Goal: Task Accomplishment & Management: Use online tool/utility

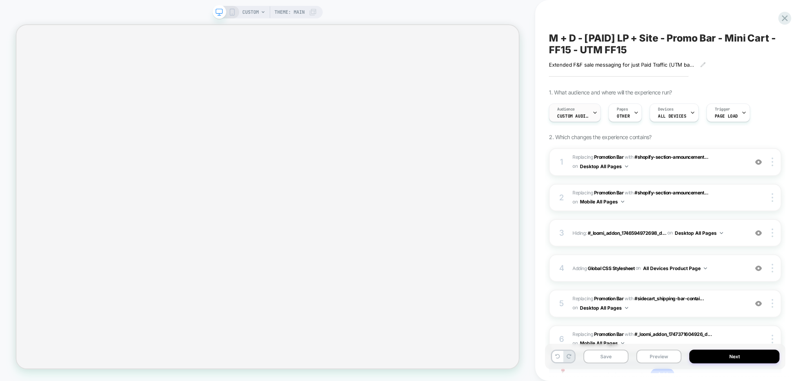
click at [588, 112] on div "Audience Custom Audience" at bounding box center [572, 113] width 47 height 18
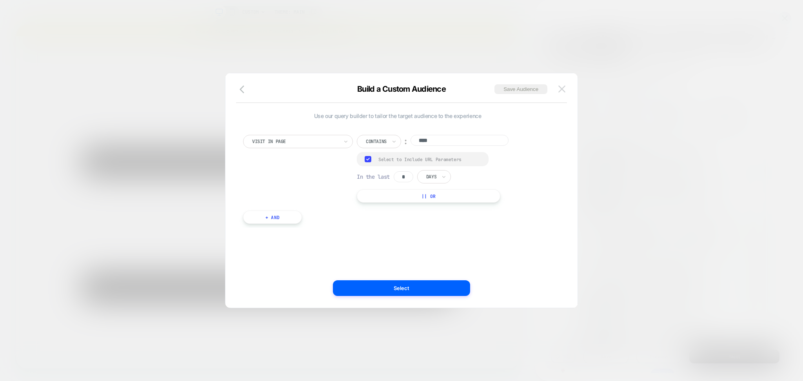
click at [565, 87] on img at bounding box center [561, 88] width 7 height 7
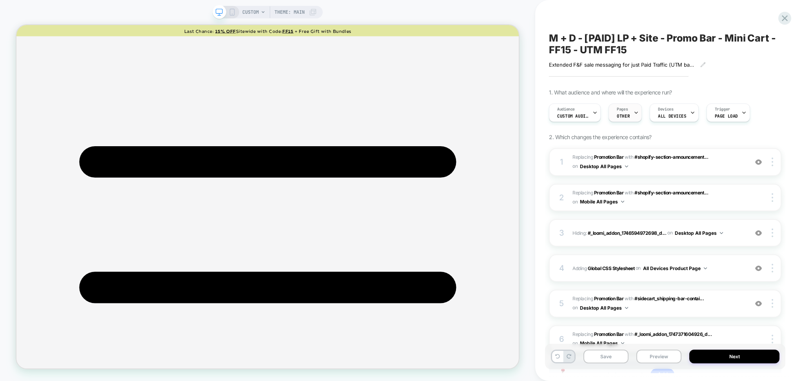
click at [628, 111] on div "Pages OTHER" at bounding box center [623, 113] width 29 height 18
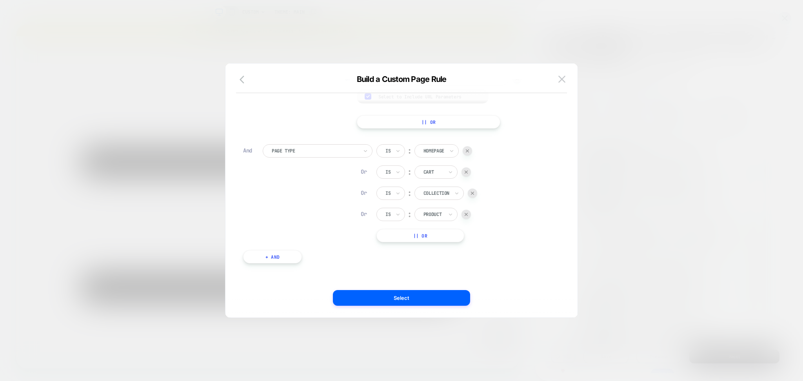
scroll to position [65, 0]
click at [560, 74] on button at bounding box center [562, 79] width 12 height 12
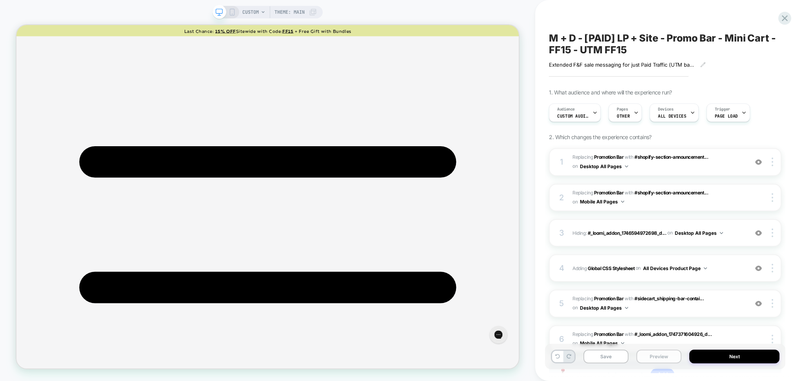
click at [668, 362] on button "Preview" at bounding box center [658, 357] width 45 height 14
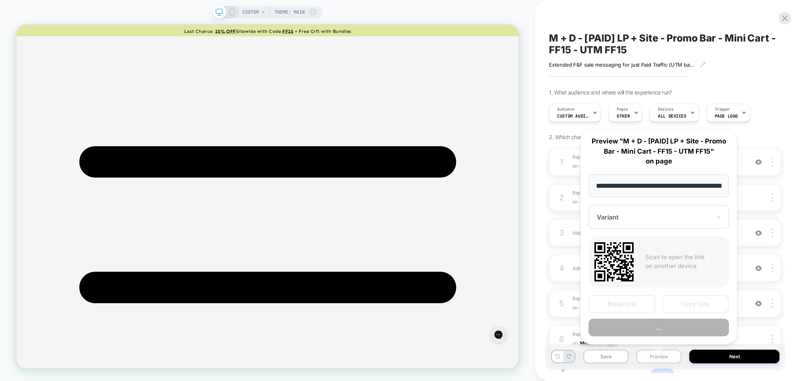
scroll to position [0, 126]
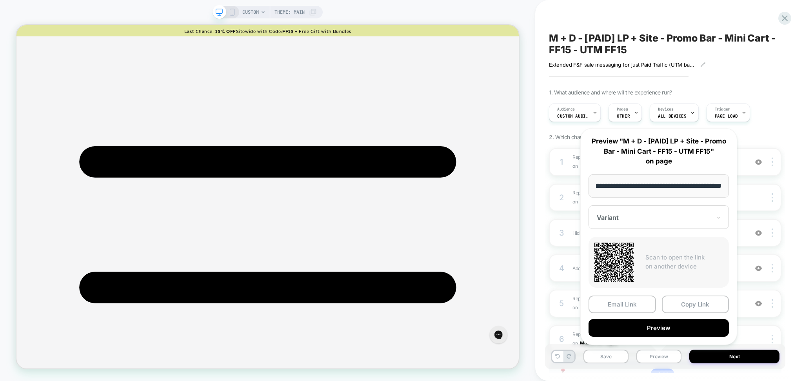
click at [661, 187] on input "**********" at bounding box center [659, 185] width 140 height 23
type input "**********"
click at [588, 115] on span "Custom Audience" at bounding box center [572, 115] width 31 height 5
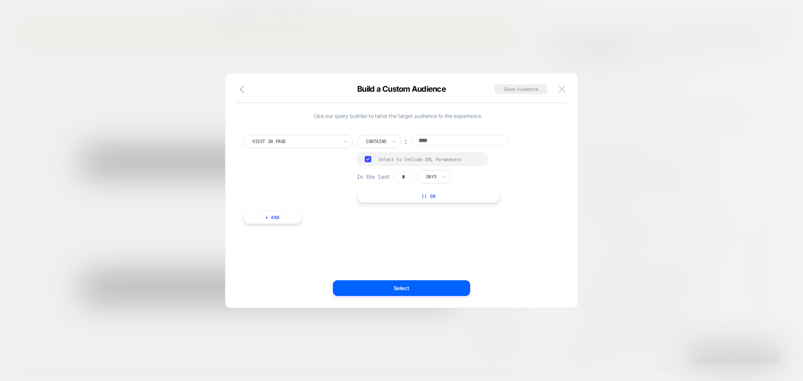
click at [561, 87] on img at bounding box center [561, 88] width 7 height 7
click at [561, 87] on div "M + D - [PAID] LP + Site - Promo Bar - Mini Cart - FF15 - UTM FF15 Extended F&F…" at bounding box center [665, 190] width 240 height 365
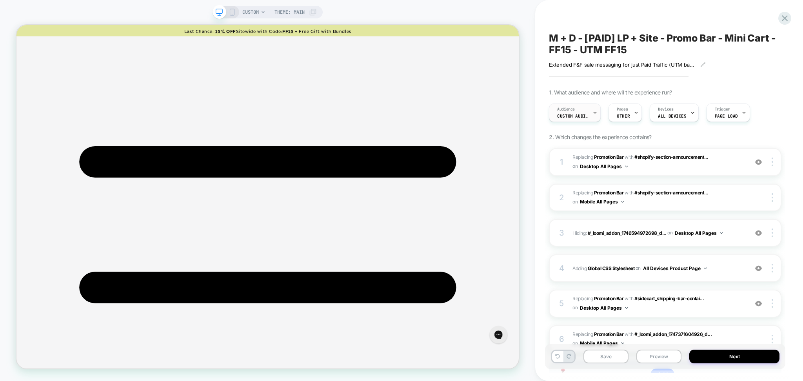
click at [594, 118] on div at bounding box center [594, 113] width 5 height 18
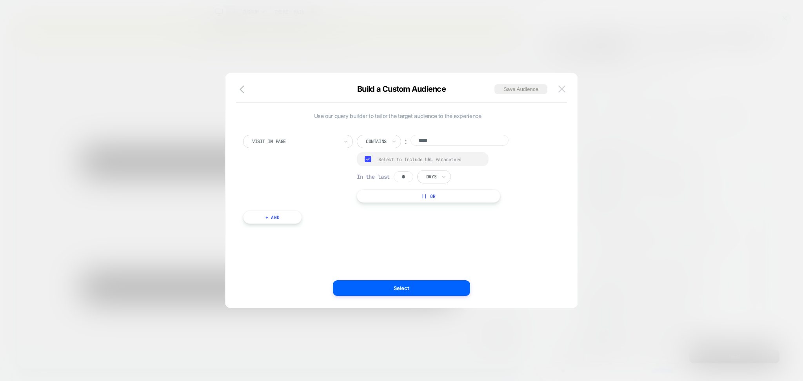
click at [563, 87] on img at bounding box center [561, 88] width 7 height 7
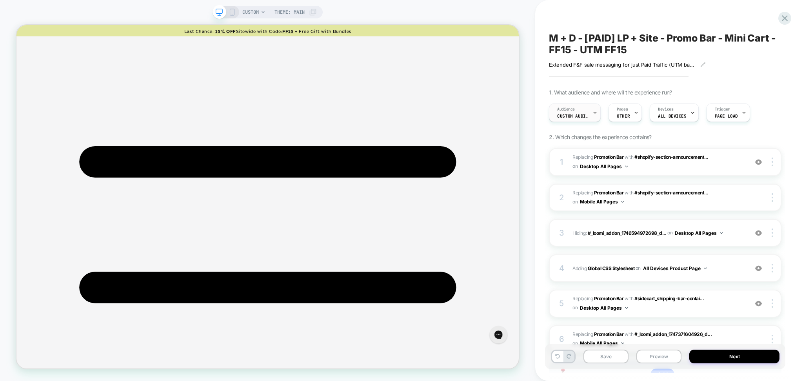
click at [592, 117] on div at bounding box center [594, 113] width 5 height 18
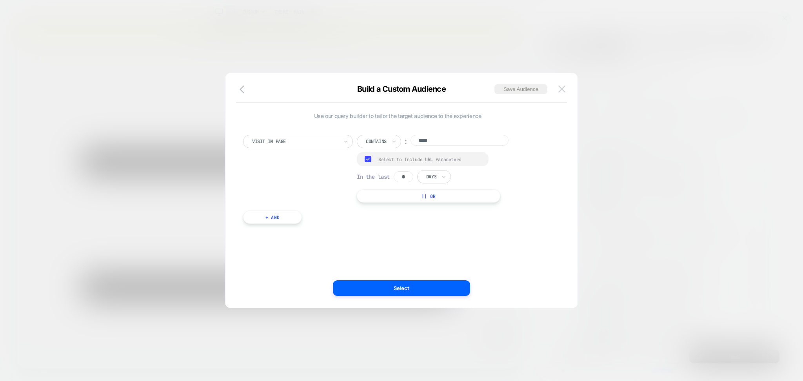
click at [564, 89] on img at bounding box center [561, 88] width 7 height 7
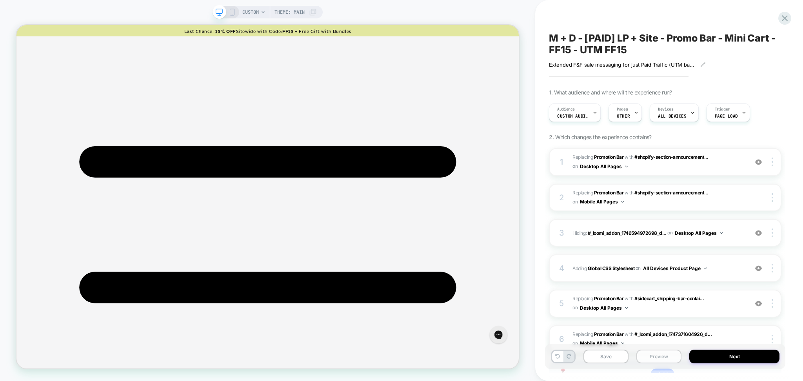
click at [648, 358] on button "Preview" at bounding box center [658, 357] width 45 height 14
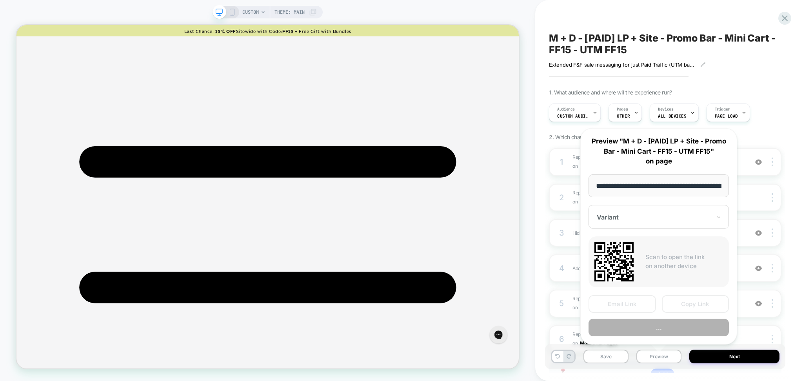
scroll to position [0, 126]
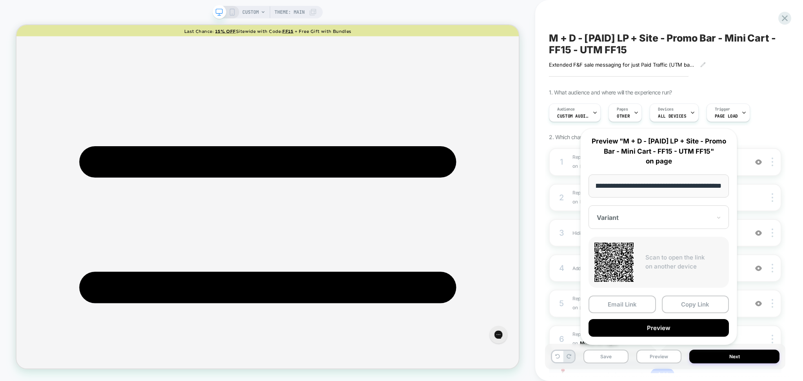
click at [659, 187] on input "**********" at bounding box center [659, 185] width 140 height 23
type input "**********"
click at [592, 118] on div at bounding box center [594, 113] width 5 height 18
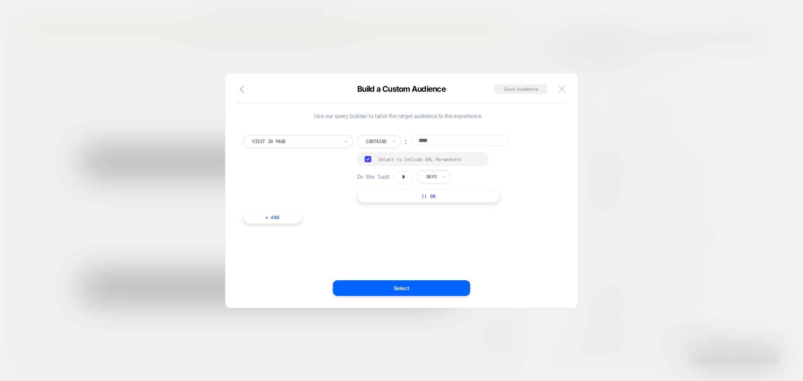
click at [557, 89] on button at bounding box center [562, 89] width 12 height 12
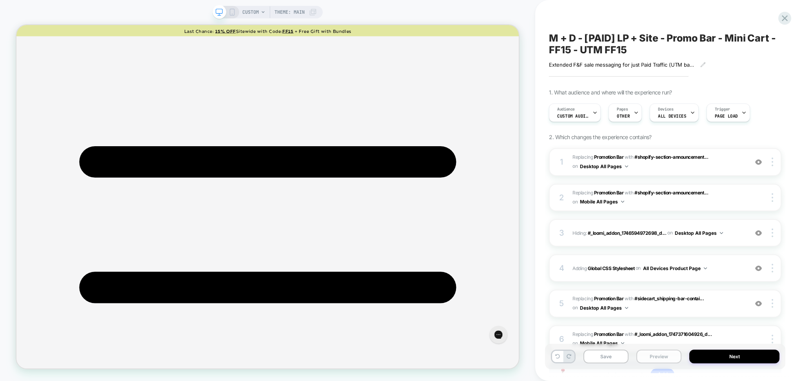
click at [643, 358] on button "Preview" at bounding box center [658, 357] width 45 height 14
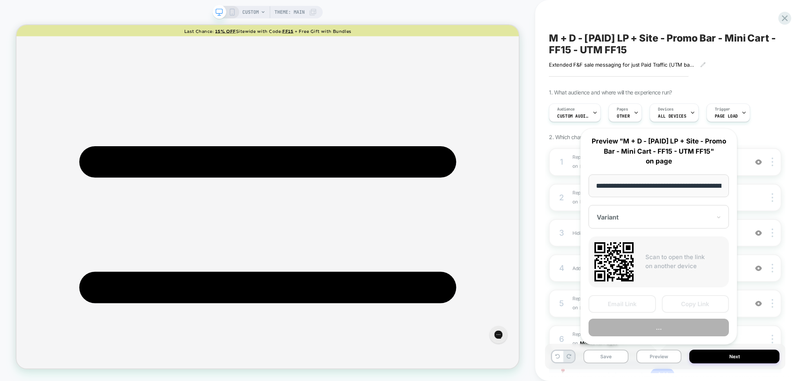
scroll to position [0, 126]
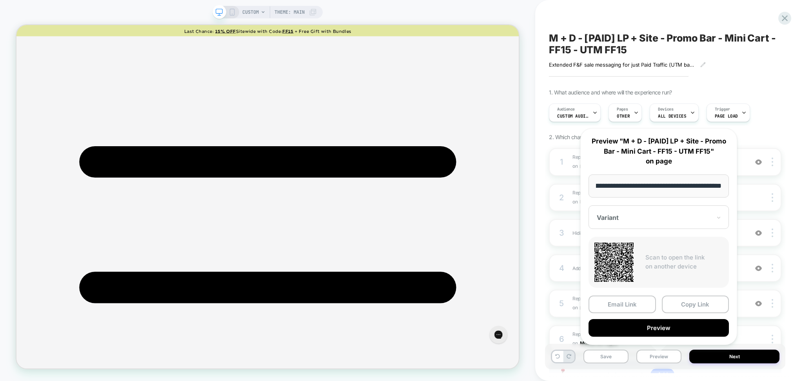
click at [662, 185] on input "**********" at bounding box center [659, 185] width 140 height 23
click at [659, 187] on input "**********" at bounding box center [659, 185] width 140 height 23
type input "**********"
click at [691, 331] on button "Preview" at bounding box center [659, 328] width 140 height 18
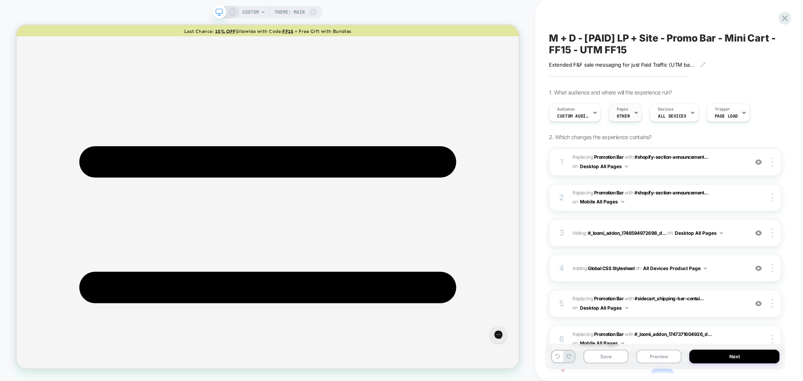
click at [634, 114] on icon at bounding box center [636, 112] width 5 height 5
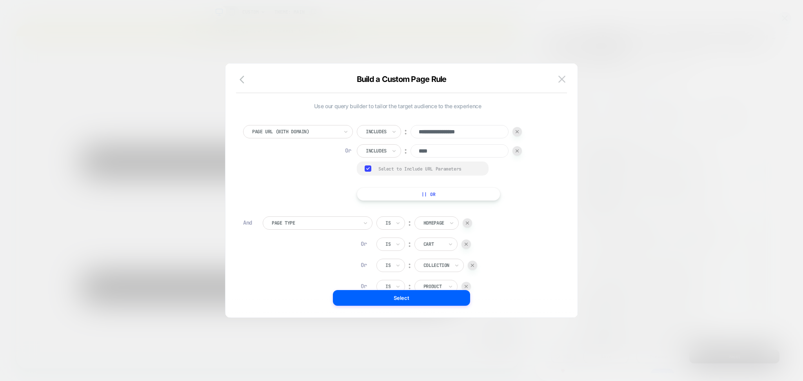
scroll to position [8, 0]
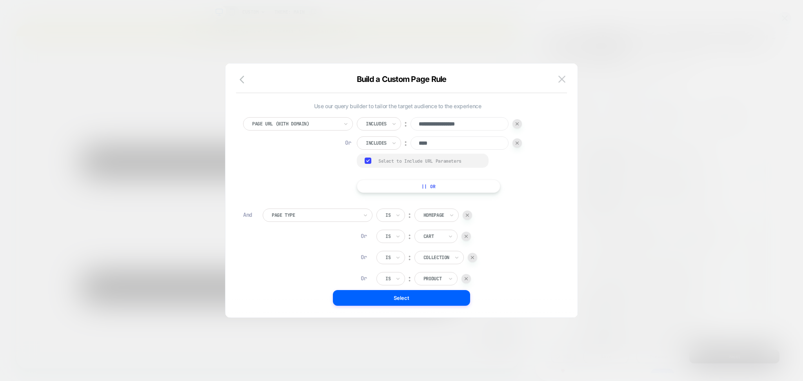
click at [455, 166] on div "Group Select to Include URL Parameters" at bounding box center [423, 161] width 132 height 14
click at [448, 162] on div "Select to Include URL Parameters" at bounding box center [429, 161] width 102 height 6
click at [442, 298] on button "Select" at bounding box center [401, 298] width 137 height 16
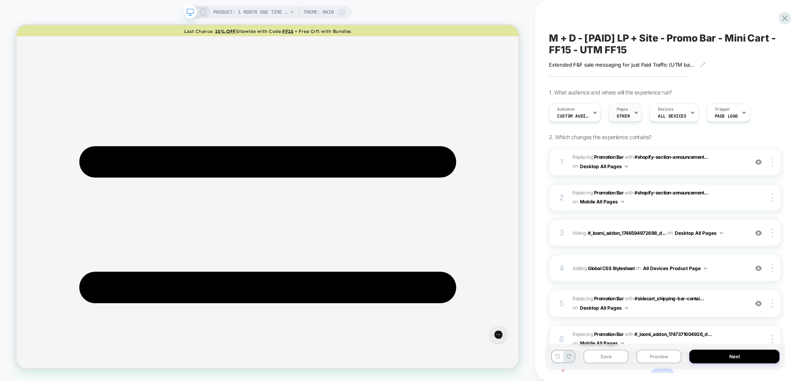
click at [631, 114] on div "Pages OTHER" at bounding box center [623, 113] width 29 height 18
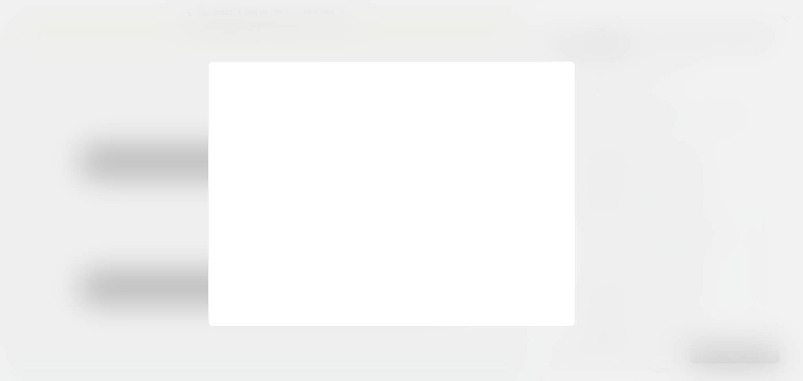
scroll to position [0, 0]
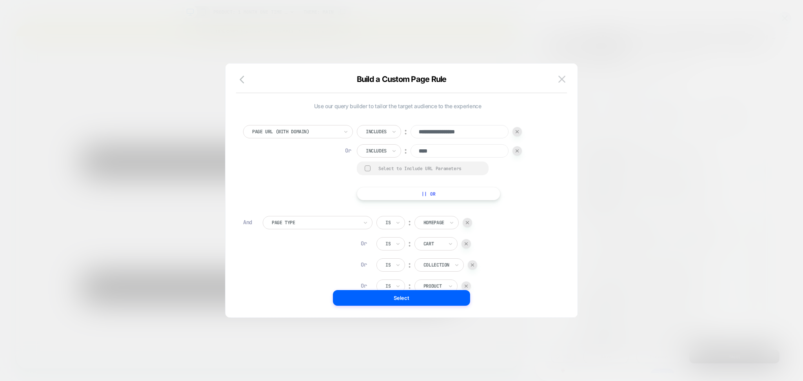
click at [566, 75] on button at bounding box center [562, 79] width 12 height 12
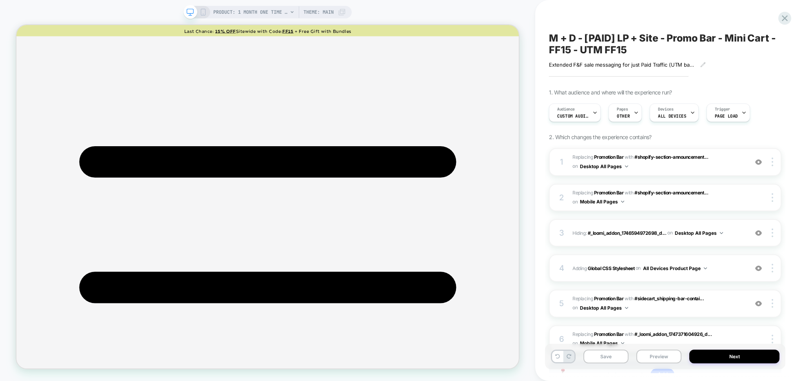
click at [561, 77] on div at bounding box center [619, 77] width 140 height 2
click at [651, 354] on button "Preview" at bounding box center [658, 357] width 45 height 14
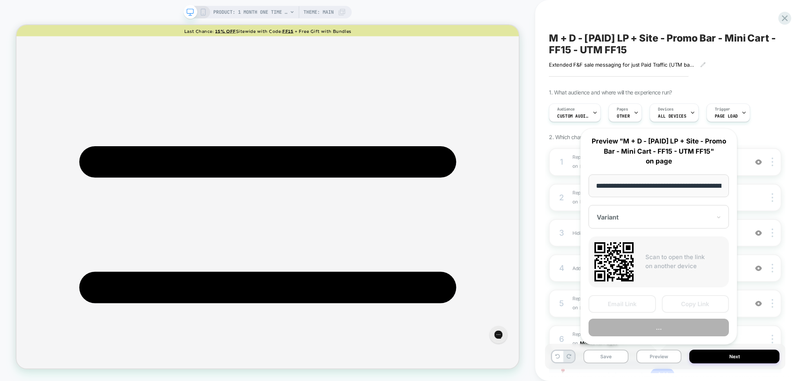
scroll to position [0, 141]
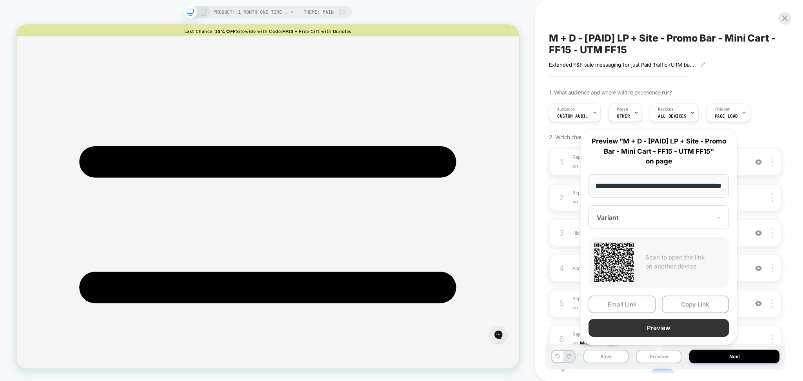
click at [649, 326] on button "Preview" at bounding box center [659, 328] width 140 height 18
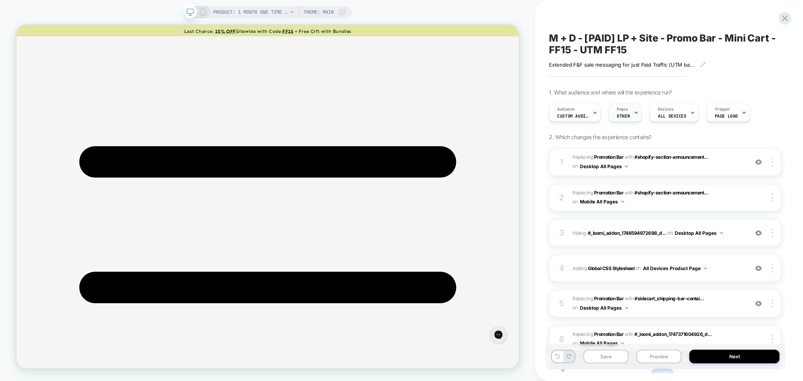
click at [630, 112] on div "Pages OTHER" at bounding box center [623, 113] width 29 height 18
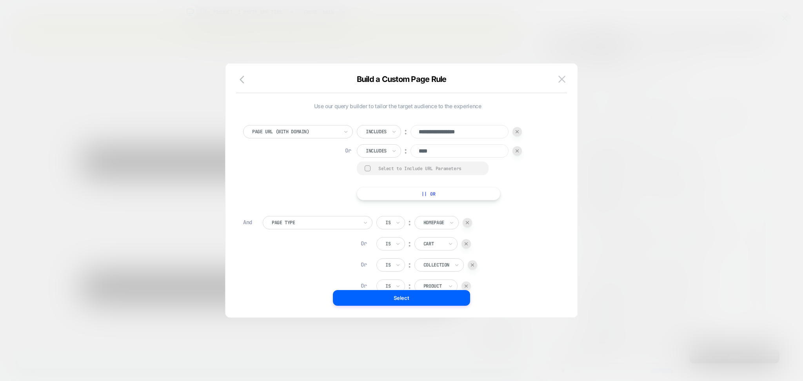
scroll to position [8, 0]
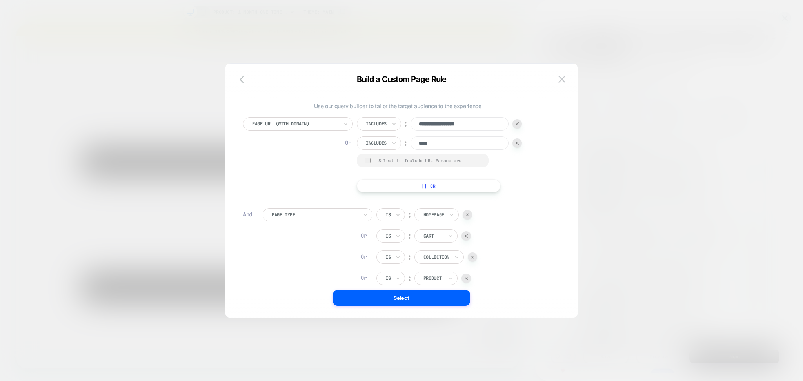
drag, startPoint x: 427, startPoint y: 146, endPoint x: 418, endPoint y: 147, distance: 8.6
click at [418, 147] on input "****" at bounding box center [460, 142] width 98 height 13
type input "****"
click at [397, 159] on div "Select to Include URL Parameters" at bounding box center [429, 161] width 102 height 6
click at [436, 296] on button "Select" at bounding box center [401, 298] width 137 height 16
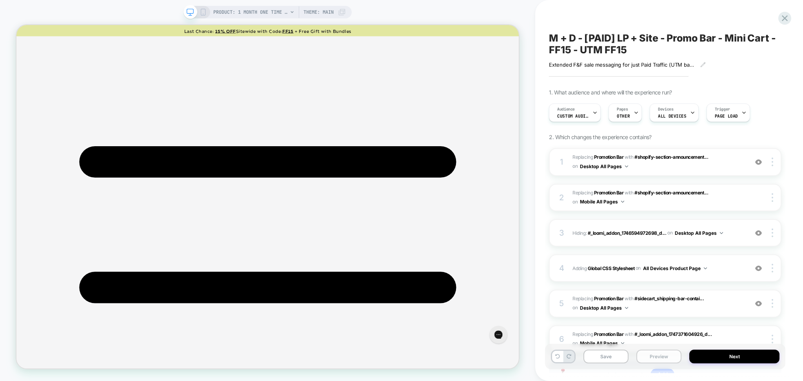
click at [660, 361] on button "Preview" at bounding box center [658, 357] width 45 height 14
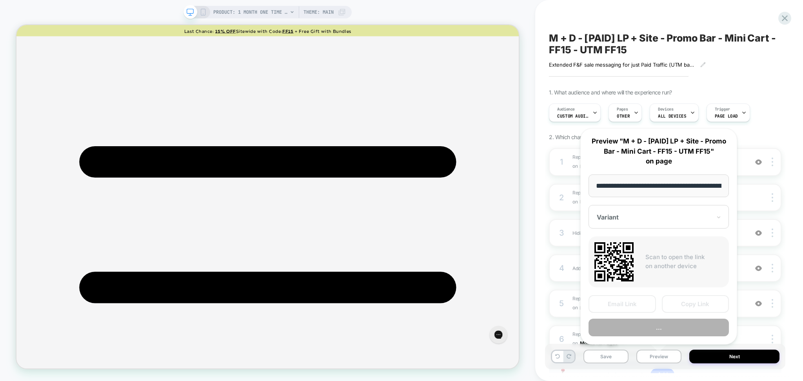
scroll to position [0, 141]
click at [649, 330] on button "..." at bounding box center [659, 328] width 140 height 18
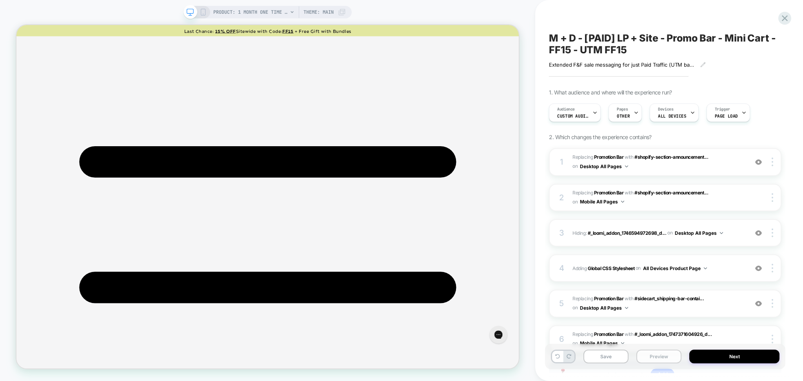
click at [649, 359] on button "Preview" at bounding box center [658, 357] width 45 height 14
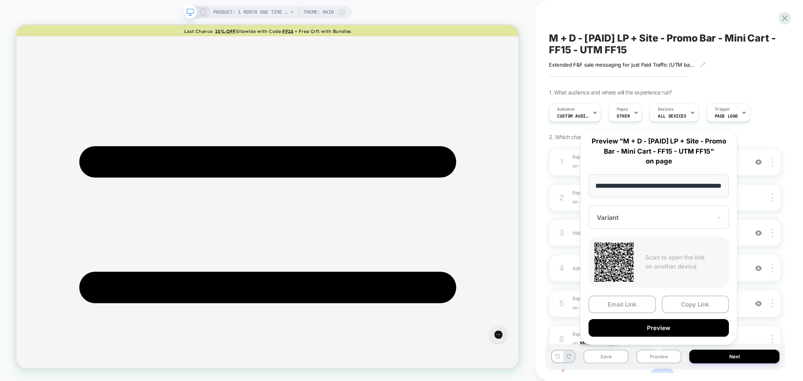
click at [664, 191] on input "**********" at bounding box center [659, 185] width 140 height 23
click at [659, 189] on input "**********" at bounding box center [659, 185] width 140 height 23
type input "**********"
click at [681, 333] on button "Preview" at bounding box center [659, 328] width 140 height 18
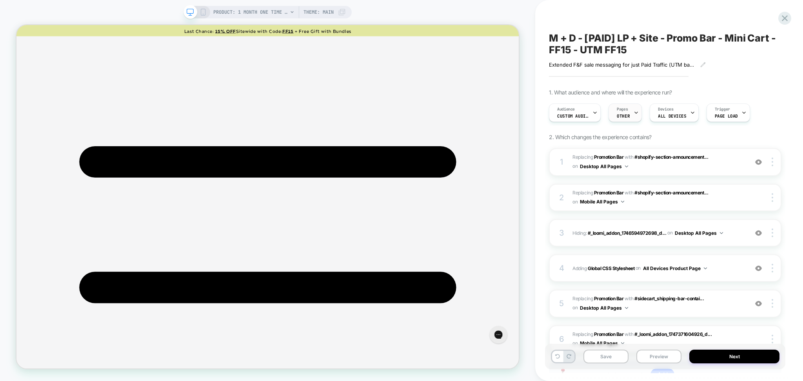
click at [628, 114] on span "OTHER" at bounding box center [623, 115] width 13 height 5
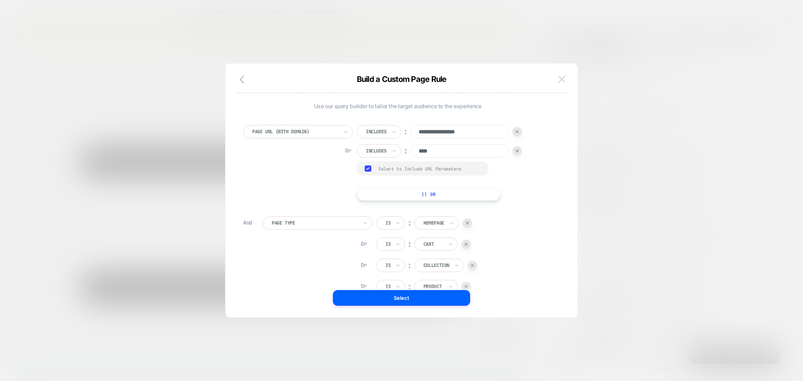
click at [560, 82] on img at bounding box center [561, 79] width 7 height 7
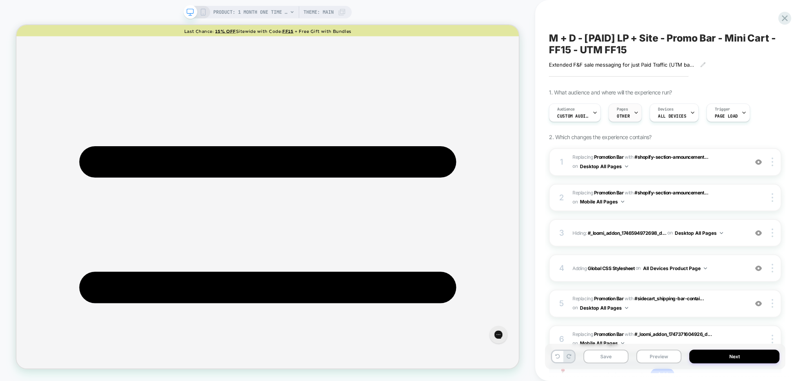
click at [637, 117] on div at bounding box center [636, 113] width 5 height 18
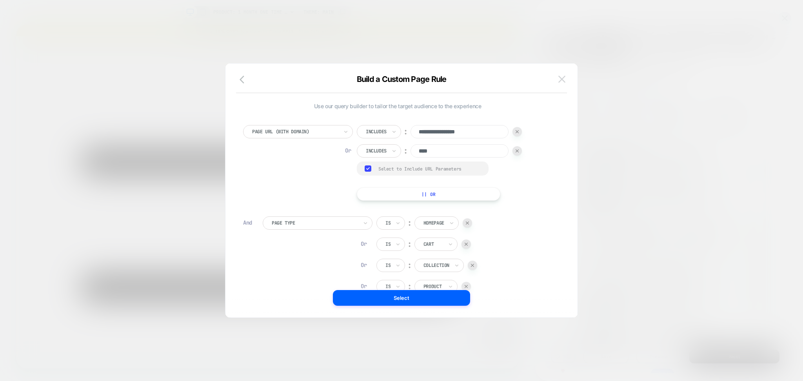
click at [567, 81] on button at bounding box center [562, 79] width 12 height 12
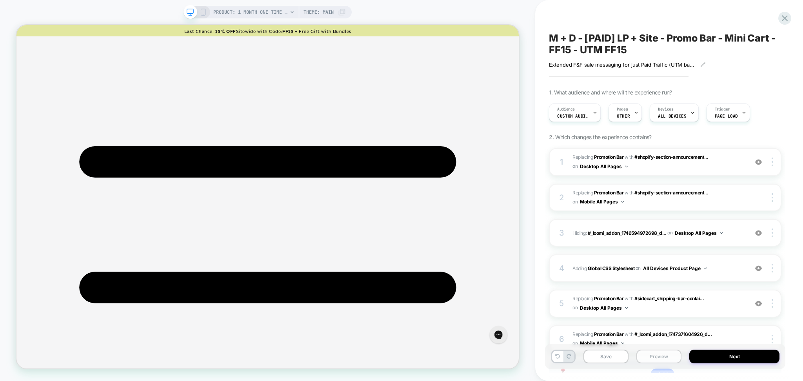
click at [659, 361] on button "Preview" at bounding box center [658, 357] width 45 height 14
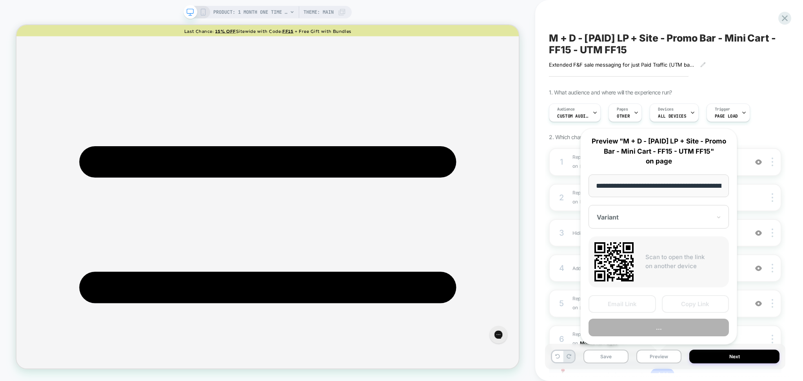
scroll to position [0, 141]
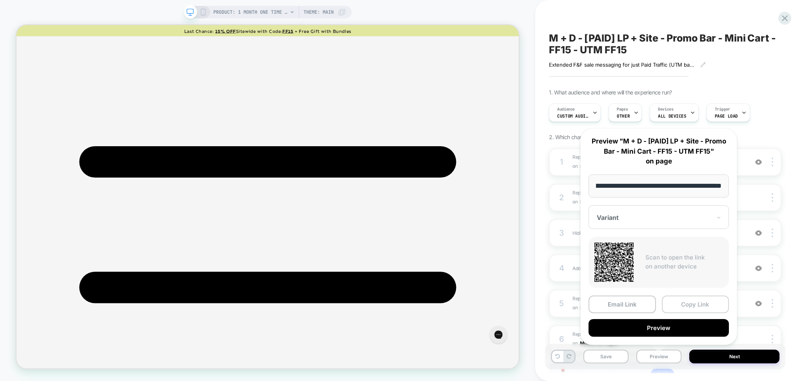
click at [682, 301] on button "Copy Link" at bounding box center [695, 305] width 67 height 18
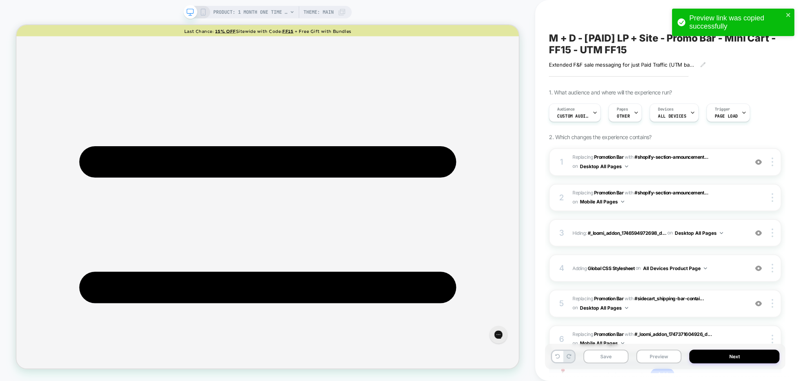
click at [661, 365] on div "Save Preview Next" at bounding box center [665, 356] width 240 height 25
click at [658, 357] on button "Preview" at bounding box center [658, 357] width 45 height 14
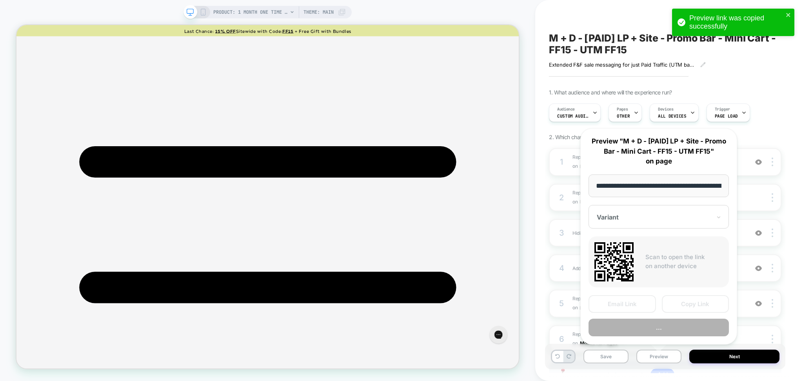
scroll to position [0, 141]
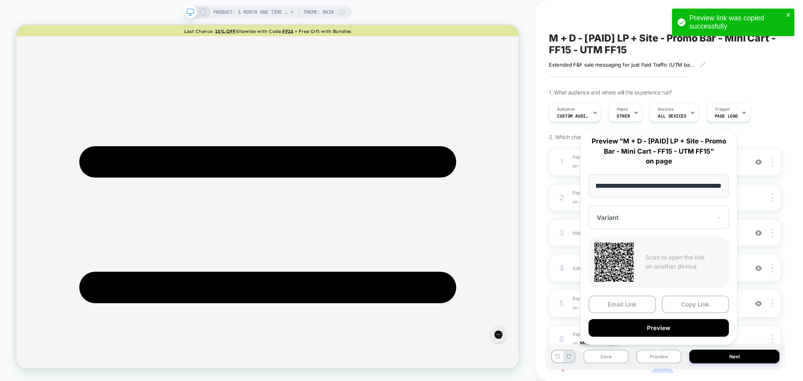
click at [659, 187] on input "**********" at bounding box center [659, 185] width 140 height 23
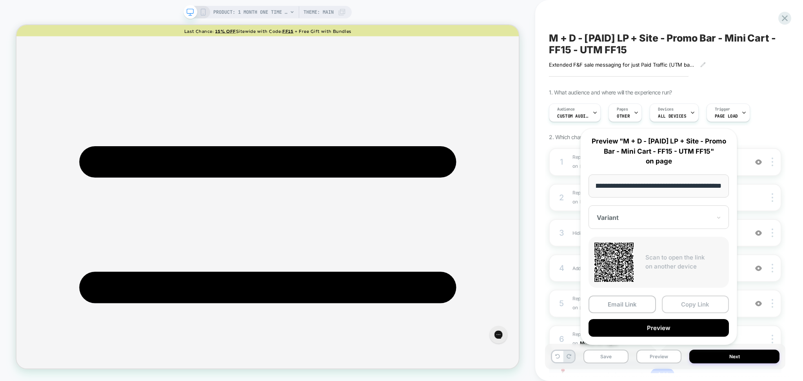
type input "**********"
click at [680, 298] on button "Copy Link" at bounding box center [695, 305] width 67 height 18
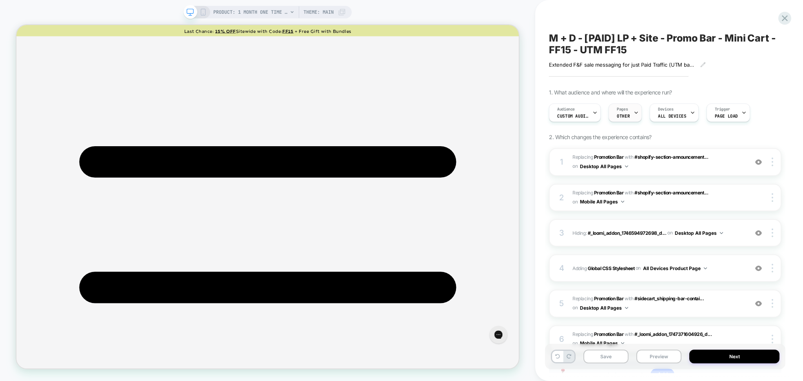
click at [625, 121] on div "Pages OTHER" at bounding box center [623, 113] width 29 height 18
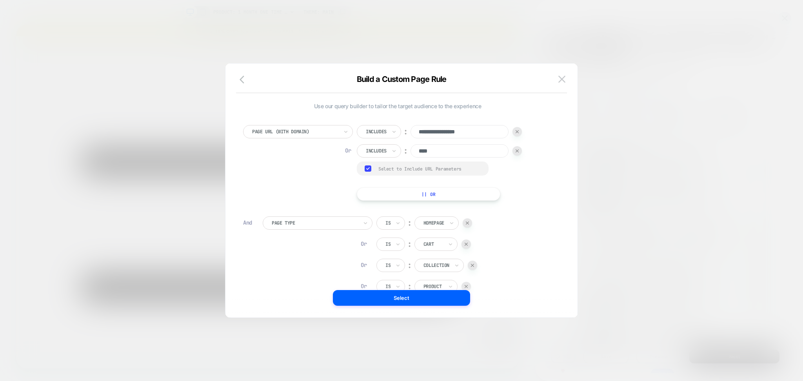
click at [518, 133] on div at bounding box center [516, 131] width 9 height 9
type input "****"
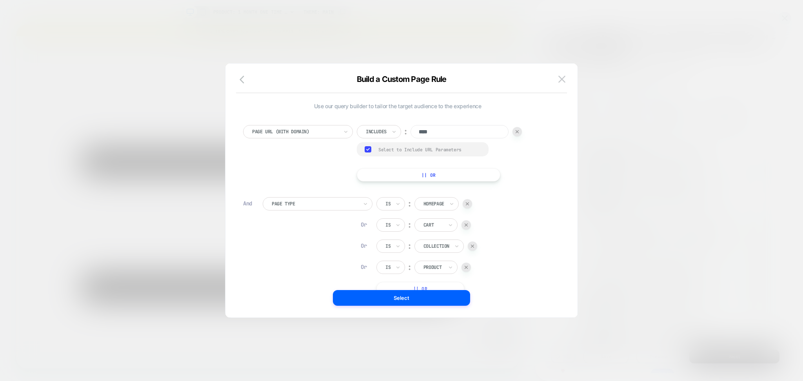
click at [518, 135] on div at bounding box center [516, 131] width 9 height 9
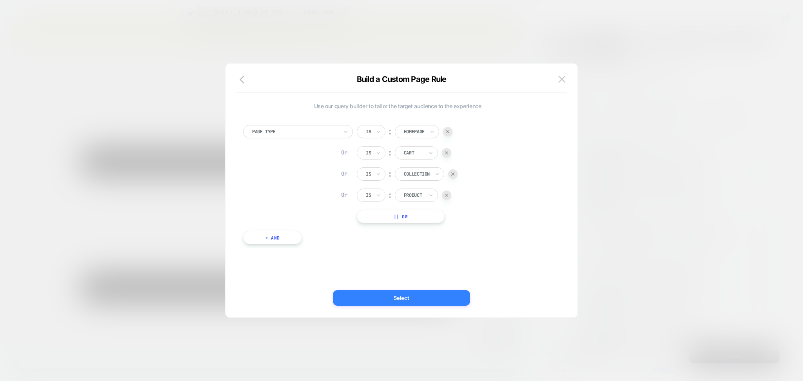
click at [442, 296] on button "Select" at bounding box center [401, 298] width 137 height 16
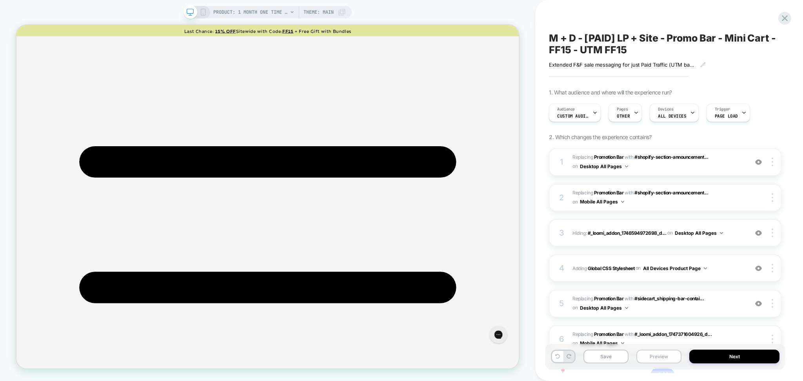
click at [663, 356] on button "Preview" at bounding box center [658, 357] width 45 height 14
click at [663, 358] on button "Preview" at bounding box center [658, 357] width 45 height 14
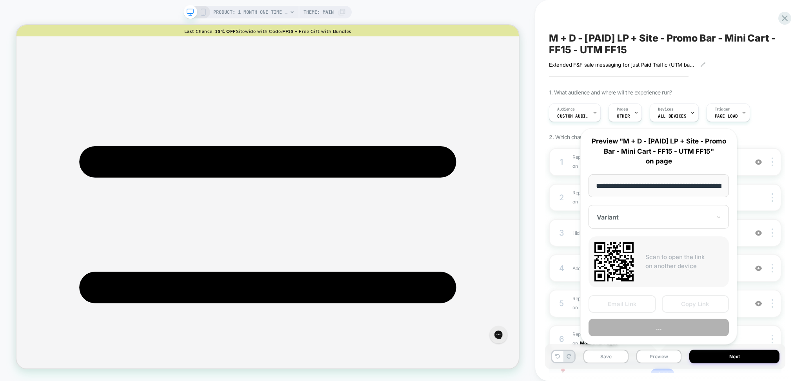
scroll to position [0, 141]
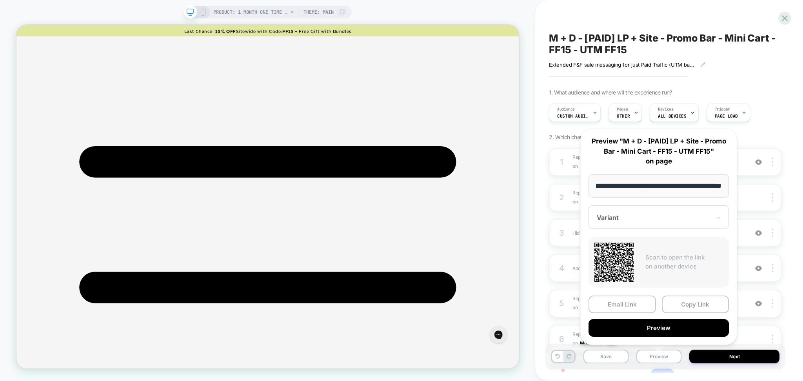
click at [659, 184] on input "**********" at bounding box center [659, 185] width 140 height 23
type input "**********"
click at [694, 300] on button "Copy Link" at bounding box center [695, 305] width 67 height 18
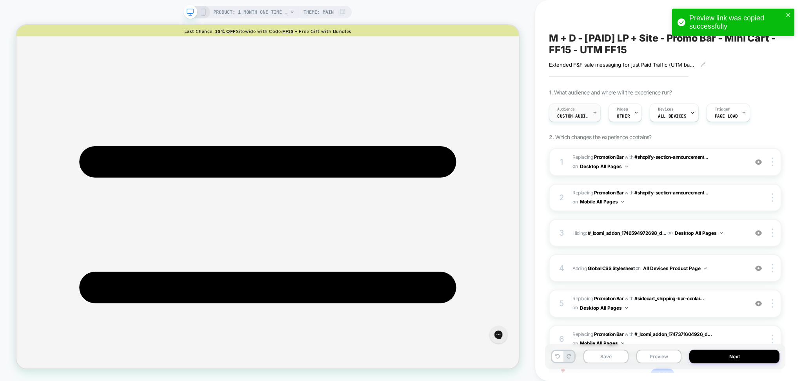
click at [580, 112] on div "Audience Custom Audience" at bounding box center [572, 113] width 47 height 18
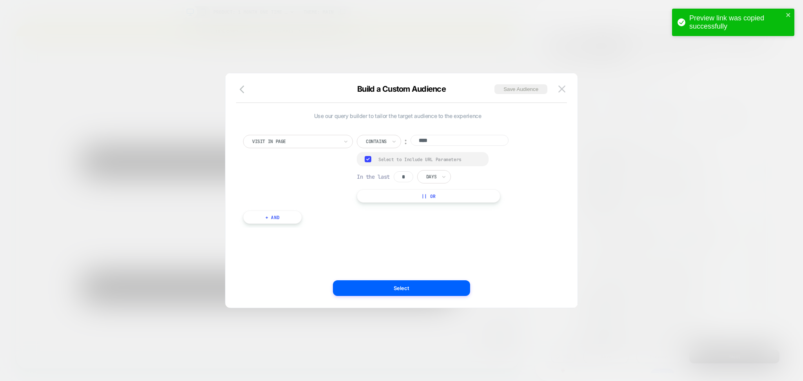
click at [372, 196] on button "|| Or" at bounding box center [429, 195] width 144 height 13
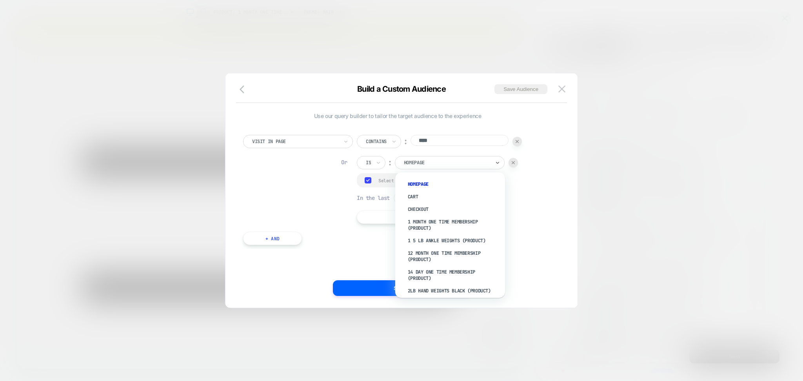
click at [425, 167] on div "Homepage" at bounding box center [447, 162] width 88 height 9
click at [366, 163] on input "text" at bounding box center [367, 162] width 3 height 7
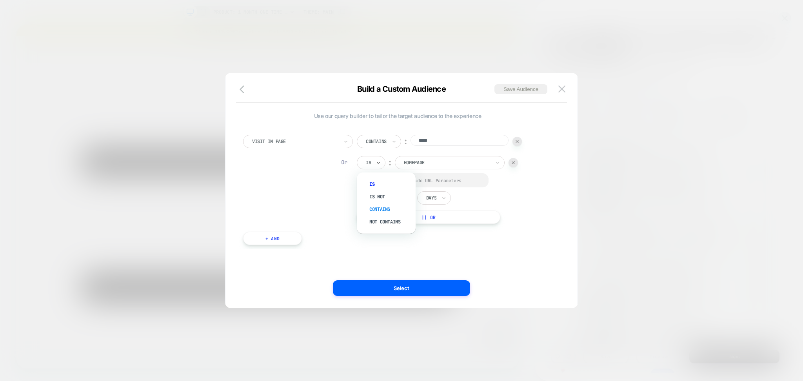
click at [383, 209] on div "Contains" at bounding box center [390, 209] width 51 height 13
click at [450, 161] on input "**********" at bounding box center [460, 161] width 98 height 11
type input "*"
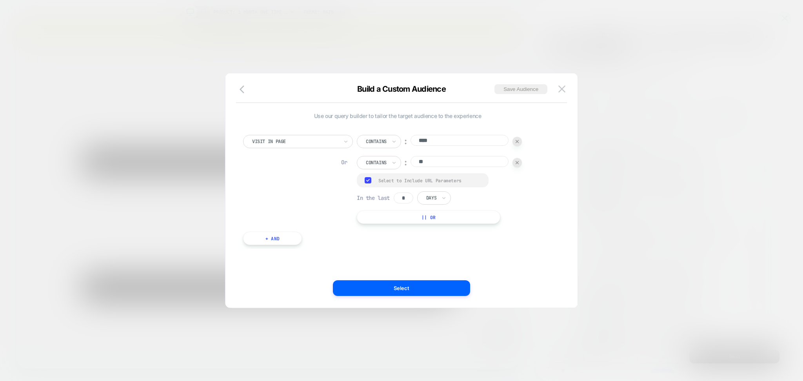
type input "*"
click at [568, 90] on div "Build a Custom Audience Save Audience" at bounding box center [401, 93] width 352 height 19
click at [559, 84] on button at bounding box center [562, 89] width 12 height 12
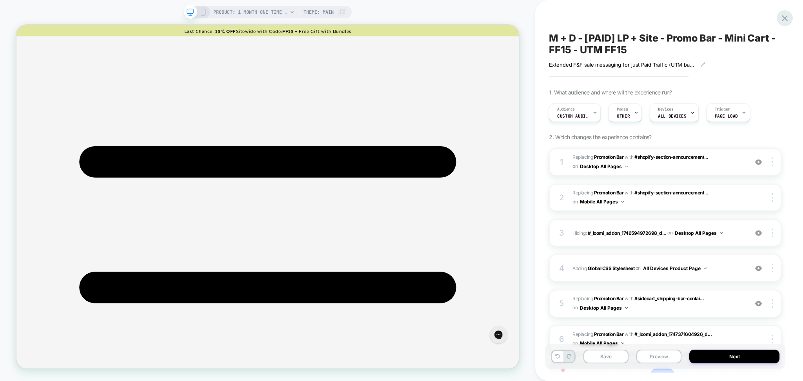
click at [781, 17] on icon at bounding box center [784, 18] width 11 height 11
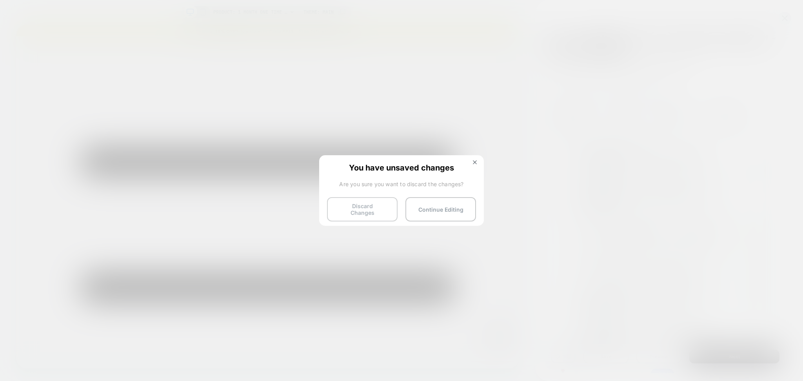
click at [371, 208] on button "Discard Changes" at bounding box center [362, 209] width 71 height 24
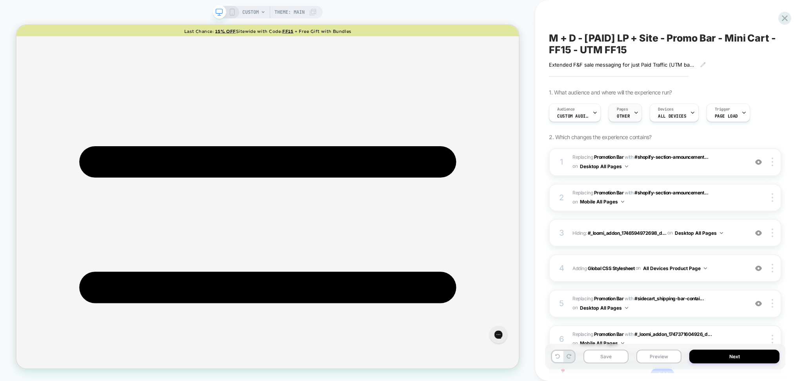
click at [632, 107] on div "Pages OTHER" at bounding box center [623, 113] width 29 height 18
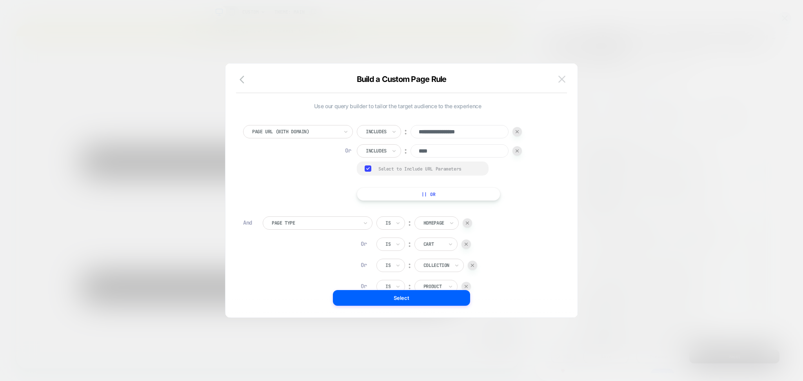
click at [561, 81] on img at bounding box center [561, 79] width 7 height 7
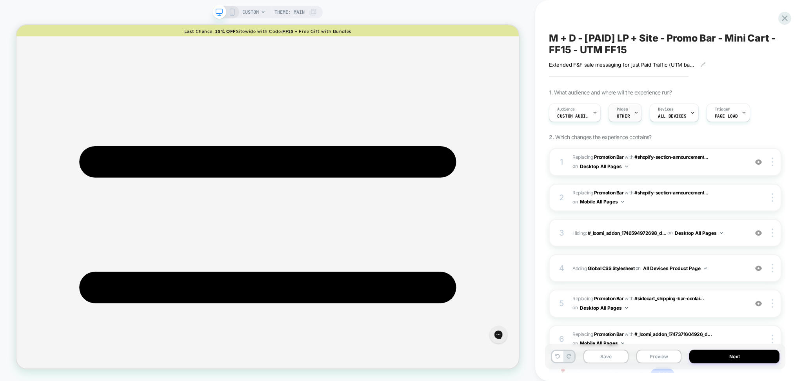
click at [623, 115] on span "OTHER" at bounding box center [623, 115] width 13 height 5
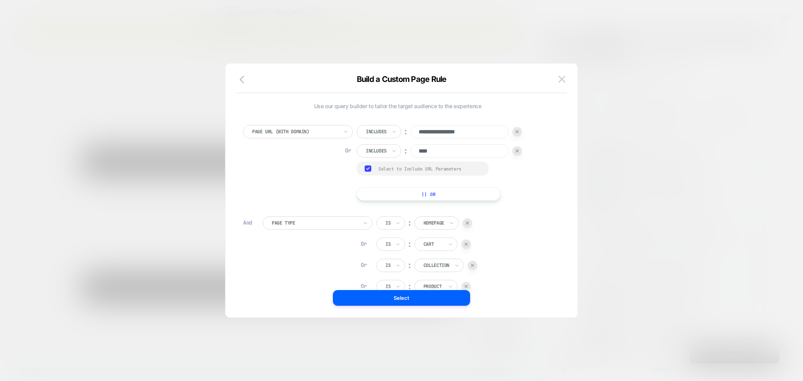
click at [518, 132] on img at bounding box center [517, 131] width 3 height 3
type input "****"
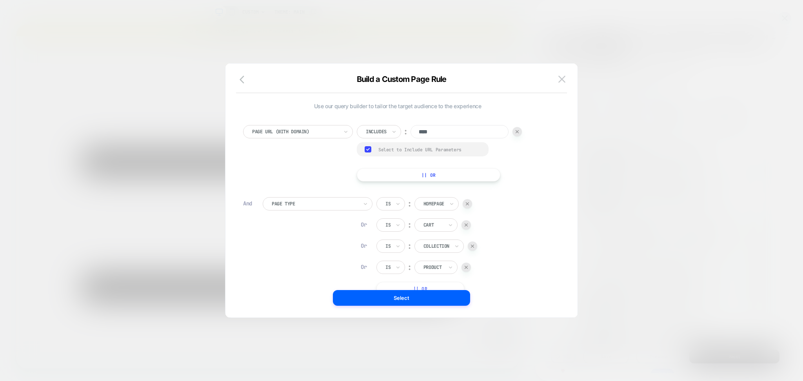
click at [518, 129] on div at bounding box center [516, 131] width 9 height 9
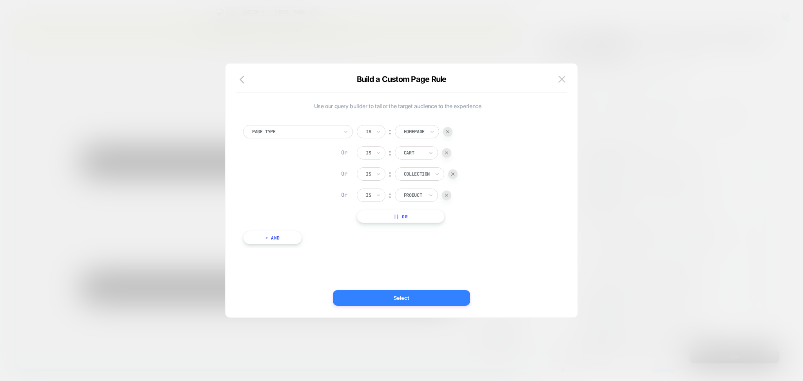
click at [446, 298] on button "Select" at bounding box center [401, 298] width 137 height 16
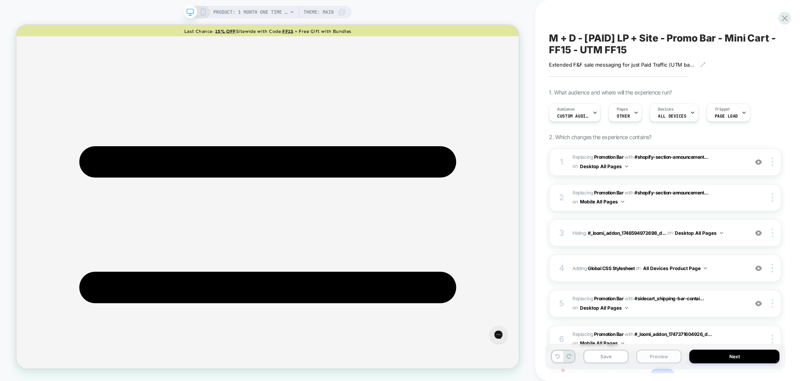
click at [660, 359] on button "Preview" at bounding box center [658, 357] width 45 height 14
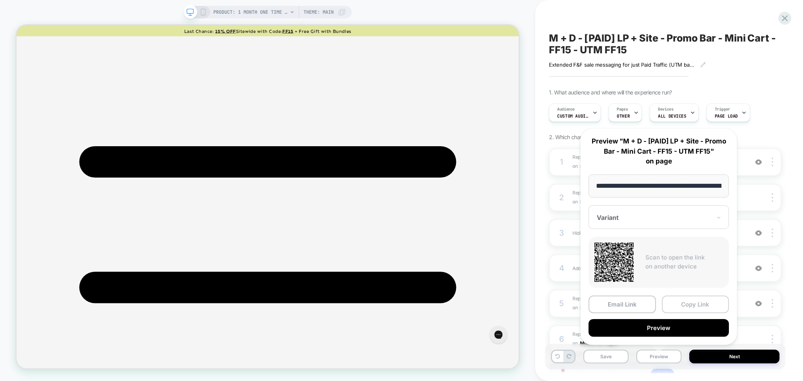
click at [693, 302] on button "Copy Link" at bounding box center [695, 305] width 67 height 18
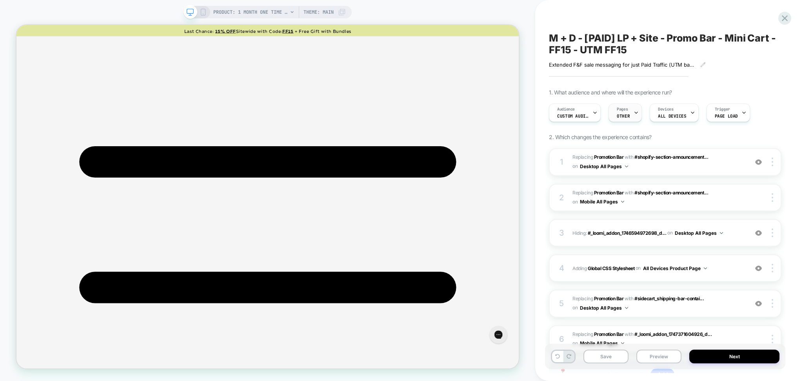
click at [634, 110] on div at bounding box center [636, 113] width 5 height 18
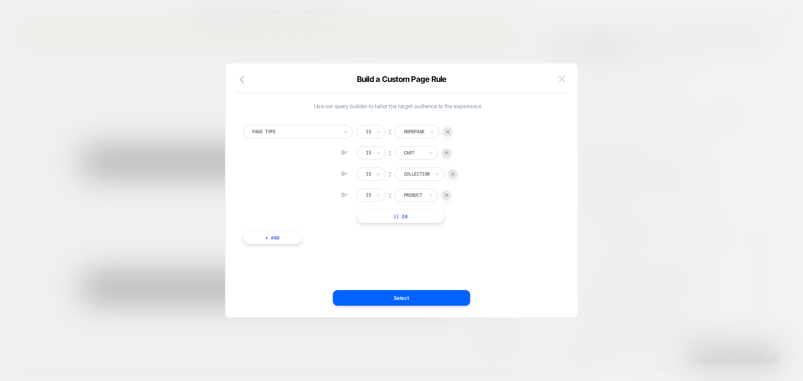
click at [563, 82] on img at bounding box center [561, 79] width 7 height 7
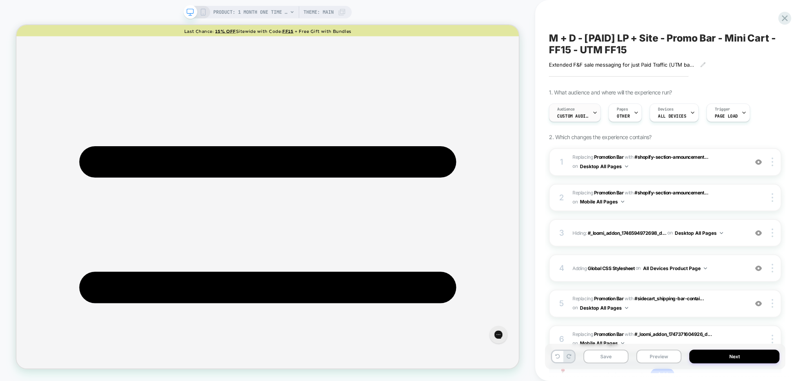
click at [584, 106] on div "Audience Custom Audience" at bounding box center [572, 113] width 47 height 18
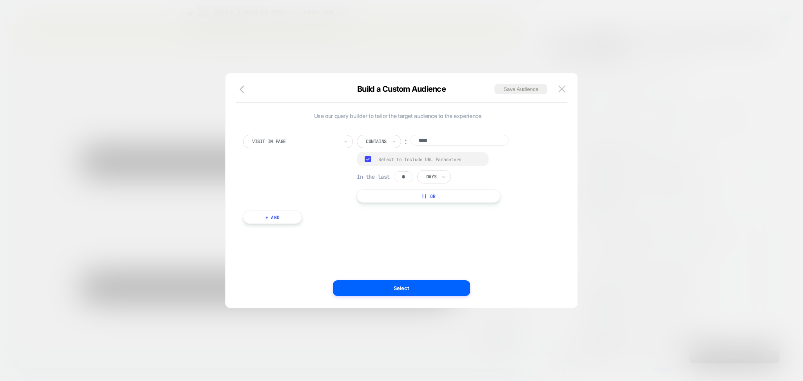
click at [432, 197] on button "|| Or" at bounding box center [429, 195] width 144 height 13
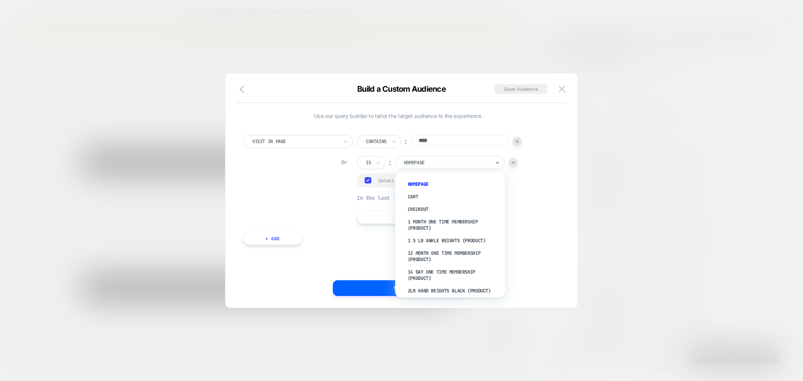
click at [442, 163] on div at bounding box center [447, 162] width 86 height 7
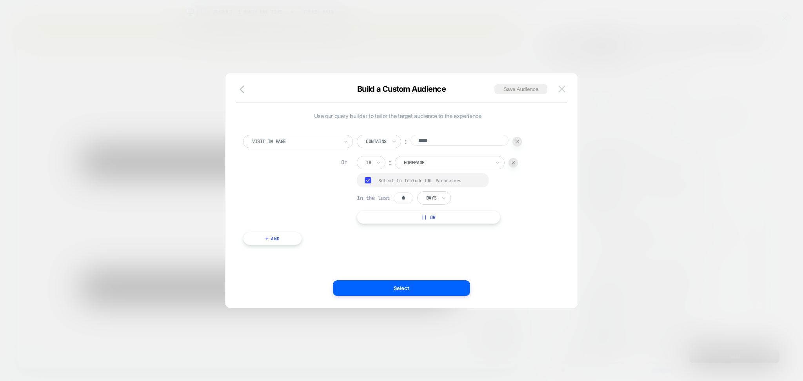
click at [556, 87] on div "Build a Custom Audience Save Audience Use our query builder to tailor the targe…" at bounding box center [401, 194] width 352 height 227
click at [566, 88] on button at bounding box center [562, 89] width 12 height 12
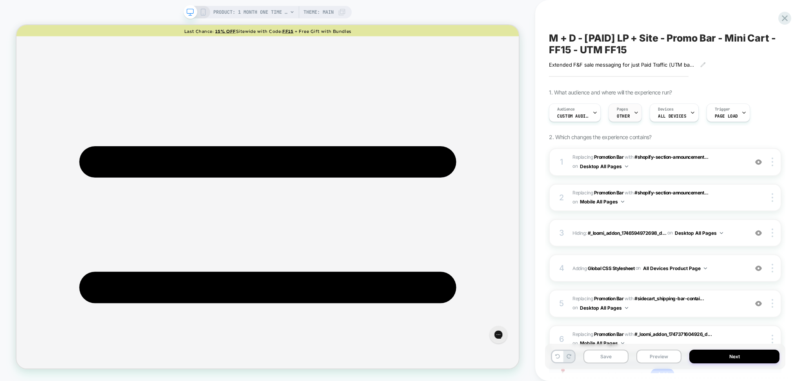
click at [619, 111] on span "Pages" at bounding box center [622, 109] width 11 height 5
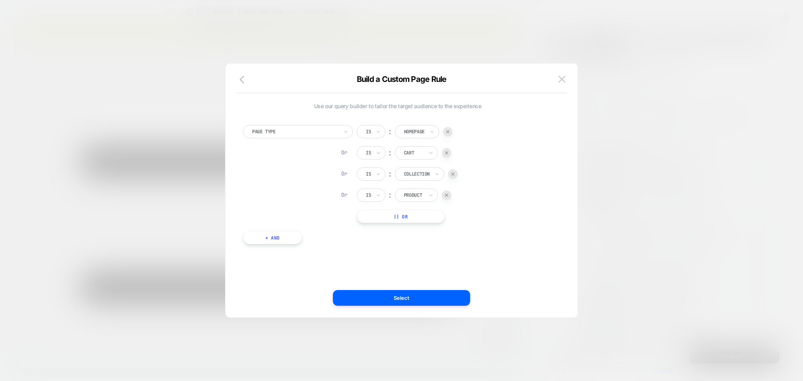
click at [560, 79] on img at bounding box center [561, 79] width 7 height 7
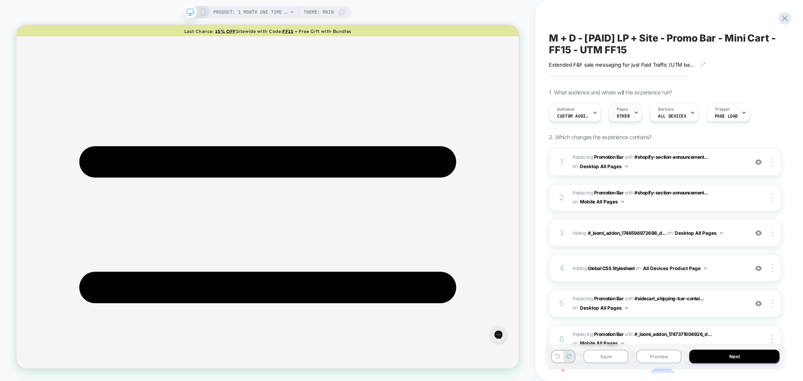
click at [627, 114] on span "OTHER" at bounding box center [623, 115] width 13 height 5
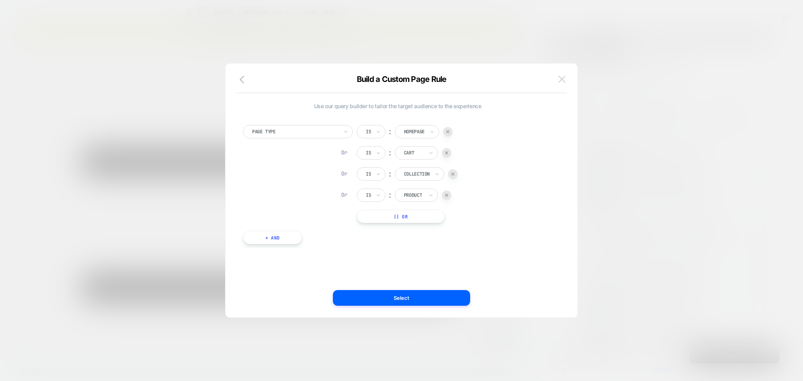
click at [559, 80] on img at bounding box center [561, 79] width 7 height 7
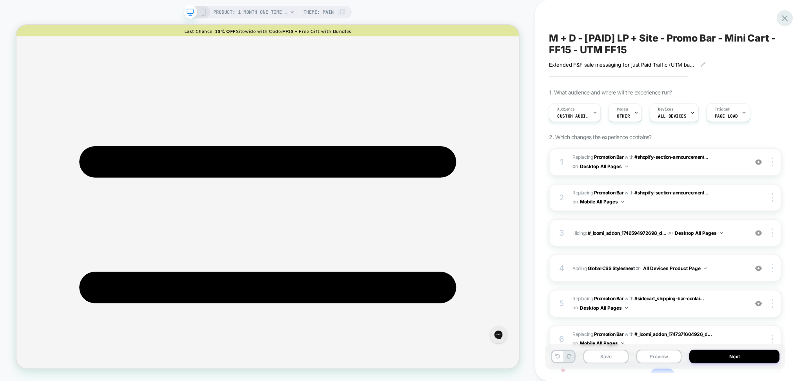
click at [787, 19] on icon at bounding box center [784, 18] width 11 height 11
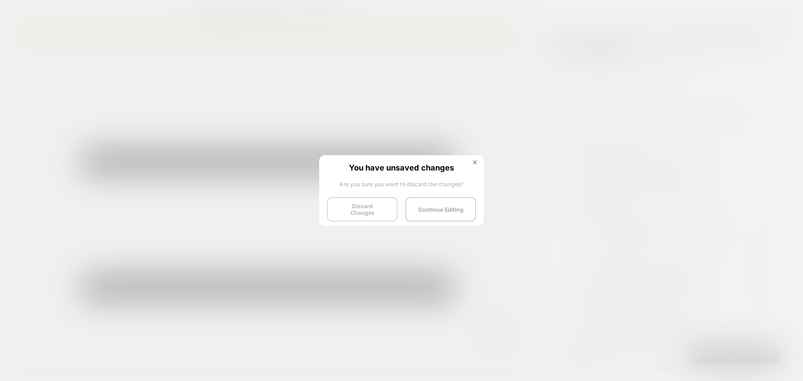
click at [356, 216] on button "Discard Changes" at bounding box center [362, 209] width 71 height 24
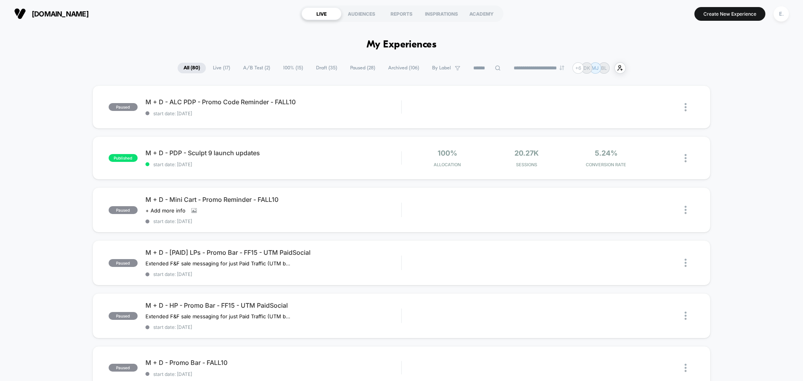
click at [314, 69] on span "Draft ( 35 )" at bounding box center [326, 68] width 33 height 11
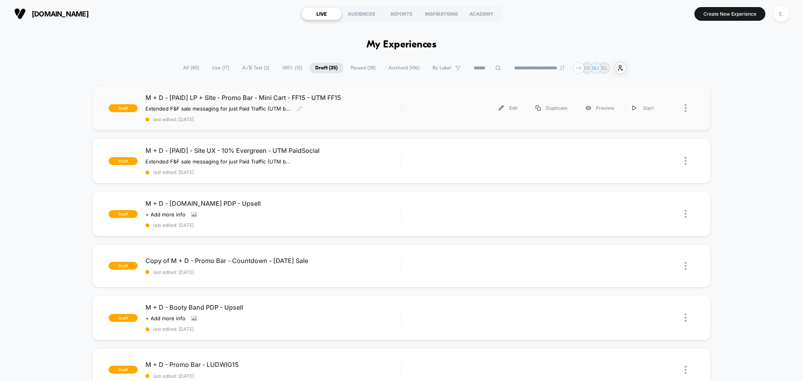
click at [367, 97] on span "M + D - [PAID] LP + Site - Promo Bar - Mini Cart - FF15 - UTM FF15" at bounding box center [273, 98] width 256 height 8
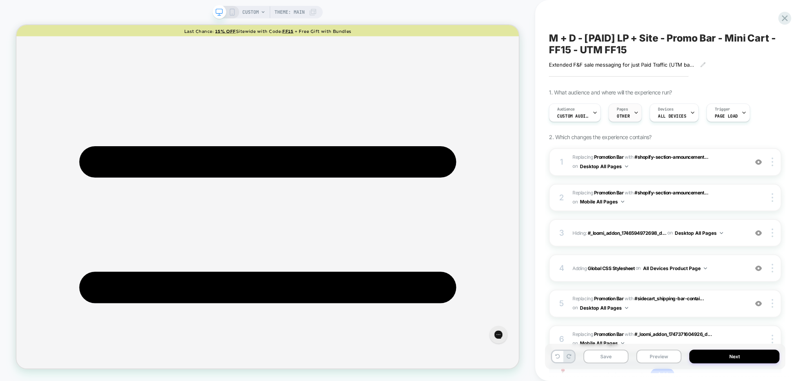
click at [637, 112] on div "Pages OTHER" at bounding box center [625, 113] width 33 height 18
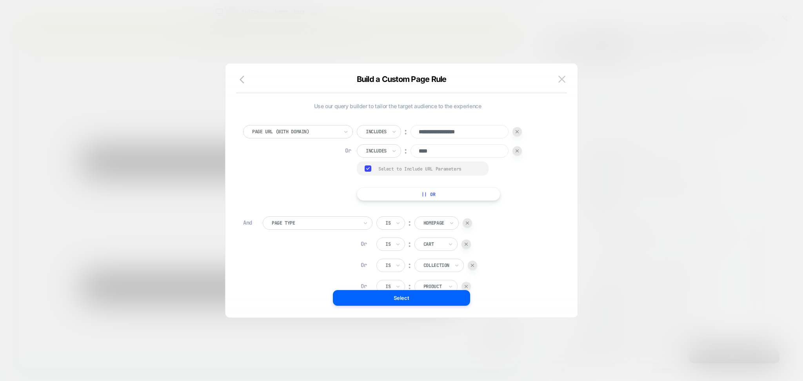
click at [483, 131] on input "**********" at bounding box center [460, 131] width 98 height 13
click at [496, 129] on input "**********" at bounding box center [460, 131] width 98 height 13
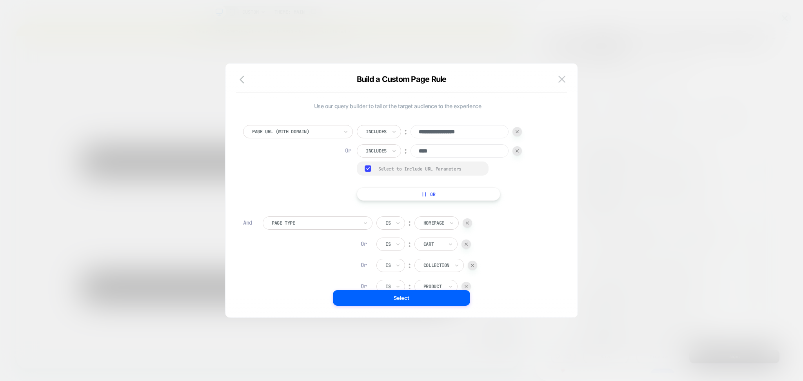
click at [496, 129] on input "**********" at bounding box center [460, 131] width 98 height 13
click at [561, 84] on button at bounding box center [562, 79] width 12 height 12
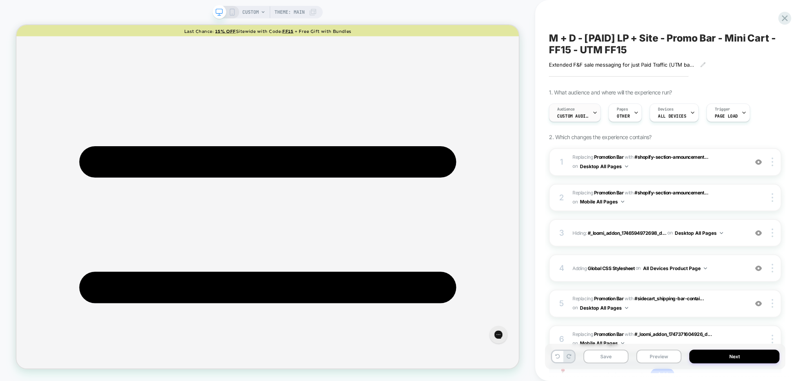
click at [577, 109] on div "Audience Custom Audience" at bounding box center [572, 113] width 47 height 18
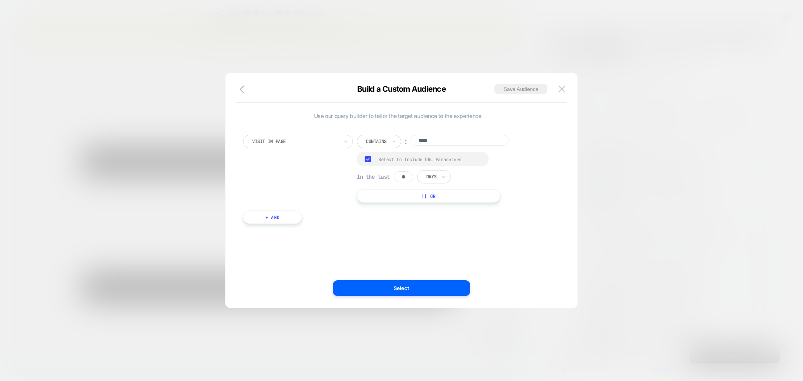
click at [429, 196] on button "|| Or" at bounding box center [429, 195] width 144 height 13
click at [444, 162] on div at bounding box center [447, 162] width 86 height 7
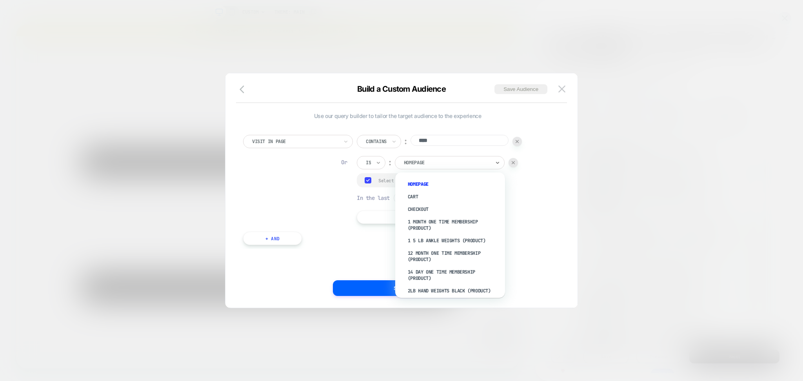
click at [377, 162] on icon at bounding box center [378, 163] width 5 height 8
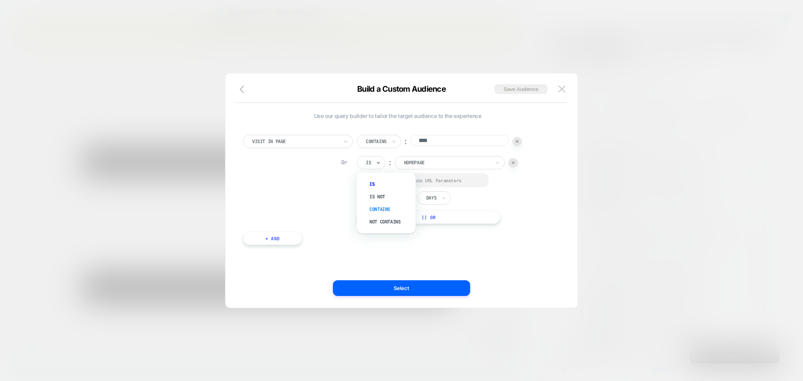
click at [381, 206] on div "Contains" at bounding box center [390, 209] width 51 height 13
click at [444, 165] on input "**********" at bounding box center [460, 161] width 98 height 11
paste input
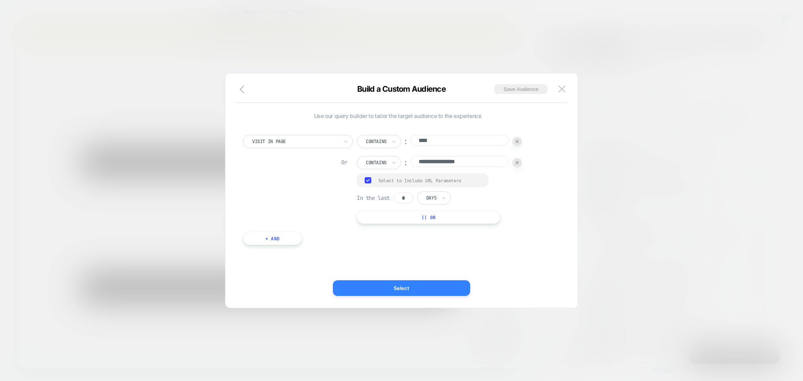
type input "**********"
click at [438, 287] on button "Select" at bounding box center [401, 288] width 137 height 16
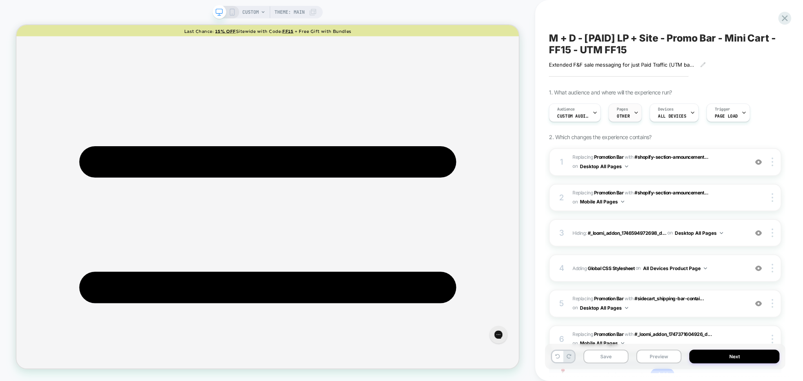
click at [632, 117] on div "Pages OTHER" at bounding box center [625, 113] width 33 height 18
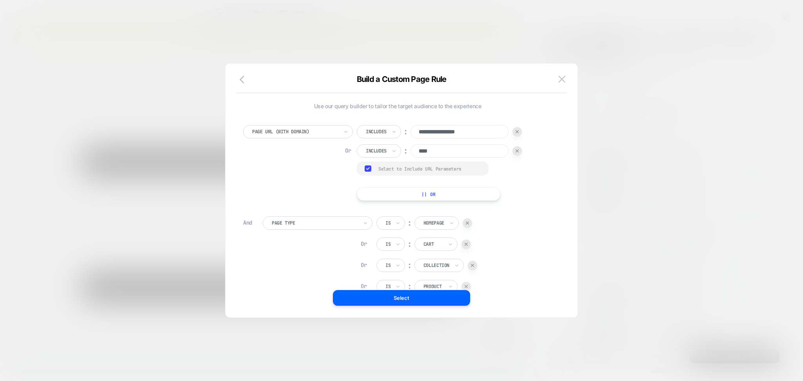
click at [518, 133] on img at bounding box center [517, 131] width 3 height 3
type input "****"
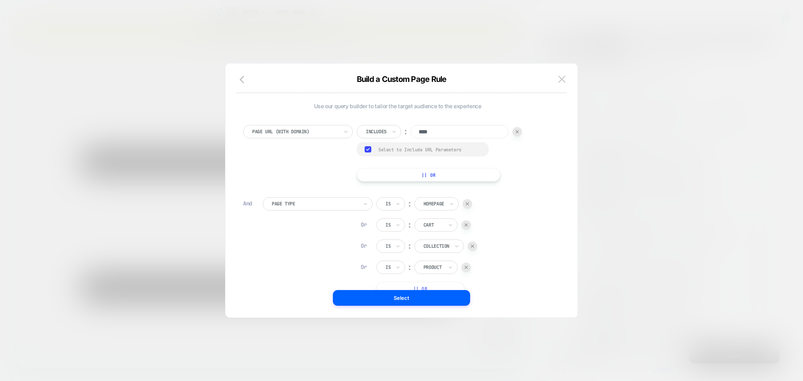
click at [519, 135] on div at bounding box center [516, 131] width 9 height 9
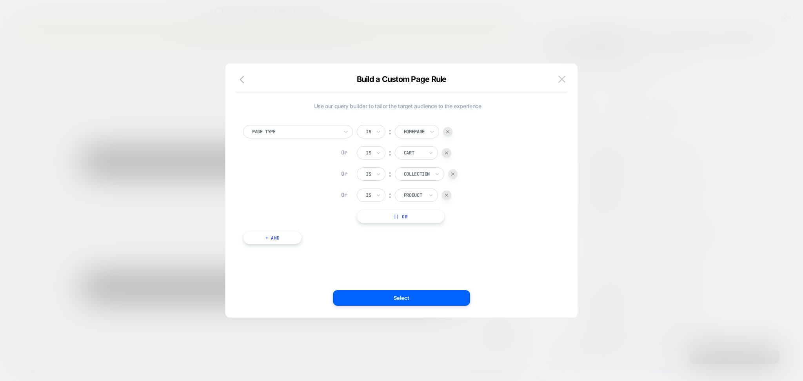
click at [448, 286] on div "Use our query builder to tailor the target audience to the experience Page Type…" at bounding box center [397, 190] width 329 height 223
click at [448, 298] on button "Select" at bounding box center [401, 298] width 137 height 16
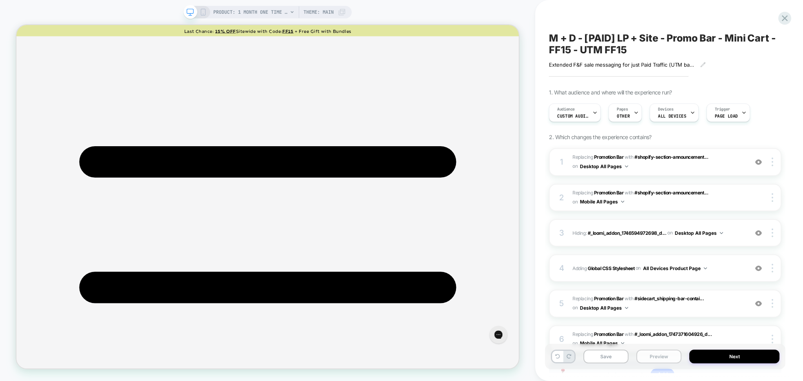
click at [656, 356] on button "Preview" at bounding box center [658, 357] width 45 height 14
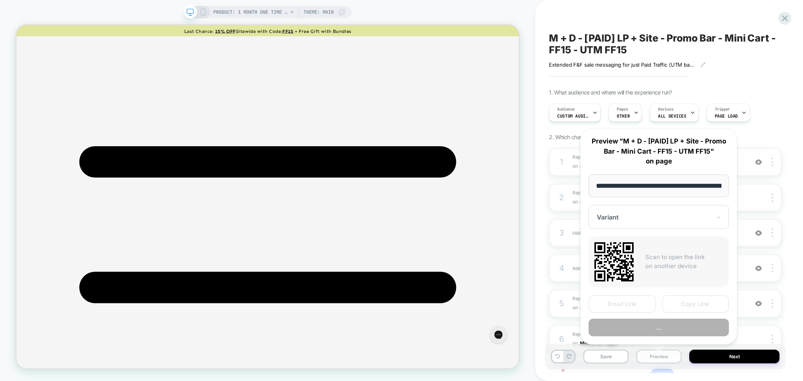
scroll to position [0, 141]
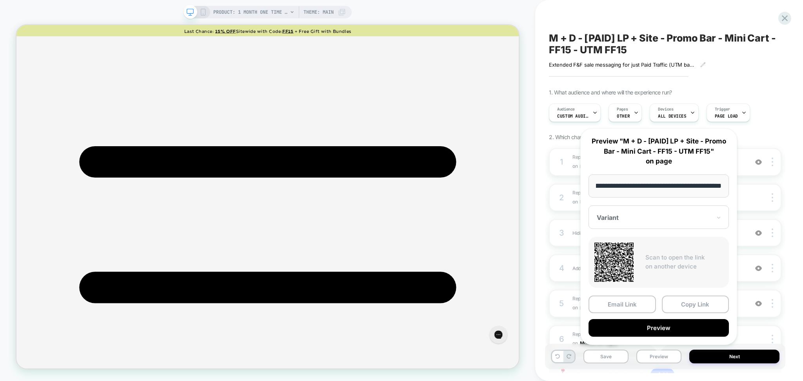
click at [661, 190] on input "**********" at bounding box center [659, 185] width 140 height 23
type input "**********"
click at [784, 18] on icon at bounding box center [785, 18] width 6 height 6
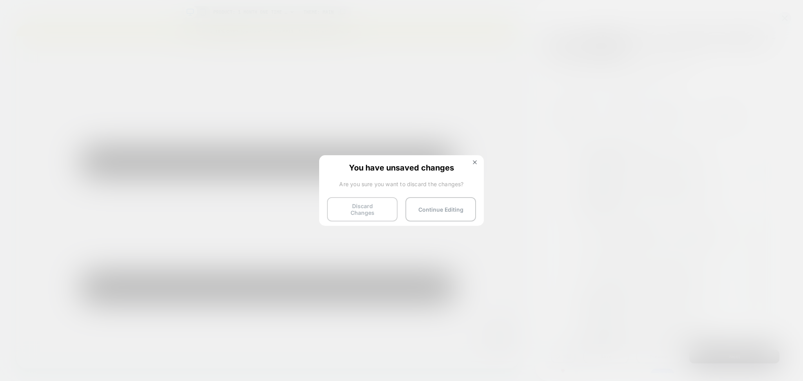
click at [374, 200] on button "Discard Changes" at bounding box center [362, 209] width 71 height 24
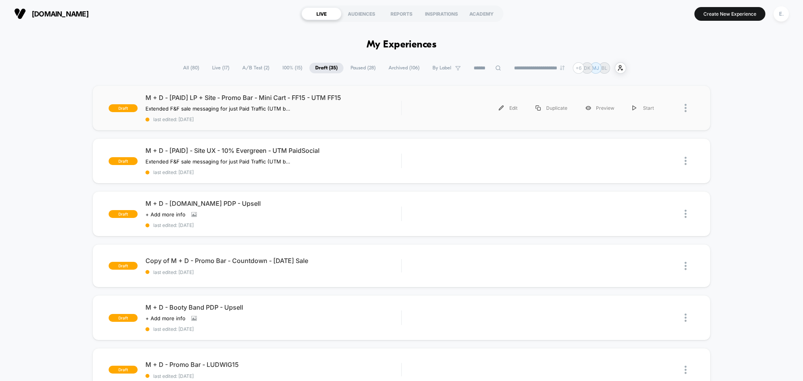
click at [445, 121] on div "draft M + D - [PAID] LP + Site - Promo Bar - Mini Cart - FF15 - UTM FF15 Extend…" at bounding box center [402, 107] width 618 height 45
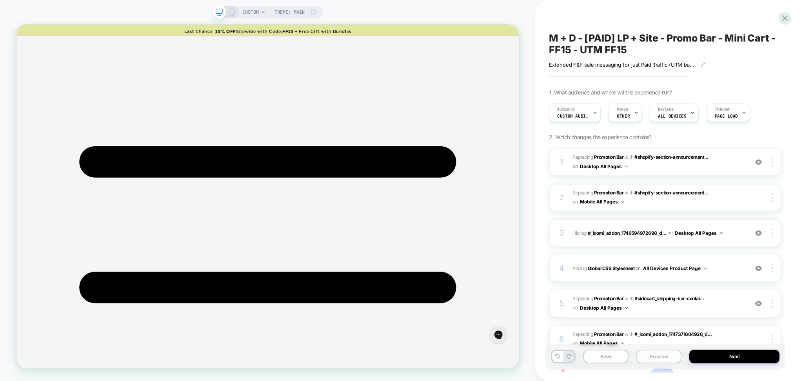
click at [663, 359] on button "Preview" at bounding box center [658, 357] width 45 height 14
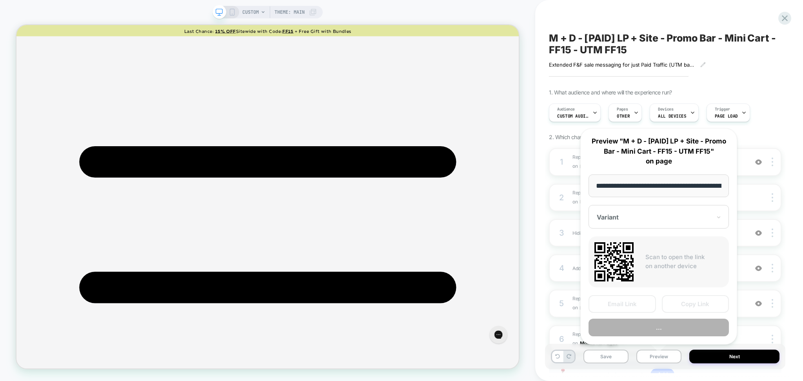
scroll to position [0, 126]
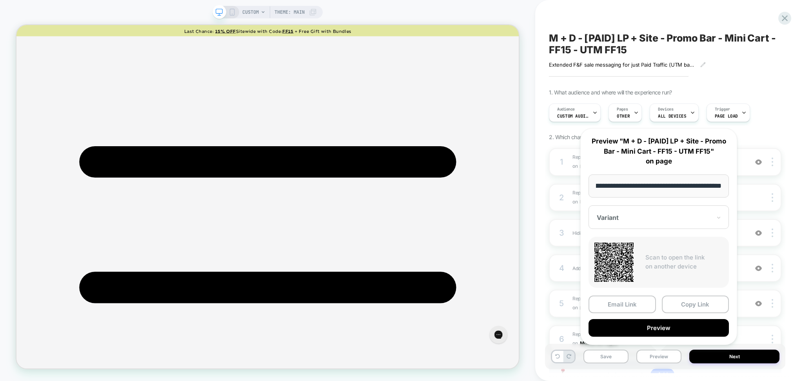
click at [648, 317] on div "Email Link Copy Link Preview" at bounding box center [659, 316] width 140 height 41
click at [647, 317] on div "Email Link Copy Link Preview" at bounding box center [659, 316] width 140 height 41
click at [645, 316] on div "Email Link Copy Link Preview" at bounding box center [659, 316] width 140 height 41
click at [644, 323] on button "Preview" at bounding box center [659, 328] width 140 height 18
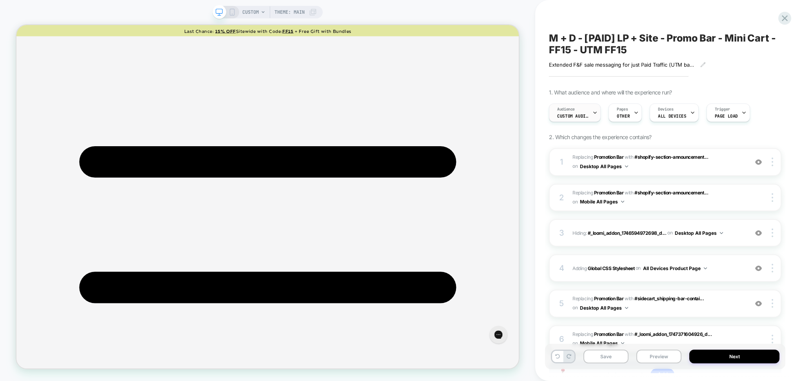
click at [576, 117] on span "Custom Audience" at bounding box center [572, 115] width 31 height 5
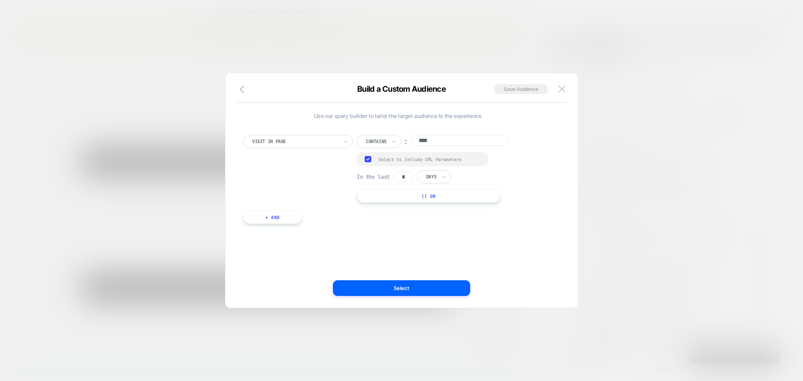
click at [431, 202] on button "|| Or" at bounding box center [429, 195] width 144 height 13
click at [442, 168] on div "Homepage" at bounding box center [450, 162] width 110 height 13
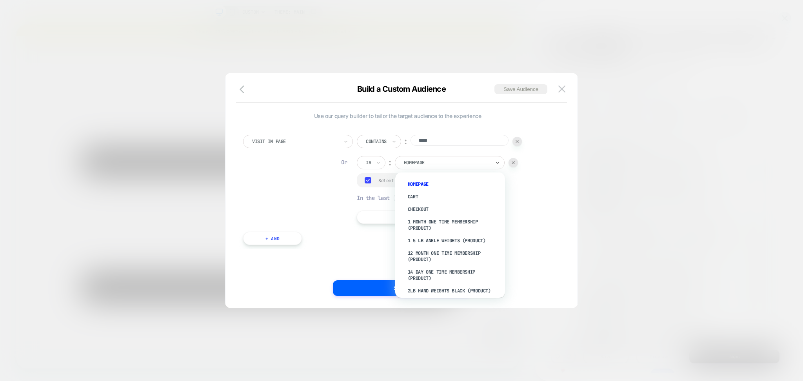
click at [362, 156] on div "Is" at bounding box center [371, 162] width 29 height 13
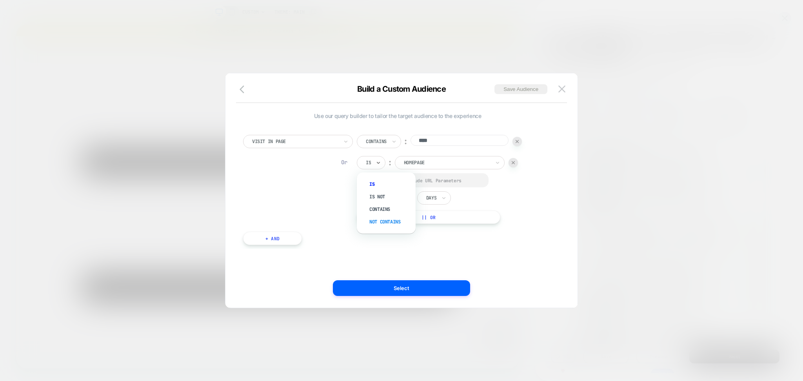
click at [383, 216] on div "Not contains" at bounding box center [390, 222] width 51 height 13
click at [382, 160] on div at bounding box center [381, 162] width 31 height 7
click at [385, 207] on div "**********" at bounding box center [444, 179] width 175 height 89
click at [385, 164] on div at bounding box center [381, 162] width 31 height 7
click at [384, 204] on div "Contains" at bounding box center [390, 209] width 51 height 13
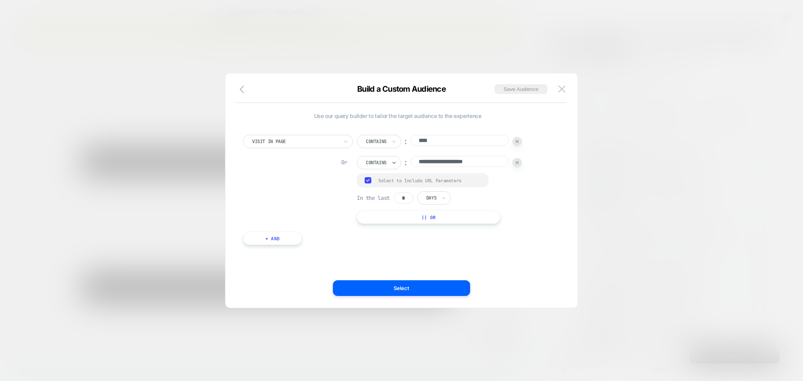
drag, startPoint x: 440, startPoint y: 158, endPoint x: 440, endPoint y: 163, distance: 5.1
click at [440, 163] on input "**********" at bounding box center [460, 161] width 98 height 11
click at [441, 166] on input "**********" at bounding box center [460, 161] width 98 height 11
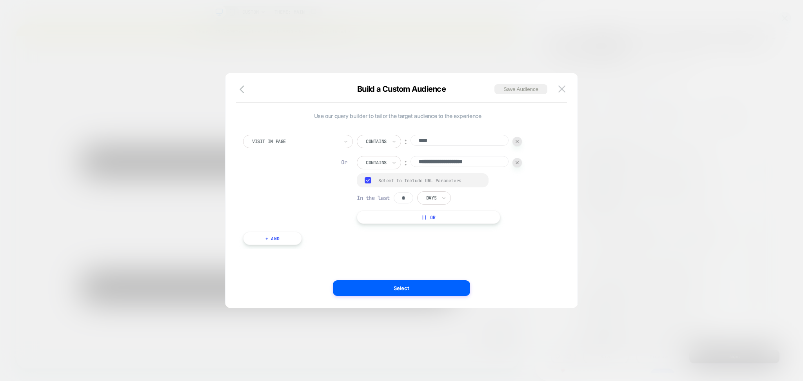
paste input "*"
type input "**********"
click at [452, 286] on button "Select" at bounding box center [401, 288] width 137 height 16
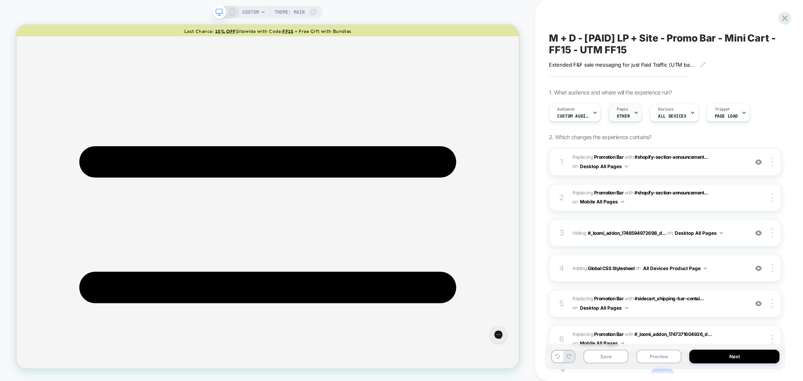
click at [624, 121] on div "Pages OTHER" at bounding box center [623, 113] width 29 height 18
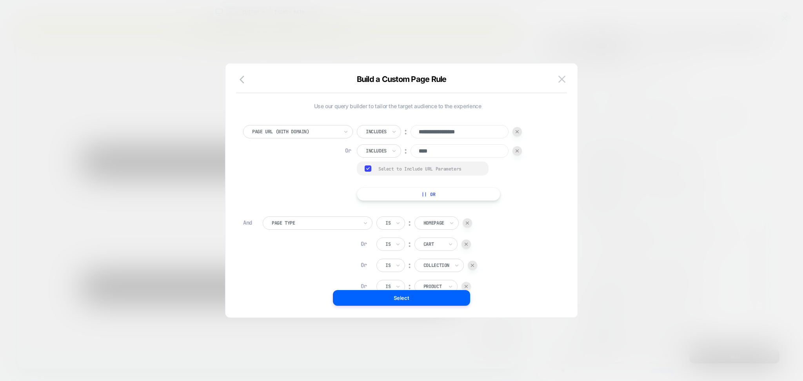
drag, startPoint x: 518, startPoint y: 129, endPoint x: 517, endPoint y: 138, distance: 9.8
click at [517, 129] on div at bounding box center [516, 131] width 9 height 9
type input "****"
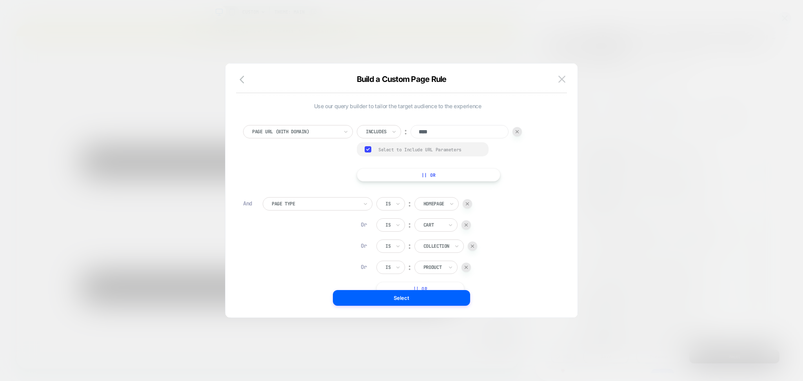
click at [517, 131] on img at bounding box center [517, 131] width 3 height 3
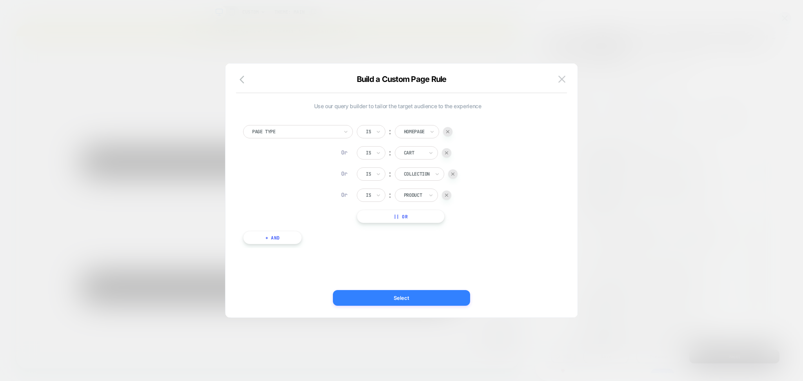
click at [455, 297] on button "Select" at bounding box center [401, 298] width 137 height 16
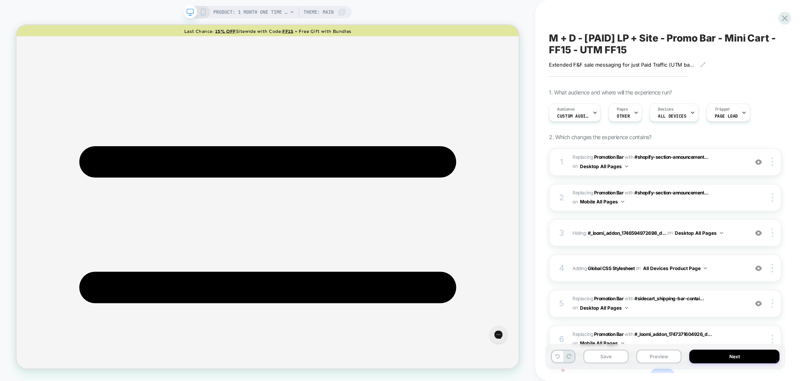
click at [649, 359] on button "Preview" at bounding box center [658, 357] width 45 height 14
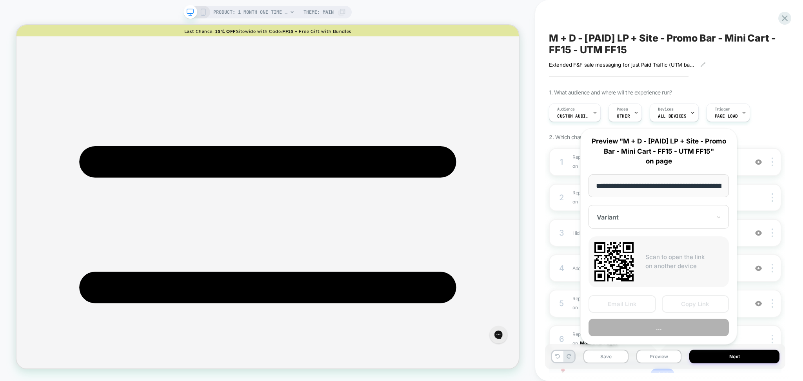
scroll to position [0, 141]
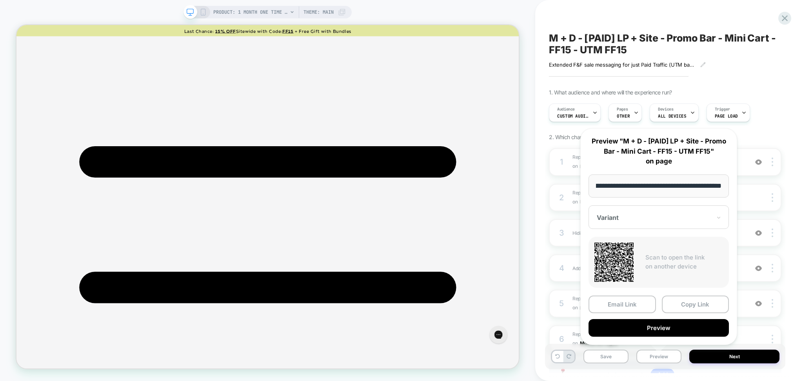
click at [659, 190] on input "**********" at bounding box center [659, 185] width 140 height 23
type input "**********"
click at [703, 327] on button "Preview" at bounding box center [659, 328] width 140 height 18
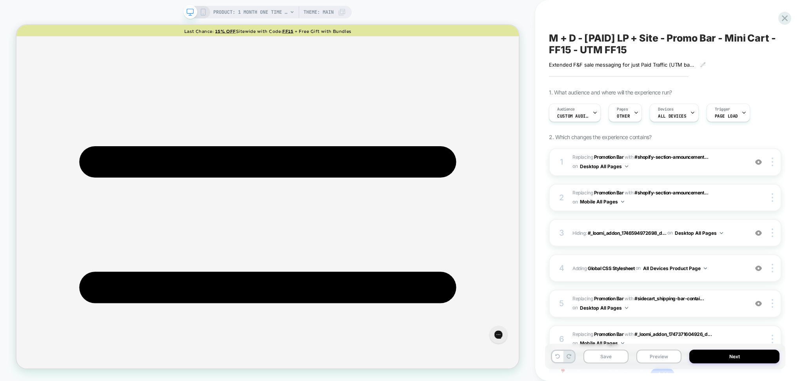
click at [241, 13] on span "PRODUCT: 1 Month One Time Membership" at bounding box center [250, 12] width 74 height 13
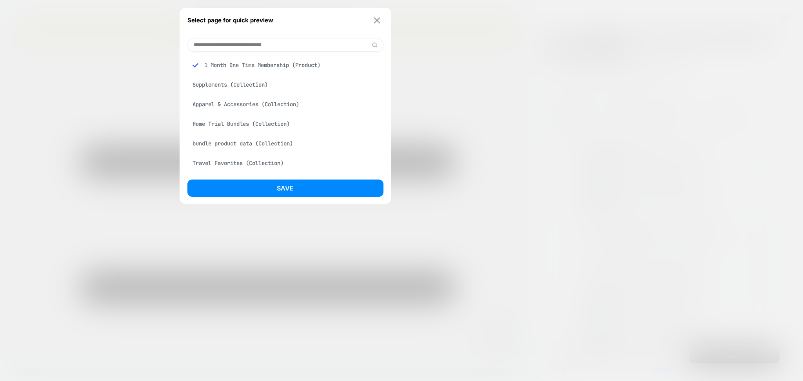
click at [374, 21] on img at bounding box center [377, 20] width 6 height 6
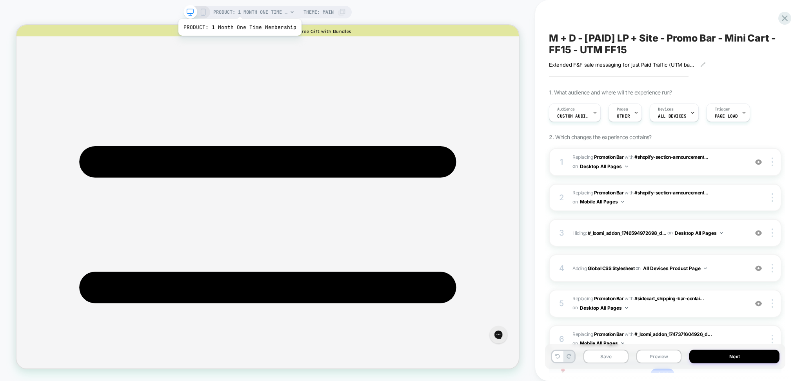
click at [242, 2] on div "PRODUCT: 1 Month One Time Membership PRODUCT: 1 Month One Time Membership Theme…" at bounding box center [267, 190] width 535 height 381
click at [238, 13] on span "PRODUCT: 1 Month One Time Membership" at bounding box center [250, 12] width 74 height 13
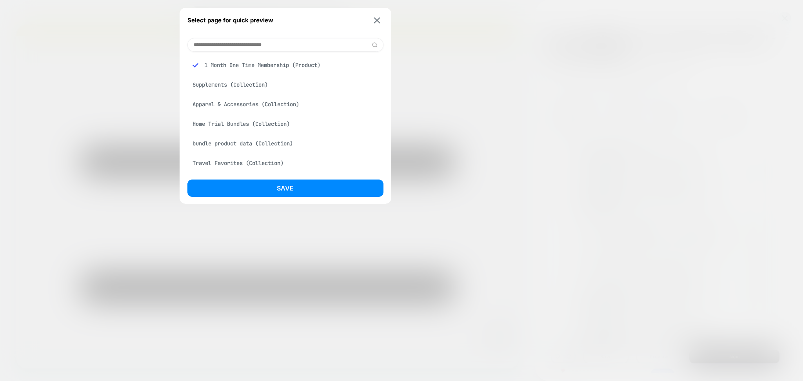
click at [374, 21] on button at bounding box center [377, 20] width 10 height 7
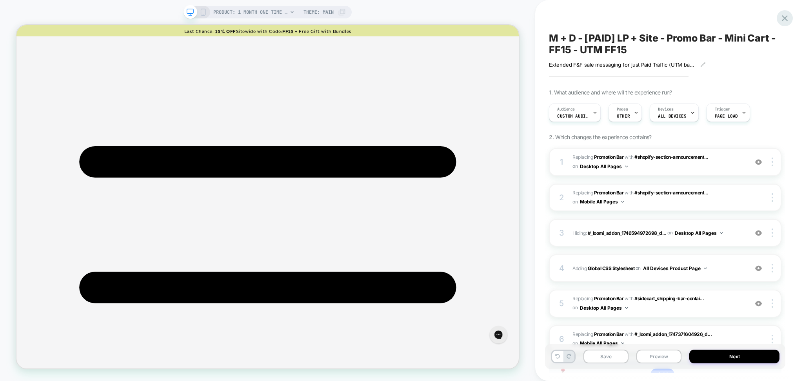
click at [781, 20] on icon at bounding box center [784, 18] width 11 height 11
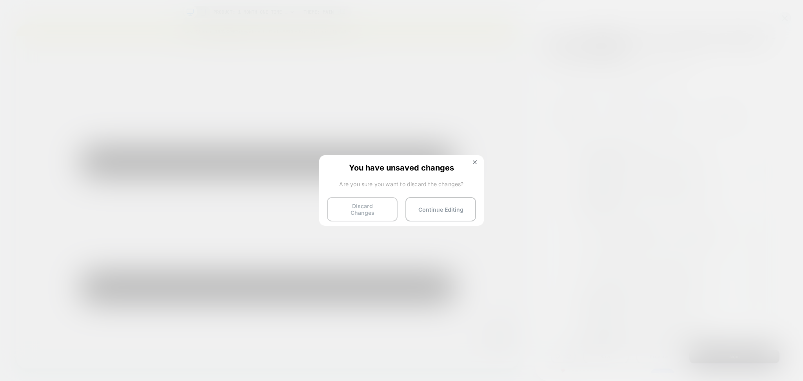
click at [383, 206] on button "Discard Changes" at bounding box center [362, 209] width 71 height 24
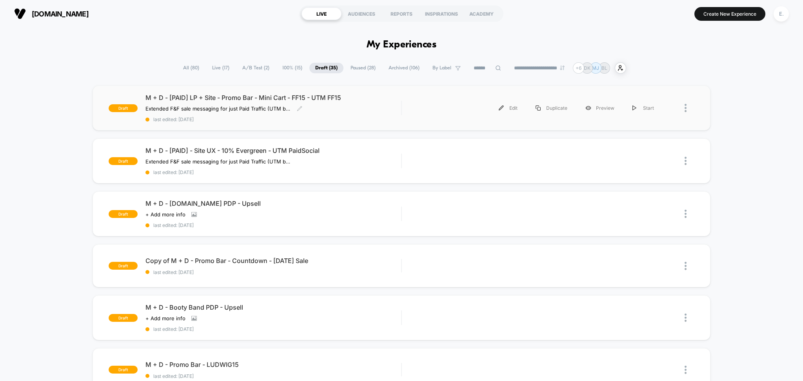
click at [310, 113] on div "M + D - [PAID] LP + Site - Promo Bar - Mini Cart - FF15 - UTM FF15 Extended F&F…" at bounding box center [273, 108] width 256 height 29
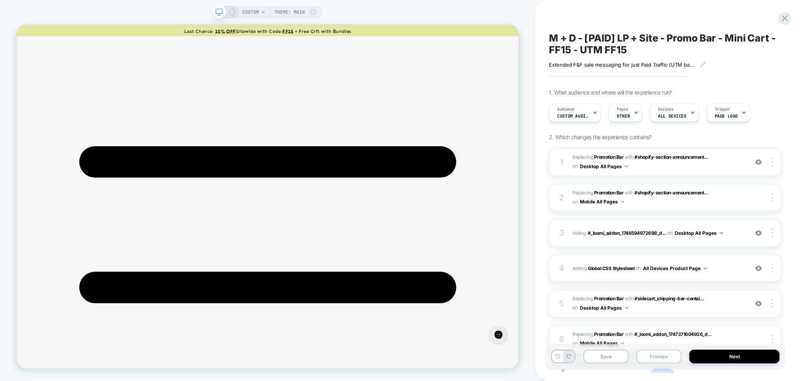
click at [661, 358] on button "Preview" at bounding box center [658, 357] width 45 height 14
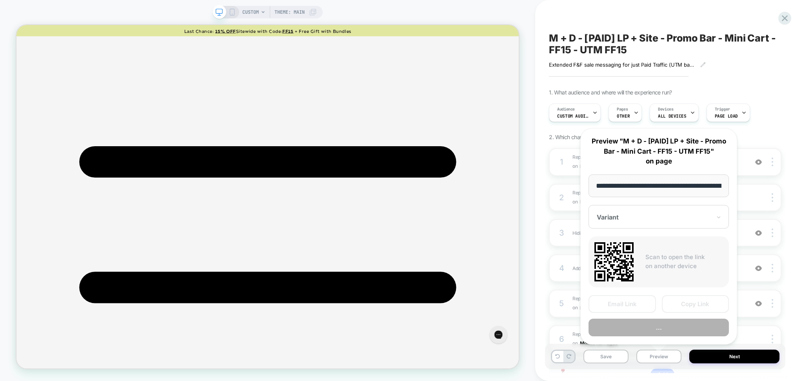
scroll to position [0, 126]
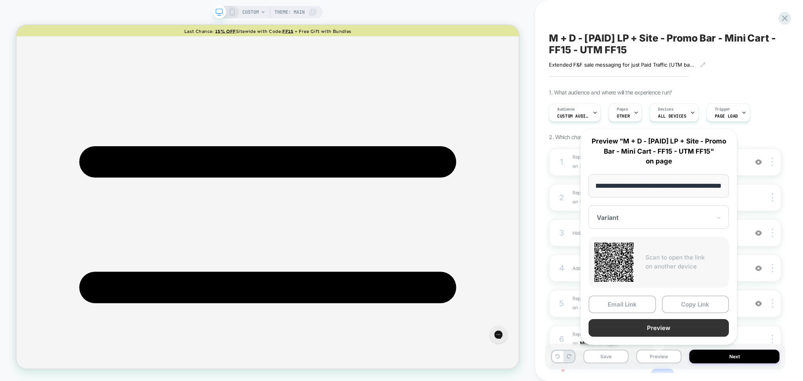
click at [658, 329] on button "Preview" at bounding box center [659, 328] width 140 height 18
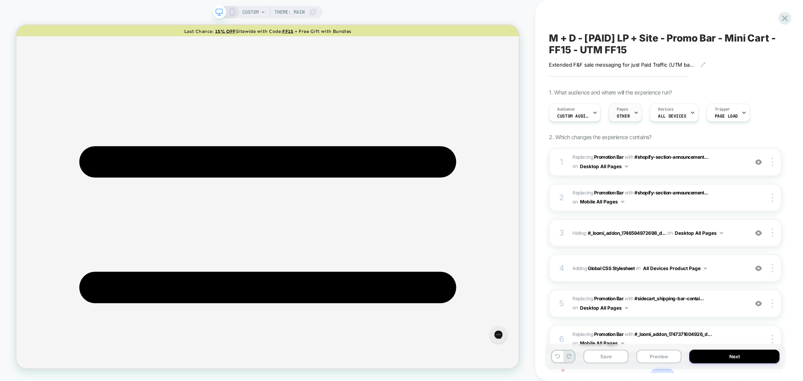
click at [637, 109] on div at bounding box center [636, 113] width 5 height 18
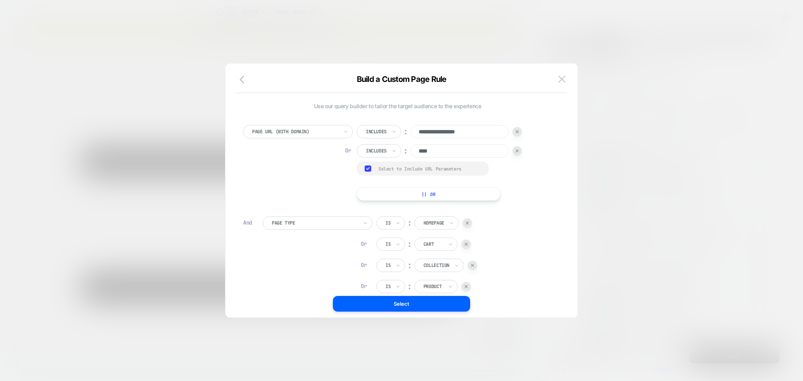
click at [455, 130] on input "**********" at bounding box center [460, 131] width 98 height 13
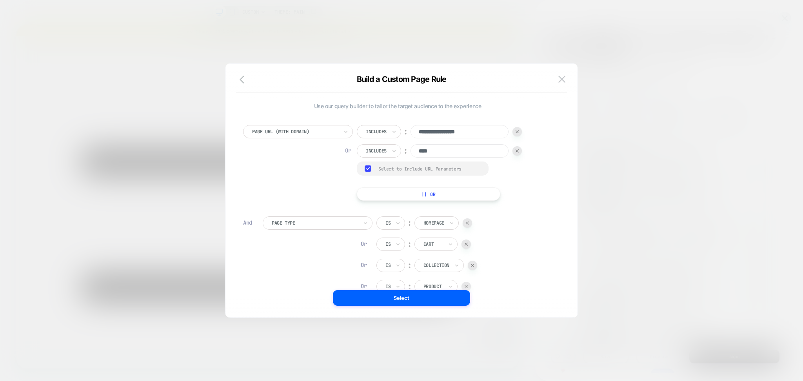
click at [454, 129] on input "**********" at bounding box center [460, 131] width 98 height 13
click at [560, 78] on img at bounding box center [561, 79] width 7 height 7
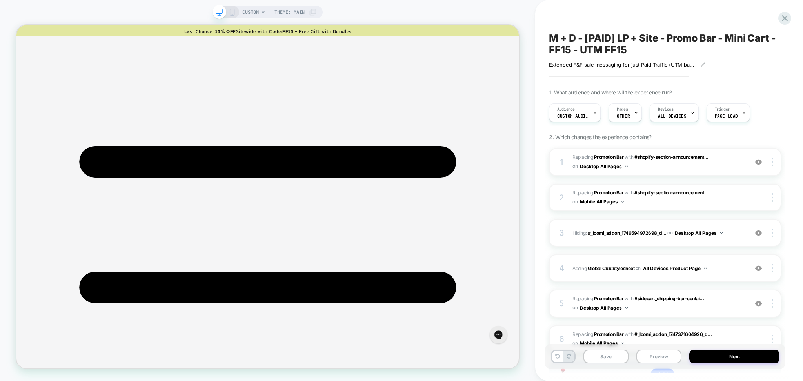
click at [584, 124] on div "Audience Custom Audience Pages OTHER Devices ALL DEVICES Trigger Page Load" at bounding box center [661, 113] width 233 height 26
click at [583, 114] on span "Custom Audience" at bounding box center [572, 115] width 31 height 5
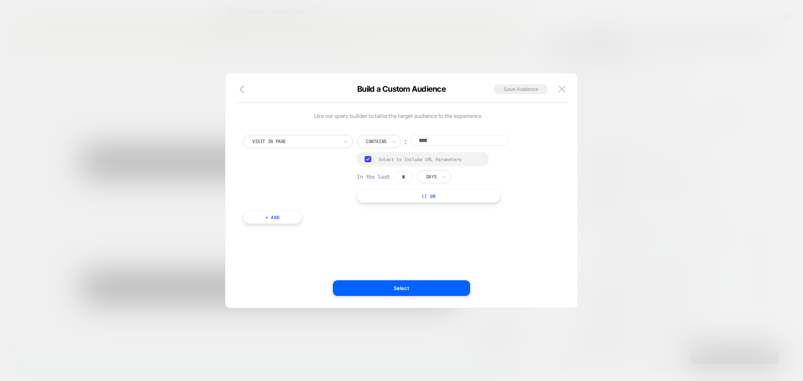
click at [431, 198] on button "|| Or" at bounding box center [429, 195] width 144 height 13
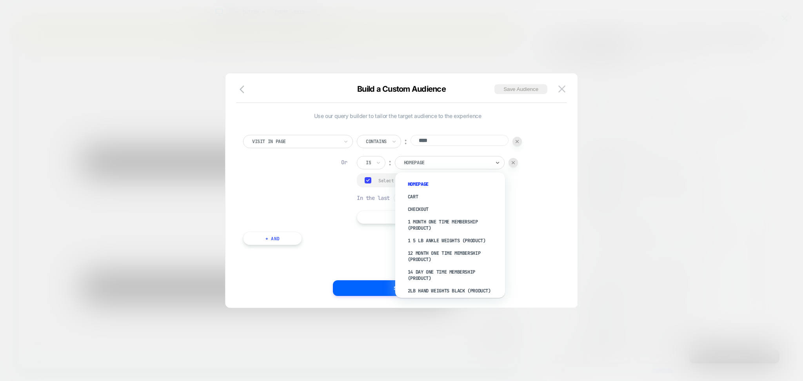
click at [441, 164] on div at bounding box center [447, 162] width 86 height 7
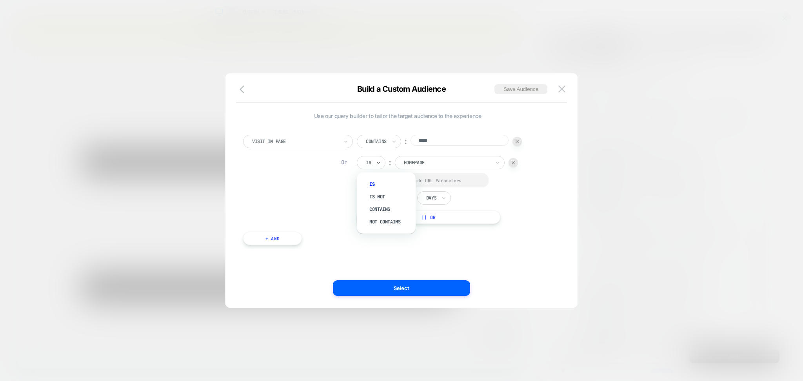
click at [367, 157] on div "Is" at bounding box center [371, 162] width 29 height 13
click at [379, 203] on div "Contains" at bounding box center [390, 209] width 51 height 13
click at [445, 166] on input "**********" at bounding box center [460, 161] width 98 height 11
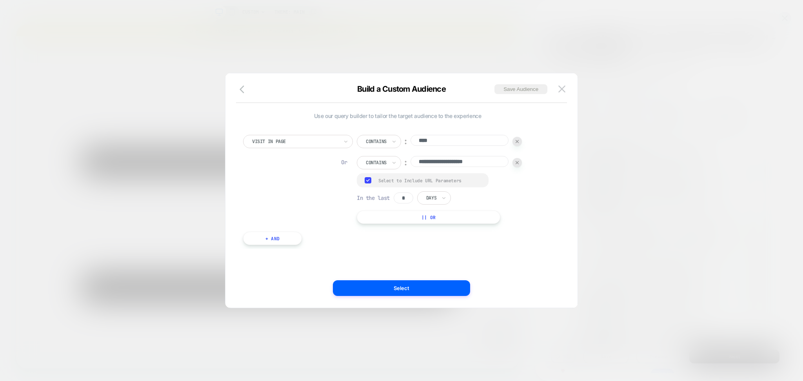
paste input "**********"
drag, startPoint x: 442, startPoint y: 162, endPoint x: 359, endPoint y: 171, distance: 83.6
click at [359, 171] on div "**********" at bounding box center [439, 179] width 165 height 89
type input "**********"
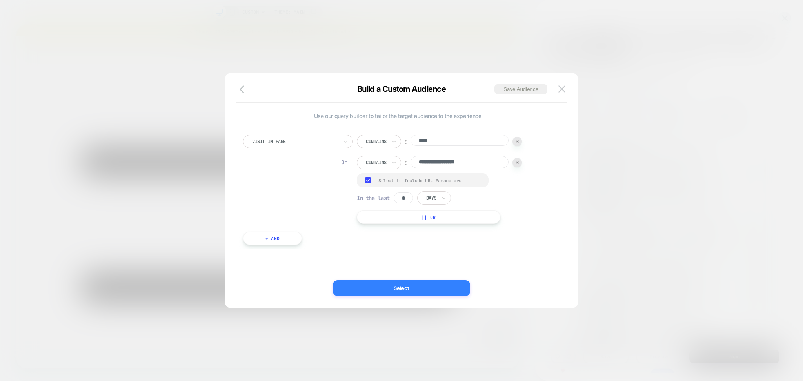
click at [447, 286] on button "Select" at bounding box center [401, 288] width 137 height 16
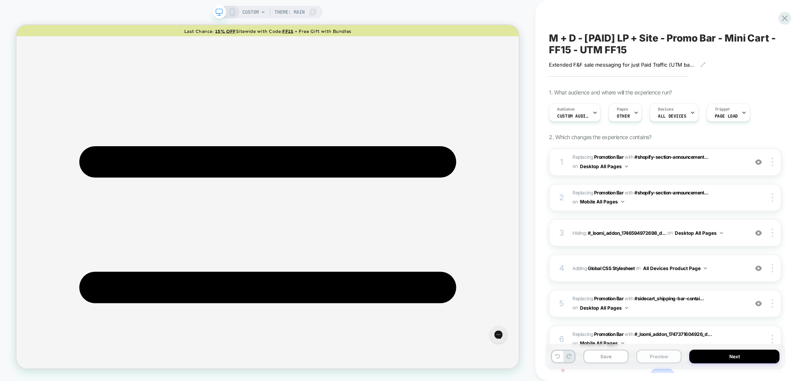
click at [666, 358] on button "Preview" at bounding box center [658, 357] width 45 height 14
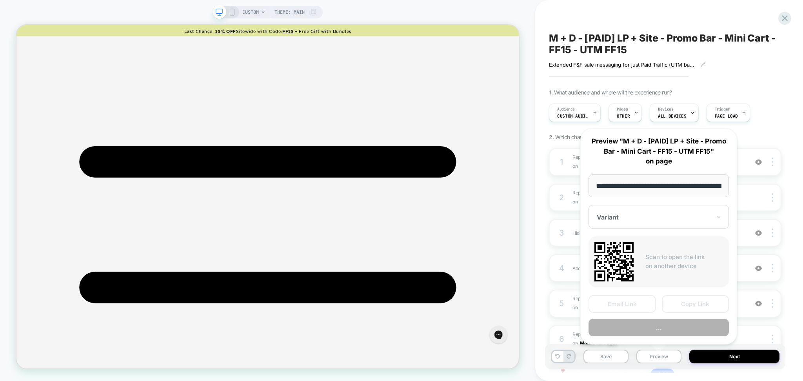
scroll to position [0, 126]
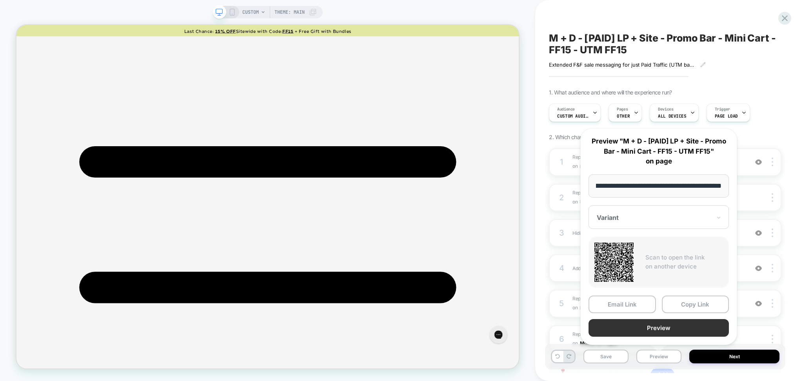
click at [669, 326] on button "Preview" at bounding box center [659, 328] width 140 height 18
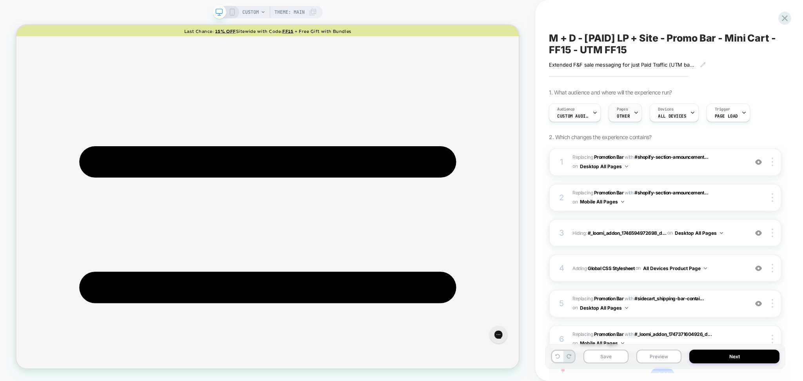
click at [640, 113] on div "Pages OTHER" at bounding box center [625, 113] width 33 height 18
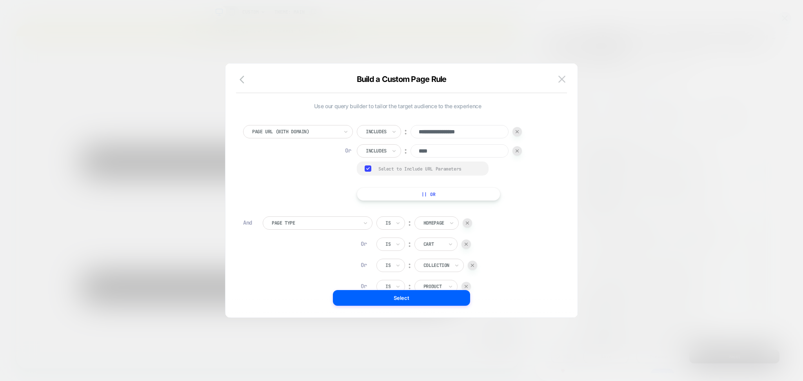
click at [409, 174] on div "Group Select to Include URL Parameters" at bounding box center [423, 169] width 132 height 14
click at [409, 166] on div "Select to Include URL Parameters" at bounding box center [429, 169] width 102 height 6
click at [415, 292] on button "Select" at bounding box center [401, 298] width 137 height 16
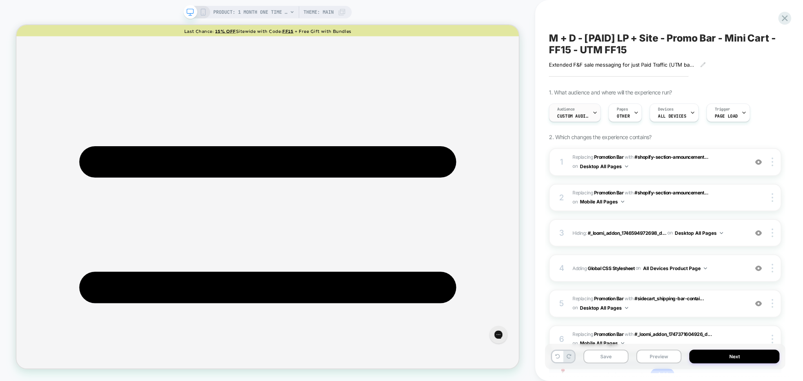
click at [599, 111] on div "Audience Custom Audience" at bounding box center [575, 113] width 52 height 18
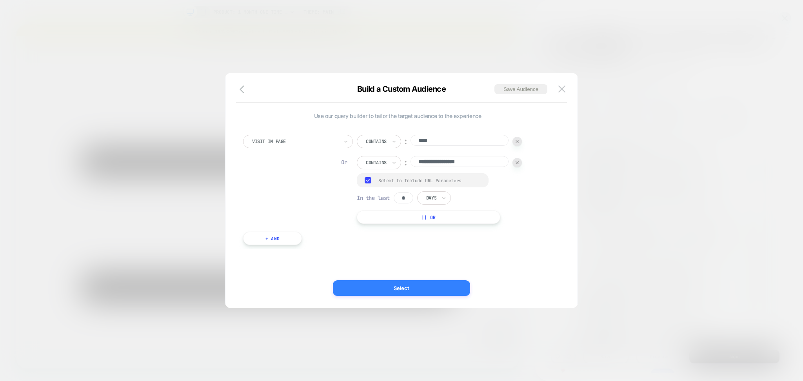
click at [428, 288] on button "Select" at bounding box center [401, 288] width 137 height 16
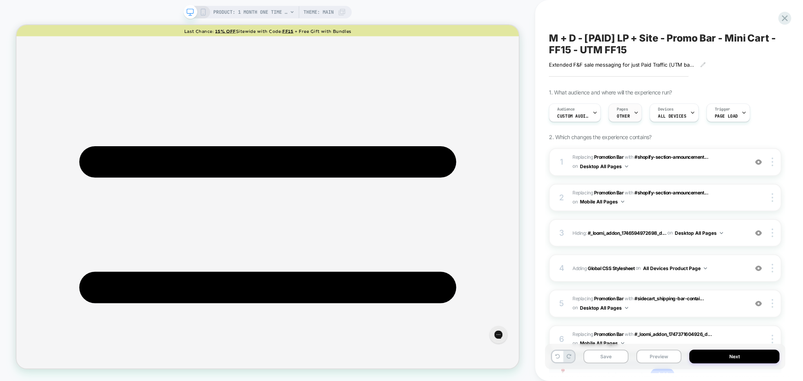
click at [635, 119] on div at bounding box center [636, 113] width 5 height 18
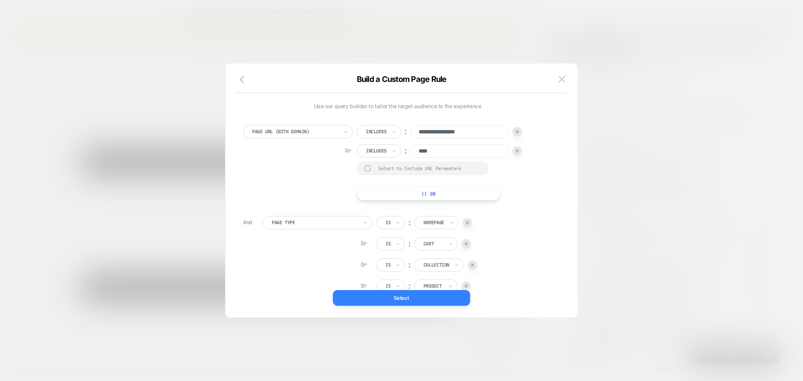
click at [441, 298] on button "Select" at bounding box center [401, 298] width 137 height 16
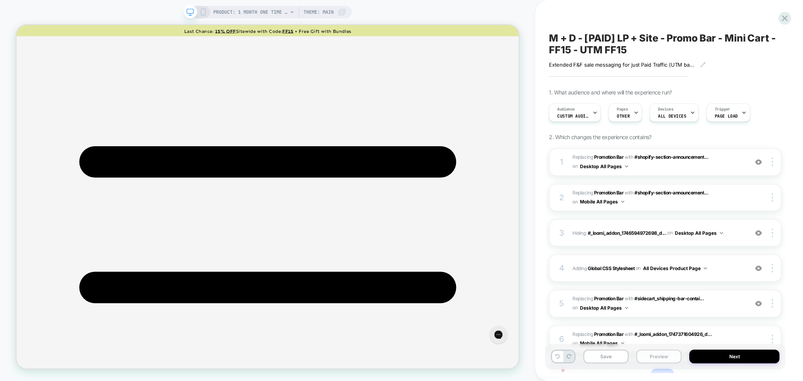
click at [656, 360] on button "Preview" at bounding box center [658, 357] width 45 height 14
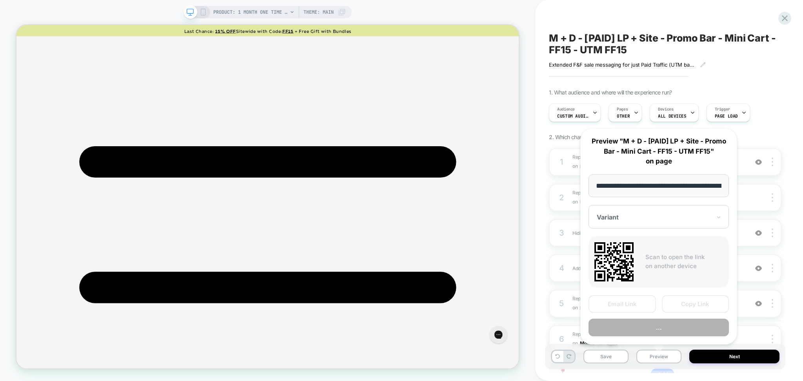
scroll to position [0, 141]
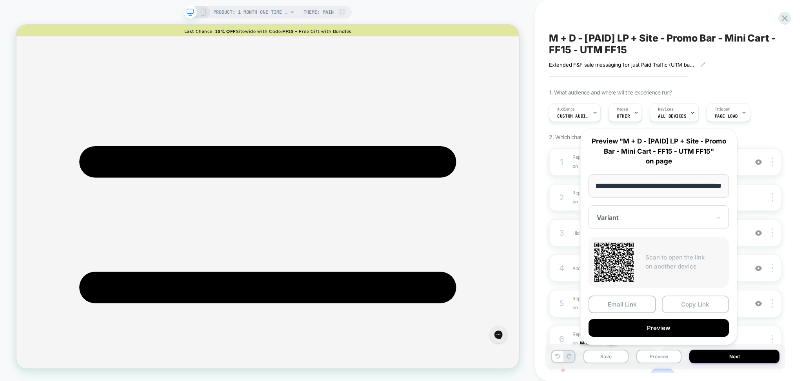
click at [692, 304] on button "Copy Link" at bounding box center [695, 305] width 67 height 18
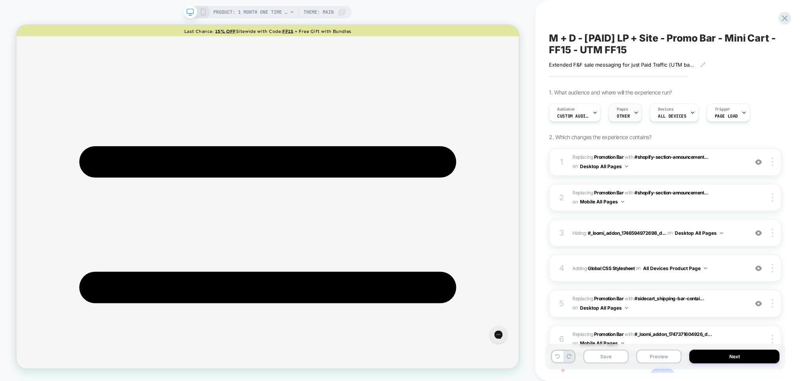
click at [632, 109] on div "Pages OTHER" at bounding box center [623, 113] width 29 height 18
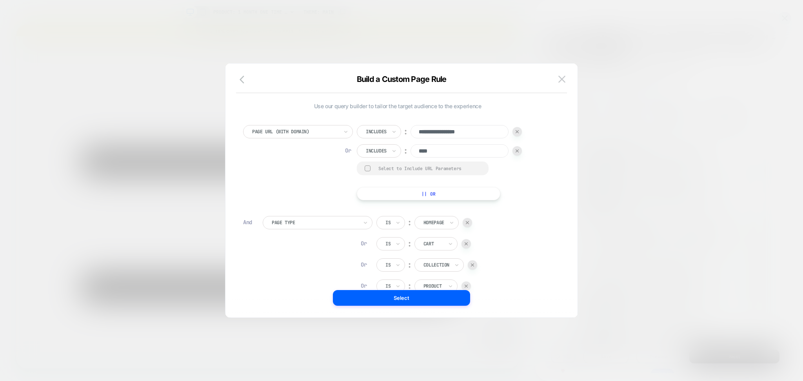
click at [525, 131] on div "**********" at bounding box center [397, 162] width 309 height 75
click at [516, 131] on img at bounding box center [517, 131] width 3 height 3
type input "****"
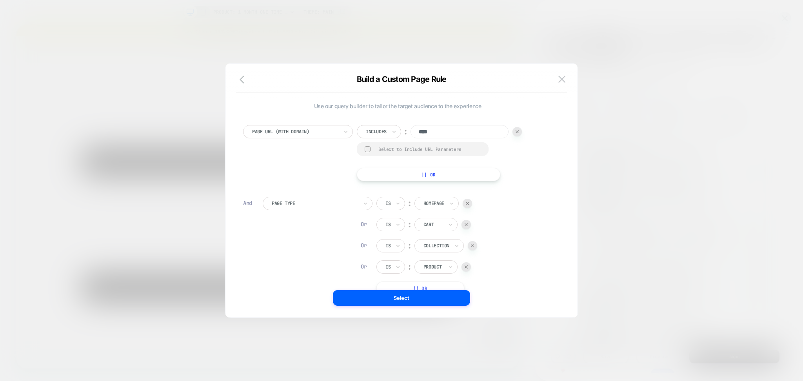
click at [516, 131] on img at bounding box center [517, 131] width 3 height 3
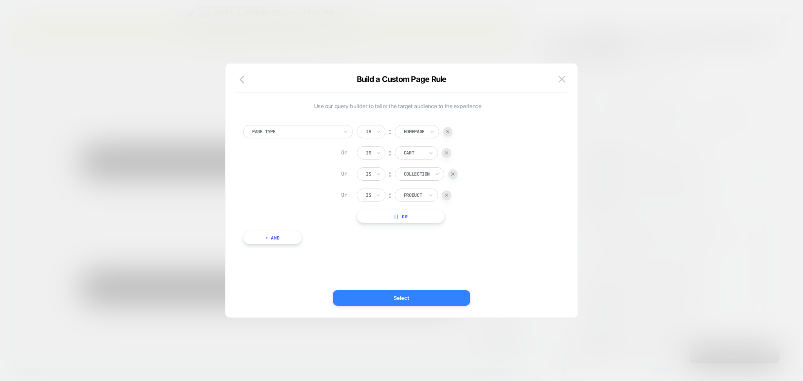
click at [452, 297] on button "Select" at bounding box center [401, 298] width 137 height 16
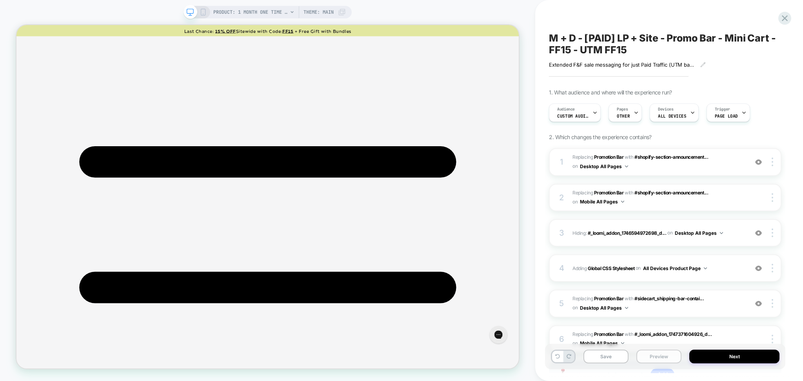
drag, startPoint x: 657, startPoint y: 356, endPoint x: 659, endPoint y: 351, distance: 5.3
click at [657, 356] on button "Preview" at bounding box center [658, 357] width 45 height 14
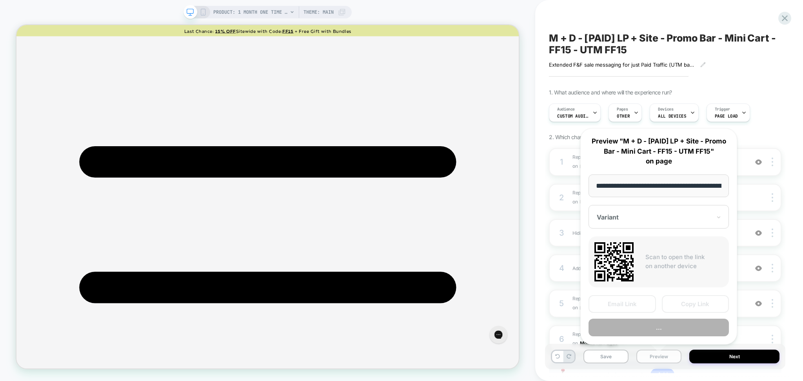
scroll to position [0, 141]
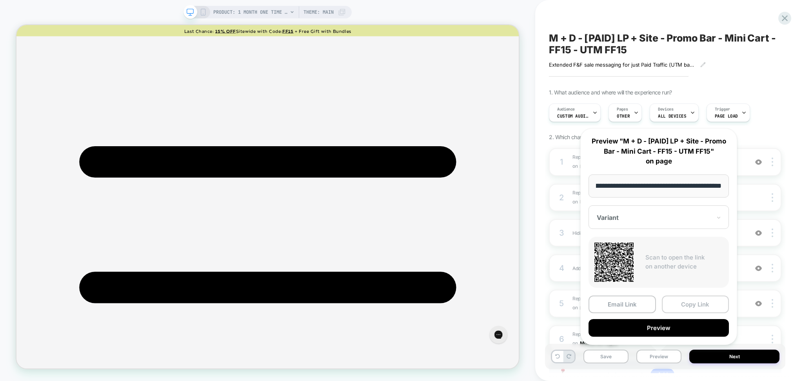
click at [698, 304] on button "Copy Link" at bounding box center [695, 305] width 67 height 18
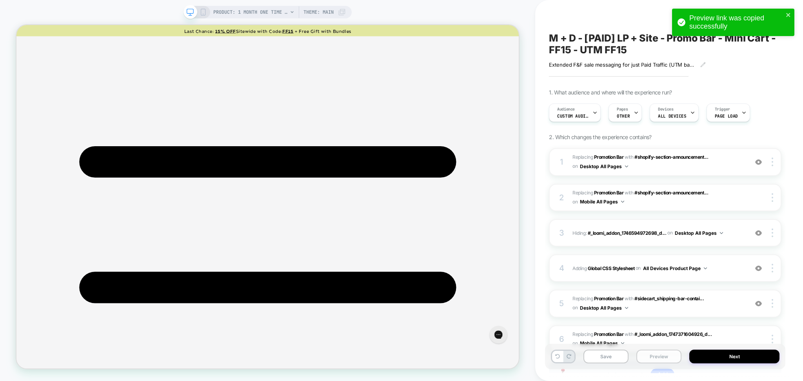
click at [641, 359] on button "Preview" at bounding box center [658, 357] width 45 height 14
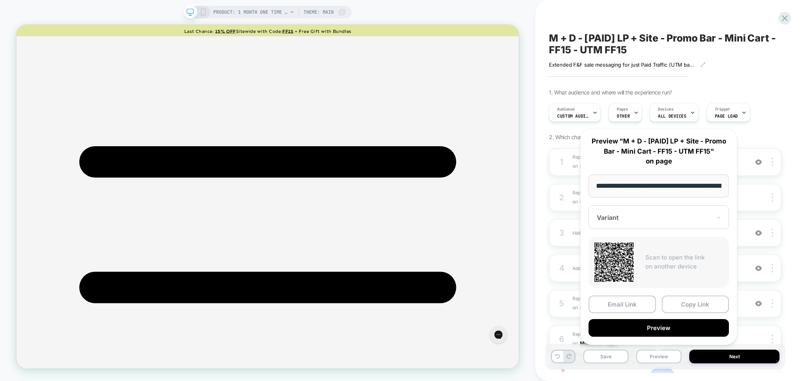
drag, startPoint x: 656, startPoint y: 186, endPoint x: 583, endPoint y: 172, distance: 74.6
click at [583, 172] on div "**********" at bounding box center [658, 236] width 157 height 217
type input "**********"
drag, startPoint x: 679, startPoint y: 186, endPoint x: 770, endPoint y: 178, distance: 91.7
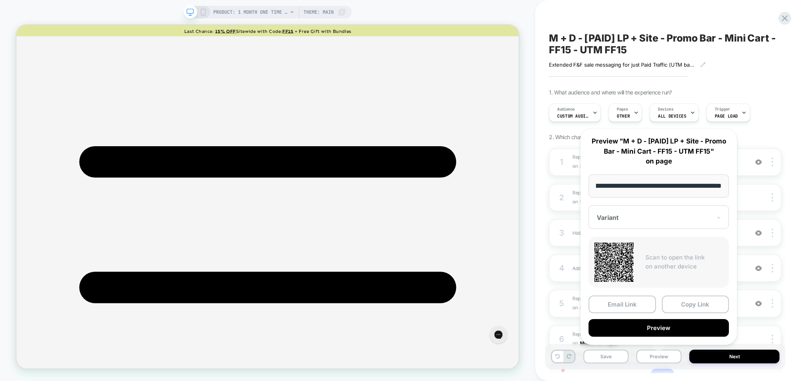
click at [770, 178] on body "PRODUCT: 1 Month One Time Membership PRODUCT: 1 Month One Time Membership Theme…" at bounding box center [401, 190] width 803 height 381
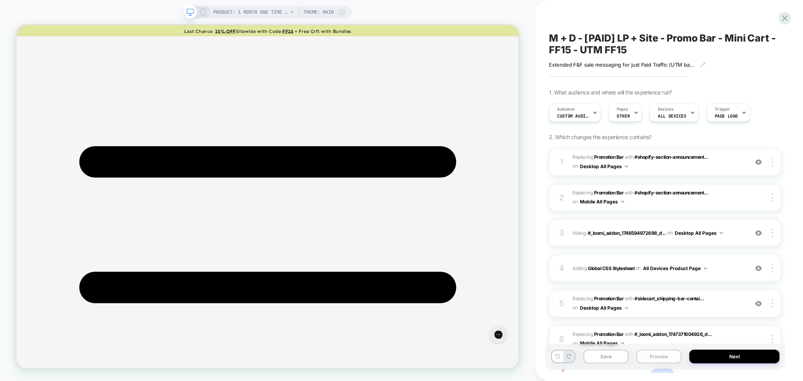
click at [657, 360] on button "Preview" at bounding box center [658, 357] width 45 height 14
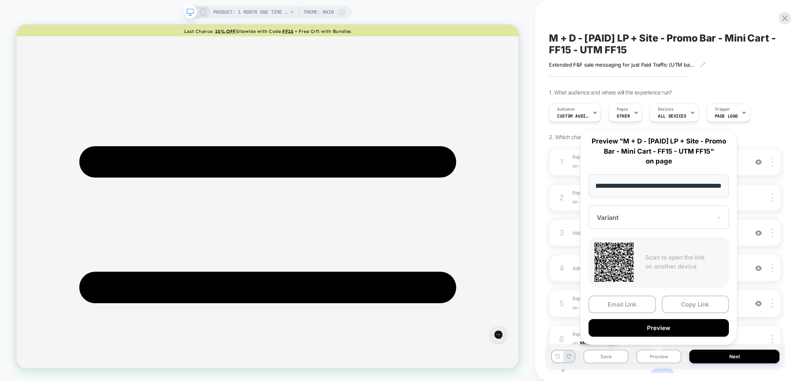
scroll to position [0, 0]
drag, startPoint x: 657, startPoint y: 186, endPoint x: 583, endPoint y: 188, distance: 74.1
click at [583, 188] on div "**********" at bounding box center [658, 236] width 157 height 217
type input "**********"
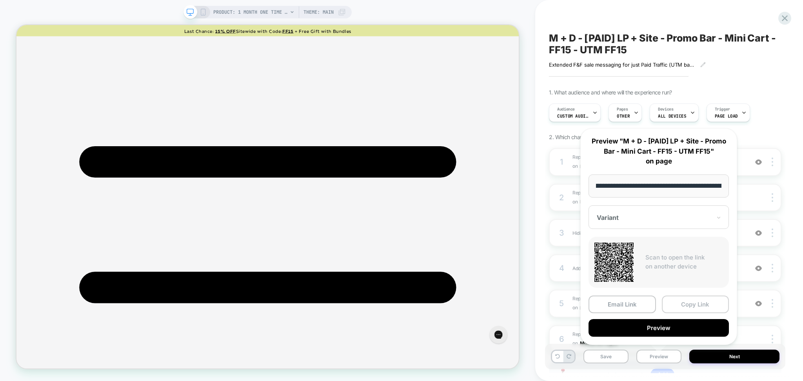
click at [694, 303] on button "Copy Link" at bounding box center [695, 305] width 67 height 18
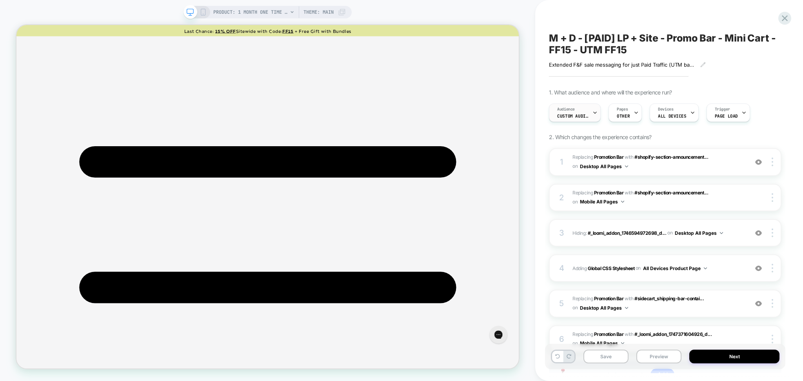
click at [589, 113] on div "Audience Custom Audience" at bounding box center [572, 113] width 47 height 18
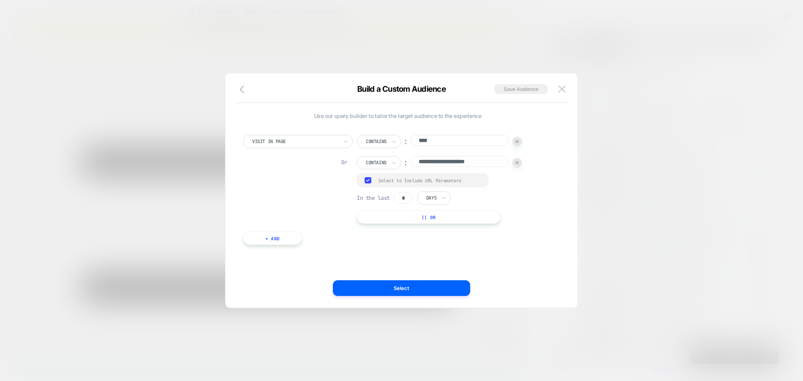
click at [456, 184] on div "Group Select to Include URL Parameters" at bounding box center [423, 180] width 132 height 14
drag, startPoint x: 498, startPoint y: 164, endPoint x: 475, endPoint y: 164, distance: 22.7
click at [475, 164] on input "**********" at bounding box center [460, 161] width 98 height 11
type input "**********"
click at [381, 178] on div "Select to Include URL Parameters" at bounding box center [429, 181] width 102 height 6
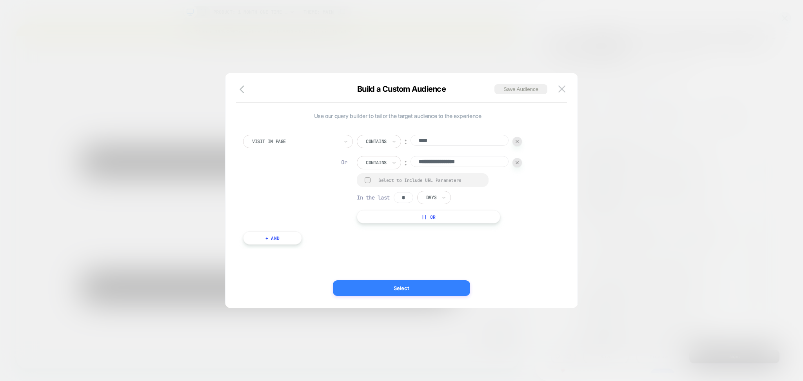
click at [424, 285] on button "Select" at bounding box center [401, 288] width 137 height 16
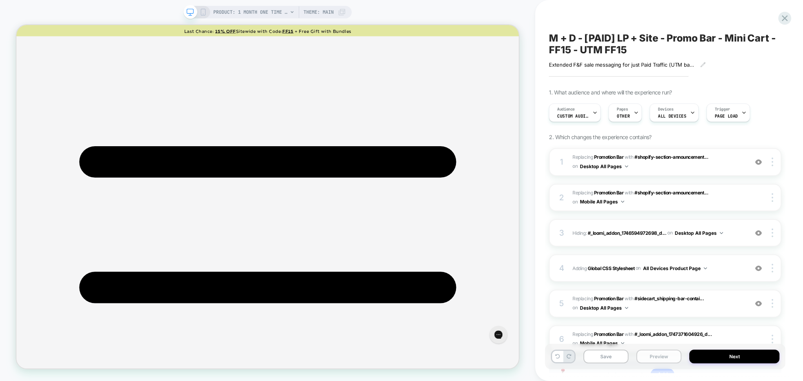
click at [667, 358] on button "Preview" at bounding box center [658, 357] width 45 height 14
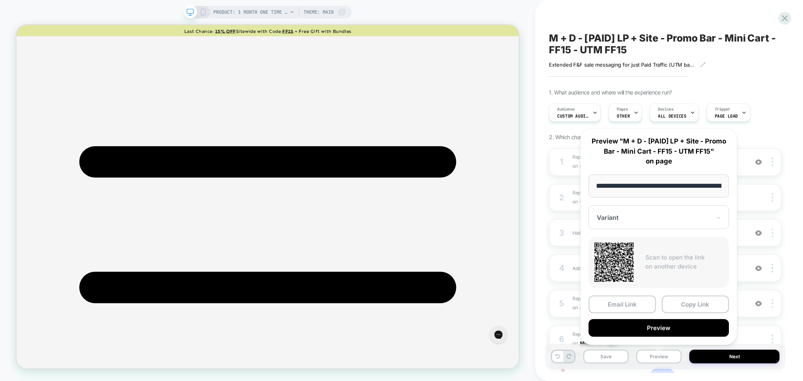
drag, startPoint x: 655, startPoint y: 184, endPoint x: 543, endPoint y: 202, distance: 113.1
click at [543, 202] on body "PRODUCT: 1 Month One Time Membership PRODUCT: 1 Month One Time Membership Theme…" at bounding box center [401, 190] width 803 height 381
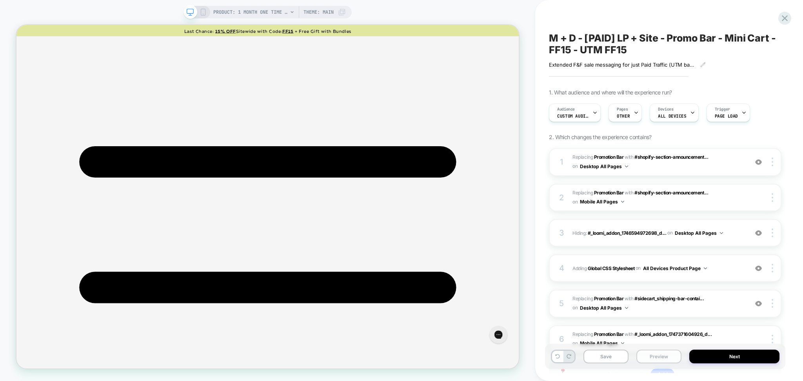
click at [659, 357] on button "Preview" at bounding box center [658, 357] width 45 height 14
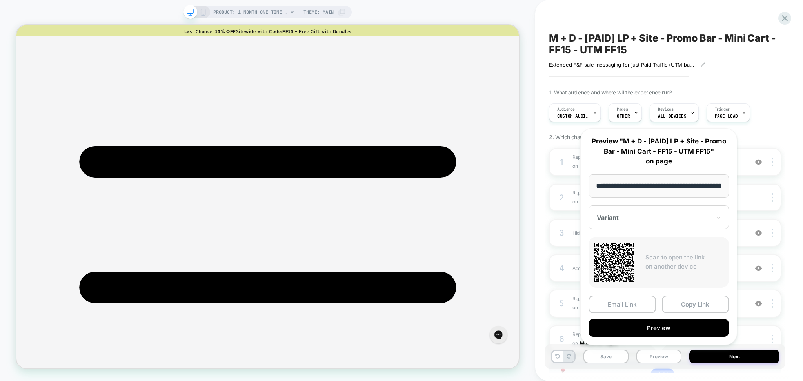
drag, startPoint x: 655, startPoint y: 185, endPoint x: 578, endPoint y: 195, distance: 77.4
click at [578, 195] on div "**********" at bounding box center [658, 236] width 173 height 233
paste input "**********"
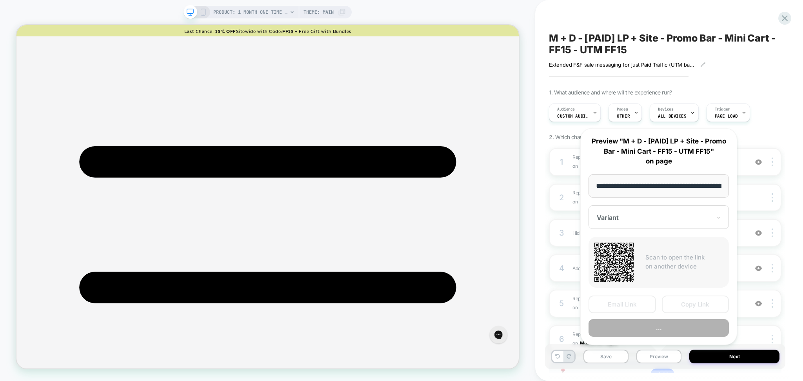
scroll to position [0, 61]
type input "**********"
click at [688, 303] on button "Copy Link" at bounding box center [695, 305] width 67 height 18
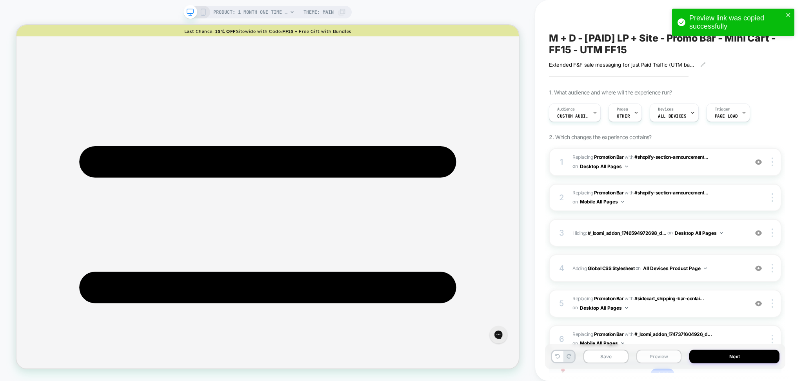
click at [664, 358] on button "Preview" at bounding box center [658, 357] width 45 height 14
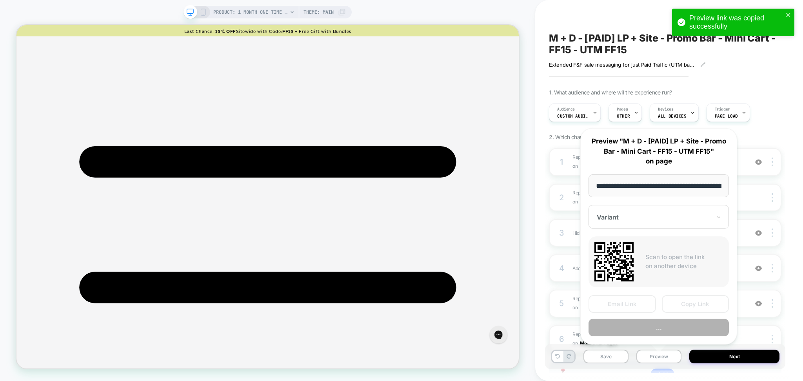
scroll to position [0, 141]
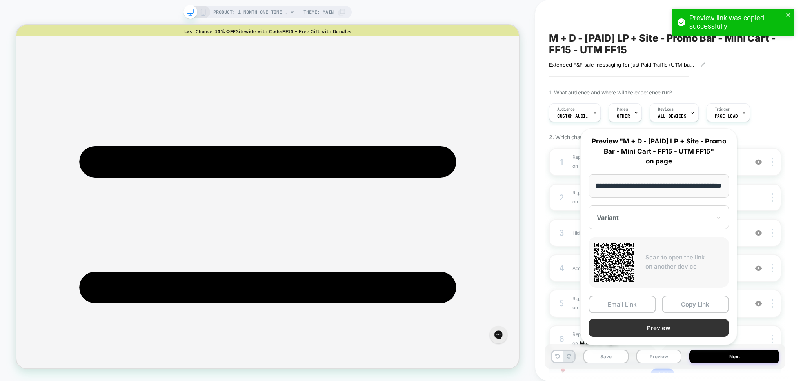
click at [663, 326] on button "Preview" at bounding box center [659, 328] width 140 height 18
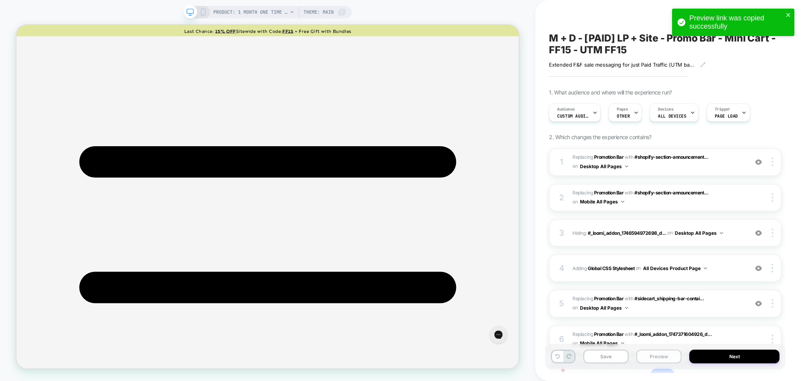
click at [660, 354] on button "Preview" at bounding box center [658, 357] width 45 height 14
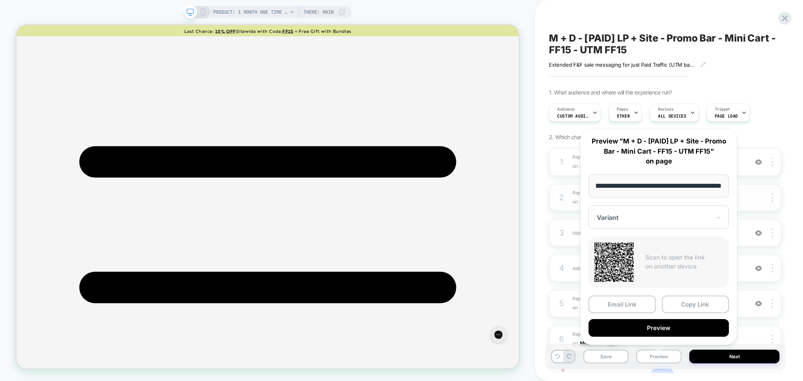
scroll to position [0, 0]
drag, startPoint x: 656, startPoint y: 187, endPoint x: 582, endPoint y: 176, distance: 74.5
click at [582, 176] on div "**********" at bounding box center [658, 236] width 157 height 217
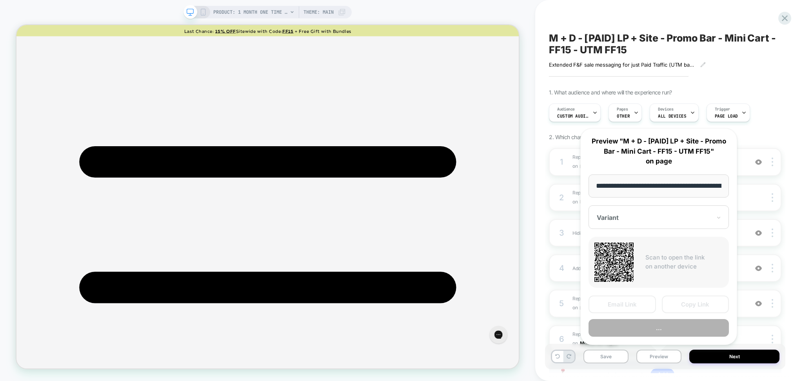
scroll to position [0, 61]
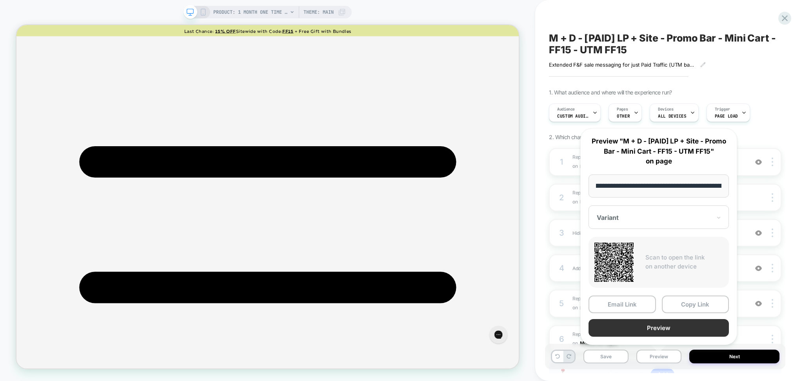
type input "**********"
click at [659, 329] on button "Preview" at bounding box center [659, 328] width 140 height 18
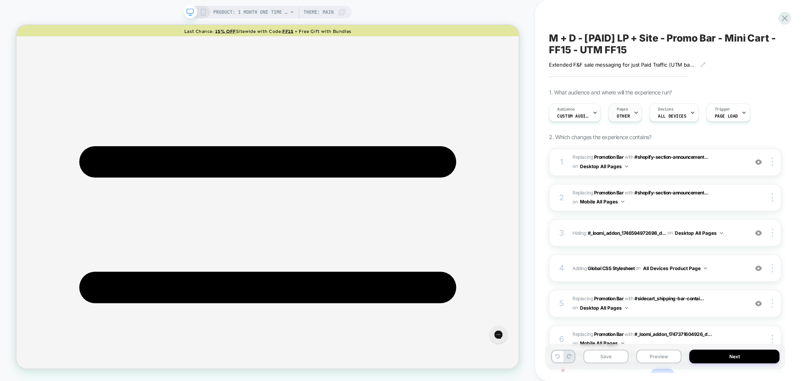
click at [634, 110] on div at bounding box center [636, 113] width 5 height 18
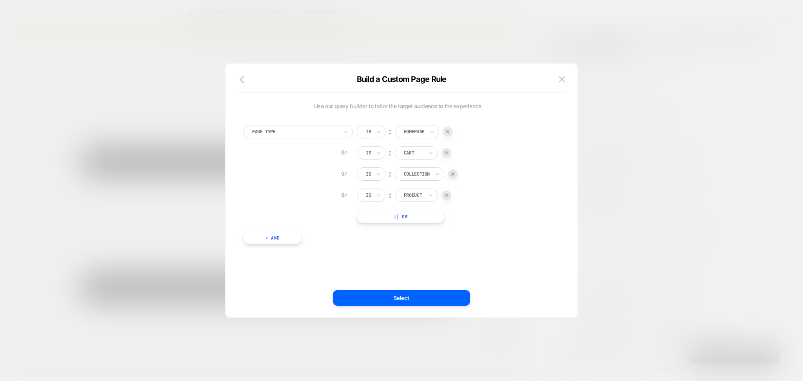
click at [283, 234] on button "+ And" at bounding box center [272, 237] width 59 height 13
click at [316, 248] on div at bounding box center [315, 245] width 86 height 7
type input "***"
click at [323, 269] on div "Page Url (WITH DOMAIN)" at bounding box center [322, 267] width 102 height 13
click at [452, 241] on input at bounding box center [479, 245] width 98 height 13
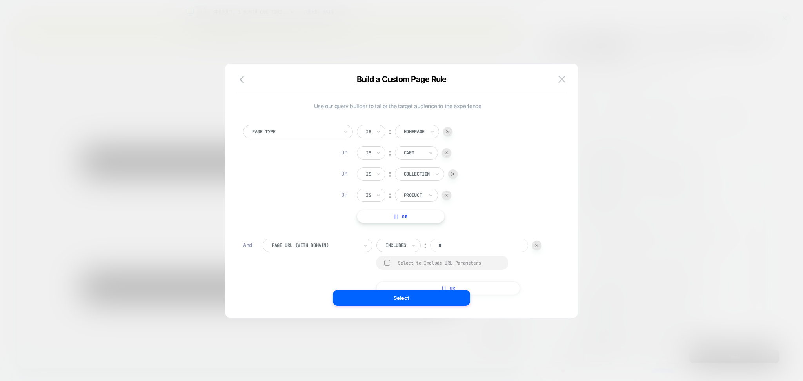
paste input "**********"
type input "**********"
type input "******"
click at [452, 292] on button "Select" at bounding box center [401, 298] width 137 height 16
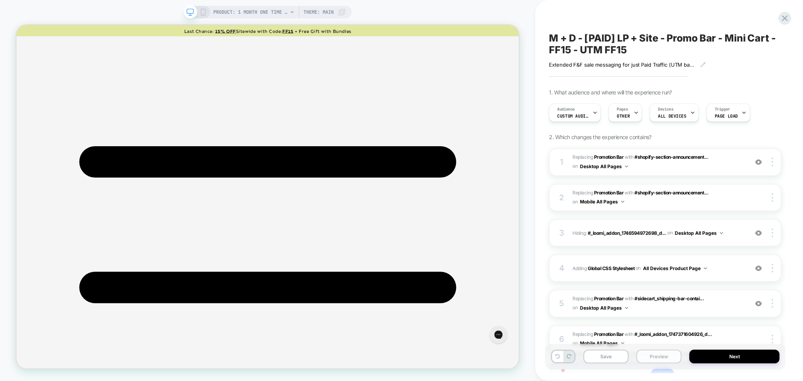
click at [667, 358] on button "Preview" at bounding box center [658, 357] width 45 height 14
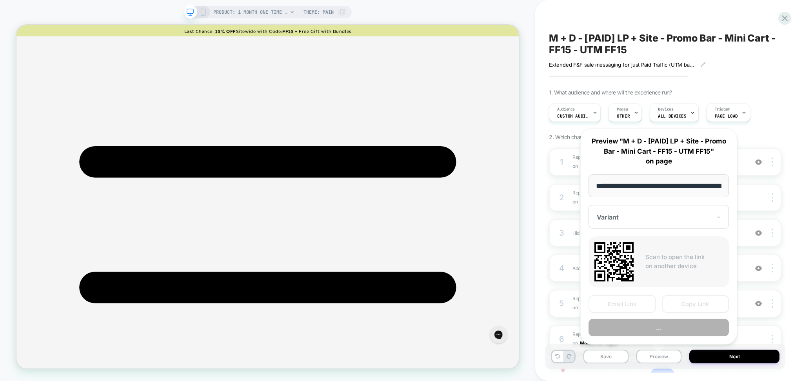
scroll to position [0, 141]
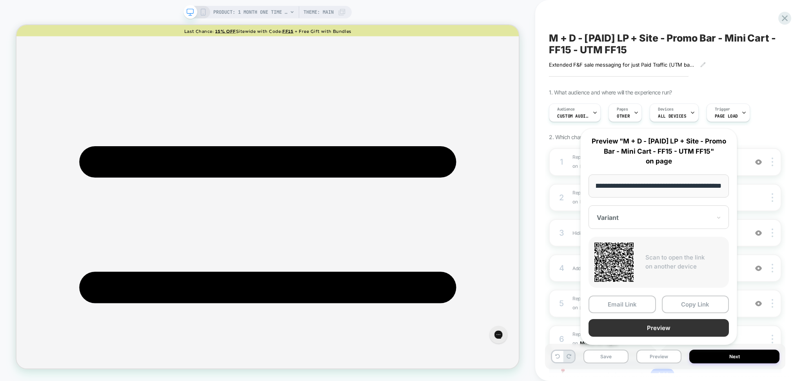
click at [659, 326] on button "Preview" at bounding box center [659, 328] width 140 height 18
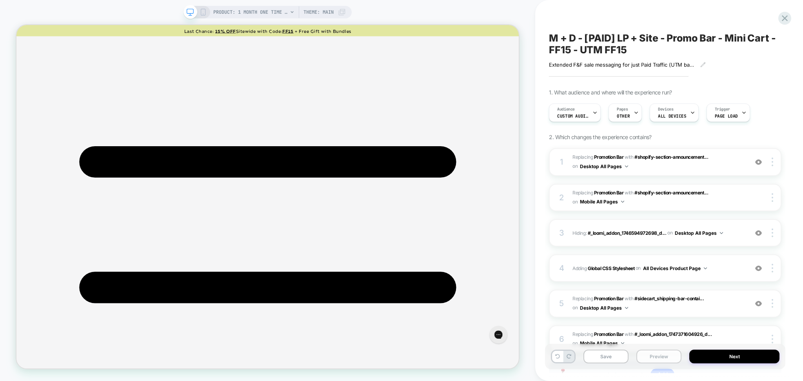
click at [661, 361] on button "Preview" at bounding box center [658, 357] width 45 height 14
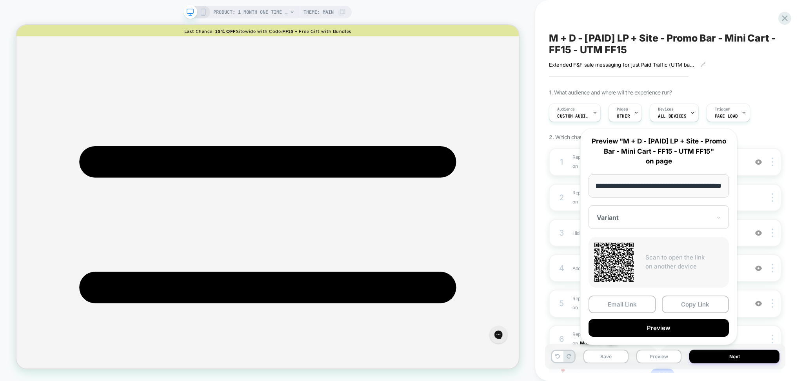
click at [620, 196] on input "**********" at bounding box center [659, 185] width 140 height 23
drag, startPoint x: 656, startPoint y: 185, endPoint x: 580, endPoint y: 184, distance: 76.5
click at [580, 184] on div "**********" at bounding box center [658, 236] width 173 height 233
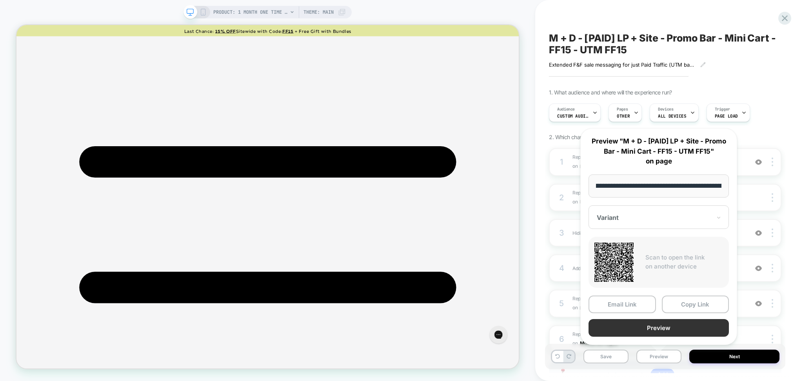
type input "**********"
click at [667, 322] on button "Preview" at bounding box center [659, 328] width 140 height 18
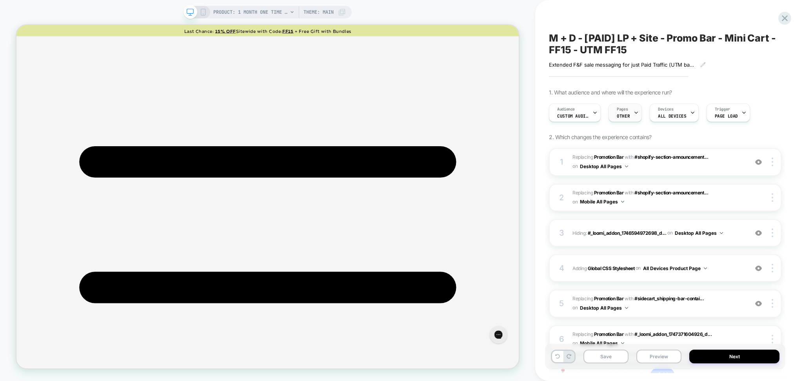
click at [630, 114] on div "Pages OTHER" at bounding box center [623, 113] width 29 height 18
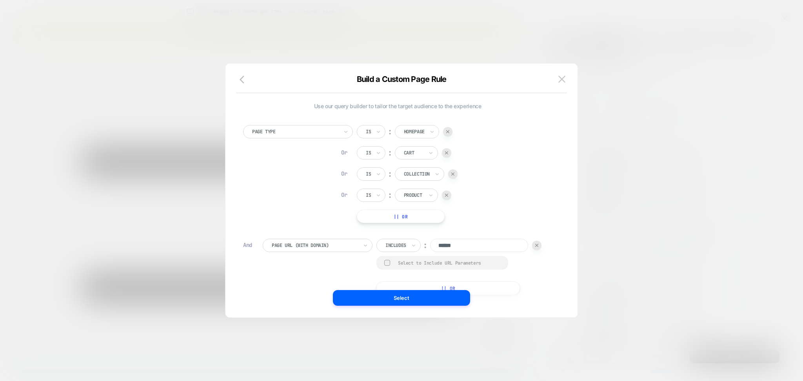
click at [444, 134] on div "Is ︰ Homepage" at bounding box center [405, 131] width 96 height 13
click at [448, 134] on div at bounding box center [447, 131] width 9 height 9
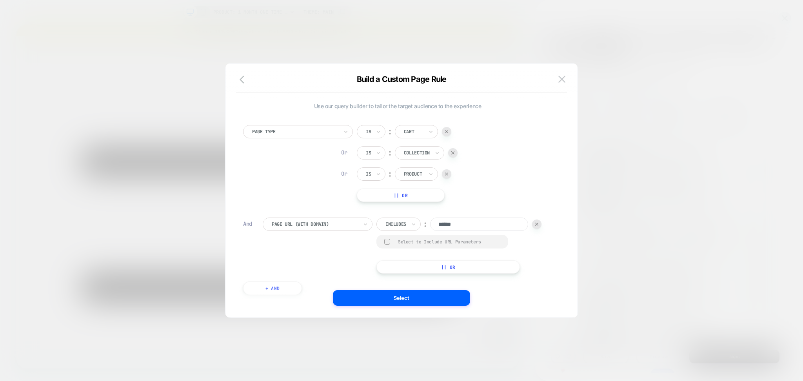
click at [448, 134] on div at bounding box center [446, 131] width 9 height 9
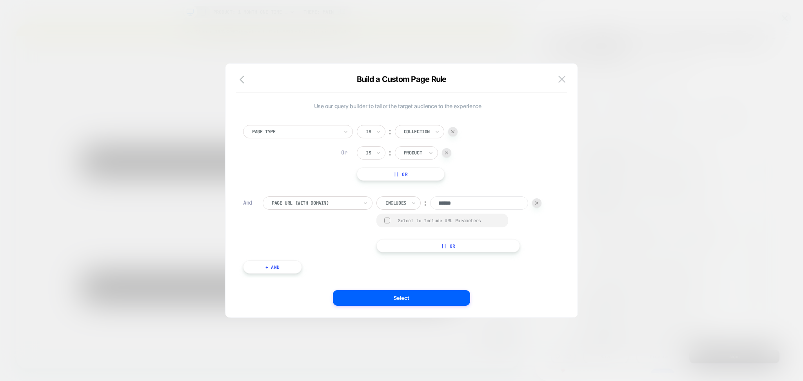
click at [448, 134] on div "Is ︰ Collection" at bounding box center [407, 131] width 101 height 13
click at [452, 128] on div at bounding box center [452, 131] width 9 height 9
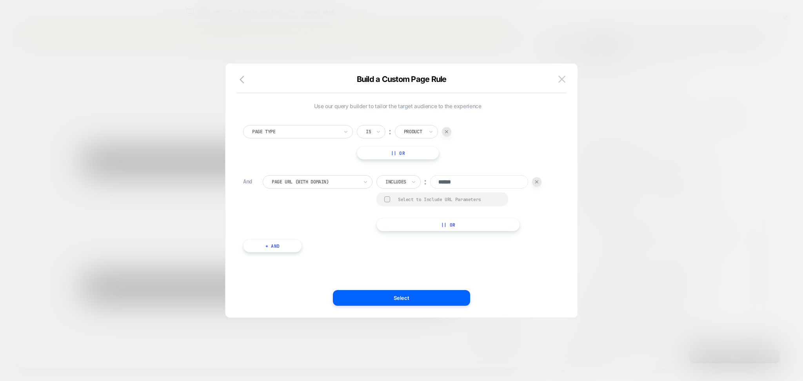
click at [448, 133] on img at bounding box center [446, 131] width 3 height 3
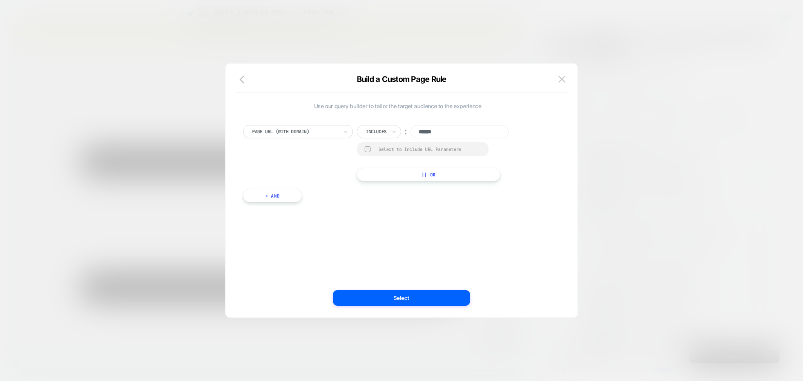
click at [457, 133] on input "******" at bounding box center [460, 131] width 98 height 13
type input "*"
paste input "**********"
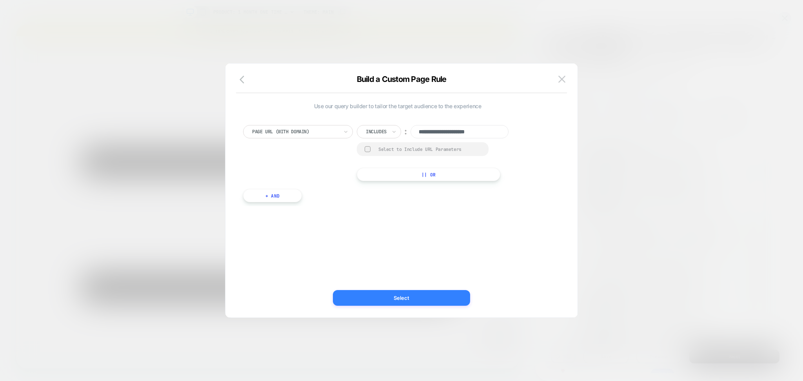
type input "**********"
click at [449, 298] on button "Select" at bounding box center [401, 298] width 137 height 16
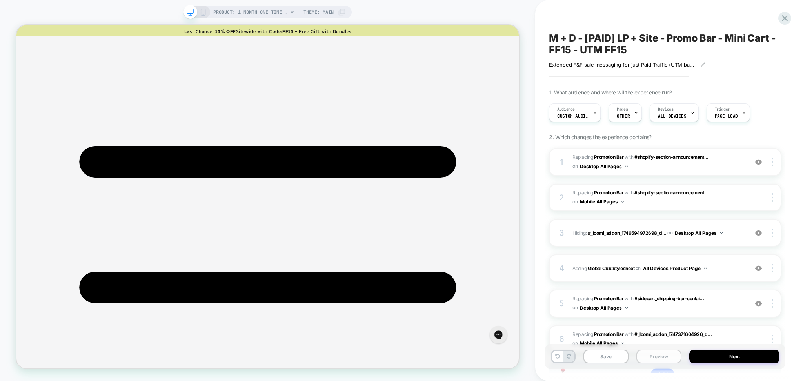
click at [652, 360] on button "Preview" at bounding box center [658, 357] width 45 height 14
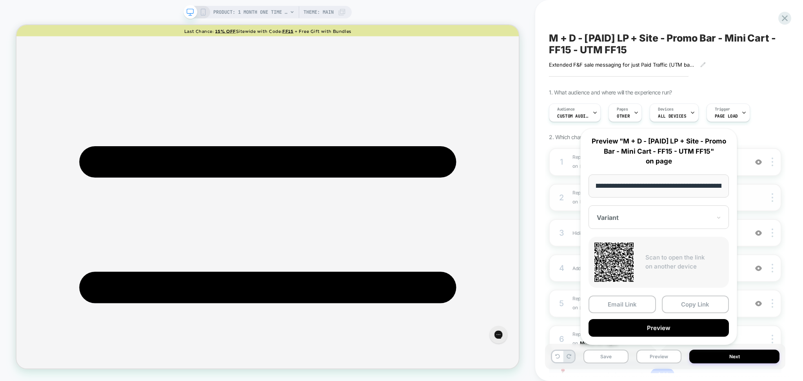
scroll to position [0, 0]
drag, startPoint x: 655, startPoint y: 187, endPoint x: 582, endPoint y: 182, distance: 72.7
click at [582, 182] on div "**********" at bounding box center [658, 236] width 157 height 217
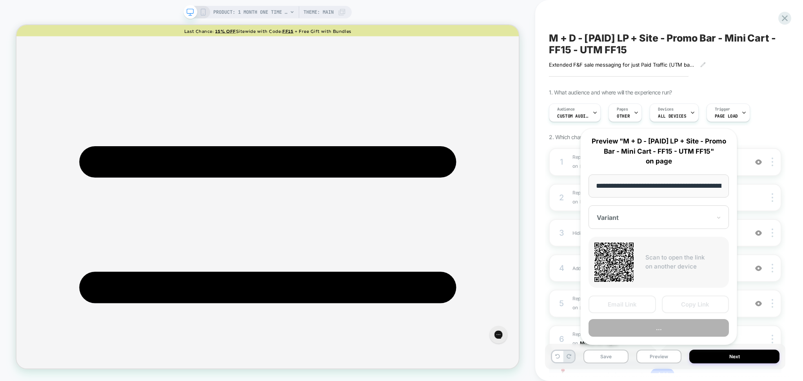
scroll to position [0, 61]
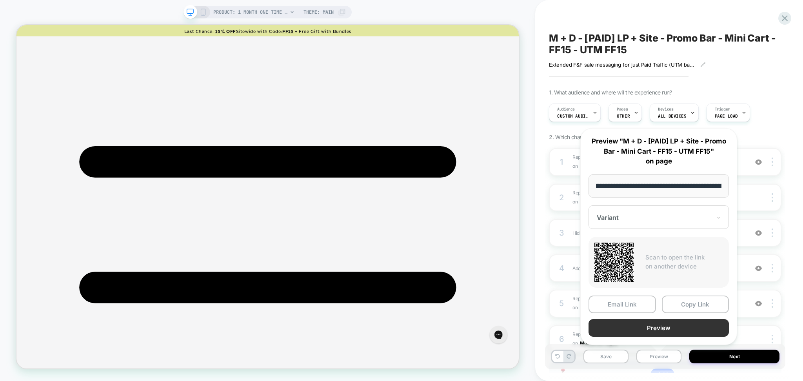
type input "**********"
click at [675, 327] on button "Preview" at bounding box center [659, 328] width 140 height 18
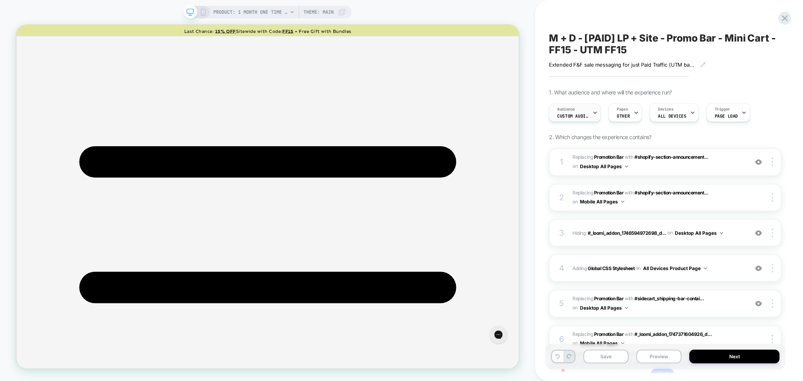
click at [588, 118] on span "Custom Audience" at bounding box center [572, 115] width 31 height 5
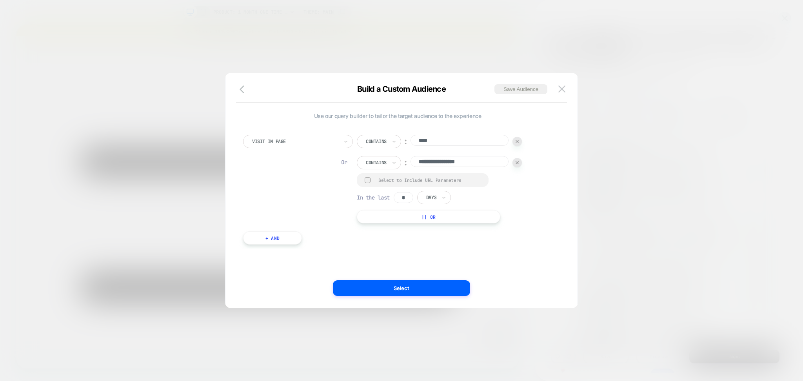
click at [441, 173] on div "Select to Include URL Parameters" at bounding box center [423, 180] width 132 height 14
click at [441, 183] on div "Select to Include URL Parameters" at bounding box center [423, 180] width 132 height 14
click at [370, 183] on div "Select to Include URL Parameters" at bounding box center [423, 180] width 132 height 14
click at [368, 183] on div at bounding box center [368, 180] width 6 height 6
click at [412, 288] on button "Select" at bounding box center [401, 288] width 137 height 16
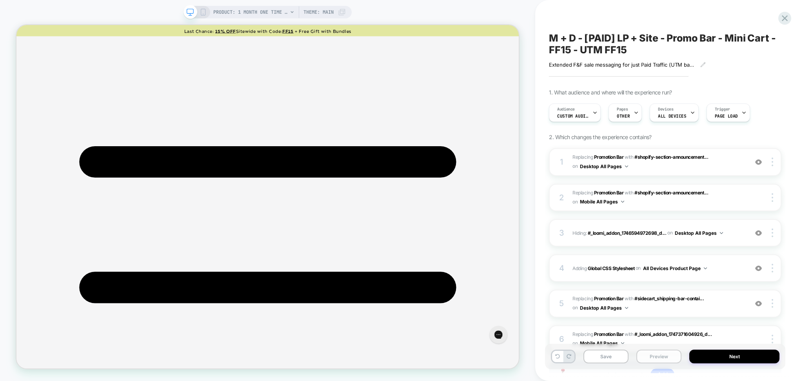
click at [674, 358] on button "Preview" at bounding box center [658, 357] width 45 height 14
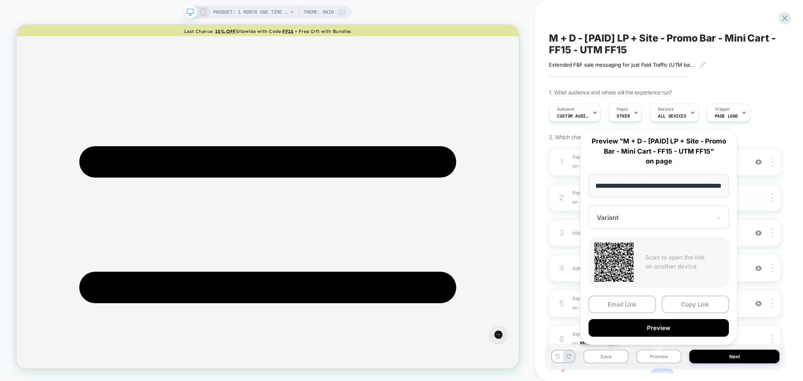
scroll to position [0, 0]
drag, startPoint x: 655, startPoint y: 189, endPoint x: 587, endPoint y: 190, distance: 67.8
click at [587, 190] on div "**********" at bounding box center [658, 236] width 157 height 217
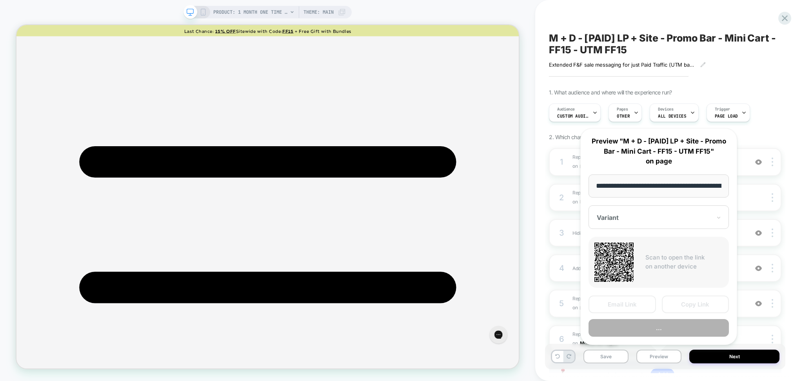
scroll to position [0, 61]
type input "**********"
click at [692, 300] on button "Copy Link" at bounding box center [695, 305] width 67 height 18
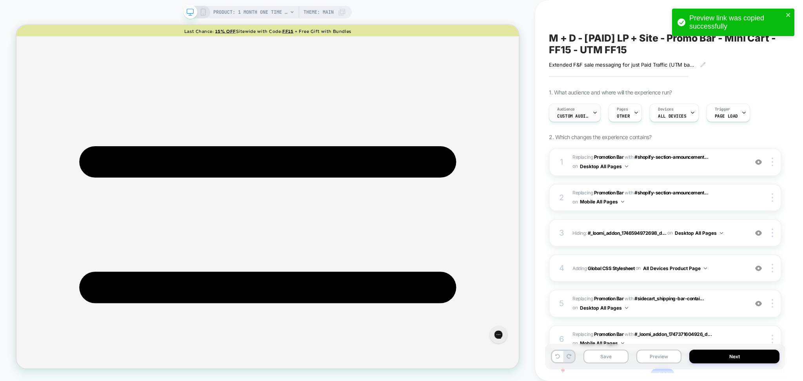
click at [585, 120] on div "Audience Custom Audience" at bounding box center [572, 113] width 47 height 18
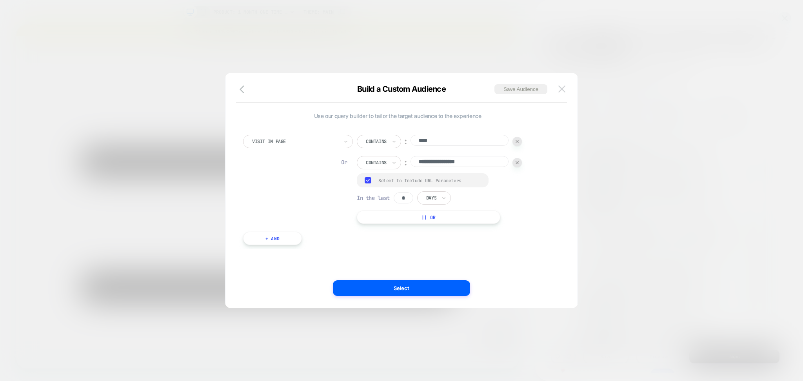
click at [566, 87] on button at bounding box center [562, 89] width 12 height 12
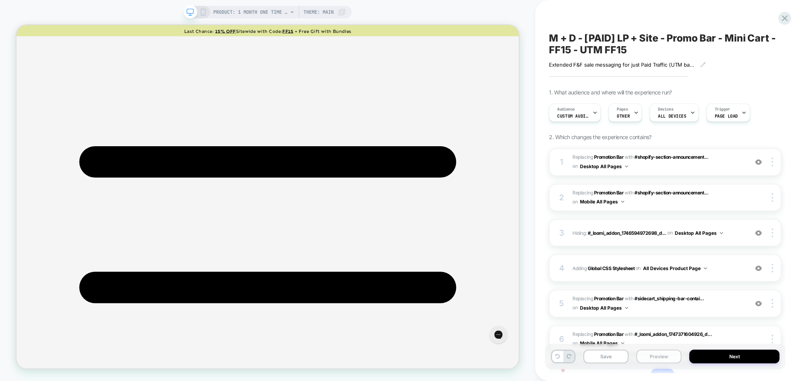
click at [669, 356] on button "Preview" at bounding box center [658, 357] width 45 height 14
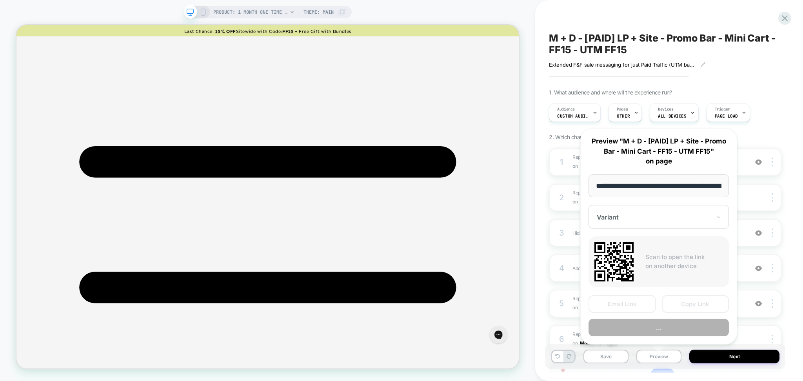
scroll to position [0, 141]
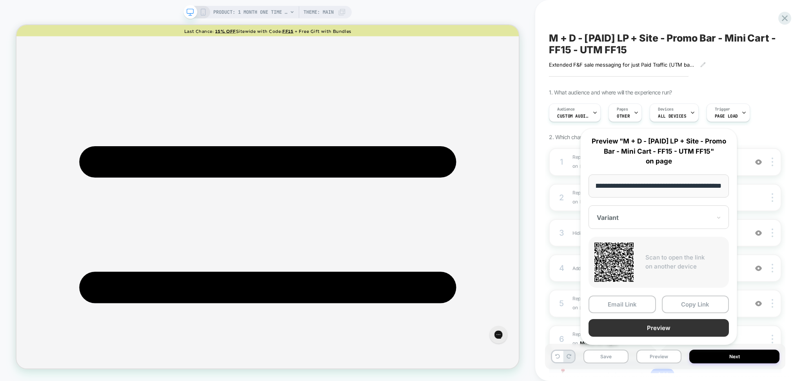
click at [653, 326] on button "Preview" at bounding box center [659, 328] width 140 height 18
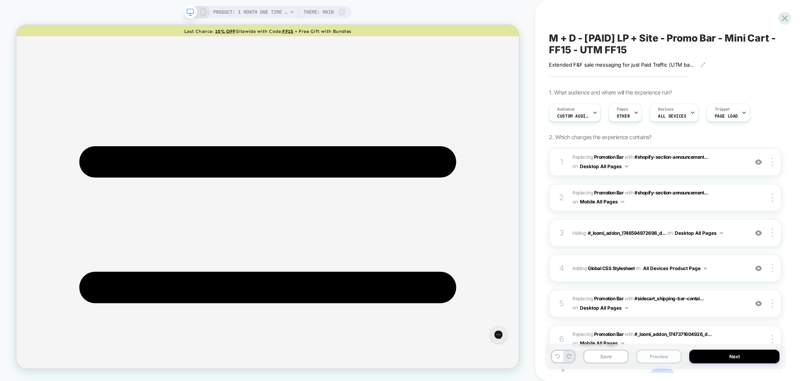
click at [669, 357] on button "Preview" at bounding box center [658, 357] width 45 height 14
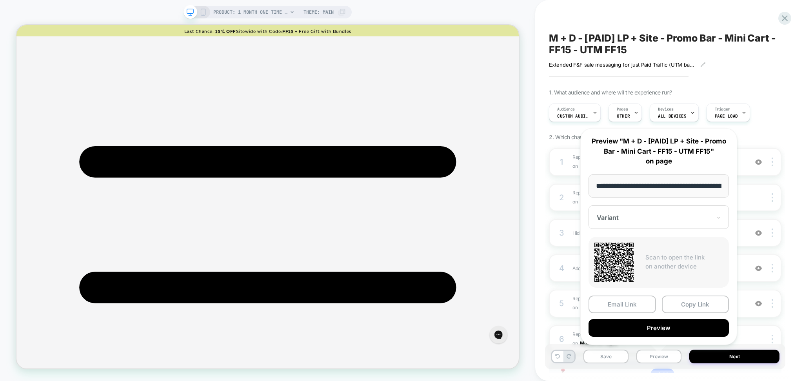
drag, startPoint x: 658, startPoint y: 187, endPoint x: 581, endPoint y: 191, distance: 76.5
click at [581, 191] on div "**********" at bounding box center [658, 236] width 157 height 217
type input "**********"
click at [667, 328] on button "Preview" at bounding box center [659, 328] width 140 height 18
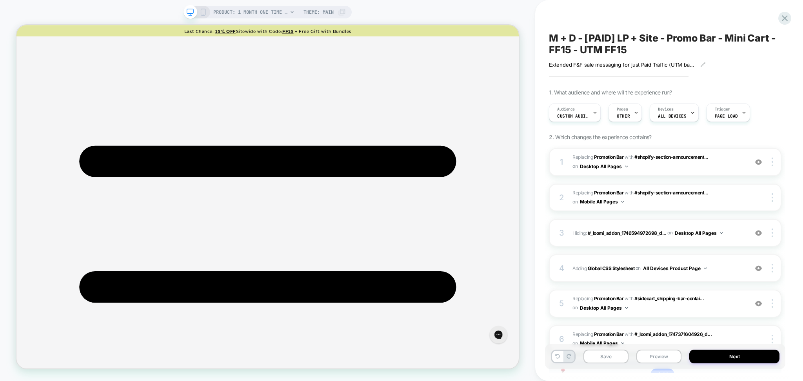
scroll to position [0, 0]
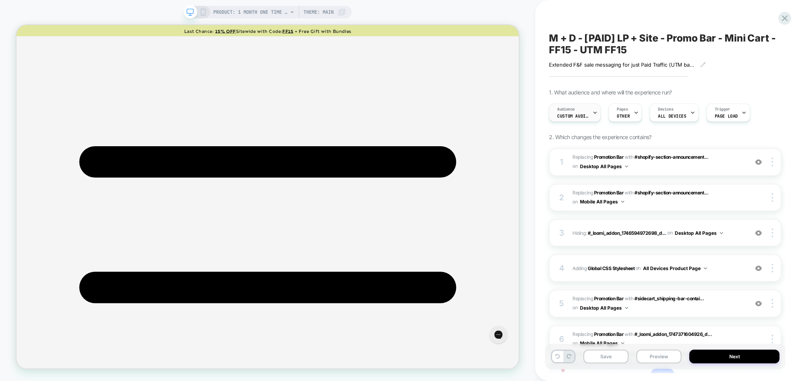
click at [580, 107] on div "Audience Custom Audience" at bounding box center [572, 113] width 47 height 18
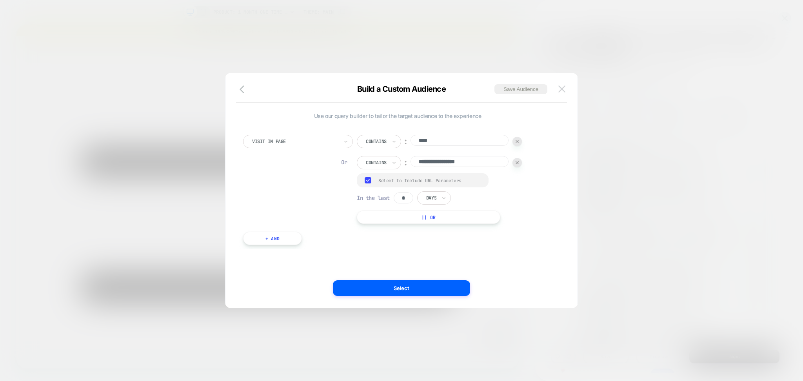
drag, startPoint x: 562, startPoint y: 93, endPoint x: 547, endPoint y: 95, distance: 15.4
click at [562, 93] on button at bounding box center [562, 89] width 12 height 12
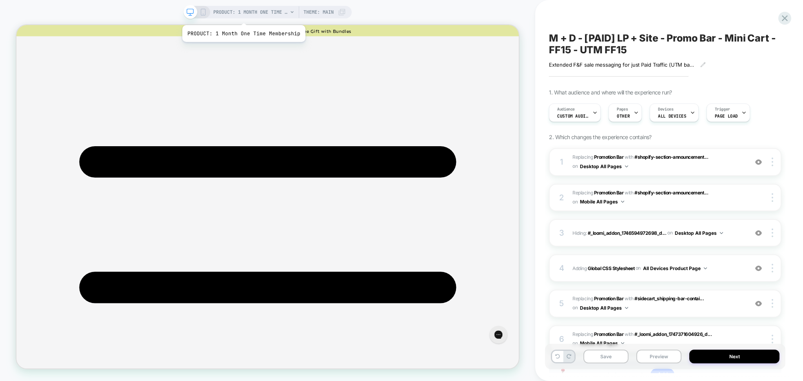
drag, startPoint x: 262, startPoint y: 1, endPoint x: 243, endPoint y: 15, distance: 23.9
click at [243, 15] on span "PRODUCT: 1 Month One Time Membership" at bounding box center [250, 12] width 74 height 13
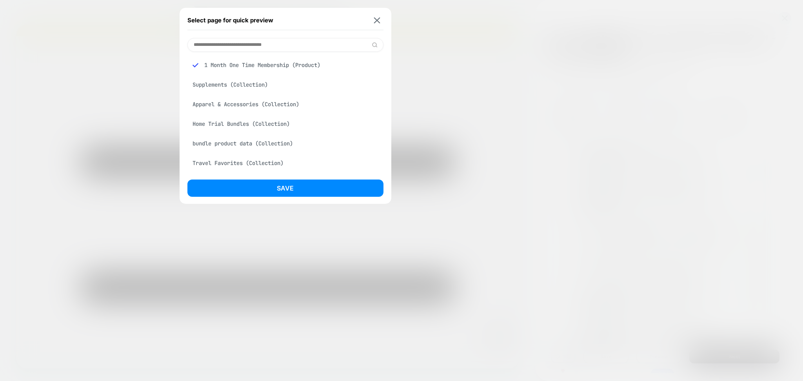
click at [240, 40] on input at bounding box center [285, 45] width 196 height 14
paste input "**********"
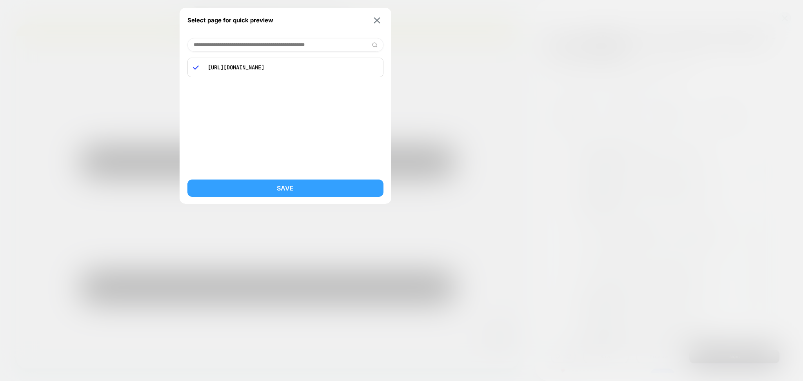
type input "**********"
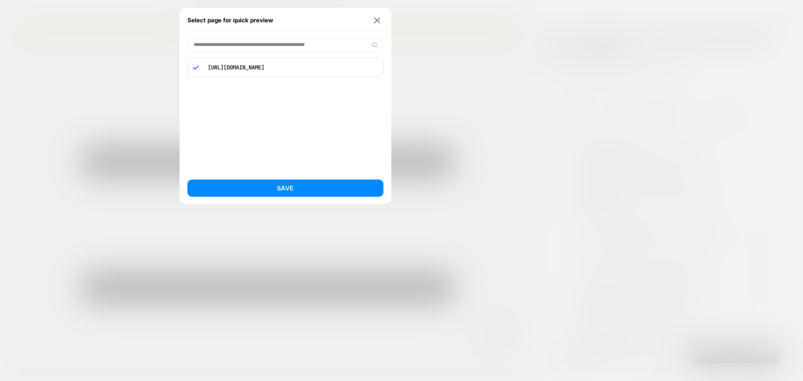
click at [315, 196] on button "Save" at bounding box center [285, 188] width 196 height 17
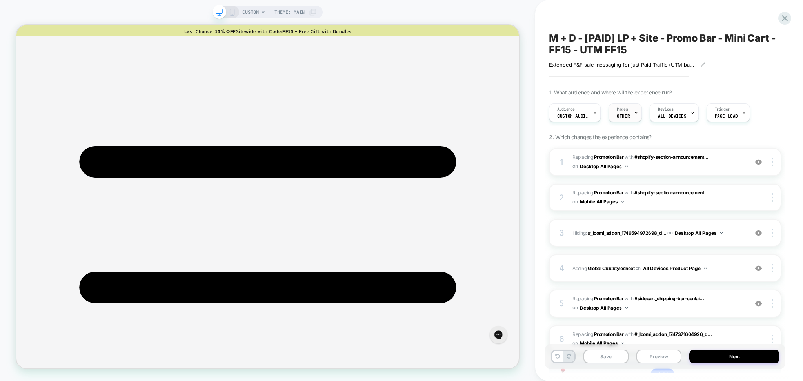
click at [628, 113] on div "Pages OTHER" at bounding box center [623, 113] width 29 height 18
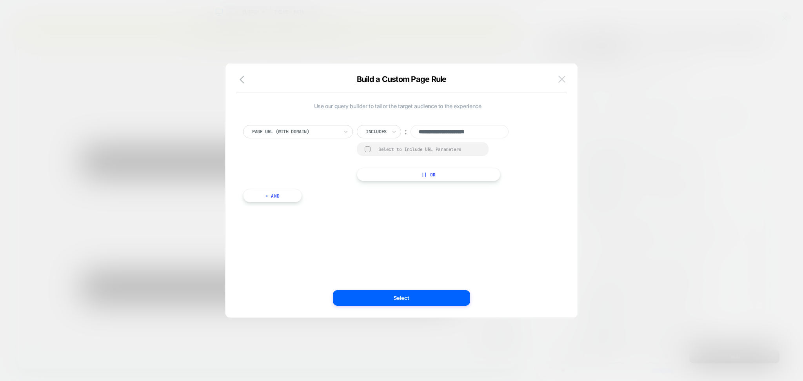
click at [562, 83] on button at bounding box center [562, 79] width 12 height 12
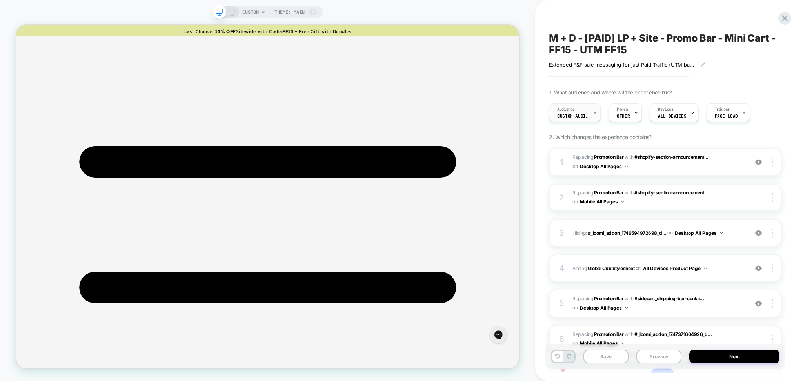
click at [569, 109] on div "Audience Custom Audience" at bounding box center [572, 113] width 47 height 18
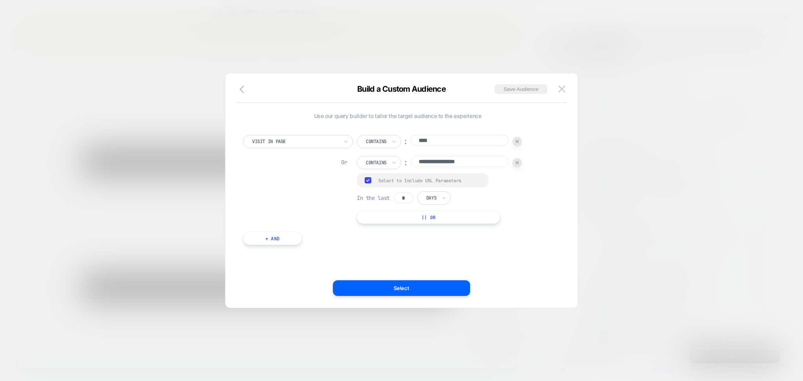
click at [280, 237] on button "+ And" at bounding box center [272, 238] width 59 height 13
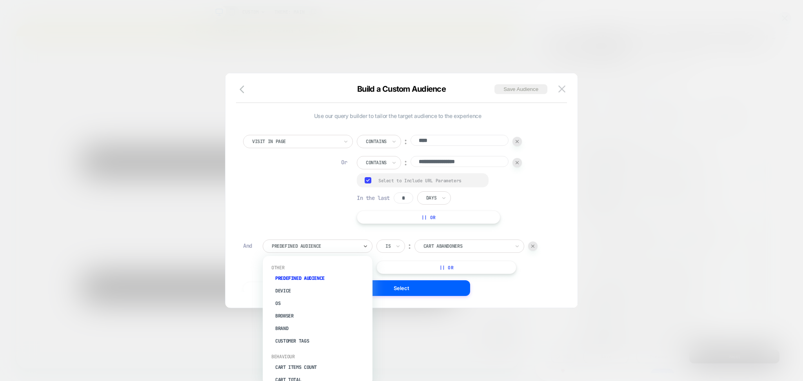
click at [288, 245] on div at bounding box center [315, 246] width 86 height 7
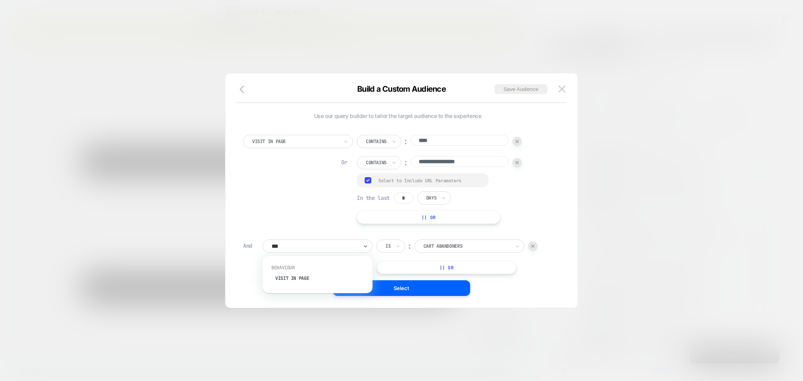
type input "****"
click at [318, 278] on div "Visit In Page" at bounding box center [322, 278] width 102 height 13
click at [396, 251] on div at bounding box center [397, 246] width 5 height 13
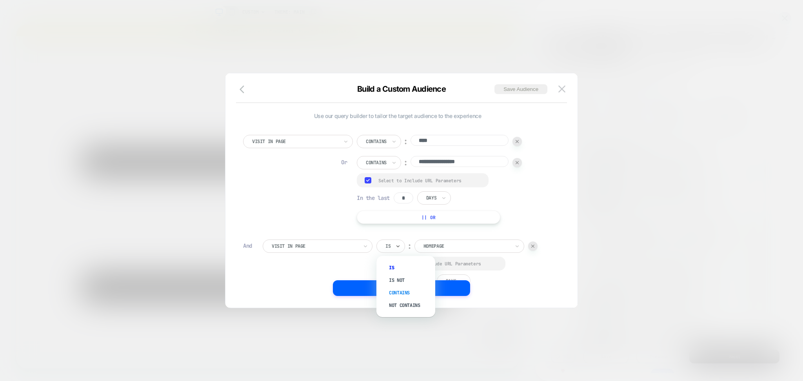
click at [402, 295] on div "Contains" at bounding box center [409, 293] width 51 height 13
click at [449, 158] on input "**********" at bounding box center [460, 161] width 98 height 11
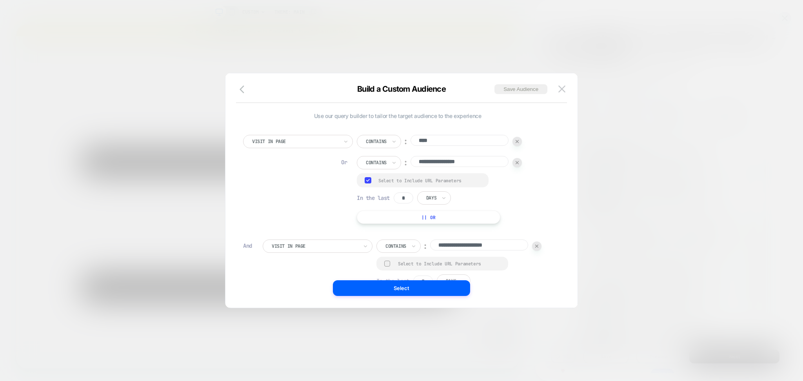
click at [449, 158] on input "**********" at bounding box center [460, 161] width 98 height 11
click at [487, 243] on input "**********" at bounding box center [479, 245] width 98 height 11
paste input
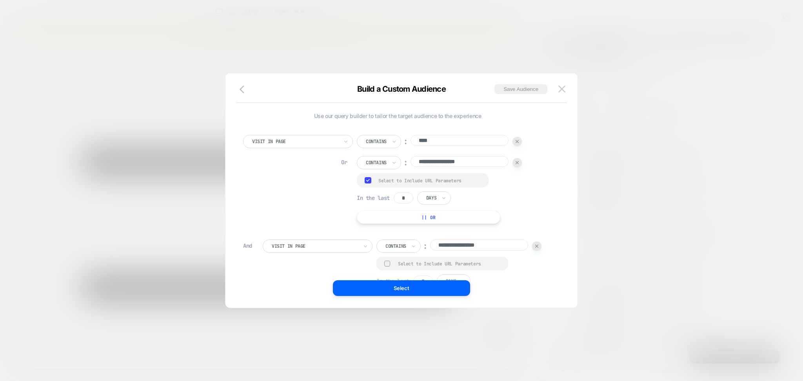
scroll to position [7, 0]
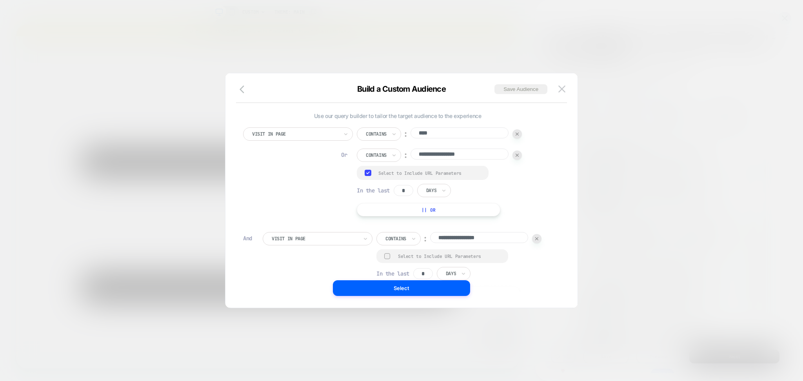
type input "**********"
click at [400, 257] on div "Select to Include URL Parameters" at bounding box center [449, 256] width 102 height 6
click at [380, 174] on div "Select to Include URL Parameters" at bounding box center [429, 173] width 102 height 6
click at [518, 154] on img at bounding box center [517, 155] width 3 height 3
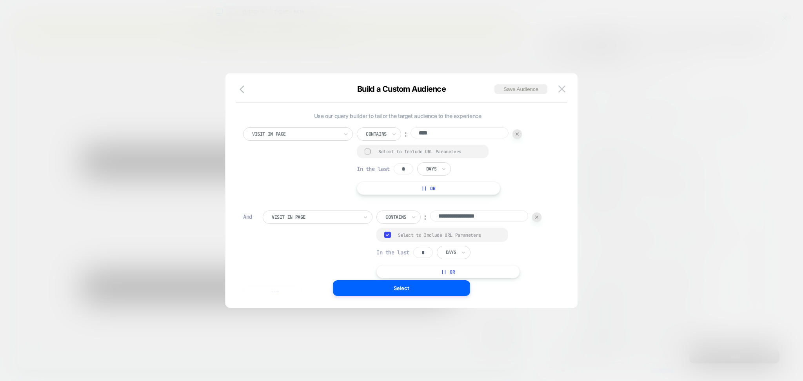
click at [423, 251] on input "*" at bounding box center [423, 252] width 20 height 11
type input "*"
click at [325, 263] on div "**********" at bounding box center [407, 245] width 289 height 68
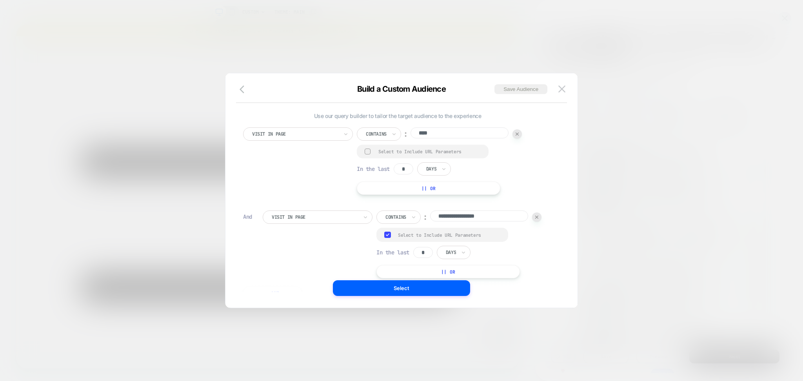
click at [377, 151] on div "Select to Include URL Parameters" at bounding box center [423, 152] width 132 height 14
click at [365, 151] on div at bounding box center [368, 152] width 6 height 6
click at [302, 258] on div "**********" at bounding box center [407, 245] width 289 height 68
click at [411, 292] on button "Select" at bounding box center [401, 288] width 137 height 16
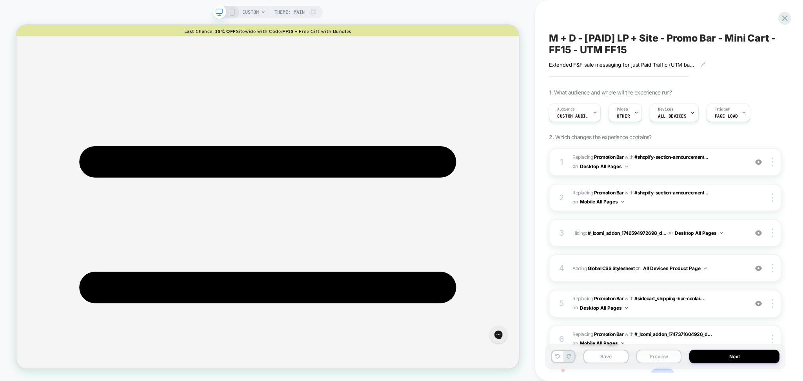
click at [663, 354] on button "Preview" at bounding box center [658, 357] width 45 height 14
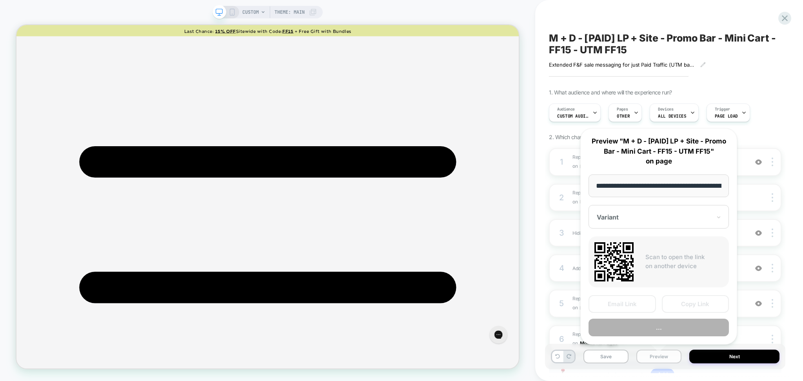
scroll to position [0, 126]
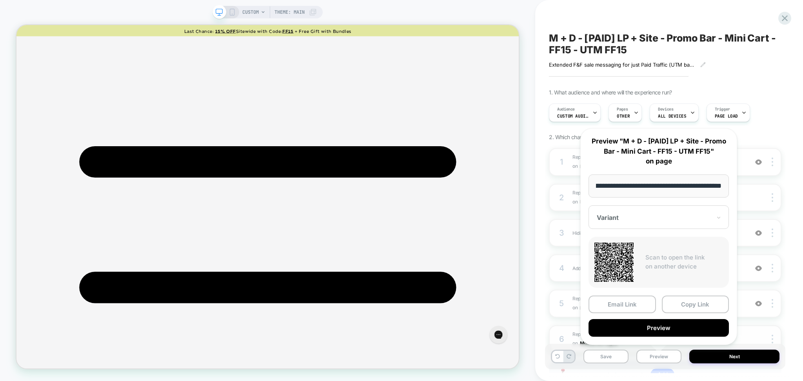
click at [665, 333] on button "Preview" at bounding box center [659, 328] width 140 height 18
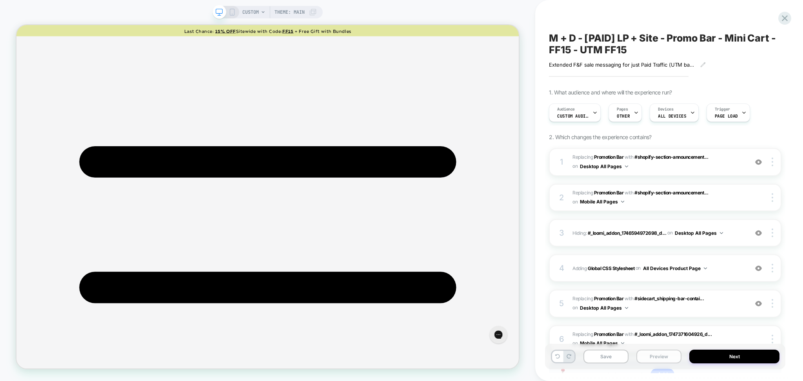
click at [664, 358] on button "Preview" at bounding box center [658, 357] width 45 height 14
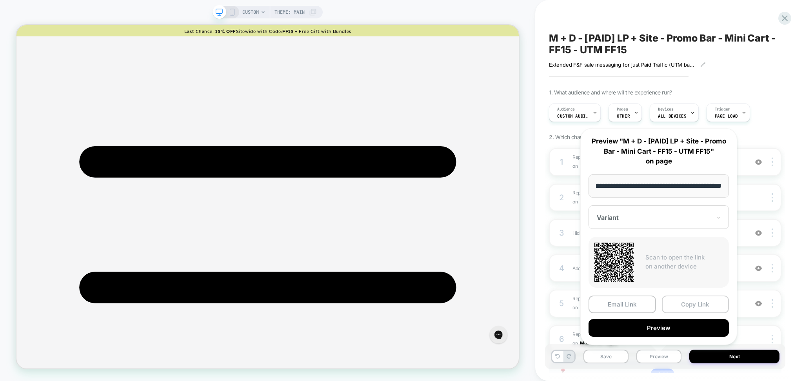
click at [696, 302] on button "Copy Link" at bounding box center [695, 305] width 67 height 18
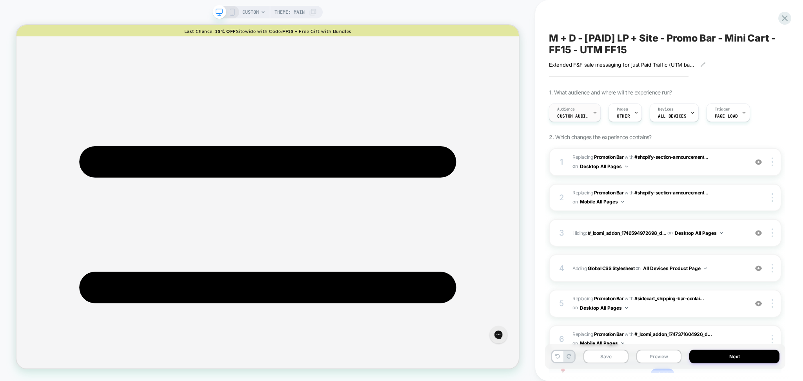
click at [592, 117] on div at bounding box center [594, 113] width 5 height 18
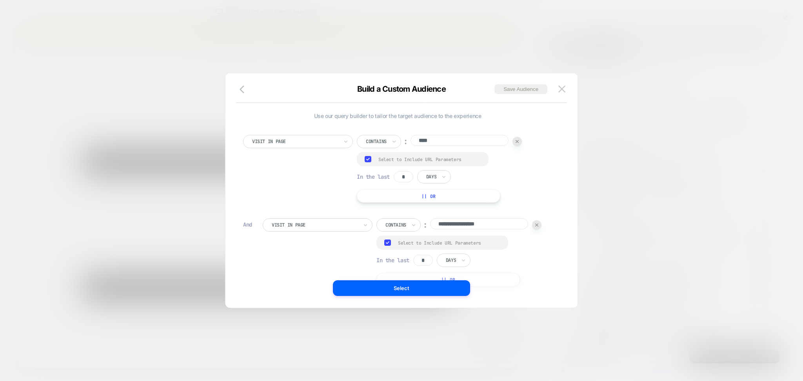
click at [394, 161] on div "Select to Include URL Parameters" at bounding box center [429, 159] width 102 height 6
click at [420, 240] on div "Select to Include URL Parameters" at bounding box center [449, 243] width 102 height 6
click at [445, 292] on button "Select" at bounding box center [401, 288] width 137 height 16
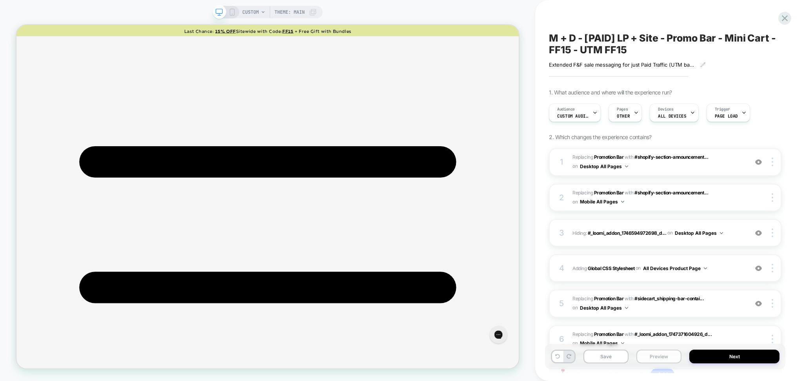
click at [667, 355] on button "Preview" at bounding box center [658, 357] width 45 height 14
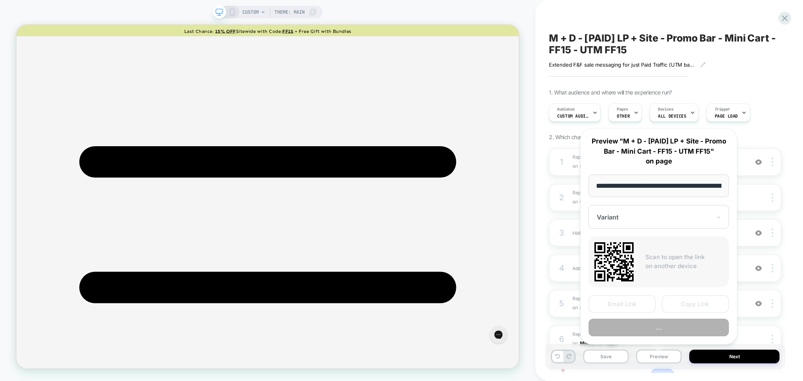
scroll to position [0, 126]
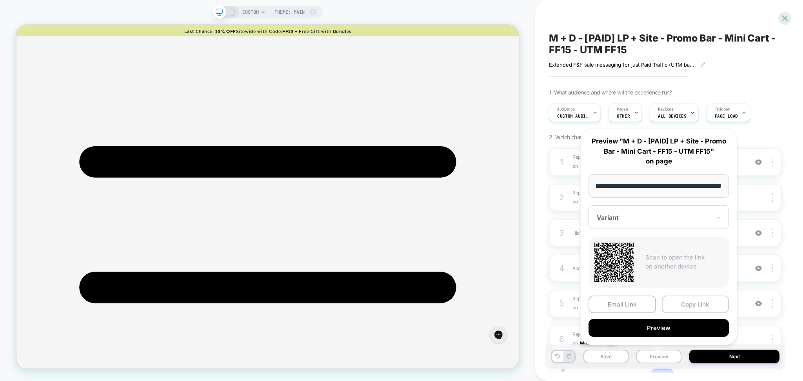
click at [696, 306] on button "Copy Link" at bounding box center [695, 305] width 67 height 18
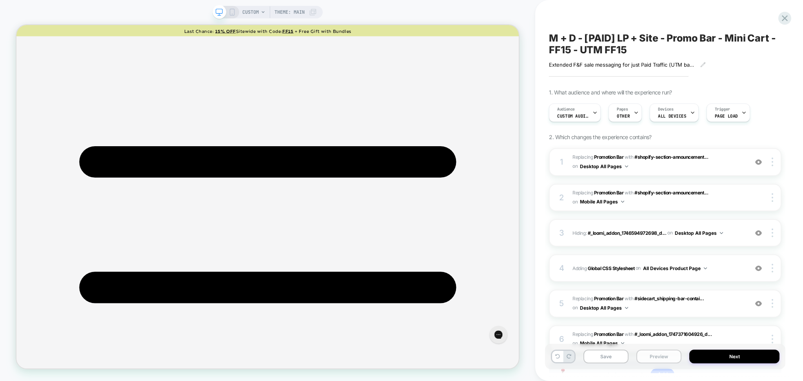
click at [654, 355] on button "Preview" at bounding box center [658, 357] width 45 height 14
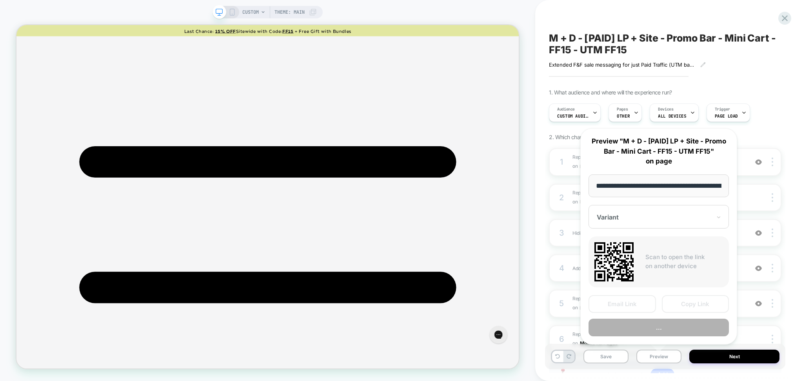
scroll to position [0, 126]
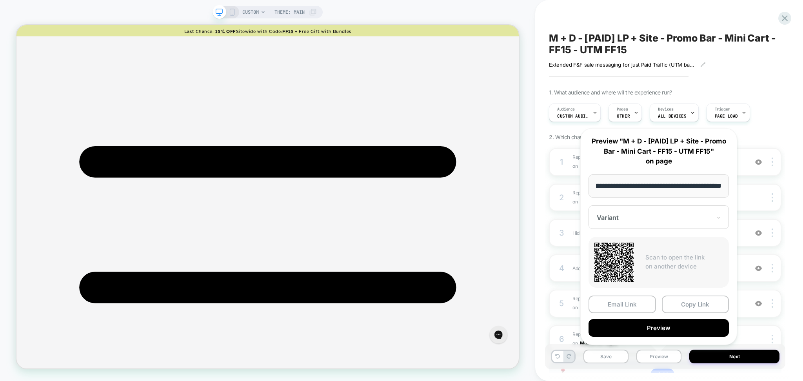
click at [657, 185] on input "**********" at bounding box center [659, 185] width 140 height 23
click at [659, 188] on input "**********" at bounding box center [659, 185] width 140 height 23
type input "**********"
drag, startPoint x: 681, startPoint y: 304, endPoint x: 645, endPoint y: 405, distance: 107.4
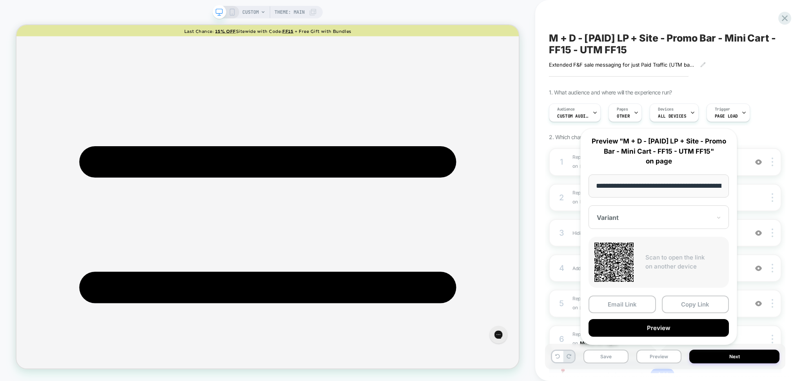
click at [645, 381] on html "CUSTOM Theme: MAIN M + D - [PAID] LP + Site - Promo Bar - Mini Cart - FF15 - UT…" at bounding box center [401, 190] width 803 height 381
click at [648, 330] on button "Preview" at bounding box center [659, 328] width 140 height 18
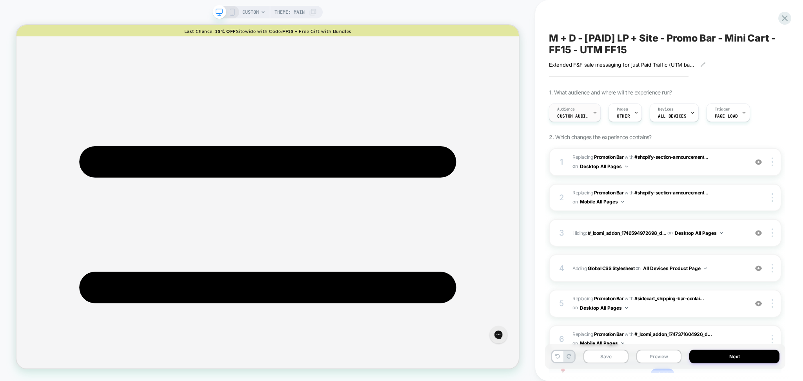
click at [570, 111] on span "Audience" at bounding box center [566, 109] width 18 height 5
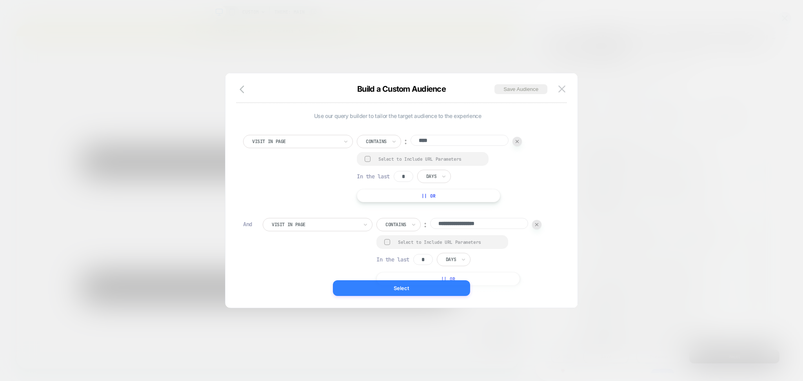
drag, startPoint x: 585, startPoint y: 354, endPoint x: 455, endPoint y: 290, distance: 145.2
click at [455, 290] on button "Select" at bounding box center [401, 288] width 137 height 16
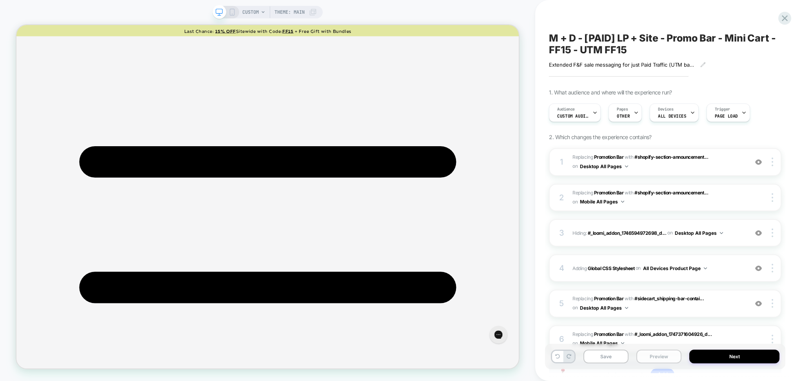
click at [653, 353] on button "Preview" at bounding box center [658, 357] width 45 height 14
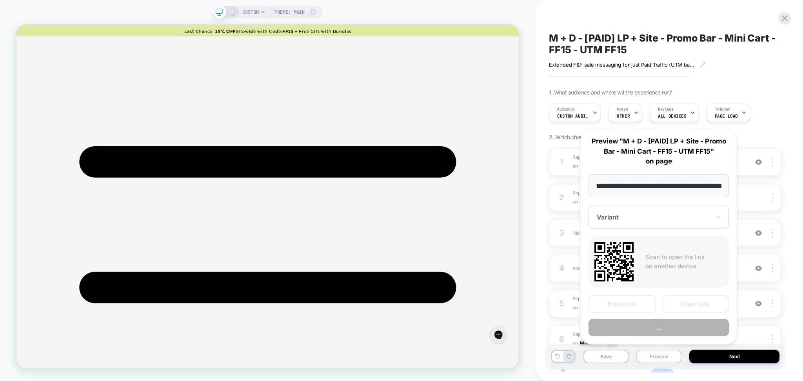
scroll to position [0, 126]
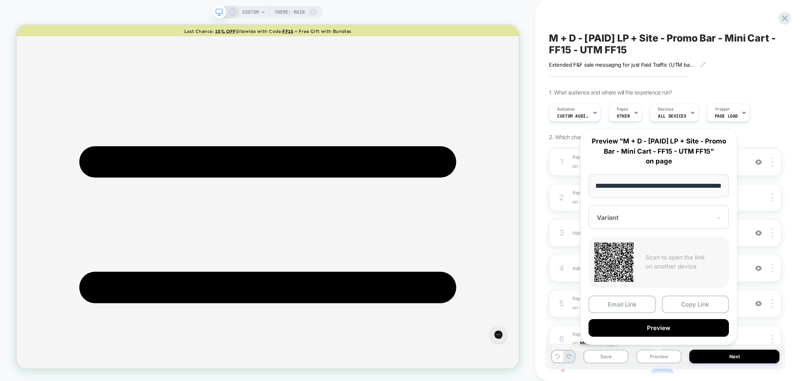
click at [660, 188] on input "**********" at bounding box center [659, 185] width 140 height 23
type input "**********"
click at [678, 332] on button "Preview" at bounding box center [659, 328] width 140 height 18
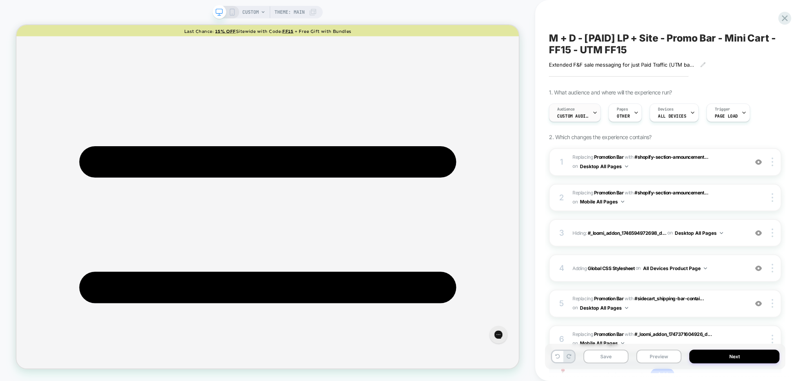
click at [590, 122] on div "Audience Custom Audience" at bounding box center [575, 113] width 52 height 18
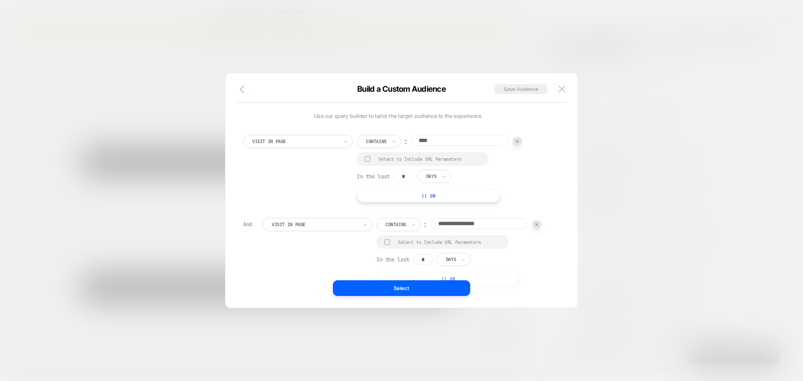
click at [429, 159] on div "Select to Include URL Parameters" at bounding box center [429, 159] width 102 height 6
drag, startPoint x: 417, startPoint y: 242, endPoint x: 396, endPoint y: 260, distance: 27.6
click at [417, 247] on div "Select to Include URL Parameters" at bounding box center [442, 243] width 132 height 14
click at [404, 240] on div "Select to Include URL Parameters" at bounding box center [449, 243] width 102 height 6
click at [416, 291] on button "Select" at bounding box center [401, 288] width 137 height 16
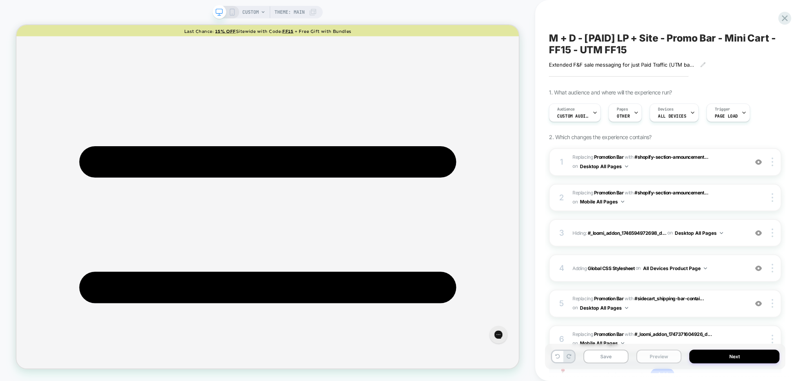
click at [659, 362] on button "Preview" at bounding box center [658, 357] width 45 height 14
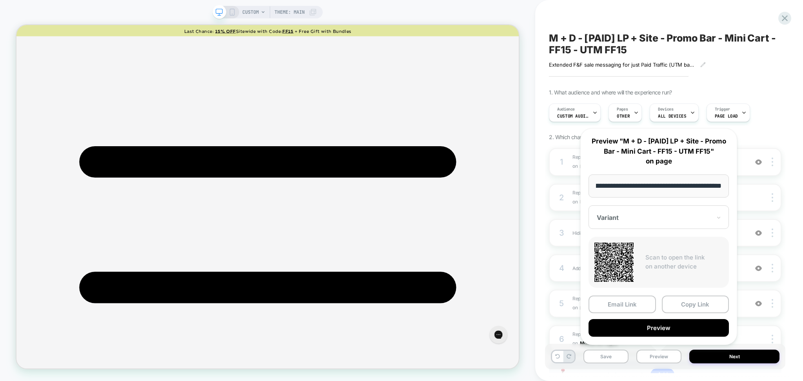
click at [661, 187] on input "**********" at bounding box center [659, 185] width 140 height 23
type input "**********"
click at [700, 327] on button "Preview" at bounding box center [659, 328] width 140 height 18
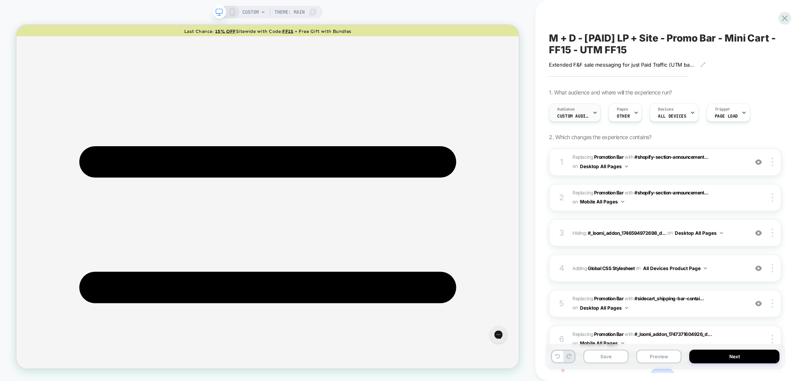
click at [593, 107] on div at bounding box center [594, 113] width 5 height 18
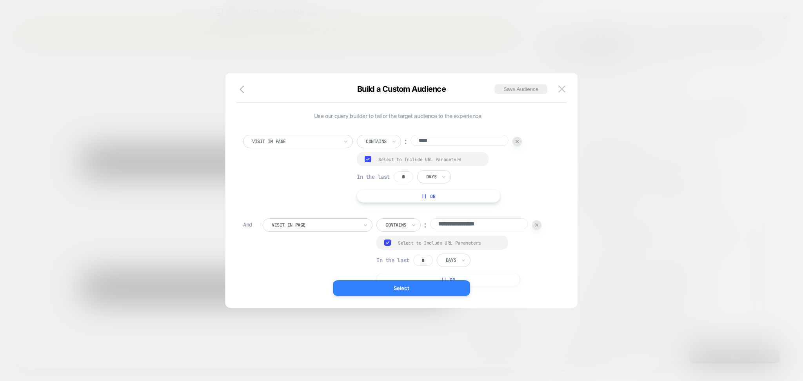
click at [440, 294] on button "Select" at bounding box center [401, 288] width 137 height 16
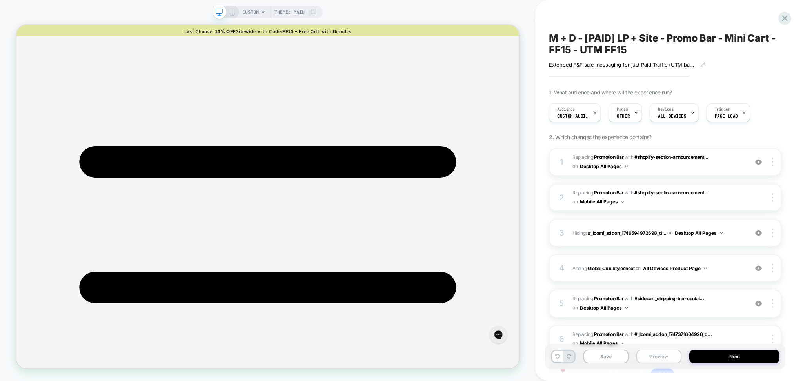
click at [663, 358] on button "Preview" at bounding box center [658, 357] width 45 height 14
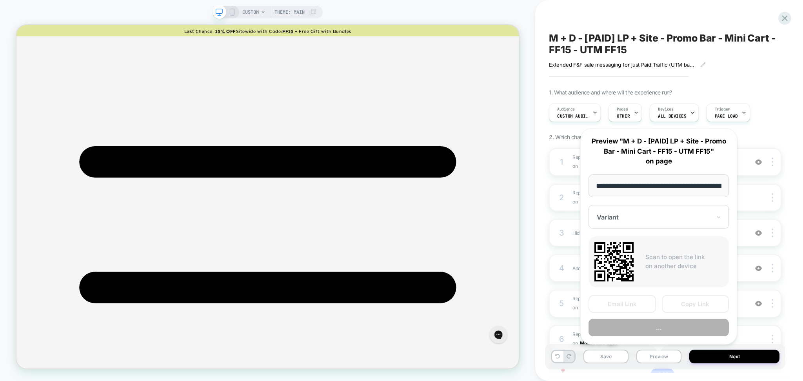
scroll to position [0, 126]
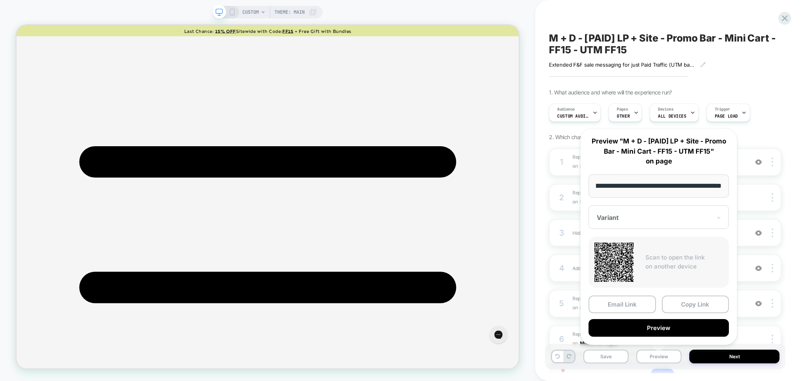
click at [659, 186] on input "**********" at bounding box center [659, 185] width 140 height 23
type input "**********"
click at [662, 329] on button "Preview" at bounding box center [659, 328] width 140 height 18
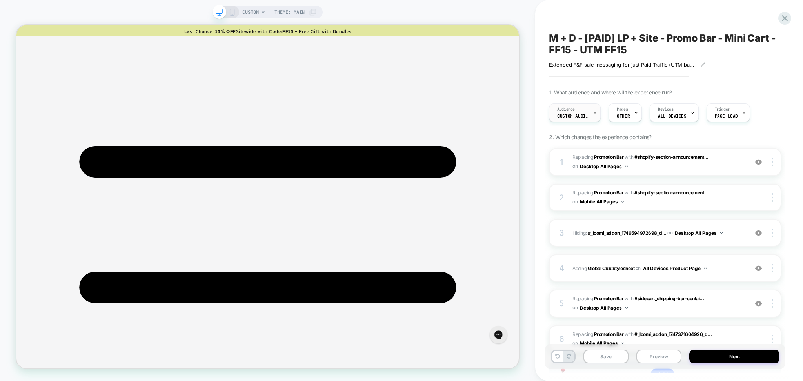
click at [588, 111] on div "Audience Custom Audience" at bounding box center [572, 113] width 47 height 18
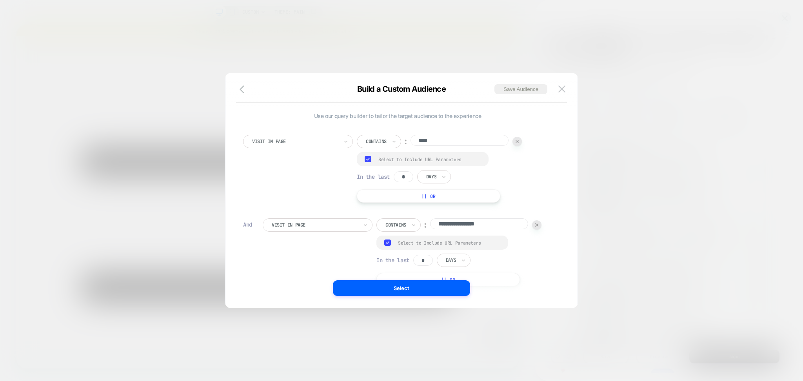
click at [409, 201] on button "|| Or" at bounding box center [429, 195] width 144 height 13
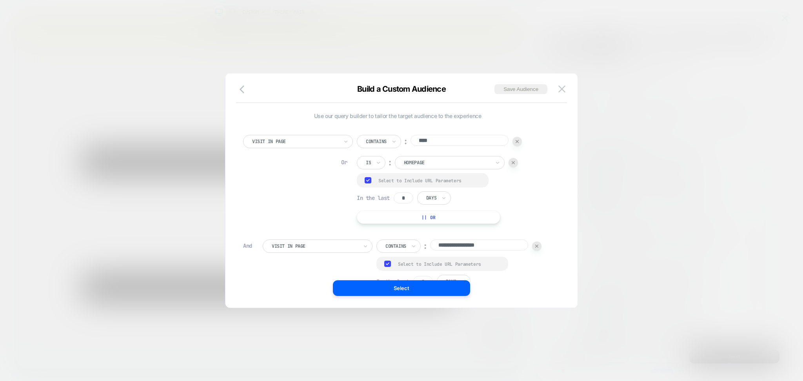
click at [373, 160] on div "Is" at bounding box center [371, 162] width 29 height 13
click at [374, 206] on div "Contains" at bounding box center [390, 209] width 51 height 13
click at [456, 239] on div "**********" at bounding box center [397, 227] width 317 height 209
click at [456, 240] on input "**********" at bounding box center [479, 245] width 98 height 11
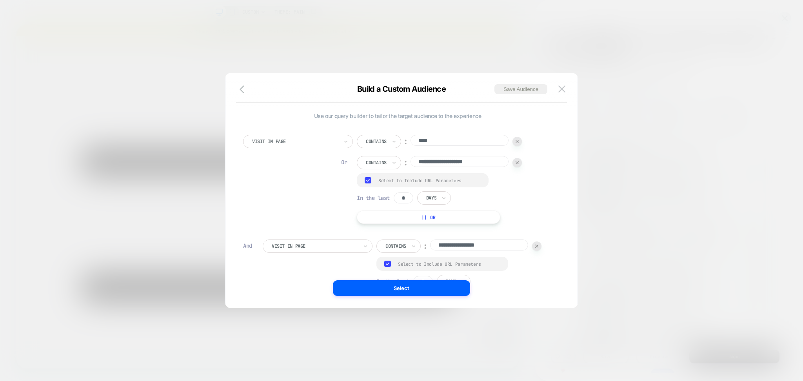
click at [456, 240] on input "**********" at bounding box center [479, 245] width 98 height 11
click at [468, 164] on input "**********" at bounding box center [460, 161] width 98 height 11
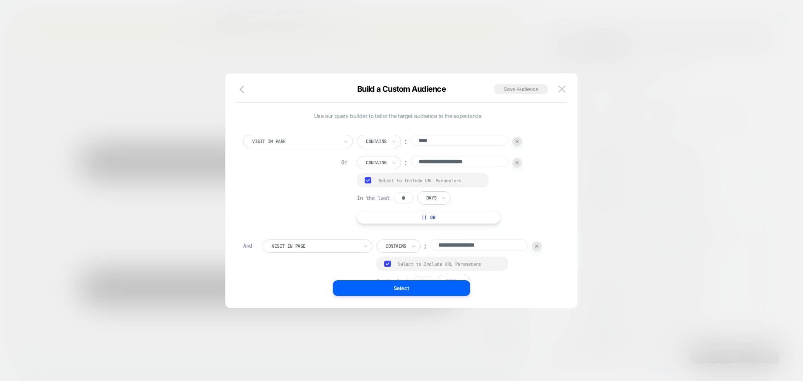
paste input
type input "**********"
click at [536, 246] on img at bounding box center [536, 246] width 3 height 3
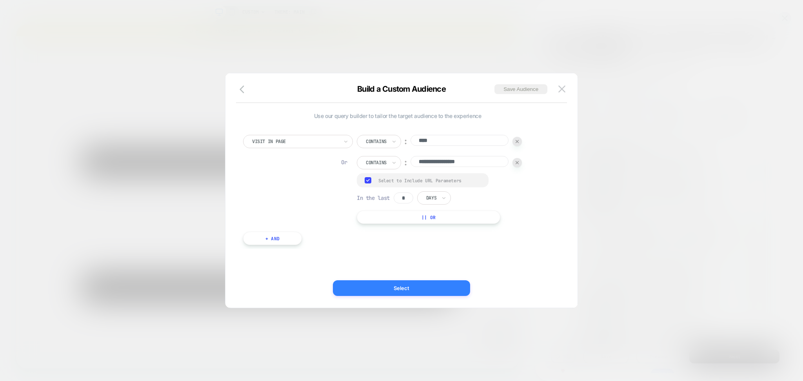
click at [439, 289] on button "Select" at bounding box center [401, 288] width 137 height 16
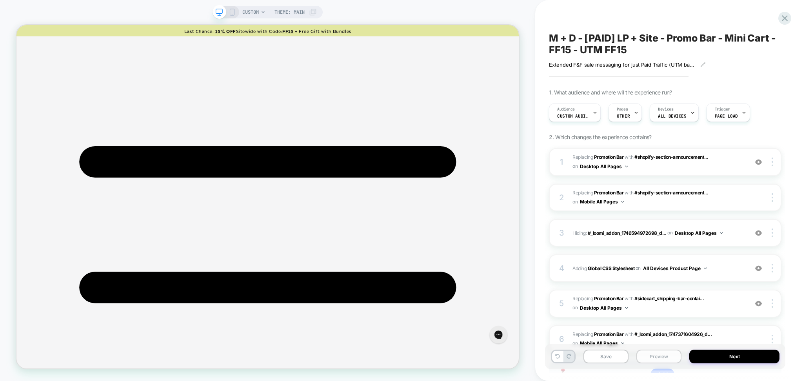
click at [651, 358] on button "Preview" at bounding box center [658, 357] width 45 height 14
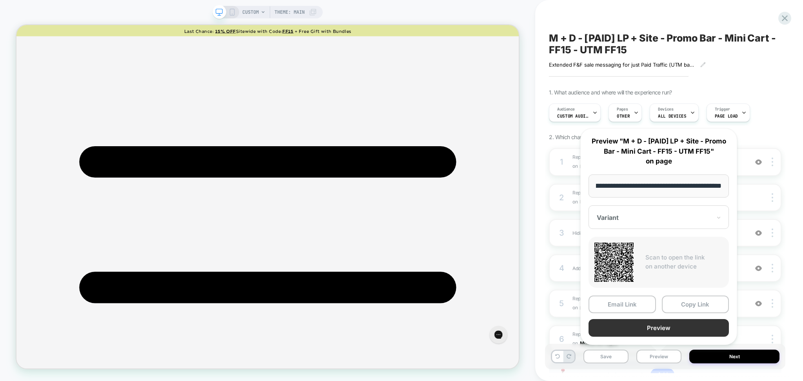
click at [654, 323] on button "Preview" at bounding box center [659, 328] width 140 height 18
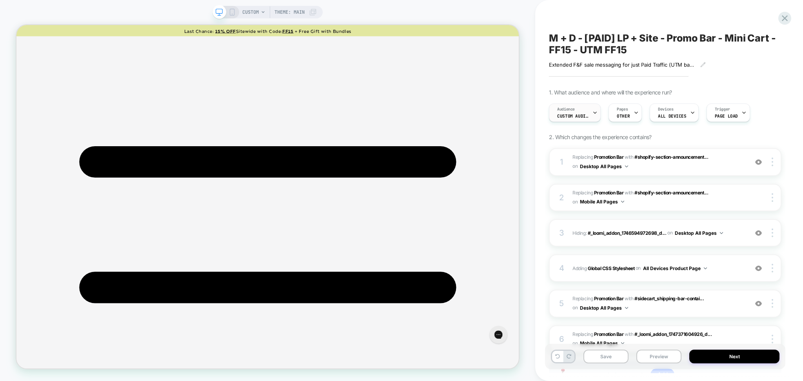
click at [580, 117] on span "Custom Audience" at bounding box center [572, 115] width 31 height 5
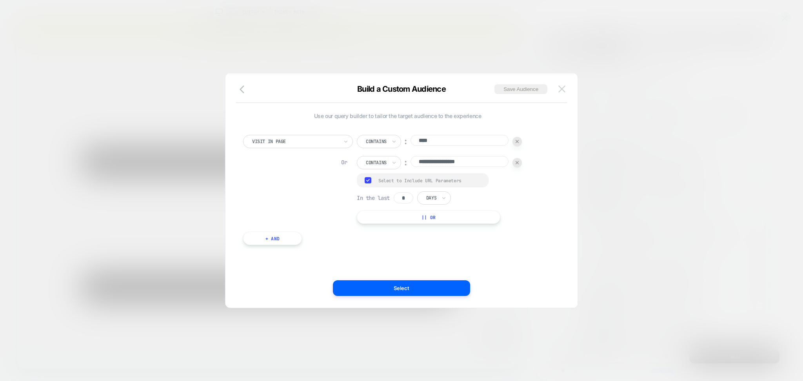
click at [559, 91] on img at bounding box center [561, 88] width 7 height 7
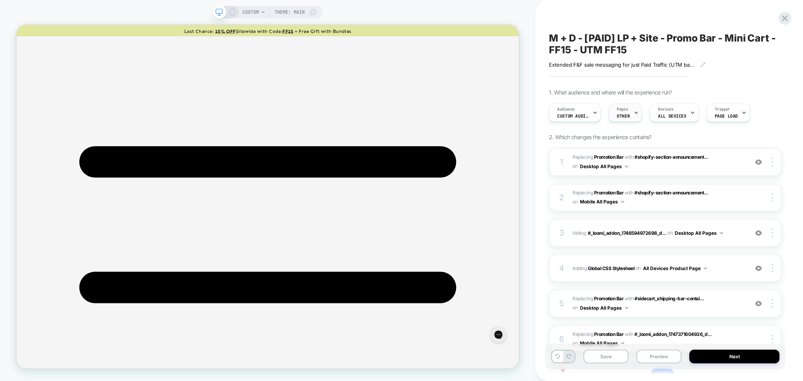
click at [636, 112] on icon at bounding box center [636, 112] width 5 height 5
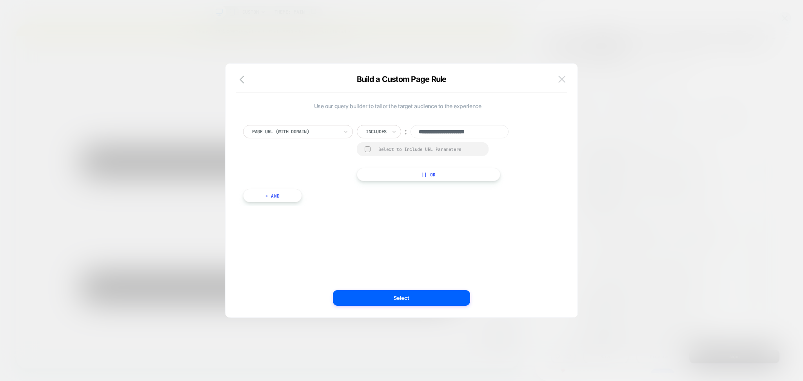
click at [563, 83] on button at bounding box center [562, 79] width 12 height 12
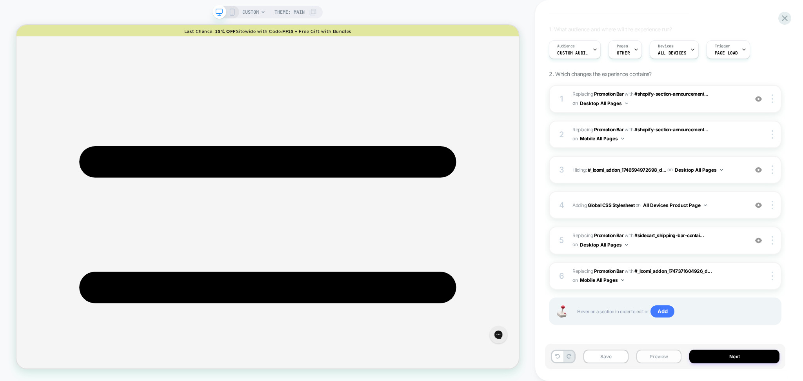
scroll to position [65, 0]
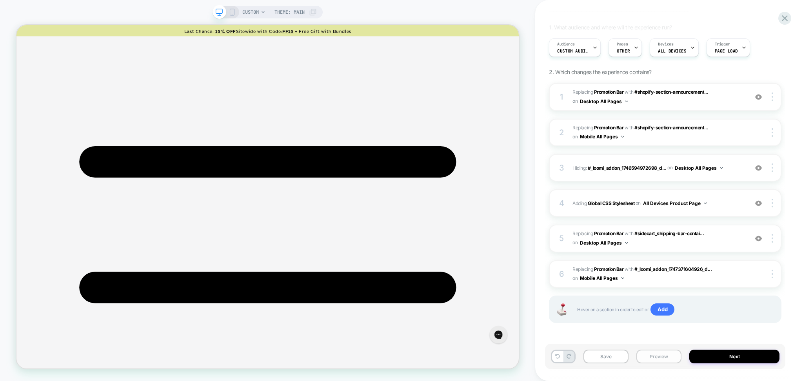
click at [656, 358] on button "Preview" at bounding box center [658, 357] width 45 height 14
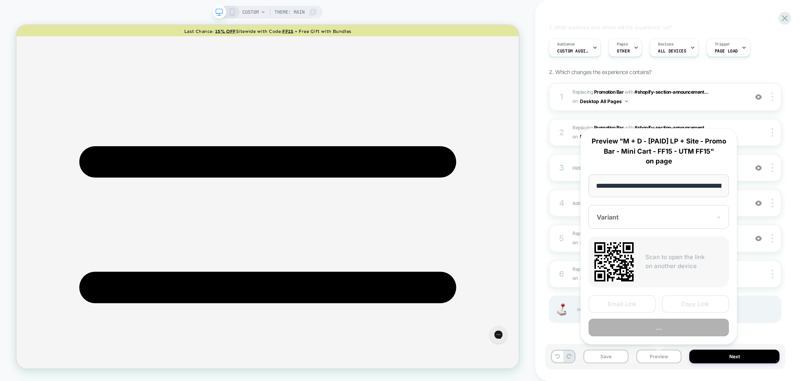
scroll to position [0, 126]
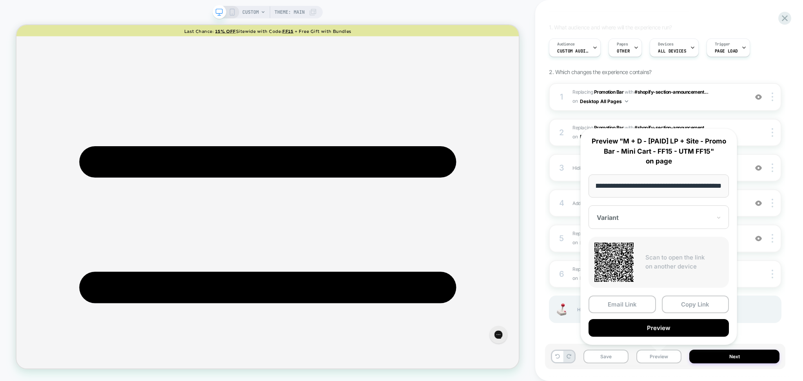
click at [661, 185] on input "**********" at bounding box center [659, 185] width 140 height 23
type input "**********"
click at [669, 324] on button "Preview" at bounding box center [659, 328] width 140 height 18
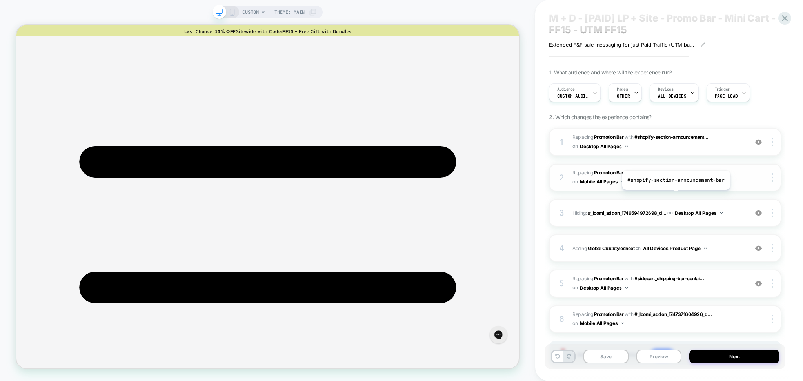
scroll to position [0, 0]
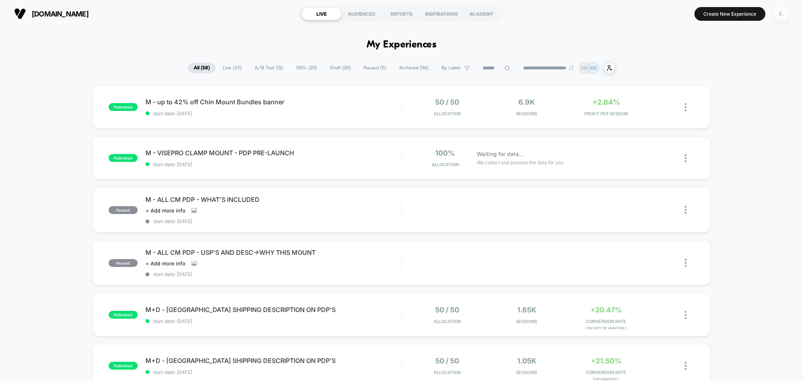
click at [775, 14] on div "E." at bounding box center [781, 13] width 15 height 15
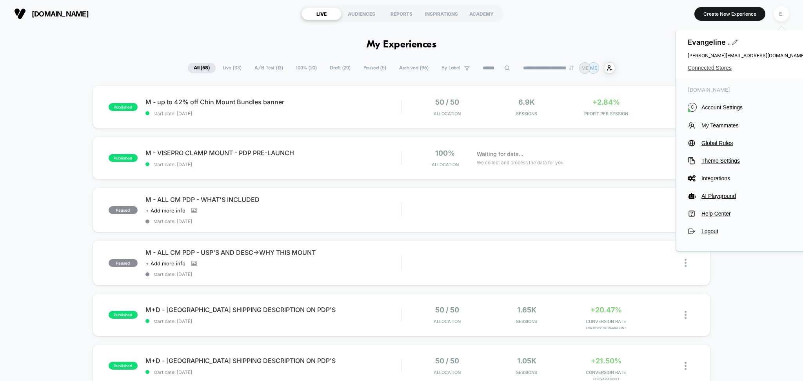
click at [719, 67] on span "Connected Stores" at bounding box center [747, 68] width 118 height 6
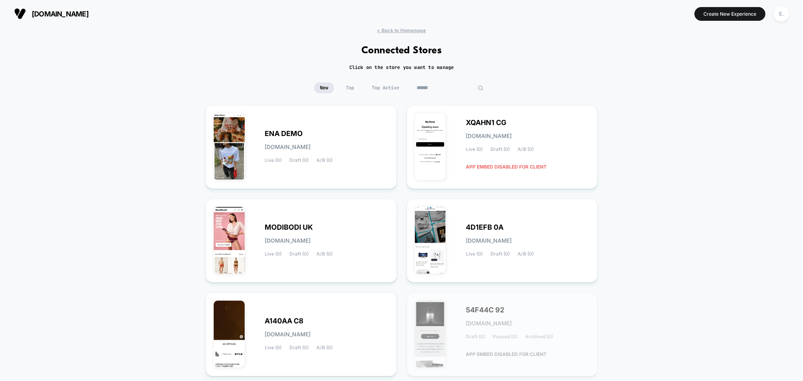
click at [445, 85] on input at bounding box center [450, 87] width 78 height 11
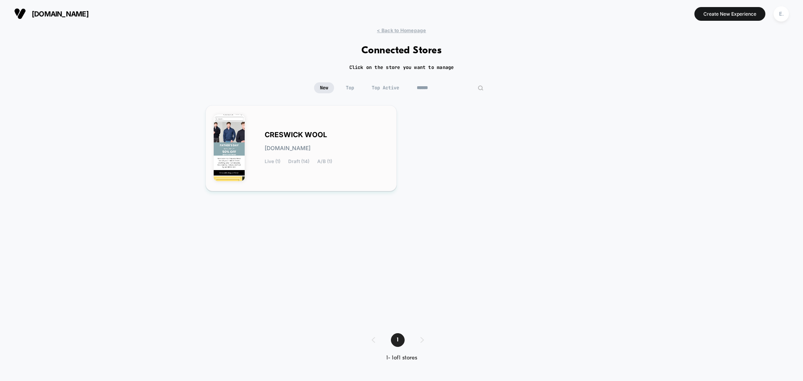
type input "******"
click at [368, 127] on div "CRESWICK WOOL [DOMAIN_NAME] Live (1) Draft (14) A/B (1)" at bounding box center [301, 148] width 175 height 70
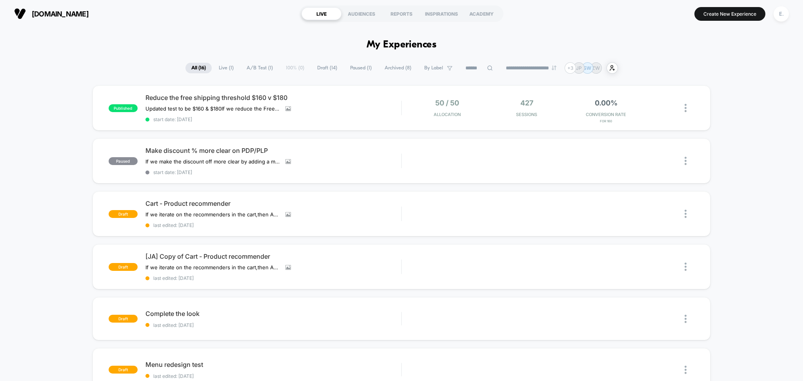
click at [316, 72] on span "Draft ( 14 )" at bounding box center [327, 68] width 32 height 11
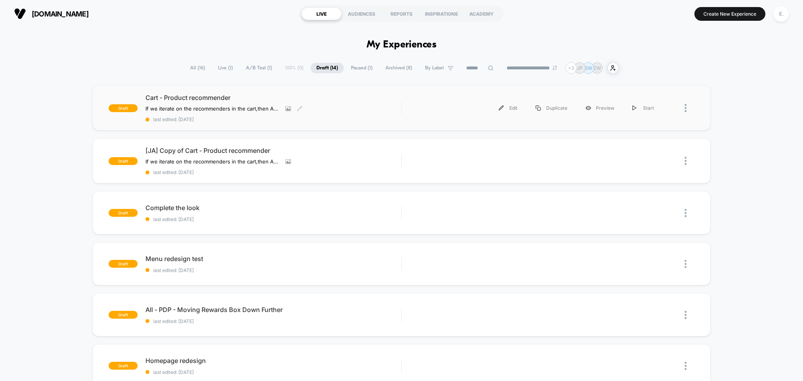
click at [335, 106] on div "Cart - Product recommender If we iterate on the recommenders in the cart , then…" at bounding box center [273, 108] width 256 height 29
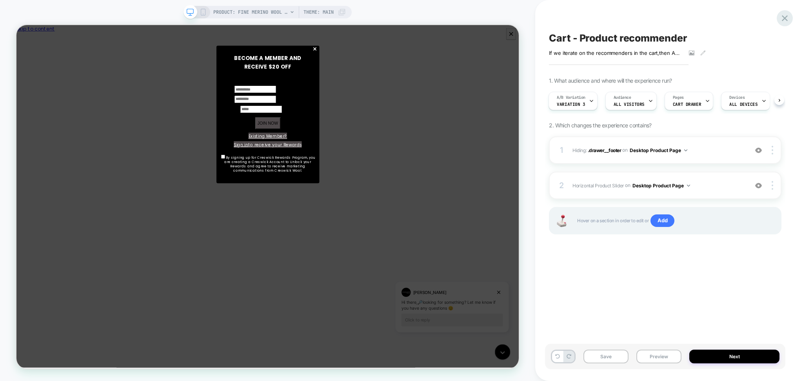
click at [787, 22] on icon at bounding box center [784, 18] width 11 height 11
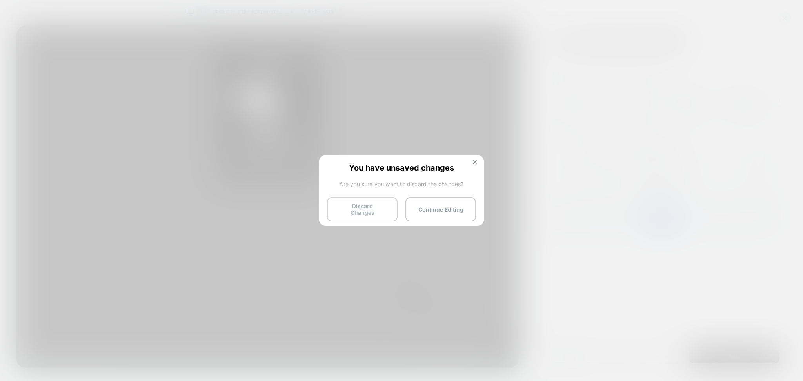
click at [355, 214] on button "Discard Changes" at bounding box center [362, 209] width 71 height 24
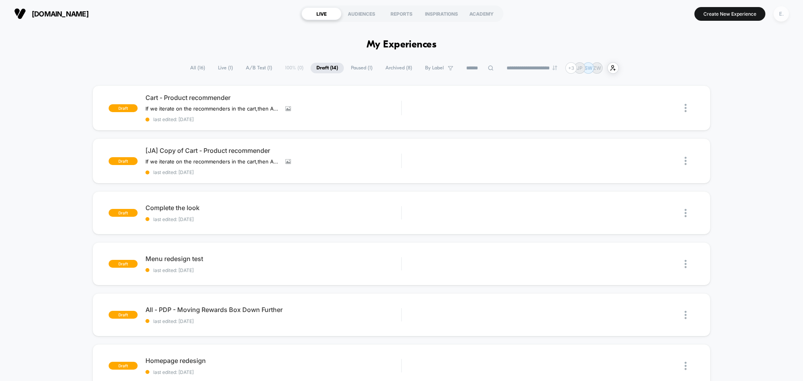
click at [779, 13] on div "E." at bounding box center [781, 13] width 15 height 15
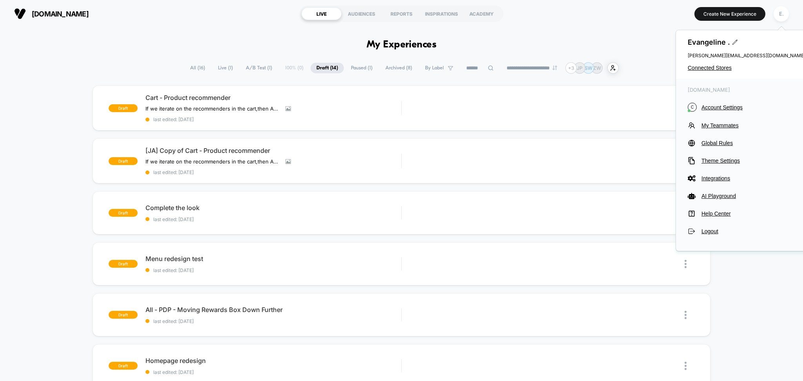
click at [701, 76] on div "[PERSON_NAME] . [PERSON_NAME][EMAIL_ADDRESS][DOMAIN_NAME] Connected Stores" at bounding box center [746, 54] width 141 height 49
drag, startPoint x: 697, startPoint y: 68, endPoint x: 698, endPoint y: 74, distance: 5.6
click at [698, 74] on div "[PERSON_NAME] . [PERSON_NAME][EMAIL_ADDRESS][DOMAIN_NAME] Connected Stores" at bounding box center [746, 54] width 141 height 49
click at [694, 72] on div "[PERSON_NAME] . [PERSON_NAME][EMAIL_ADDRESS][DOMAIN_NAME] Connected Stores" at bounding box center [746, 54] width 141 height 49
click at [689, 65] on span "Connected Stores" at bounding box center [747, 68] width 118 height 6
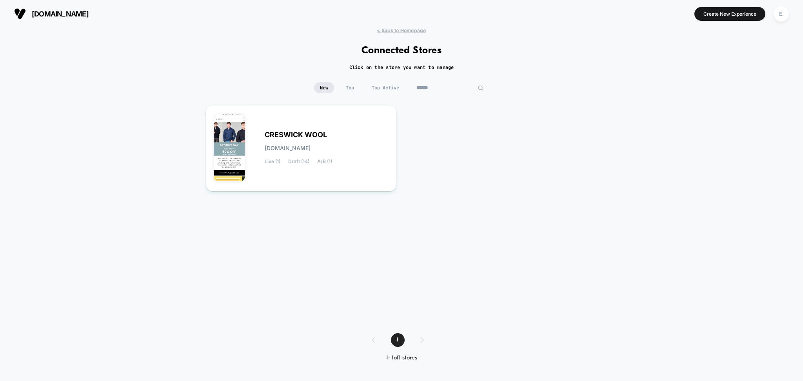
click at [449, 89] on input "******" at bounding box center [450, 87] width 78 height 11
type input "*"
type input "****"
click at [329, 148] on div "PVOLVE [DOMAIN_NAME] Live (18) Draft (35) A/B (3)" at bounding box center [327, 148] width 124 height 32
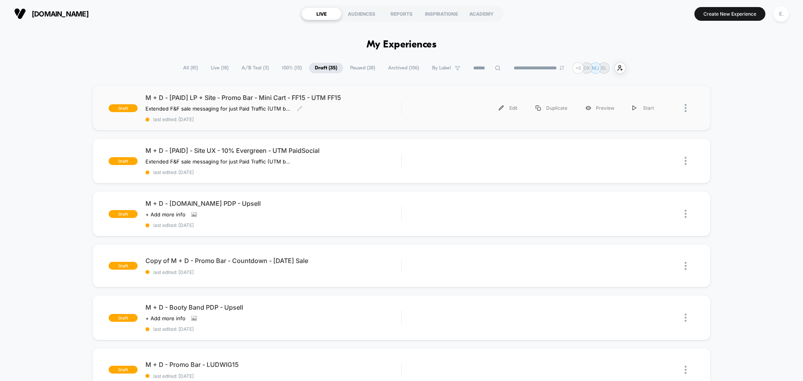
click at [338, 112] on div "M + D - [PAID] LP + Site - Promo Bar - Mini Cart - FF15 - UTM FF15 Extended F&F…" at bounding box center [273, 108] width 256 height 29
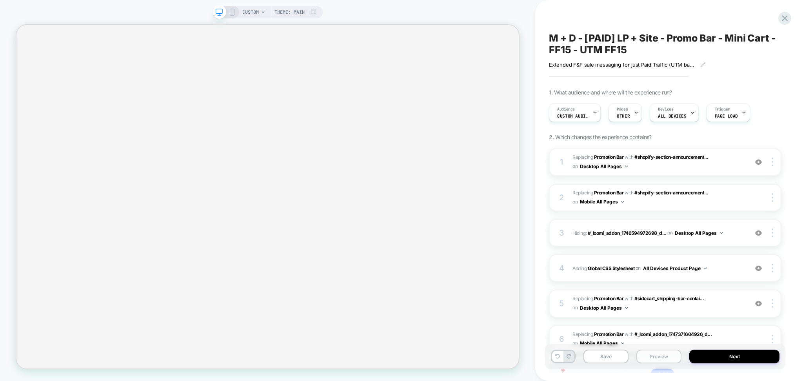
click at [655, 355] on button "Preview" at bounding box center [658, 357] width 45 height 14
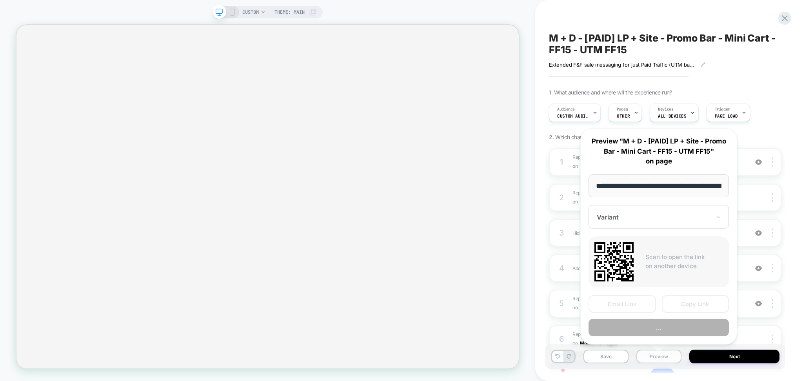
scroll to position [0, 126]
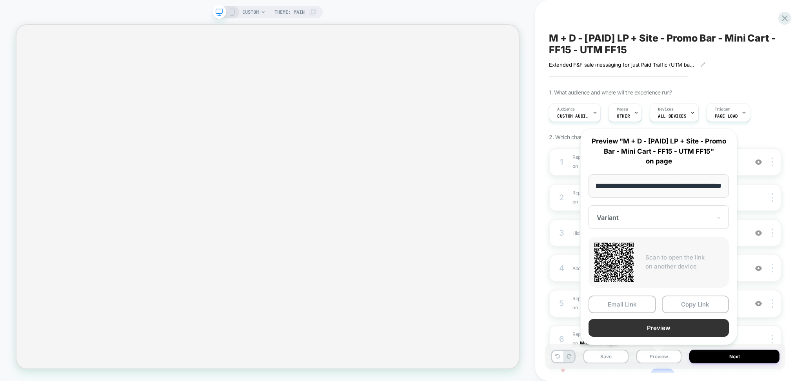
click at [653, 326] on button "Preview" at bounding box center [659, 328] width 140 height 18
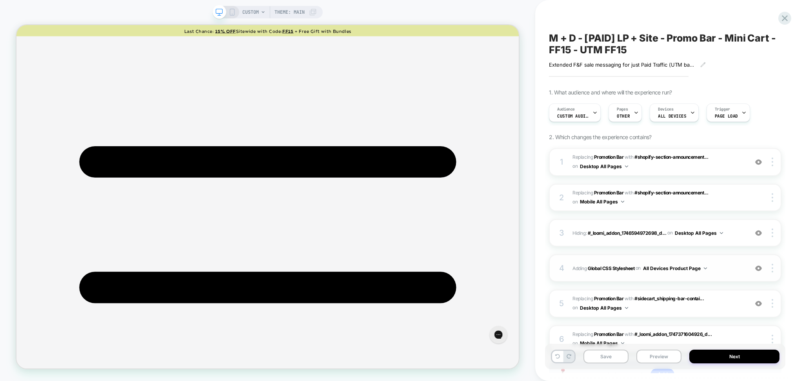
scroll to position [0, 0]
click at [631, 111] on div "Pages OTHER" at bounding box center [623, 113] width 29 height 18
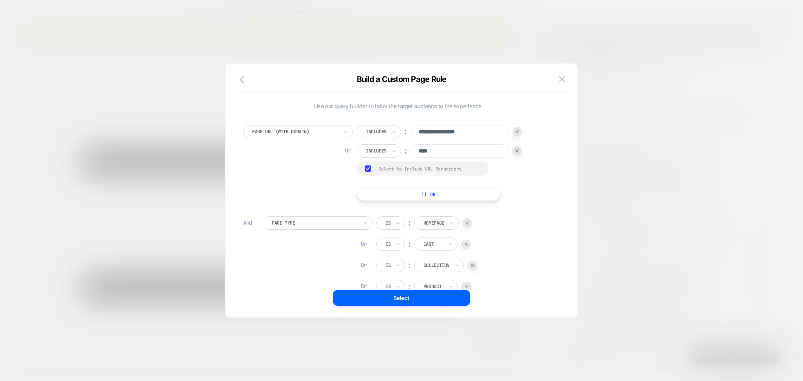
click at [515, 134] on div at bounding box center [516, 131] width 9 height 9
type input "****"
click at [515, 134] on div at bounding box center [516, 131] width 9 height 9
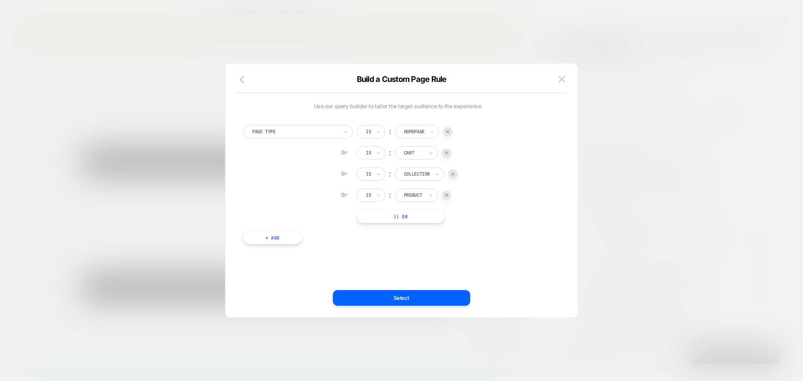
click at [515, 134] on div "Page Type Is ︰ Homepage Or Is ︰ Cart Or Is ︰ Collection Or Is ︰ Product || Or" at bounding box center [397, 174] width 309 height 98
click at [447, 134] on div at bounding box center [447, 131] width 9 height 9
click at [447, 134] on div at bounding box center [446, 131] width 9 height 9
click at [447, 134] on div "Is ︰ Cart" at bounding box center [404, 131] width 94 height 13
click at [447, 134] on div "Is ︰ Collection" at bounding box center [407, 131] width 101 height 13
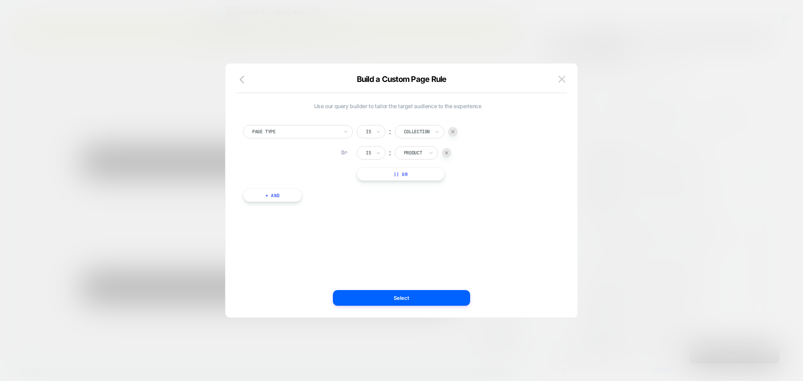
click at [447, 132] on div "Is ︰ Collection" at bounding box center [407, 131] width 101 height 13
click at [446, 131] on div "Is ︰ Collection" at bounding box center [407, 131] width 101 height 13
click at [451, 131] on div at bounding box center [452, 131] width 9 height 9
click at [451, 131] on div "Is ︰ Collection" at bounding box center [407, 131] width 101 height 13
click at [451, 131] on div "Is ︰ Product" at bounding box center [404, 131] width 94 height 13
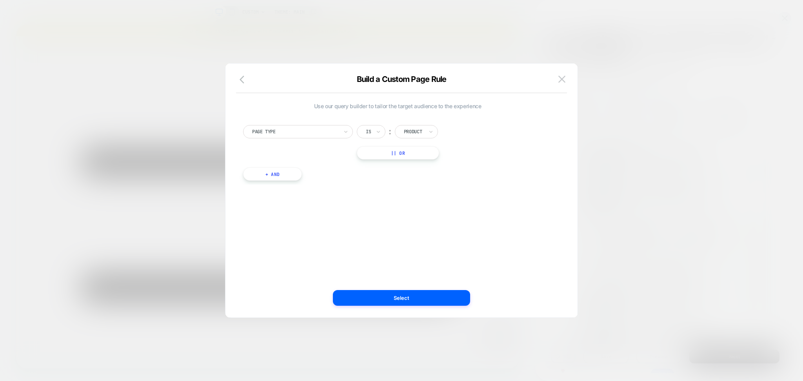
click at [446, 127] on div "Is ︰ Product" at bounding box center [404, 131] width 94 height 13
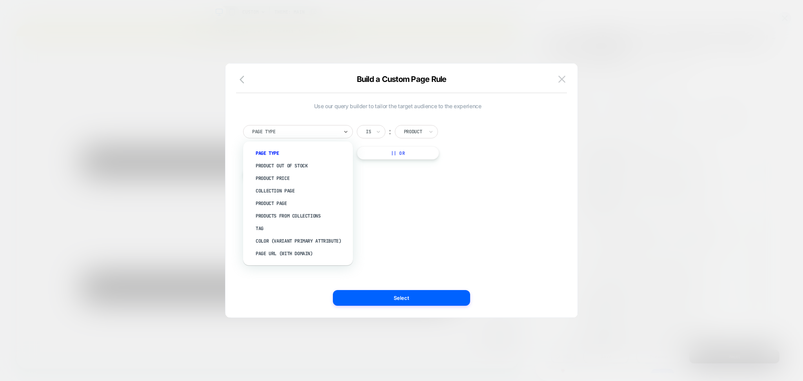
click at [291, 132] on div at bounding box center [295, 131] width 86 height 7
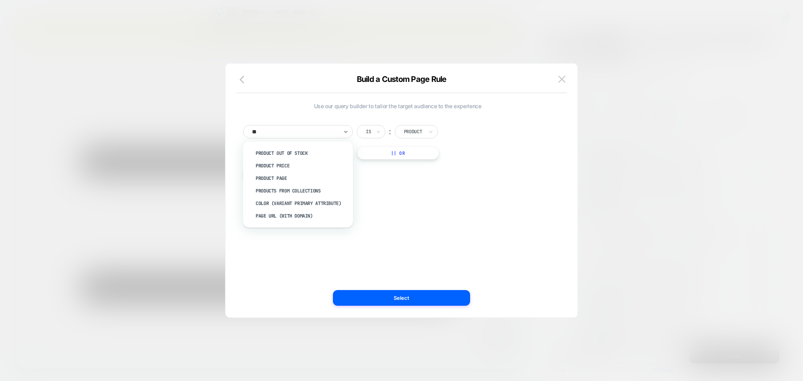
type input "***"
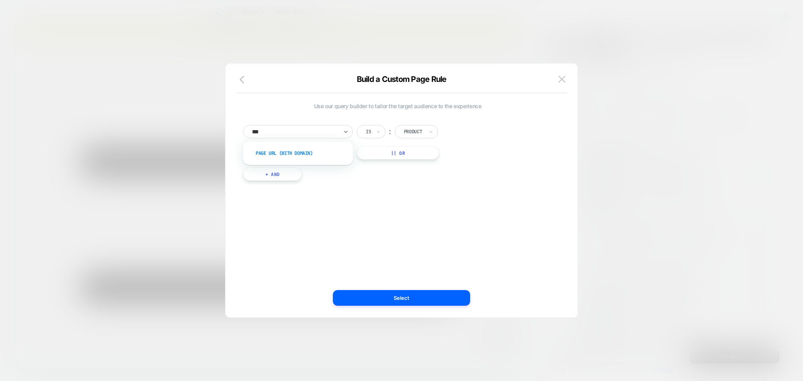
click at [293, 153] on div "Page Url (WITH DOMAIN)" at bounding box center [302, 153] width 102 height 13
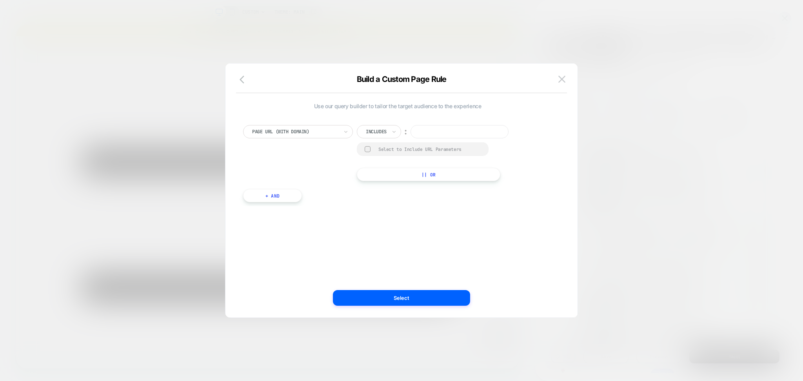
click at [476, 132] on input at bounding box center [460, 131] width 98 height 13
paste input "**********"
type input "**********"
drag, startPoint x: 414, startPoint y: 303, endPoint x: 534, endPoint y: 372, distance: 138.2
click at [414, 303] on button "Select" at bounding box center [401, 298] width 137 height 16
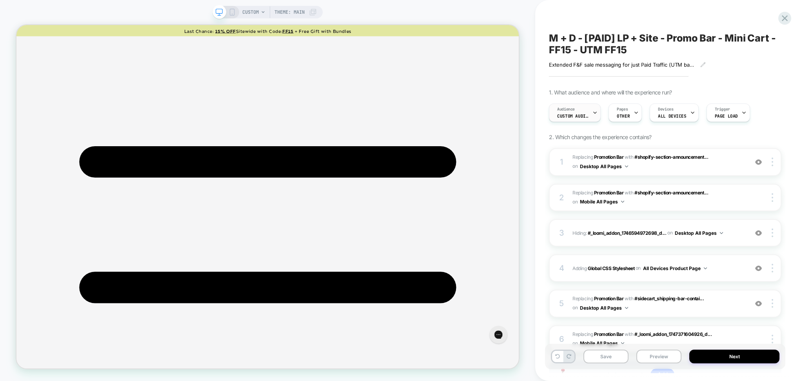
click at [590, 112] on div "Audience Custom Audience" at bounding box center [572, 113] width 47 height 18
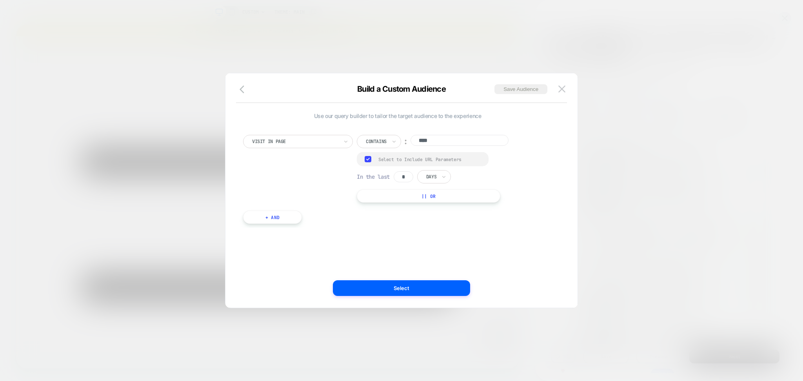
click at [434, 200] on button "|| Or" at bounding box center [429, 195] width 144 height 13
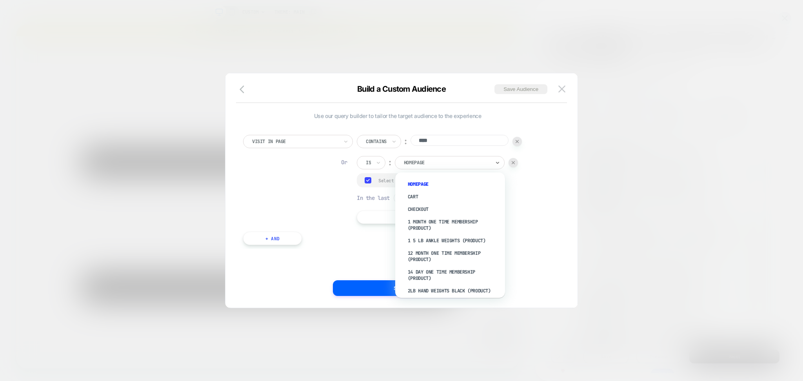
click at [458, 165] on div at bounding box center [447, 162] width 86 height 7
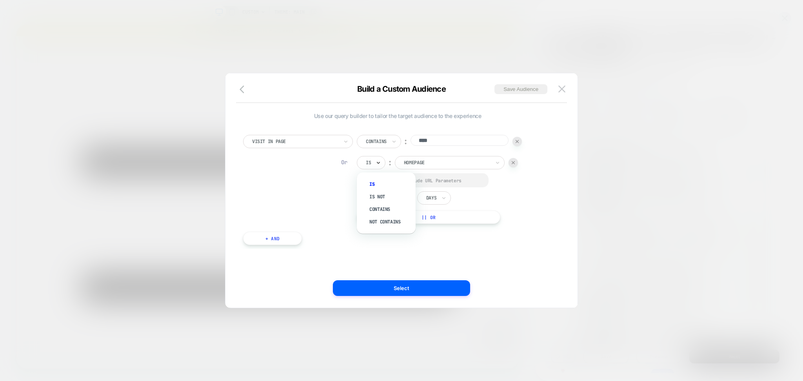
click at [381, 160] on div "Is" at bounding box center [371, 162] width 29 height 13
click at [391, 203] on div "Contains" at bounding box center [390, 209] width 51 height 13
click at [433, 165] on input "**********" at bounding box center [460, 161] width 98 height 11
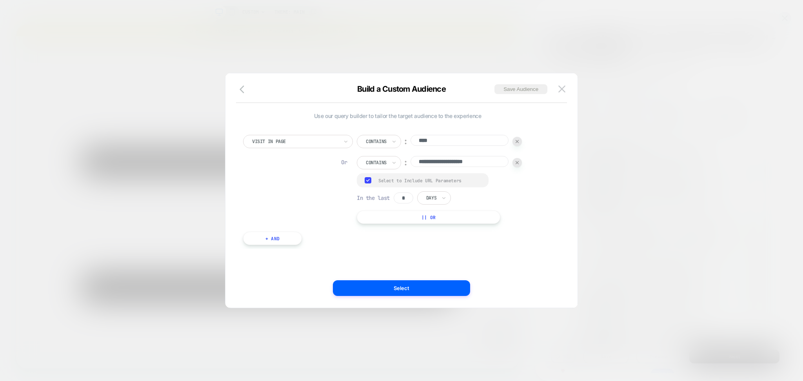
paste input "**********"
drag, startPoint x: 443, startPoint y: 164, endPoint x: 392, endPoint y: 175, distance: 52.3
click at [392, 175] on div "**********" at bounding box center [439, 179] width 165 height 89
type input "**********"
click at [438, 290] on button "Select" at bounding box center [401, 288] width 137 height 16
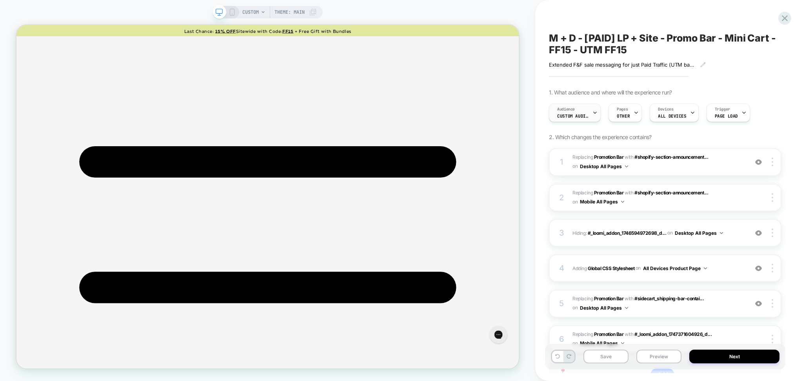
click at [584, 107] on div "Audience Custom Audience" at bounding box center [572, 113] width 47 height 18
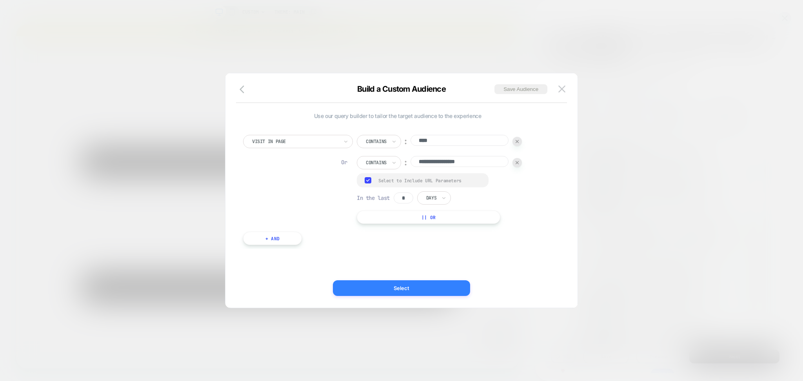
click at [440, 282] on button "Select" at bounding box center [401, 288] width 137 height 16
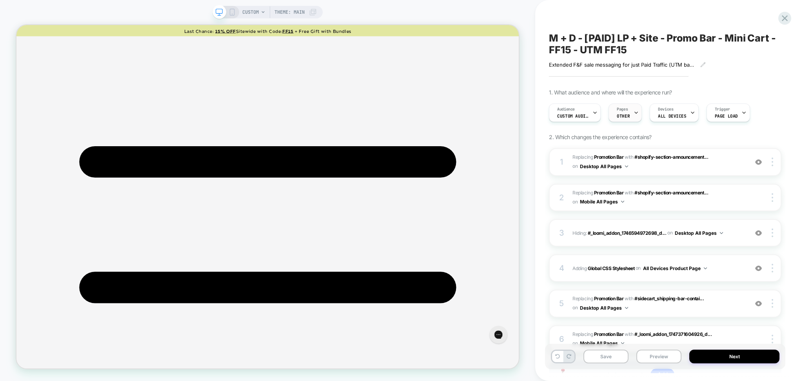
click at [626, 118] on span "OTHER" at bounding box center [623, 115] width 13 height 5
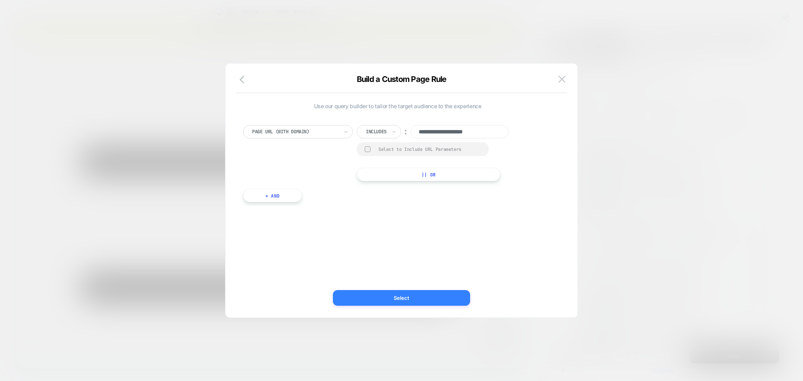
click at [445, 302] on button "Select" at bounding box center [401, 298] width 137 height 16
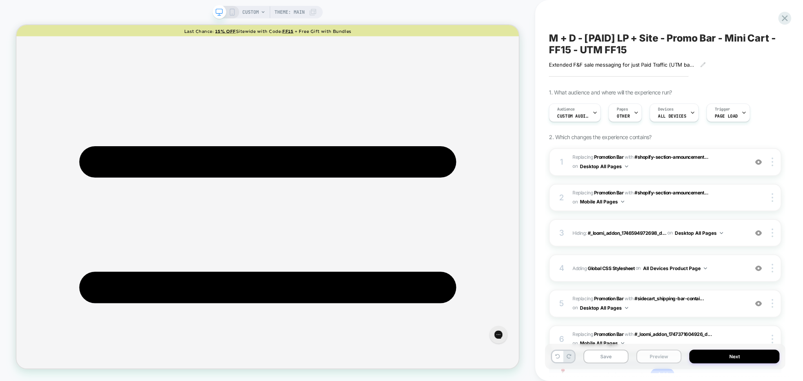
click at [641, 358] on button "Preview" at bounding box center [658, 357] width 45 height 14
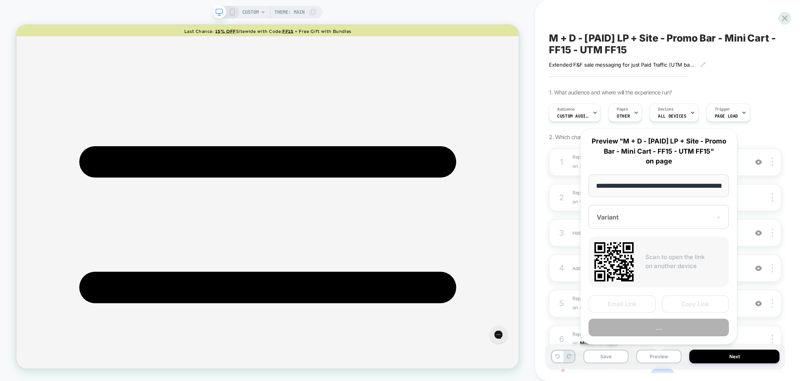
scroll to position [0, 126]
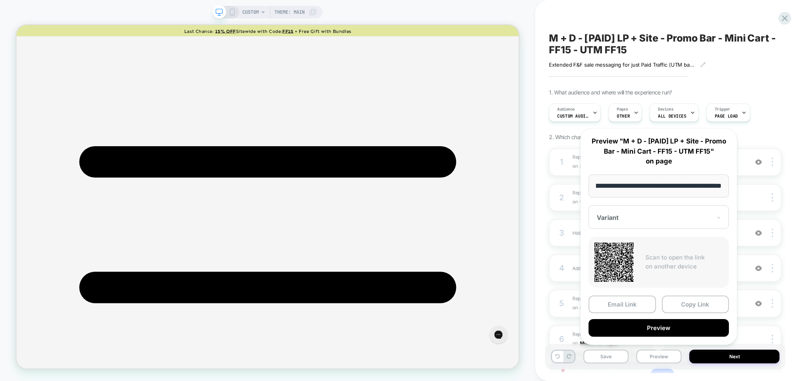
click at [660, 184] on input "**********" at bounding box center [659, 185] width 140 height 23
click at [659, 188] on input "**********" at bounding box center [659, 185] width 140 height 23
type input "**********"
click at [653, 329] on button "Preview" at bounding box center [659, 328] width 140 height 18
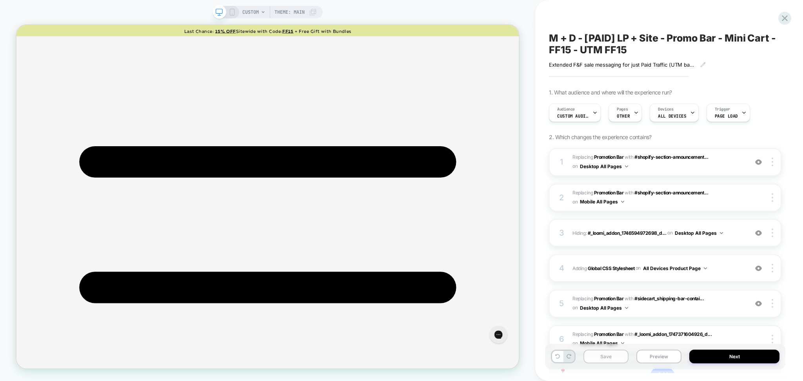
click at [620, 356] on button "Save" at bounding box center [605, 357] width 45 height 14
click at [621, 40] on span "M + D - [PAID] LP + Site - Promo Bar - Mini Cart - FF15 - UTM FF15" at bounding box center [665, 44] width 233 height 24
click at [621, 40] on textarea "**********" at bounding box center [641, 44] width 184 height 24
click at [621, 40] on textarea "**********" at bounding box center [652, 44] width 207 height 24
click at [653, 357] on button "Preview" at bounding box center [658, 357] width 45 height 14
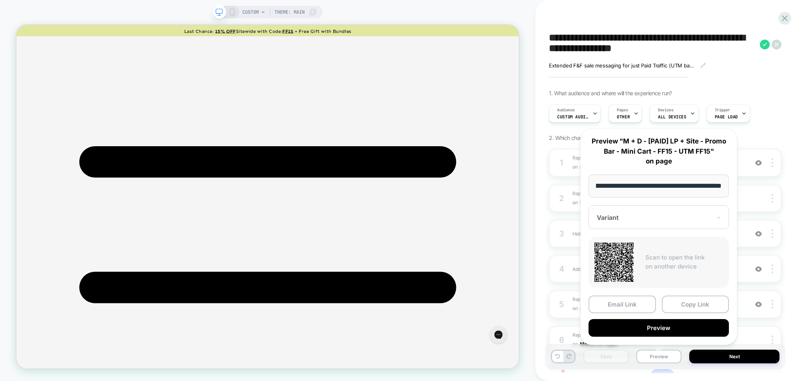
click at [659, 186] on input "**********" at bounding box center [659, 185] width 140 height 23
type input "**********"
drag, startPoint x: 720, startPoint y: 302, endPoint x: 661, endPoint y: 301, distance: 58.8
click at [719, 302] on button "Copy Link" at bounding box center [695, 305] width 67 height 18
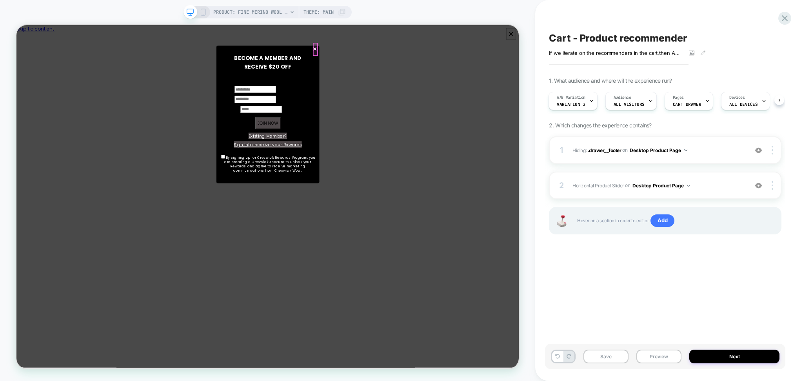
click at [414, 55] on span "×" at bounding box center [414, 58] width 7 height 18
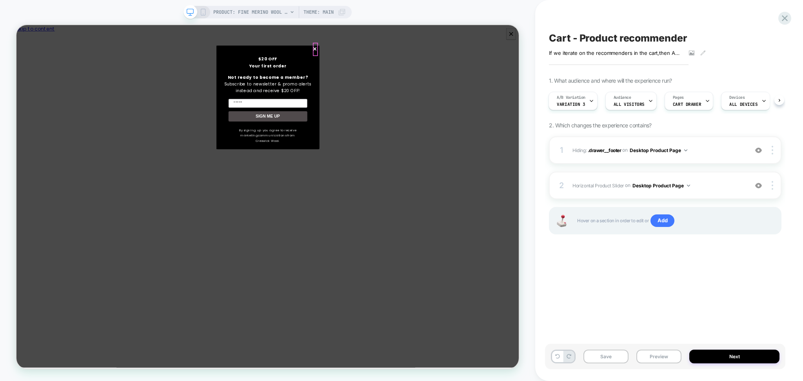
click at [413, 62] on span "×" at bounding box center [414, 58] width 7 height 18
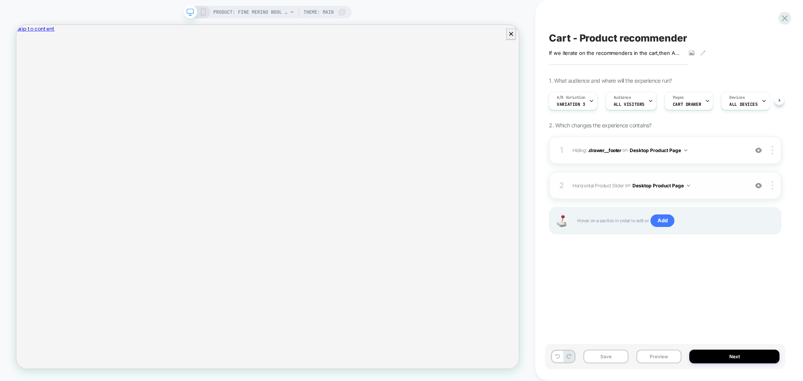
click at [707, 187] on span "Horizontal Product Slider Adding AI Generated Block BEFORE #CartDrawer .cart-dr…" at bounding box center [658, 186] width 172 height 10
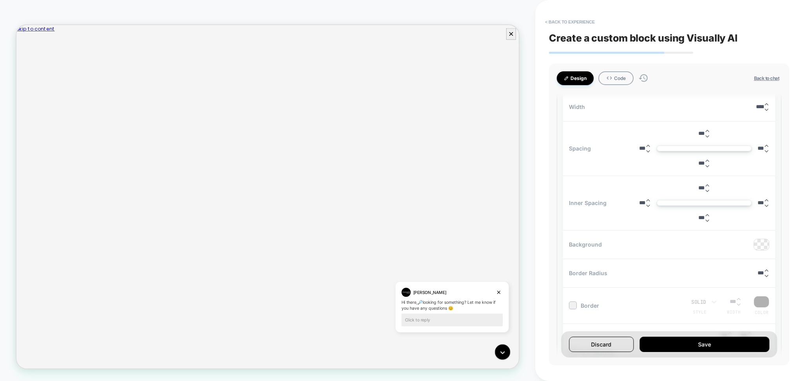
scroll to position [2875, 0]
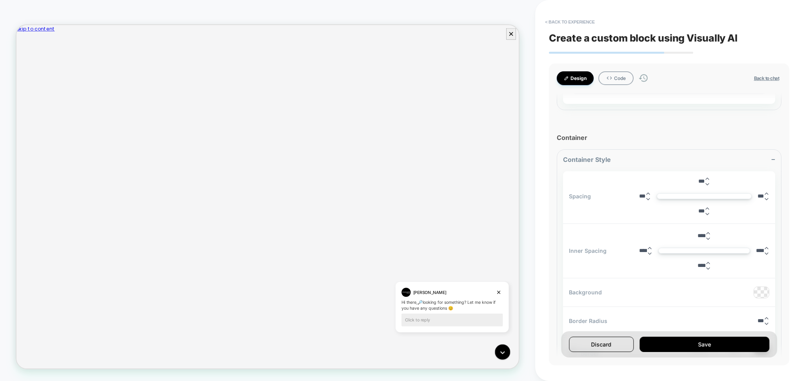
click at [576, 79] on button "Design" at bounding box center [575, 78] width 37 height 14
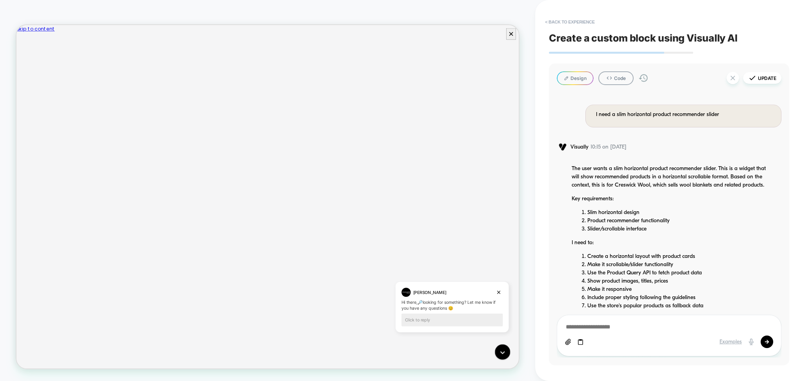
scroll to position [314, 0]
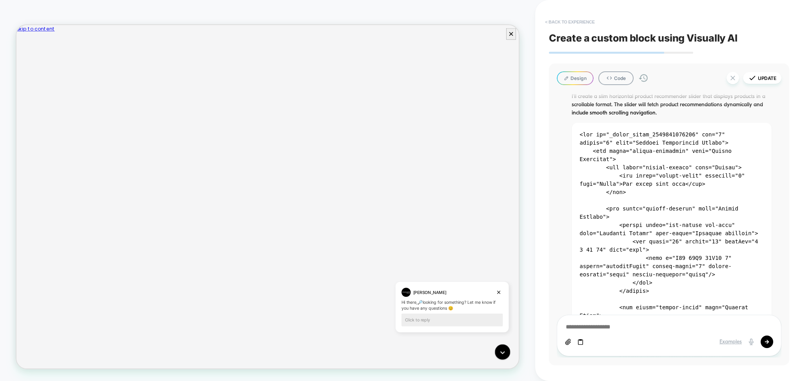
click at [570, 21] on button "< Back to experience" at bounding box center [569, 22] width 57 height 13
click at [551, 68] on button "Discard" at bounding box center [548, 68] width 39 height 12
click at [571, 24] on button "< Back to experience" at bounding box center [569, 22] width 57 height 13
click at [549, 71] on button "Discard" at bounding box center [548, 68] width 39 height 12
click at [570, 21] on button "< Back to experience" at bounding box center [569, 22] width 57 height 13
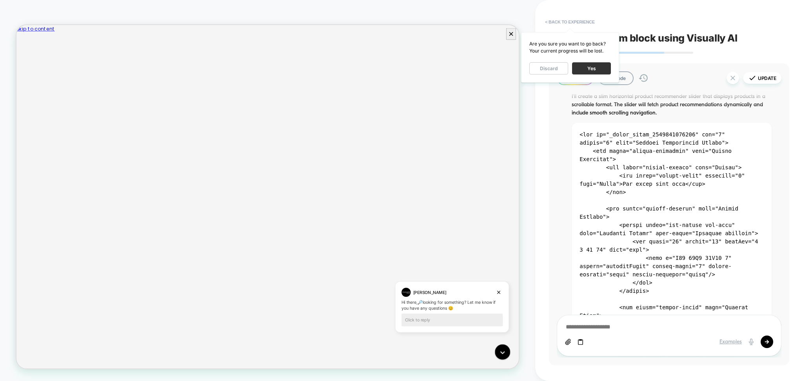
click at [587, 69] on button "Yes" at bounding box center [591, 68] width 39 height 12
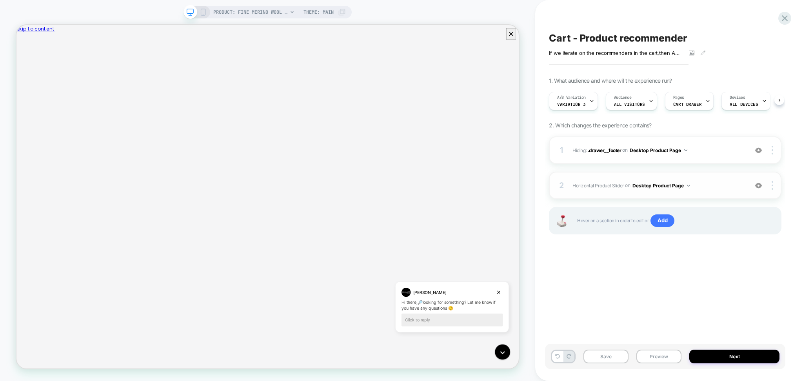
scroll to position [0, 0]
click at [706, 193] on div "2 Horizontal Product Slider Adding AI Generated Block BEFORE #CartDrawer .cart-…" at bounding box center [665, 185] width 233 height 27
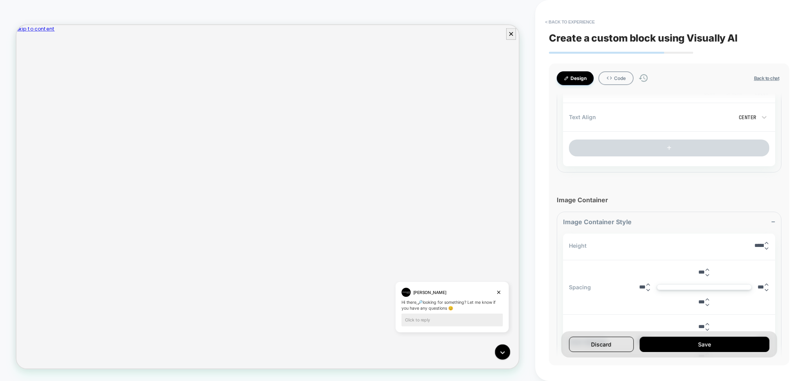
scroll to position [4402, 0]
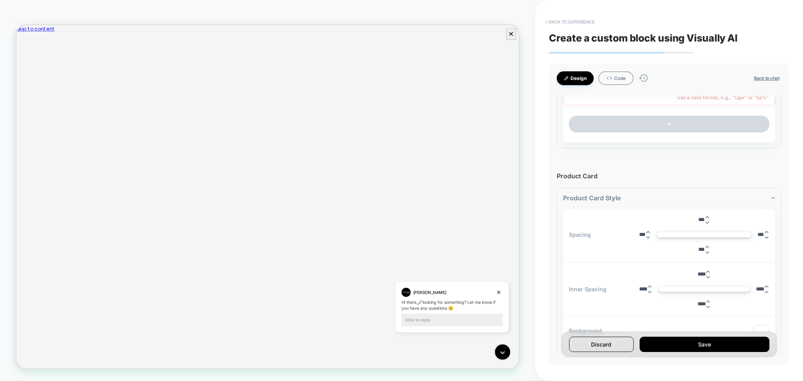
click at [573, 18] on button "< Back to experience" at bounding box center [569, 22] width 57 height 13
click at [576, 68] on button "Yes" at bounding box center [591, 68] width 39 height 12
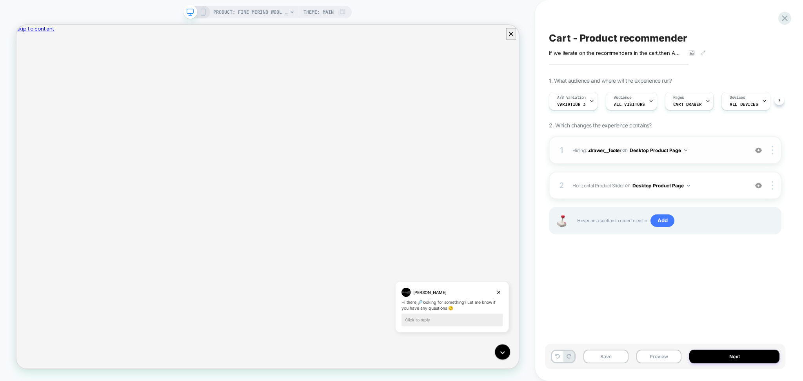
scroll to position [0, 0]
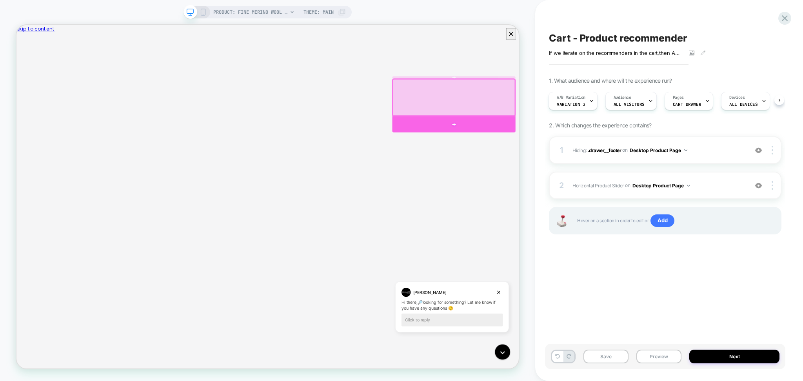
click at [637, 154] on div at bounding box center [600, 158] width 164 height 22
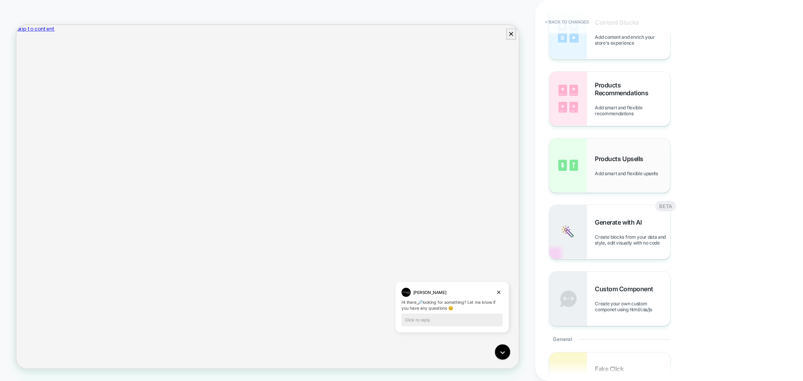
scroll to position [0, 0]
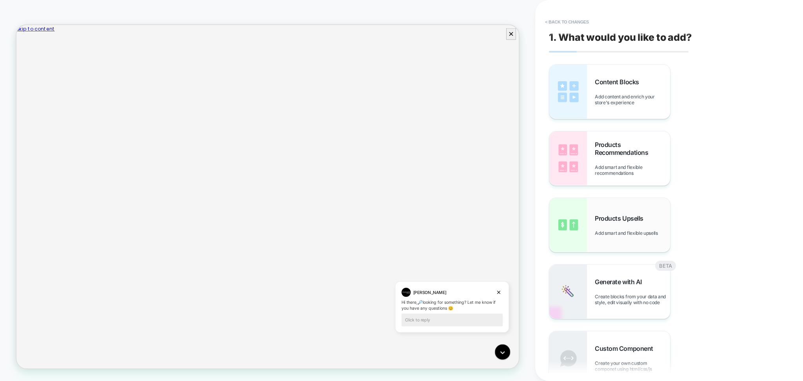
click at [618, 205] on div "Products Upsells Add smart and flexible upsells" at bounding box center [609, 225] width 121 height 54
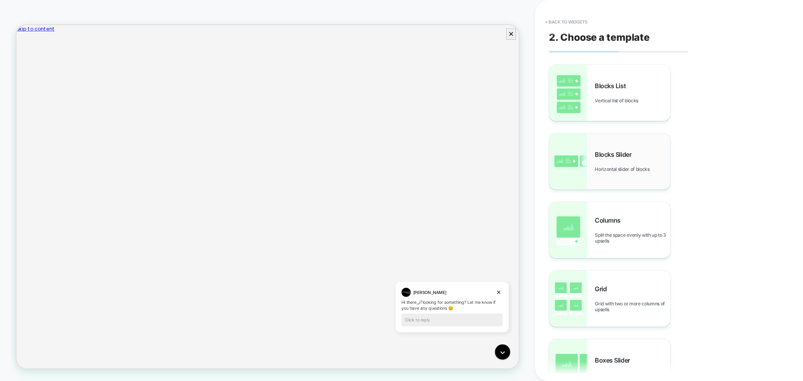
click at [610, 154] on span "Blocks Slider" at bounding box center [615, 155] width 40 height 8
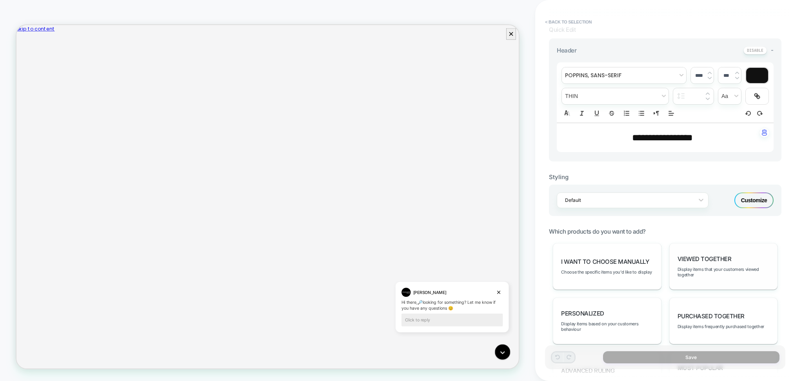
scroll to position [0, 253]
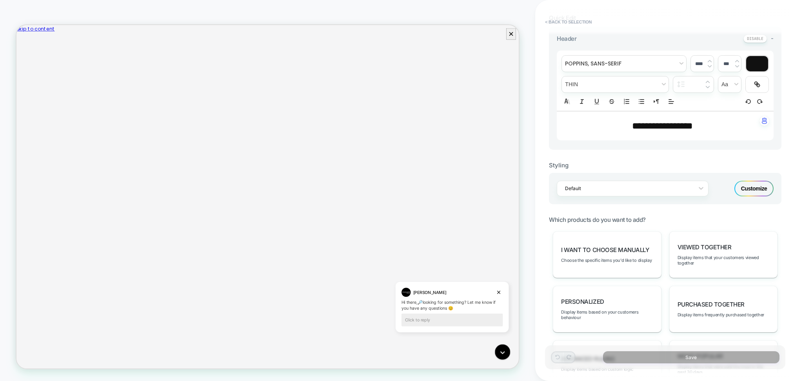
click at [753, 187] on div "Default Customize" at bounding box center [665, 188] width 233 height 31
click at [743, 191] on div "Customize" at bounding box center [753, 189] width 39 height 16
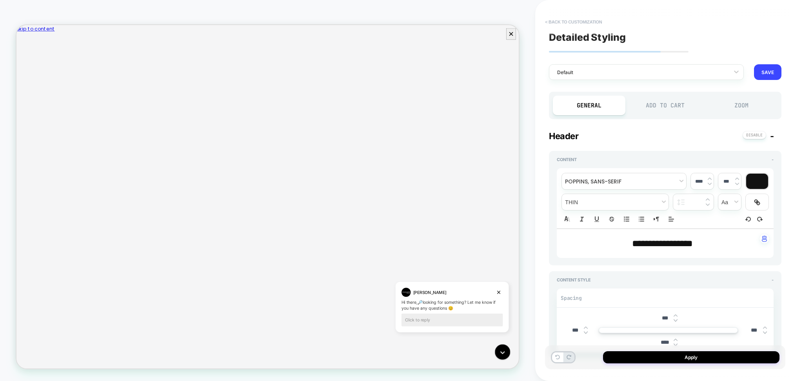
click at [576, 25] on button "< Back to customization" at bounding box center [573, 22] width 65 height 13
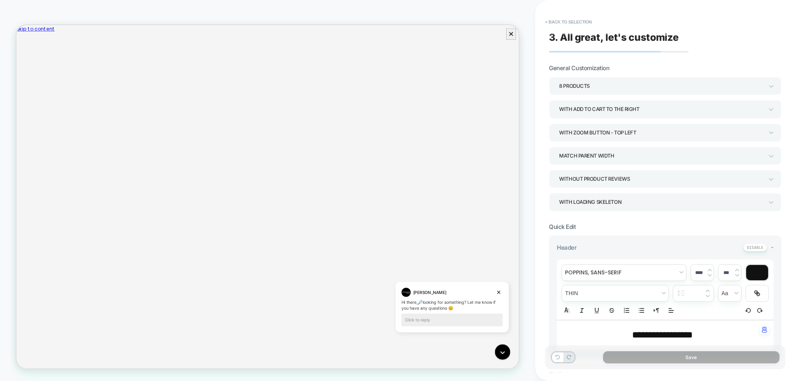
click at [580, 24] on button "< Back to selection" at bounding box center [568, 22] width 55 height 13
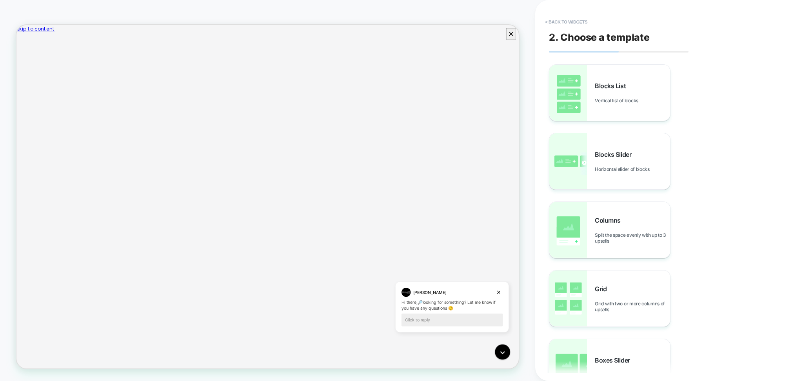
scroll to position [0, 0]
click at [580, 24] on button "< Back to widgets" at bounding box center [566, 22] width 50 height 13
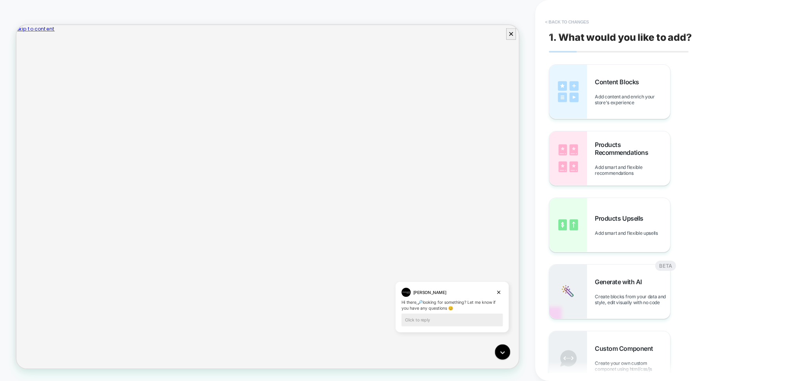
click at [558, 20] on button "< Back to changes" at bounding box center [567, 22] width 52 height 13
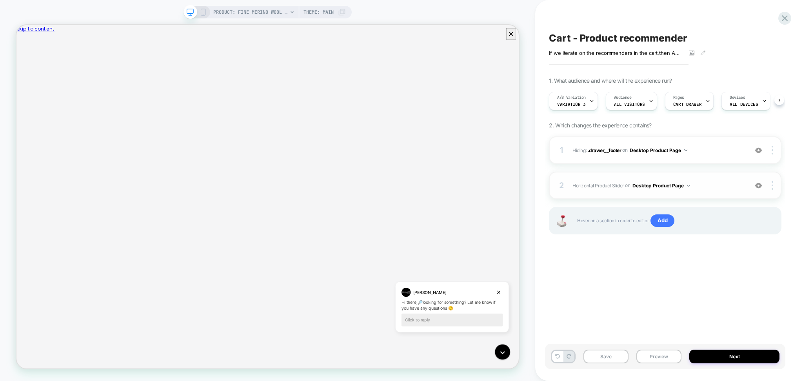
scroll to position [0, 0]
click at [699, 192] on div "2 Horizontal Product Slider Adding AI Generated Block BEFORE #CartDrawer .cart-…" at bounding box center [665, 185] width 233 height 27
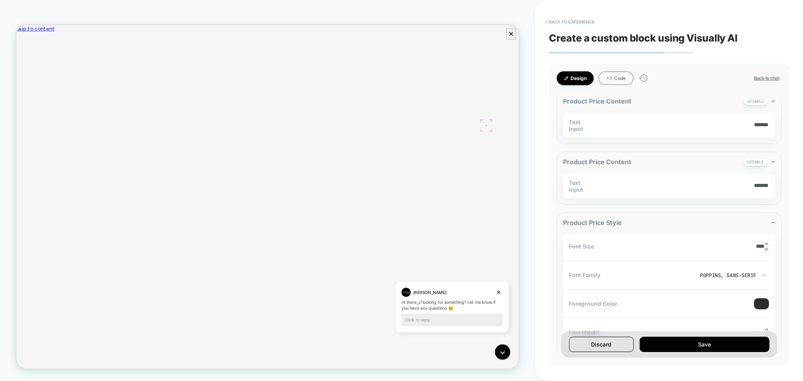
scroll to position [1829, 0]
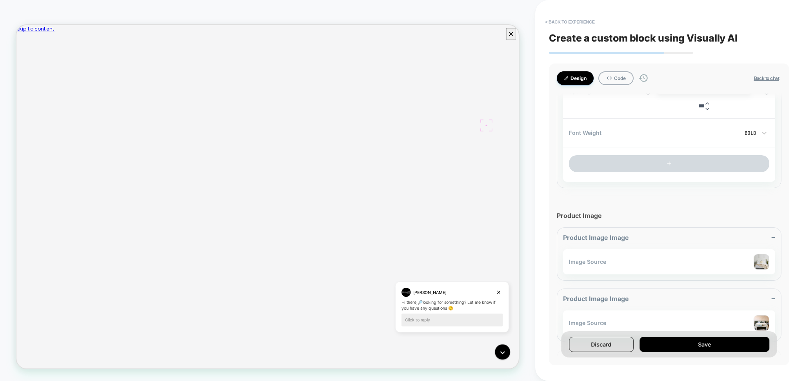
click at [611, 86] on div "Design Code Back to chat I need a slim horizontal product recommender slider Vi…" at bounding box center [669, 215] width 240 height 302
click at [610, 80] on icon at bounding box center [609, 78] width 6 height 6
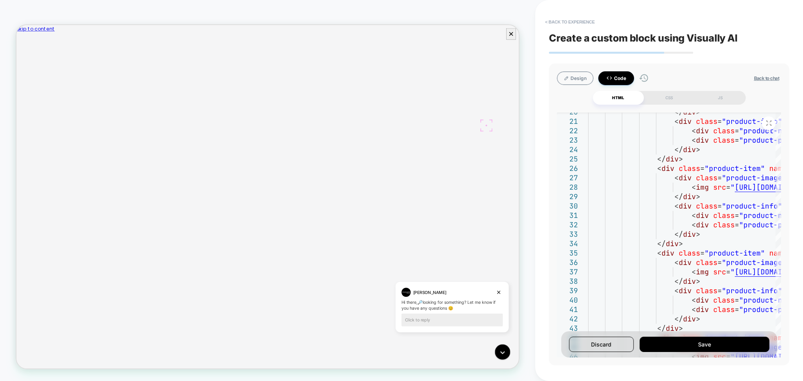
click at [662, 90] on div "Design Code Back to chat HTML CSS JS" at bounding box center [669, 87] width 225 height 33
click at [663, 100] on div "CSS" at bounding box center [669, 98] width 51 height 14
type textarea "*"
type textarea "**********"
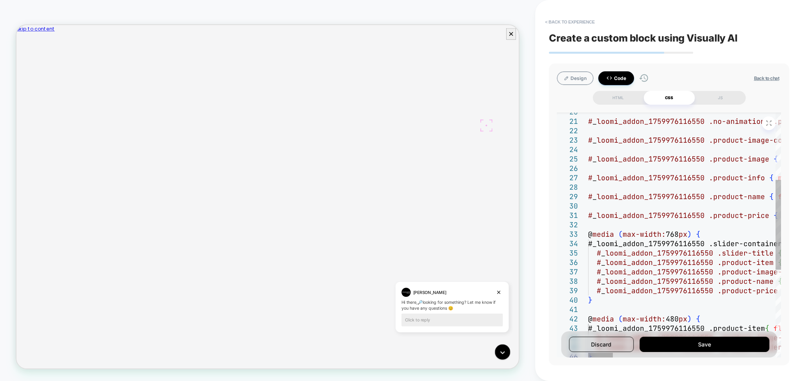
click at [703, 105] on div "Design Code Back to chat HTML CSS JS I need a slim horizontal product recommend…" at bounding box center [669, 215] width 240 height 302
click at [707, 105] on div "Design Code Back to chat HTML CSS JS I need a slim horizontal product recommend…" at bounding box center [669, 215] width 240 height 302
click at [716, 100] on div "JS" at bounding box center [720, 98] width 51 height 14
type textarea "*"
type textarea "**********"
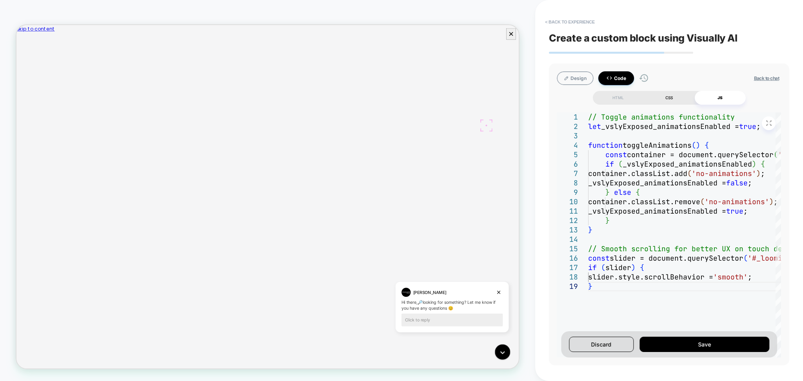
click at [662, 97] on div "CSS" at bounding box center [669, 98] width 51 height 14
type textarea "*"
type textarea "**********"
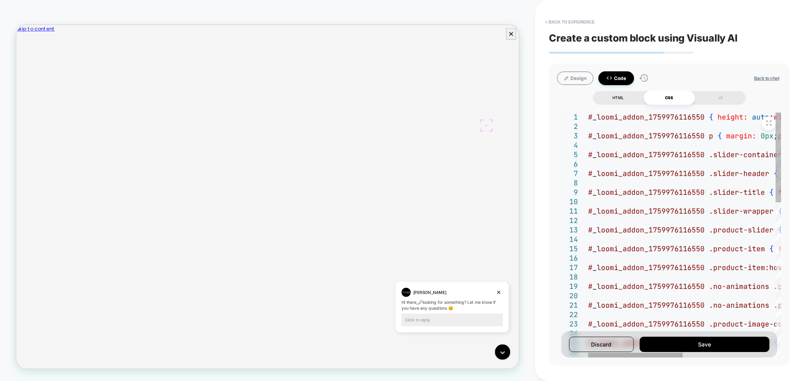
click at [623, 100] on div "HTML" at bounding box center [618, 98] width 51 height 14
type textarea "*"
type textarea "**********"
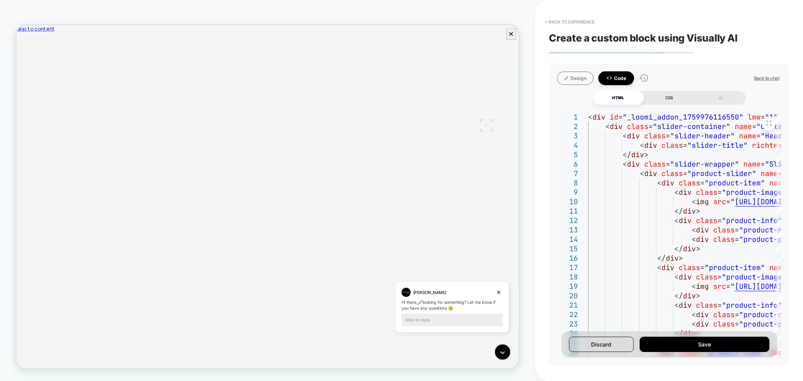
click at [669, 100] on div "CSS" at bounding box center [669, 98] width 51 height 14
type textarea "*"
type textarea "**********"
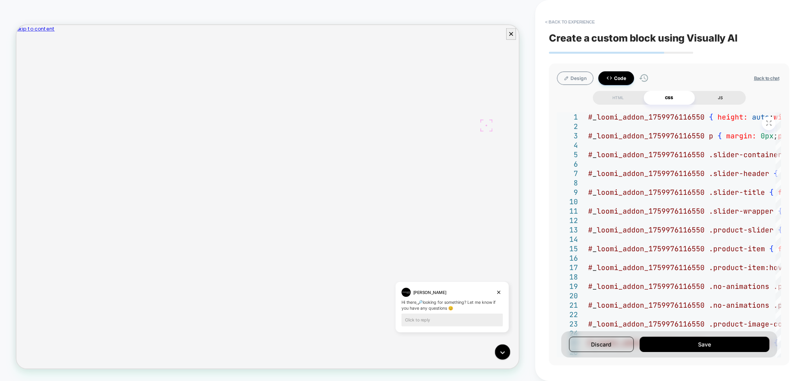
click at [721, 100] on div "JS" at bounding box center [720, 98] width 51 height 14
type textarea "*"
type textarea "**********"
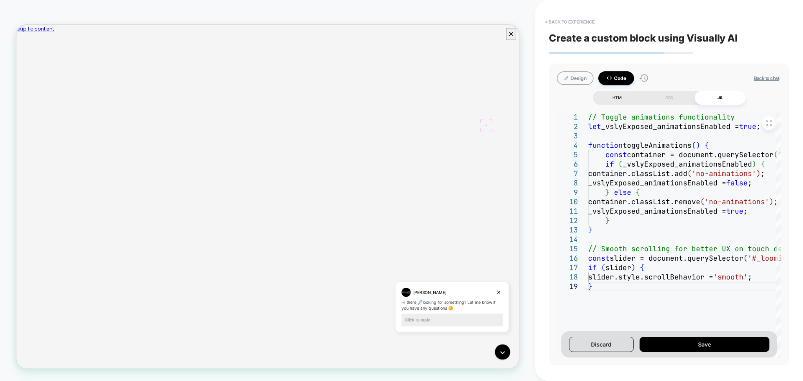
click at [627, 100] on div "HTML" at bounding box center [618, 98] width 51 height 14
type textarea "*"
type textarea "**********"
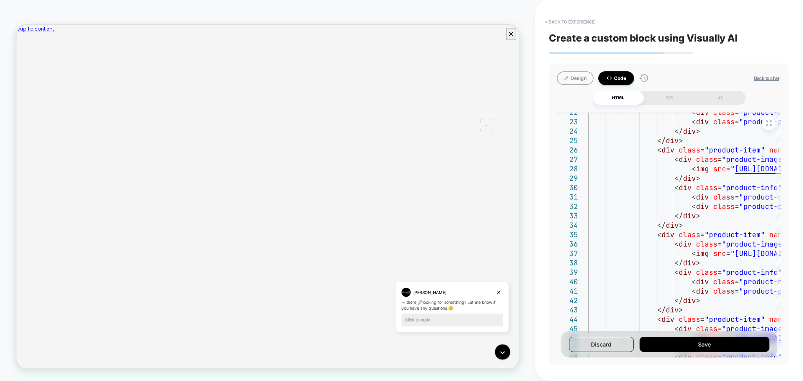
click at [674, 106] on div "Design Code Back to chat HTML CSS JS I need a slim horizontal product recommend…" at bounding box center [669, 215] width 240 height 302
click at [671, 100] on div "CSS" at bounding box center [669, 98] width 51 height 14
type textarea "*"
type textarea "**********"
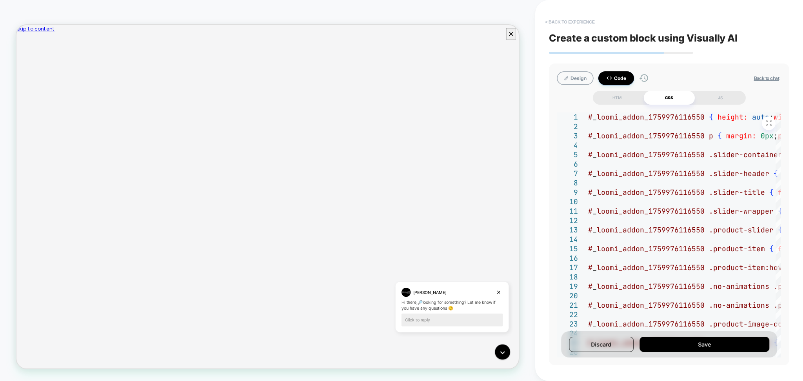
click at [590, 21] on button "< Back to experience" at bounding box center [569, 22] width 57 height 13
click at [586, 64] on button "Yes" at bounding box center [591, 68] width 39 height 12
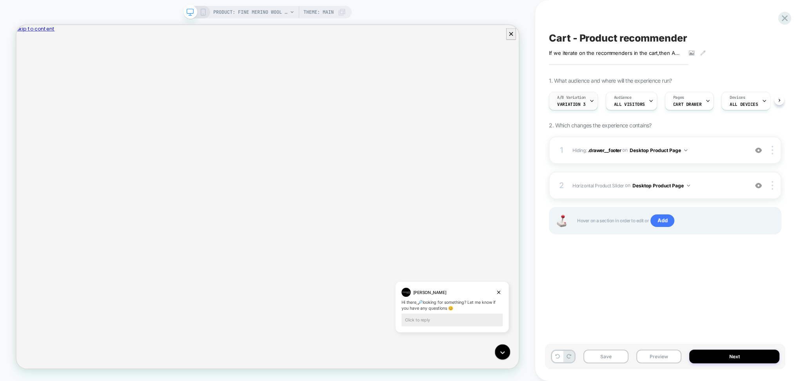
scroll to position [0, 0]
click at [581, 101] on div "A/B Variation Variation 3" at bounding box center [571, 101] width 44 height 18
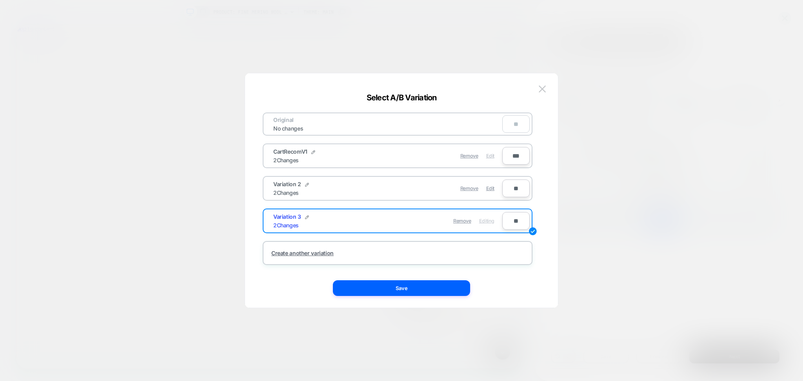
click at [490, 155] on span "Edit" at bounding box center [490, 156] width 8 height 6
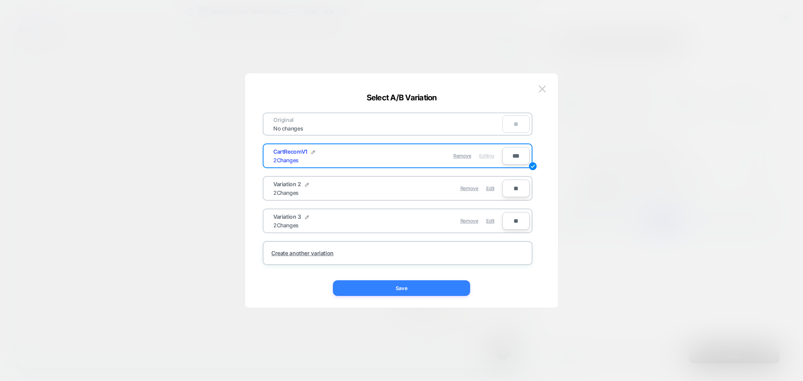
click at [444, 285] on button "Save" at bounding box center [401, 288] width 137 height 16
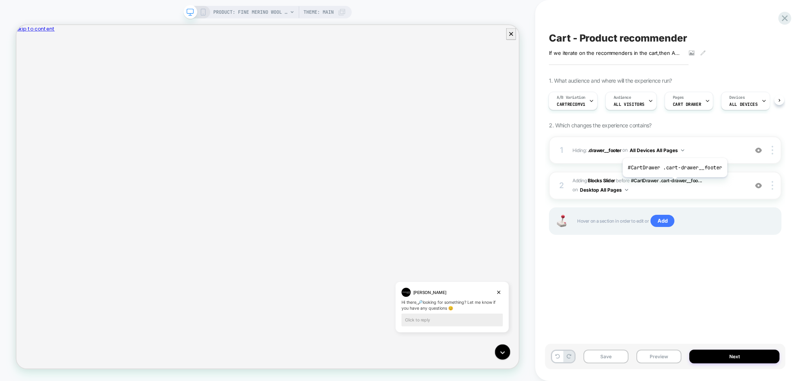
click at [673, 183] on span "#CartDrawer .cart-drawer__foo..." at bounding box center [666, 181] width 71 height 6
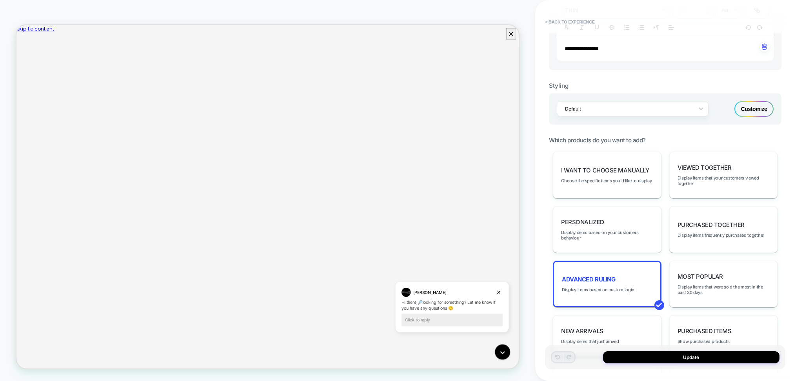
scroll to position [209, 0]
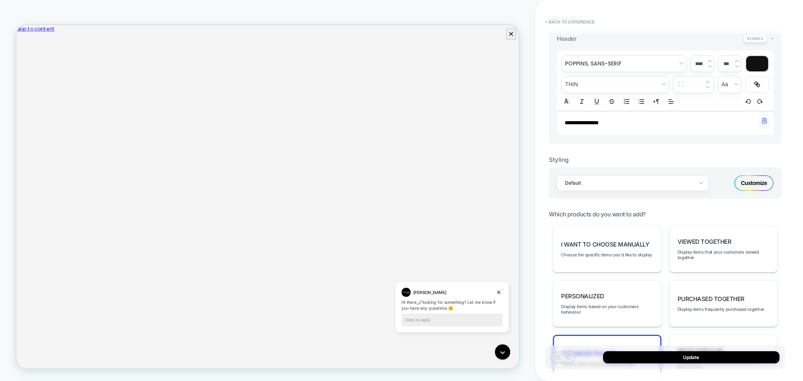
click at [748, 180] on div "Customize" at bounding box center [753, 183] width 39 height 16
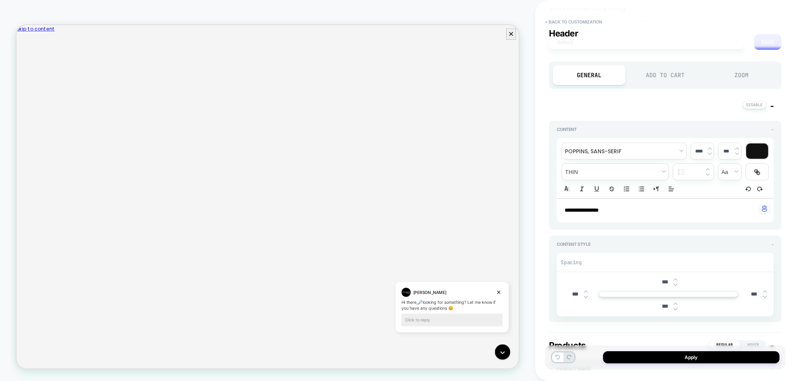
scroll to position [0, 0]
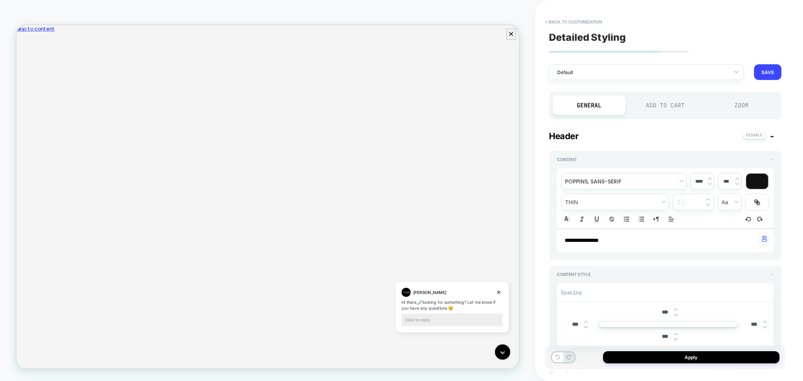
click at [730, 81] on div "**********" at bounding box center [665, 190] width 240 height 365
click at [725, 70] on div at bounding box center [641, 72] width 168 height 7
click at [769, 81] on div "**********" at bounding box center [665, 190] width 240 height 365
click at [766, 71] on button "SAVE" at bounding box center [767, 72] width 27 height 16
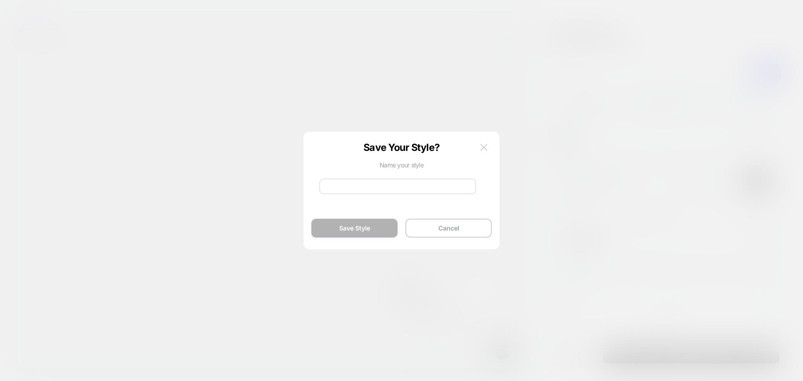
click at [487, 144] on img at bounding box center [483, 147] width 7 height 7
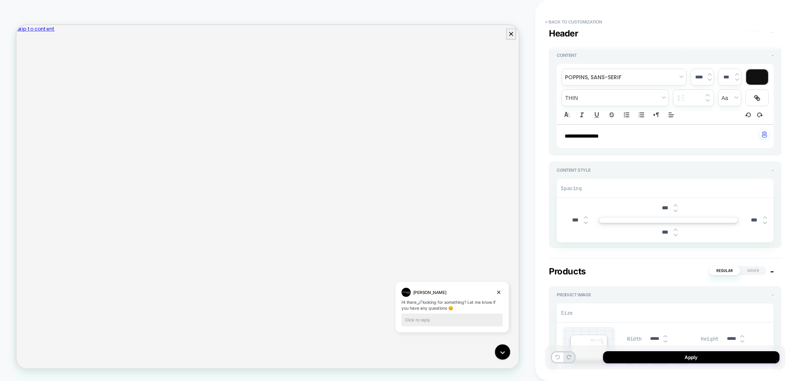
scroll to position [14, 0]
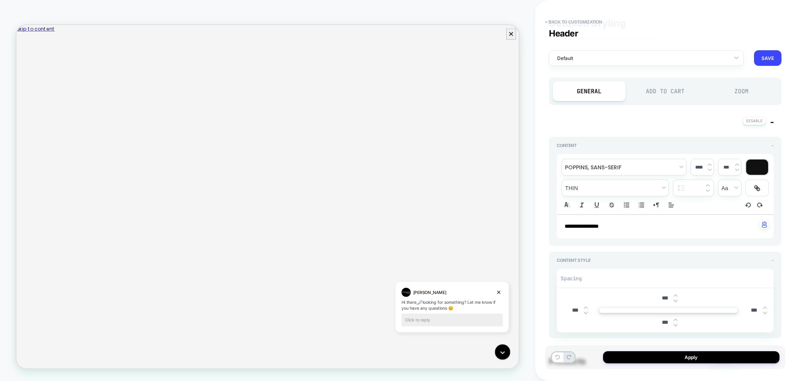
type textarea "*"
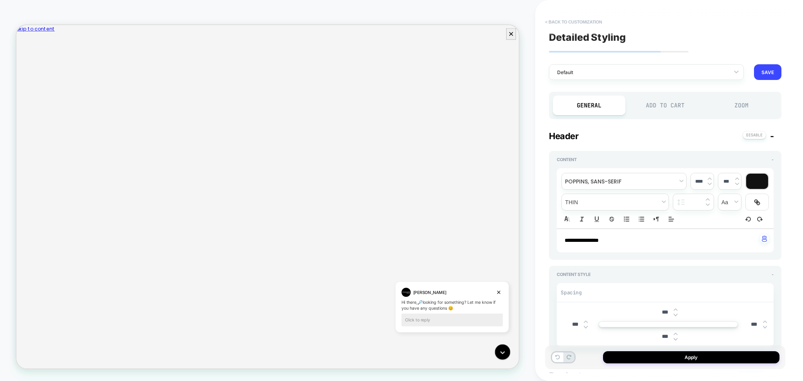
click at [581, 24] on button "< Back to customization" at bounding box center [573, 22] width 65 height 13
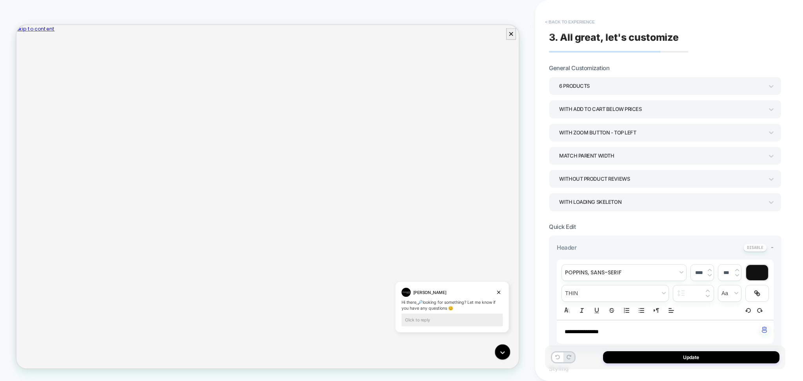
click at [570, 18] on button "< Back to experience" at bounding box center [569, 22] width 57 height 13
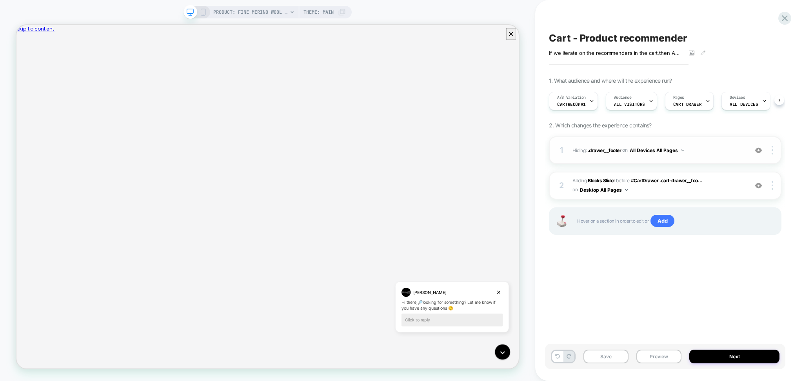
scroll to position [0, 0]
drag, startPoint x: 662, startPoint y: 358, endPoint x: 647, endPoint y: 352, distance: 16.4
click at [661, 362] on button "Preview" at bounding box center [658, 357] width 45 height 14
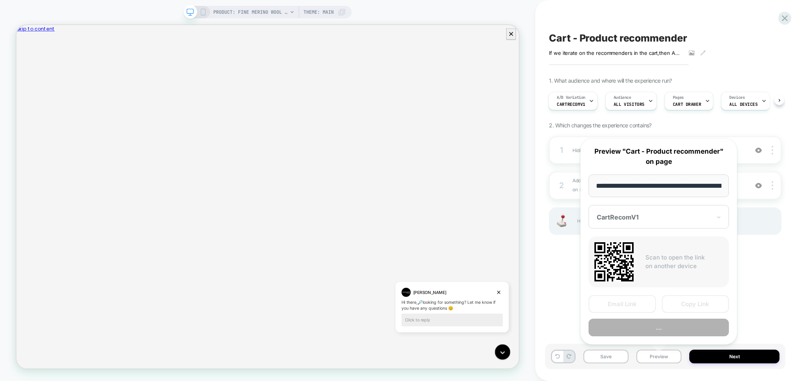
scroll to position [0, 143]
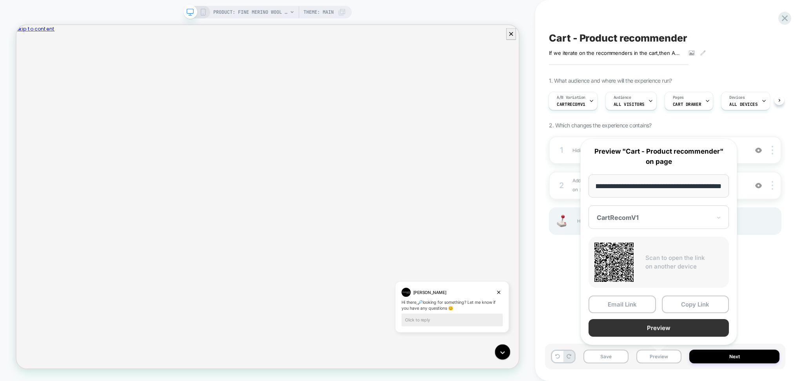
click at [648, 327] on button "Preview" at bounding box center [659, 328] width 140 height 18
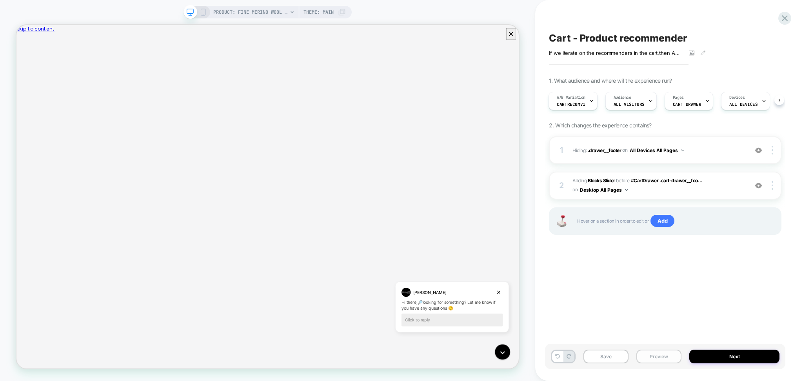
click at [667, 356] on button "Preview" at bounding box center [658, 357] width 45 height 14
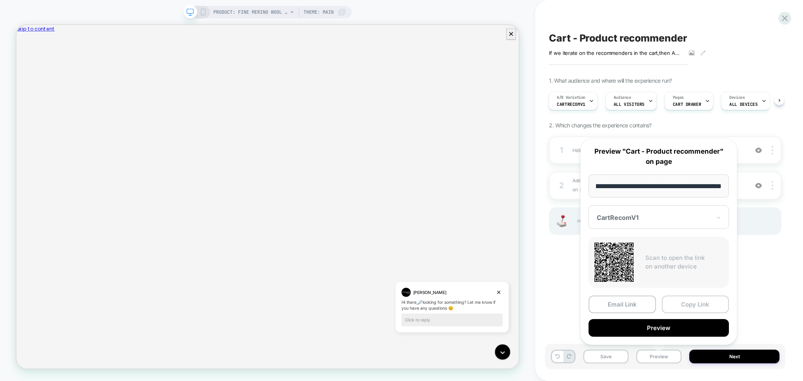
click at [689, 306] on button "Copy Link" at bounding box center [695, 305] width 67 height 18
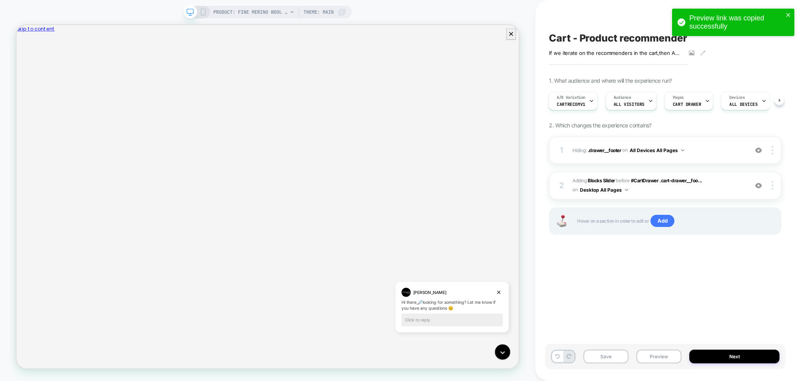
click at [674, 183] on span "#_loomi_addon_1759793108226 Adding Blocks Slider BEFORE #CartDrawer .cart-drawe…" at bounding box center [658, 185] width 172 height 18
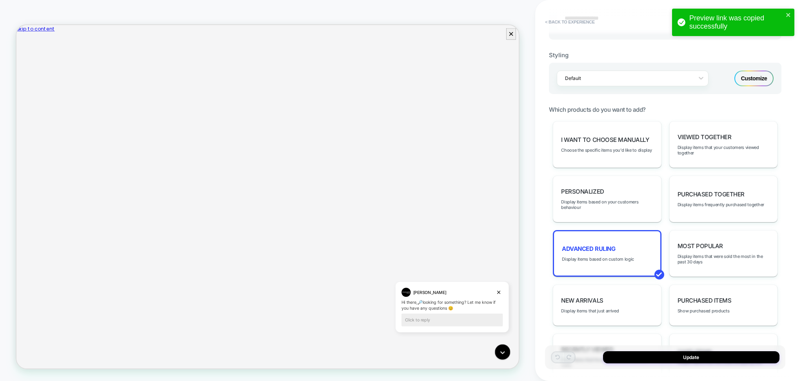
scroll to position [418, 0]
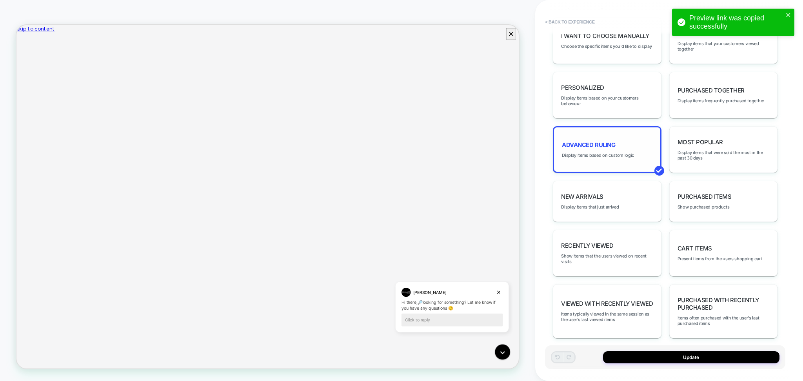
click at [587, 156] on div "Advanced Ruling Display items based on custom logic" at bounding box center [607, 149] width 108 height 47
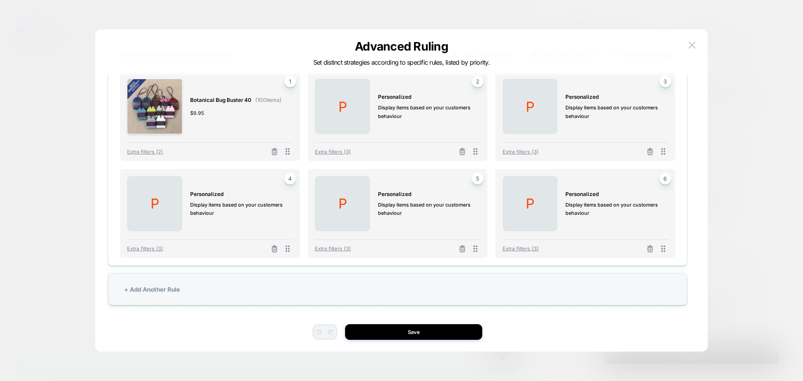
scroll to position [0, 0]
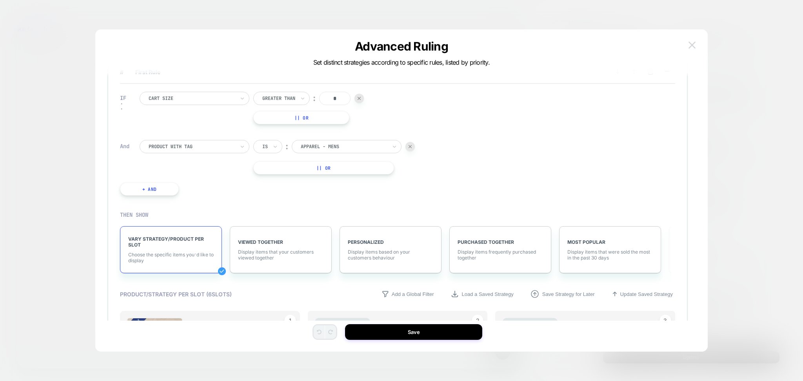
click at [687, 46] on button at bounding box center [692, 45] width 12 height 12
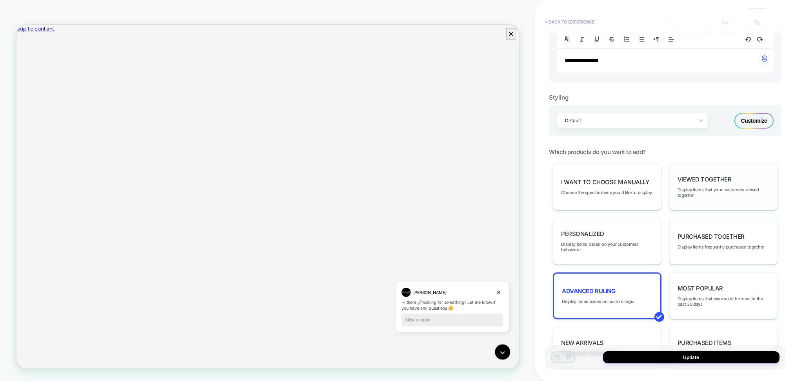
scroll to position [261, 0]
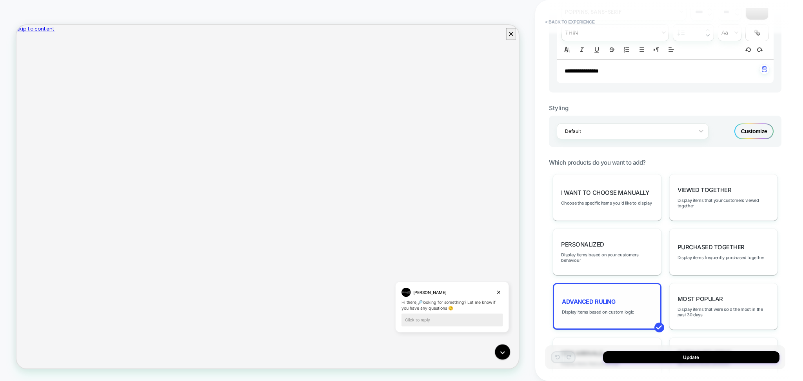
click at [623, 301] on div "Advanced Ruling Display items based on custom logic" at bounding box center [607, 306] width 108 height 47
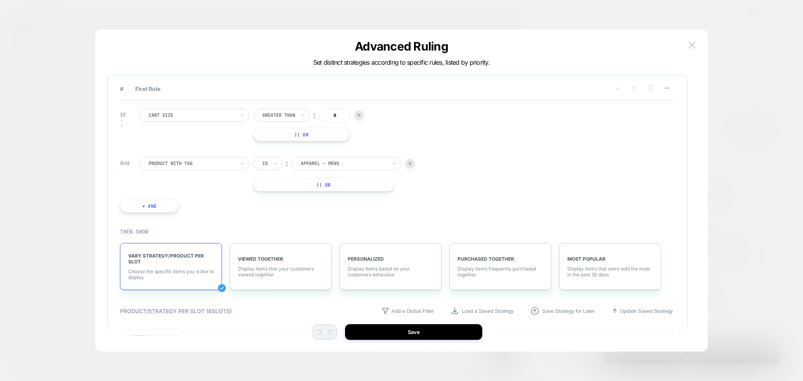
scroll to position [0, 0]
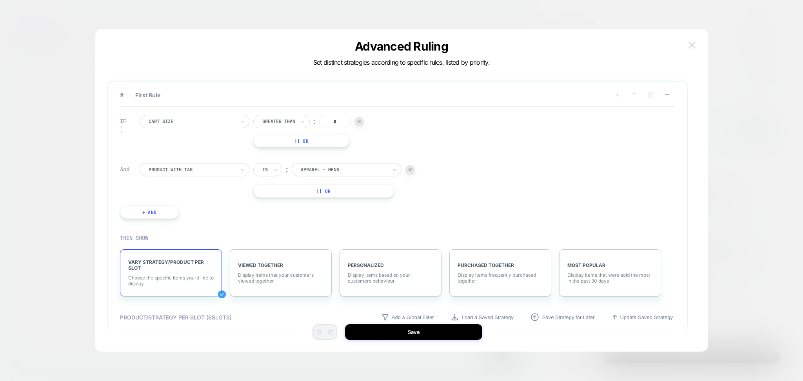
click at [691, 48] on img at bounding box center [692, 45] width 7 height 7
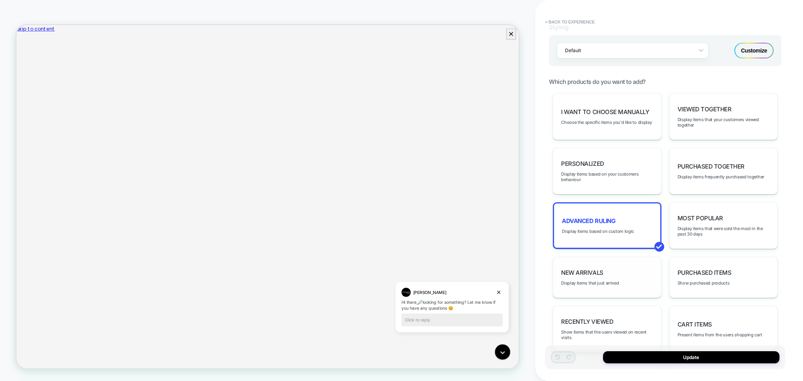
scroll to position [418, 0]
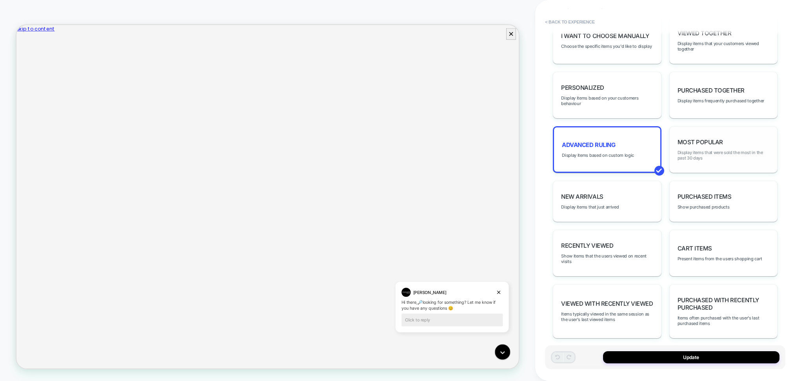
click at [730, 150] on span "Display items that were sold the most in the past 30 days" at bounding box center [724, 155] width 92 height 11
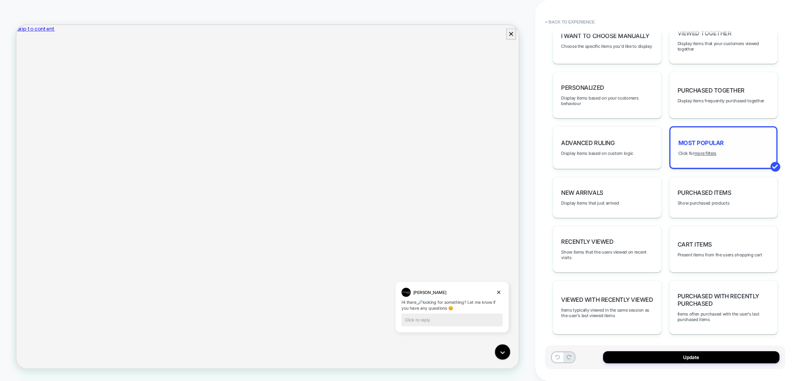
scroll to position [413, 0]
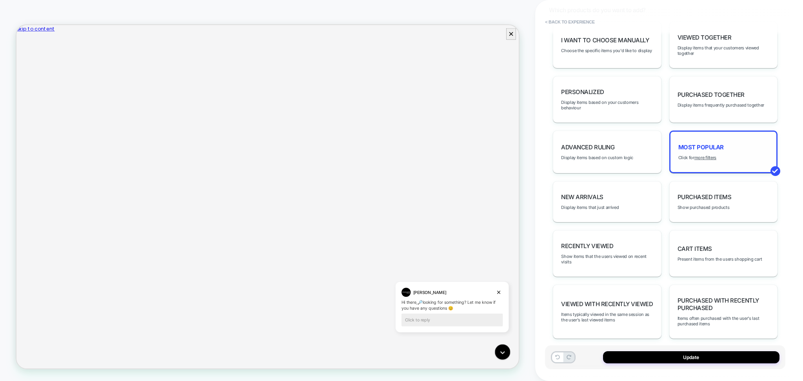
drag, startPoint x: 635, startPoint y: 358, endPoint x: 666, endPoint y: 380, distance: 38.7
click at [632, 358] on button "Update" at bounding box center [691, 357] width 176 height 12
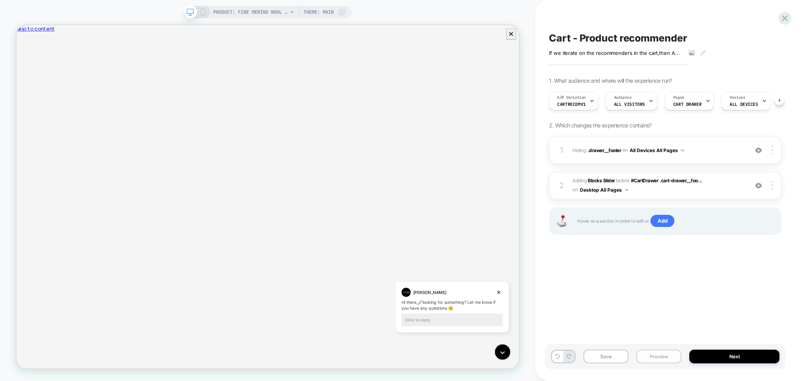
click at [657, 354] on button "Preview" at bounding box center [658, 357] width 45 height 14
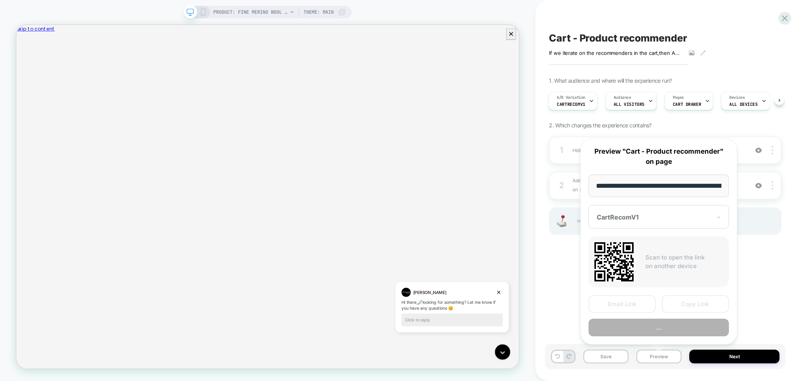
scroll to position [0, 143]
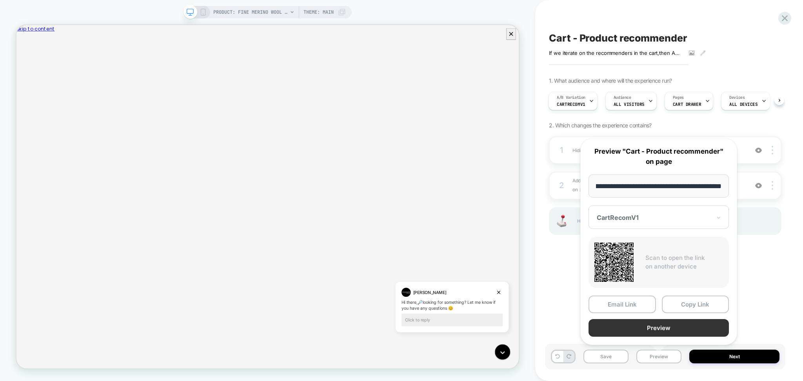
click at [638, 323] on button "Preview" at bounding box center [659, 328] width 140 height 18
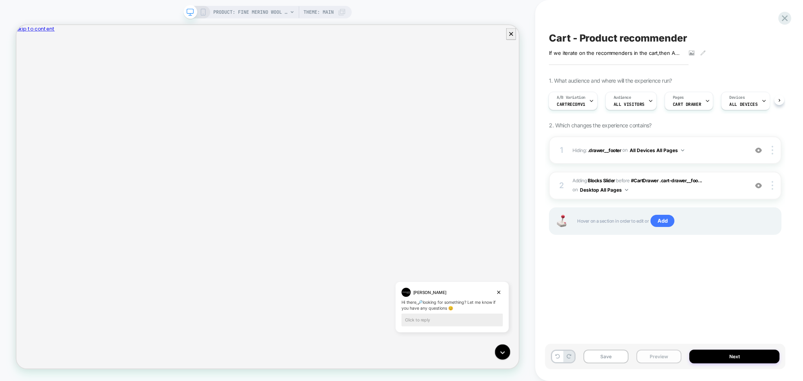
click at [652, 360] on button "Preview" at bounding box center [658, 357] width 45 height 14
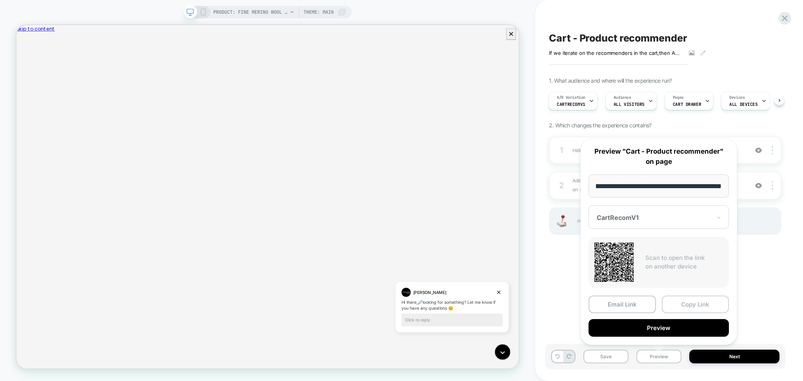
click at [696, 299] on button "Copy Link" at bounding box center [695, 305] width 67 height 18
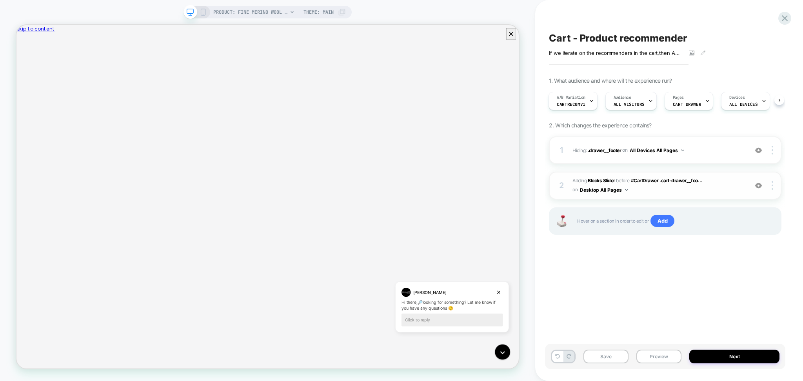
click at [647, 189] on span "#_loomi_addon_1759793108226 Adding Blocks Slider BEFORE #CartDrawer .cart-drawe…" at bounding box center [658, 185] width 172 height 18
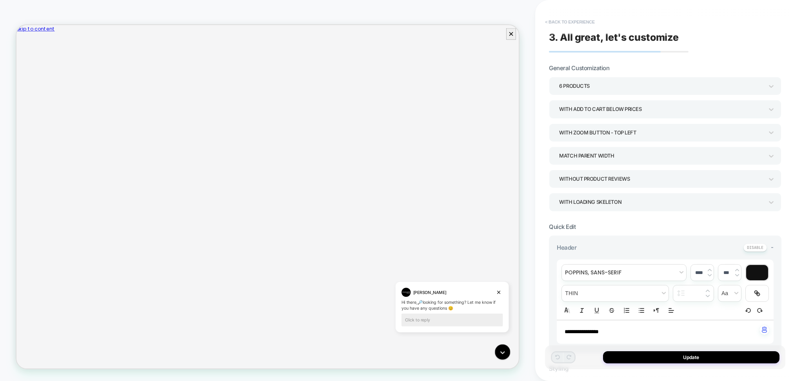
click at [592, 25] on button "< Back to experience" at bounding box center [569, 22] width 57 height 13
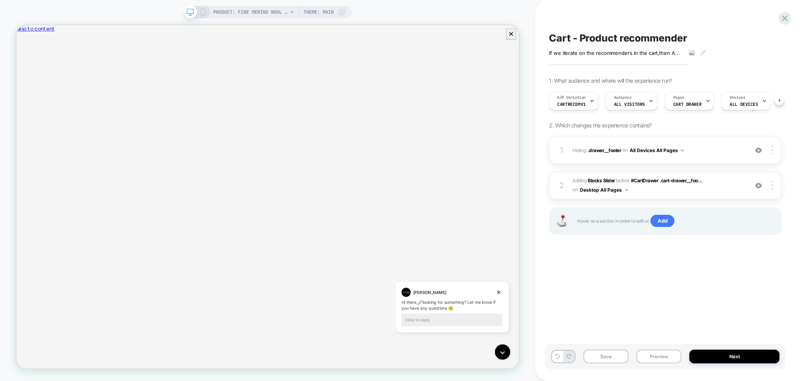
scroll to position [0, 0]
click at [785, 15] on icon at bounding box center [784, 18] width 11 height 11
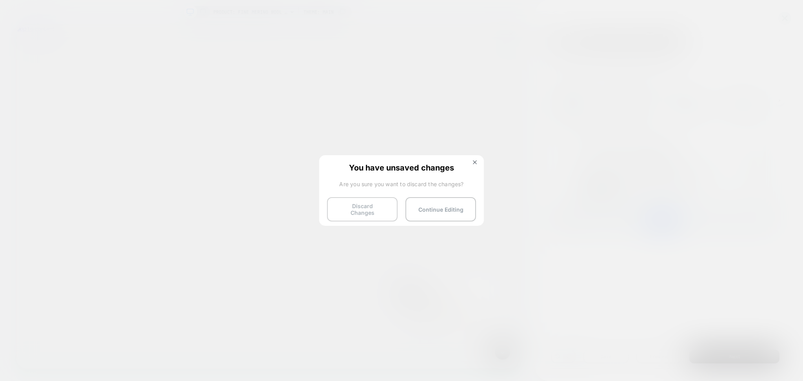
click at [368, 207] on button "Discard Changes" at bounding box center [362, 209] width 71 height 24
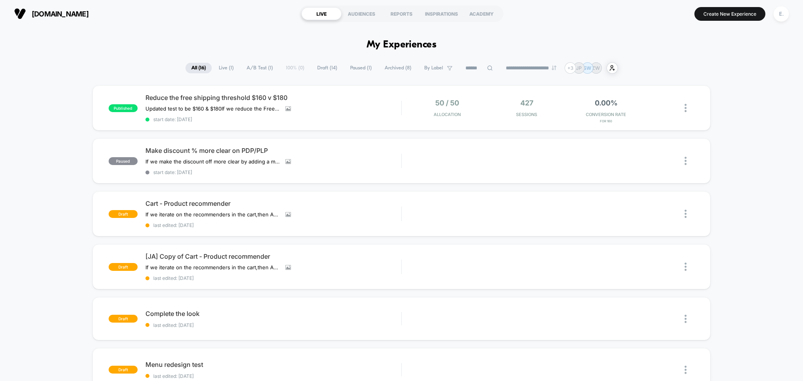
click at [323, 68] on span "Draft ( 14 )" at bounding box center [327, 68] width 32 height 11
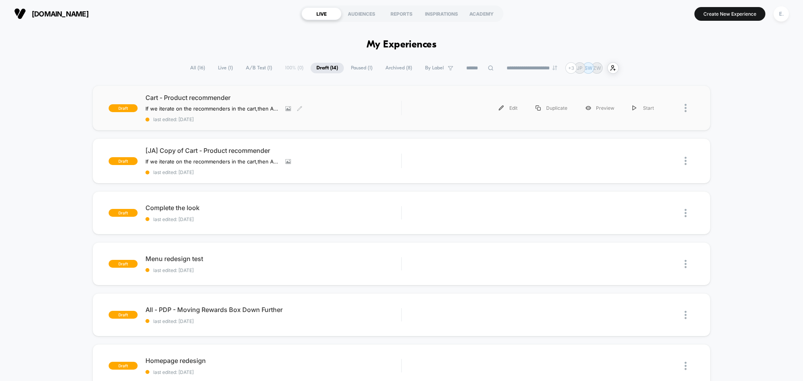
click at [324, 109] on div "Cart - Product recommender If we iterate on the recommenders in the cart , then…" at bounding box center [273, 108] width 256 height 29
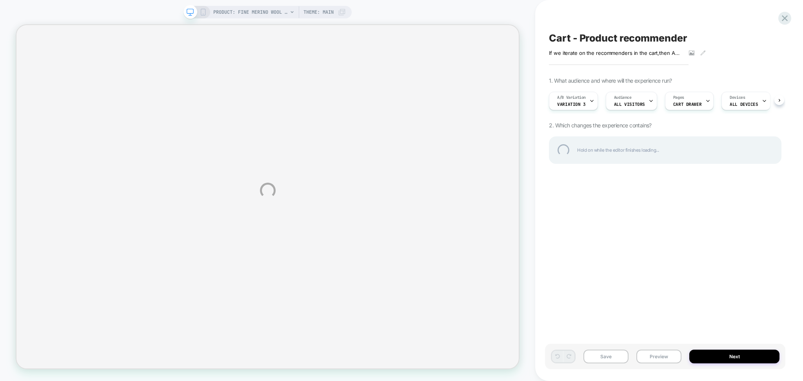
click at [590, 102] on div "PRODUCT: Fine Merino Wool Blanket Satin PRODUCT: Fine Merino Wool Blanket Satin…" at bounding box center [401, 190] width 803 height 381
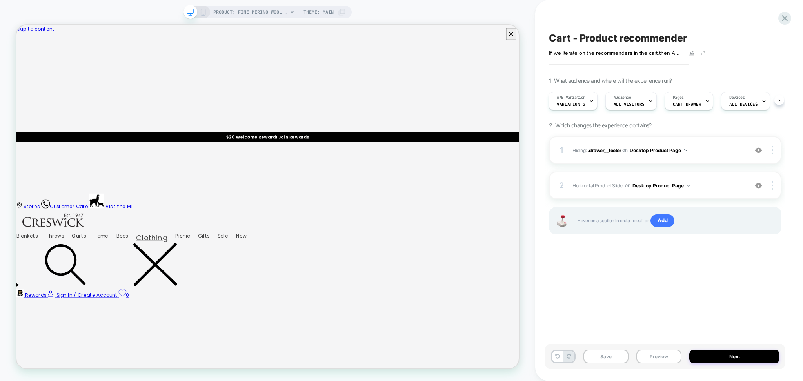
click at [585, 104] on div "A/B Variation Variation 3" at bounding box center [571, 101] width 44 height 18
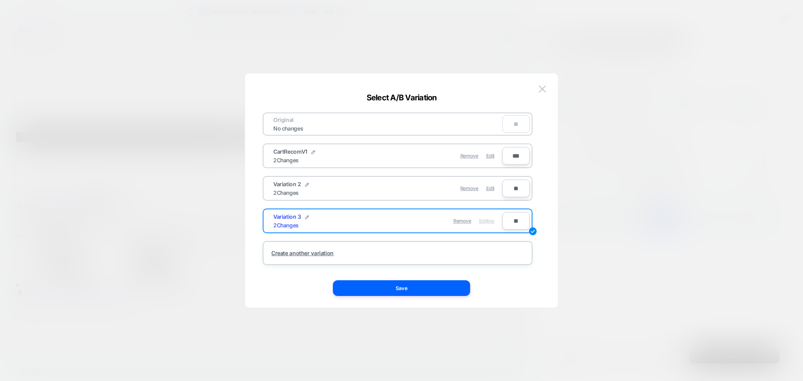
click at [496, 157] on div "Remove Edit" at bounding box center [443, 155] width 111 height 15
click at [491, 153] on span "Edit" at bounding box center [490, 156] width 8 height 6
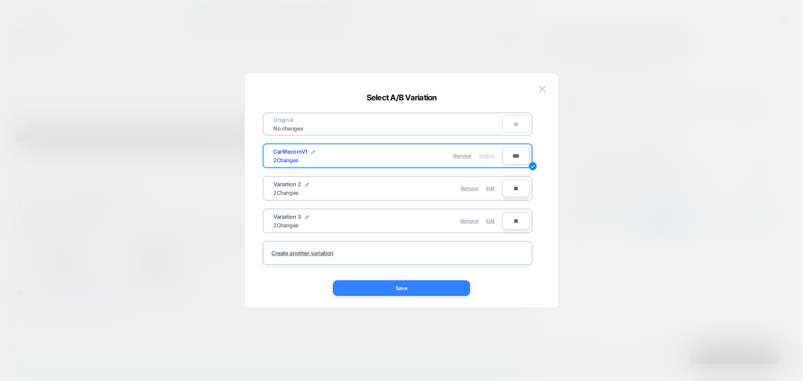
click at [450, 286] on button "Save" at bounding box center [401, 288] width 137 height 16
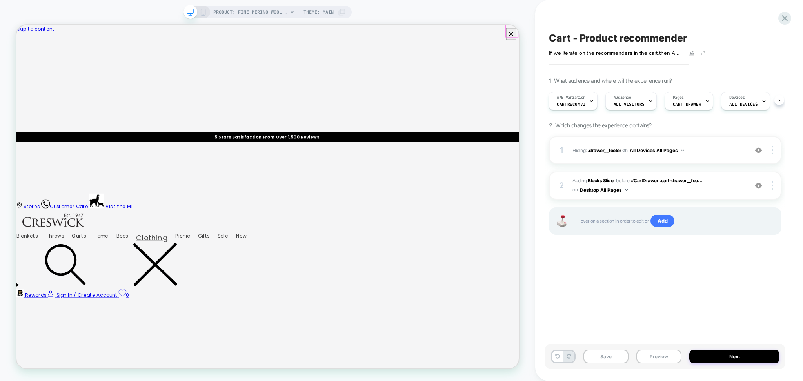
click at [23, 66] on button "Close" at bounding box center [19, 70] width 6 height 8
click at [695, 192] on span "#_loomi_addon_1759793108226 Adding Blocks Slider BEFORE #CartDrawer .cart-drawe…" at bounding box center [658, 185] width 172 height 18
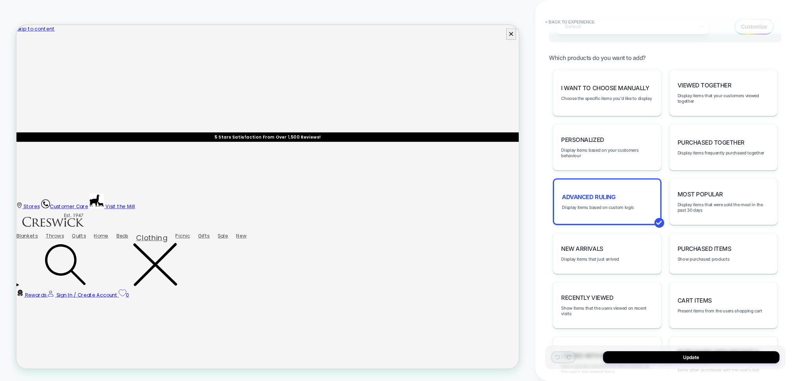
scroll to position [418, 0]
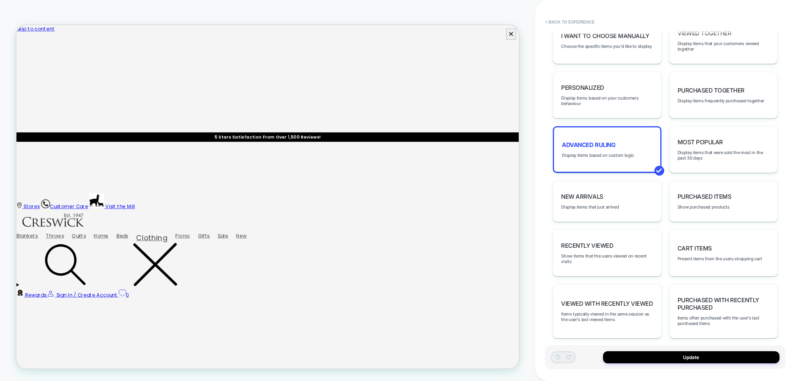
click at [607, 134] on div "Advanced Ruling Display items based on custom logic" at bounding box center [607, 149] width 108 height 47
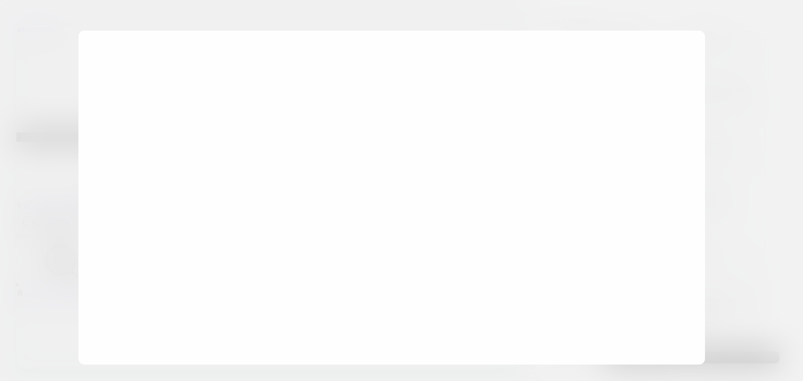
scroll to position [0, 0]
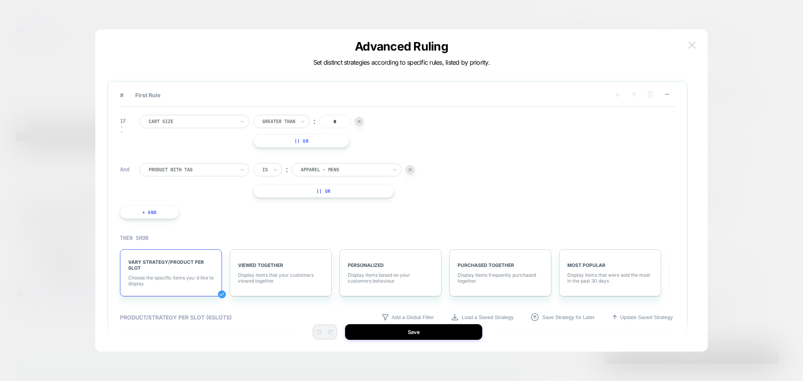
click at [693, 40] on button at bounding box center [692, 45] width 12 height 12
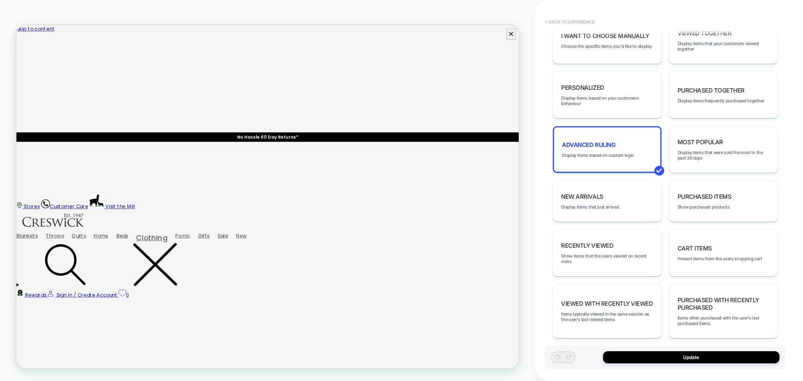
click at [567, 25] on button "< Back to experience" at bounding box center [569, 22] width 57 height 13
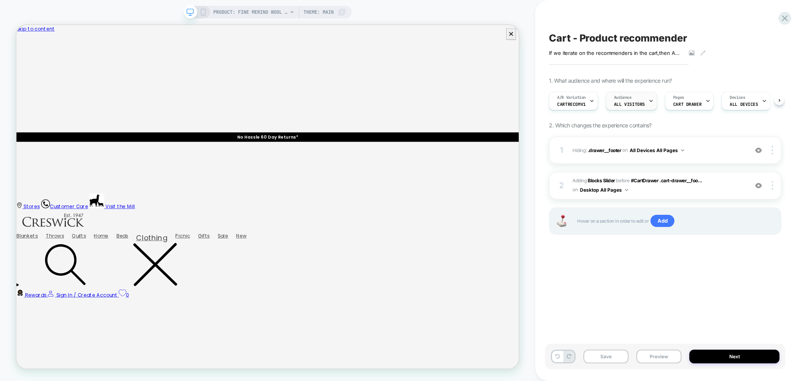
scroll to position [0, 0]
click at [629, 100] on span "Audience" at bounding box center [623, 97] width 18 height 5
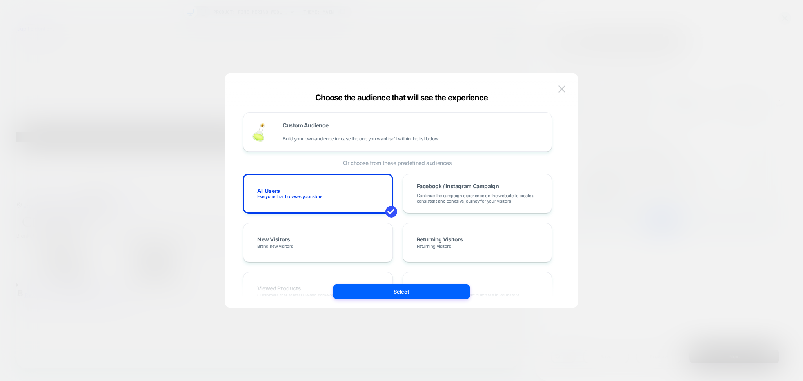
drag, startPoint x: 560, startPoint y: 84, endPoint x: 556, endPoint y: 89, distance: 5.6
click at [560, 88] on button at bounding box center [562, 89] width 12 height 12
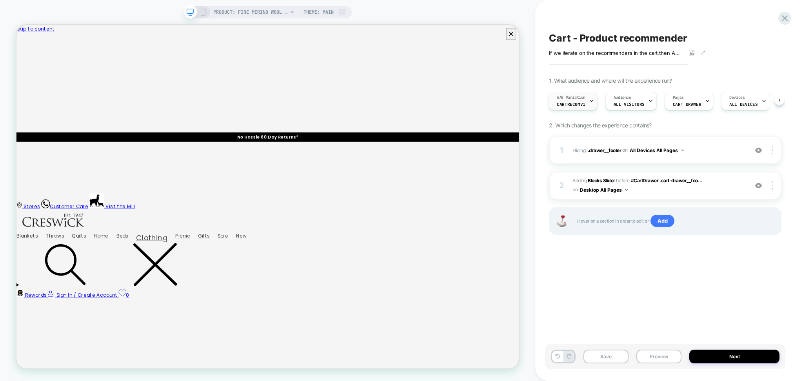
click at [571, 99] on span "A/B Variation" at bounding box center [571, 97] width 29 height 5
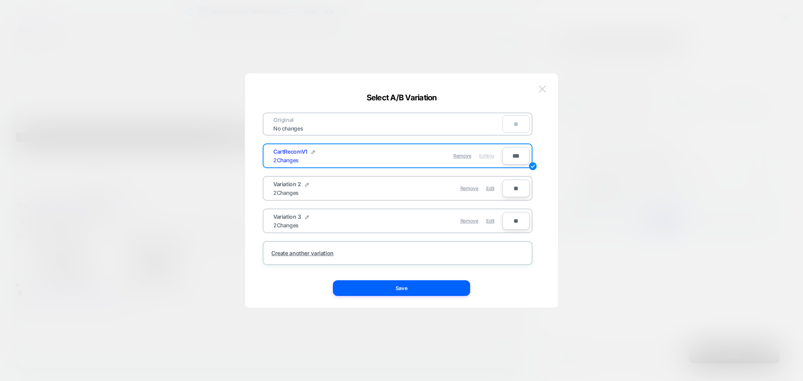
click at [546, 87] on button at bounding box center [542, 89] width 12 height 12
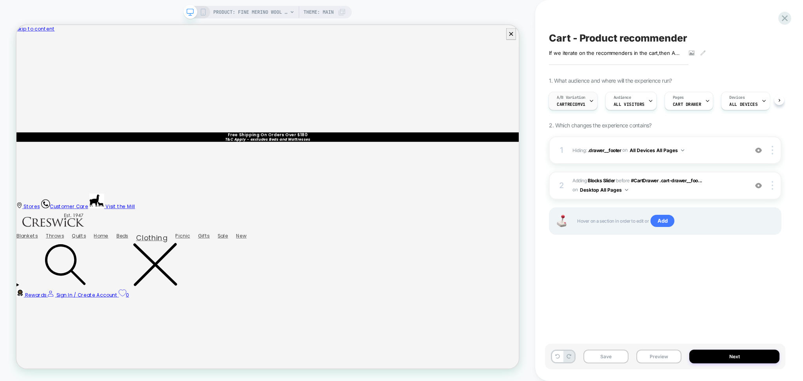
click at [587, 100] on div "A/B Variation CartRecomV1" at bounding box center [571, 101] width 44 height 18
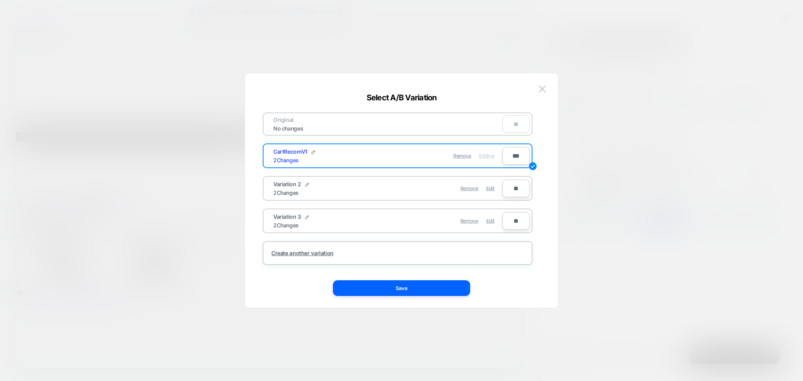
click at [530, 89] on div "Original No changes ** CartRecomV1 2 Changes Remove Editing *** Variation 2 2 C…" at bounding box center [397, 190] width 289 height 203
click at [539, 92] on button at bounding box center [542, 89] width 12 height 12
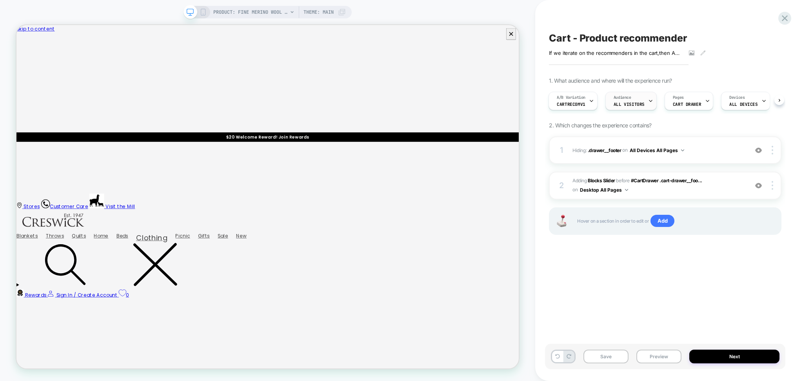
click at [640, 98] on div "Audience All Visitors" at bounding box center [629, 101] width 47 height 18
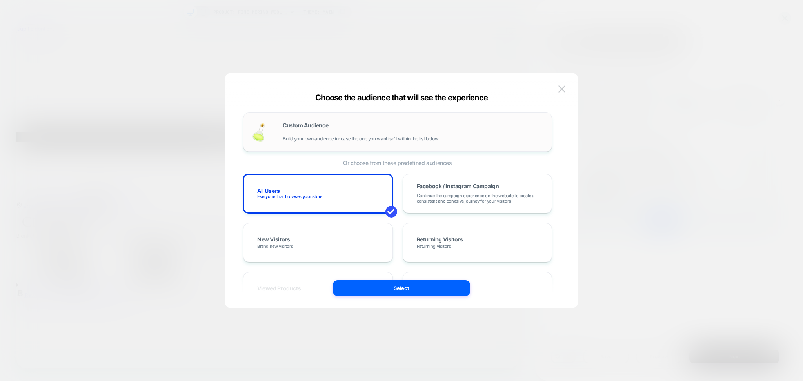
click at [427, 144] on div "Custom Audience Build your own audience in-case the one you want isn't within t…" at bounding box center [397, 132] width 309 height 39
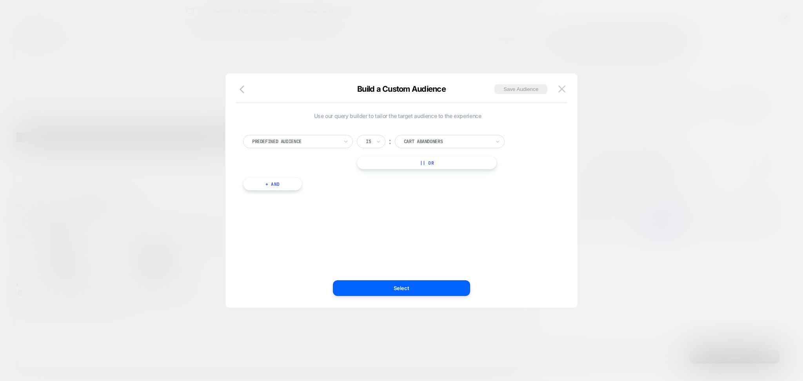
click at [325, 148] on div "Predefined Audience" at bounding box center [298, 141] width 110 height 13
type input "***"
click at [295, 200] on div "Cart Item Has Tag" at bounding box center [302, 200] width 102 height 13
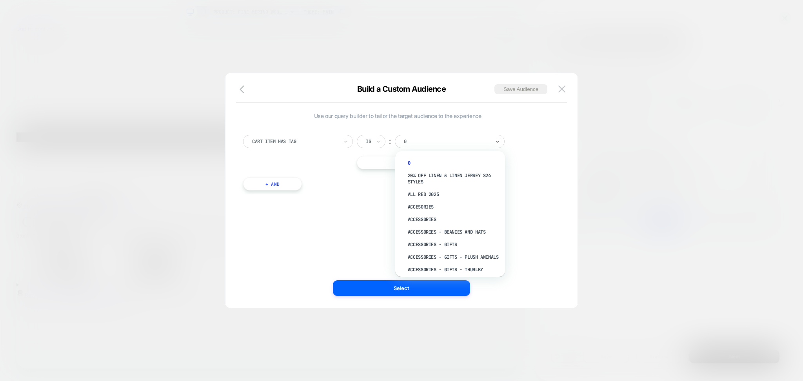
click at [411, 137] on div "0" at bounding box center [447, 141] width 88 height 9
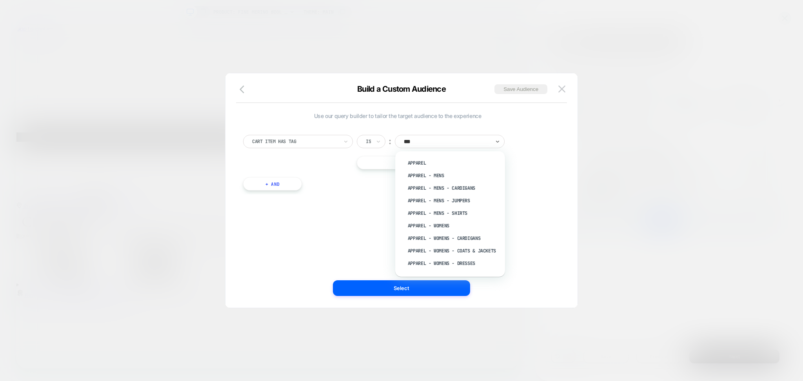
type input "****"
click at [427, 175] on div "Apparel - Mens" at bounding box center [454, 175] width 102 height 13
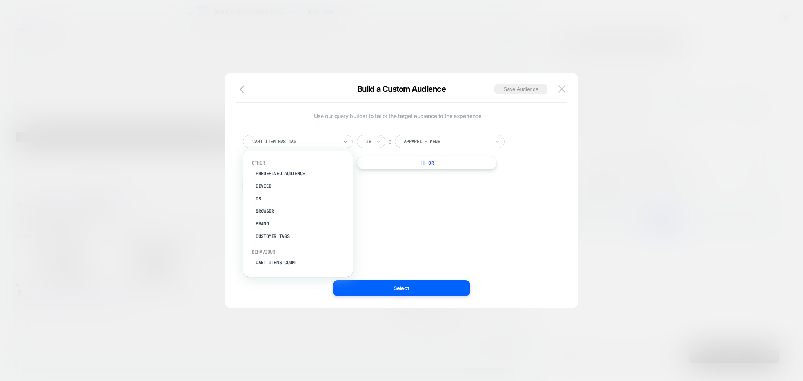
click at [320, 143] on div at bounding box center [295, 141] width 86 height 7
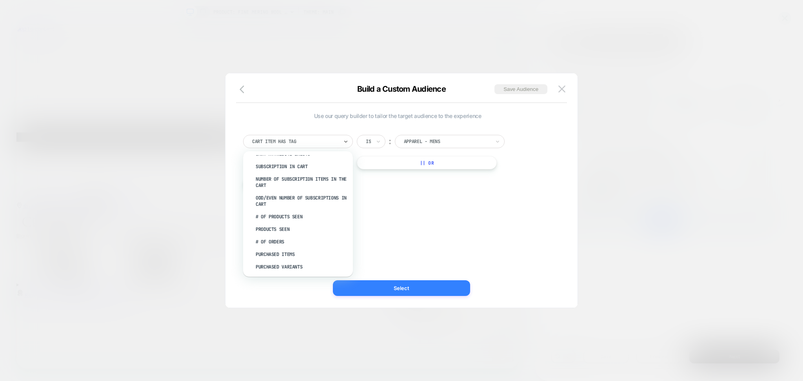
click at [393, 287] on button "Select" at bounding box center [401, 288] width 137 height 16
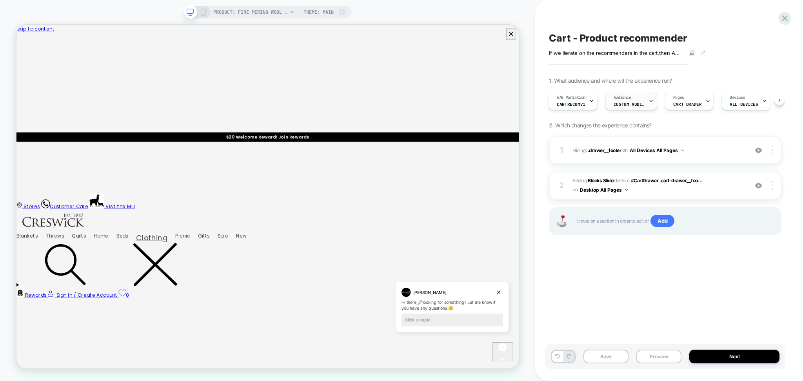
click at [634, 104] on span "Custom Audience" at bounding box center [629, 104] width 31 height 5
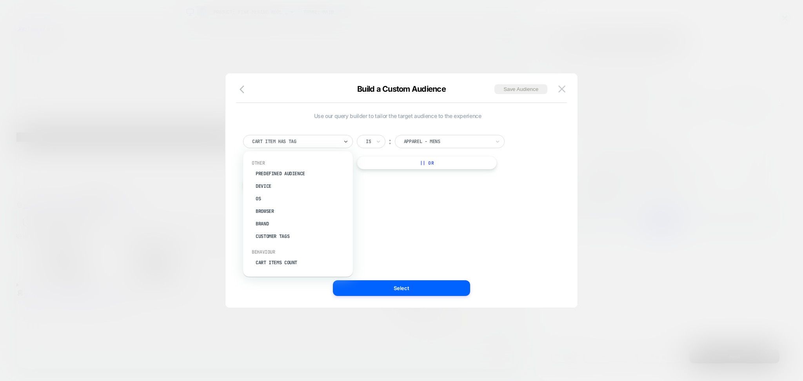
click at [298, 144] on div at bounding box center [295, 141] width 86 height 7
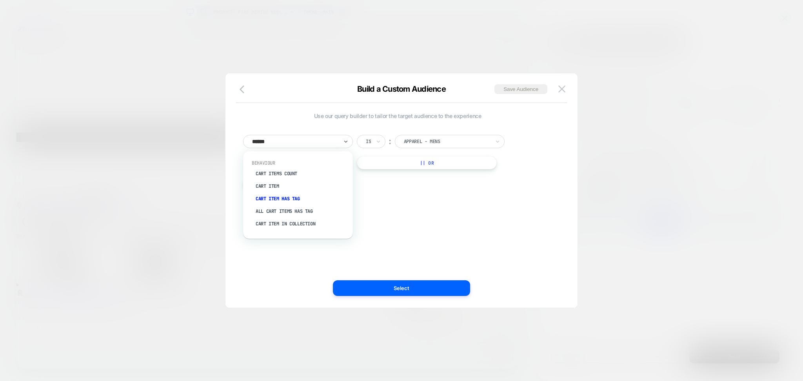
type input "*******"
click at [302, 211] on div "All Cart Items Has Tag" at bounding box center [302, 211] width 102 height 13
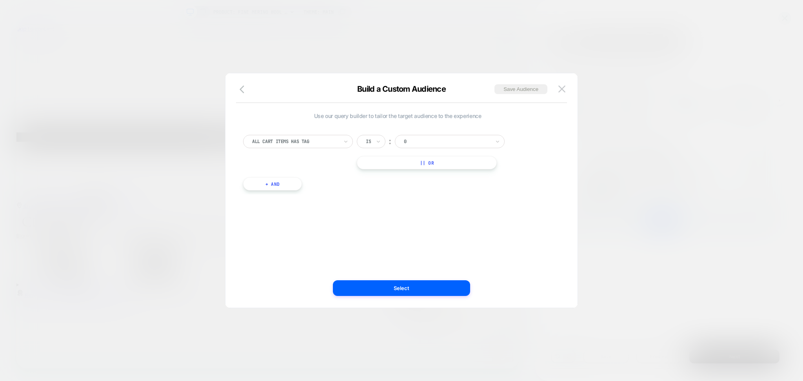
click at [420, 140] on div at bounding box center [447, 141] width 86 height 7
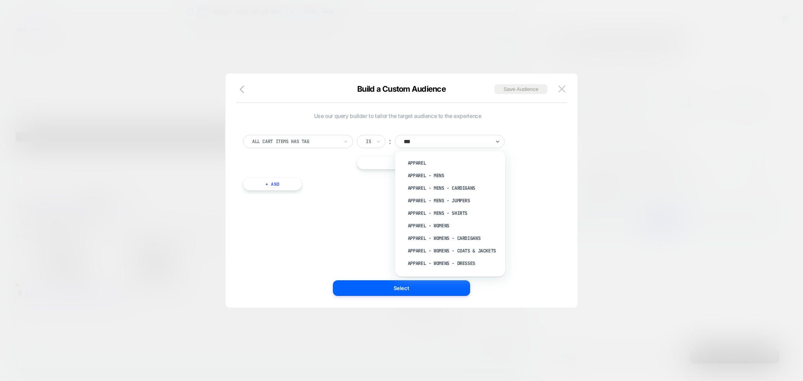
type input "****"
click at [435, 178] on div "Apparel - Mens" at bounding box center [454, 175] width 102 height 13
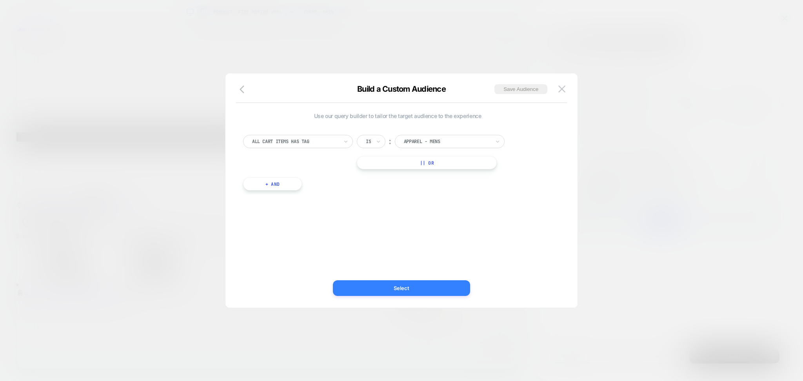
click at [432, 292] on button "Select" at bounding box center [401, 288] width 137 height 16
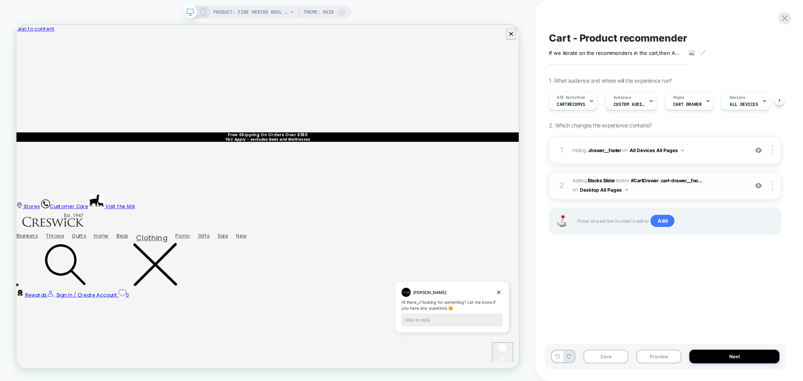
click at [701, 195] on span "#_loomi_addon_1759793108226 Adding Blocks Slider BEFORE #CartDrawer .cart-drawe…" at bounding box center [658, 185] width 172 height 18
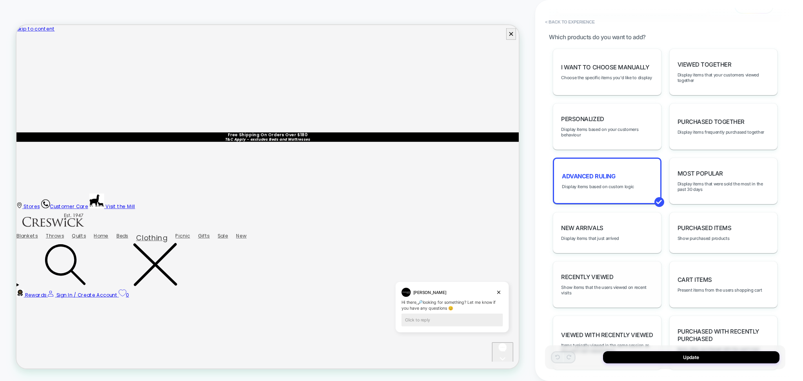
scroll to position [418, 0]
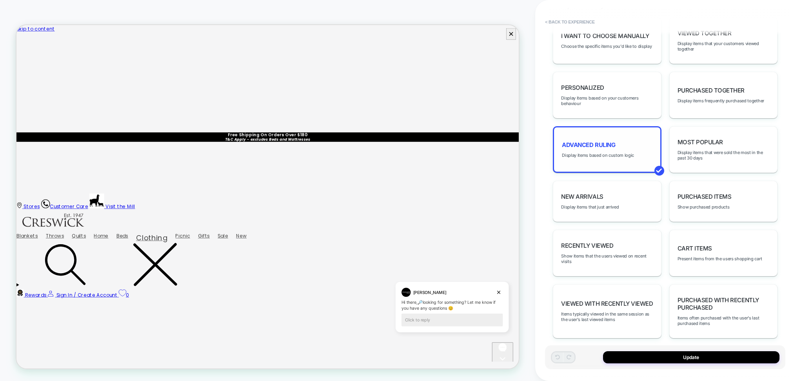
click at [629, 147] on div "Advanced Ruling Display items based on custom logic" at bounding box center [607, 149] width 108 height 47
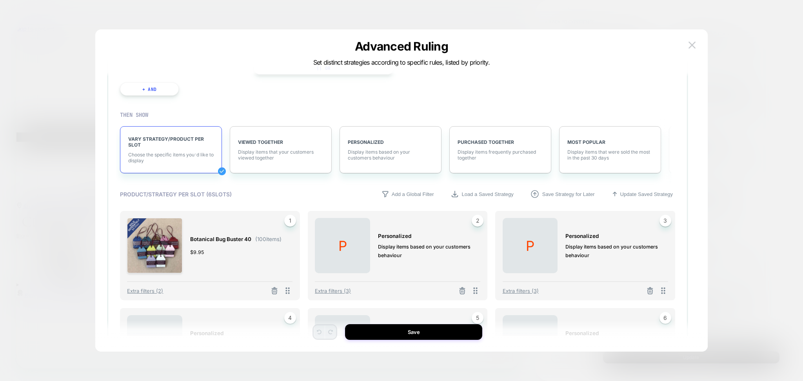
scroll to position [0, 0]
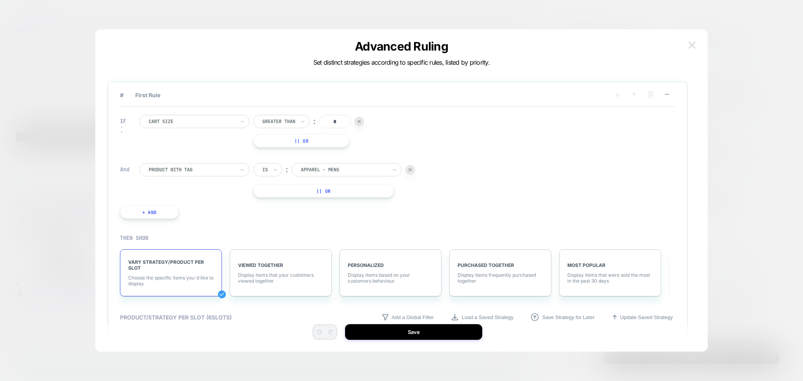
click at [698, 43] on button at bounding box center [692, 45] width 12 height 12
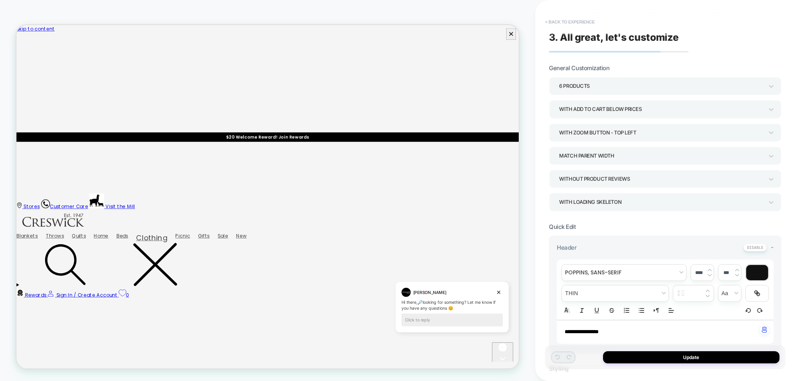
click at [574, 22] on button "< Back to experience" at bounding box center [569, 22] width 57 height 13
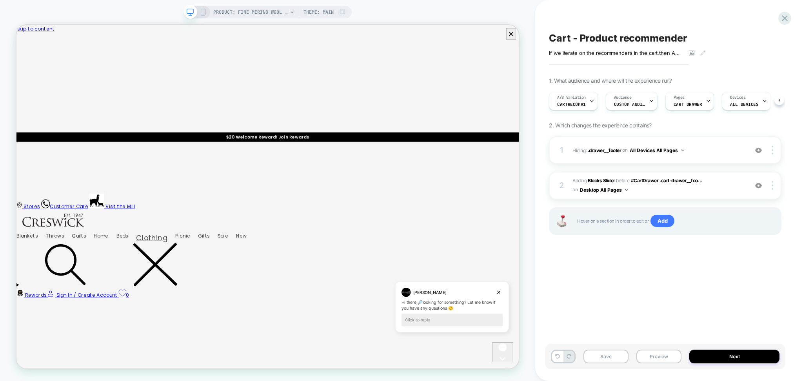
scroll to position [0, 0]
click at [658, 357] on button "Preview" at bounding box center [658, 357] width 45 height 14
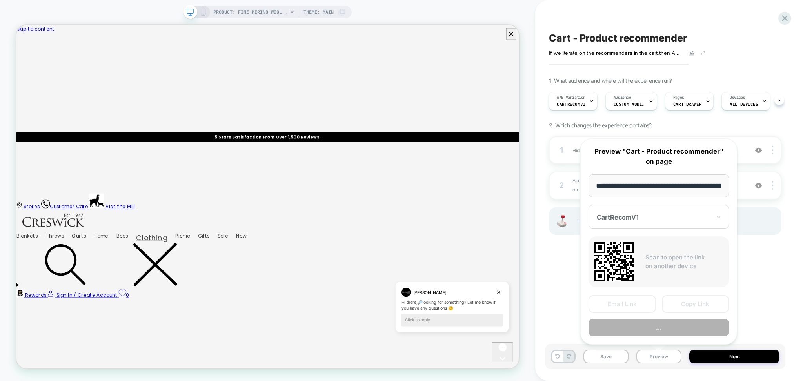
scroll to position [0, 143]
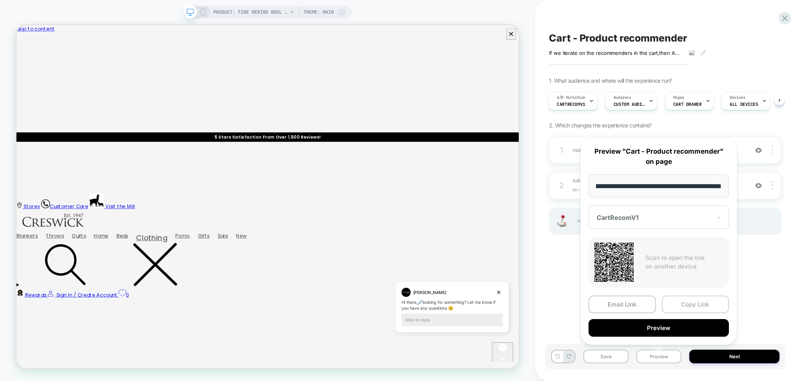
click at [694, 304] on button "Copy Link" at bounding box center [695, 305] width 67 height 18
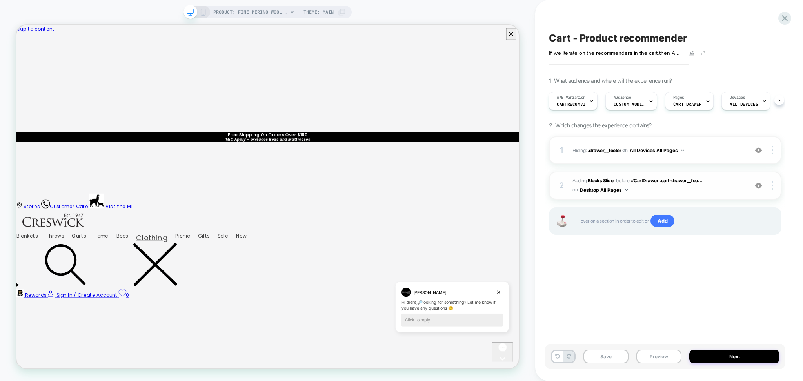
click at [675, 190] on span "#_loomi_addon_1759793108226 Adding Blocks Slider BEFORE #CartDrawer .cart-drawe…" at bounding box center [658, 185] width 172 height 18
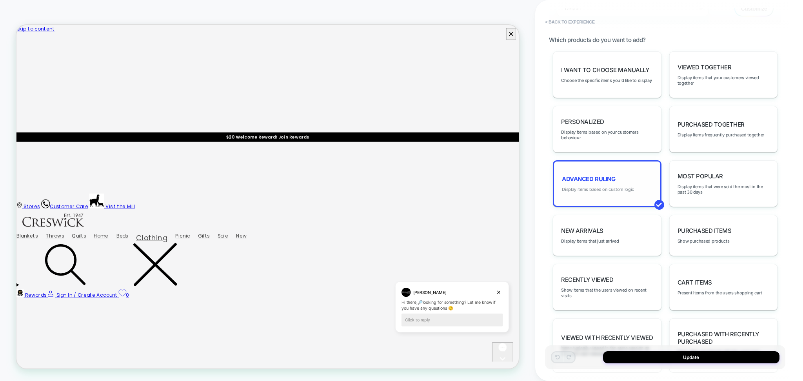
scroll to position [313, 0]
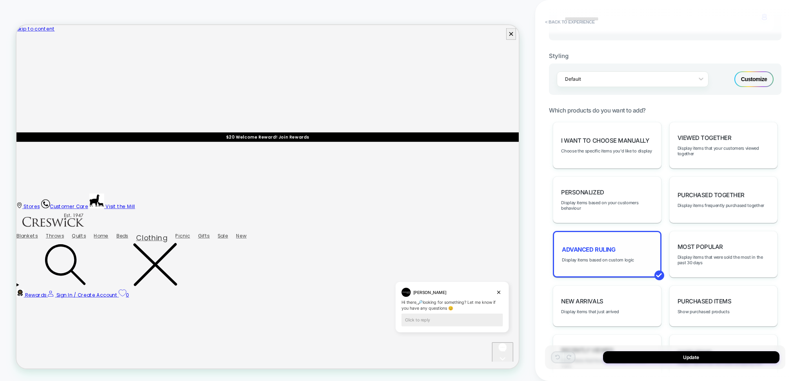
click at [601, 240] on div "Advanced Ruling Display items based on custom logic" at bounding box center [607, 254] width 108 height 47
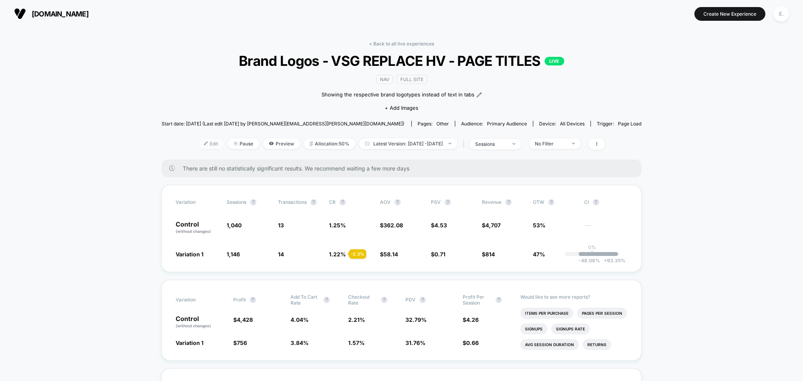
click at [204, 143] on img at bounding box center [206, 144] width 4 height 4
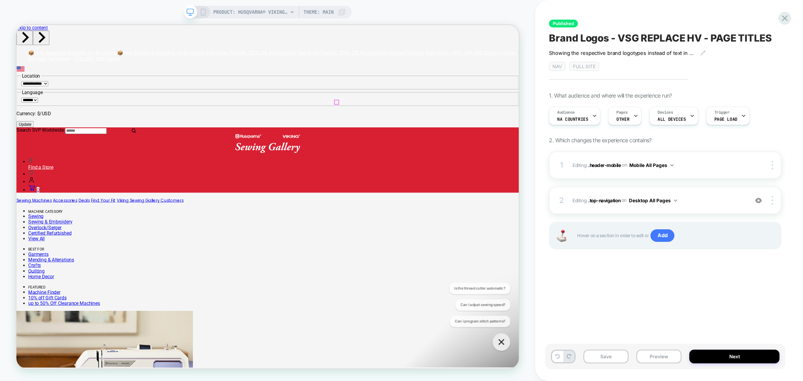
click at [663, 360] on button "Preview" at bounding box center [658, 357] width 45 height 14
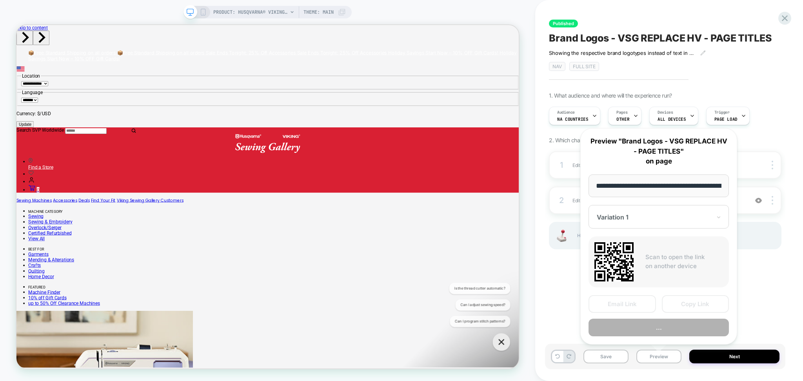
scroll to position [0, 177]
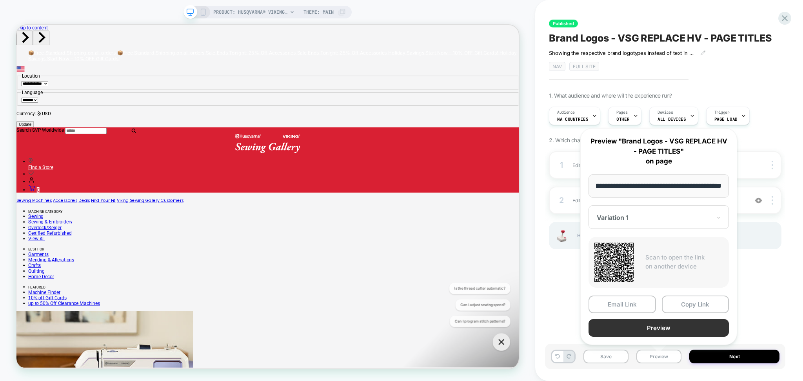
click at [660, 329] on button "Preview" at bounding box center [659, 328] width 140 height 18
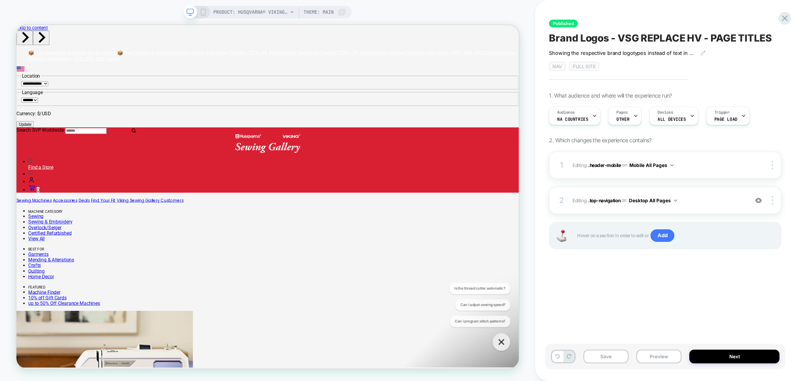
click at [591, 127] on div "Audience NA countries Pages OTHER Devices ALL DEVICES Trigger Page Load" at bounding box center [661, 116] width 233 height 26
click at [592, 118] on icon at bounding box center [594, 115] width 5 height 5
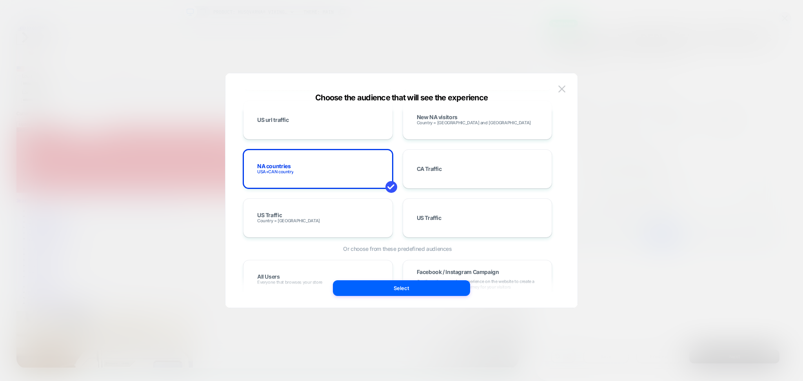
scroll to position [418, 0]
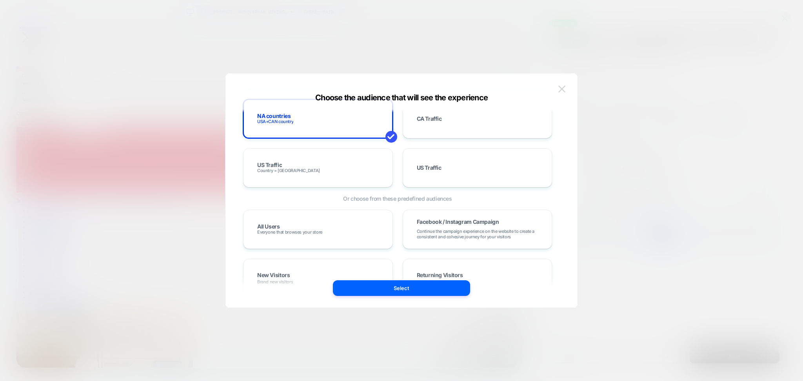
click at [565, 91] on button at bounding box center [562, 89] width 12 height 12
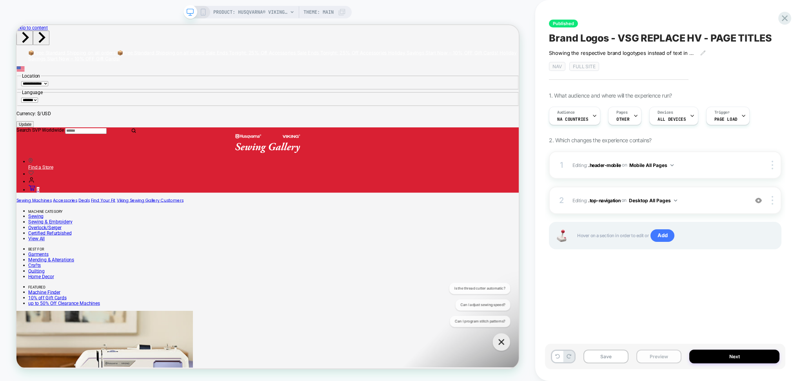
click at [649, 356] on button "Preview" at bounding box center [658, 357] width 45 height 14
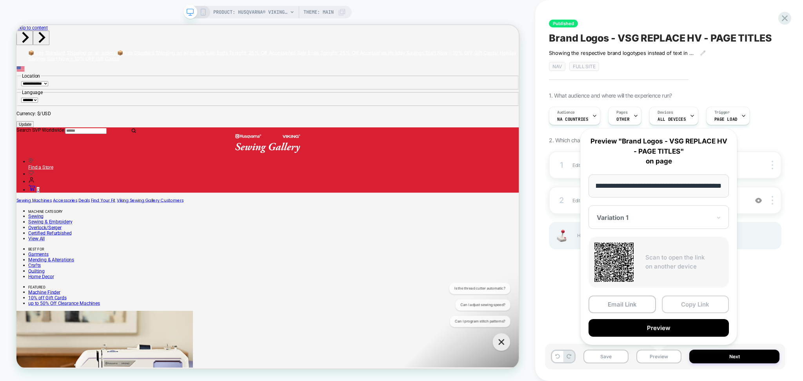
scroll to position [0, 0]
click at [693, 311] on button "Copy Link" at bounding box center [695, 305] width 67 height 18
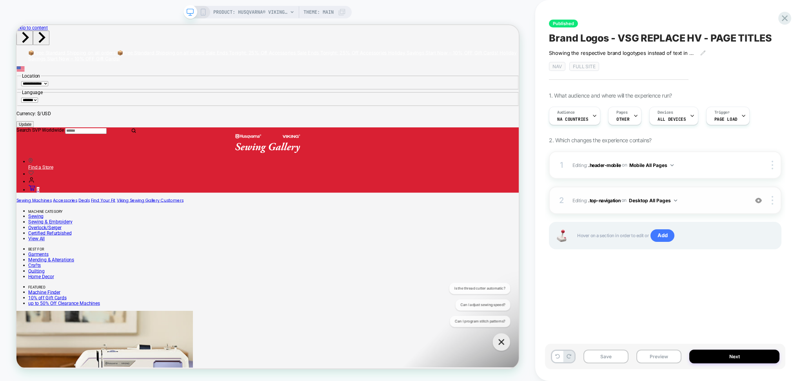
click at [760, 200] on img at bounding box center [758, 200] width 7 height 7
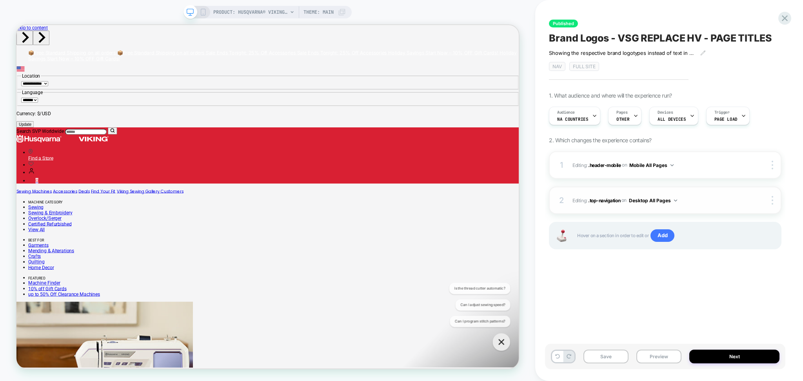
click at [760, 200] on img at bounding box center [758, 200] width 7 height 7
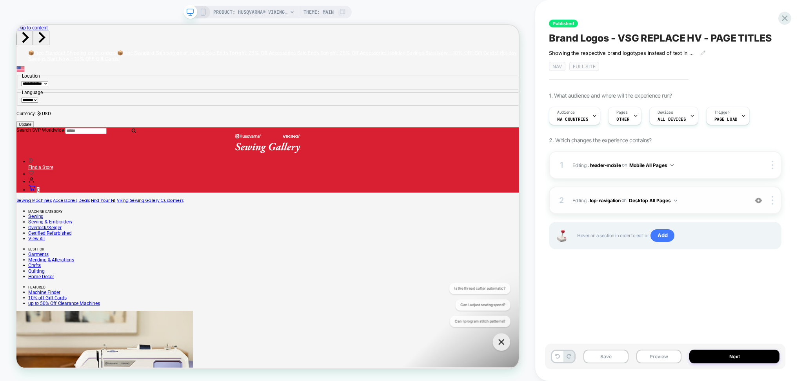
click at [692, 207] on div "2 Editing : .top-navigation .top-navigation on Desktop All Pages Add Before Add…" at bounding box center [665, 200] width 233 height 27
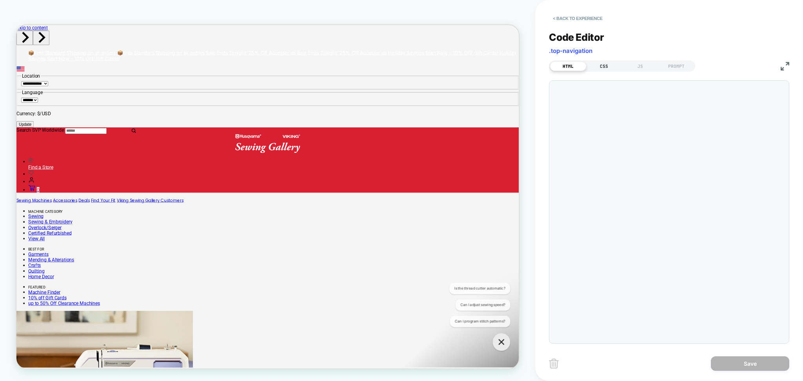
click at [606, 71] on div "CSS" at bounding box center [604, 66] width 36 height 9
click at [643, 68] on div "JS" at bounding box center [640, 66] width 36 height 9
click at [669, 69] on div "PROMPT" at bounding box center [676, 66] width 36 height 9
click at [654, 73] on div "Code Editor .top-navigation HTML CSS JS PROMPT Examples" at bounding box center [669, 183] width 240 height 322
click at [633, 62] on div "JS" at bounding box center [640, 66] width 36 height 9
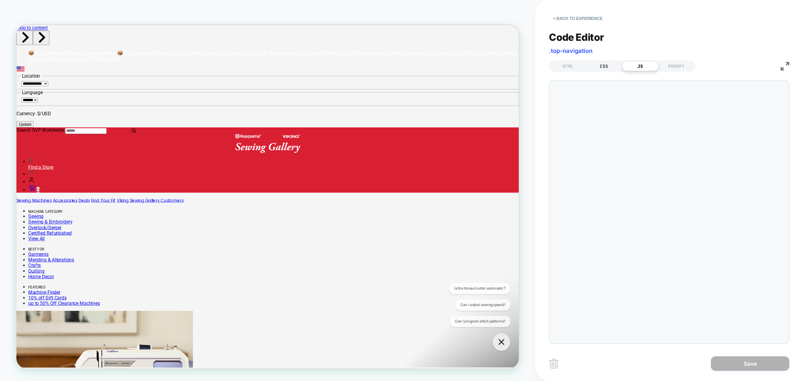
click at [605, 65] on div "CSS" at bounding box center [604, 66] width 36 height 9
click at [562, 69] on div "HTML" at bounding box center [568, 66] width 36 height 9
click at [579, 16] on button "< Back to experience" at bounding box center [577, 18] width 57 height 13
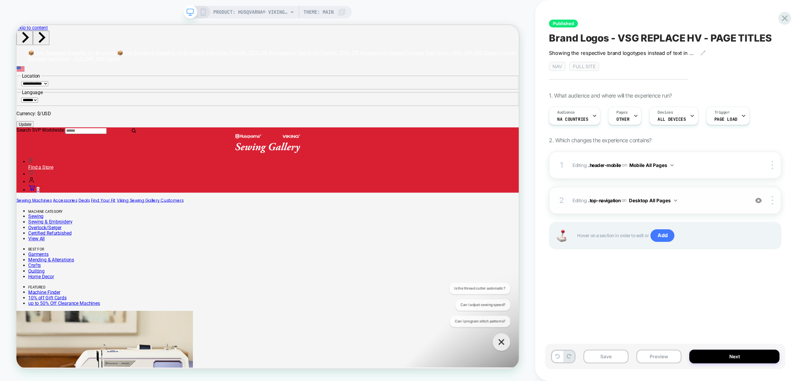
click at [758, 201] on img at bounding box center [758, 200] width 7 height 7
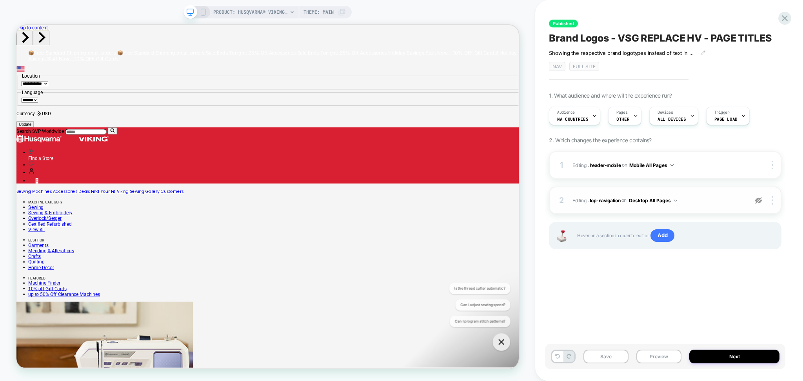
click at [758, 201] on img at bounding box center [758, 200] width 7 height 7
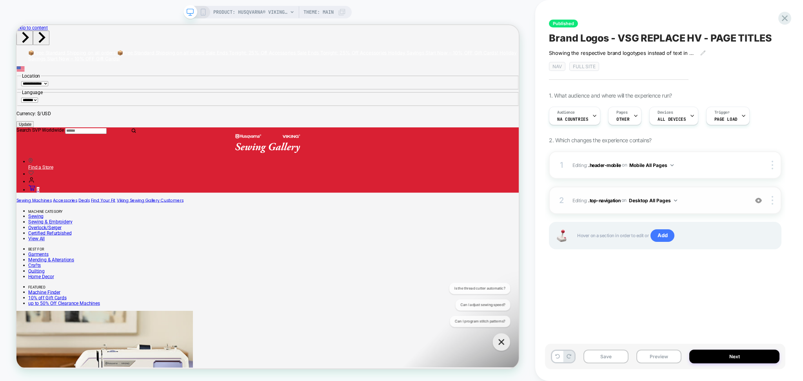
click at [721, 200] on span "Editing : .top-navigation .top-navigation on Desktop All Pages" at bounding box center [658, 201] width 172 height 10
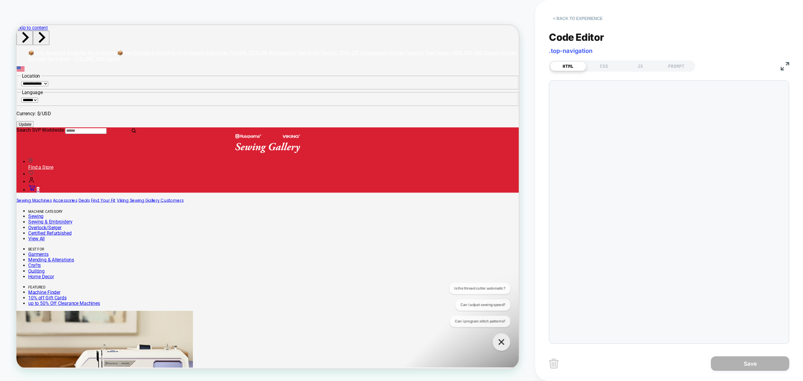
click at [580, 17] on button "< Back to experience" at bounding box center [577, 18] width 57 height 13
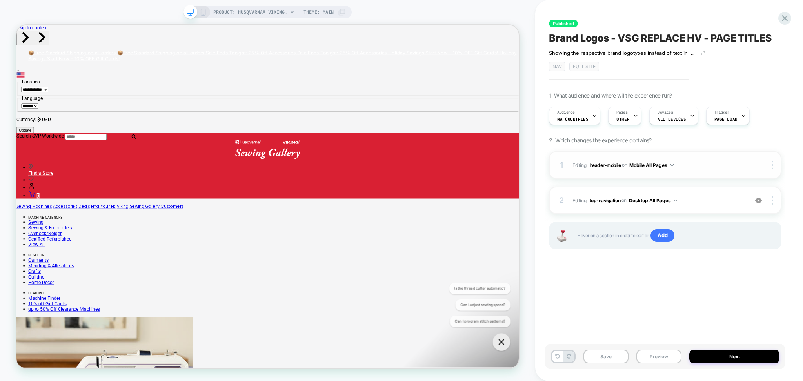
click at [679, 167] on span "Editing : .header-mobile .header-mobile on Mobile All Pages" at bounding box center [658, 165] width 172 height 10
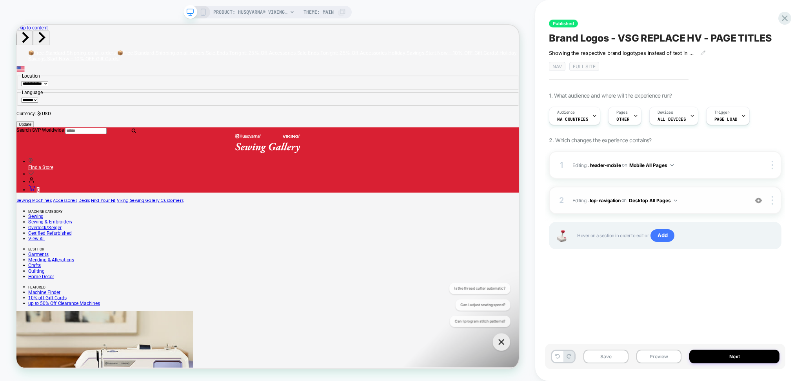
click at [684, 206] on div "2 Editing : .top-navigation .top-navigation on Desktop All Pages Add Before Add…" at bounding box center [665, 200] width 233 height 27
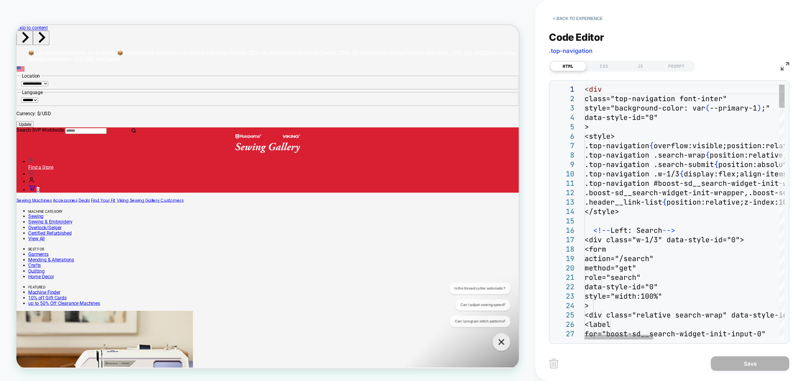
click at [730, 183] on div "Code Editor .top-navigation HTML CSS JS PROMPT 1 2 3 4 5 6 7 8 9 10 11 12 13 14…" at bounding box center [669, 183] width 240 height 322
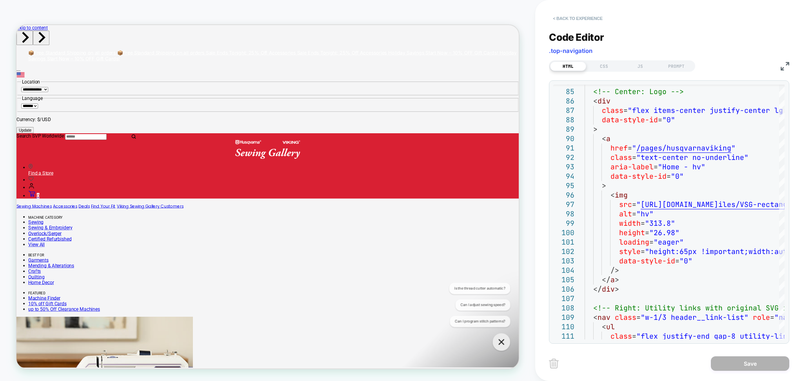
click at [576, 16] on button "< Back to experience" at bounding box center [577, 18] width 57 height 13
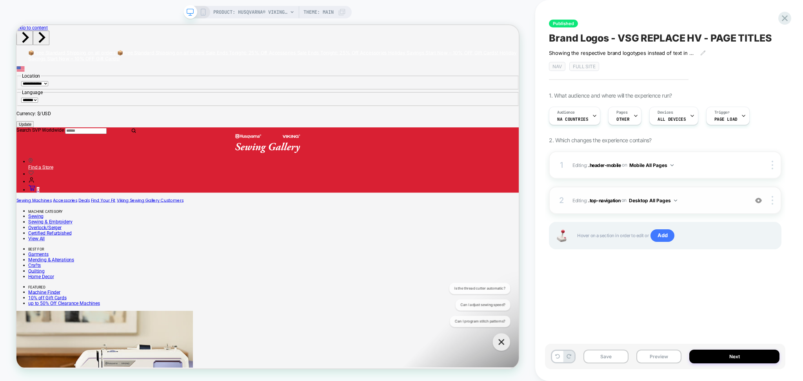
click at [759, 201] on img at bounding box center [758, 200] width 7 height 7
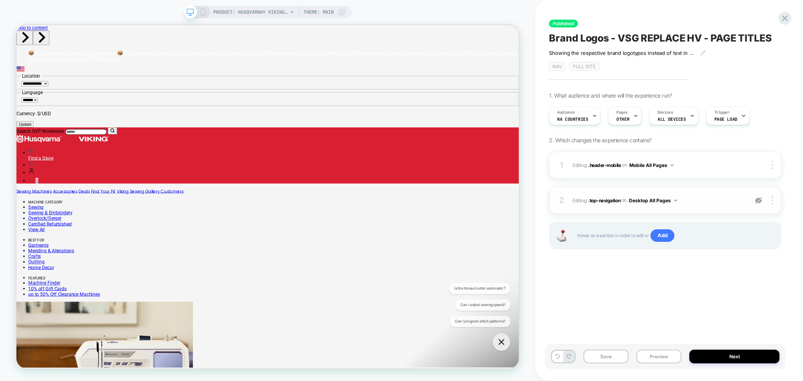
click at [700, 207] on div "2 Editing : .top-navigation .top-navigation on Desktop All Pages Copy CSS Selec…" at bounding box center [665, 200] width 233 height 27
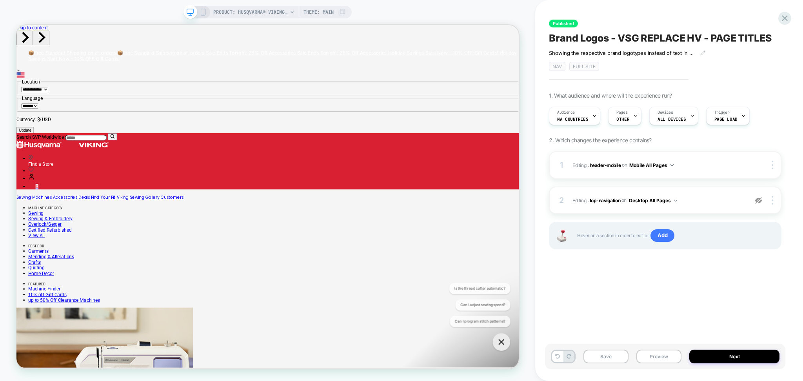
click at [761, 204] on div at bounding box center [758, 200] width 15 height 9
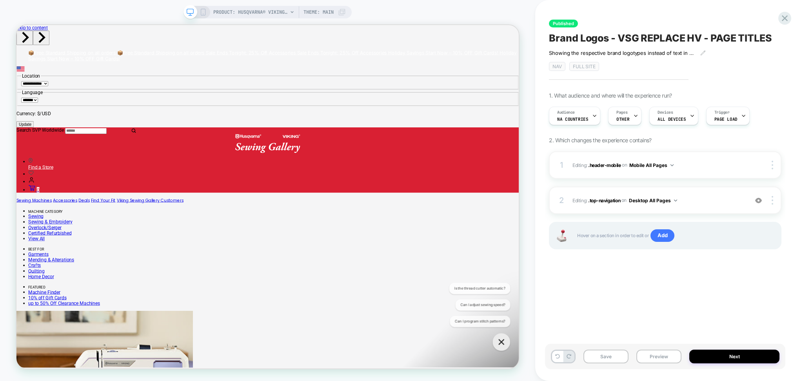
click at [731, 205] on span "Editing : .top-navigation .top-navigation on Desktop All Pages" at bounding box center [658, 201] width 172 height 10
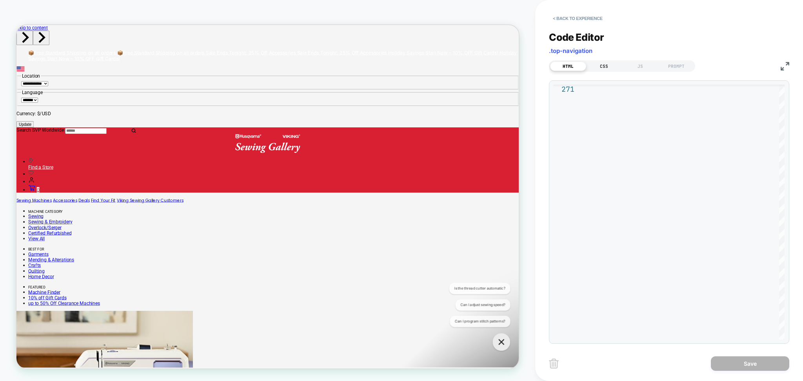
click at [603, 69] on div "CSS" at bounding box center [604, 66] width 36 height 9
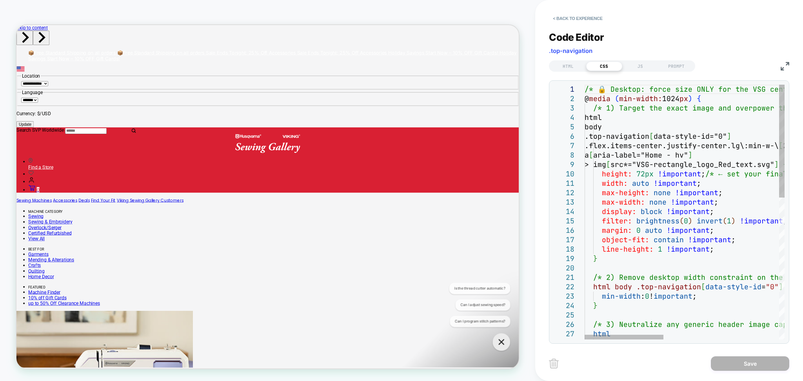
type textarea "**********"
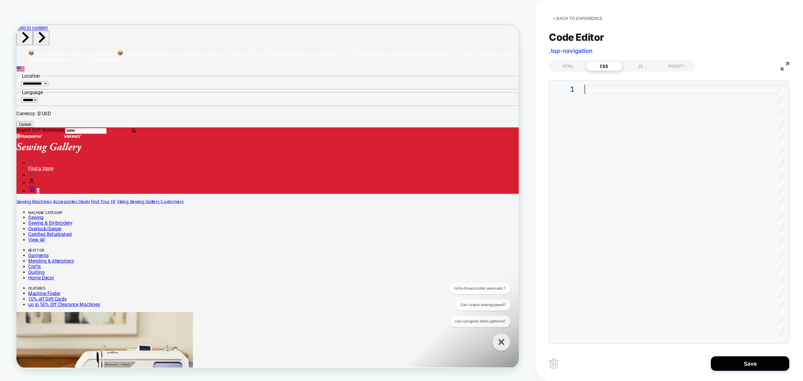
type textarea "**********"
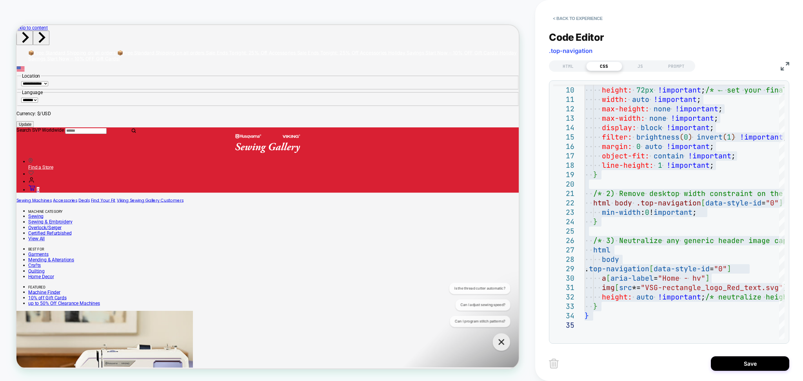
click at [660, 39] on div "Code Editor .top-navigation" at bounding box center [669, 44] width 240 height 27
click at [651, 181] on div "> img [ src*="VSG-rectangle_logo_Red_text.svg" ] { height: 72px !important ; /*…" at bounding box center [780, 288] width 391 height 575
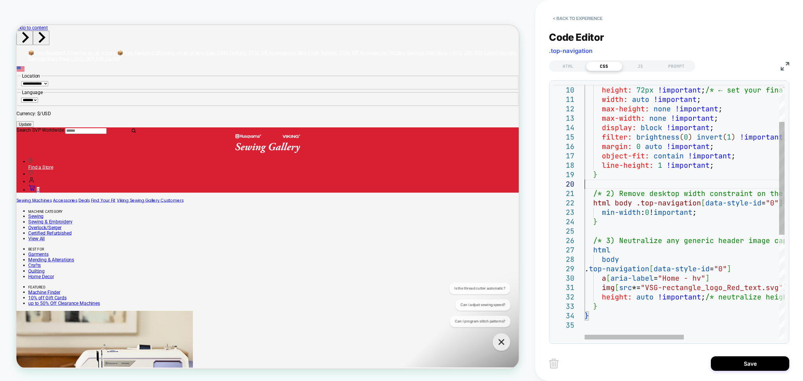
type textarea "**********"
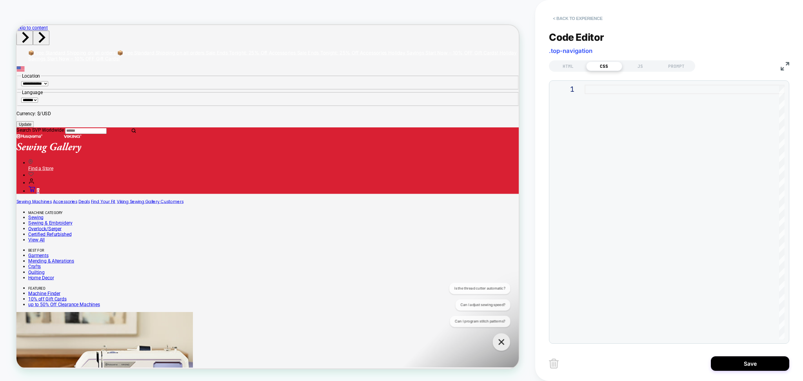
click at [571, 19] on button "< Back to experience" at bounding box center [577, 18] width 57 height 13
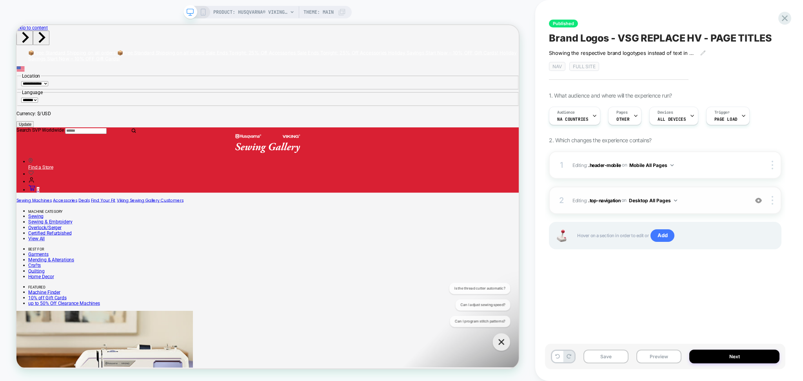
click at [762, 202] on img at bounding box center [758, 200] width 7 height 7
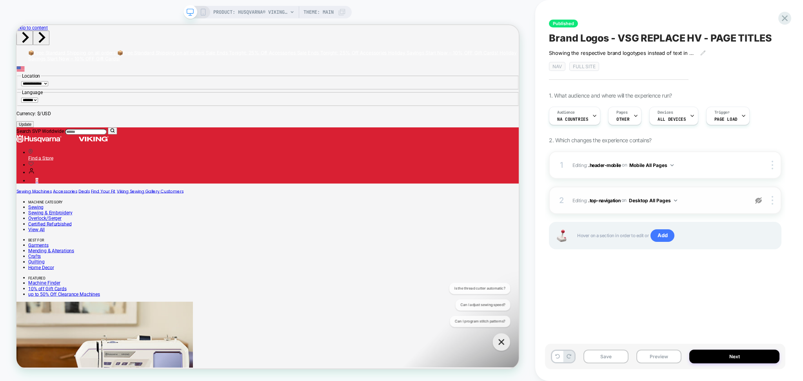
click at [773, 205] on div "2 Editing : .top-navigation .top-navigation on Desktop All Pages Copy CSS Selec…" at bounding box center [665, 200] width 233 height 27
click at [768, 200] on div at bounding box center [773, 200] width 15 height 9
click at [721, 222] on div "Delete" at bounding box center [726, 222] width 70 height 21
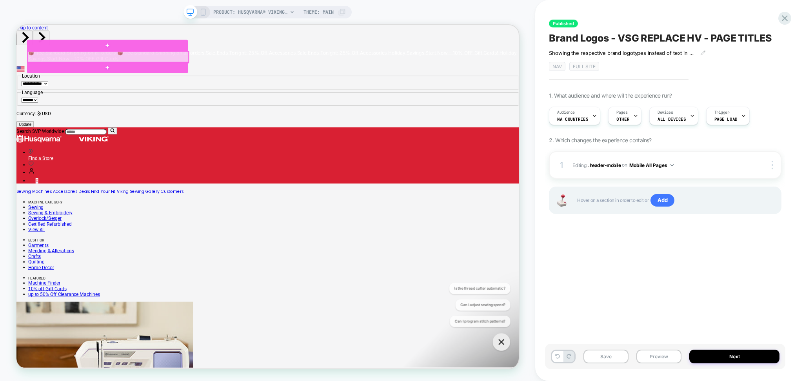
click at [122, 68] on div at bounding box center [138, 67] width 214 height 15
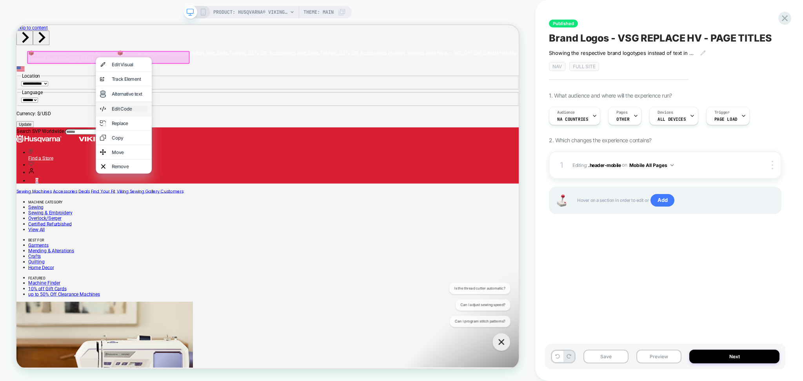
click at [156, 141] on div "Edit Code" at bounding box center [168, 137] width 48 height 8
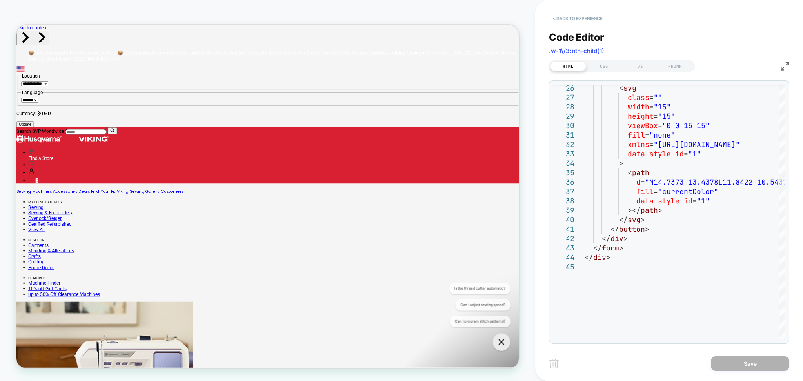
click at [572, 16] on button "< Back to experience" at bounding box center [577, 18] width 57 height 13
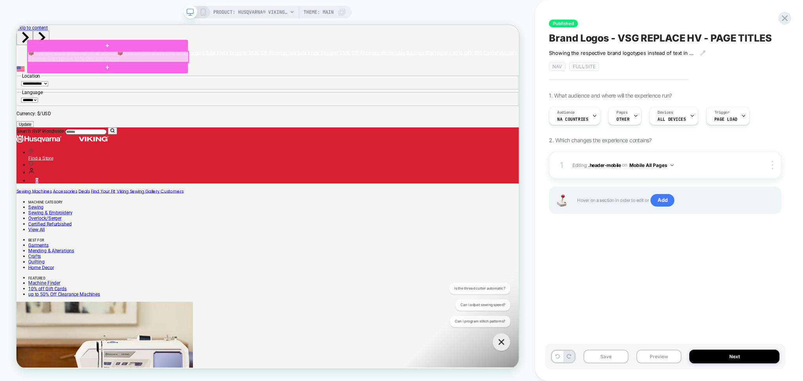
click at [72, 71] on div at bounding box center [138, 67] width 214 height 15
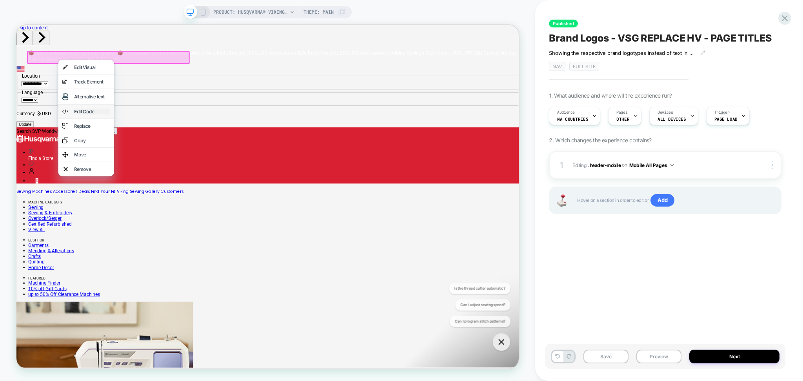
click at [113, 140] on div "Edit Code" at bounding box center [117, 140] width 48 height 8
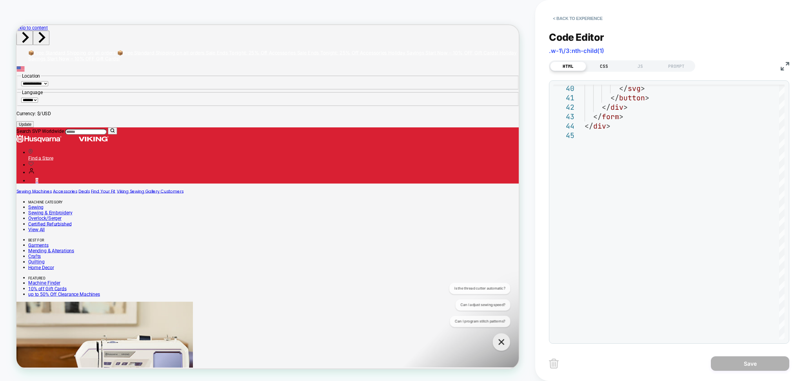
click at [607, 70] on div "CSS" at bounding box center [604, 66] width 36 height 9
click at [639, 70] on div "JS" at bounding box center [640, 66] width 36 height 9
click at [567, 20] on button "< Back to experience" at bounding box center [577, 18] width 57 height 13
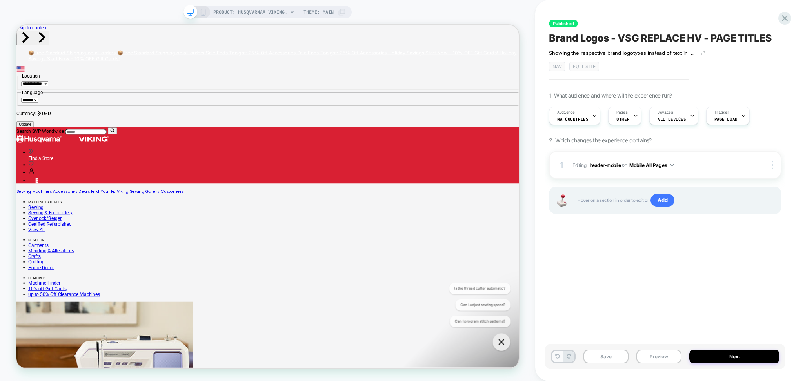
click at [554, 360] on button at bounding box center [557, 356] width 11 height 11
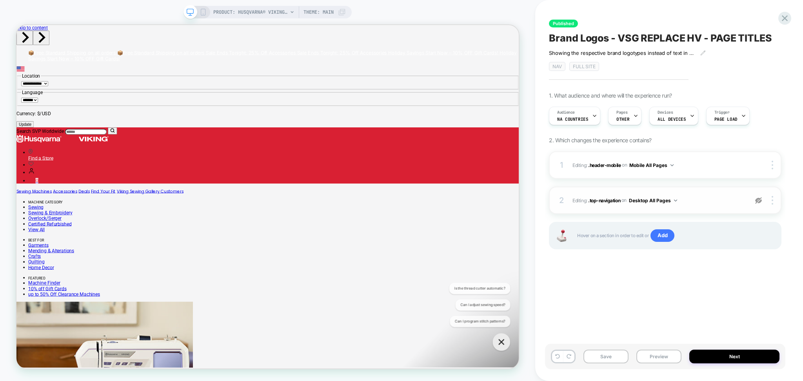
click at [757, 200] on img at bounding box center [758, 200] width 7 height 7
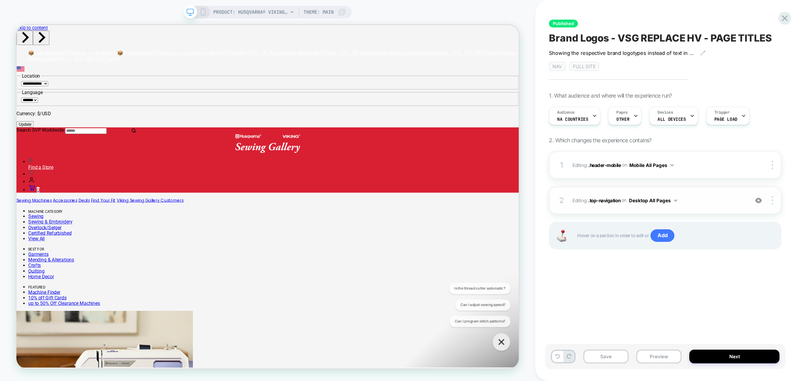
click at [716, 208] on div "2 Editing : .top-navigation .top-navigation on Desktop All Pages Add Before Add…" at bounding box center [665, 200] width 233 height 27
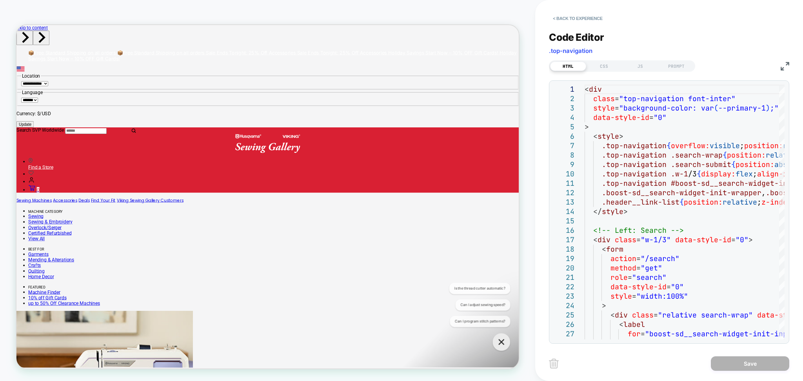
click at [602, 60] on div "HTML CSS JS PROMPT" at bounding box center [669, 64] width 240 height 13
click at [607, 69] on div "CSS" at bounding box center [604, 66] width 36 height 9
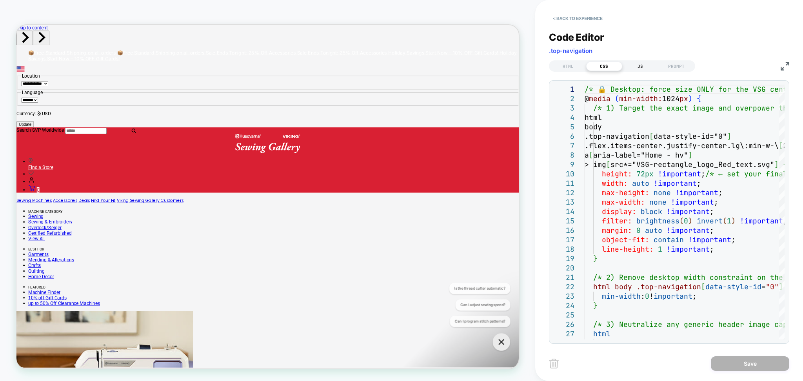
click at [637, 69] on div "JS" at bounding box center [640, 66] width 36 height 9
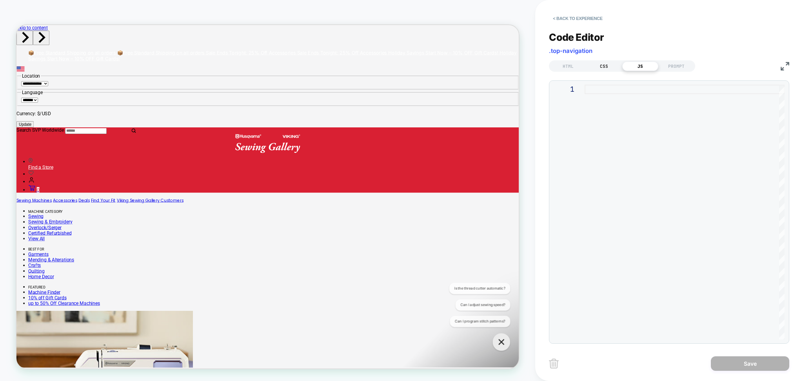
click at [607, 64] on div "CSS" at bounding box center [604, 66] width 36 height 9
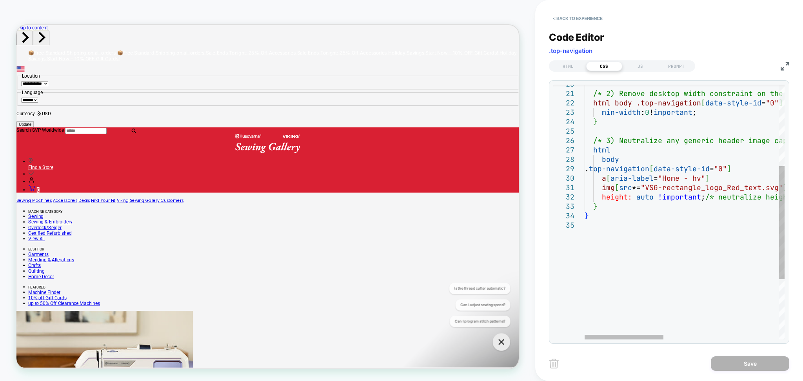
type textarea "**********"
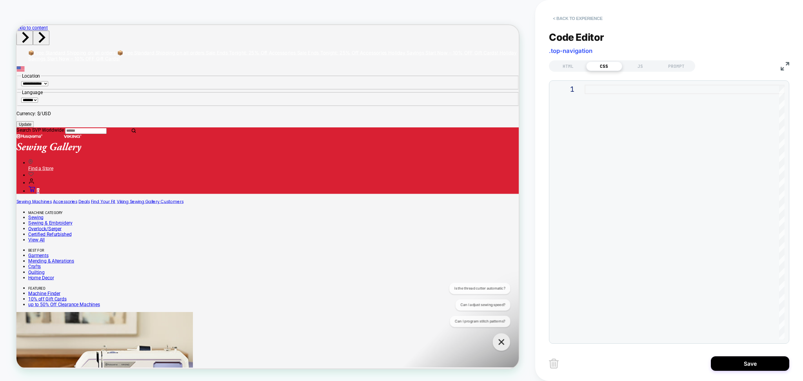
click at [590, 20] on button "< Back to experience" at bounding box center [577, 18] width 57 height 13
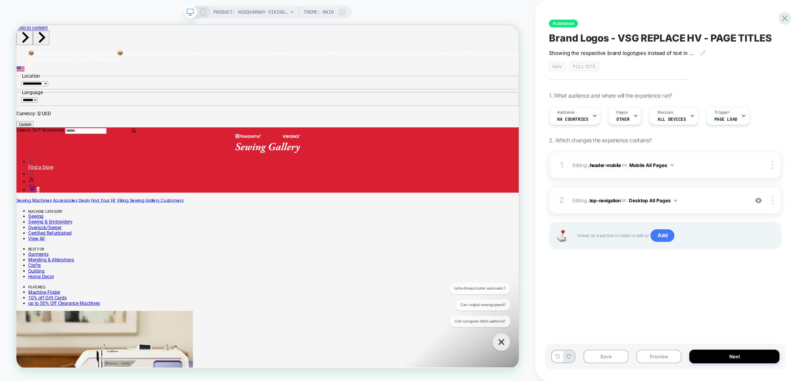
drag, startPoint x: 758, startPoint y: 203, endPoint x: 725, endPoint y: 225, distance: 40.3
click at [759, 203] on img at bounding box center [758, 200] width 7 height 7
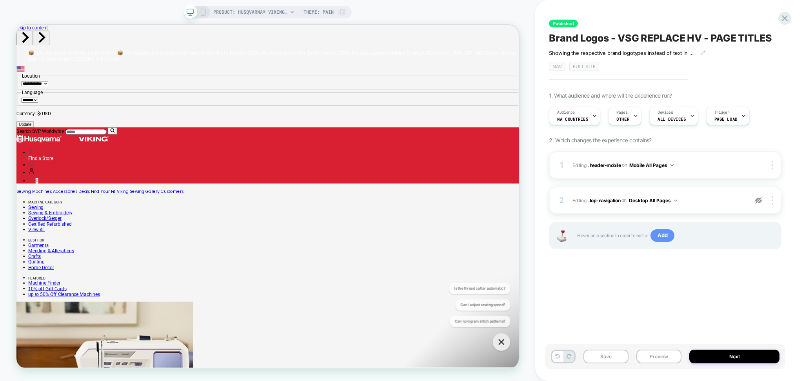
click at [664, 237] on span "Add" at bounding box center [662, 235] width 24 height 13
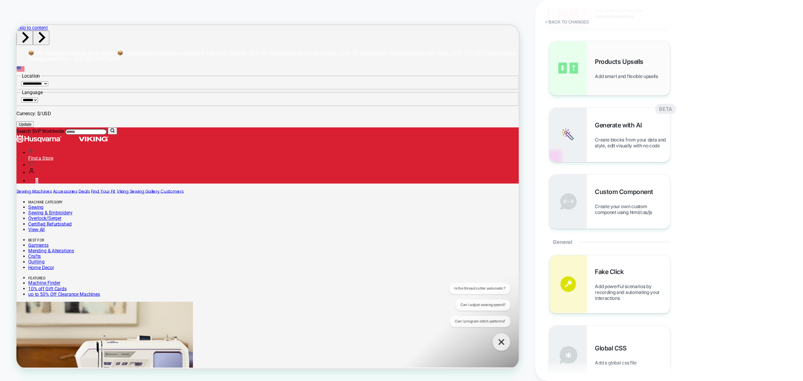
scroll to position [314, 0]
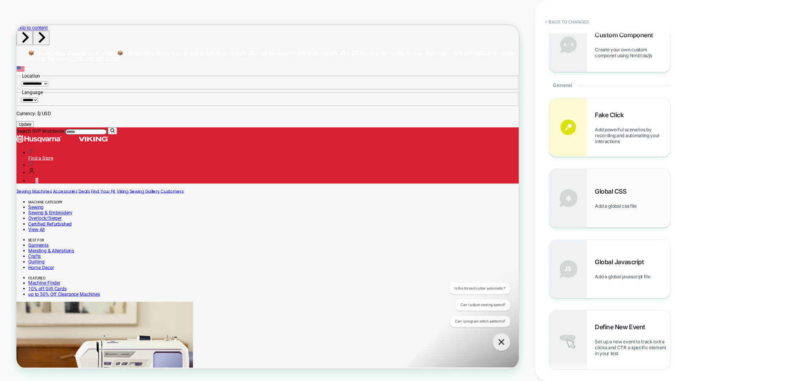
click at [589, 207] on div "Global CSS Add a global css file" at bounding box center [609, 198] width 121 height 58
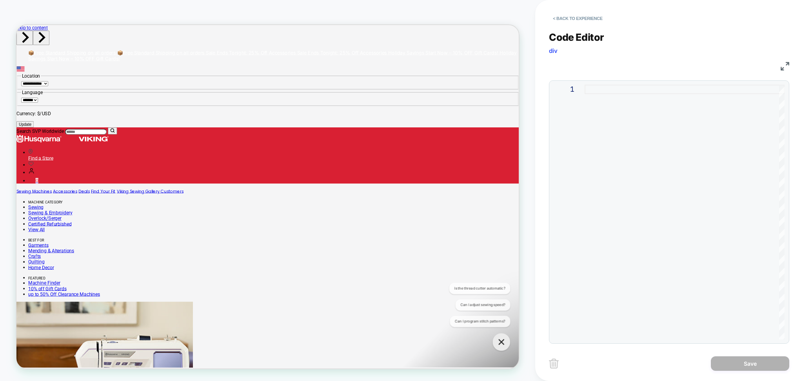
click at [586, 93] on div at bounding box center [685, 212] width 200 height 255
type textarea "**********"
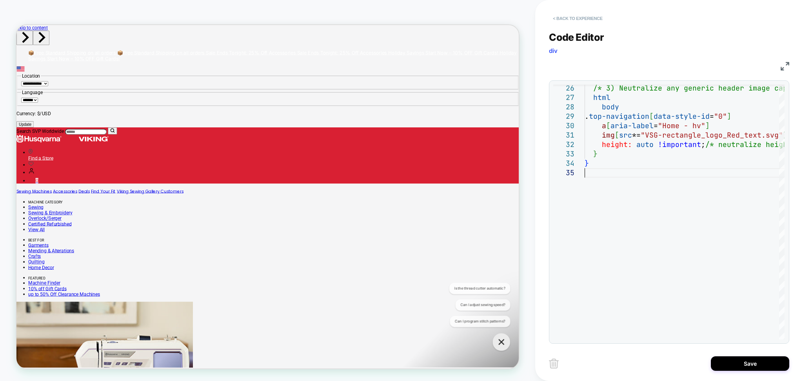
click at [601, 21] on button "< Back to experience" at bounding box center [577, 18] width 57 height 13
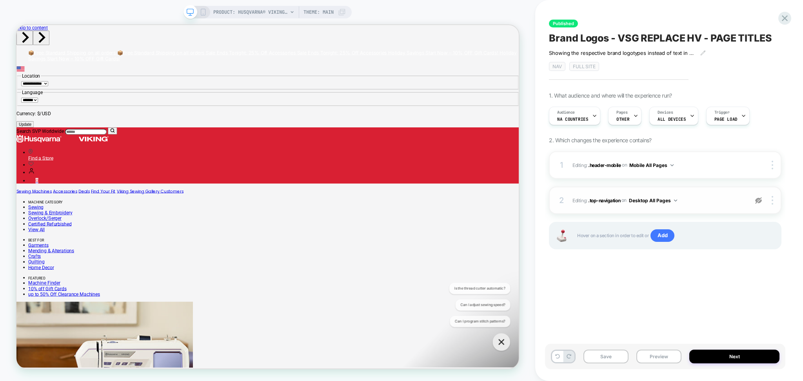
click at [761, 200] on img at bounding box center [758, 200] width 7 height 7
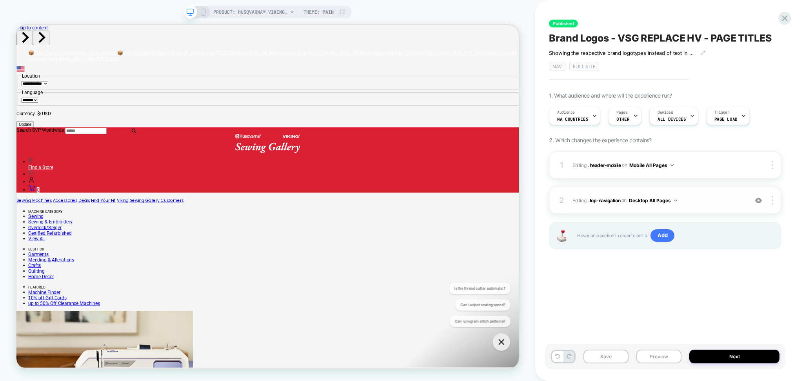
click at [760, 198] on img at bounding box center [758, 200] width 7 height 7
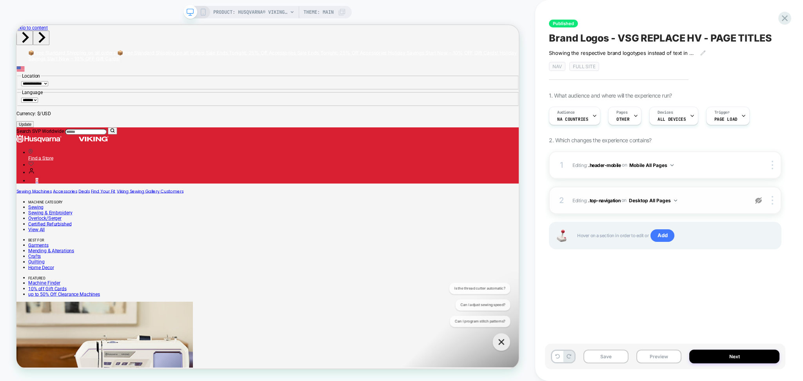
click at [760, 198] on img at bounding box center [758, 200] width 7 height 7
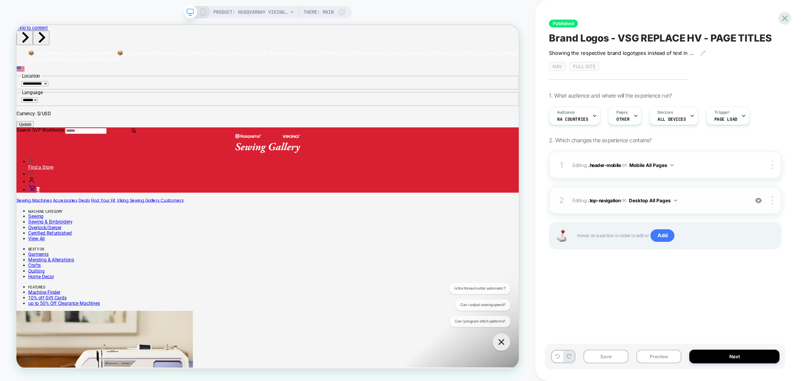
click at [760, 198] on img at bounding box center [758, 200] width 7 height 7
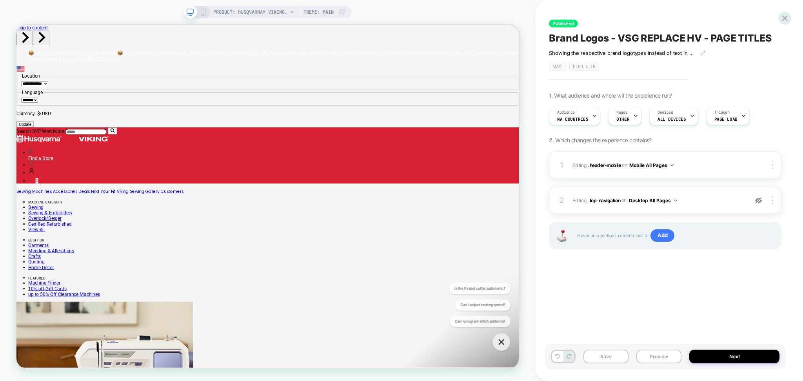
click at [760, 198] on img at bounding box center [758, 200] width 7 height 7
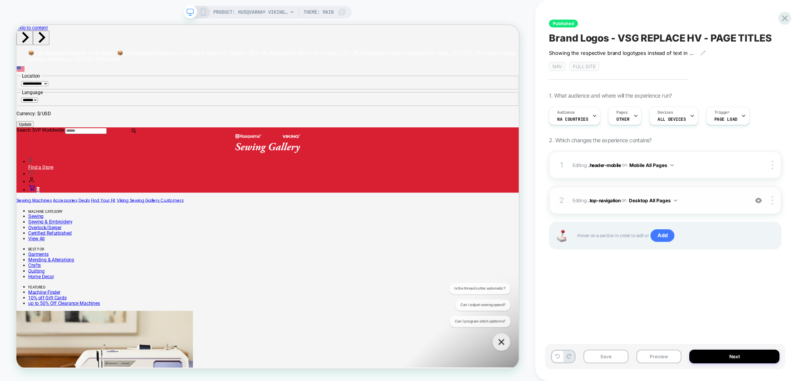
click at [683, 280] on div "Published Brand Logos - VSG REPLACE HV - PAGE TITLES ﻿Showing the respective br…" at bounding box center [665, 190] width 240 height 365
click at [699, 201] on span "Editing : .top-navigation .top-navigation on Desktop All Pages" at bounding box center [658, 201] width 172 height 10
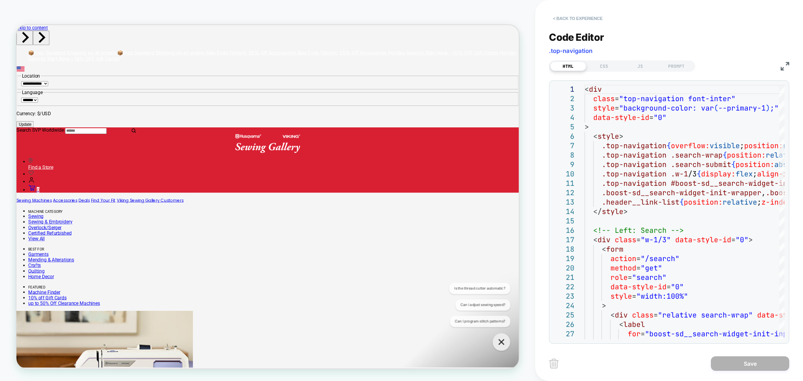
click at [586, 20] on button "< Back to experience" at bounding box center [577, 18] width 57 height 13
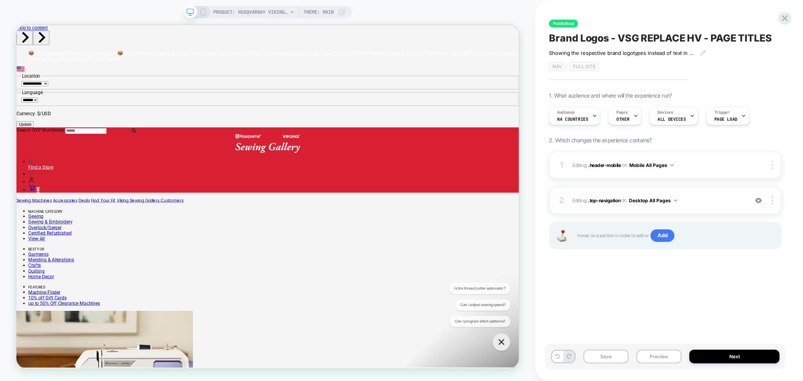
click at [758, 200] on img at bounding box center [758, 200] width 7 height 7
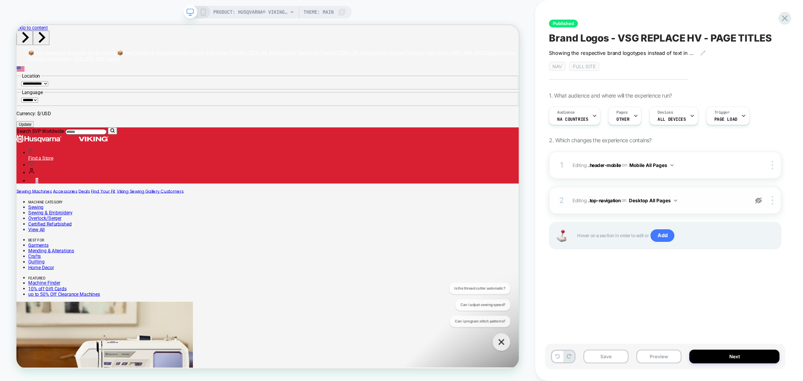
click at [758, 200] on img at bounding box center [758, 200] width 7 height 7
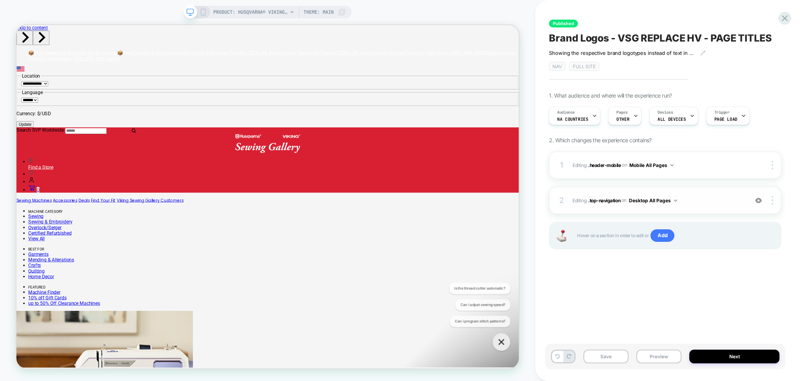
click at [758, 200] on img at bounding box center [758, 200] width 7 height 7
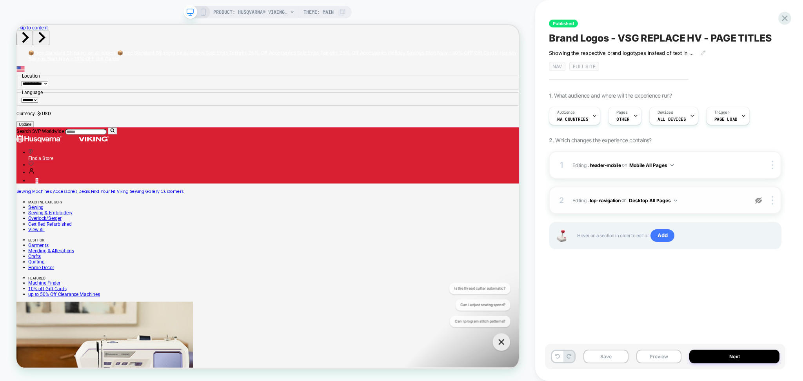
click at [758, 200] on img at bounding box center [758, 200] width 7 height 7
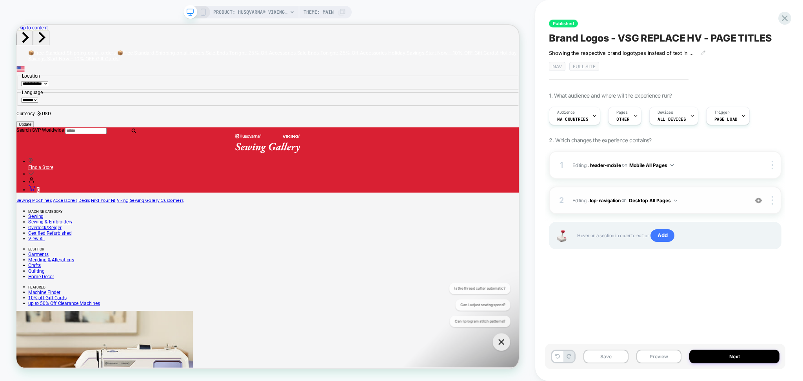
click at [758, 200] on img at bounding box center [758, 200] width 7 height 7
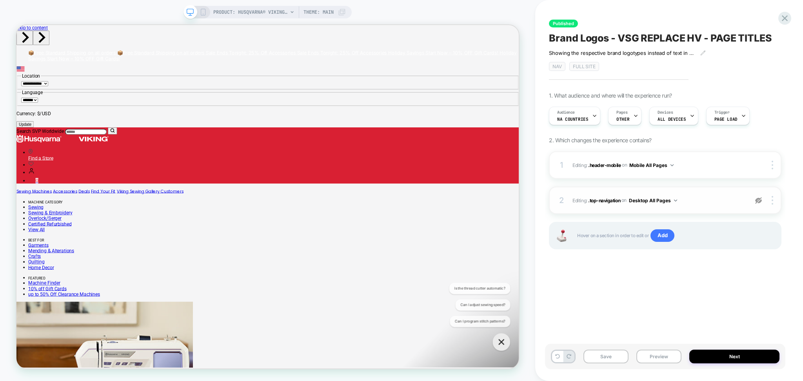
click at [761, 201] on img at bounding box center [758, 200] width 7 height 7
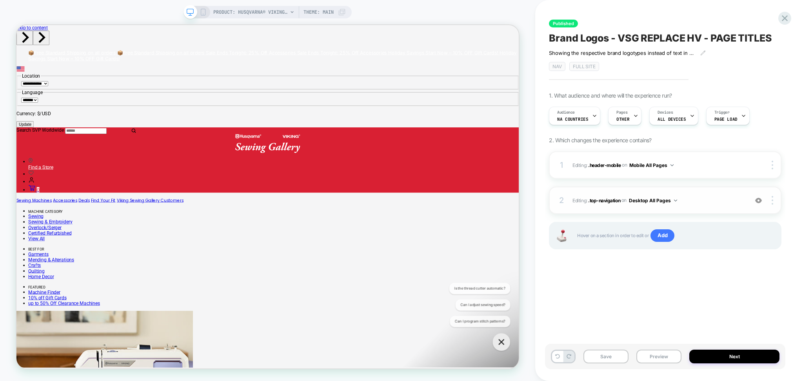
click at [761, 201] on img at bounding box center [758, 200] width 7 height 7
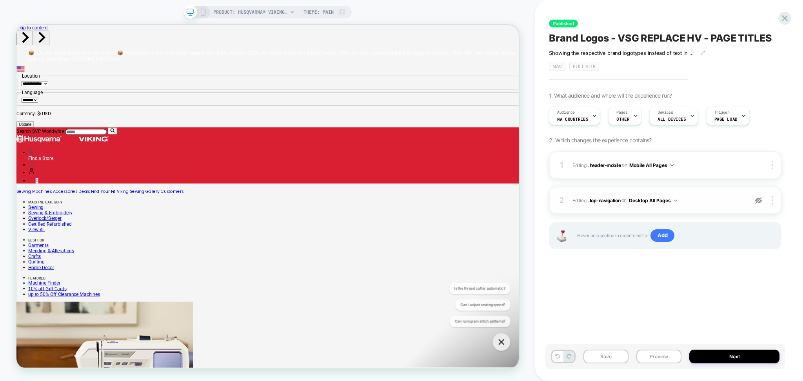
click at [761, 201] on img at bounding box center [758, 200] width 7 height 7
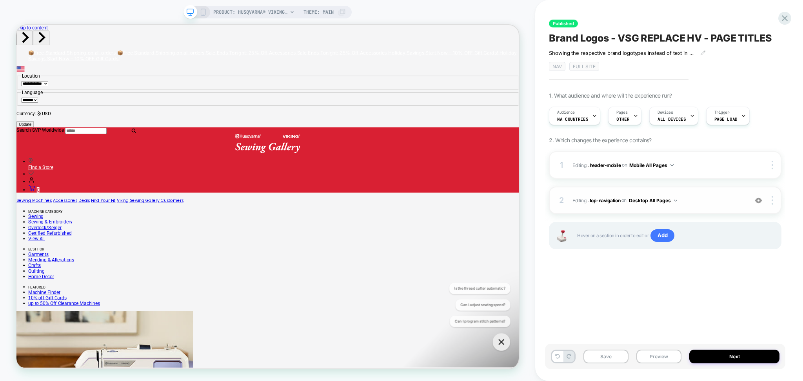
click at [761, 201] on img at bounding box center [758, 200] width 7 height 7
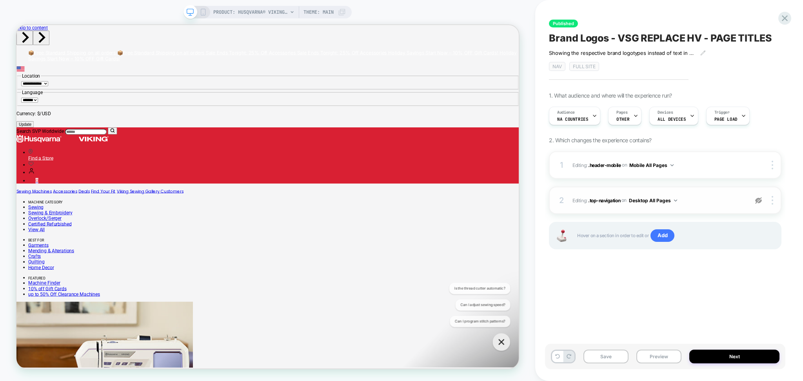
click at [761, 201] on img at bounding box center [758, 200] width 7 height 7
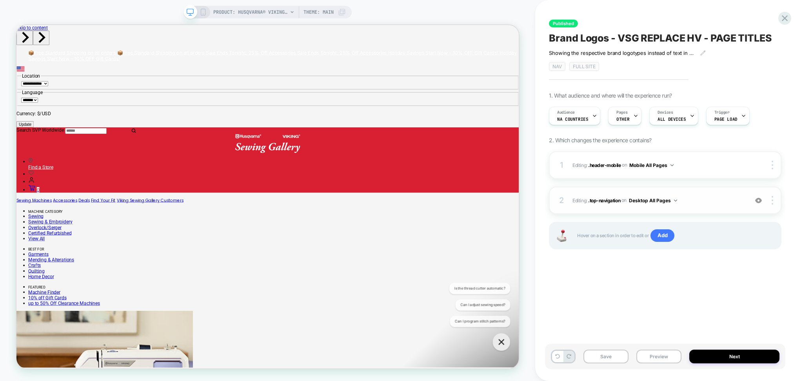
click at [703, 208] on div "2 Editing : .top-navigation .top-navigation on Desktop All Pages Add Before Add…" at bounding box center [665, 200] width 233 height 27
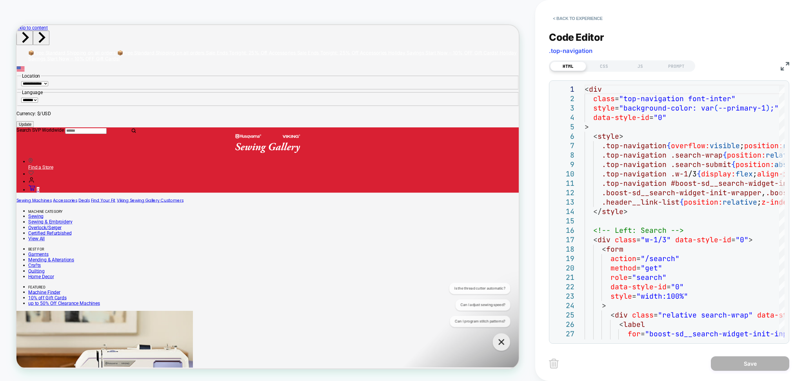
click at [610, 73] on div "Code Editor .top-navigation HTML CSS JS PROMPT 1 2 3 4 5 6 7 8 9 10 11 12 13 14…" at bounding box center [669, 183] width 240 height 322
click at [603, 63] on div "CSS" at bounding box center [604, 66] width 36 height 9
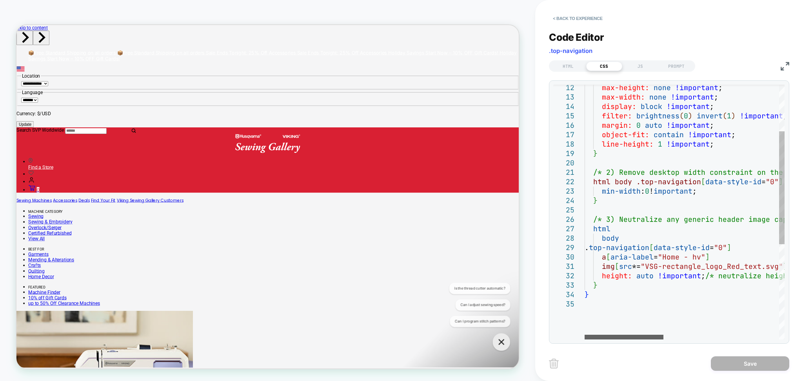
click at [650, 338] on div at bounding box center [624, 337] width 79 height 5
click at [573, 18] on button "< Back to experience" at bounding box center [577, 18] width 57 height 13
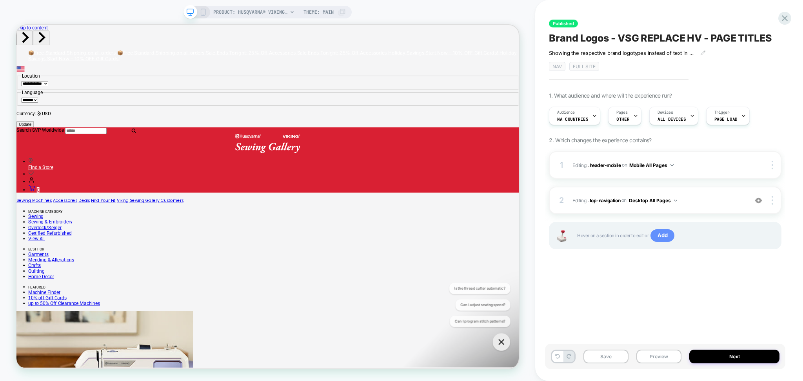
click at [662, 236] on span "Add" at bounding box center [662, 235] width 24 height 13
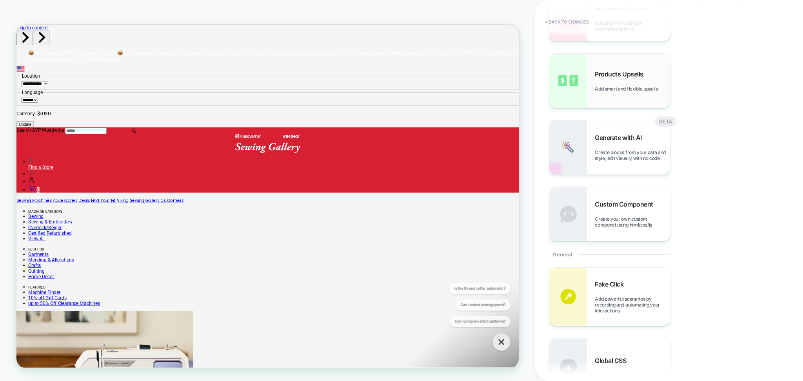
scroll to position [0, 0]
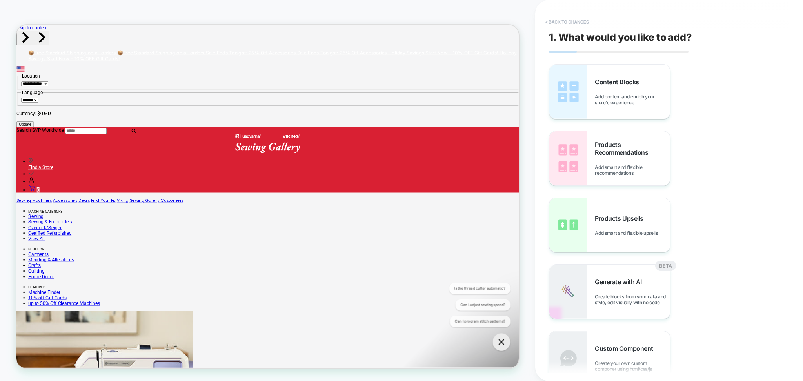
click at [573, 19] on button "< Back to changes" at bounding box center [567, 22] width 52 height 13
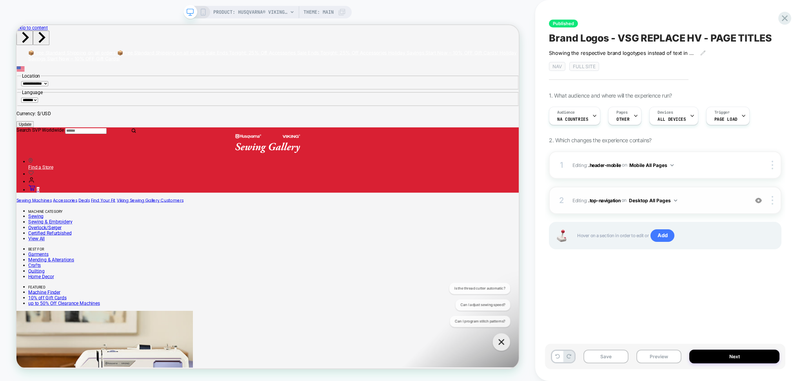
click at [758, 203] on img at bounding box center [758, 200] width 7 height 7
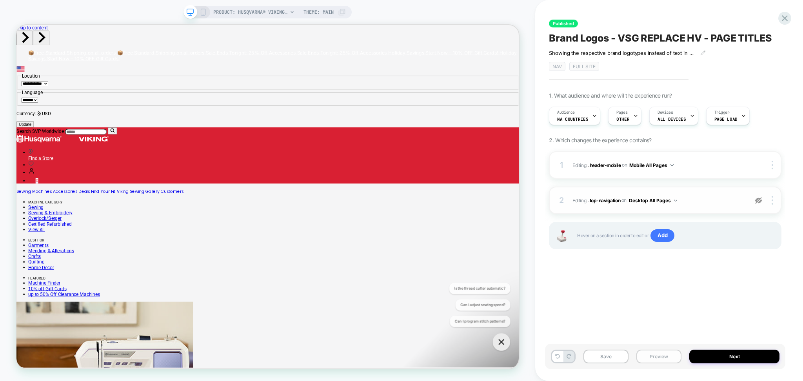
click at [664, 355] on button "Preview" at bounding box center [658, 357] width 45 height 14
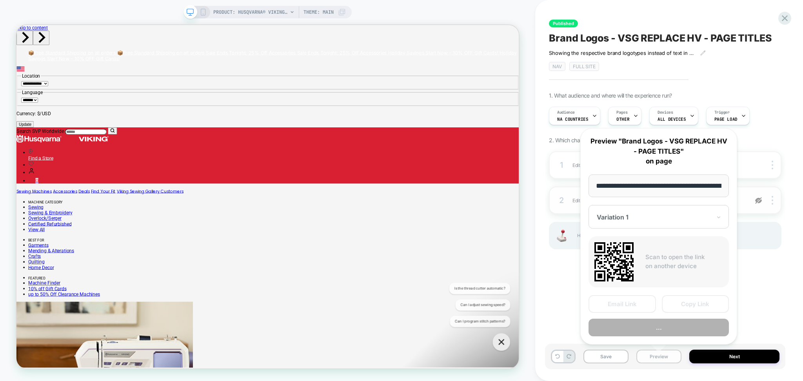
scroll to position [0, 177]
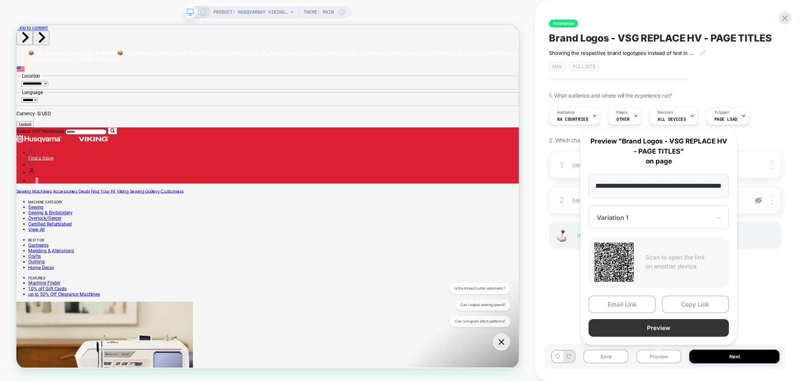
click at [657, 328] on button "Preview" at bounding box center [659, 328] width 140 height 18
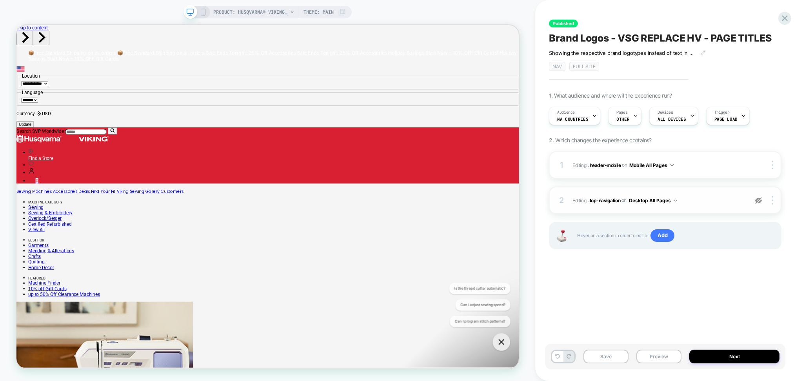
click at [762, 200] on img at bounding box center [758, 200] width 7 height 7
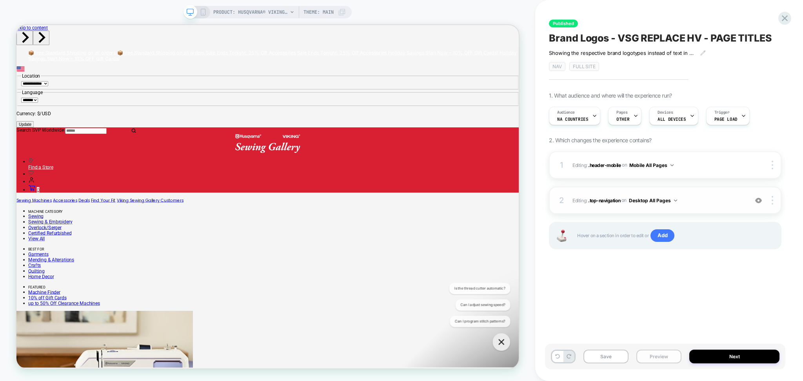
click at [663, 354] on button "Preview" at bounding box center [658, 357] width 45 height 14
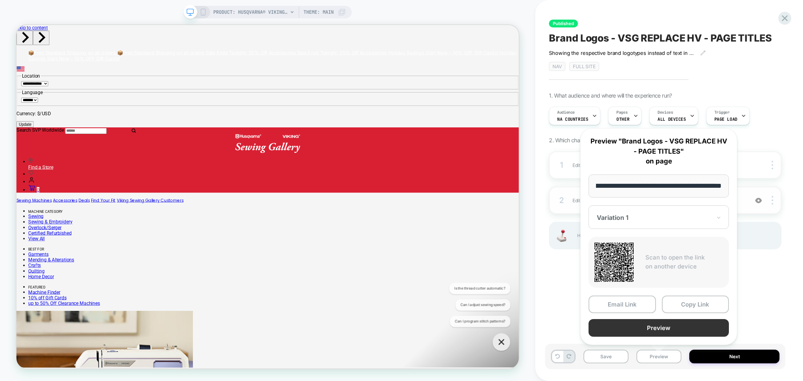
click at [656, 326] on button "Preview" at bounding box center [659, 328] width 140 height 18
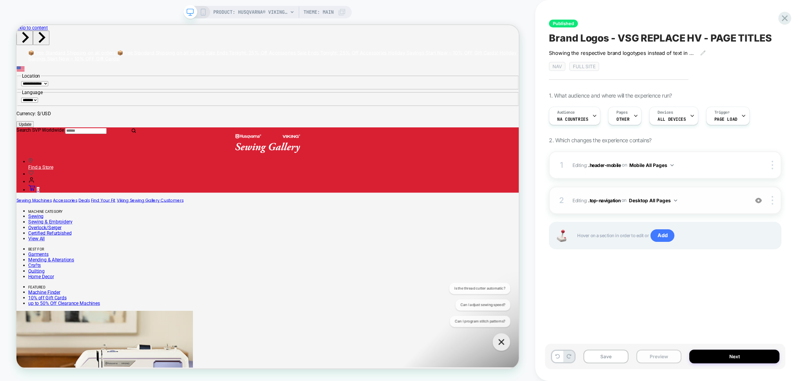
click at [659, 351] on button "Preview" at bounding box center [658, 357] width 45 height 14
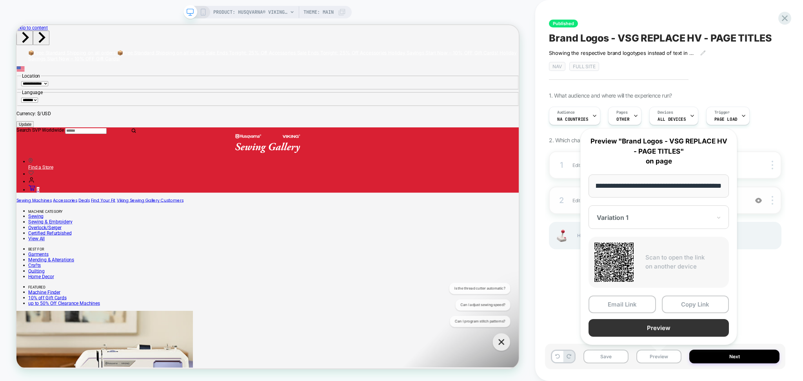
click at [656, 327] on button "Preview" at bounding box center [659, 328] width 140 height 18
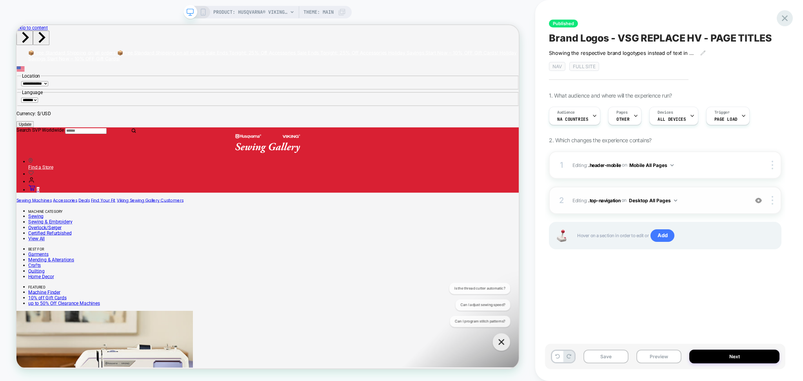
click at [786, 15] on icon at bounding box center [784, 18] width 11 height 11
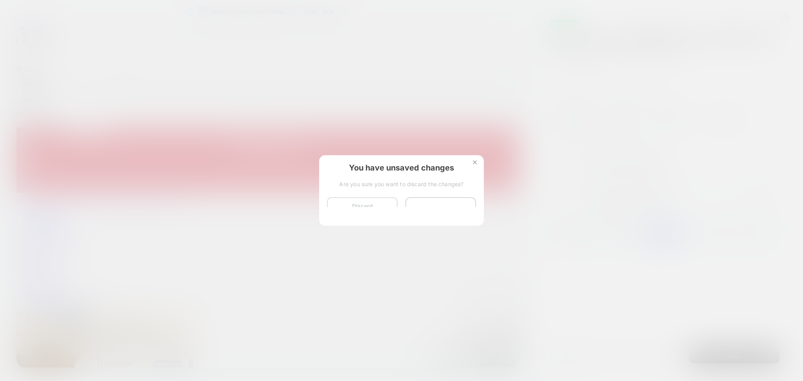
click at [386, 208] on button "Discard Changes" at bounding box center [362, 209] width 71 height 24
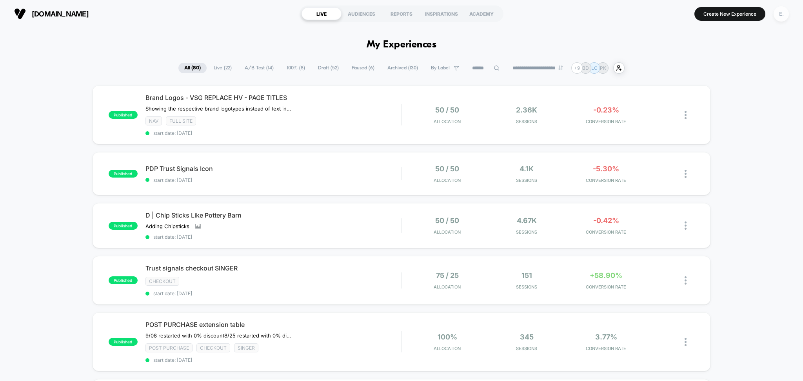
click at [783, 19] on div "E." at bounding box center [781, 13] width 15 height 15
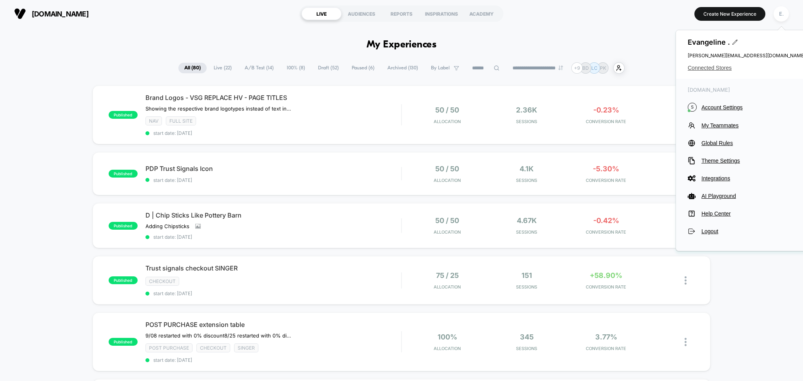
click at [713, 69] on span "Connected Stores" at bounding box center [747, 68] width 118 height 6
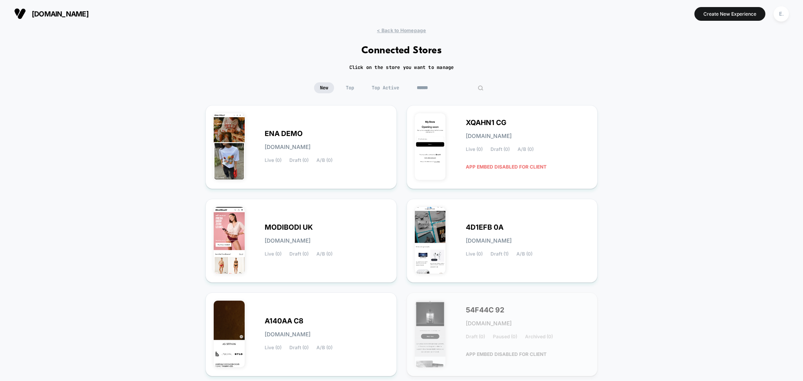
click at [441, 89] on input at bounding box center [450, 87] width 78 height 11
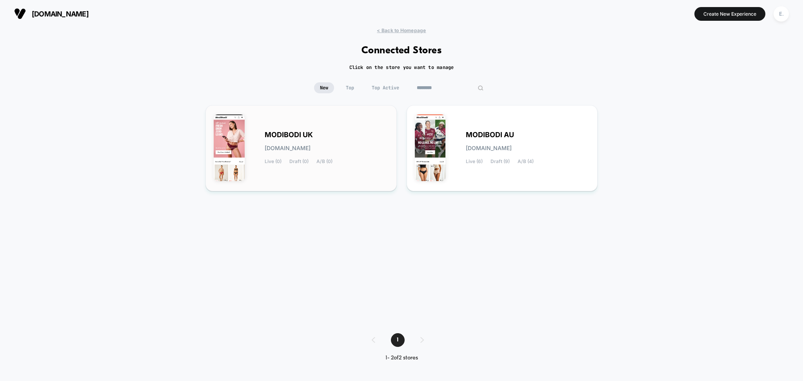
type input "********"
click at [361, 127] on div "MODIBODI UK modibodi-uk.myshopify.com Live (0) Draft (0) A/B (0)" at bounding box center [301, 148] width 175 height 70
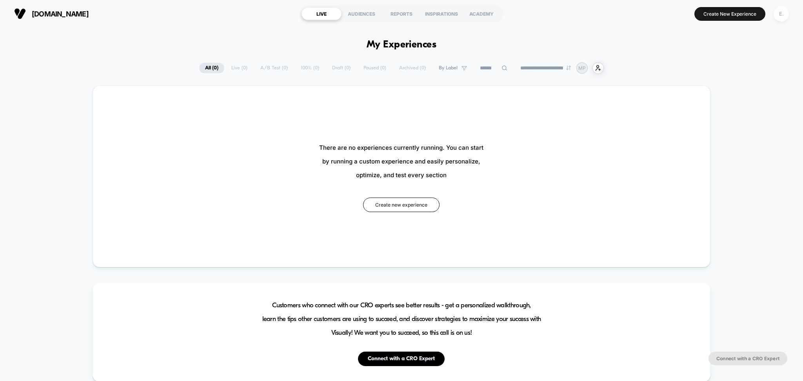
click at [786, 14] on div "E." at bounding box center [781, 13] width 15 height 15
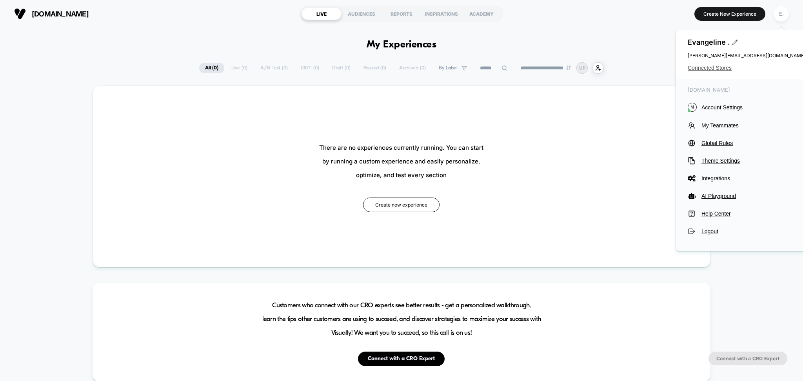
click at [700, 66] on span "Connected Stores" at bounding box center [747, 68] width 118 height 6
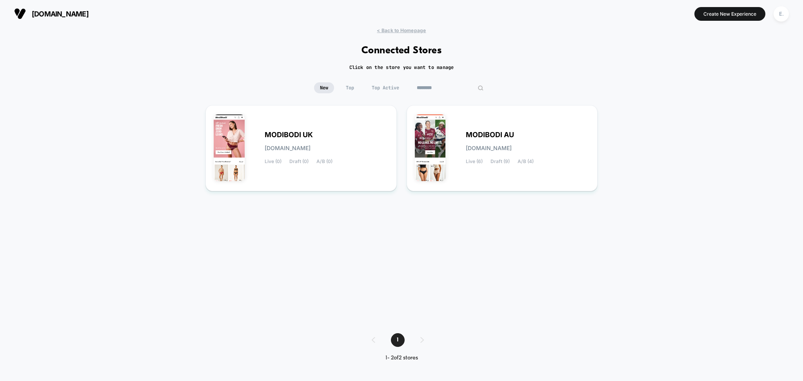
click at [456, 91] on input "********" at bounding box center [450, 87] width 78 height 11
click at [349, 167] on div "MODIBODI UK modibodi-uk.myshopify.com Live (0) Draft (0) A/B (0)" at bounding box center [301, 148] width 175 height 70
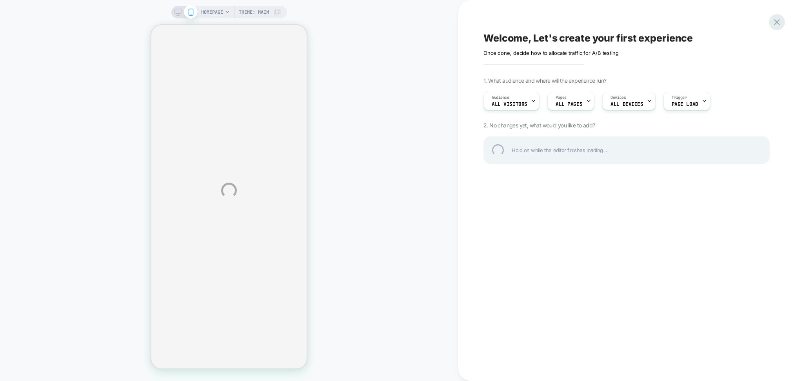
click at [779, 20] on div at bounding box center [777, 22] width 16 height 16
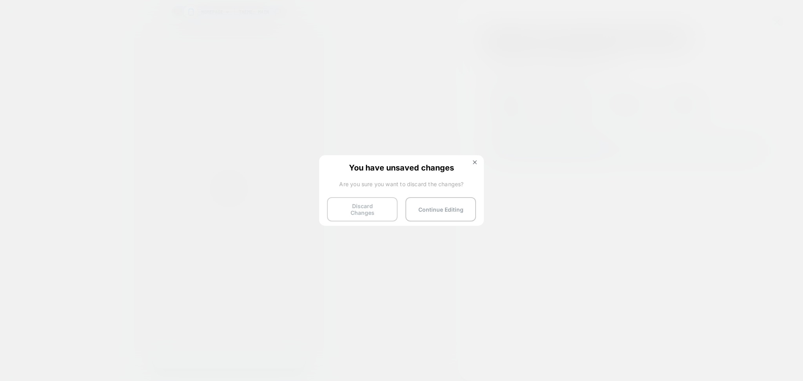
click at [385, 209] on button "Discard Changes" at bounding box center [362, 209] width 71 height 24
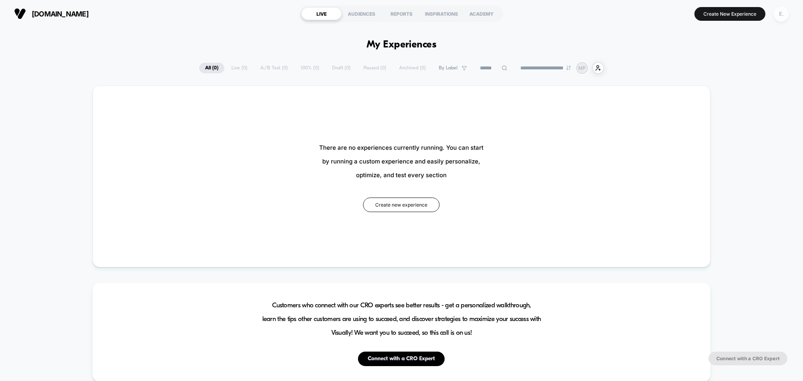
click at [781, 15] on div "E." at bounding box center [781, 13] width 15 height 15
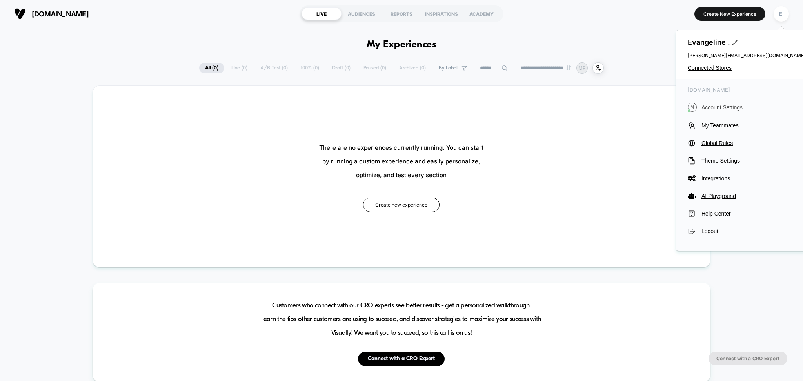
click at [725, 107] on span "Account Settings" at bounding box center [753, 107] width 104 height 6
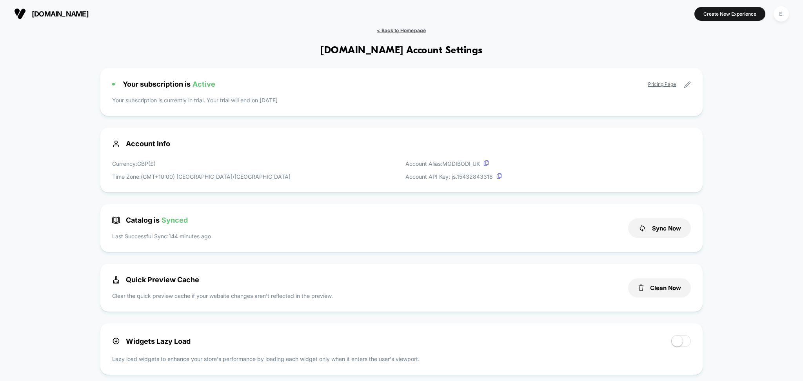
click at [405, 30] on span "< Back to Homepage" at bounding box center [401, 30] width 49 height 6
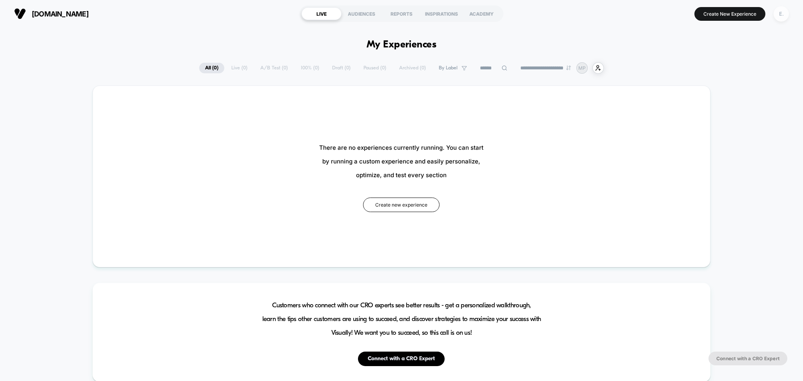
click at [782, 20] on div "E." at bounding box center [781, 13] width 15 height 15
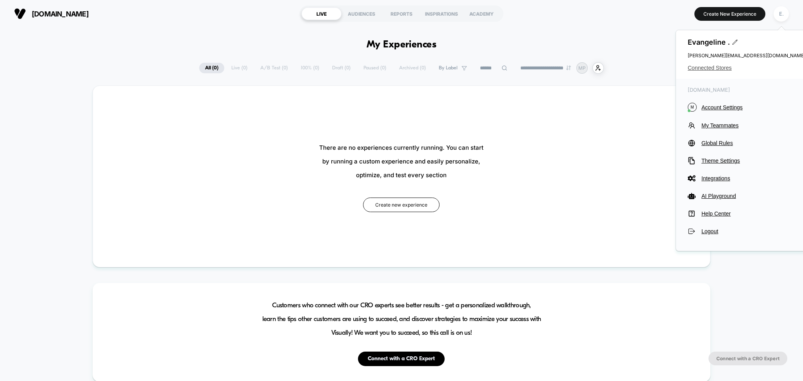
click at [689, 65] on span "Connected Stores" at bounding box center [747, 68] width 118 height 6
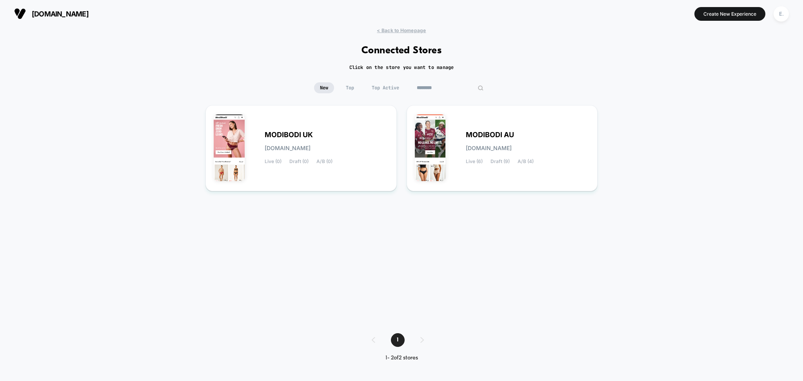
click at [447, 85] on input "********" at bounding box center [450, 87] width 78 height 11
click at [448, 85] on input "********" at bounding box center [450, 87] width 78 height 11
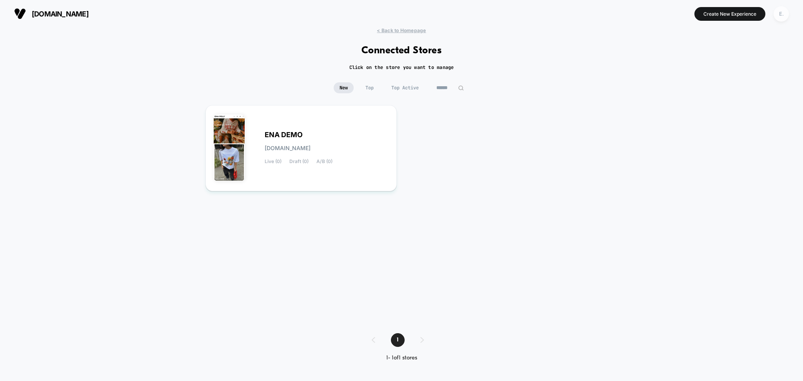
click at [782, 16] on div "E." at bounding box center [781, 13] width 15 height 15
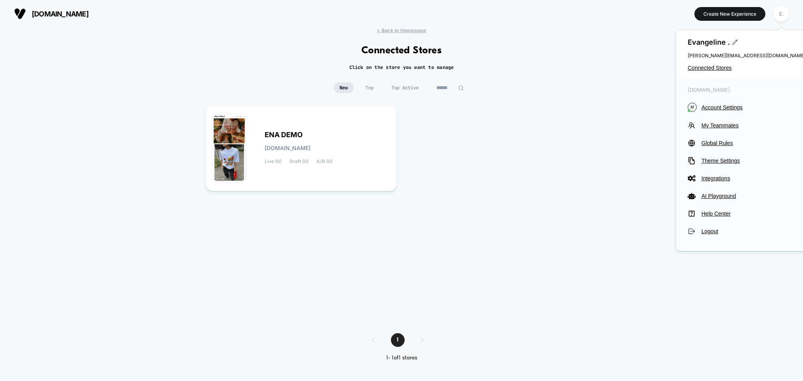
click at [707, 73] on div "Evangeline . evangeline@visually.io Connected Stores" at bounding box center [746, 54] width 141 height 49
click at [704, 66] on span "Connected Stores" at bounding box center [747, 68] width 118 height 6
click at [457, 85] on input "******" at bounding box center [450, 87] width 39 height 11
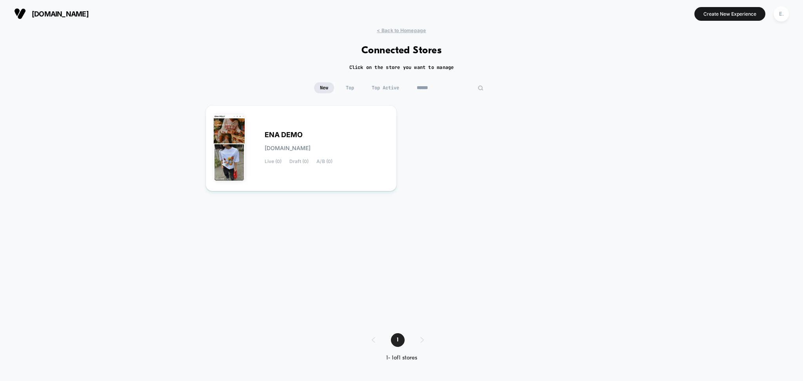
click at [457, 85] on input "******" at bounding box center [450, 87] width 78 height 11
type input "*****"
click at [384, 118] on div "VZHK90 HJ vzhk90-hj.myshopify.com Live (0) Draft (0) A/B (0)" at bounding box center [301, 148] width 175 height 70
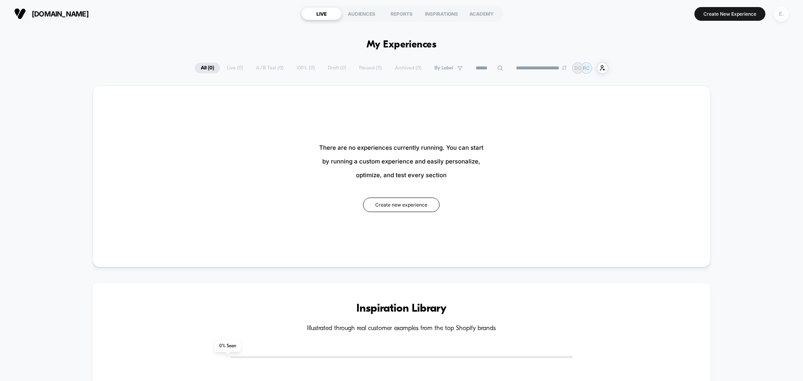
click at [779, 10] on div "E." at bounding box center [781, 13] width 15 height 15
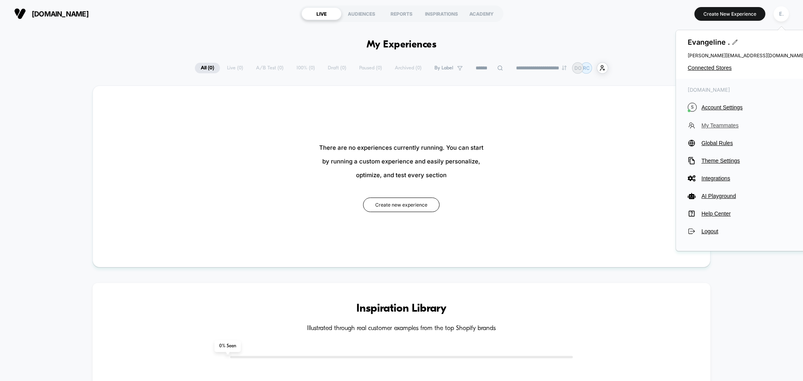
click at [718, 129] on button "My Teammates" at bounding box center [747, 126] width 118 height 8
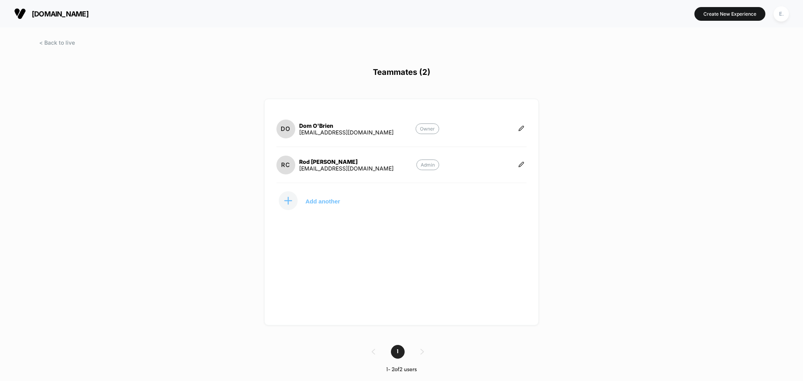
click at [309, 203] on p "Add another" at bounding box center [322, 201] width 35 height 4
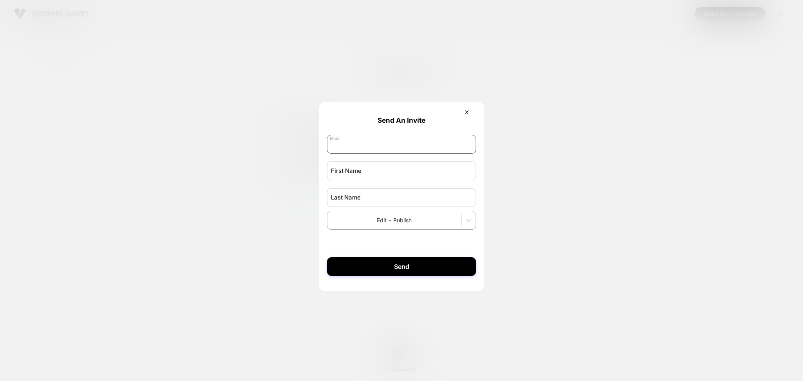
click at [377, 149] on input "email" at bounding box center [401, 144] width 149 height 19
paste input "**********"
type input "**********"
click at [385, 173] on input "text" at bounding box center [401, 171] width 149 height 19
type input "****"
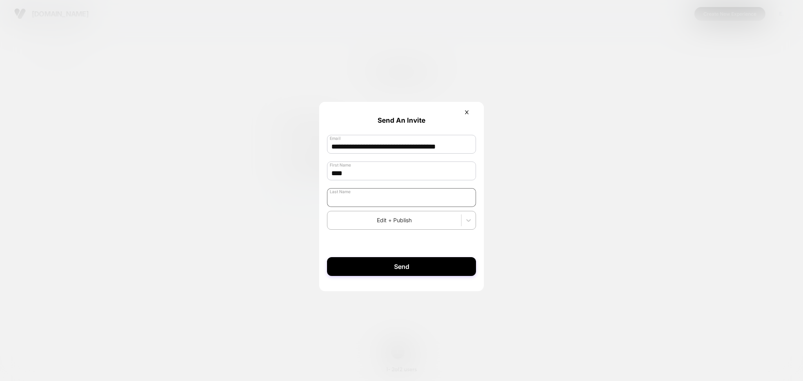
click at [381, 193] on input "text" at bounding box center [401, 197] width 149 height 19
type input "**********"
click at [468, 223] on icon at bounding box center [469, 220] width 8 height 8
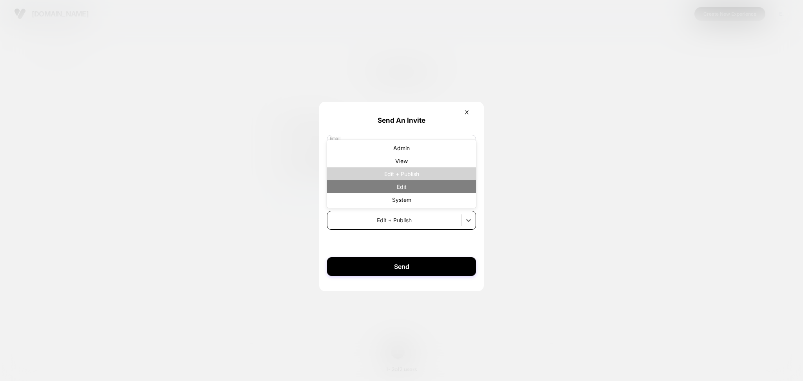
click at [416, 185] on div "Edit" at bounding box center [401, 186] width 149 height 13
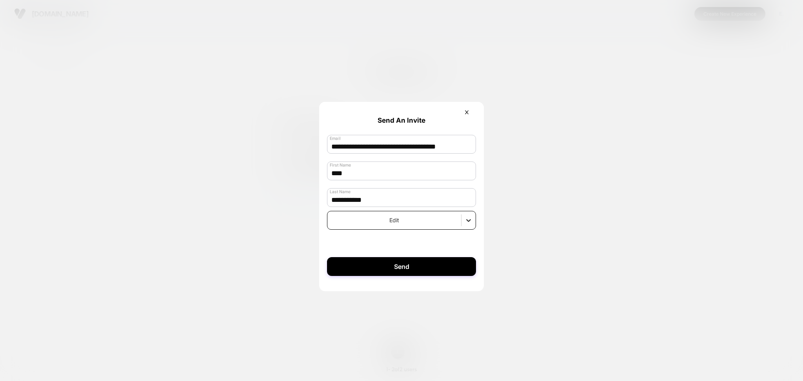
click at [468, 224] on icon at bounding box center [469, 220] width 8 height 8
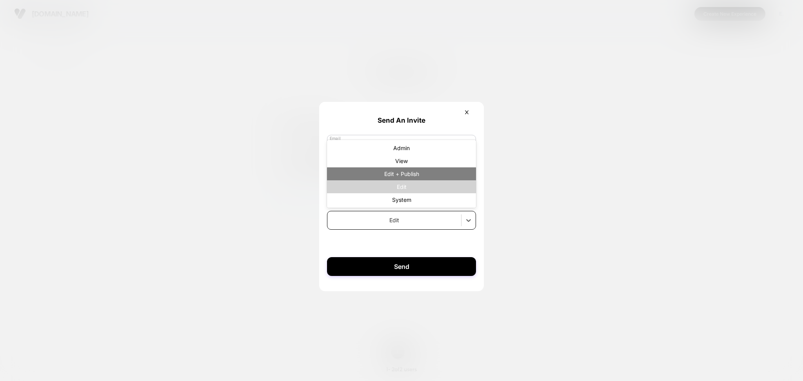
click at [418, 179] on div "Edit + Publish" at bounding box center [401, 173] width 149 height 13
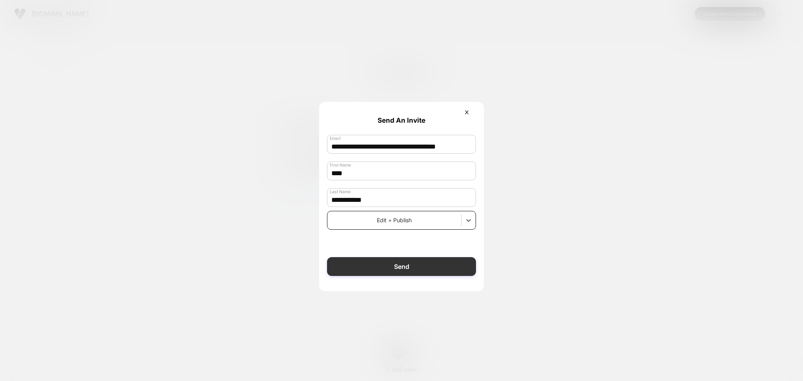
click at [431, 270] on button "Send" at bounding box center [401, 266] width 149 height 19
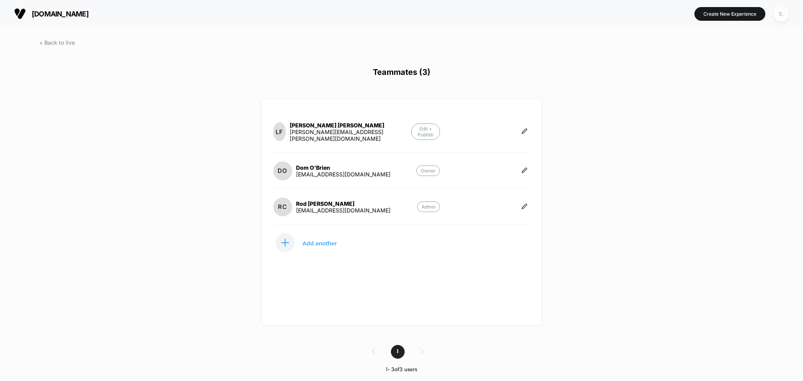
click at [780, 10] on div "E." at bounding box center [781, 13] width 15 height 15
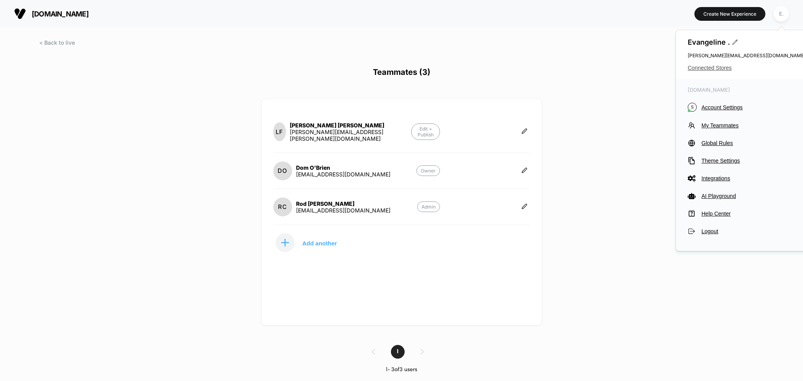
click at [716, 66] on span "Connected Stores" at bounding box center [747, 68] width 118 height 6
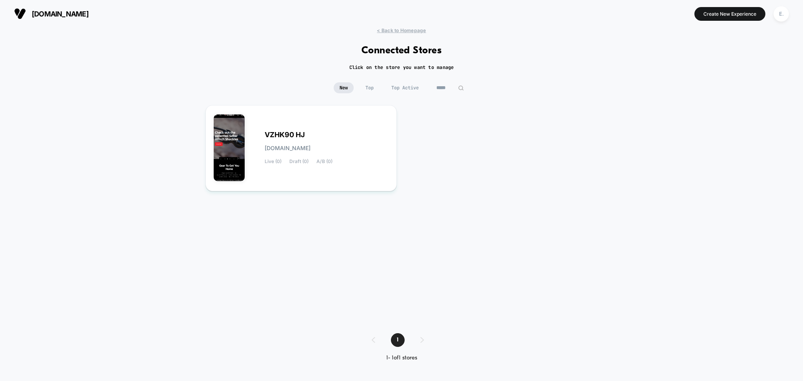
click at [443, 84] on input "*****" at bounding box center [450, 87] width 39 height 11
click at [443, 84] on input "*****" at bounding box center [450, 87] width 78 height 11
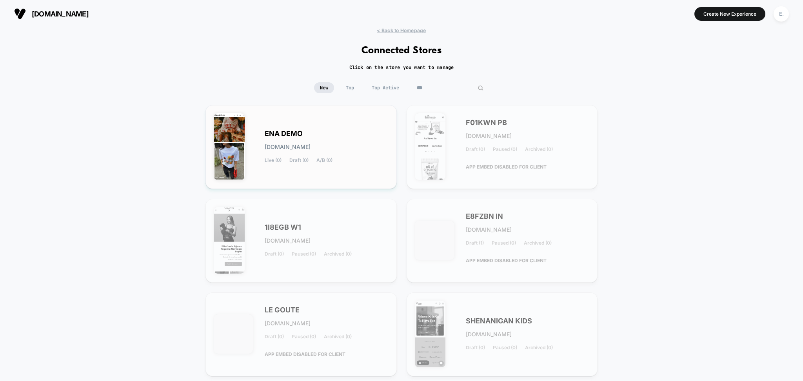
type input "***"
click at [377, 131] on div "ENA DEMO ena-demo.myshopify.com Live (0) Draft (0) A/B (0)" at bounding box center [327, 147] width 124 height 32
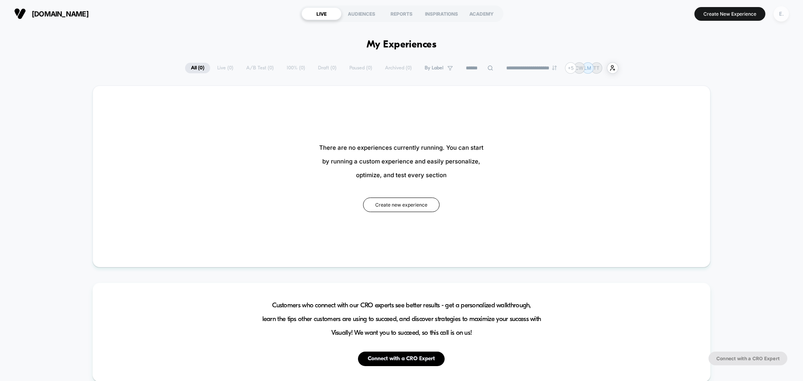
click at [782, 11] on div "E." at bounding box center [781, 13] width 15 height 15
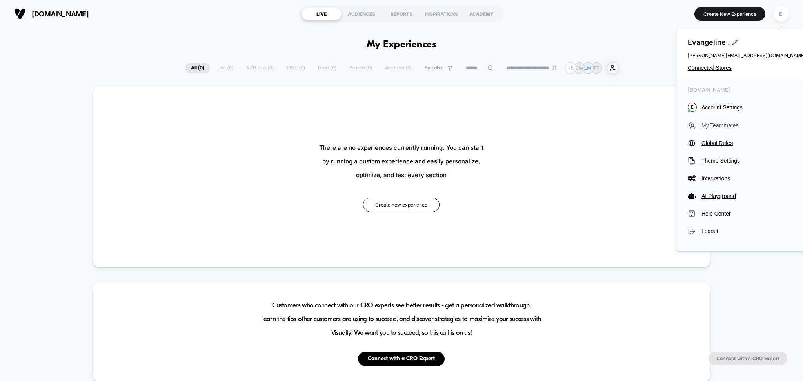
click at [717, 127] on span "My Teammates" at bounding box center [753, 125] width 104 height 6
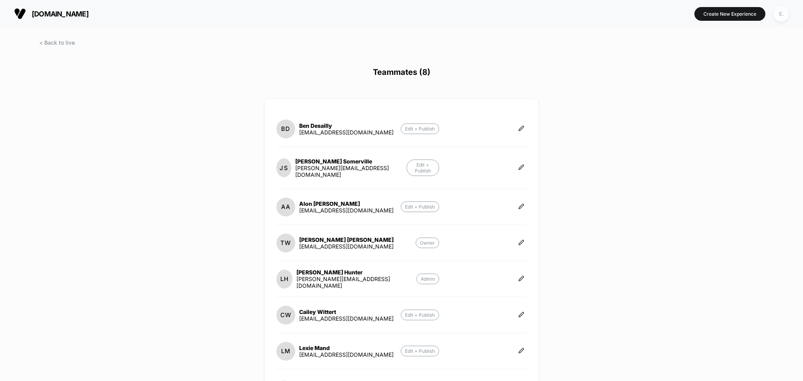
click at [779, 14] on div "E." at bounding box center [781, 13] width 15 height 15
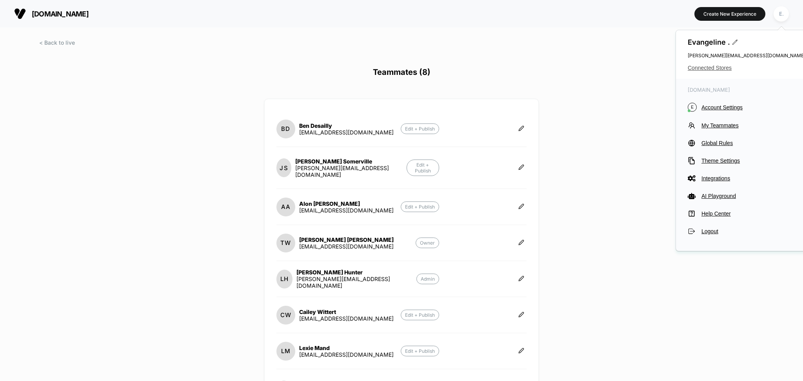
click at [720, 69] on span "Connected Stores" at bounding box center [747, 68] width 118 height 6
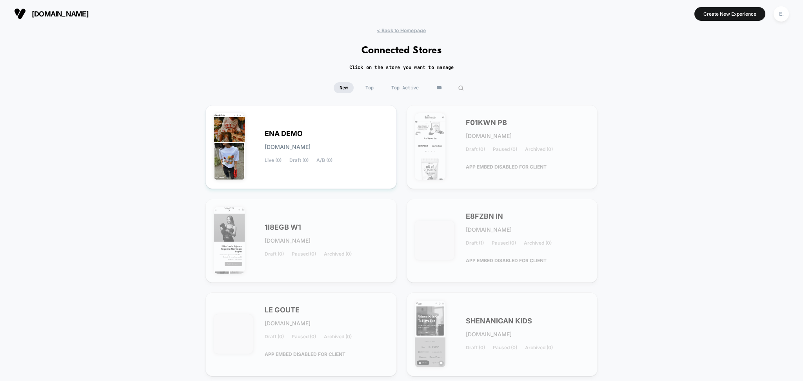
click at [448, 87] on input "***" at bounding box center [450, 87] width 39 height 11
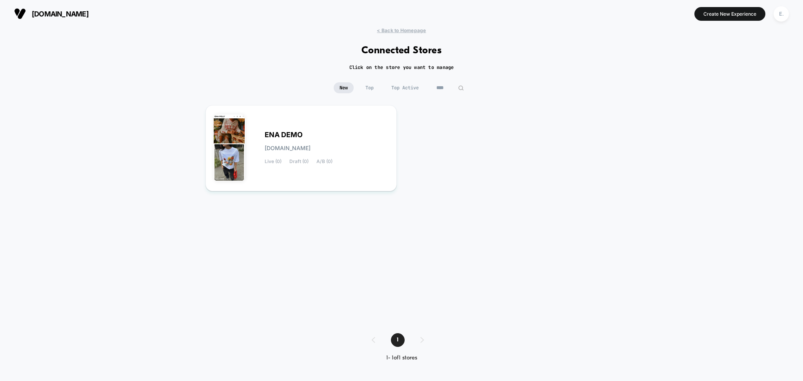
click at [522, 172] on div "ENA DEMO ena-demo.myshopify.com Live (0) Draft (0) A/B (0)" at bounding box center [401, 211] width 392 height 213
click at [689, 113] on div "< Back to Homepage Connected Stores Click on the store you want to manage New T…" at bounding box center [401, 200] width 803 height 346
click at [432, 82] on div "****" at bounding box center [450, 87] width 39 height 11
click at [447, 89] on input "****" at bounding box center [450, 87] width 39 height 11
click at [446, 89] on input "****" at bounding box center [450, 87] width 78 height 11
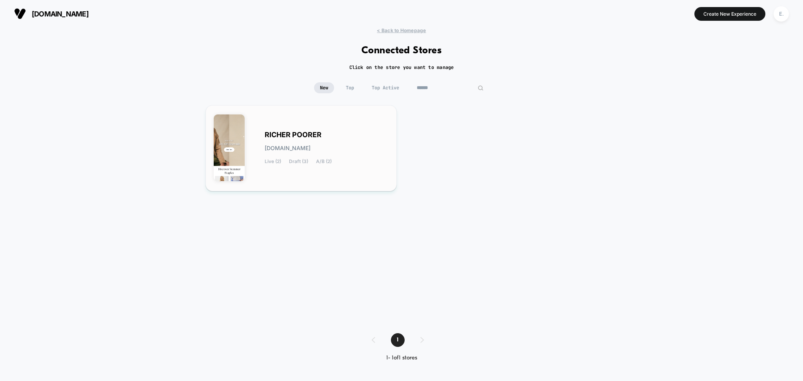
type input "******"
click at [367, 143] on div "RICHER POORER [DOMAIN_NAME] Live (2) Draft (3) A/B (2)" at bounding box center [327, 148] width 124 height 32
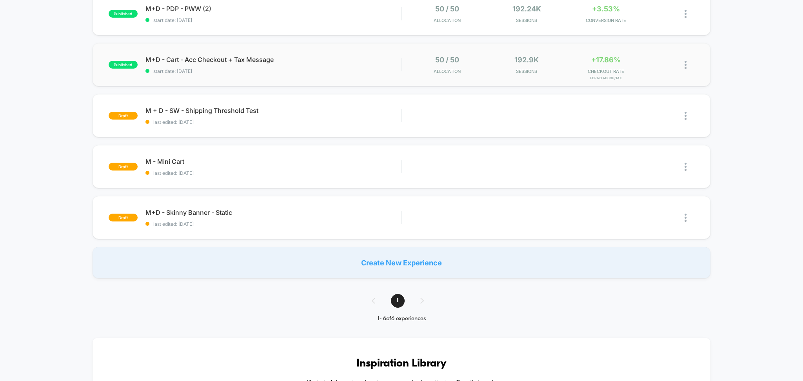
scroll to position [52, 0]
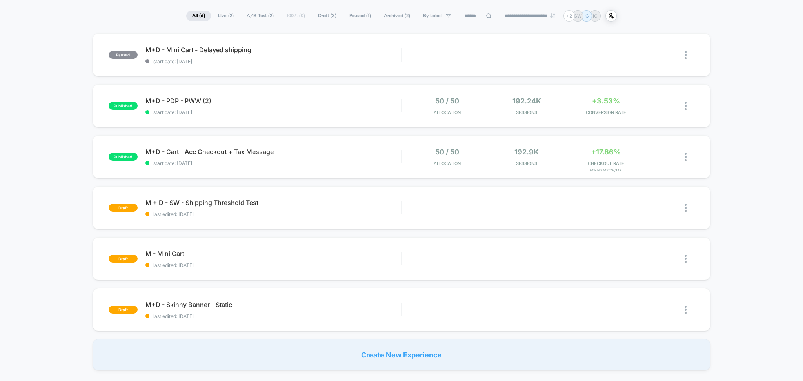
click at [312, 15] on span "Draft ( 3 )" at bounding box center [327, 16] width 30 height 11
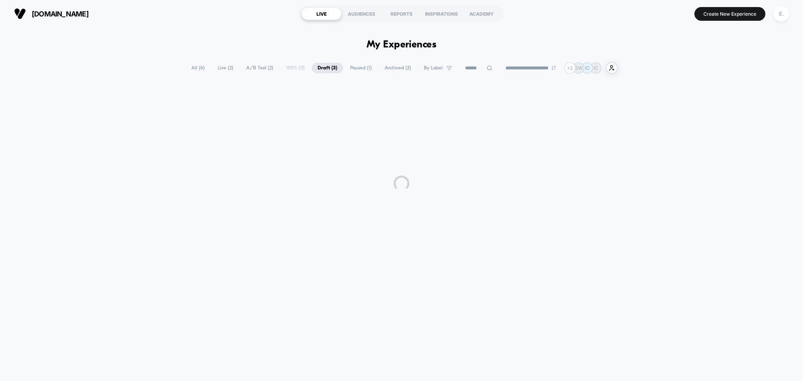
scroll to position [0, 0]
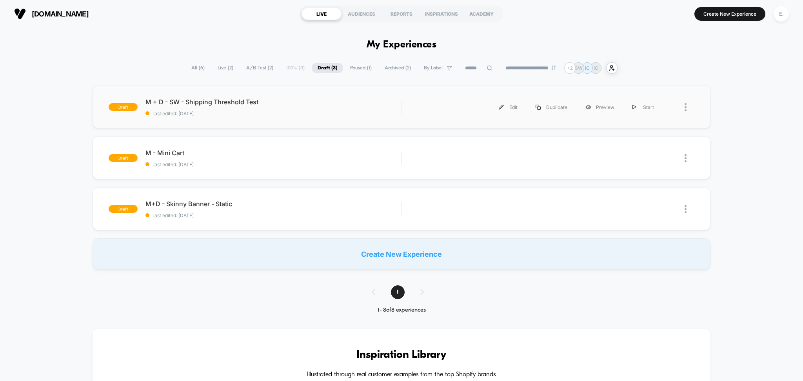
click at [317, 119] on div "draft M + D - SW - Shipping Threshold Test last edited: 10/9/2025 Edit Duplicat…" at bounding box center [402, 106] width 618 height 43
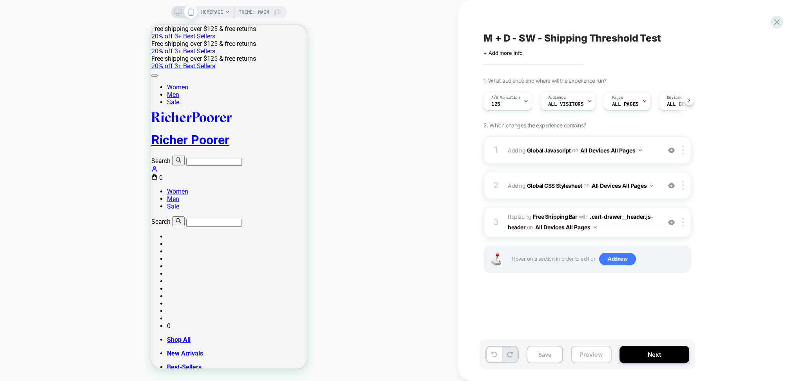
click at [587, 358] on button "Preview" at bounding box center [591, 355] width 41 height 18
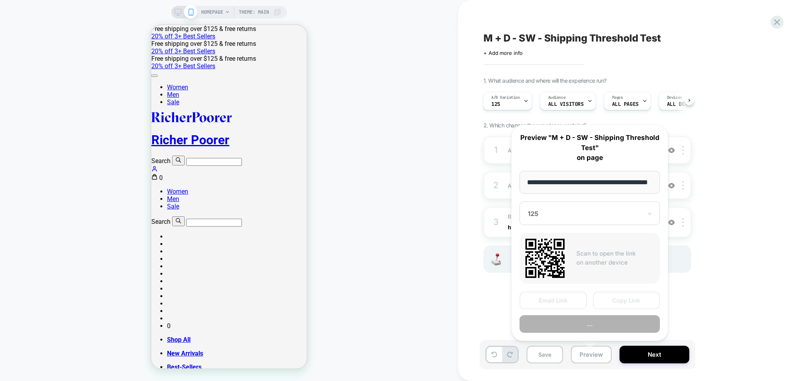
scroll to position [0, 18]
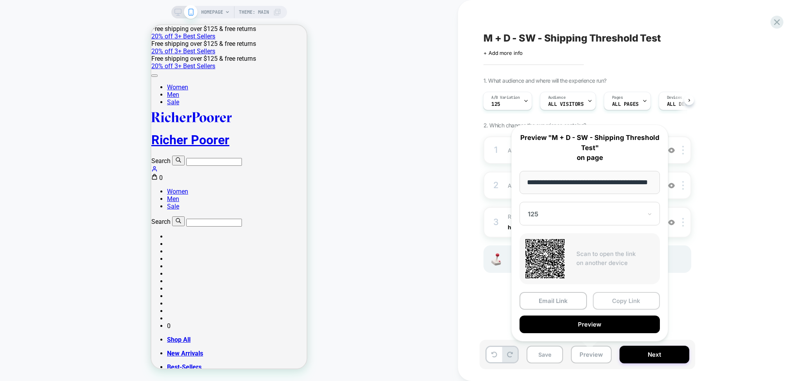
click at [636, 293] on button "Copy Link" at bounding box center [626, 301] width 67 height 18
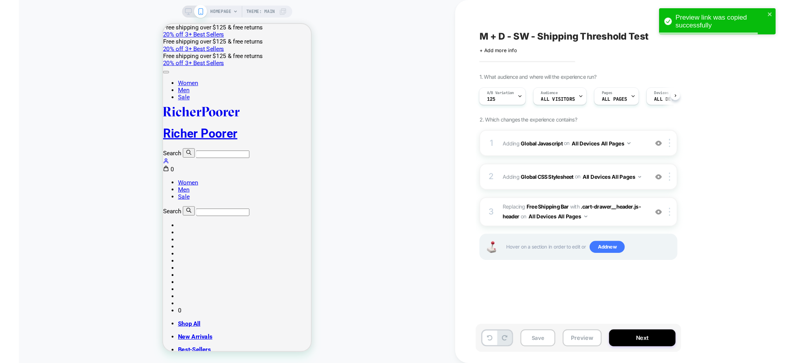
scroll to position [0, 0]
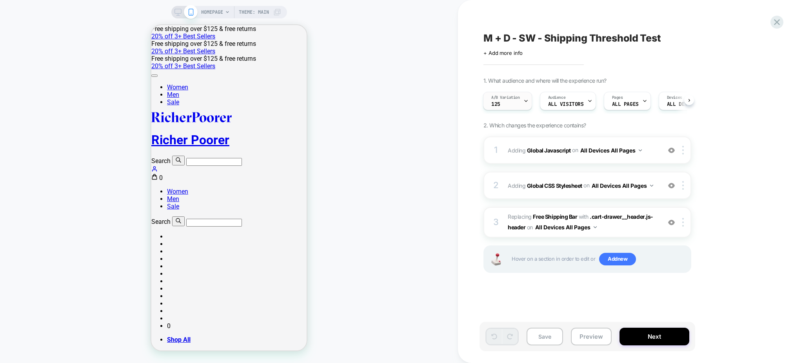
click at [518, 106] on div "A/B Variation 125" at bounding box center [505, 101] width 44 height 18
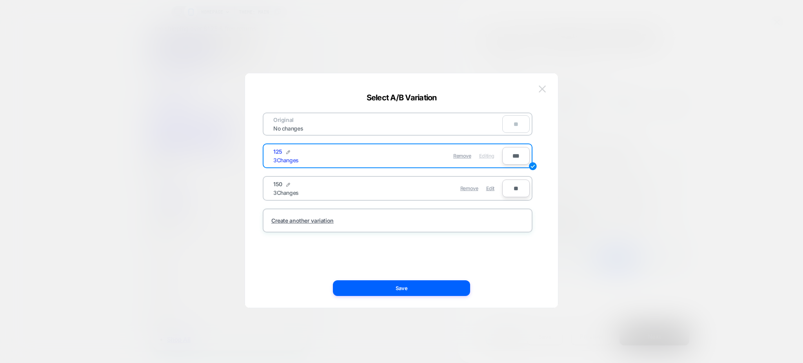
click at [539, 91] on img at bounding box center [542, 88] width 7 height 7
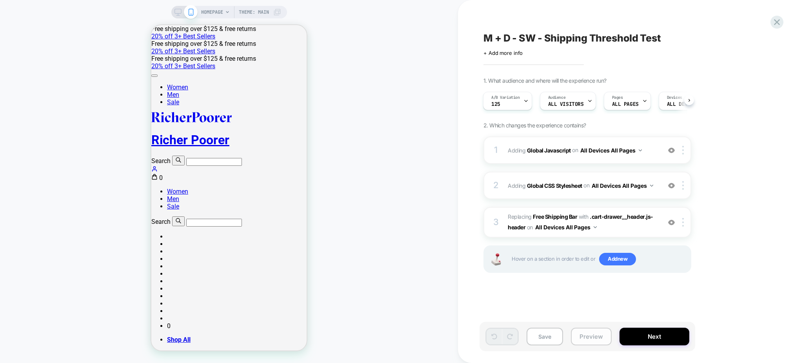
click at [590, 332] on button "Preview" at bounding box center [591, 337] width 41 height 18
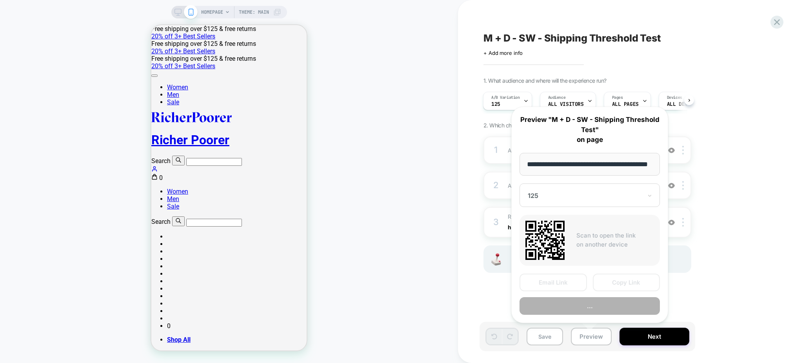
scroll to position [0, 18]
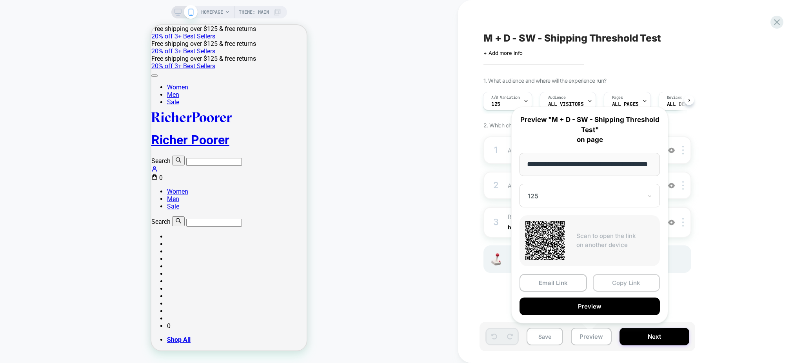
click at [635, 285] on button "Copy Link" at bounding box center [626, 283] width 67 height 18
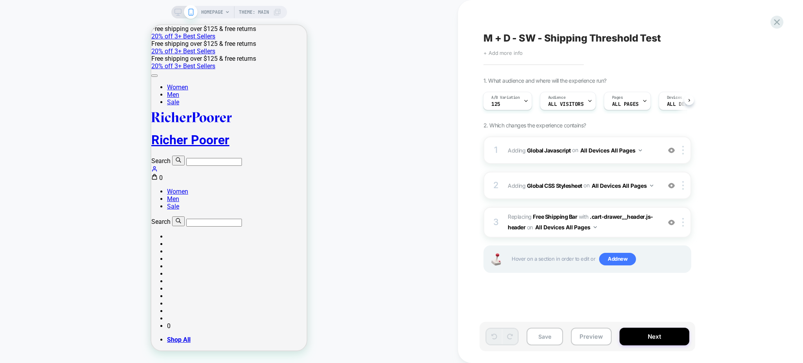
click at [516, 55] on span "+ Add more info" at bounding box center [502, 53] width 39 height 6
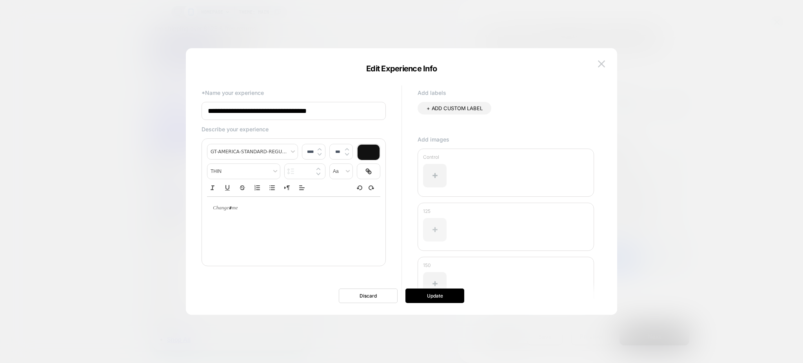
click at [436, 220] on div at bounding box center [435, 230] width 24 height 24
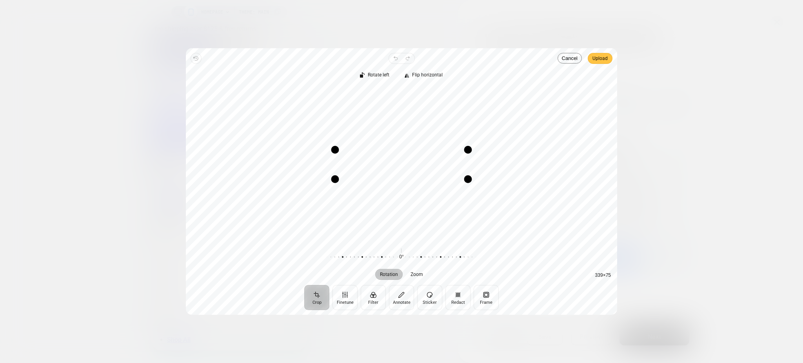
click at [605, 60] on span "Upload" at bounding box center [599, 58] width 15 height 9
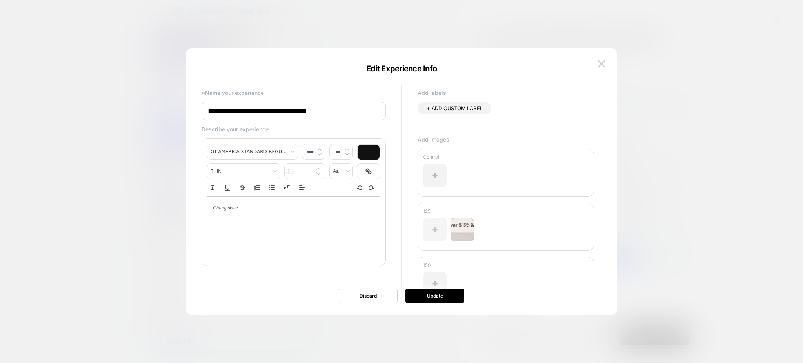
click at [436, 237] on div at bounding box center [435, 230] width 24 height 24
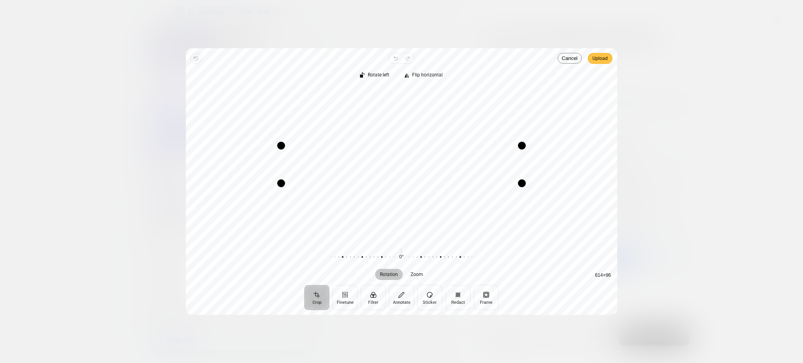
click at [603, 60] on span "Upload" at bounding box center [599, 58] width 15 height 9
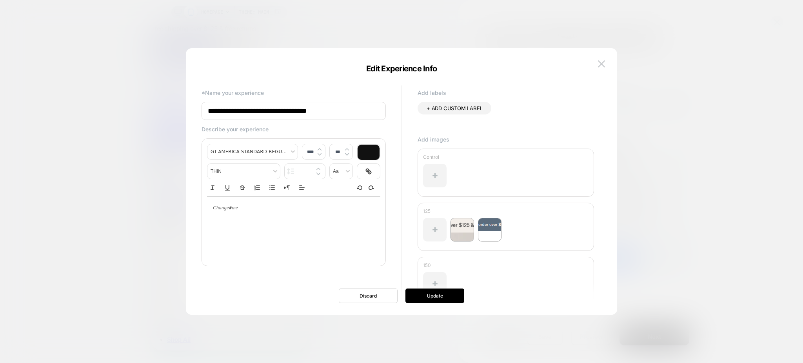
click at [447, 305] on div "**********" at bounding box center [402, 185] width 408 height 259
click at [446, 303] on div "**********" at bounding box center [402, 185] width 408 height 259
click at [444, 300] on button "Update" at bounding box center [434, 296] width 59 height 15
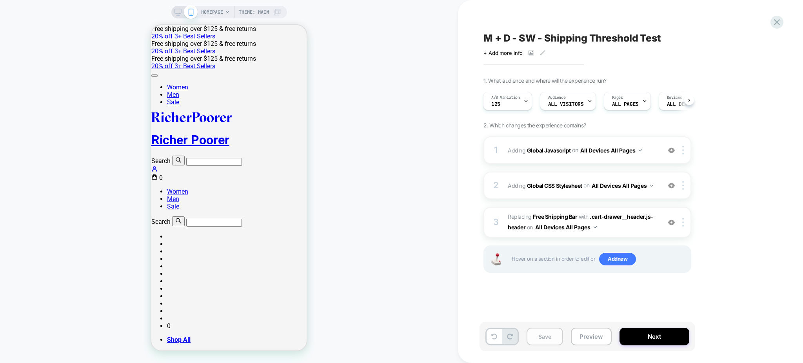
click at [549, 343] on button "Save" at bounding box center [545, 337] width 36 height 18
click at [773, 24] on div at bounding box center [777, 22] width 16 height 16
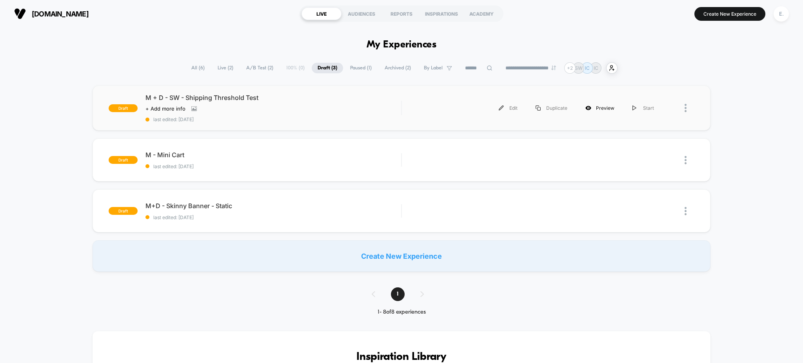
click at [598, 109] on div "Preview" at bounding box center [599, 108] width 47 height 18
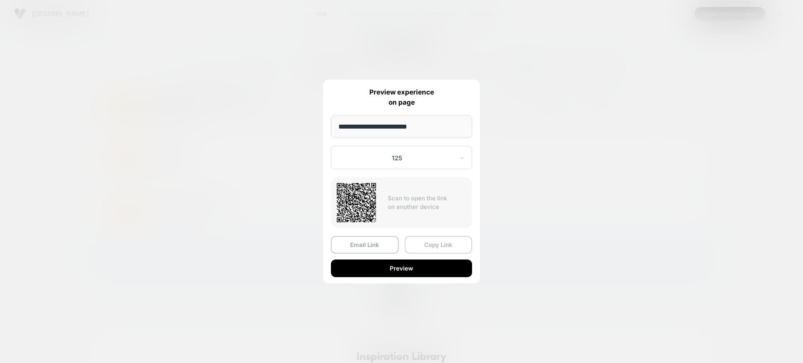
click at [441, 247] on button "Copy Link" at bounding box center [439, 245] width 68 height 18
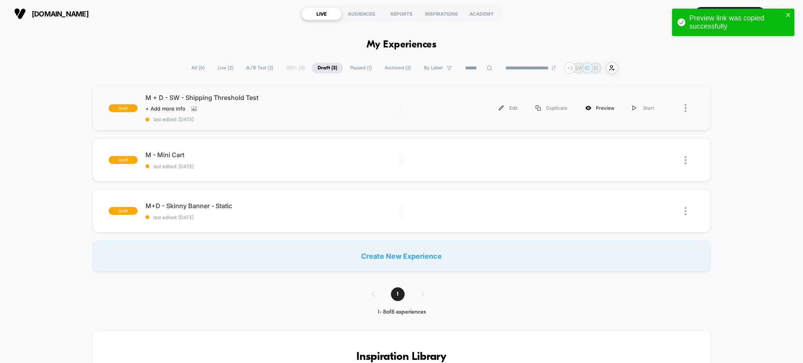
click at [594, 109] on div "Preview" at bounding box center [599, 108] width 47 height 18
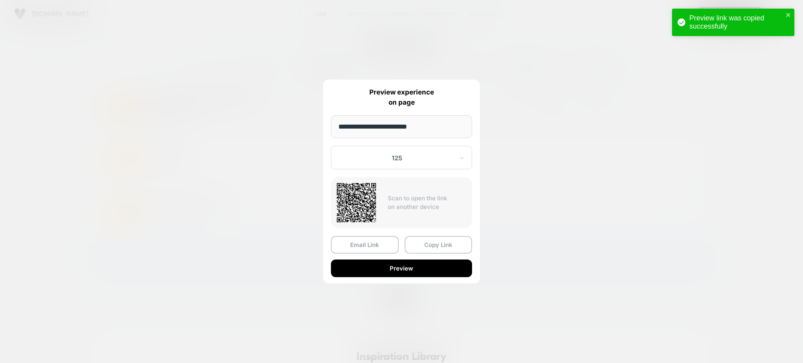
click at [434, 167] on div "125" at bounding box center [401, 158] width 141 height 24
click at [372, 199] on div "150" at bounding box center [401, 199] width 133 height 14
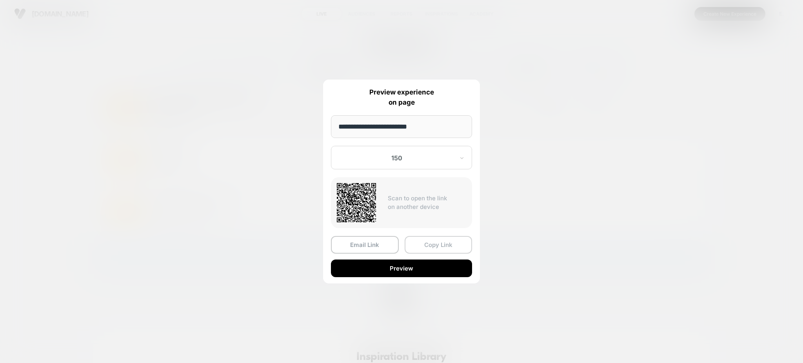
click at [438, 240] on button "Copy Link" at bounding box center [439, 245] width 68 height 18
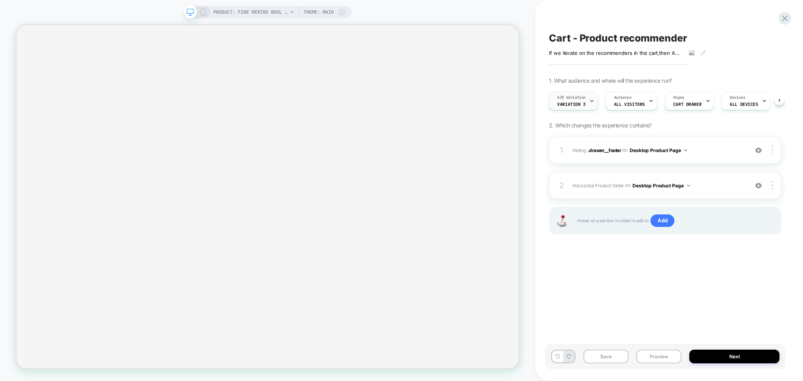
click at [582, 108] on div "A/B Variation Variation 3" at bounding box center [571, 101] width 44 height 18
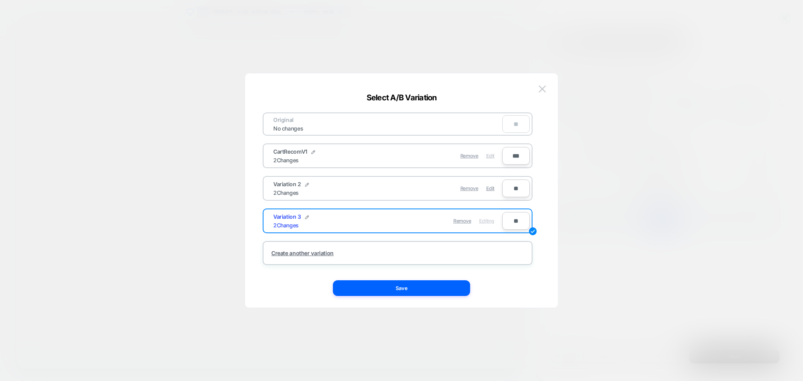
click at [492, 155] on span "Edit" at bounding box center [490, 156] width 8 height 6
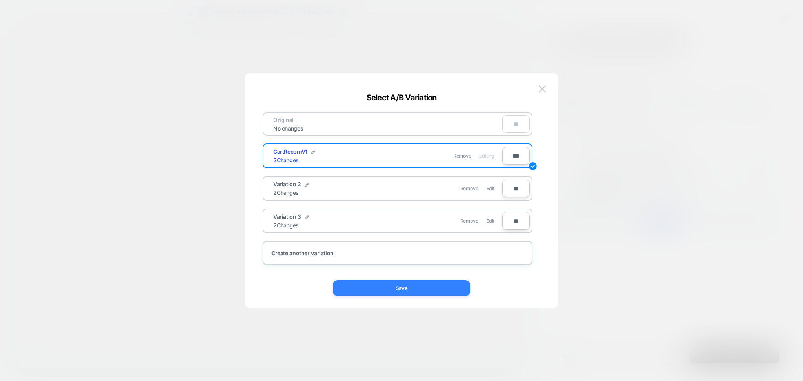
click at [448, 284] on button "Save" at bounding box center [401, 288] width 137 height 16
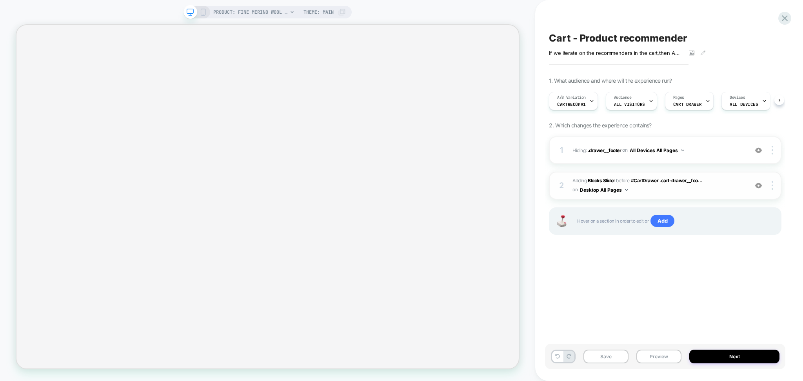
click at [663, 193] on span "#_loomi_addon_1759793108226 Adding Blocks Slider BEFORE #CartDrawer .cart-drawe…" at bounding box center [658, 185] width 172 height 18
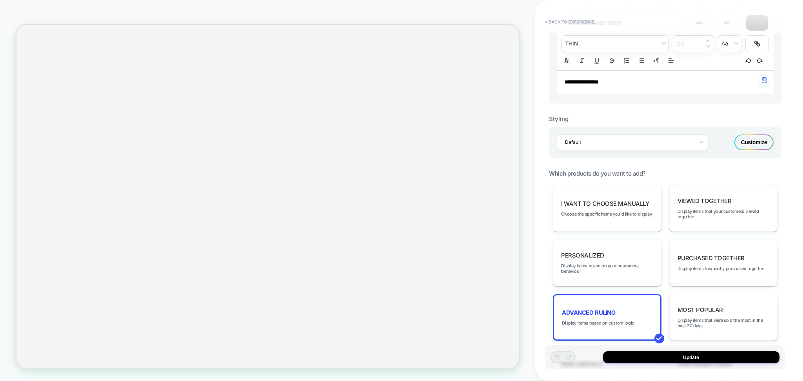
scroll to position [261, 0]
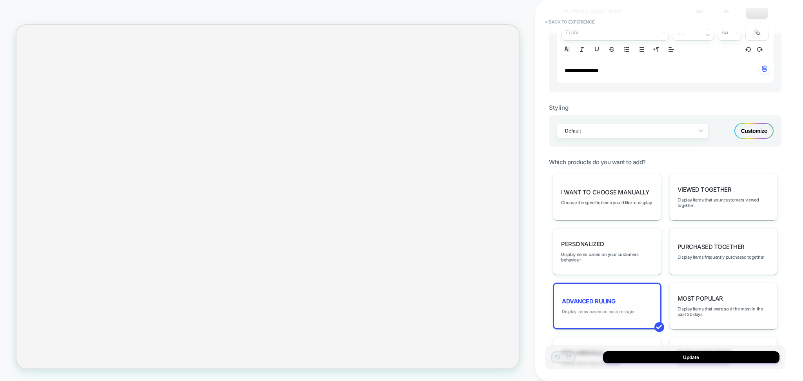
click at [615, 309] on span "Display items based on custom logic" at bounding box center [598, 311] width 72 height 5
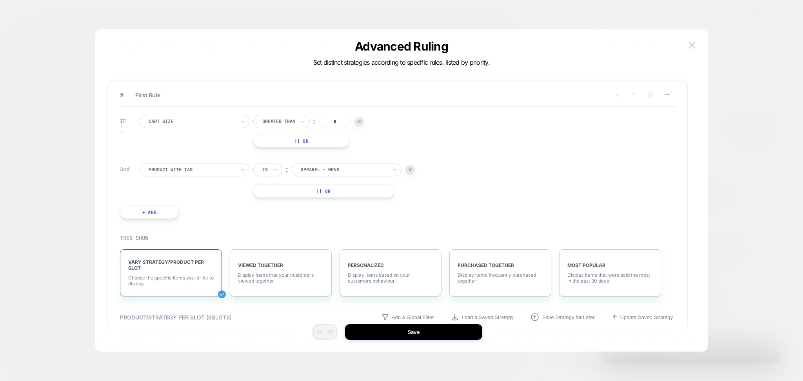
click at [278, 169] on icon at bounding box center [275, 170] width 5 height 8
click at [271, 203] on div "Is not" at bounding box center [286, 203] width 51 height 13
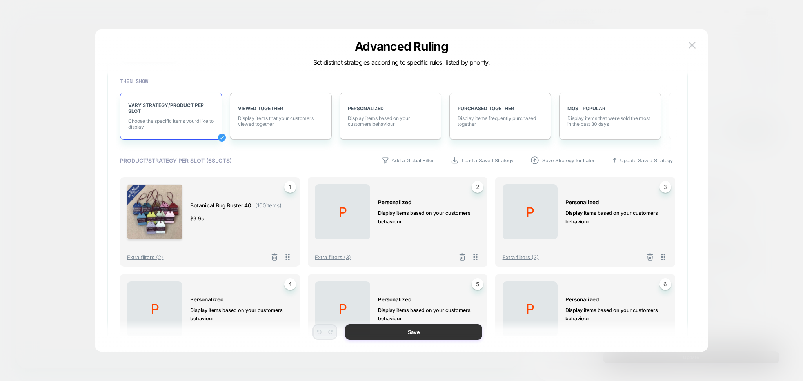
click at [392, 329] on button "Save" at bounding box center [413, 332] width 137 height 16
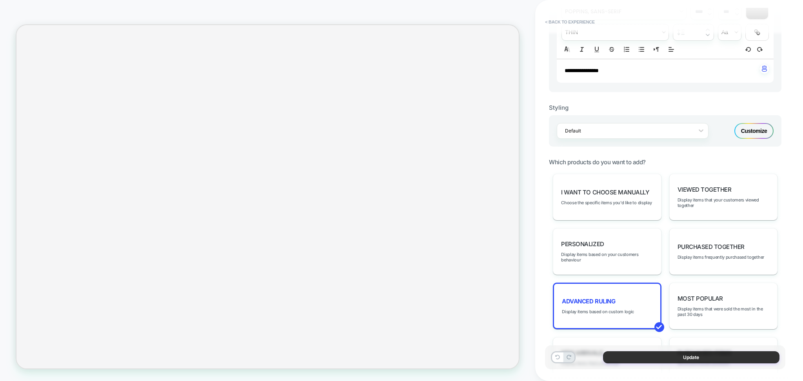
click at [622, 360] on button "Update" at bounding box center [691, 357] width 176 height 12
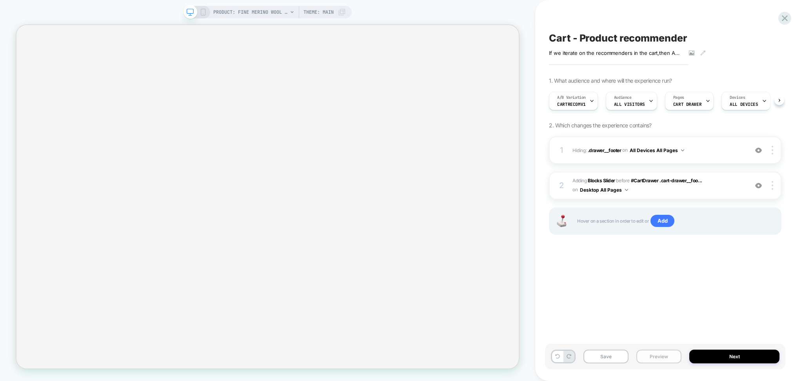
click at [660, 356] on button "Preview" at bounding box center [658, 357] width 45 height 14
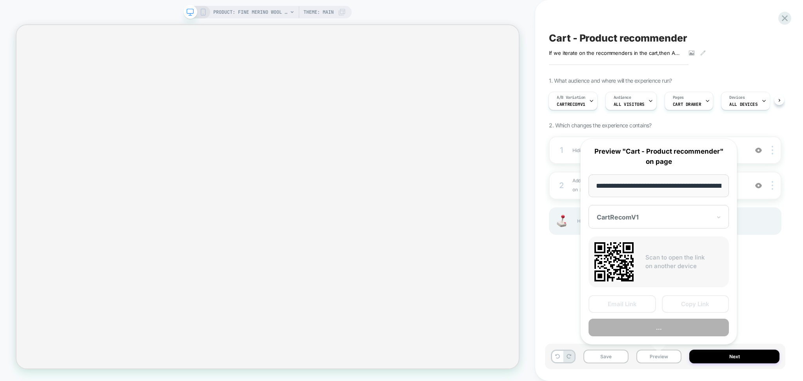
scroll to position [0, 143]
click at [648, 327] on button "..." at bounding box center [659, 328] width 140 height 18
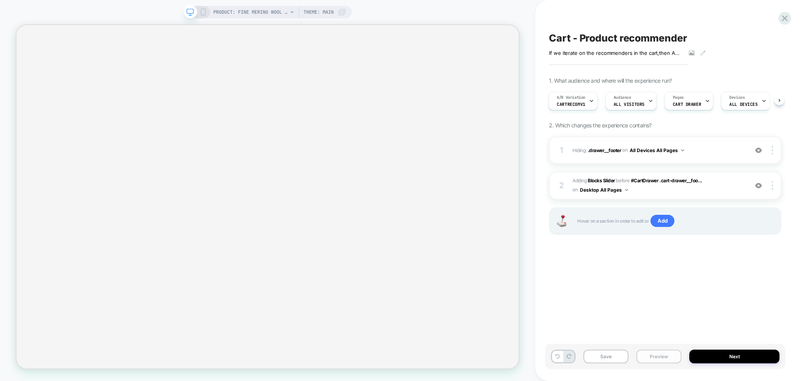
click at [675, 356] on button "Preview" at bounding box center [658, 357] width 45 height 14
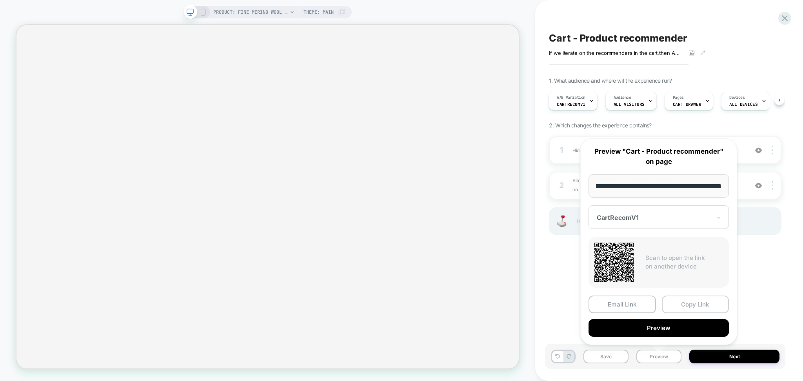
click at [702, 306] on button "Copy Link" at bounding box center [695, 305] width 67 height 18
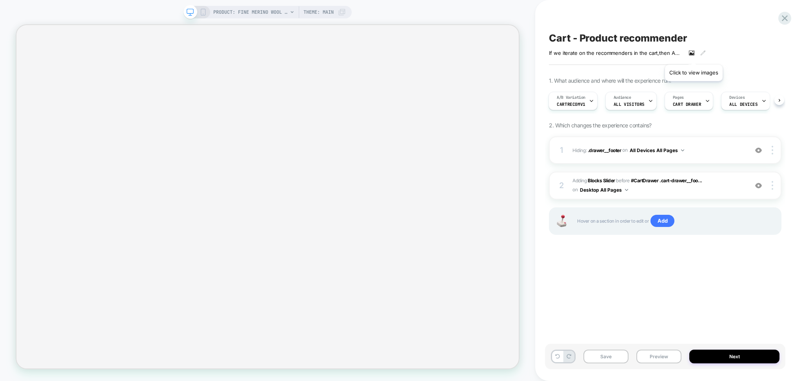
click at [694, 55] on icon at bounding box center [691, 52] width 5 height 5
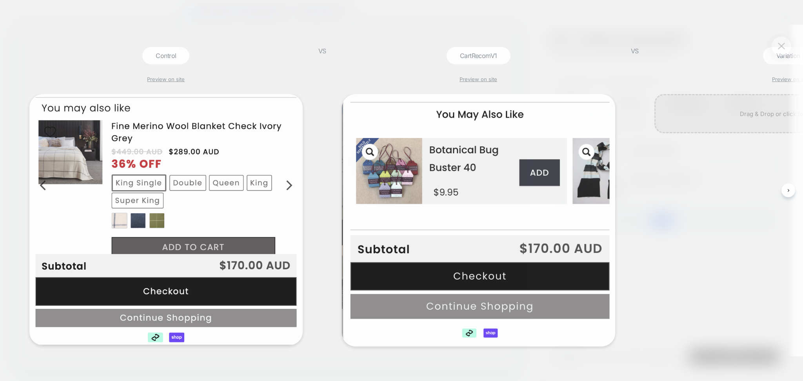
scroll to position [0, 1]
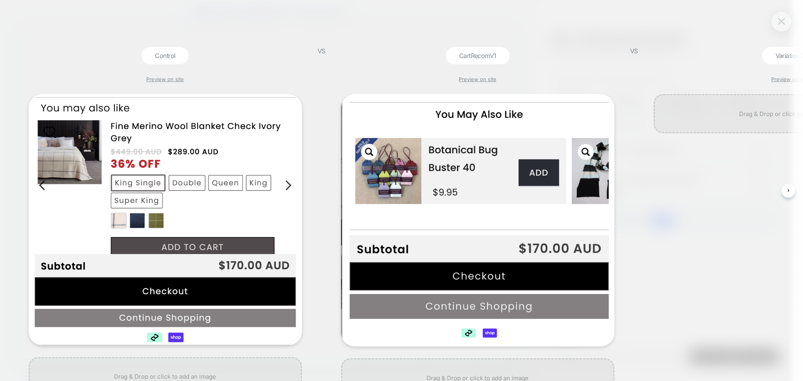
click at [781, 21] on img at bounding box center [781, 21] width 7 height 7
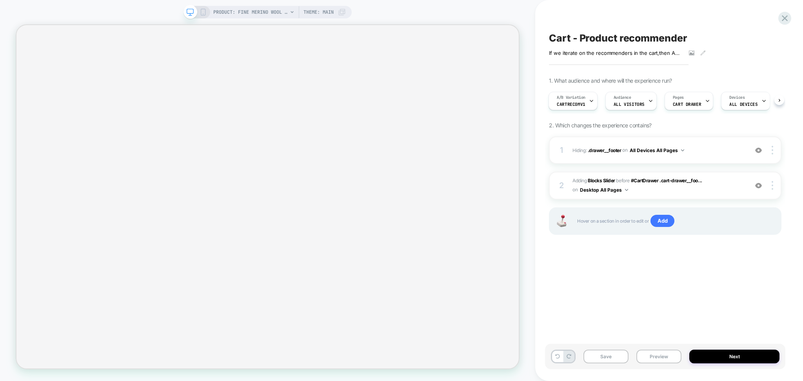
click at [711, 184] on span "#_loomi_addon_1759793108226 Adding Blocks Slider BEFORE #CartDrawer .cart-drawe…" at bounding box center [658, 185] width 172 height 18
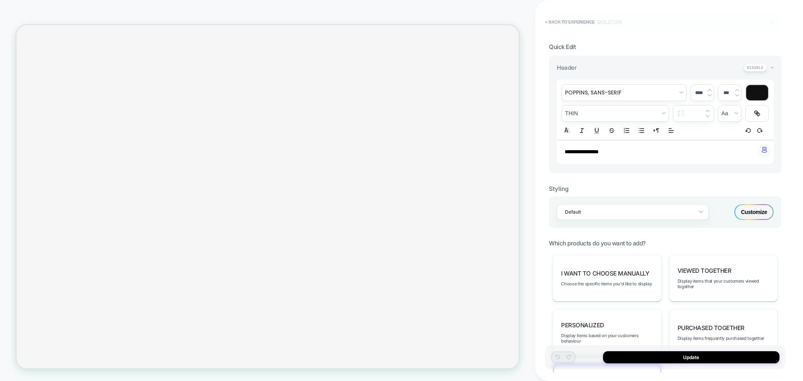
scroll to position [261, 0]
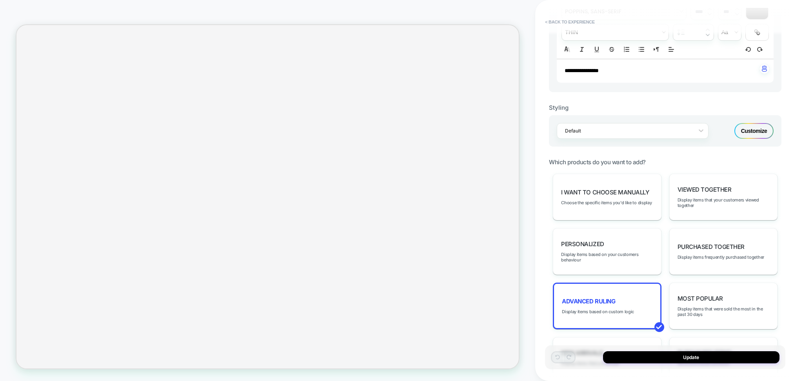
click at [748, 125] on div "Customize" at bounding box center [753, 131] width 39 height 16
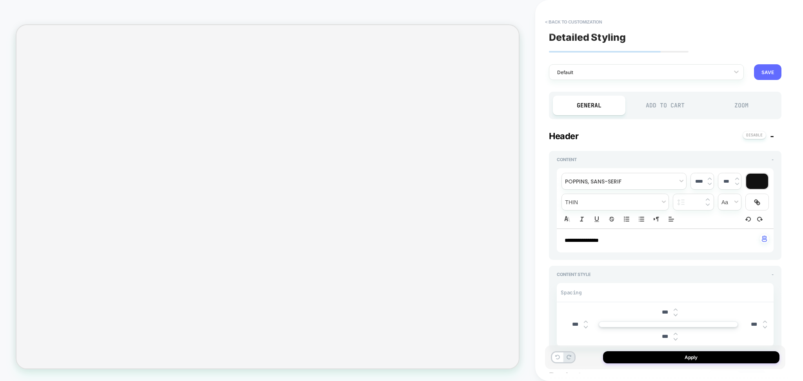
type textarea "*"
click at [763, 70] on button "SAVE" at bounding box center [767, 72] width 27 height 16
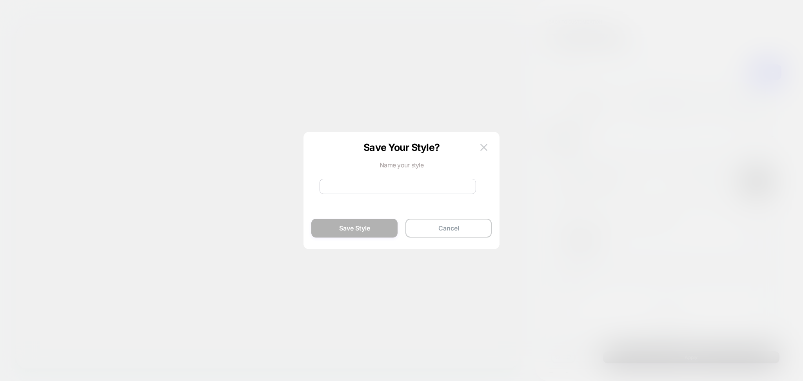
click at [352, 187] on input at bounding box center [398, 186] width 156 height 15
type input "********"
click at [328, 229] on button "Save Style" at bounding box center [354, 228] width 86 height 19
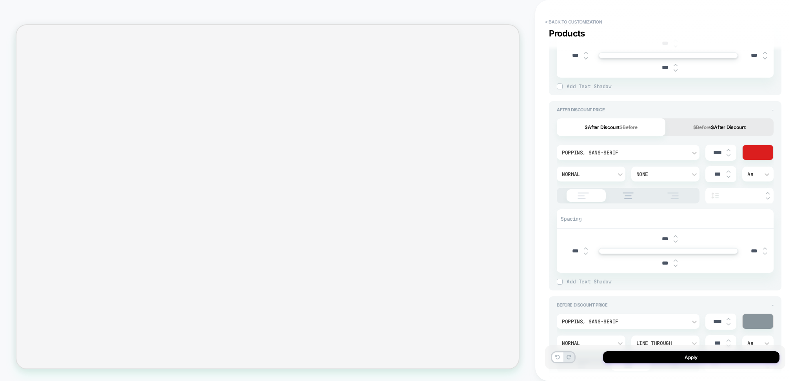
scroll to position [732, 0]
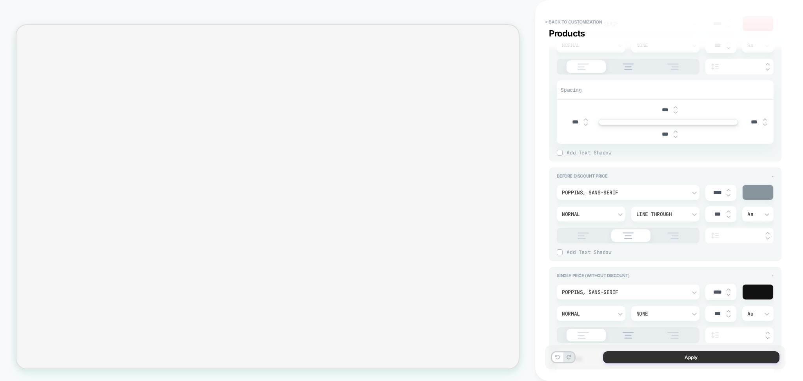
click at [663, 354] on button "Apply" at bounding box center [691, 357] width 176 height 12
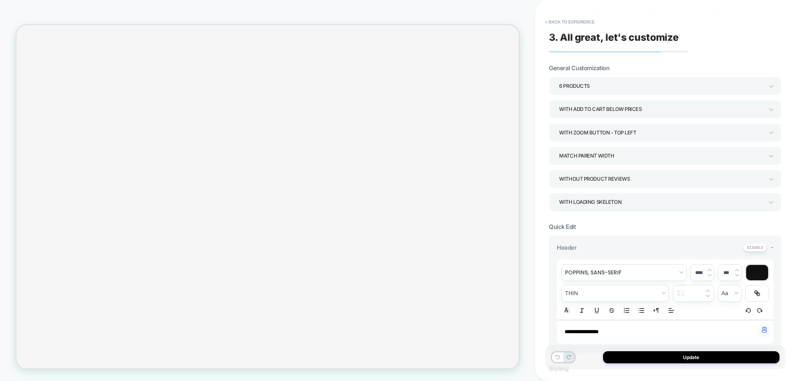
click at [681, 366] on div "Update" at bounding box center [665, 357] width 240 height 24
click at [681, 359] on button "Update" at bounding box center [691, 357] width 176 height 12
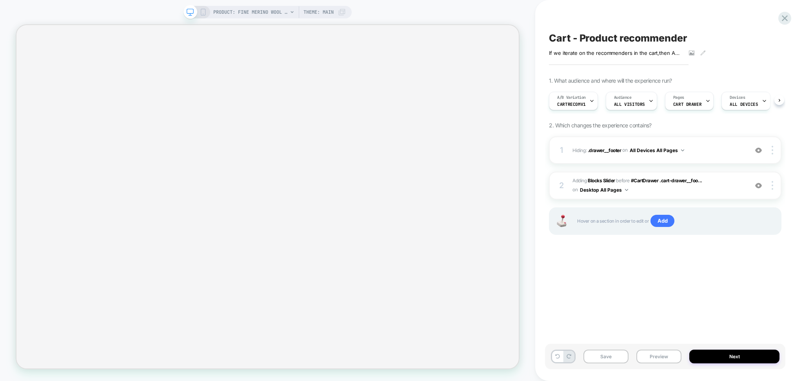
scroll to position [0, 0]
click at [709, 187] on span "#_loomi_addon_1759793108226 Adding Blocks Slider BEFORE #CartDrawer .cart-drawe…" at bounding box center [658, 185] width 172 height 18
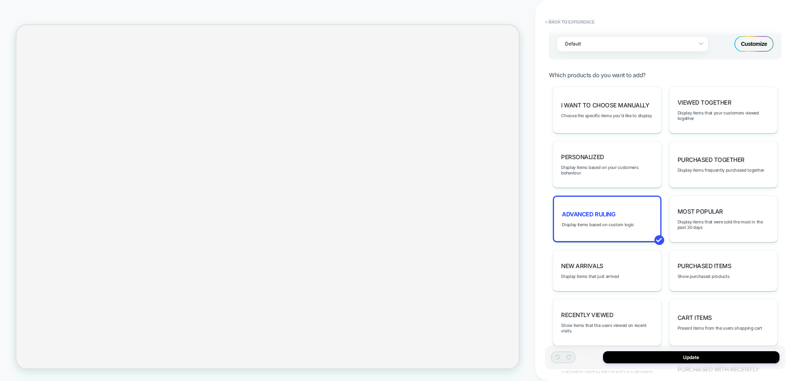
scroll to position [366, 0]
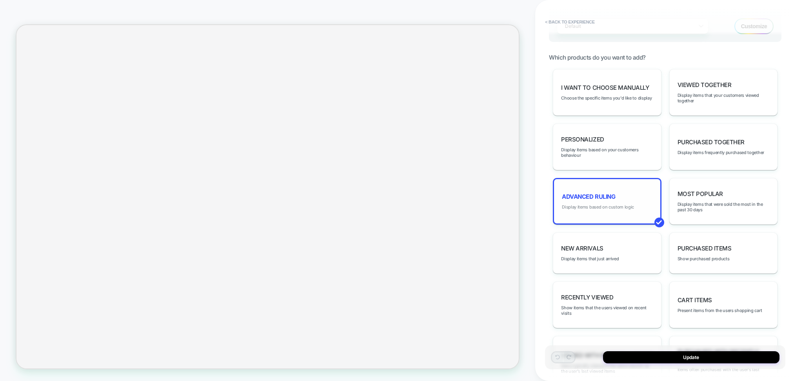
click at [613, 204] on span "Display items based on custom logic" at bounding box center [598, 206] width 72 height 5
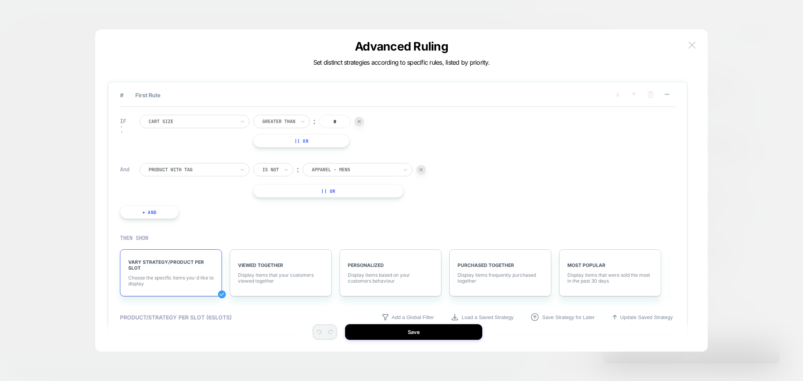
click at [693, 45] on img at bounding box center [692, 45] width 7 height 7
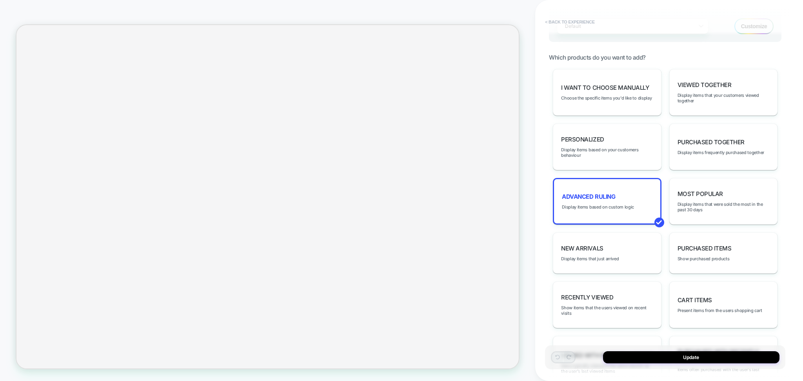
click at [586, 20] on button "< Back to experience" at bounding box center [569, 22] width 57 height 13
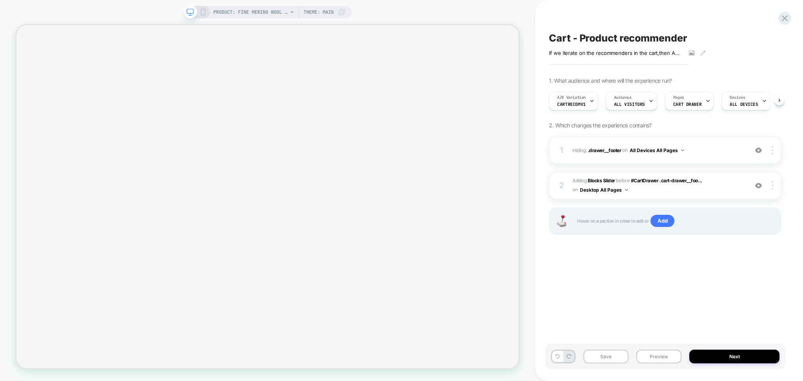
scroll to position [0, 0]
click at [664, 355] on button "Preview" at bounding box center [658, 357] width 45 height 14
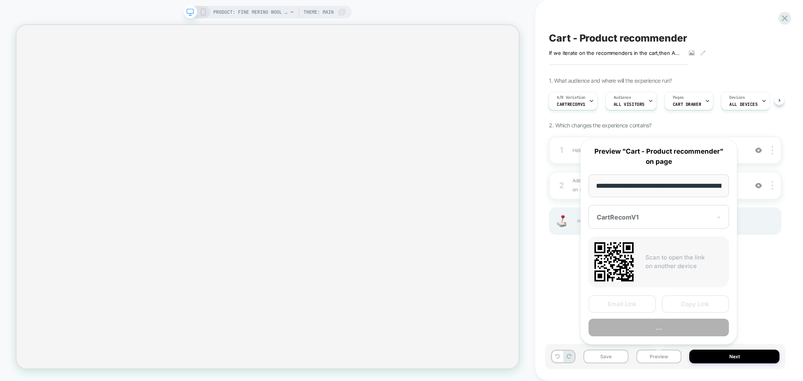
scroll to position [0, 143]
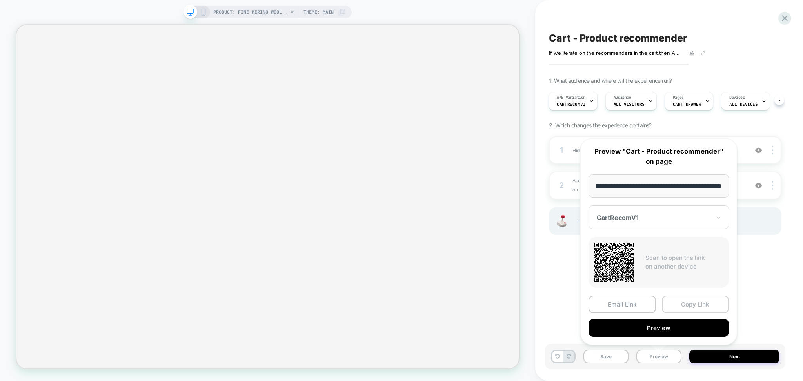
click at [694, 304] on button "Copy Link" at bounding box center [695, 305] width 67 height 18
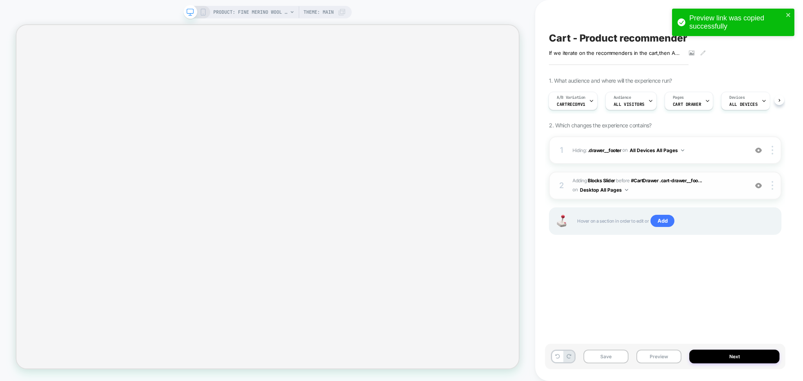
click at [678, 194] on span "#_loomi_addon_1759793108226 Adding Blocks Slider BEFORE #CartDrawer .cart-drawe…" at bounding box center [658, 185] width 172 height 18
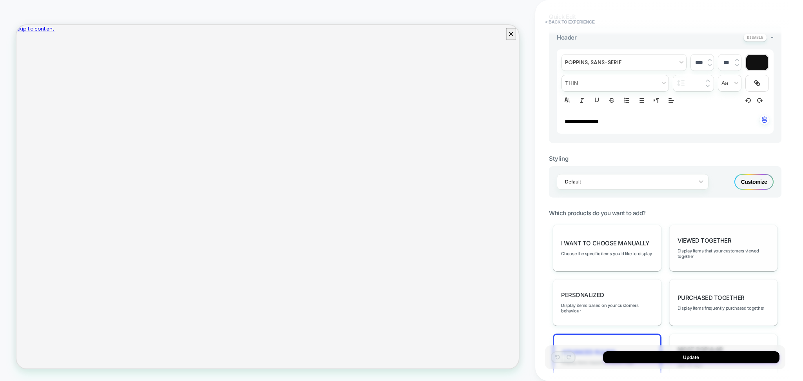
scroll to position [261, 0]
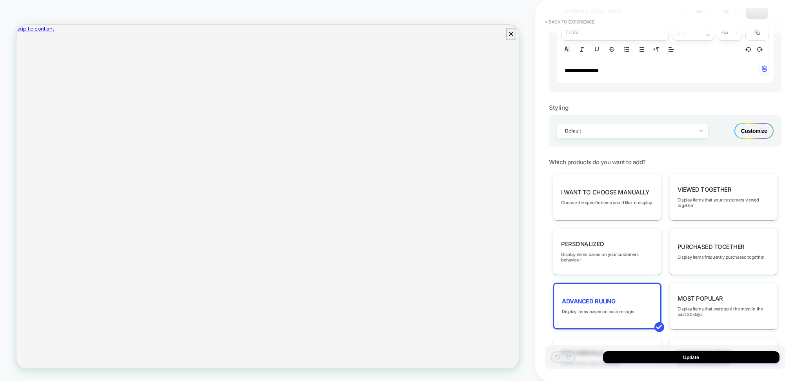
click at [743, 133] on div "Customize" at bounding box center [753, 131] width 39 height 16
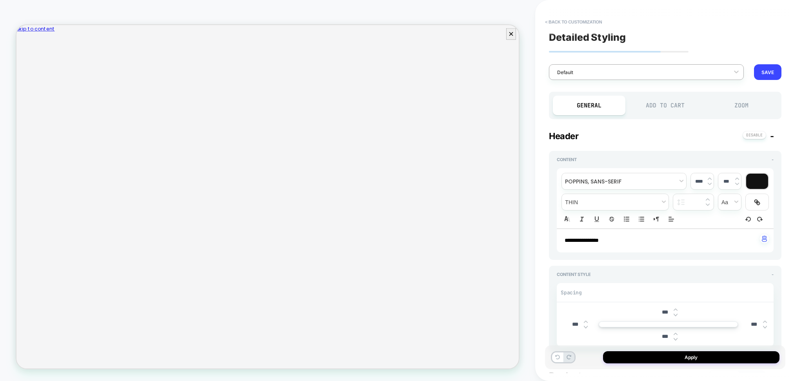
click at [717, 72] on div at bounding box center [641, 72] width 168 height 7
click at [709, 27] on span "< Back to customization" at bounding box center [661, 22] width 240 height 13
click at [582, 25] on button "< Back to customization" at bounding box center [573, 22] width 65 height 13
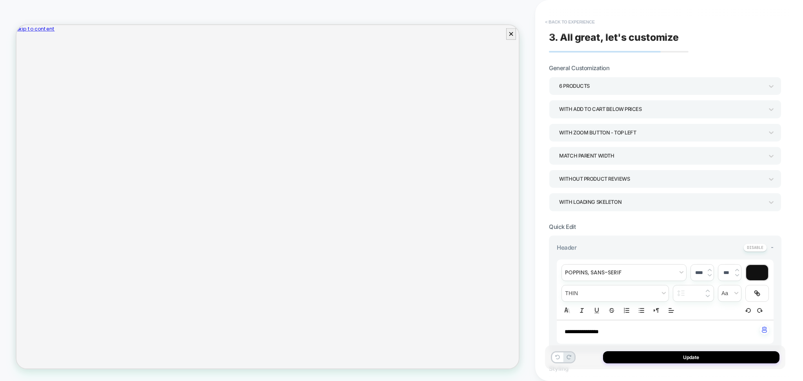
click at [582, 27] on button "< Back to experience" at bounding box center [569, 22] width 57 height 13
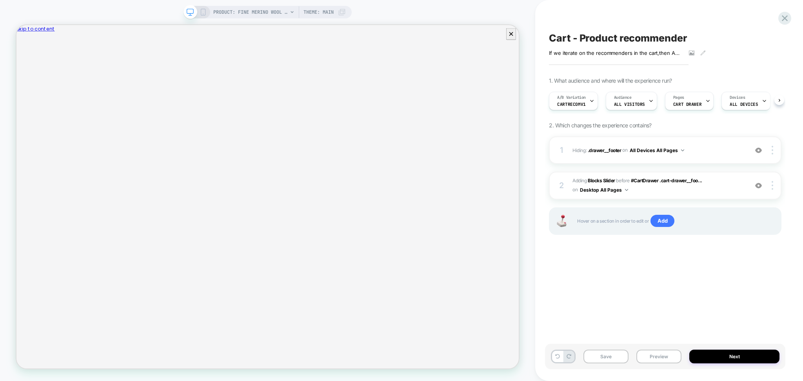
scroll to position [0, 0]
click at [786, 15] on icon at bounding box center [784, 18] width 11 height 11
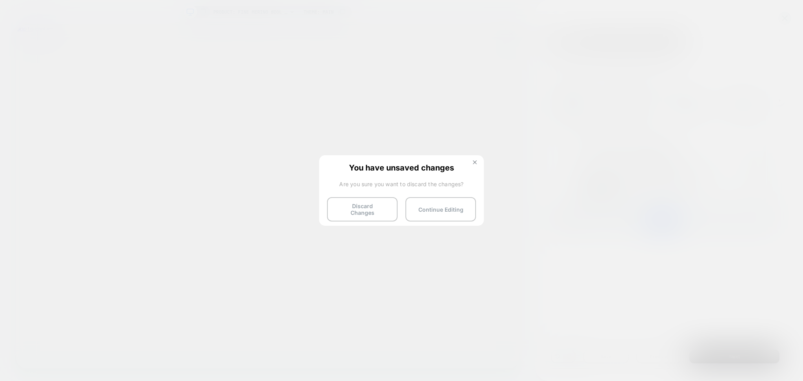
click at [475, 162] on img at bounding box center [475, 162] width 4 height 4
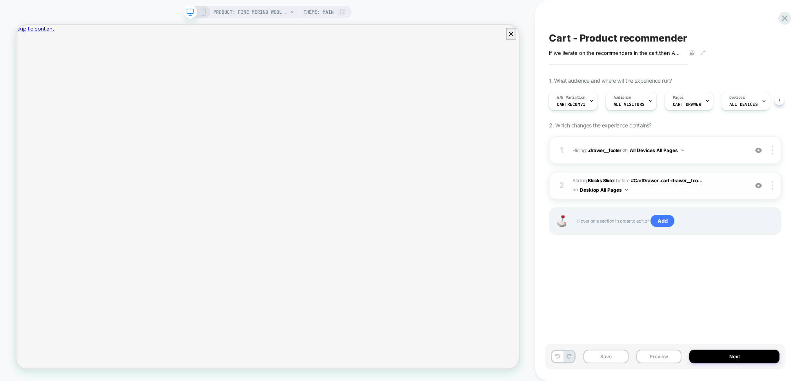
click at [712, 187] on span "#_loomi_addon_1759793108226 Adding Blocks Slider BEFORE #CartDrawer .cart-drawe…" at bounding box center [658, 185] width 172 height 18
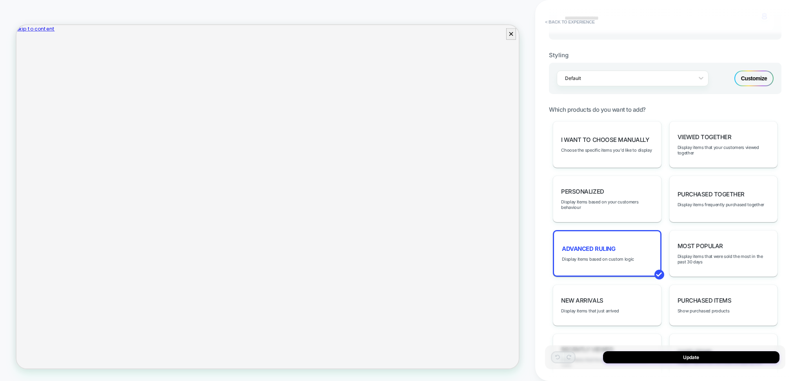
scroll to position [104, 0]
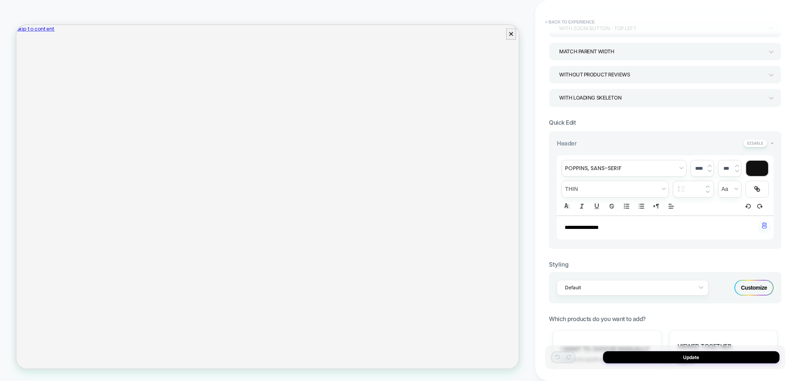
click at [578, 18] on button "< Back to experience" at bounding box center [569, 22] width 57 height 13
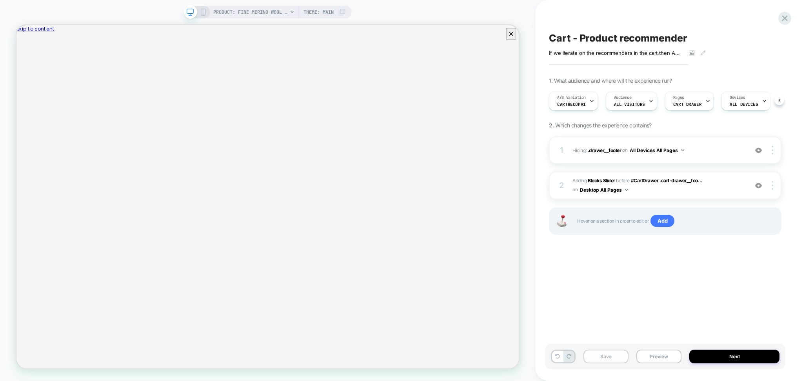
scroll to position [0, 0]
click at [605, 357] on button "Save" at bounding box center [605, 357] width 45 height 14
click at [783, 14] on icon at bounding box center [784, 18] width 11 height 11
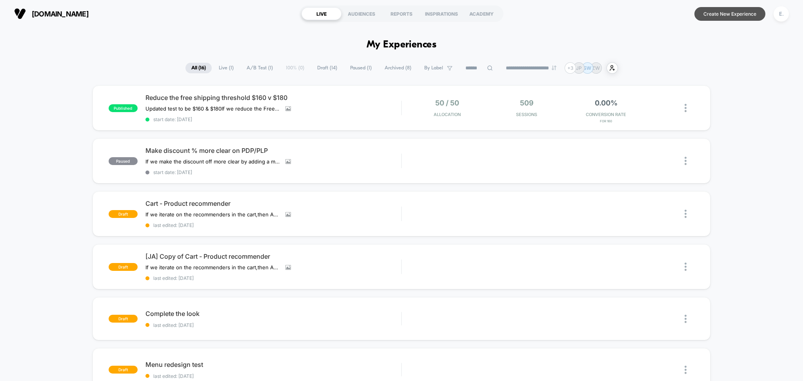
click at [729, 14] on button "Create New Experience" at bounding box center [729, 14] width 71 height 14
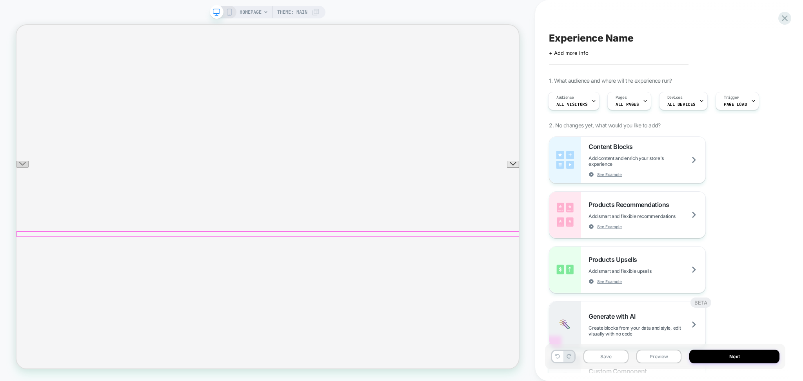
scroll to position [104, 0]
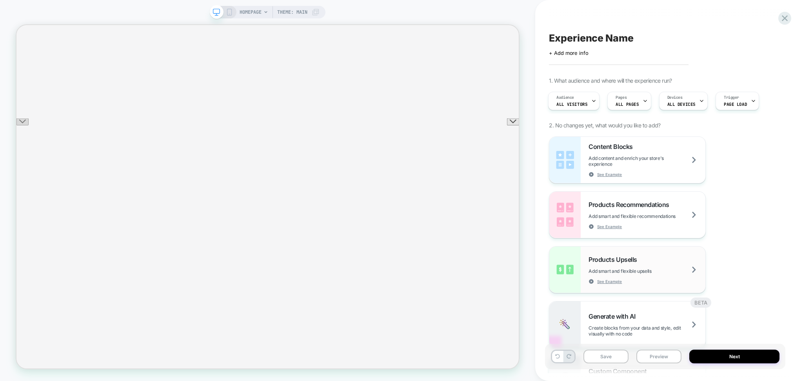
click at [636, 262] on span "Products Upsells" at bounding box center [615, 260] width 52 height 8
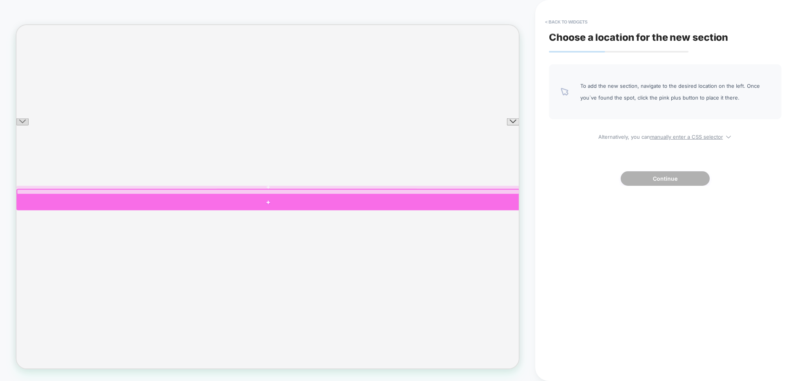
click at [552, 267] on div at bounding box center [351, 261] width 671 height 21
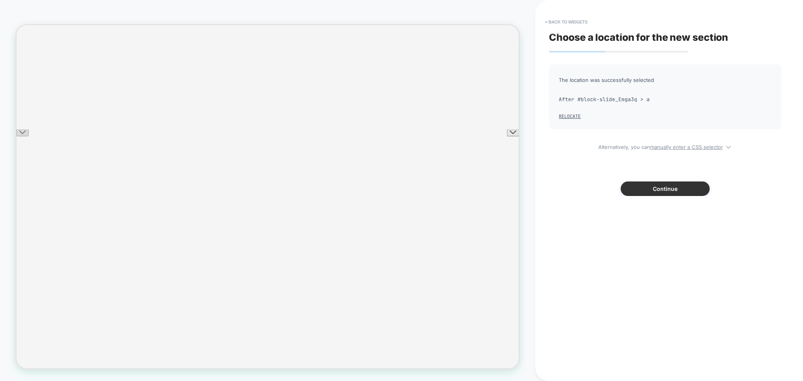
scroll to position [23, 0]
click at [674, 191] on button "Continue" at bounding box center [665, 189] width 89 height 15
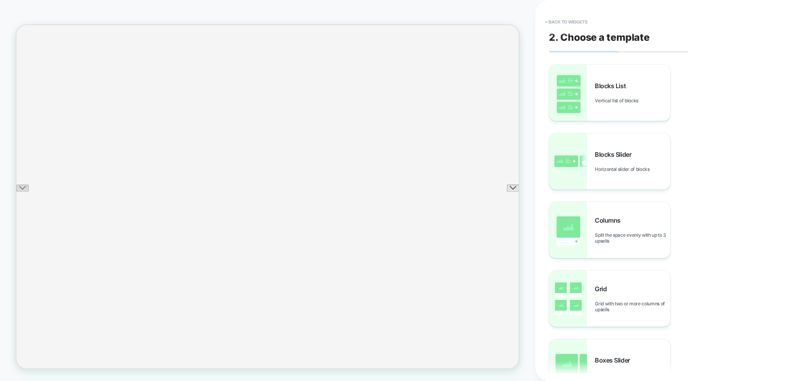
scroll to position [1, 0]
click at [631, 107] on div "Blocks List Vertical list of blocks" at bounding box center [609, 93] width 121 height 56
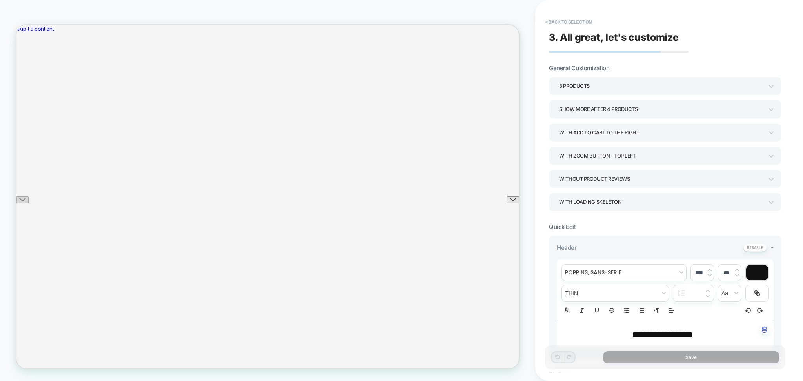
scroll to position [261, 0]
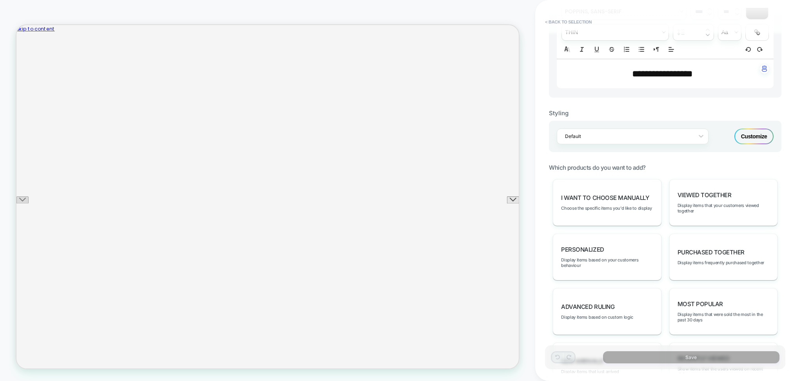
click at [762, 137] on div "Customize" at bounding box center [753, 137] width 39 height 16
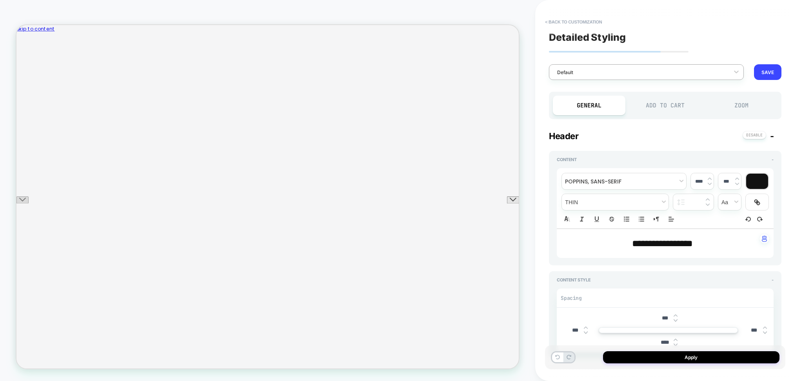
click at [630, 71] on div at bounding box center [641, 72] width 168 height 7
type textarea "*"
click at [733, 91] on button "EDIT" at bounding box center [732, 92] width 11 height 7
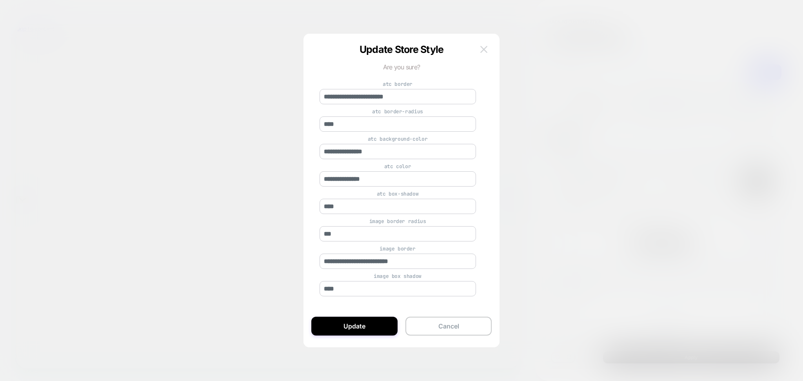
click at [479, 49] on button at bounding box center [484, 50] width 12 height 12
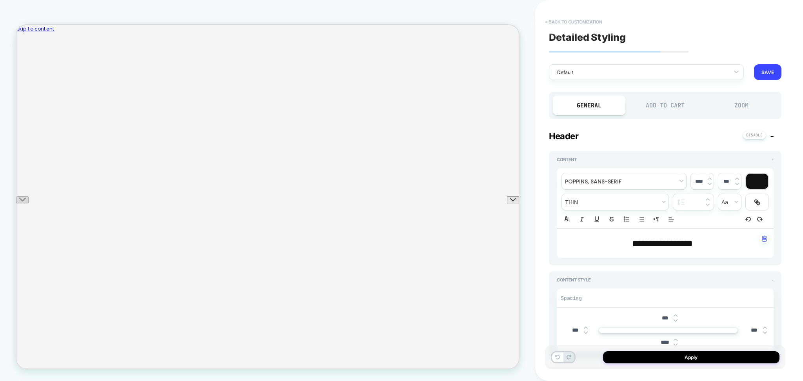
click at [600, 17] on button "< Back to customization" at bounding box center [573, 22] width 65 height 13
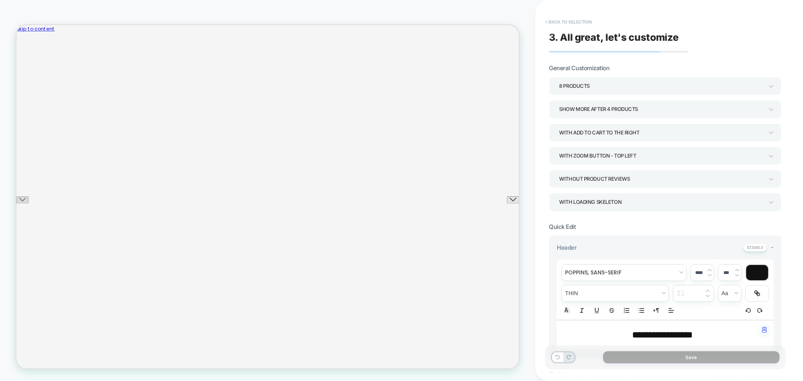
click at [588, 22] on button "< Back to selection" at bounding box center [568, 22] width 55 height 13
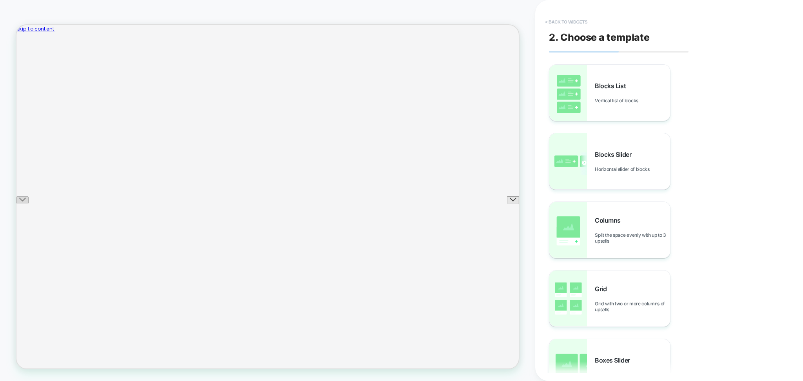
click at [571, 24] on button "< Back to widgets" at bounding box center [566, 22] width 50 height 13
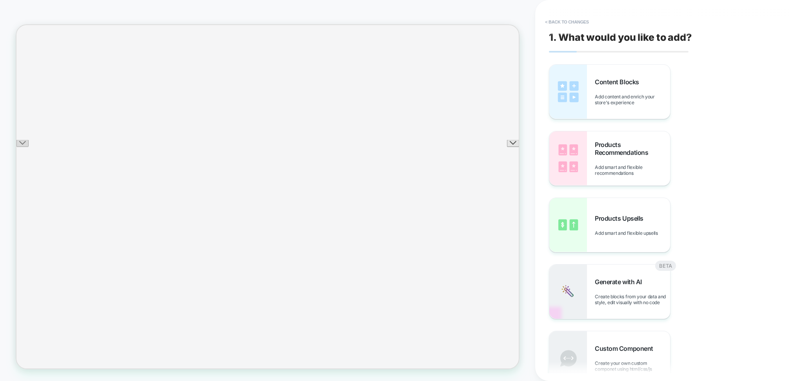
scroll to position [90, 0]
click at [576, 24] on button "< Back to changes" at bounding box center [567, 22] width 52 height 13
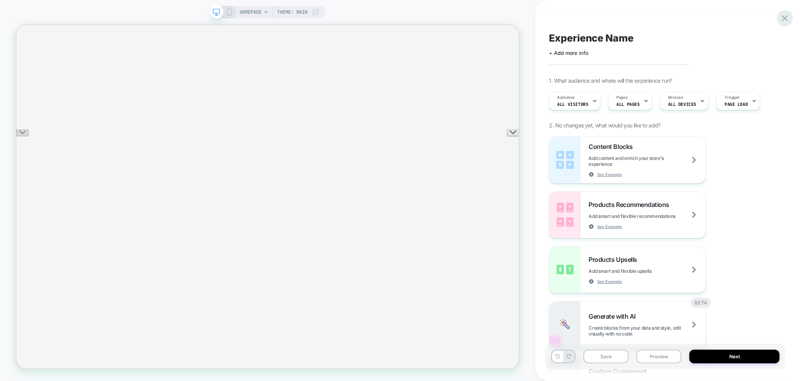
scroll to position [0, 0]
click at [779, 16] on icon at bounding box center [784, 18] width 11 height 11
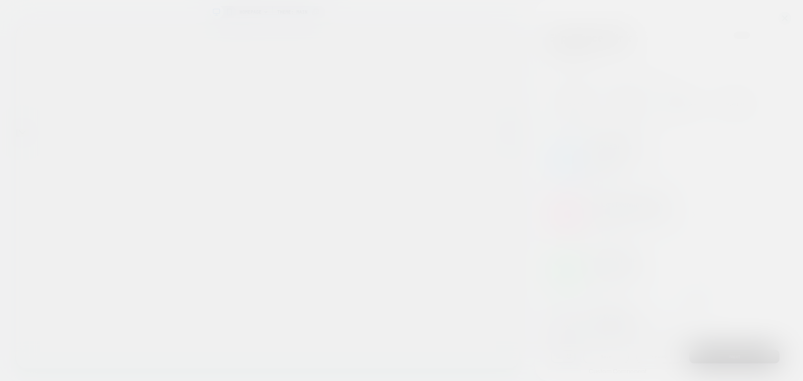
scroll to position [3, 339]
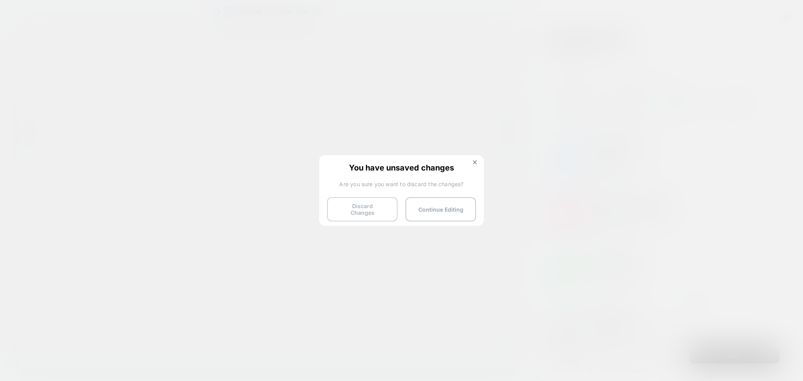
click at [354, 211] on button "Discard Changes" at bounding box center [362, 209] width 71 height 24
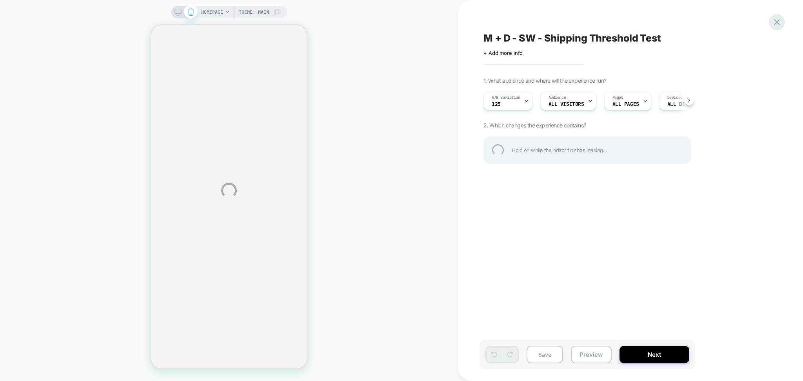
click at [779, 25] on div at bounding box center [777, 22] width 16 height 16
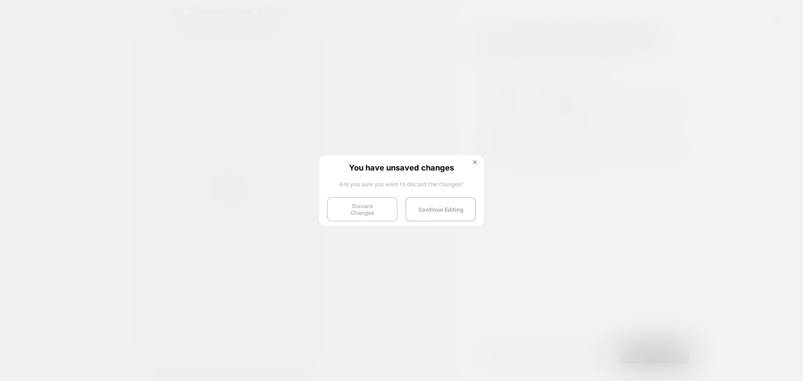
click at [364, 203] on button "Discard Changes" at bounding box center [362, 209] width 71 height 24
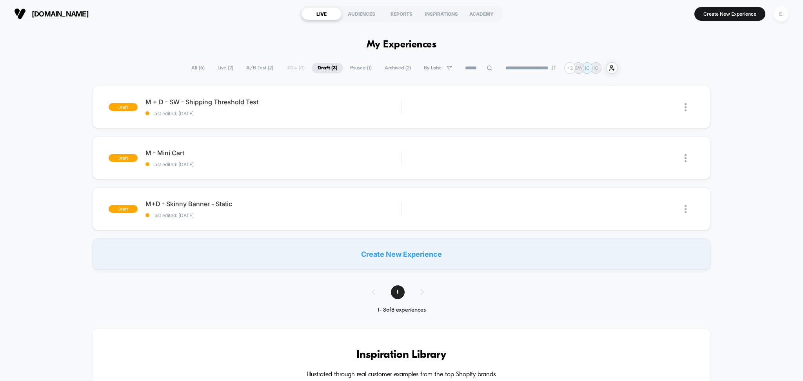
click at [779, 16] on div "E." at bounding box center [781, 13] width 15 height 15
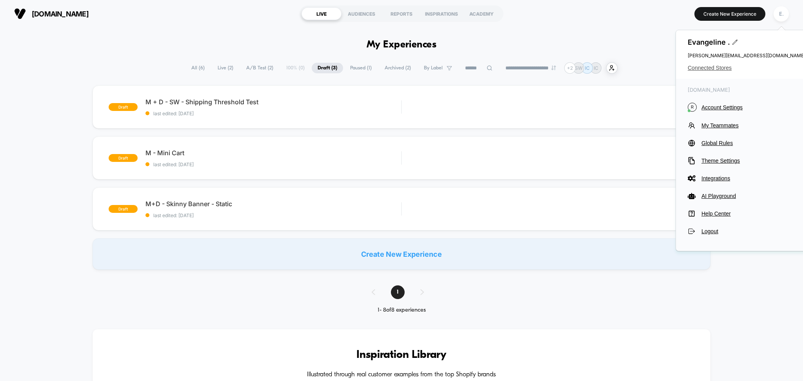
click at [698, 69] on span "Connected Stores" at bounding box center [747, 68] width 118 height 6
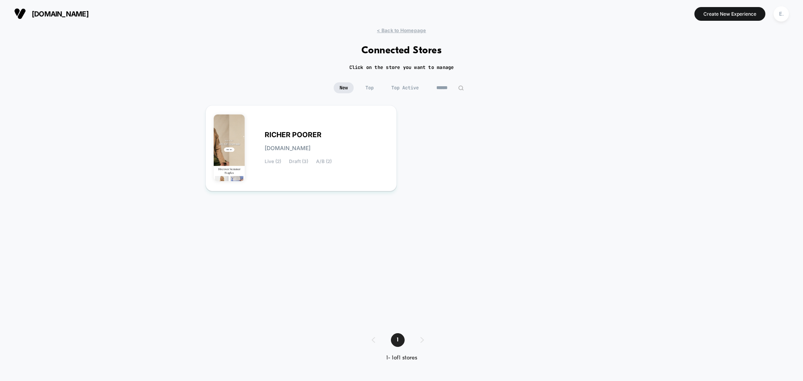
click at [447, 89] on input "******" at bounding box center [450, 87] width 39 height 11
click at [447, 89] on input "******" at bounding box center [450, 87] width 78 height 11
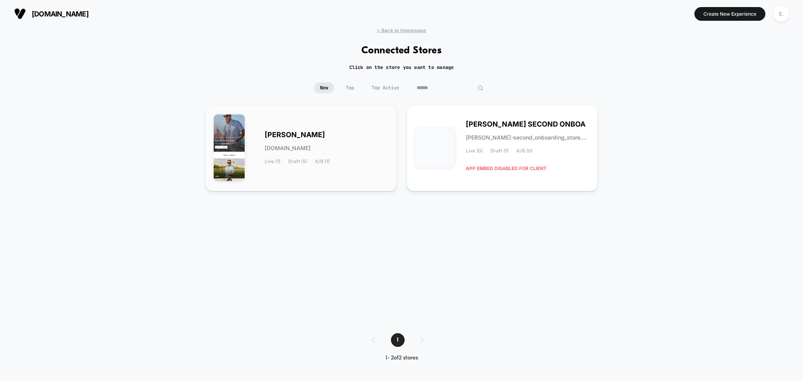
type input "******"
click at [354, 143] on div "JUSTINSKY justinsky.myshopify.com Live (1) Draft (5) A/B (1)" at bounding box center [327, 148] width 124 height 32
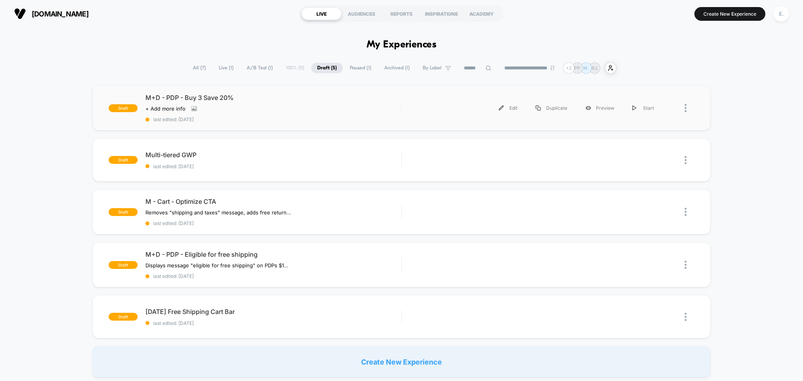
click at [249, 124] on div "draft M+D - PDP - Buy 3 Save 20% Click to view images Click to edit experience …" at bounding box center [402, 107] width 618 height 45
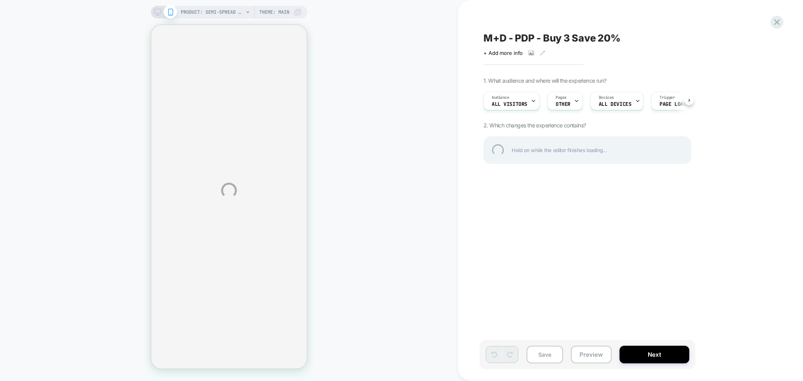
select select "**********"
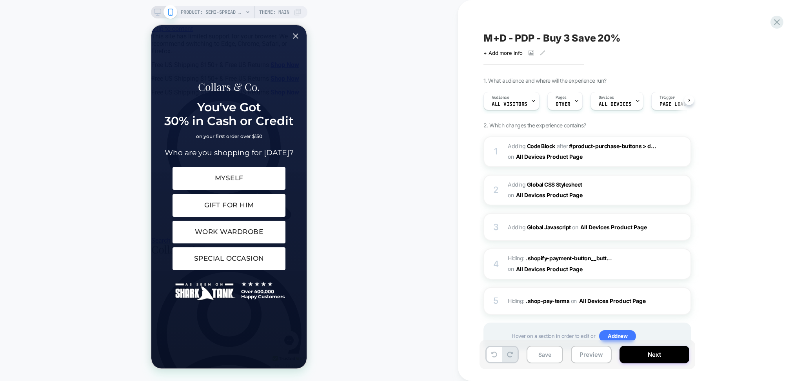
scroll to position [0, 0]
click at [579, 358] on button "Preview" at bounding box center [591, 355] width 41 height 18
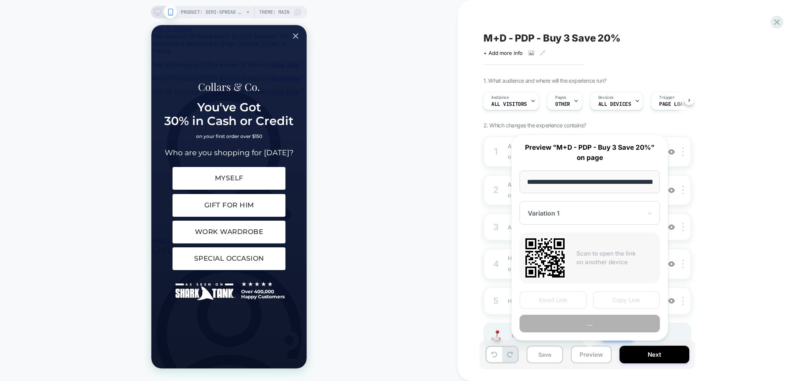
scroll to position [0, 139]
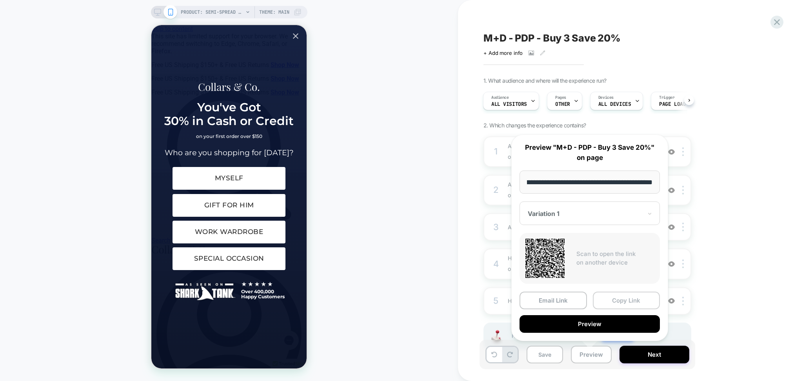
click at [625, 292] on button "Copy Link" at bounding box center [626, 301] width 67 height 18
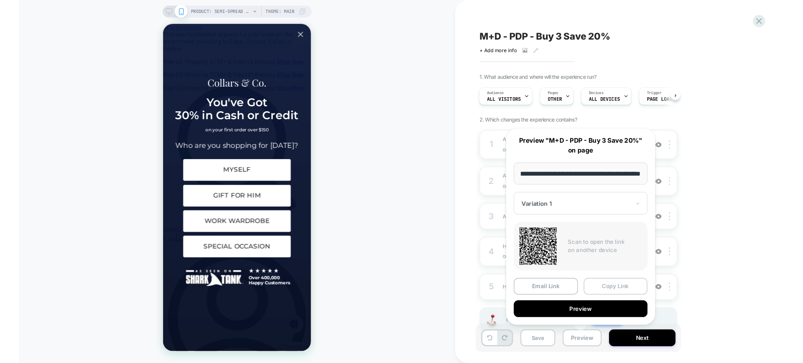
scroll to position [0, 0]
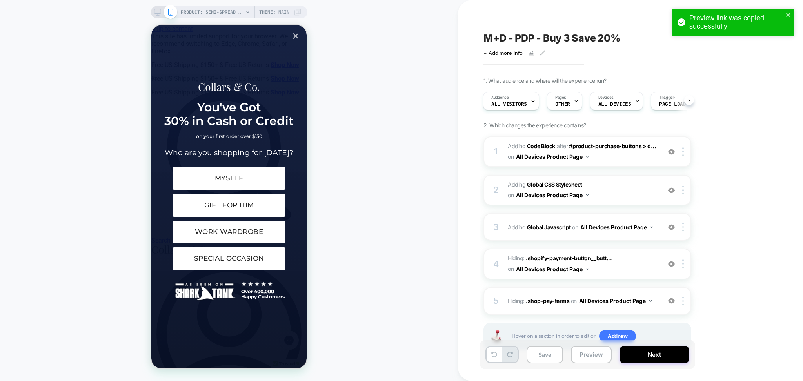
click at [392, 227] on div "PRODUCT: Semi-Spread Collar Polo White PRODUCT: Semi-Spread Collar Polo White T…" at bounding box center [229, 190] width 458 height 365
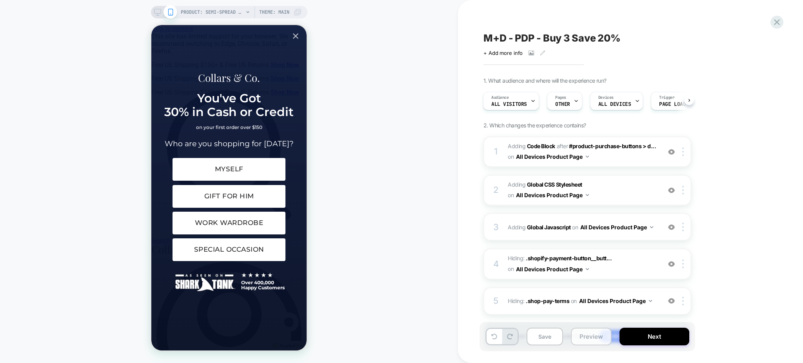
click at [592, 332] on button "Preview" at bounding box center [591, 337] width 41 height 18
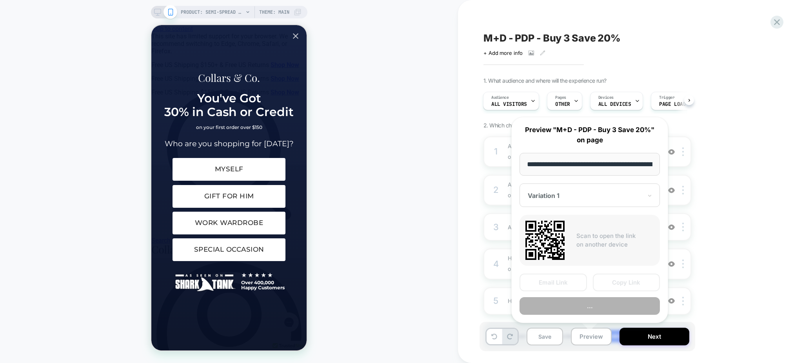
scroll to position [0, 139]
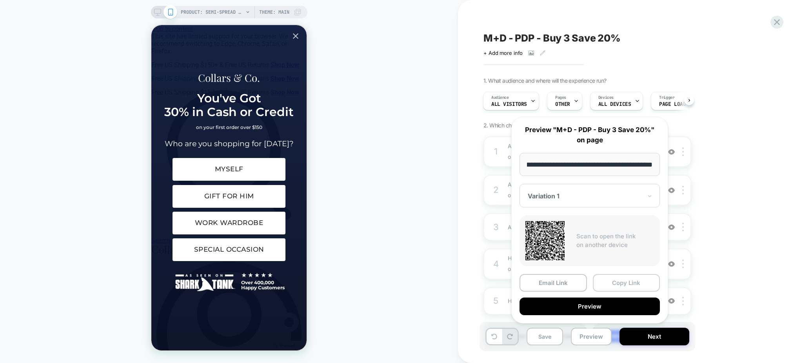
click at [621, 279] on button "Copy Link" at bounding box center [626, 283] width 67 height 18
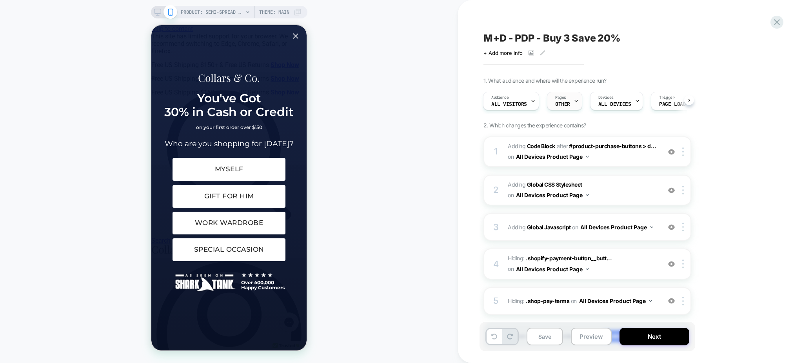
click at [567, 101] on div "Pages OTHER" at bounding box center [562, 101] width 31 height 18
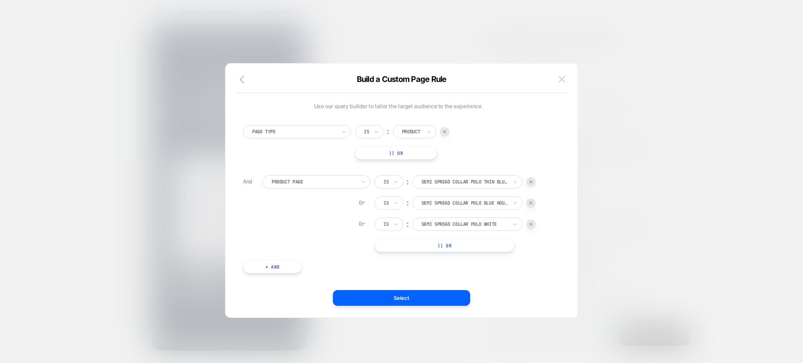
click at [561, 79] on img at bounding box center [561, 79] width 7 height 7
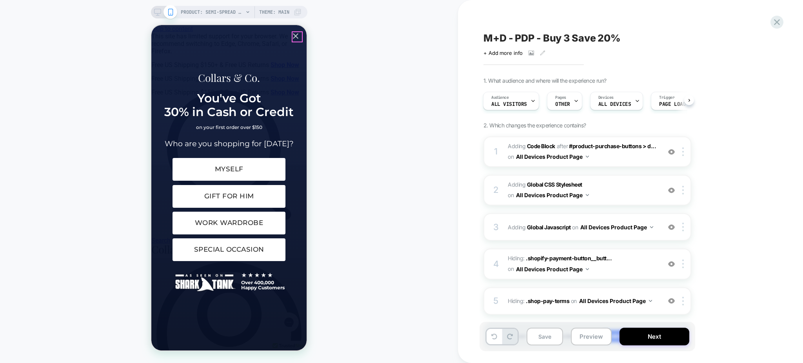
click at [295, 36] on icon "Close popup" at bounding box center [295, 35] width 9 height 9
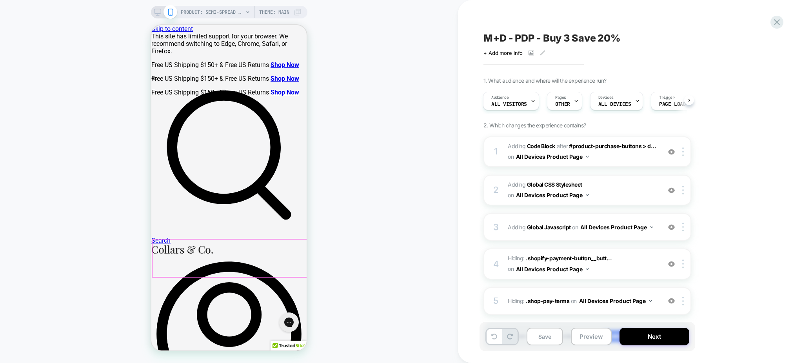
scroll to position [104, 0]
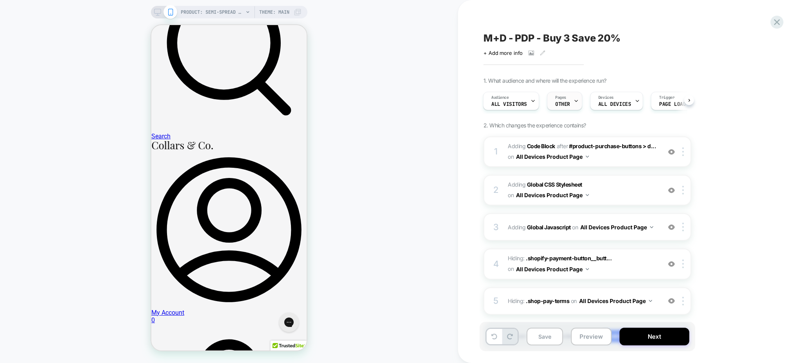
click at [575, 97] on div at bounding box center [576, 101] width 5 height 18
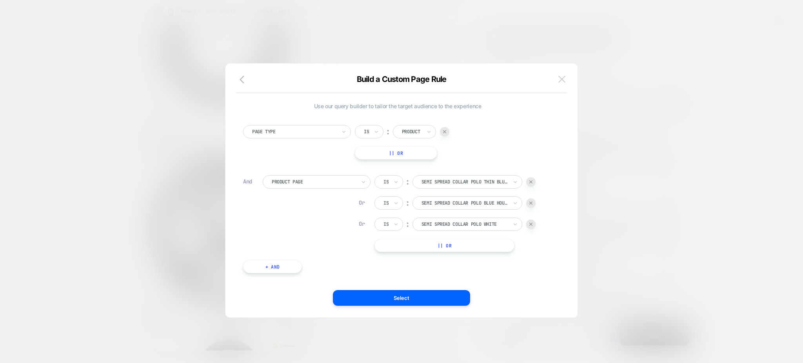
click at [556, 80] on button at bounding box center [562, 79] width 12 height 12
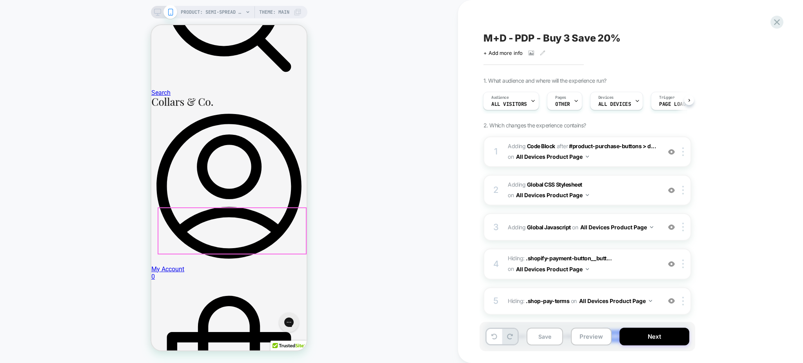
scroll to position [209, 0]
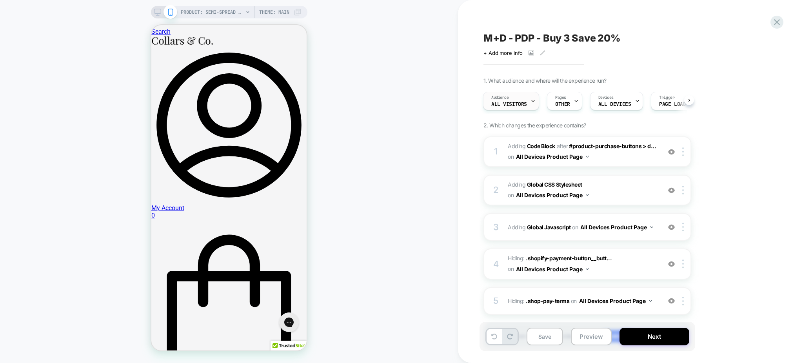
click at [536, 98] on div "Audience All Visitors" at bounding box center [511, 101] width 56 height 18
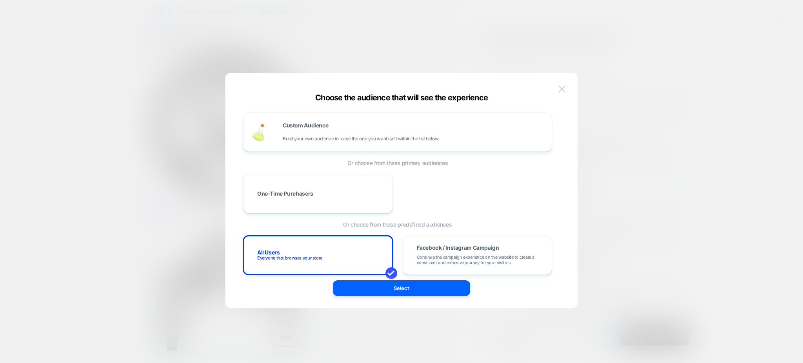
click at [561, 89] on img at bounding box center [561, 88] width 7 height 7
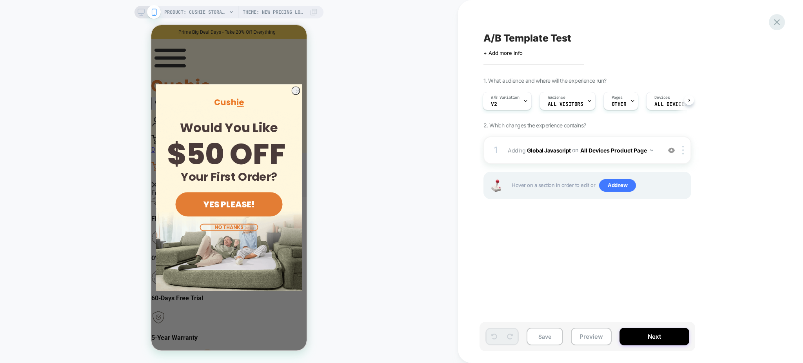
click at [772, 22] on icon at bounding box center [777, 22] width 11 height 11
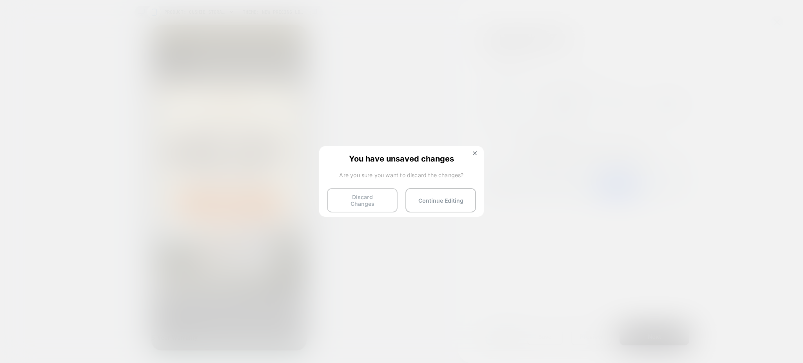
click at [372, 199] on button "Discard Changes" at bounding box center [362, 200] width 71 height 24
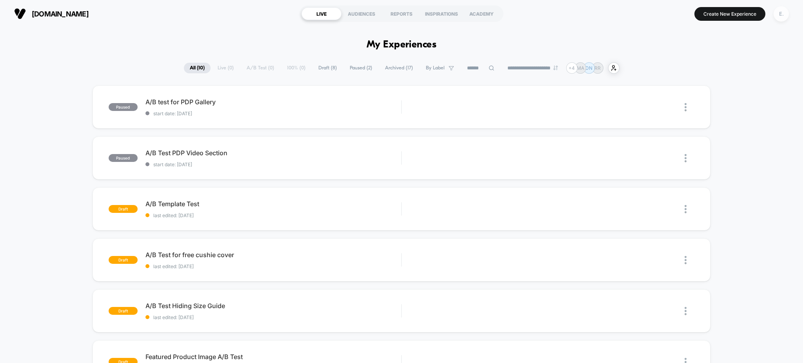
click at [783, 13] on div "E." at bounding box center [781, 13] width 15 height 15
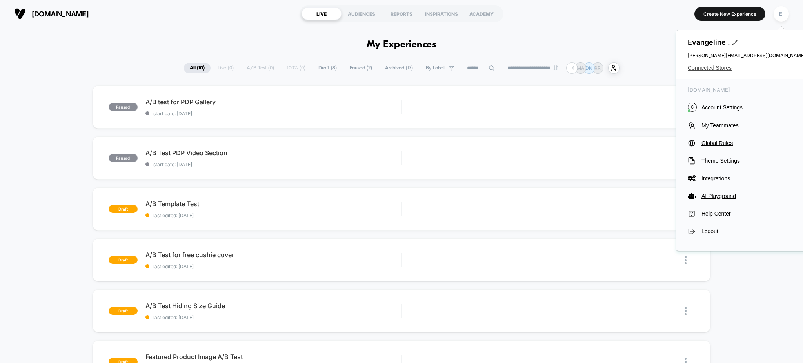
click at [708, 69] on span "Connected Stores" at bounding box center [747, 68] width 118 height 6
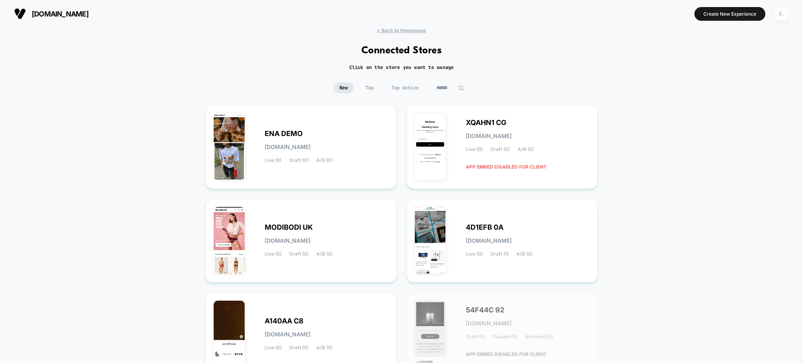
click at [777, 13] on div "E." at bounding box center [781, 13] width 15 height 15
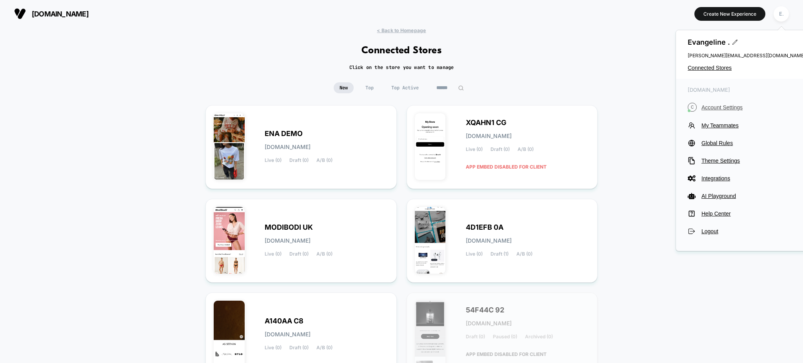
click at [727, 108] on span "Account Settings" at bounding box center [753, 107] width 104 height 6
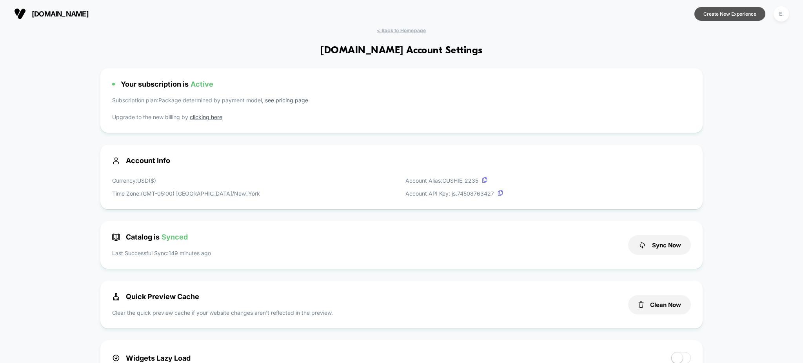
click at [717, 18] on button "Create New Experience" at bounding box center [729, 14] width 71 height 14
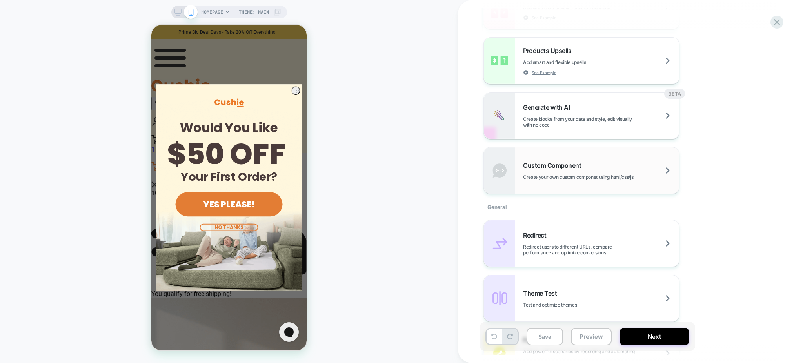
scroll to position [261, 0]
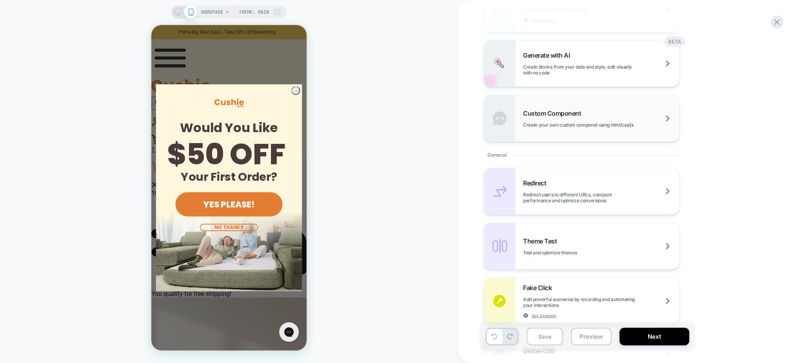
click at [554, 125] on span "Create your own custom componet using html/css/js" at bounding box center [597, 125] width 149 height 6
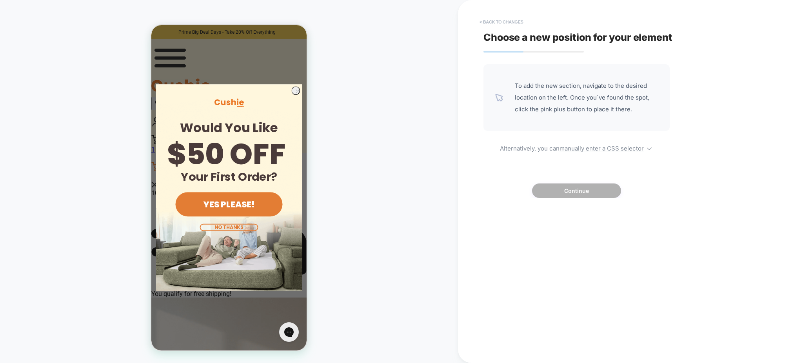
click at [496, 21] on button "< Back to changes" at bounding box center [502, 22] width 52 height 13
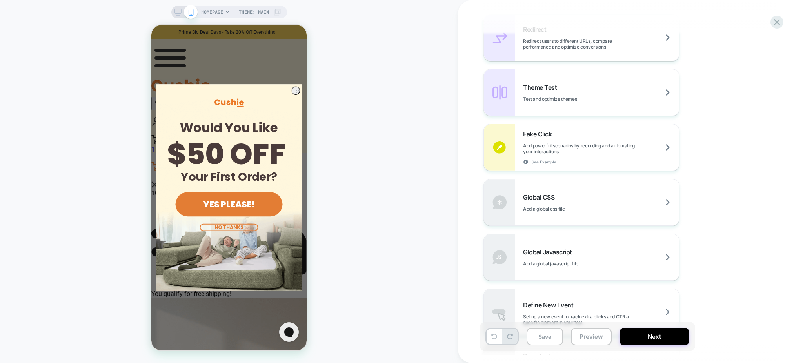
scroll to position [418, 0]
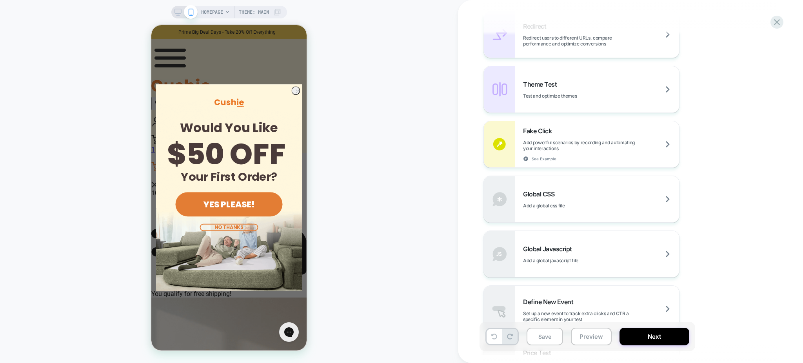
click at [215, 15] on span "HOMEPAGE" at bounding box center [212, 12] width 22 height 13
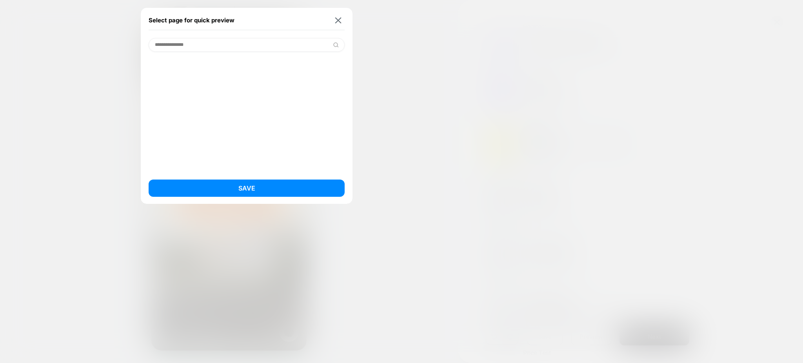
drag, startPoint x: 207, startPoint y: 49, endPoint x: 172, endPoint y: 44, distance: 35.3
click at [172, 44] on input "**********" at bounding box center [247, 45] width 196 height 14
type input "********"
click at [329, 18] on div "Select page for quick preview" at bounding box center [247, 21] width 196 height 20
click at [336, 23] on img at bounding box center [338, 20] width 6 height 6
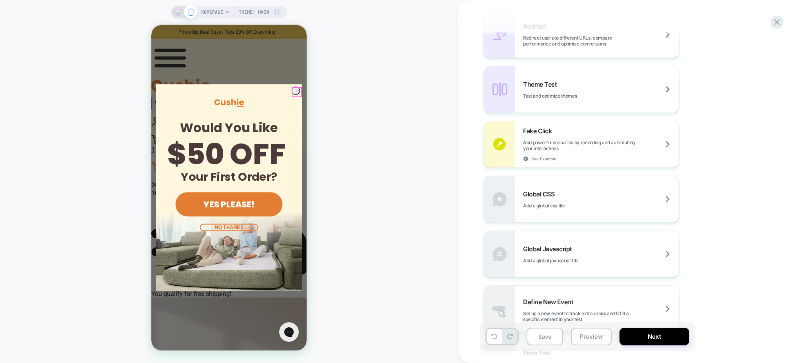
click at [296, 95] on circle "Close dialog" at bounding box center [298, 91] width 8 height 8
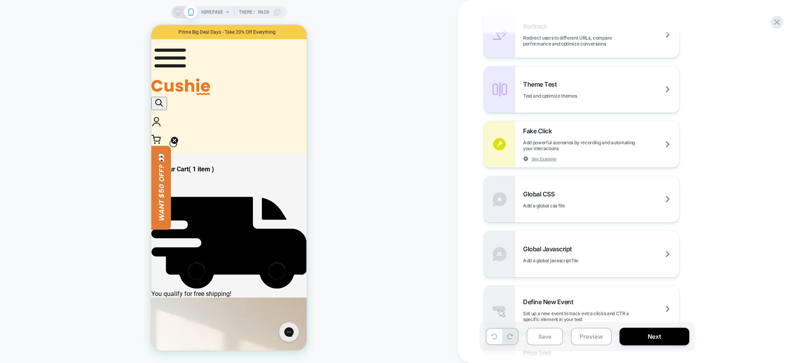
click at [214, 12] on span "HOMEPAGE" at bounding box center [212, 12] width 22 height 13
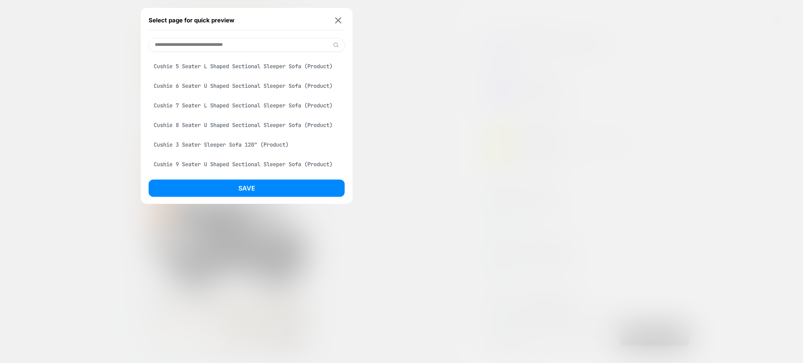
scroll to position [617, 0]
click at [334, 16] on div "Select page for quick preview" at bounding box center [247, 21] width 196 height 20
click at [338, 22] on img at bounding box center [338, 20] width 6 height 6
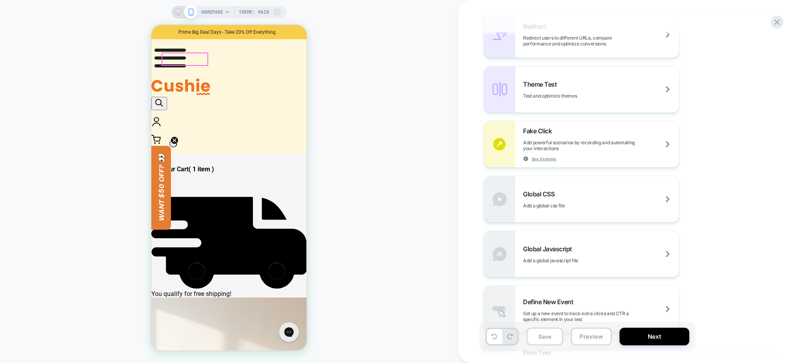
click at [163, 60] on img at bounding box center [170, 58] width 38 height 38
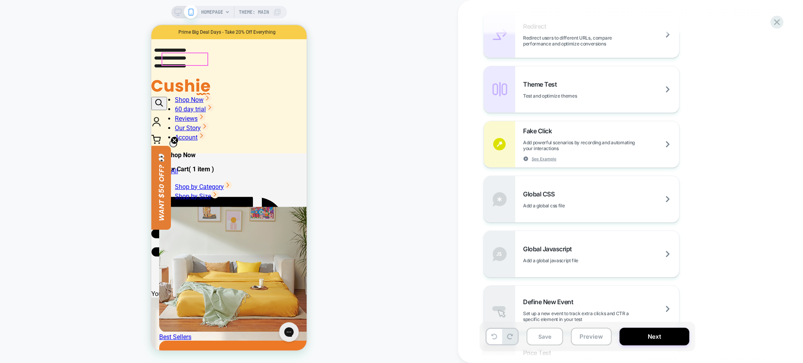
click at [165, 61] on img at bounding box center [170, 58] width 38 height 38
click at [165, 58] on div "Shop Now 60 day trial Reviews Ottoman" at bounding box center [228, 58] width 155 height 39
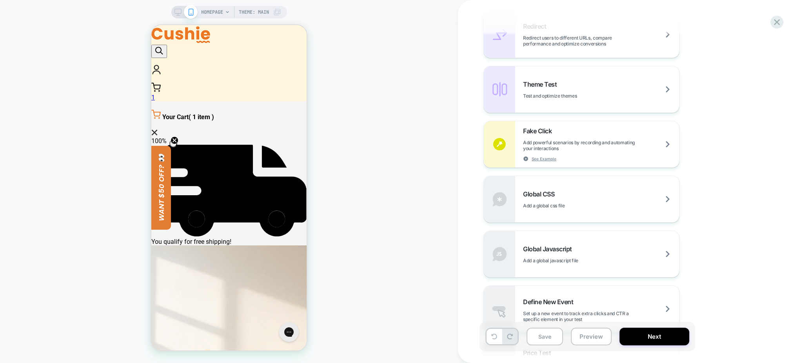
scroll to position [0, 0]
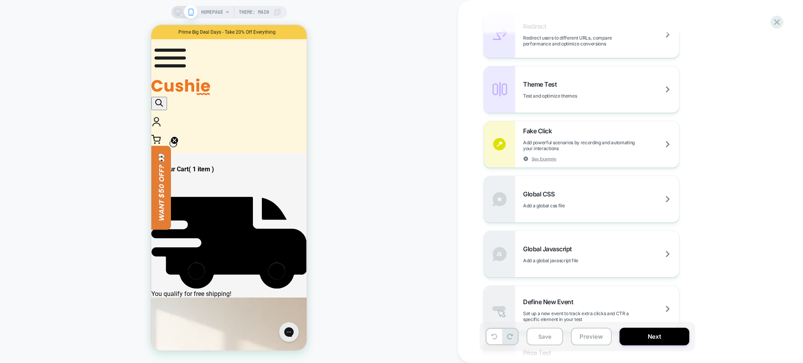
click at [783, 24] on div "Experience Name Click to edit experience details + Add more info 1. What audien…" at bounding box center [630, 181] width 345 height 363
click at [779, 20] on icon at bounding box center [777, 22] width 6 height 6
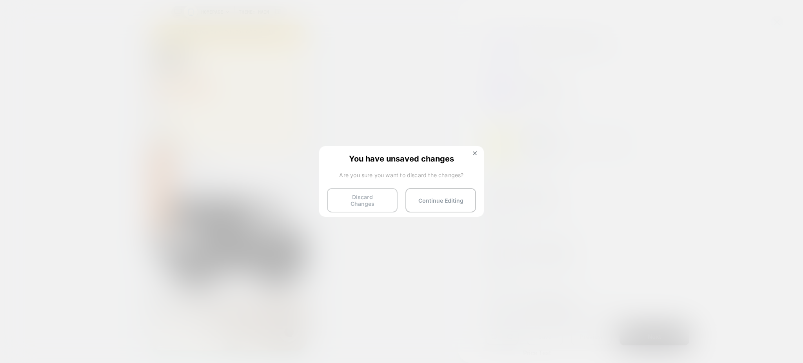
click at [363, 200] on button "Discard Changes" at bounding box center [362, 200] width 71 height 24
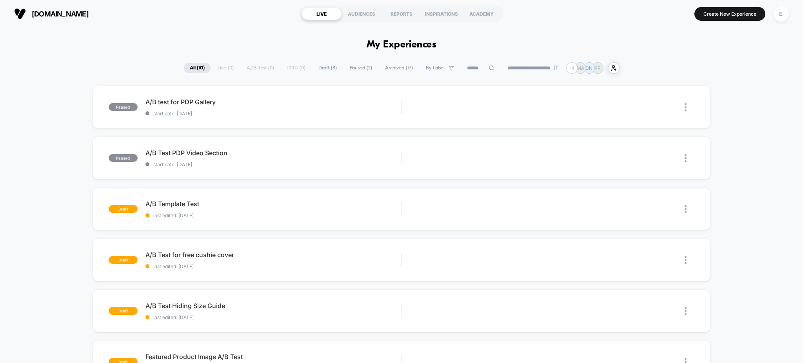
click at [323, 67] on span "Draft ( 8 )" at bounding box center [327, 68] width 30 height 11
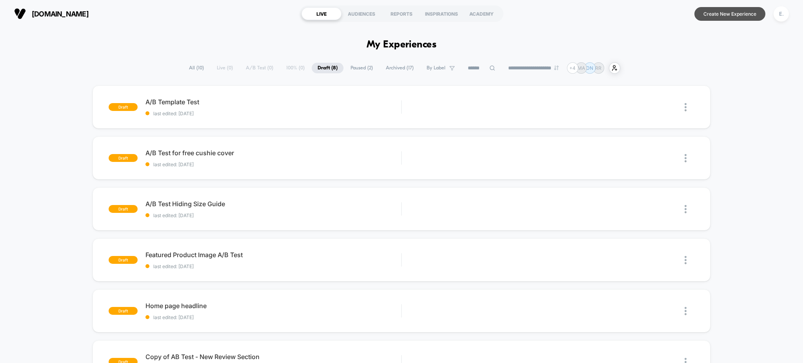
click at [708, 15] on button "Create New Experience" at bounding box center [729, 14] width 71 height 14
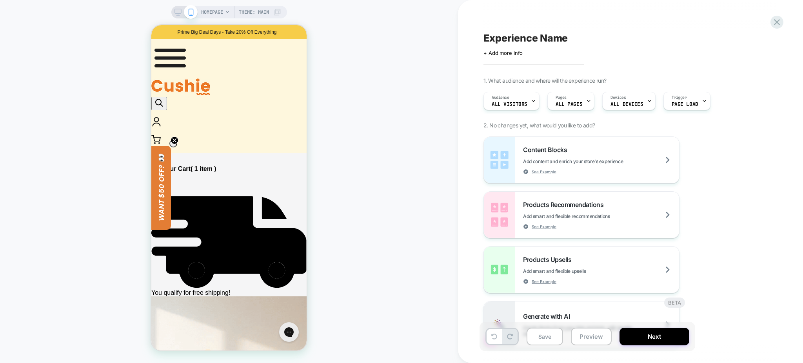
click at [179, 9] on icon at bounding box center [177, 12] width 7 height 7
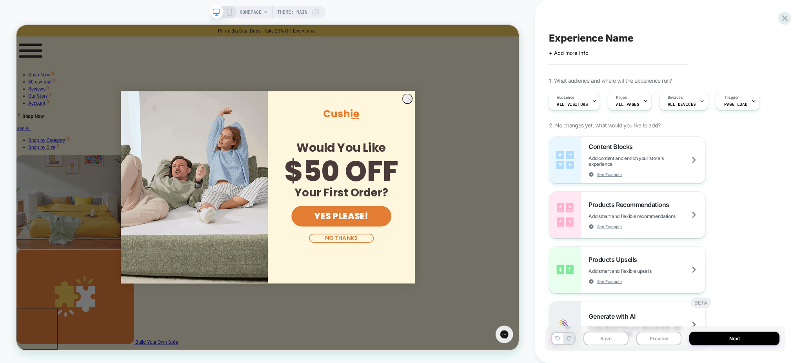
click at [297, 4] on div "HOMEPAGE Theme: MAIN" at bounding box center [267, 181] width 535 height 363
click at [292, 18] on div "HOMEPAGE Theme: MAIN" at bounding box center [267, 181] width 535 height 347
click at [287, 9] on span "Theme: MAIN" at bounding box center [292, 12] width 30 height 13
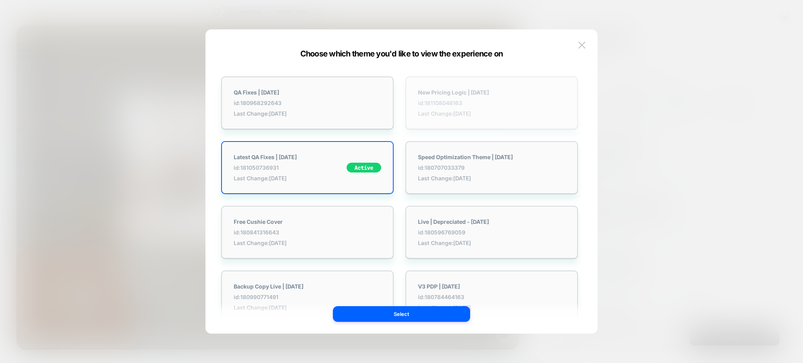
click at [455, 111] on span "Last Change: [DATE]" at bounding box center [453, 113] width 71 height 7
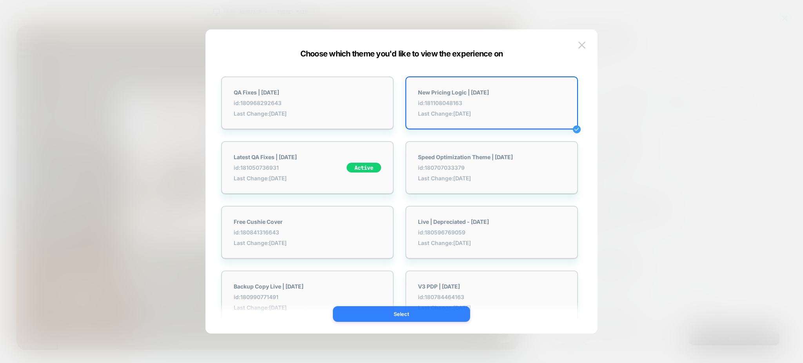
click at [441, 313] on button "Select" at bounding box center [401, 314] width 137 height 16
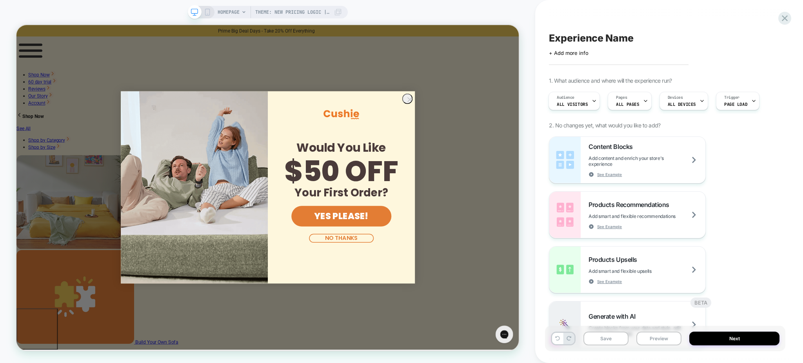
scroll to position [0, 1]
click at [699, 342] on button "Next" at bounding box center [734, 339] width 90 height 14
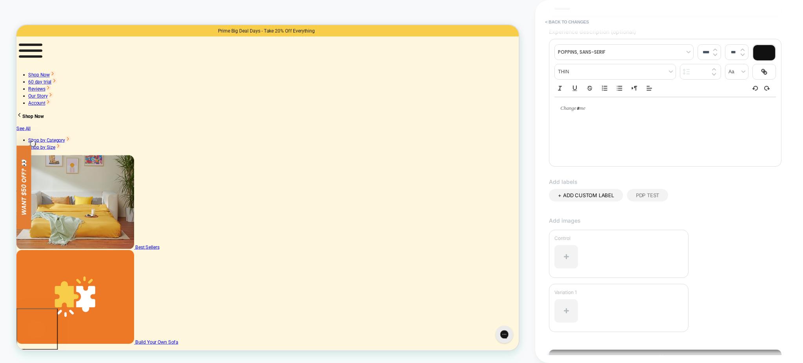
scroll to position [127, 0]
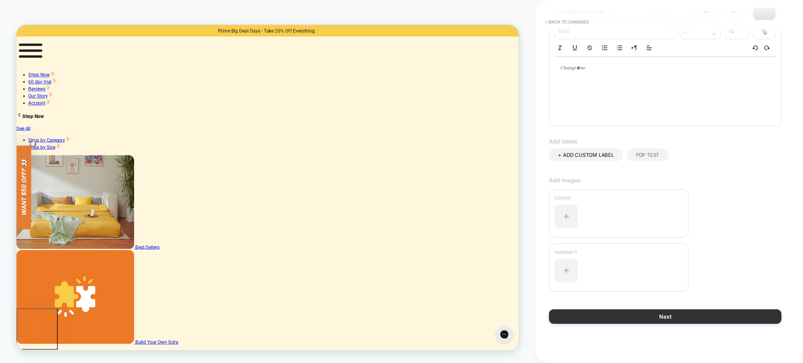
type input "********"
click at [631, 323] on button "Next" at bounding box center [665, 316] width 233 height 15
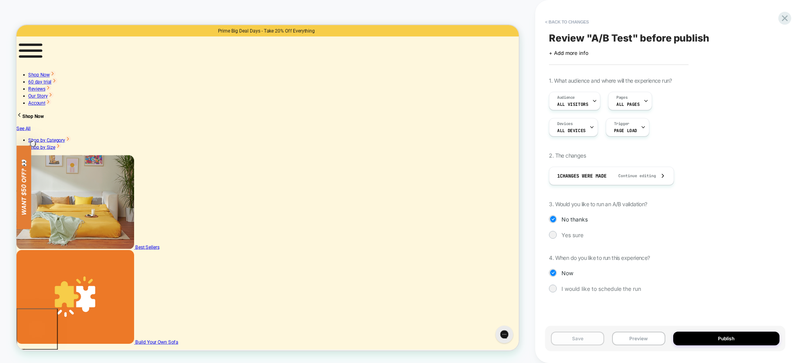
click at [594, 339] on button "Save" at bounding box center [577, 339] width 53 height 14
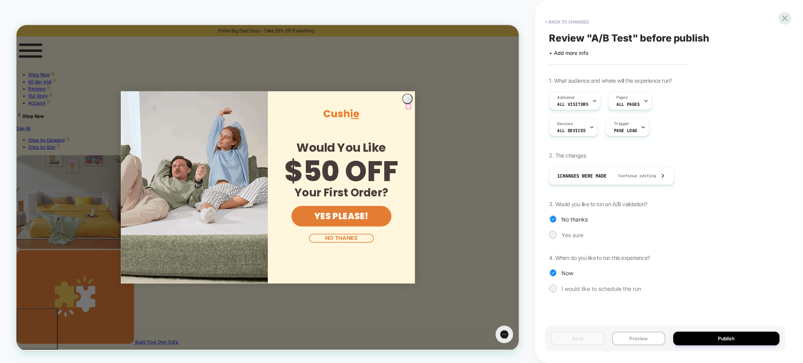
click at [541, 127] on icon "Close dialog" at bounding box center [540, 124] width 5 height 5
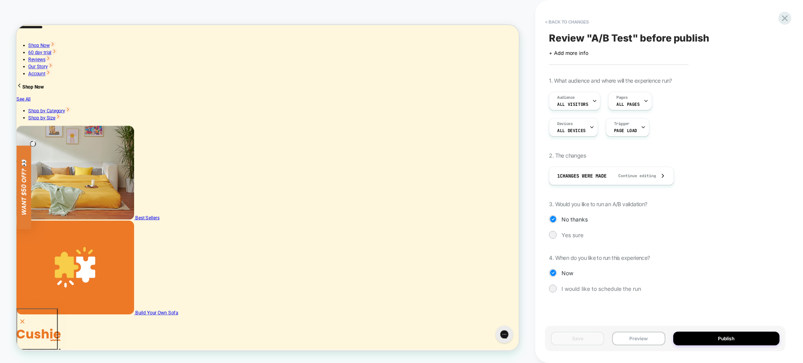
scroll to position [0, 0]
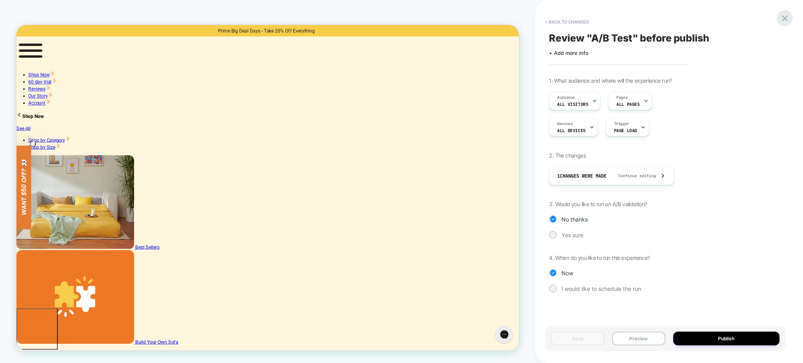
click at [788, 16] on icon at bounding box center [784, 18] width 11 height 11
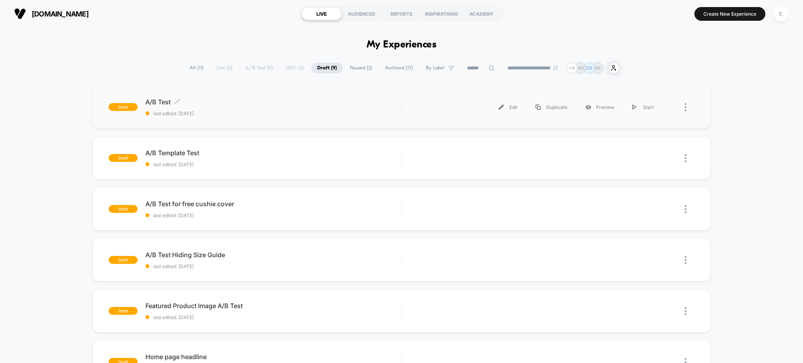
click at [327, 113] on span "last edited: [DATE]" at bounding box center [273, 114] width 256 height 6
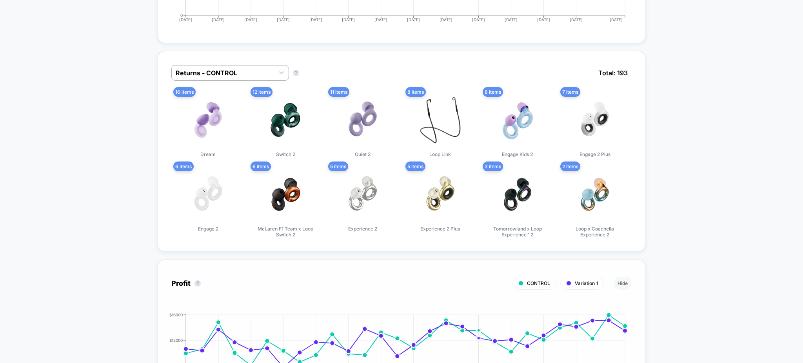
scroll to position [453, 0]
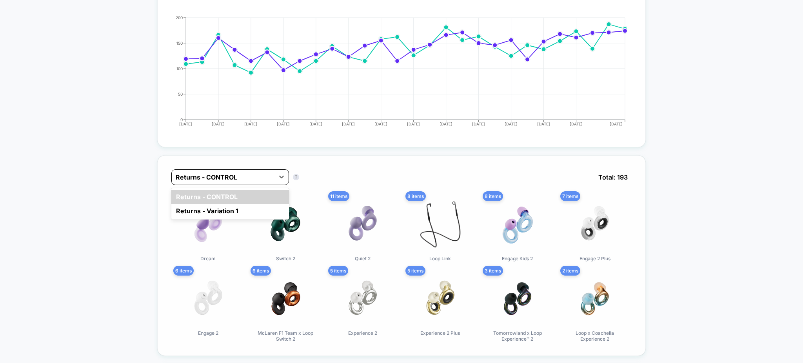
click at [222, 176] on div at bounding box center [223, 177] width 95 height 9
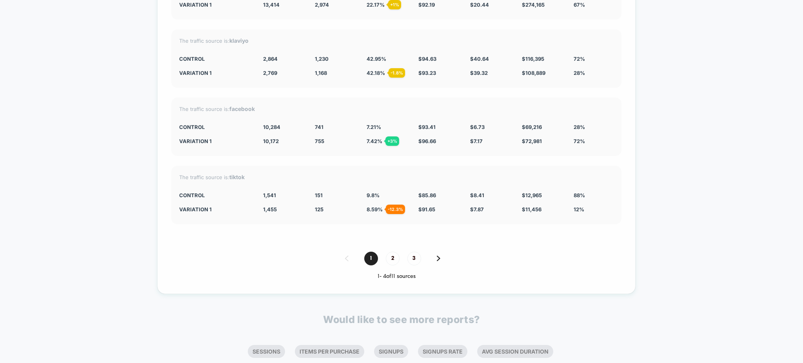
scroll to position [3119, 0]
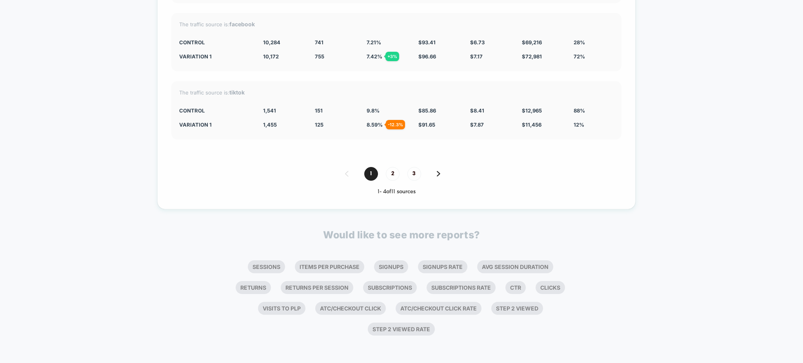
click at [433, 179] on div "1 2 3" at bounding box center [396, 174] width 450 height 14
click at [433, 174] on div "1 2 3" at bounding box center [396, 174] width 450 height 14
click at [437, 171] on img at bounding box center [439, 173] width 4 height 5
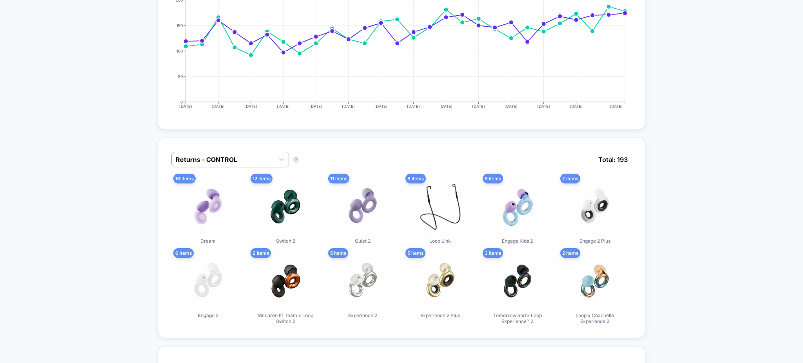
scroll to position [453, 0]
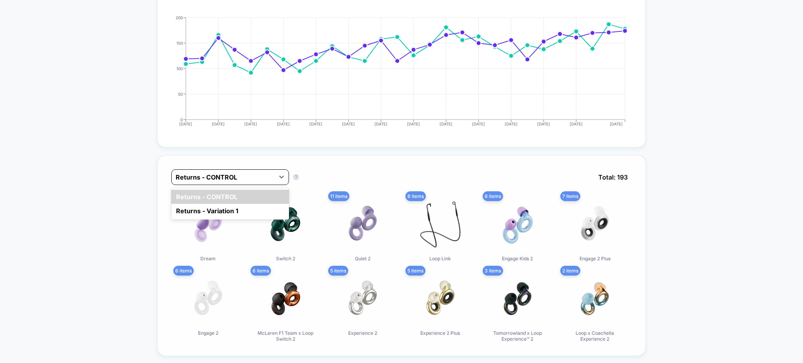
click at [237, 180] on div at bounding box center [223, 177] width 95 height 9
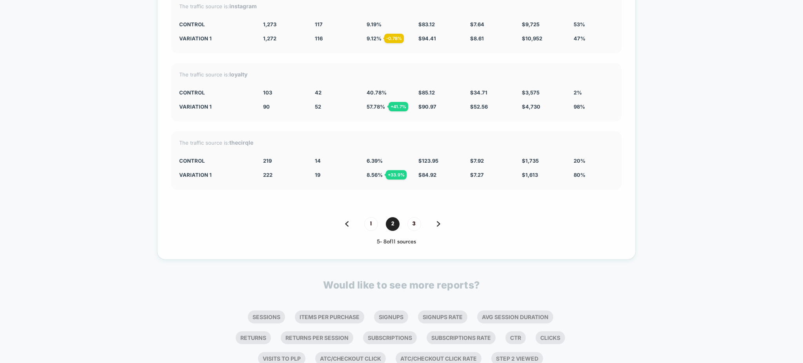
scroll to position [3119, 0]
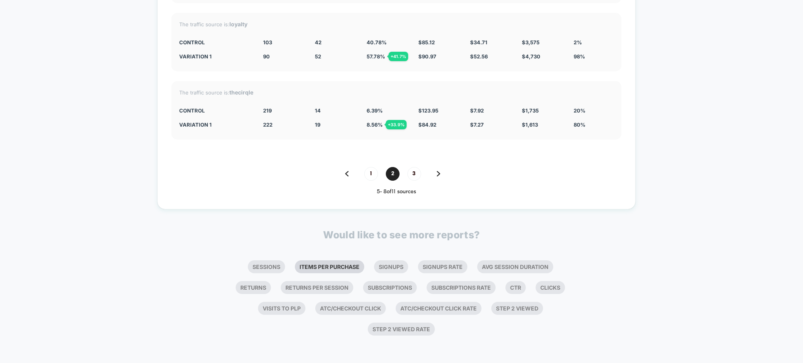
click at [305, 271] on li "Items Per Purchase" at bounding box center [329, 266] width 69 height 13
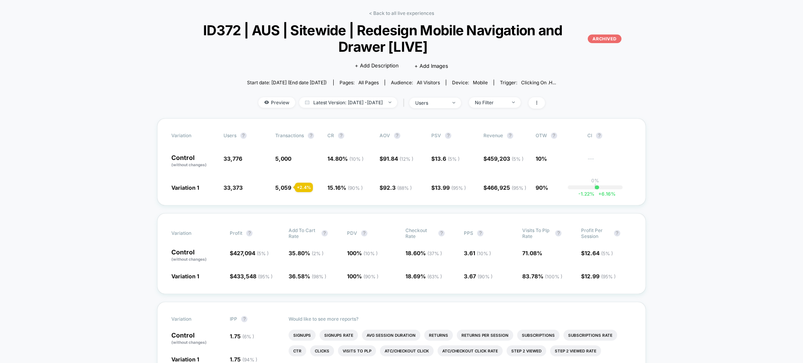
scroll to position [0, 0]
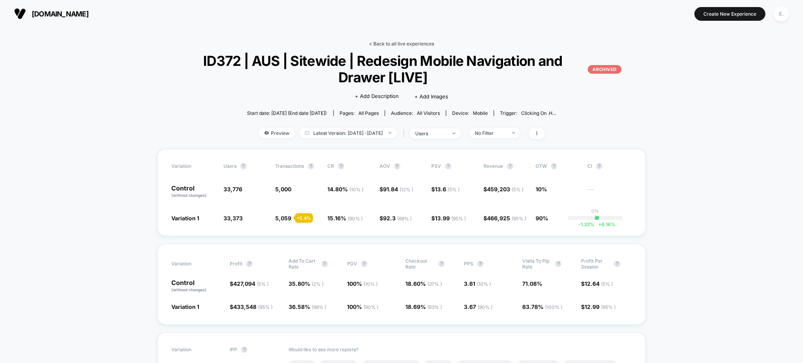
click at [402, 44] on link "< Back to all live experiences" at bounding box center [401, 44] width 65 height 6
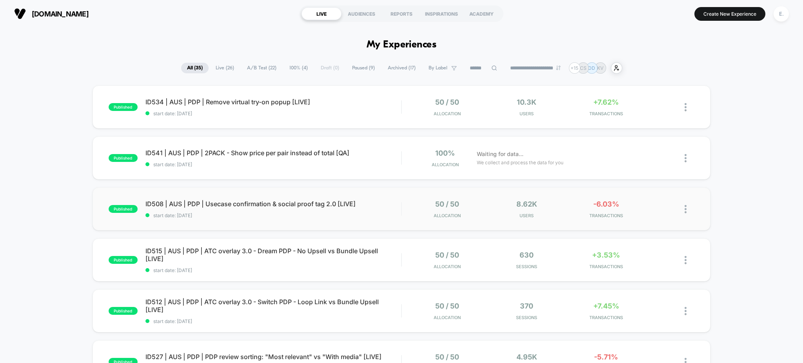
click at [380, 225] on div "published ID508 | AUS | PDP | Usecase confirmation & social proof tag 2.0 [LIVE…" at bounding box center [402, 208] width 618 height 43
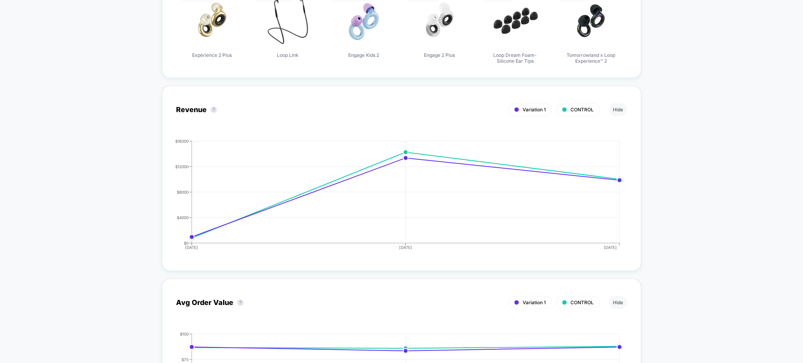
scroll to position [418, 0]
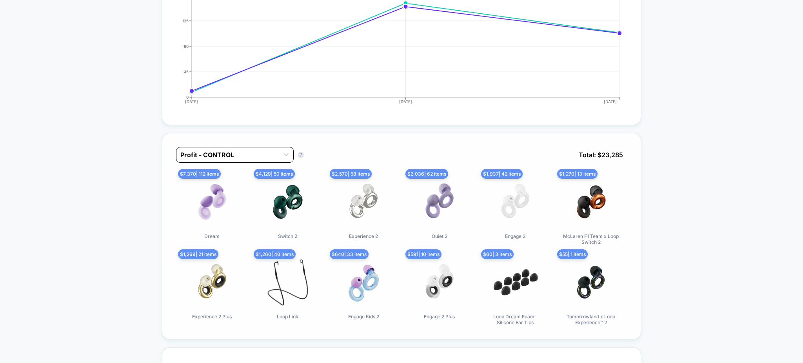
click at [270, 155] on div at bounding box center [227, 154] width 95 height 9
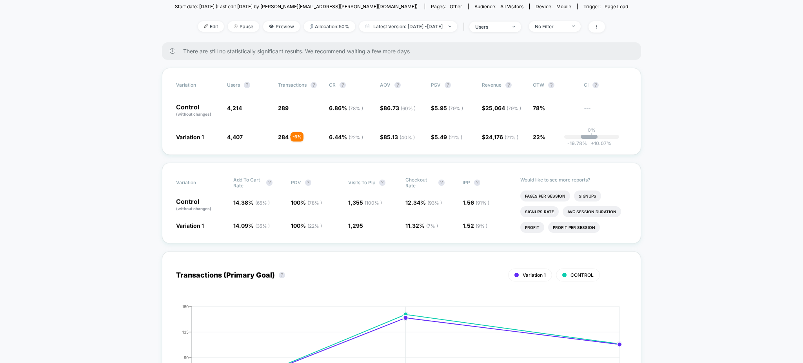
scroll to position [0, 0]
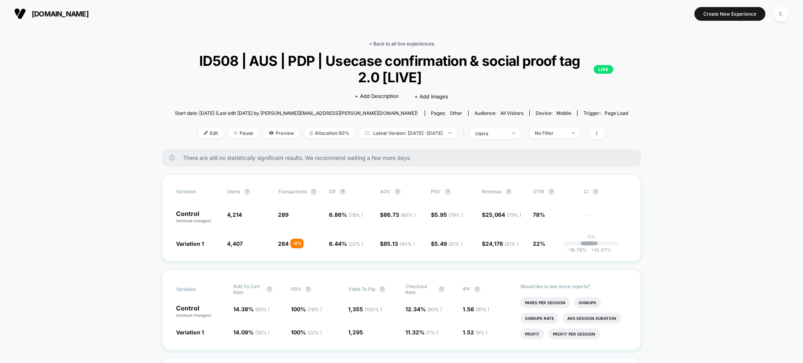
click at [381, 45] on link "< Back to all live experiences" at bounding box center [401, 44] width 65 height 6
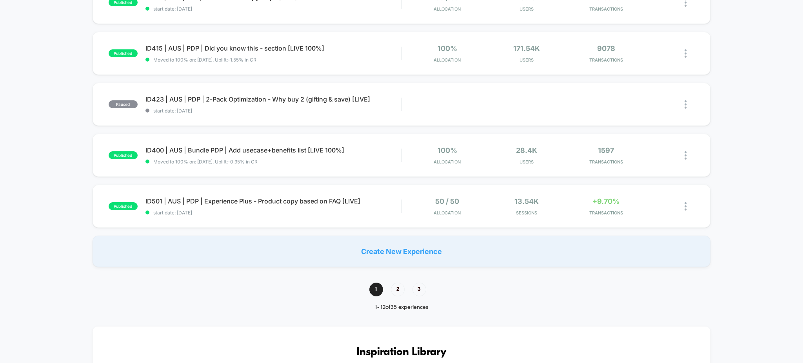
scroll to position [471, 0]
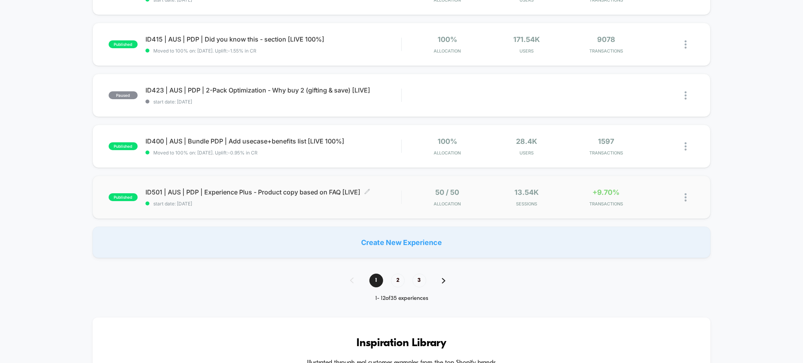
click at [382, 202] on span "start date: [DATE]" at bounding box center [273, 204] width 256 height 6
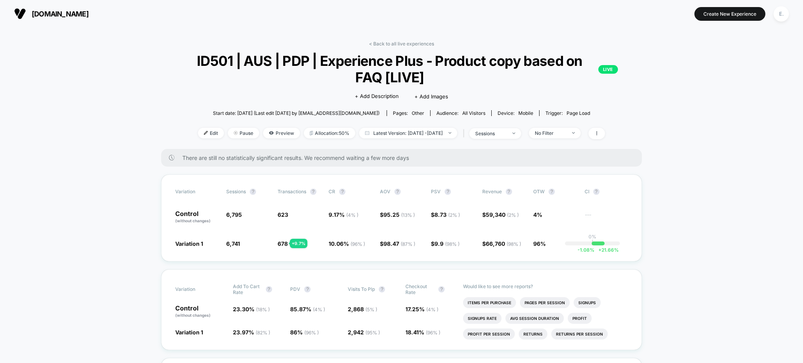
click at [382, 53] on span "ID501 | AUS | PDP | Experience Plus - Product copy based on FAQ [LIVE] LIVE" at bounding box center [401, 69] width 432 height 33
click at [379, 44] on link "< Back to all live experiences" at bounding box center [401, 44] width 65 height 6
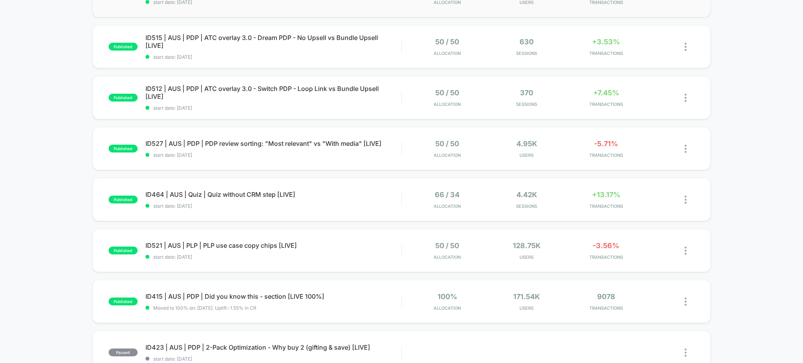
scroll to position [261, 0]
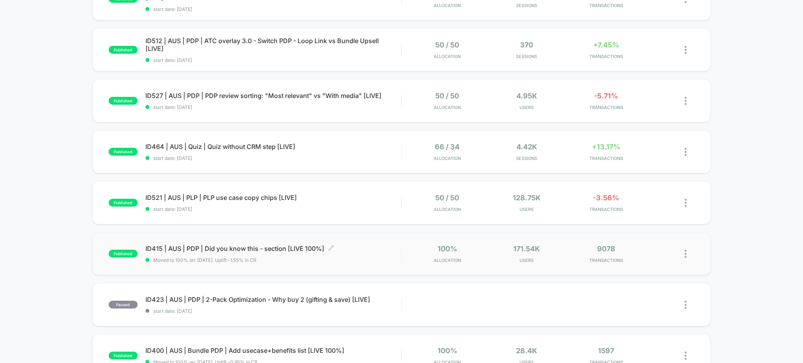
click at [362, 256] on div "ID415 | AUS | PDP | Did you know this - section [LIVE 100%] Click to edit exper…" at bounding box center [273, 254] width 256 height 18
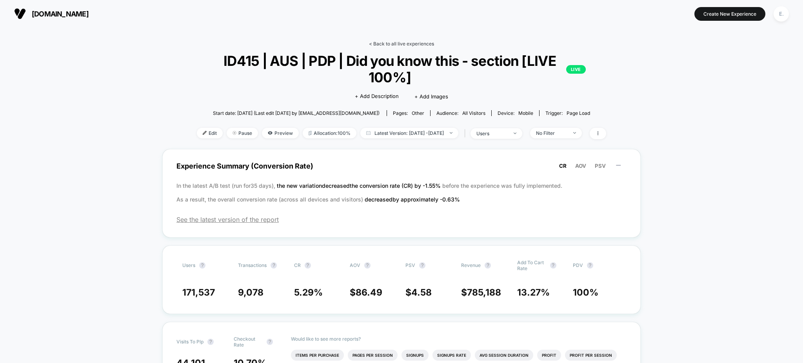
click at [404, 44] on link "< Back to all live experiences" at bounding box center [401, 44] width 65 height 6
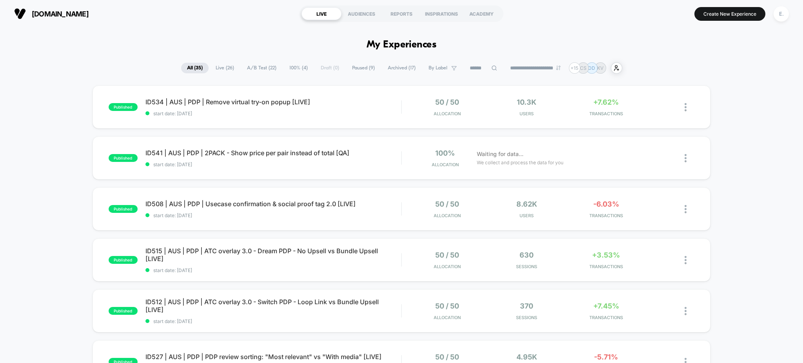
click at [399, 66] on span "Archived ( 17 )" at bounding box center [402, 68] width 40 height 11
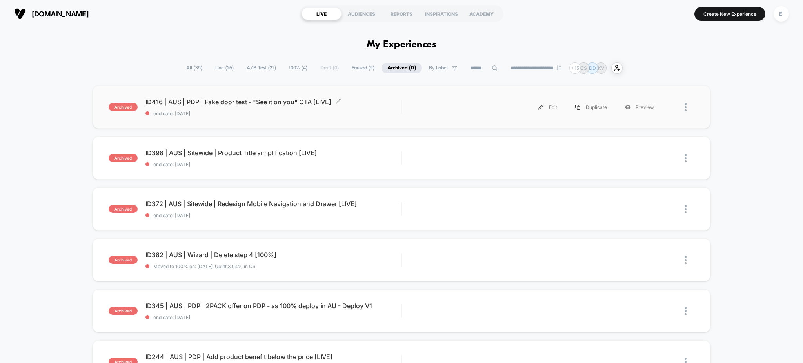
click at [352, 105] on span "ID416 | AUS | PDP | Fake door test - "See it on you" CTA [LIVE] Click to edit e…" at bounding box center [273, 102] width 256 height 8
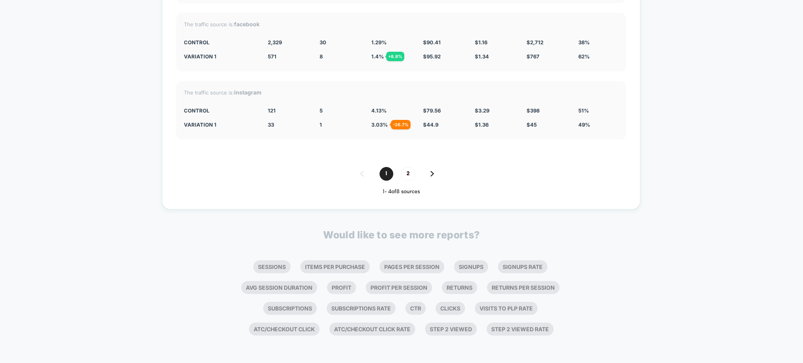
scroll to position [2249, 0]
click at [405, 178] on span "2" at bounding box center [408, 174] width 14 height 14
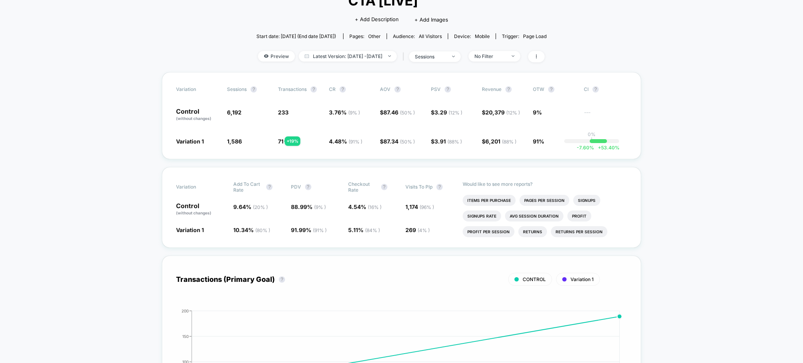
scroll to position [0, 0]
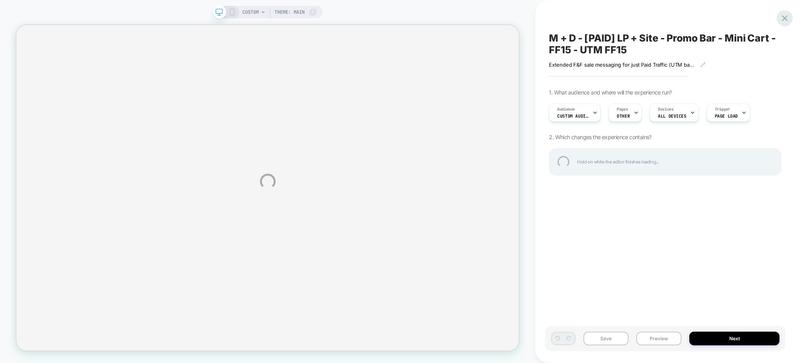
click at [780, 20] on div at bounding box center [785, 18] width 16 height 16
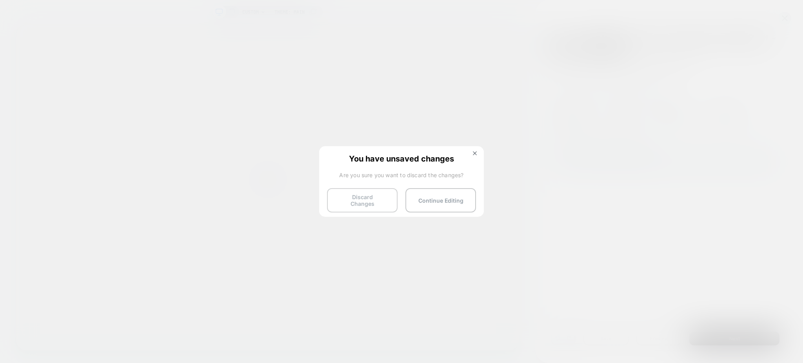
click at [345, 199] on button "Discard Changes" at bounding box center [362, 200] width 71 height 24
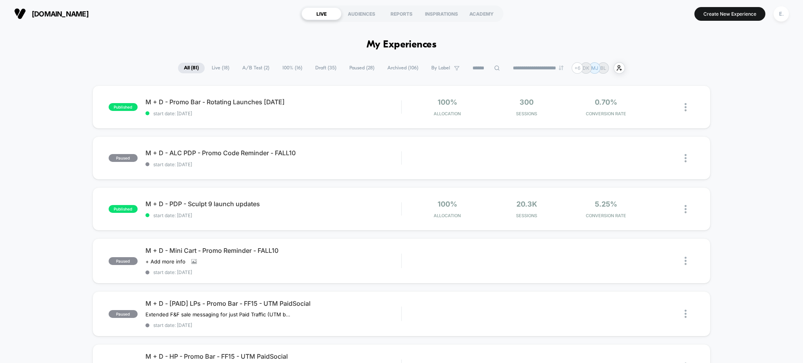
click at [356, 70] on span "Paused ( 28 )" at bounding box center [361, 68] width 37 height 11
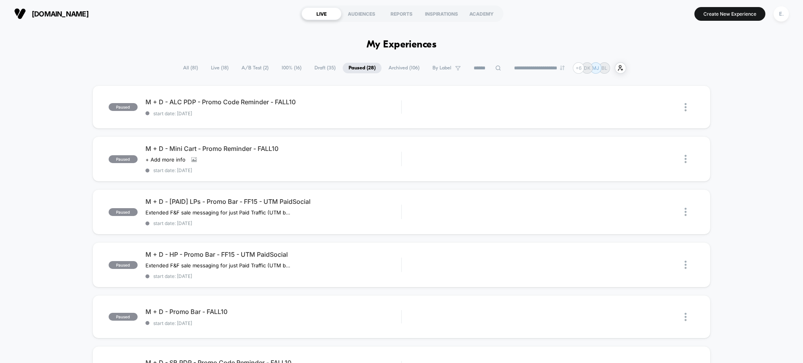
click at [323, 71] on span "Draft ( 35 )" at bounding box center [325, 68] width 33 height 11
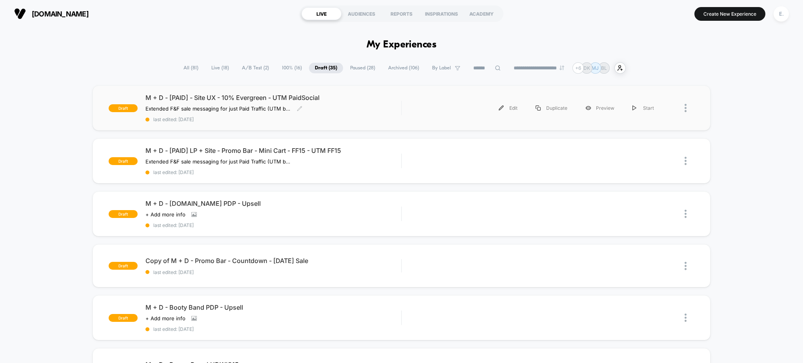
click at [313, 111] on div "Extended F&F sale messaging for just Paid Traffic (UTM based targeting on key L…" at bounding box center [234, 108] width 179 height 6
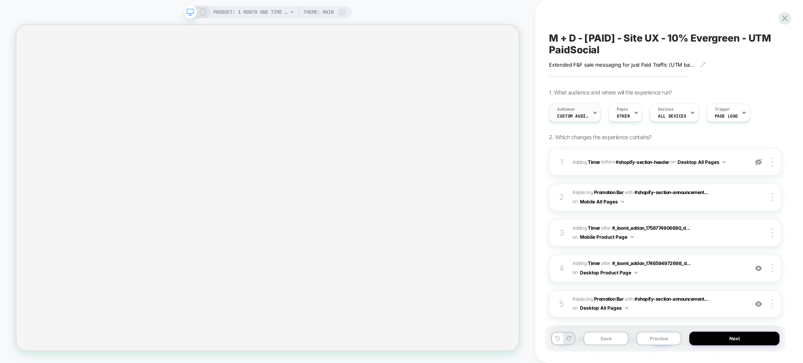
click at [588, 115] on span "Custom Audience" at bounding box center [572, 115] width 31 height 5
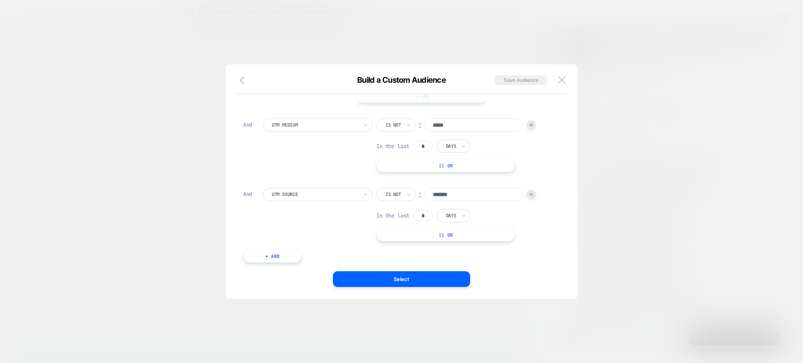
scroll to position [88, 0]
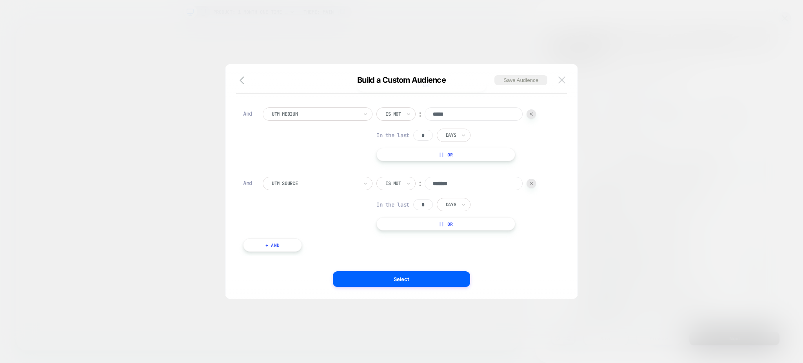
click at [561, 77] on img at bounding box center [561, 79] width 7 height 7
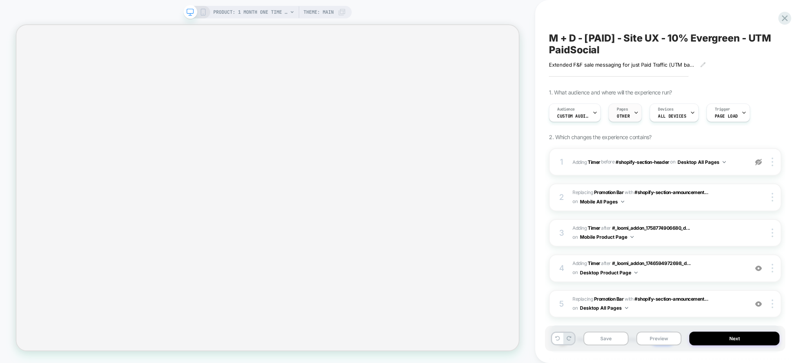
click at [627, 115] on span "OTHER" at bounding box center [623, 115] width 13 height 5
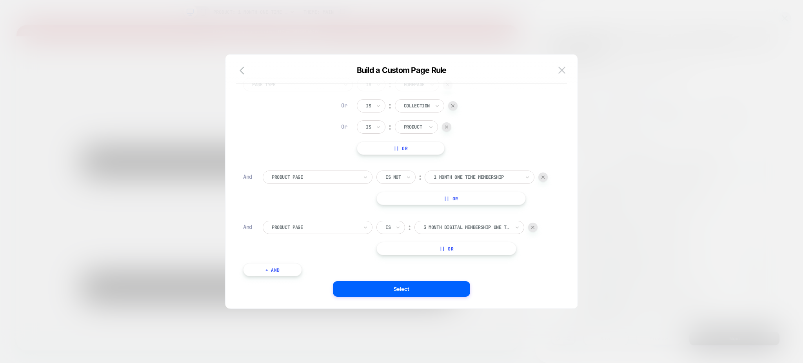
scroll to position [53, 0]
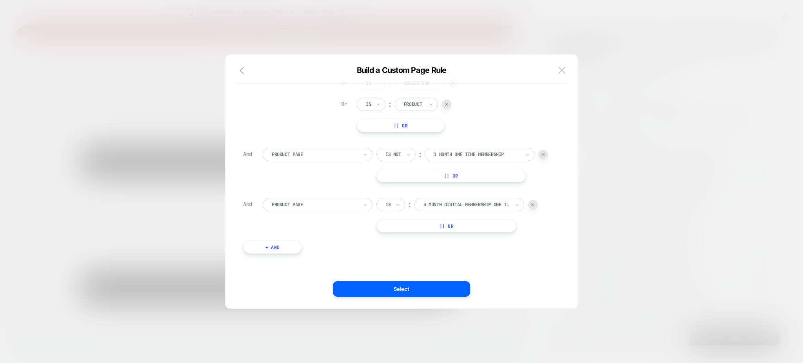
click at [557, 69] on button at bounding box center [562, 70] width 12 height 12
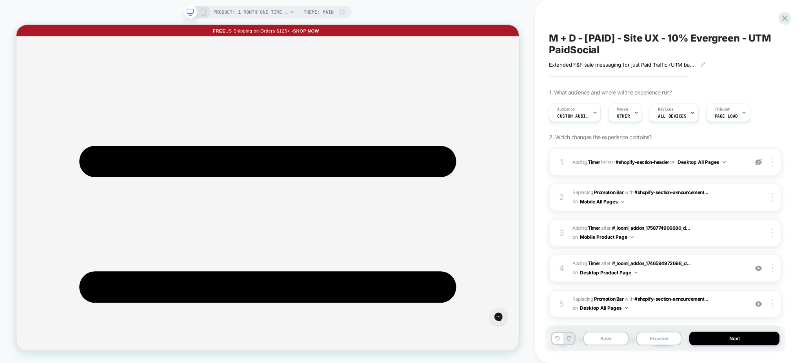
scroll to position [0, 0]
click at [785, 18] on icon at bounding box center [785, 18] width 6 height 6
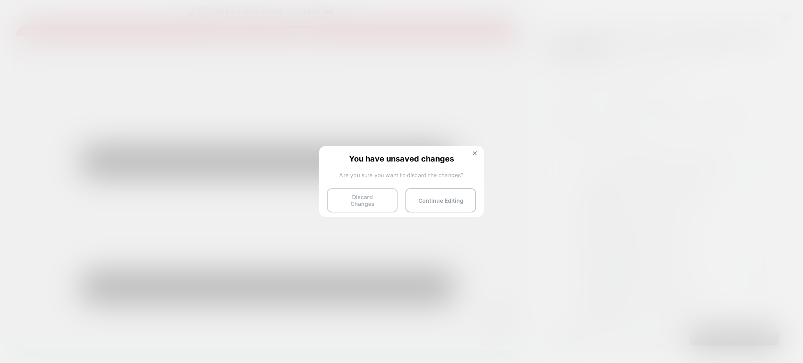
click at [372, 196] on button "Discard Changes" at bounding box center [362, 200] width 71 height 24
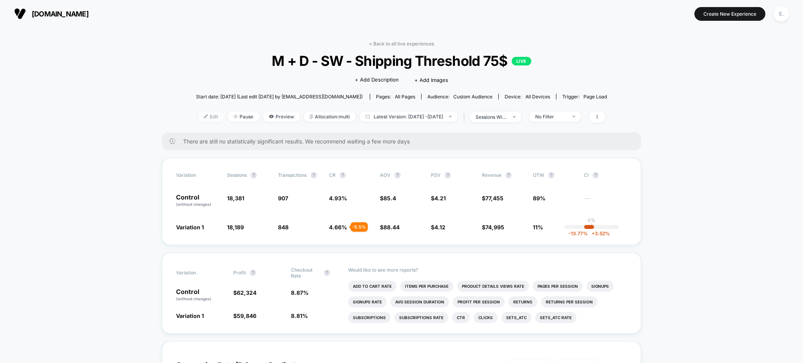
click at [205, 121] on span "Edit" at bounding box center [211, 116] width 26 height 11
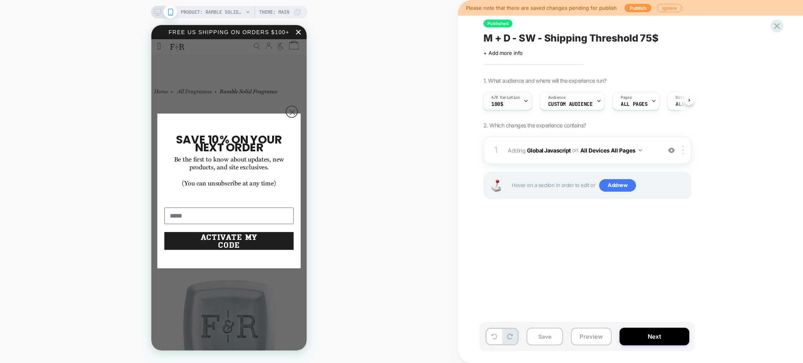
click at [528, 106] on div at bounding box center [525, 101] width 5 height 18
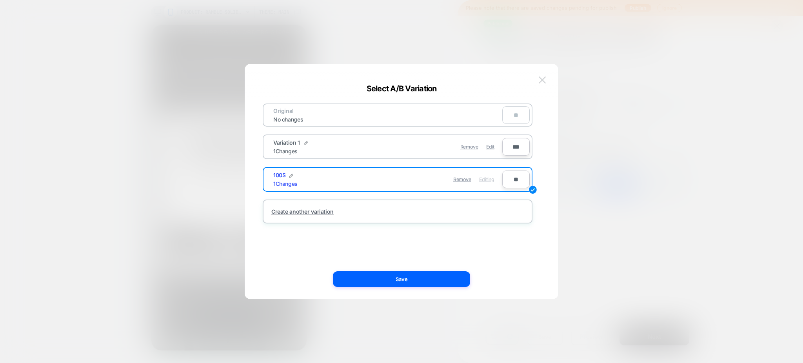
click at [538, 81] on button at bounding box center [542, 80] width 12 height 12
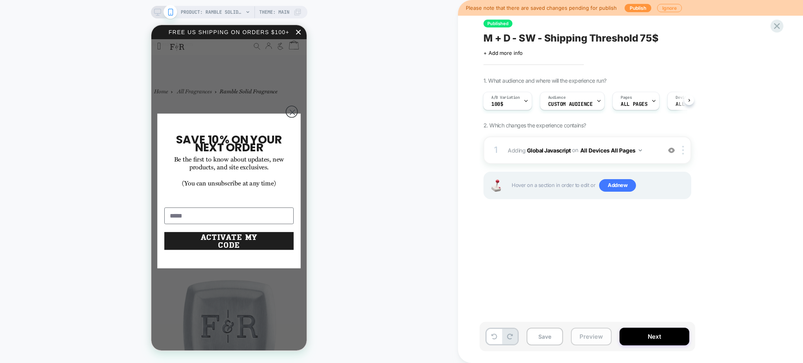
click at [589, 334] on button "Preview" at bounding box center [591, 337] width 41 height 18
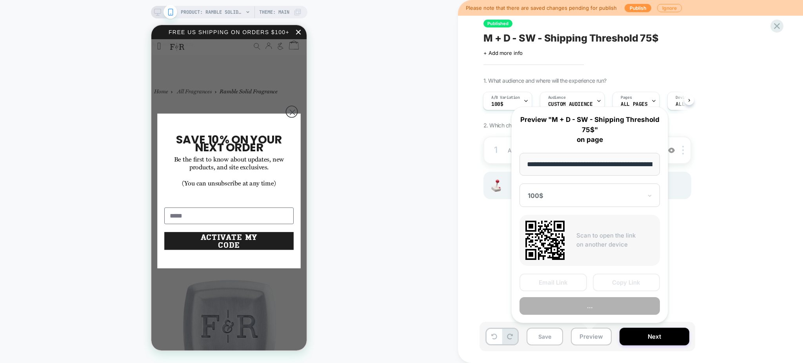
scroll to position [0, 74]
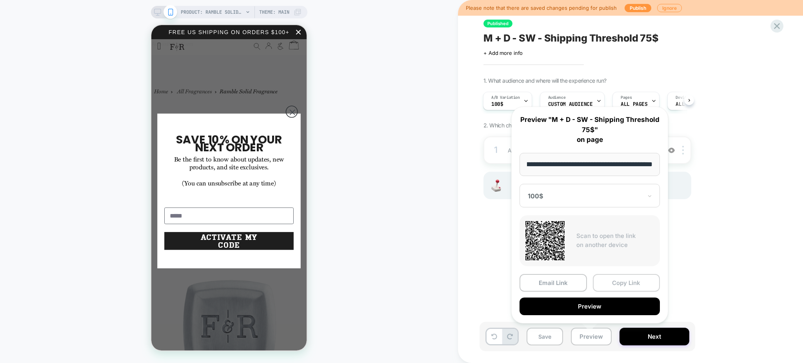
click at [629, 280] on button "Copy Link" at bounding box center [626, 283] width 67 height 18
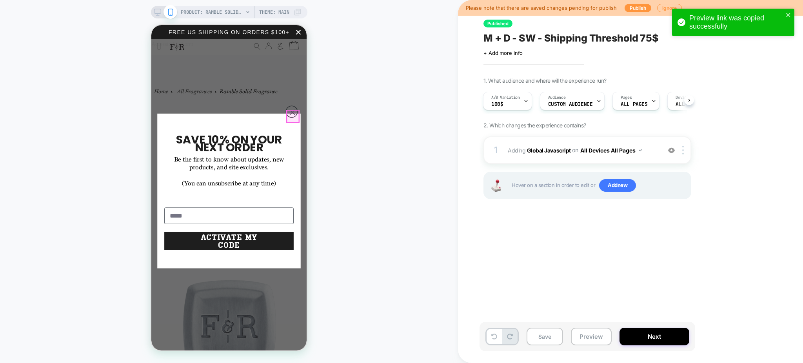
click at [291, 118] on circle "Close dialog" at bounding box center [292, 112] width 11 height 11
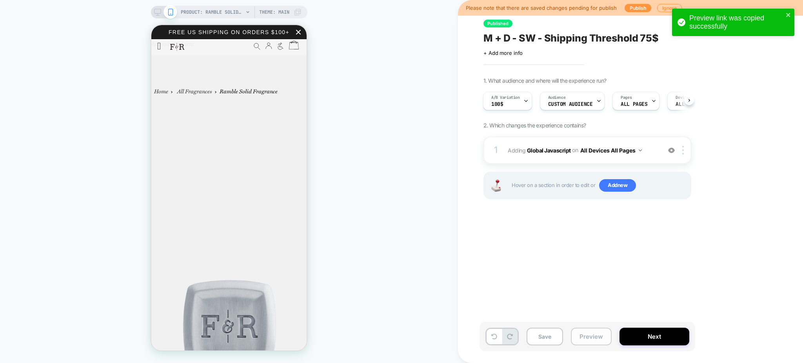
click at [586, 333] on button "Preview" at bounding box center [591, 337] width 41 height 18
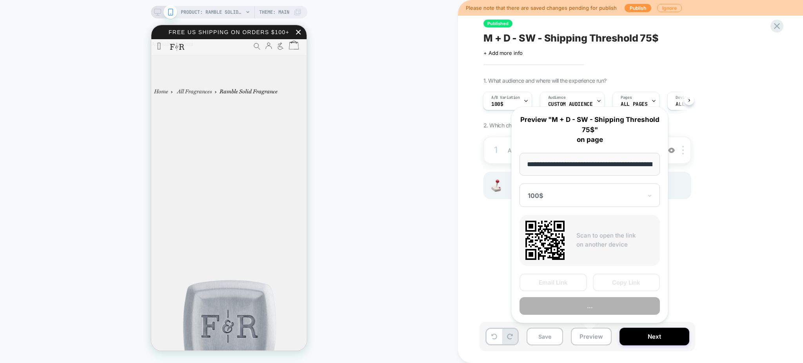
scroll to position [0, 74]
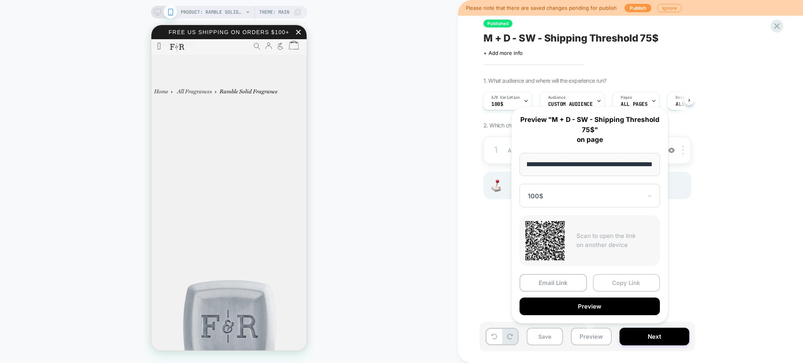
click at [612, 282] on button "Copy Link" at bounding box center [626, 283] width 67 height 18
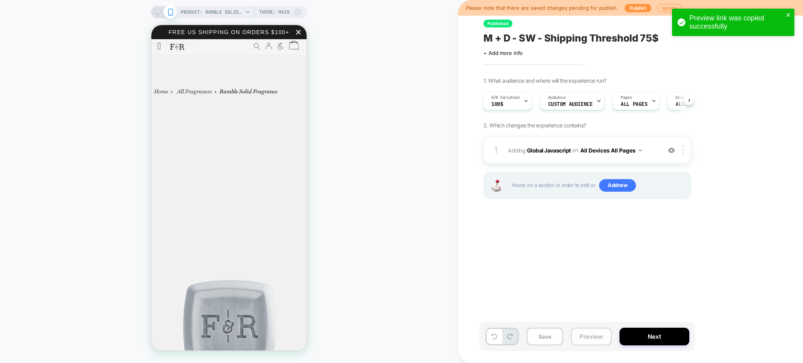
drag, startPoint x: 587, startPoint y: 343, endPoint x: 587, endPoint y: 336, distance: 6.3
click at [587, 342] on button "Preview" at bounding box center [591, 337] width 41 height 18
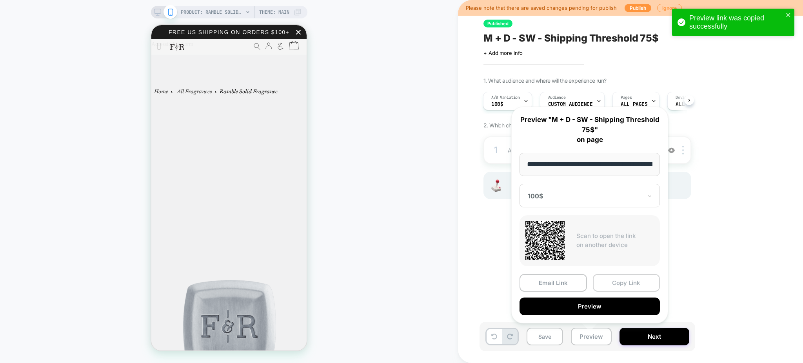
click at [628, 283] on button "Copy Link" at bounding box center [626, 283] width 67 height 18
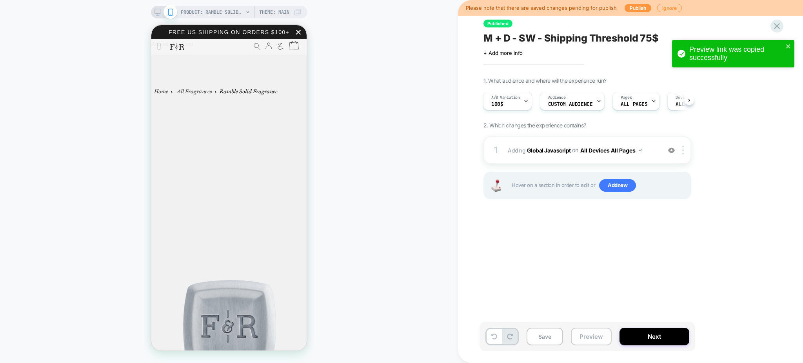
click at [581, 337] on button "Preview" at bounding box center [591, 337] width 41 height 18
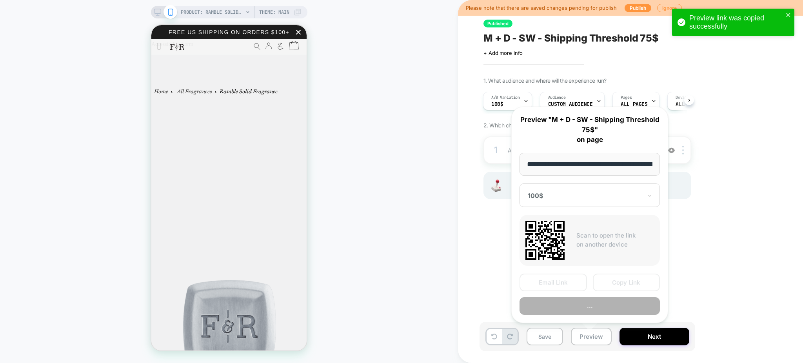
scroll to position [0, 74]
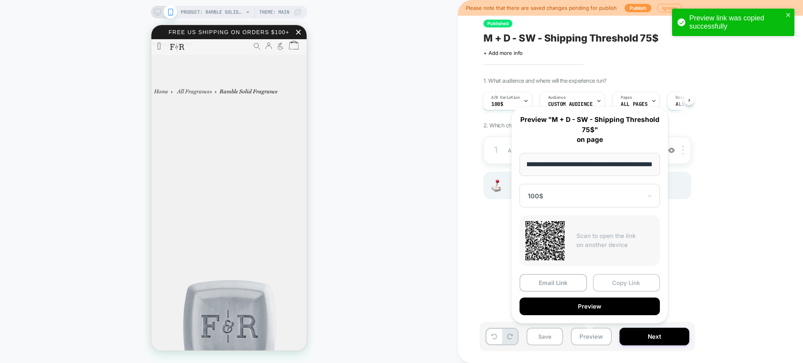
click at [616, 281] on button "Copy Link" at bounding box center [626, 283] width 67 height 18
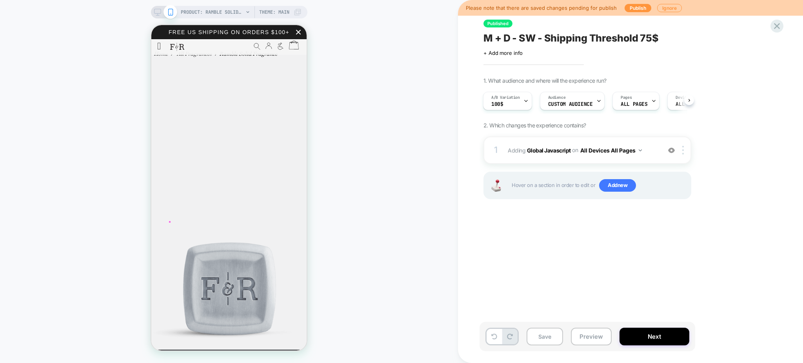
scroll to position [104, 0]
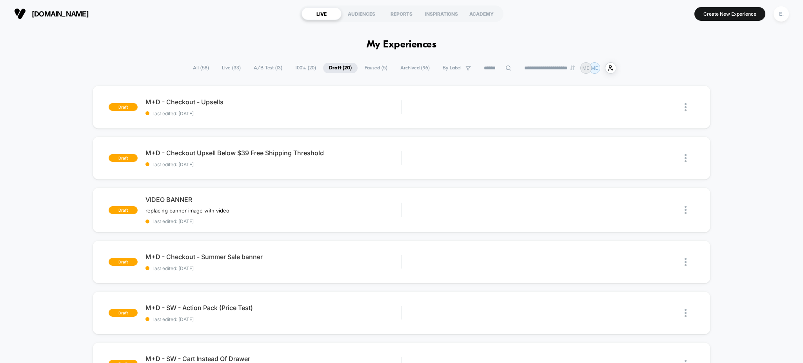
click at [779, 21] on button "E." at bounding box center [781, 14] width 20 height 16
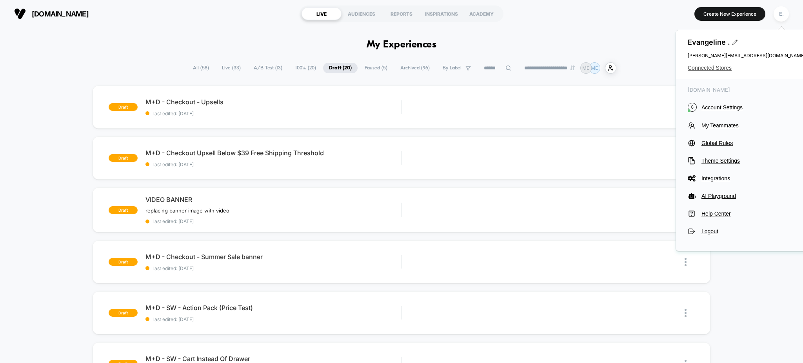
click at [715, 71] on span "Connected Stores" at bounding box center [747, 68] width 118 height 6
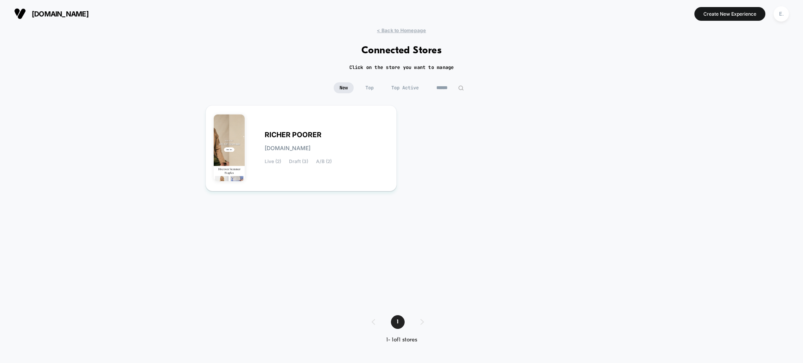
click at [451, 87] on input "******" at bounding box center [450, 87] width 39 height 11
click at [452, 87] on input "******" at bounding box center [450, 87] width 78 height 11
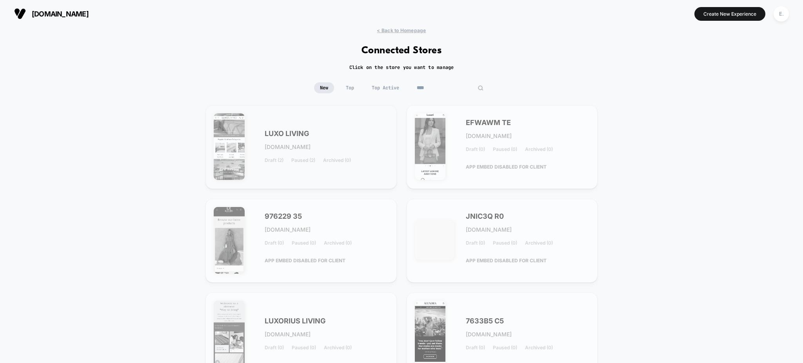
type input "****"
click at [367, 141] on div "LUXO LIVING [DOMAIN_NAME] Draft (2) Paused (2) Archived (0)" at bounding box center [327, 147] width 124 height 32
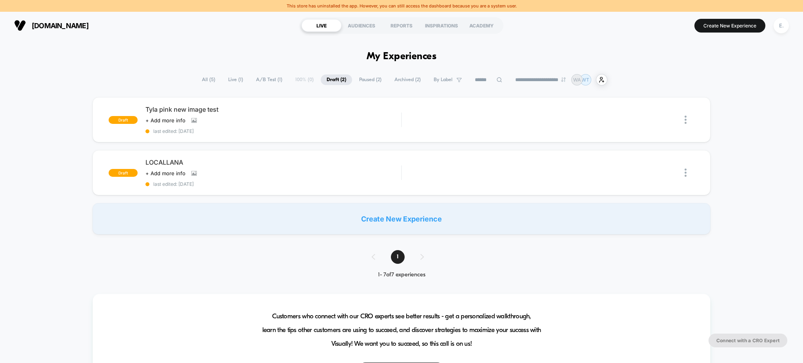
click at [365, 78] on span "Paused ( 2 )" at bounding box center [370, 79] width 34 height 11
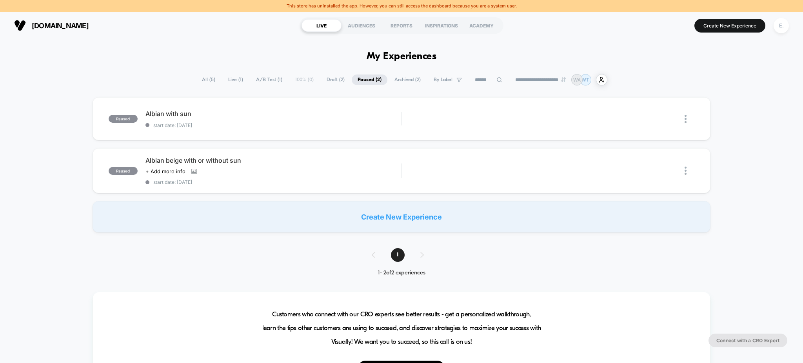
click at [334, 80] on span "Draft ( 2 )" at bounding box center [336, 79] width 30 height 11
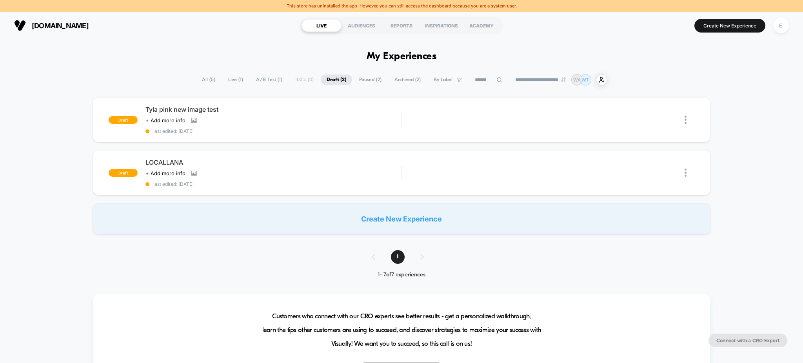
click at [196, 84] on span "All ( 5 )" at bounding box center [208, 79] width 25 height 11
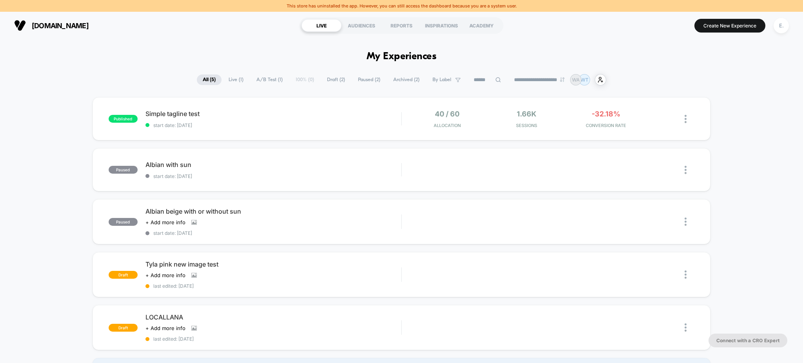
click at [227, 85] on div "**********" at bounding box center [401, 79] width 409 height 11
click at [228, 84] on span "Live ( 1 )" at bounding box center [236, 79] width 27 height 11
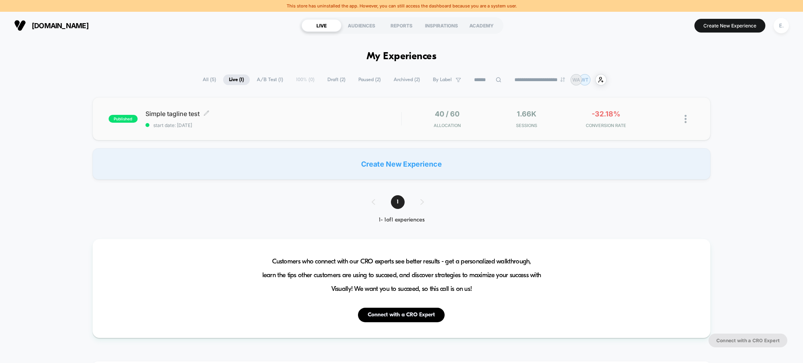
click at [233, 120] on div "Simple tagline test Click to edit experience details Click to edit experience d…" at bounding box center [273, 119] width 256 height 18
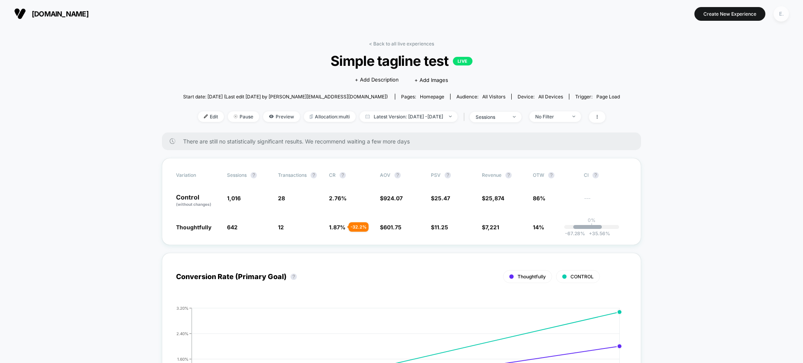
click at [777, 18] on div "E." at bounding box center [781, 13] width 15 height 15
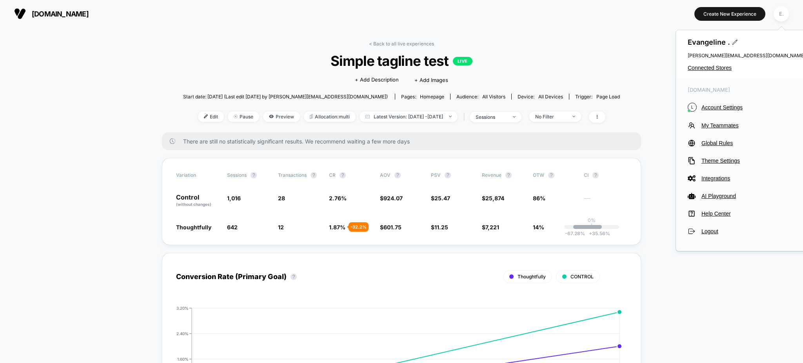
click at [730, 64] on div "[PERSON_NAME] . [PERSON_NAME][EMAIL_ADDRESS][DOMAIN_NAME] Connected Stores" at bounding box center [746, 54] width 141 height 49
click at [705, 67] on span "Connected Stores" at bounding box center [747, 68] width 118 height 6
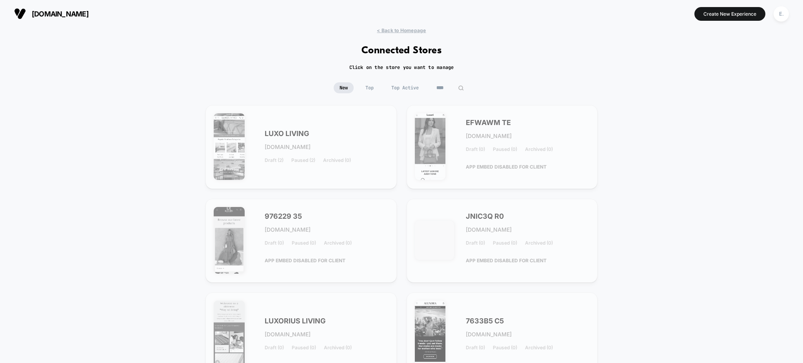
click at [436, 90] on input "****" at bounding box center [450, 87] width 39 height 11
click at [436, 90] on input "****" at bounding box center [450, 87] width 78 height 11
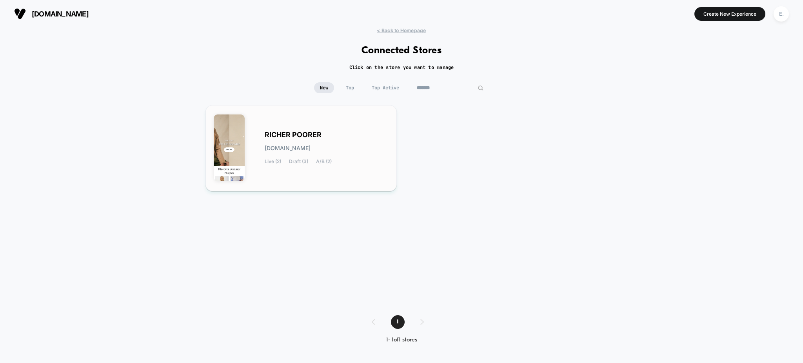
type input "******"
click at [378, 129] on div "RICHER POORER [DOMAIN_NAME] Live (2) Draft (3) A/B (2)" at bounding box center [301, 148] width 175 height 70
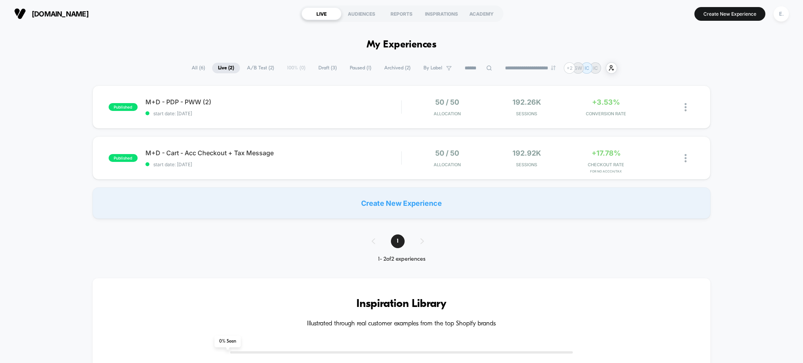
click at [379, 67] on span "Archived ( 2 )" at bounding box center [397, 68] width 38 height 11
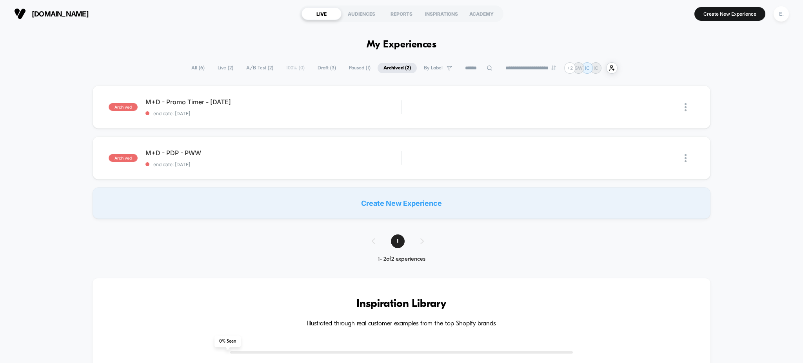
click at [349, 61] on div "**********" at bounding box center [401, 346] width 803 height 639
click at [327, 65] on span "Draft ( 3 )" at bounding box center [327, 68] width 30 height 11
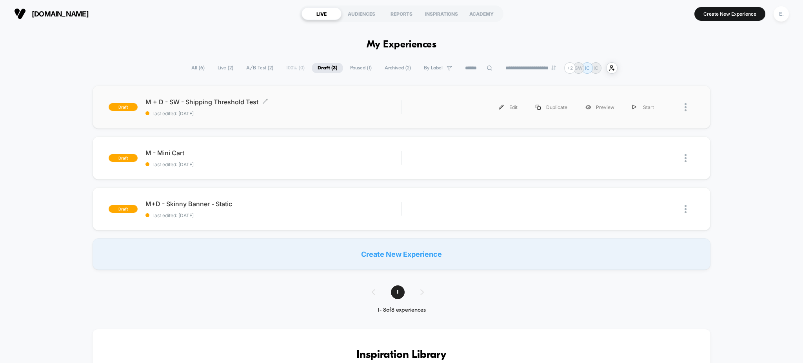
click at [327, 105] on span "M + D - SW - Shipping Threshold Test Click to edit experience details" at bounding box center [273, 102] width 256 height 8
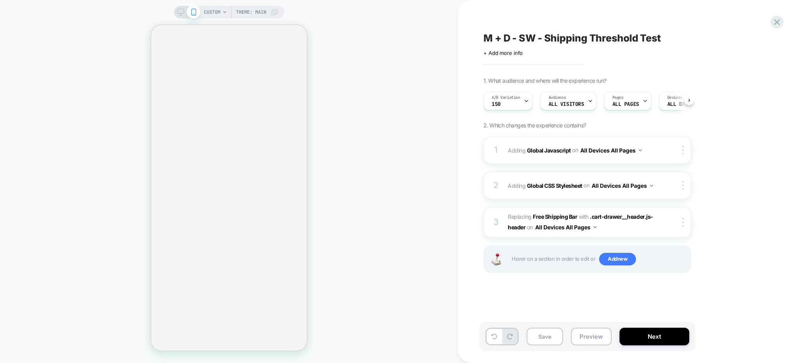
scroll to position [0, 0]
click at [590, 354] on div "Save Preview Next" at bounding box center [630, 340] width 294 height 37
drag, startPoint x: 586, startPoint y: 334, endPoint x: 584, endPoint y: 323, distance: 11.2
click at [589, 336] on button "Preview" at bounding box center [591, 337] width 41 height 18
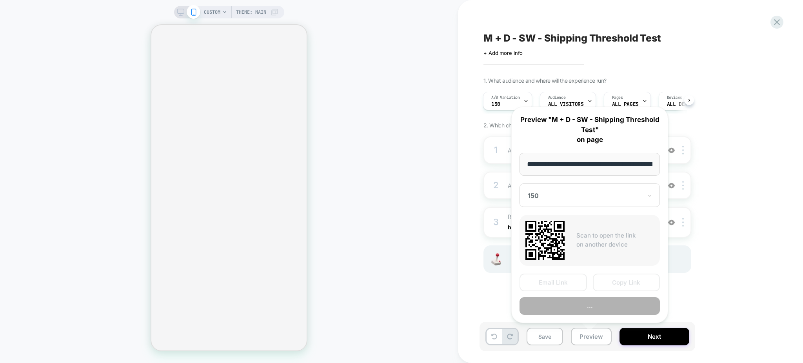
scroll to position [0, 108]
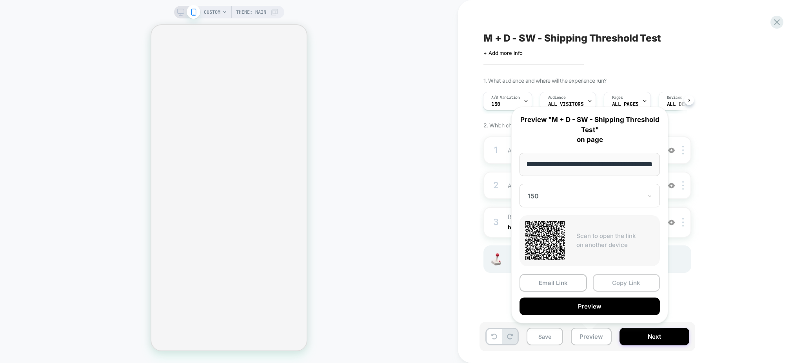
click at [616, 284] on button "Copy Link" at bounding box center [626, 283] width 67 height 18
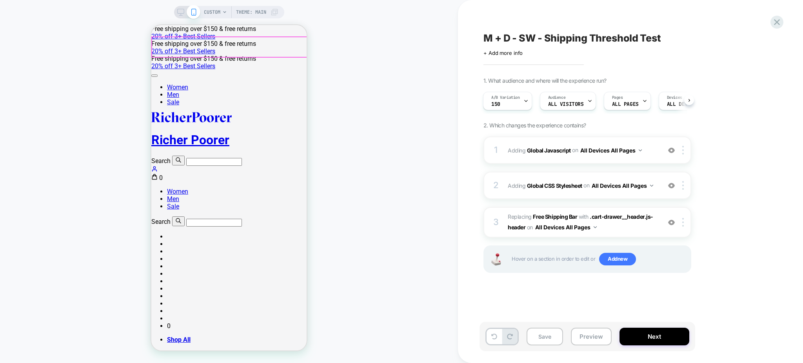
scroll to position [0, 0]
click at [202, 11] on div "CUSTOM Theme: MAIN" at bounding box center [229, 12] width 110 height 13
click at [213, 16] on span "CUSTOM" at bounding box center [212, 12] width 16 height 13
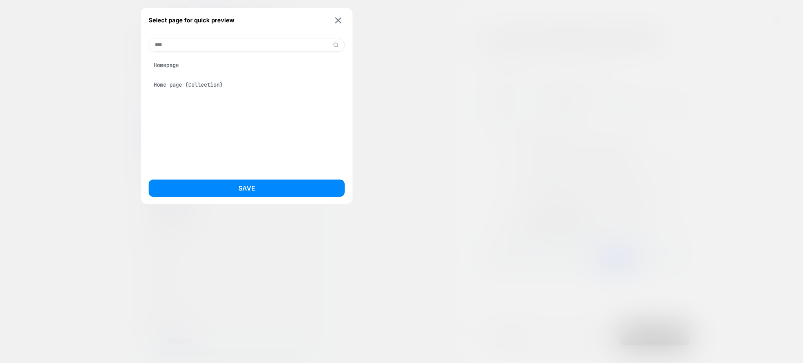
type input "****"
click at [189, 67] on div "Homepage" at bounding box center [247, 65] width 196 height 15
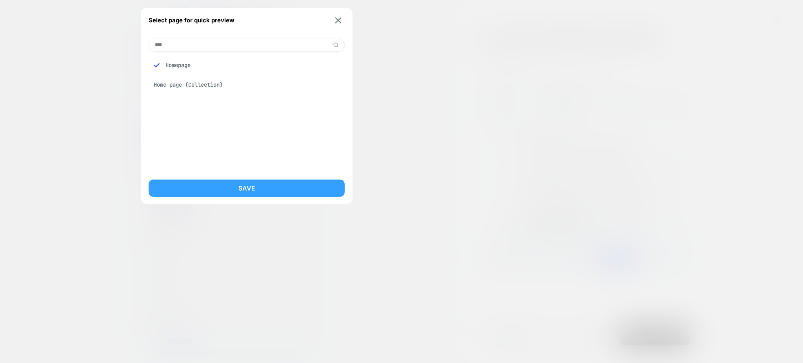
click at [250, 181] on button "Save" at bounding box center [247, 188] width 196 height 17
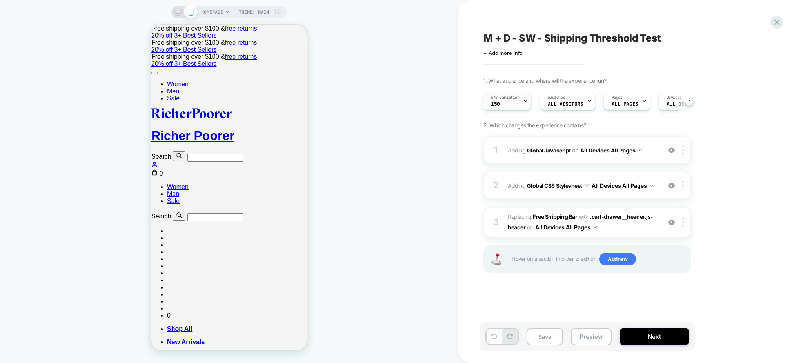
click at [520, 99] on div "A/B Variation 150" at bounding box center [505, 101] width 44 height 18
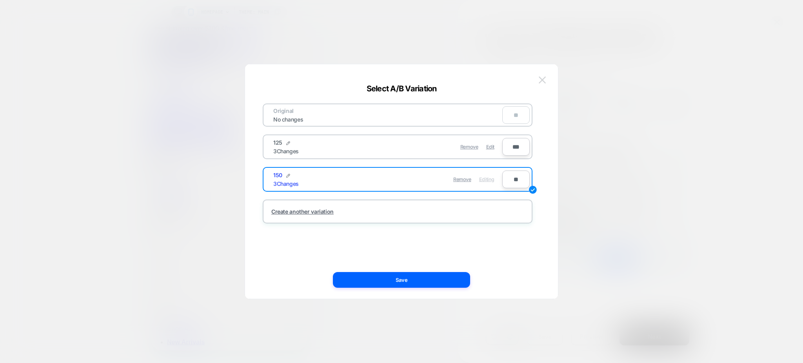
click at [541, 84] on button at bounding box center [542, 80] width 12 height 12
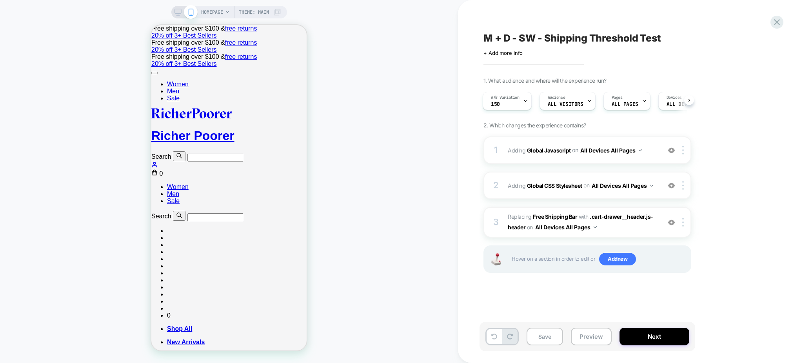
click at [523, 53] on div "+ Add more info" at bounding box center [561, 53] width 157 height 6
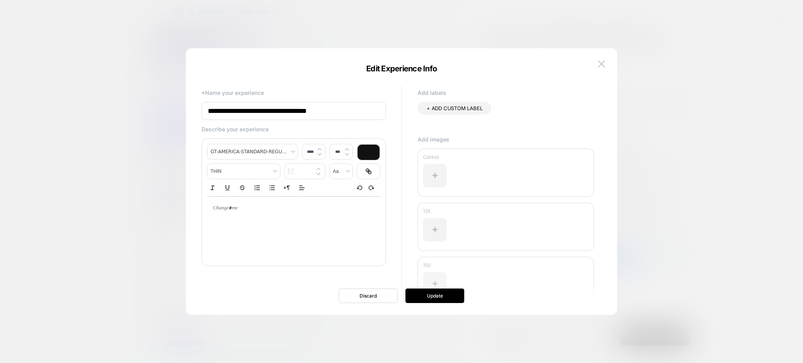
click at [437, 279] on div at bounding box center [435, 284] width 24 height 24
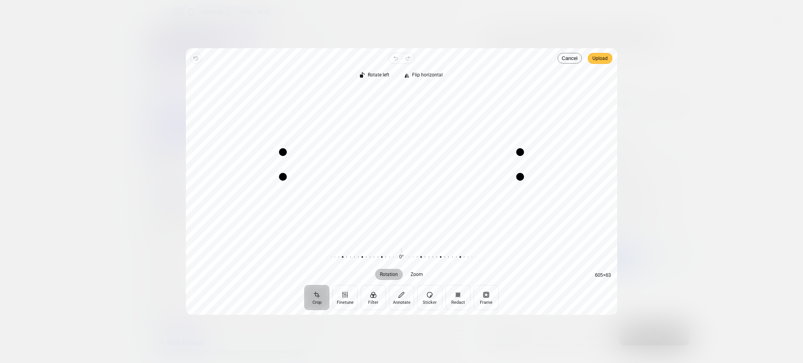
click at [598, 54] on span "Upload" at bounding box center [599, 58] width 15 height 9
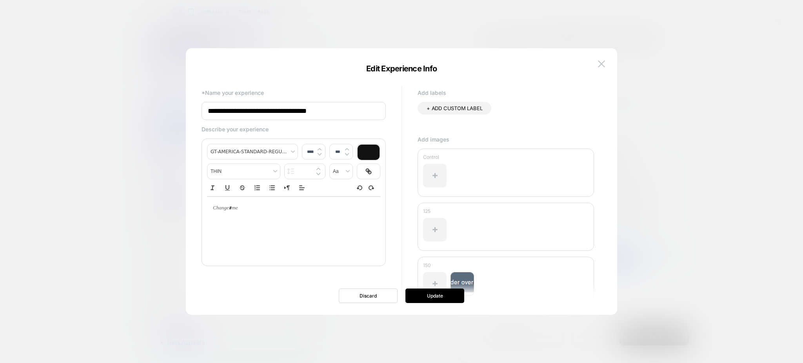
scroll to position [33, 0]
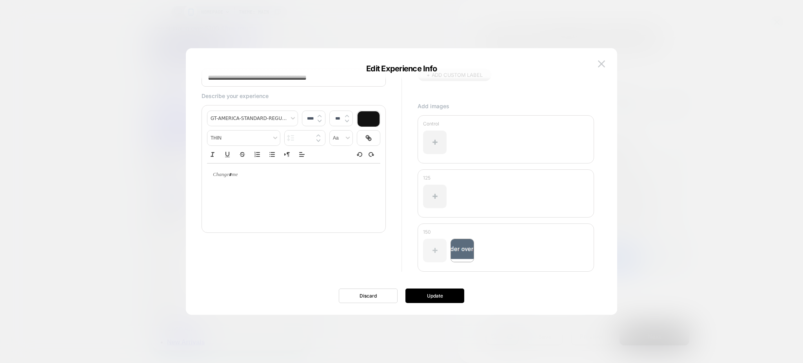
click at [436, 254] on div at bounding box center [435, 251] width 24 height 24
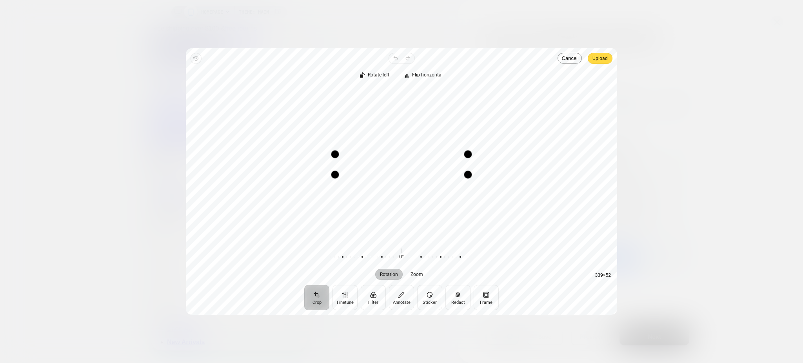
click at [595, 54] on span "Upload" at bounding box center [599, 58] width 15 height 9
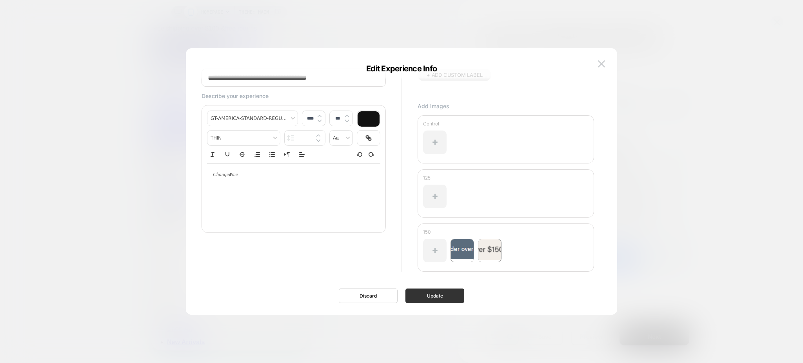
click at [443, 299] on button "Update" at bounding box center [434, 296] width 59 height 15
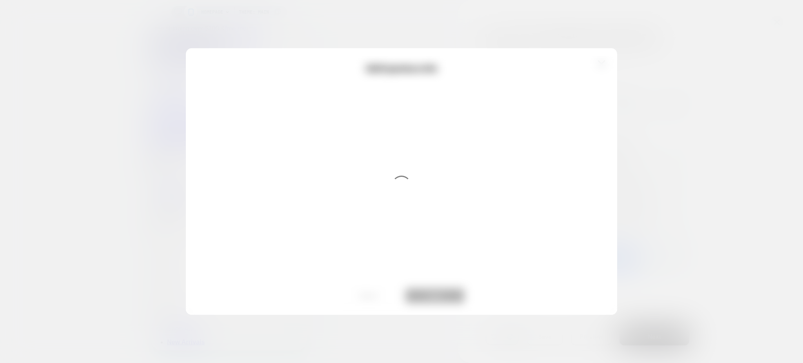
scroll to position [0, 0]
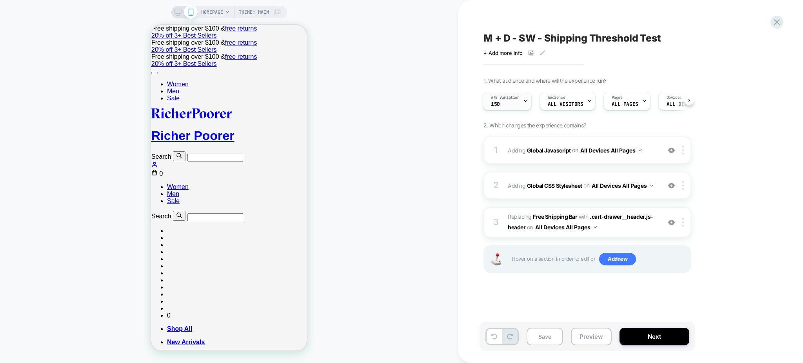
click at [519, 100] on span "A/B Variation" at bounding box center [505, 97] width 29 height 5
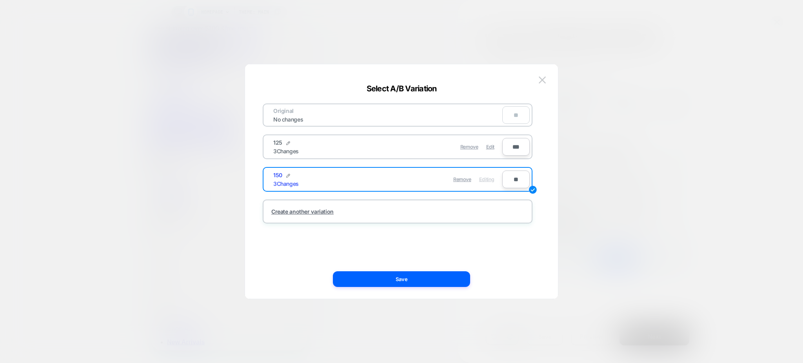
click at [494, 146] on div "Remove Edit" at bounding box center [443, 146] width 111 height 15
click at [491, 144] on span "Edit" at bounding box center [490, 147] width 8 height 6
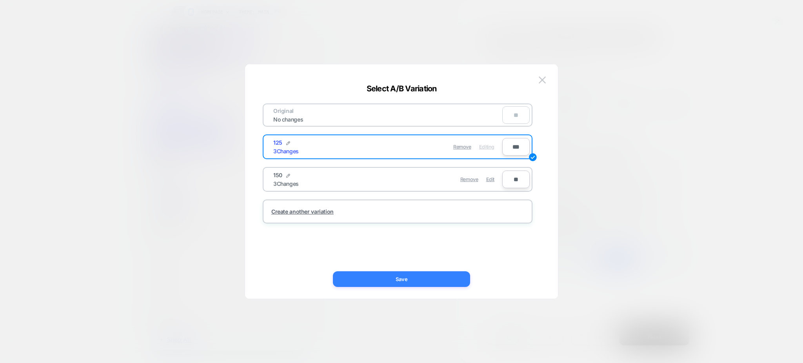
click at [443, 277] on button "Save" at bounding box center [401, 279] width 137 height 16
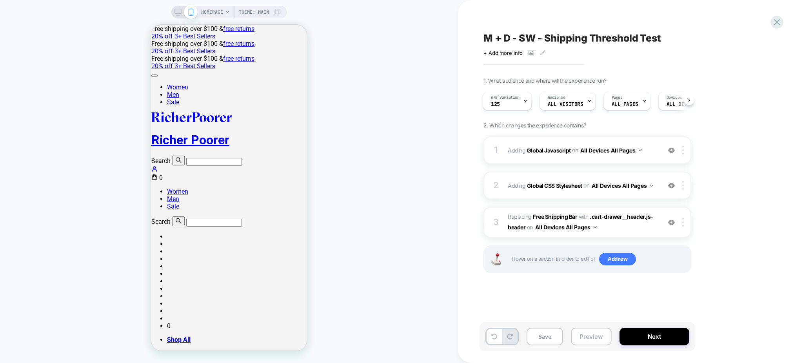
click at [587, 333] on button "Preview" at bounding box center [591, 337] width 41 height 18
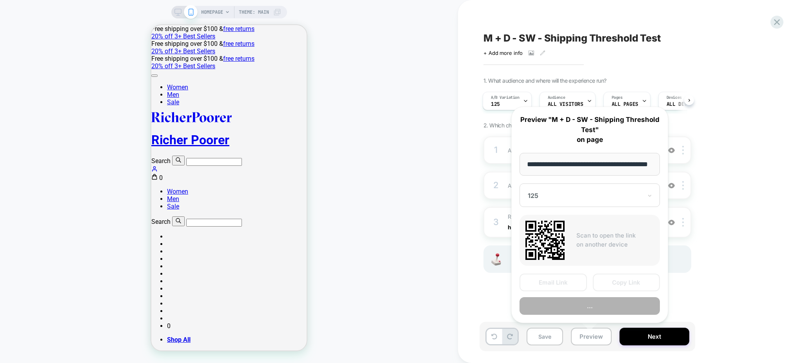
scroll to position [0, 18]
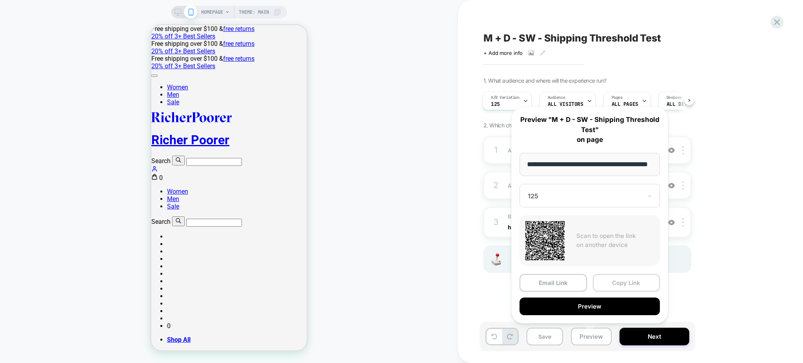
click at [619, 275] on button "Copy Link" at bounding box center [626, 283] width 67 height 18
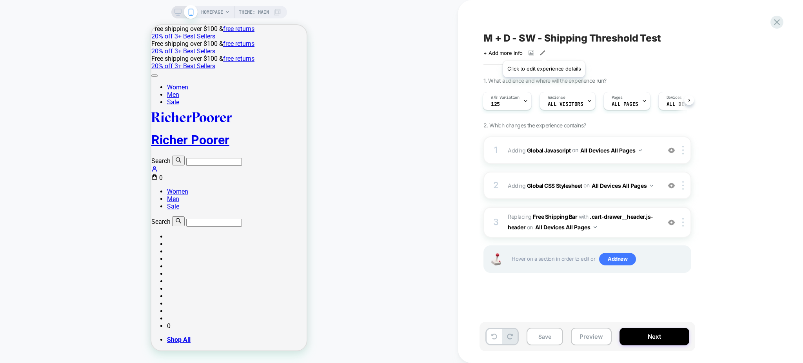
click at [543, 51] on icon at bounding box center [543, 53] width 4 height 4
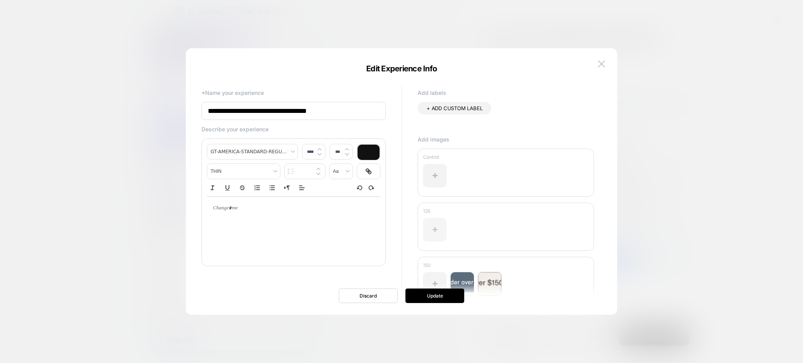
click at [436, 232] on div at bounding box center [435, 230] width 24 height 24
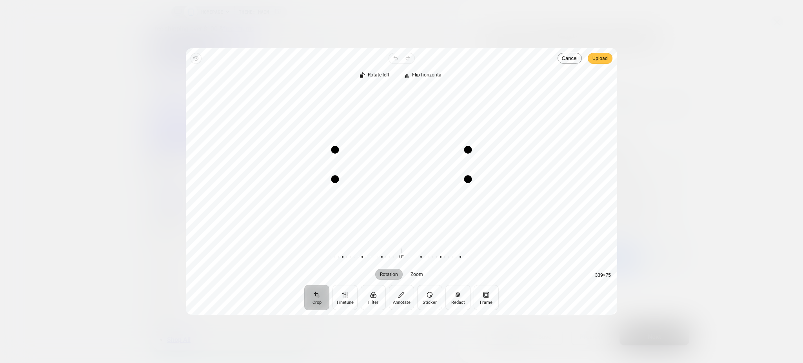
click at [600, 58] on span "Upload" at bounding box center [599, 58] width 15 height 9
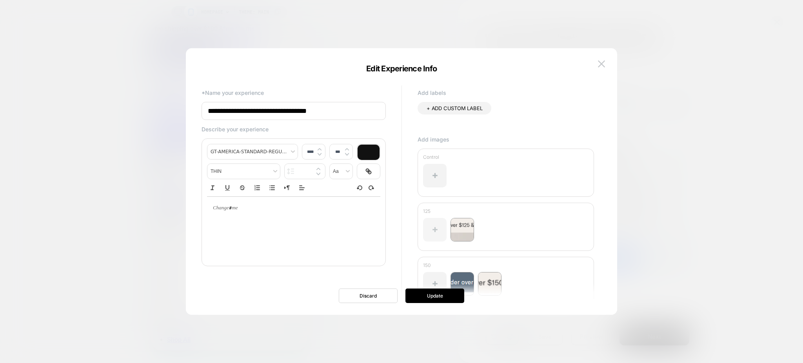
click at [433, 235] on div at bounding box center [435, 230] width 24 height 24
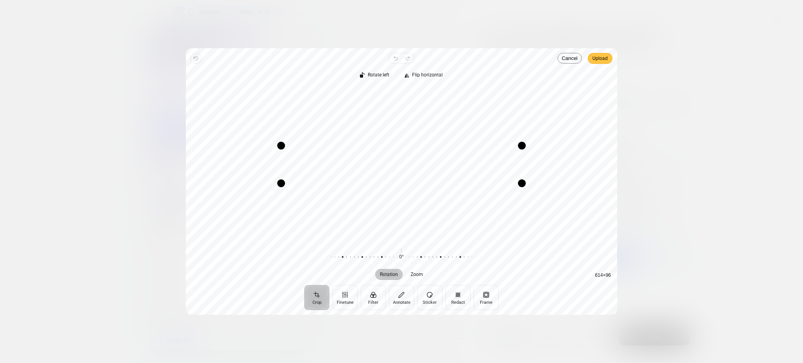
click at [600, 61] on span "Upload" at bounding box center [599, 58] width 15 height 9
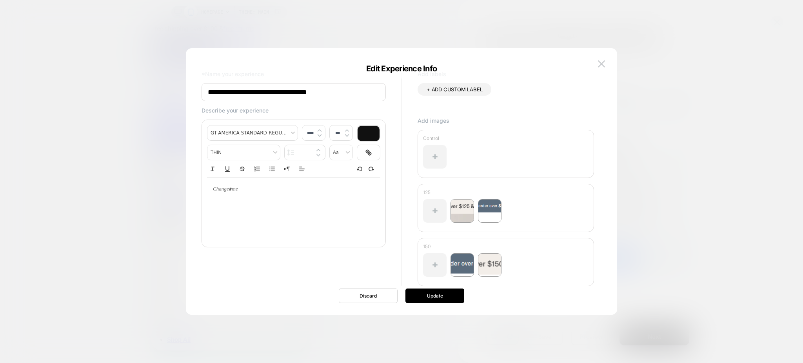
scroll to position [33, 0]
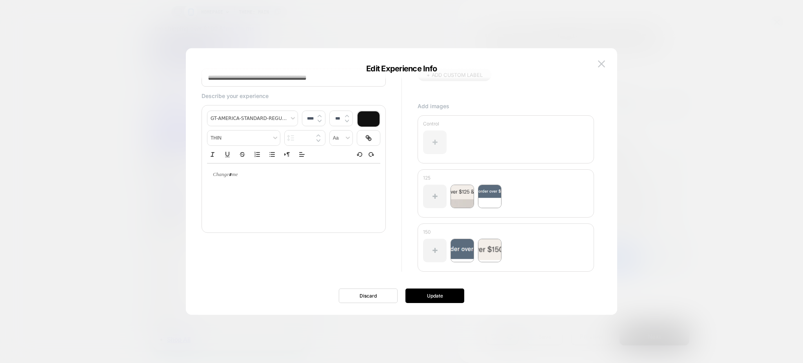
click at [435, 136] on div at bounding box center [435, 143] width 24 height 24
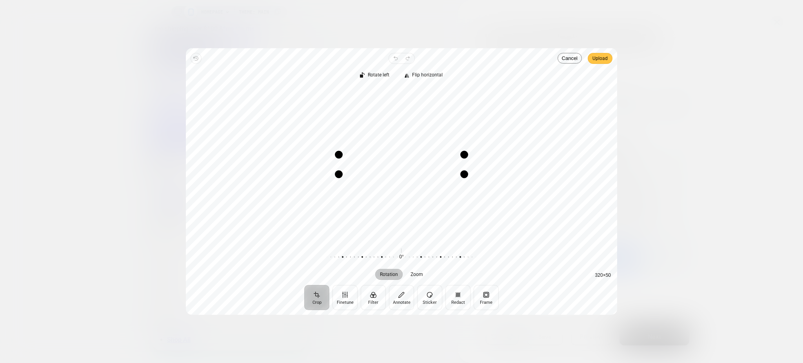
click at [606, 58] on span "Upload" at bounding box center [599, 58] width 15 height 9
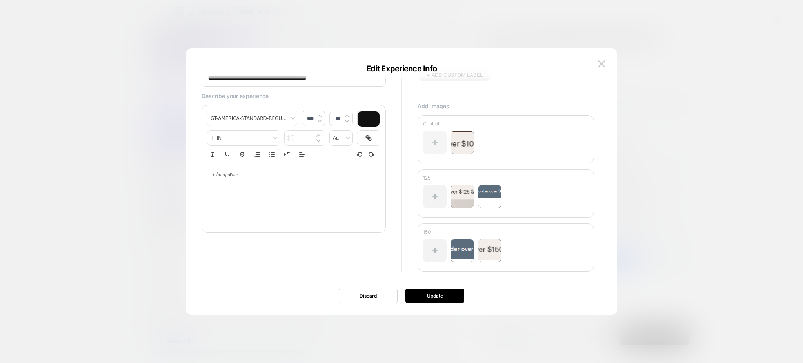
click at [436, 143] on div at bounding box center [435, 143] width 24 height 24
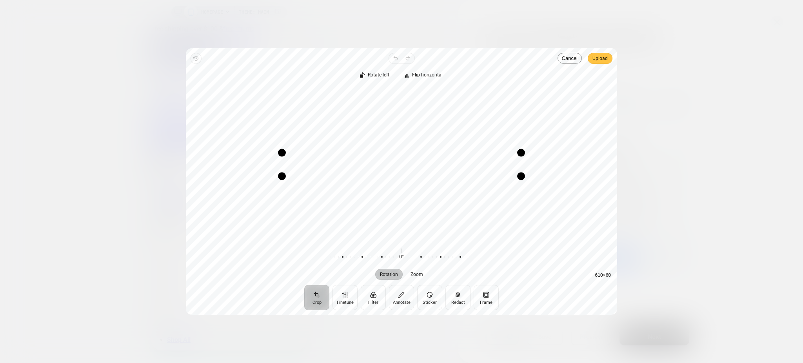
click at [598, 54] on span "Upload" at bounding box center [599, 58] width 15 height 9
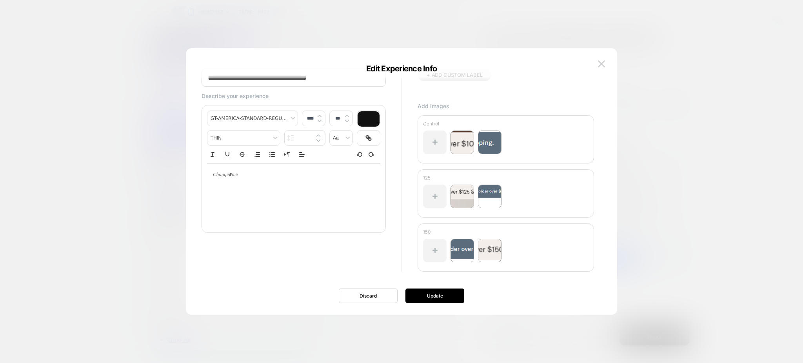
click at [444, 303] on div "**********" at bounding box center [402, 185] width 408 height 259
click at [444, 302] on button "Update" at bounding box center [434, 296] width 59 height 15
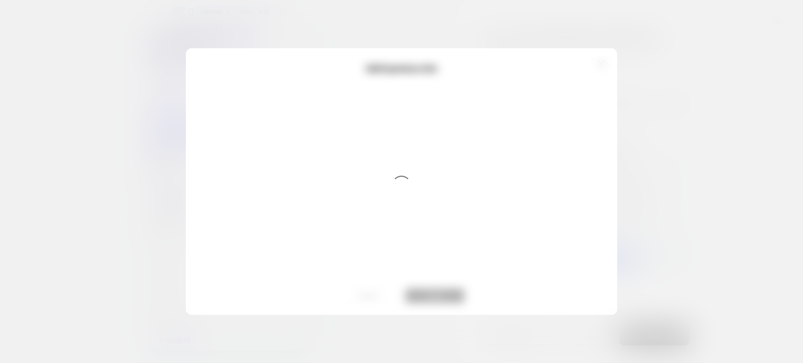
scroll to position [0, 0]
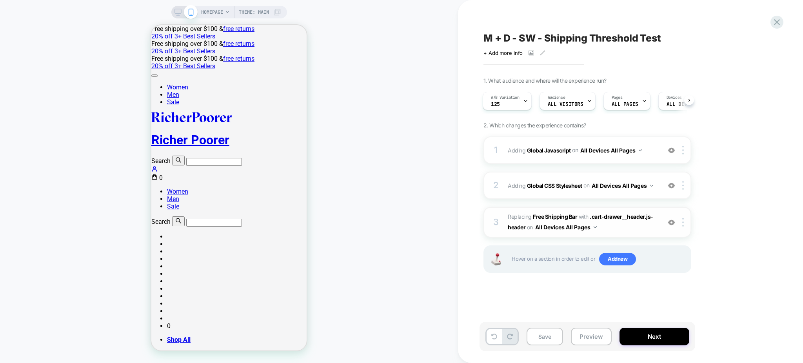
click at [596, 228] on img at bounding box center [595, 227] width 3 height 2
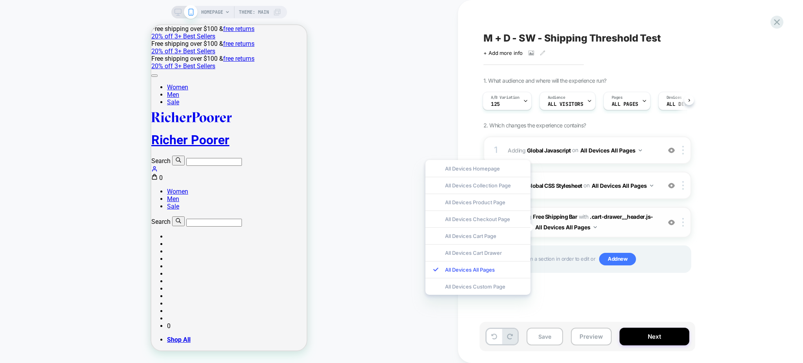
click at [625, 229] on span "#_loomi_addon_1759992389421 Replacing Free Shipping Bar WITH .cart-drawer__head…" at bounding box center [582, 222] width 149 height 21
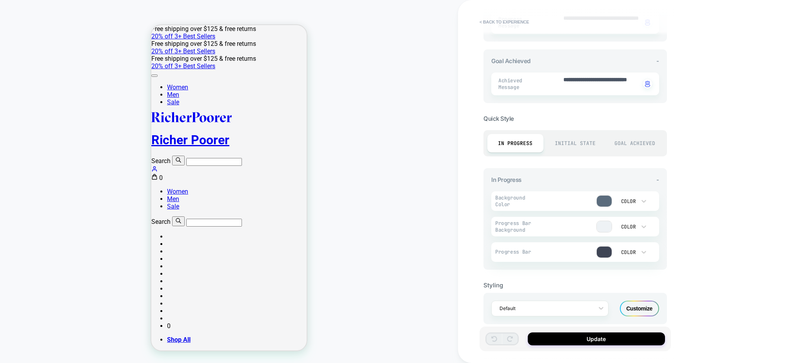
scroll to position [288, 0]
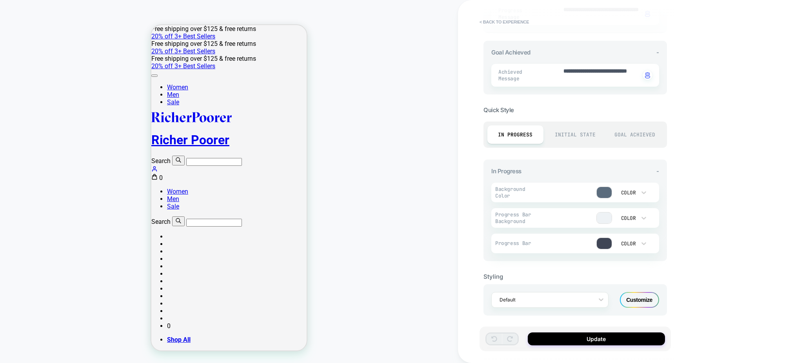
click at [639, 294] on div "Customize" at bounding box center [639, 300] width 39 height 16
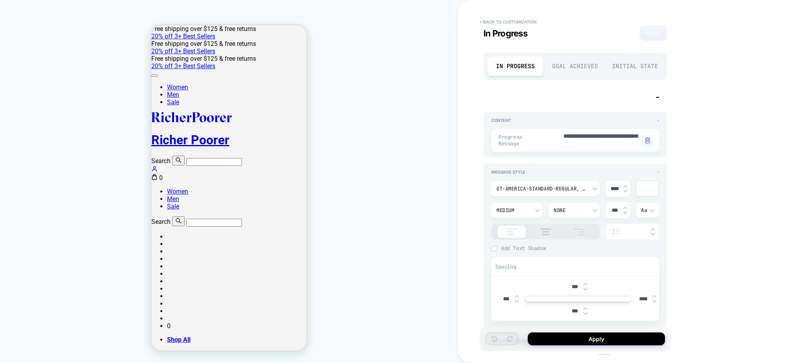
scroll to position [0, 0]
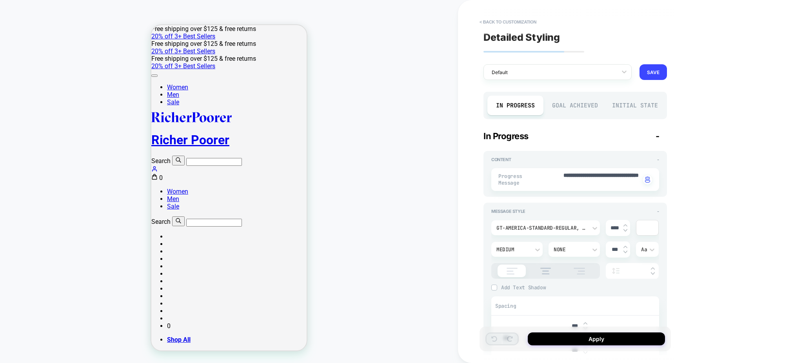
click at [564, 105] on div "Goal Achieved" at bounding box center [575, 106] width 56 height 20
click at [645, 100] on div "Initial State" at bounding box center [635, 106] width 56 height 20
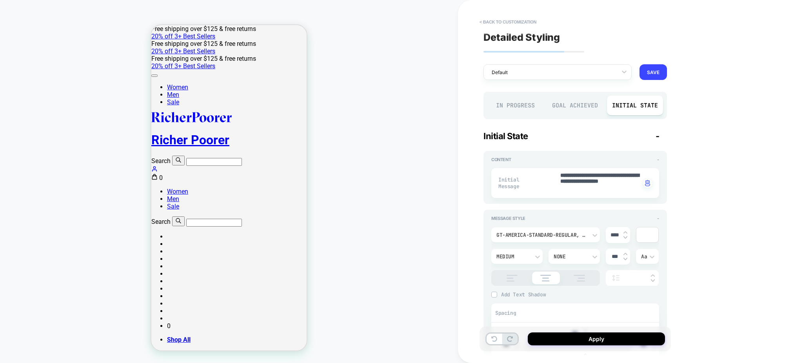
click at [502, 278] on img at bounding box center [512, 278] width 20 height 7
click at [157, 174] on icon at bounding box center [154, 176] width 5 height 5
click at [530, 18] on button "< Back to customization" at bounding box center [508, 22] width 65 height 13
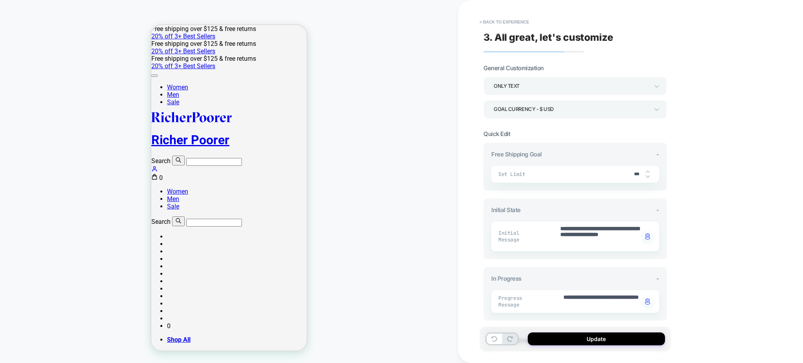
type textarea "*"
click at [530, 18] on button "< Back to experience" at bounding box center [504, 22] width 57 height 13
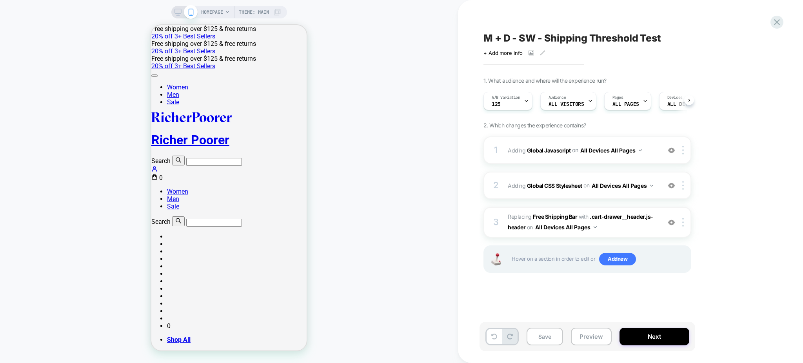
scroll to position [0, 0]
click at [592, 345] on button "Preview" at bounding box center [591, 337] width 41 height 18
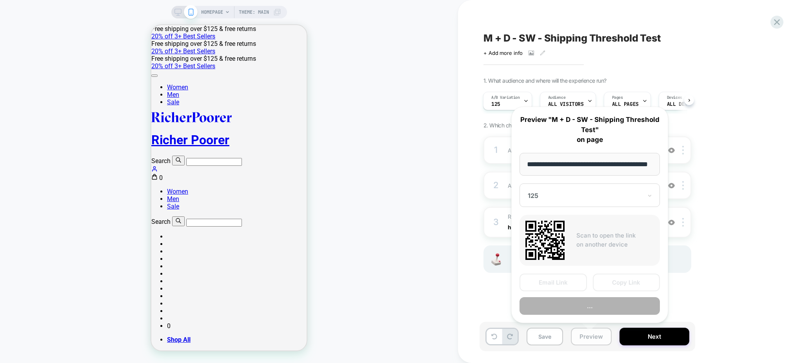
scroll to position [0, 18]
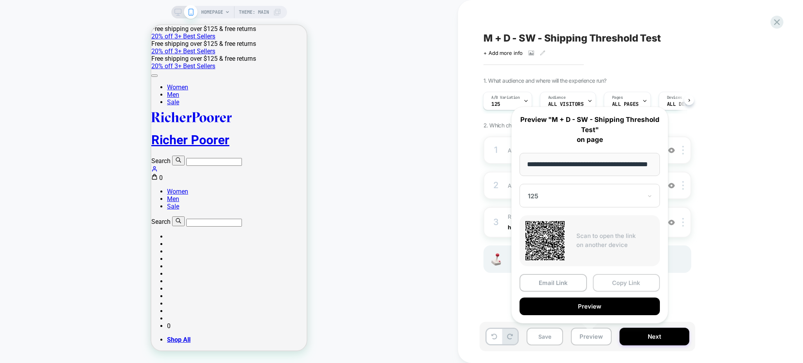
click at [625, 284] on button "Copy Link" at bounding box center [626, 283] width 67 height 18
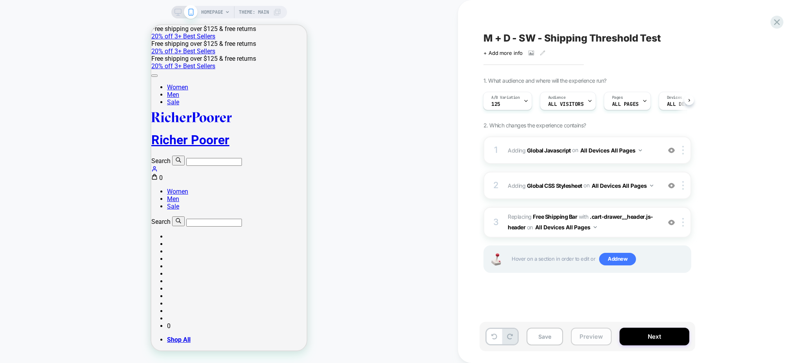
click at [586, 334] on button "Preview" at bounding box center [591, 337] width 41 height 18
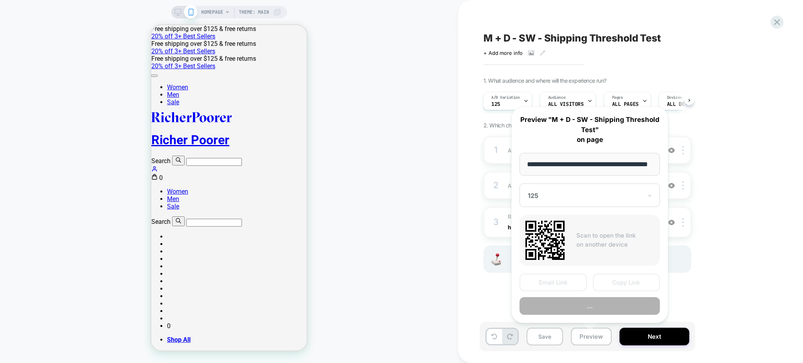
scroll to position [0, 18]
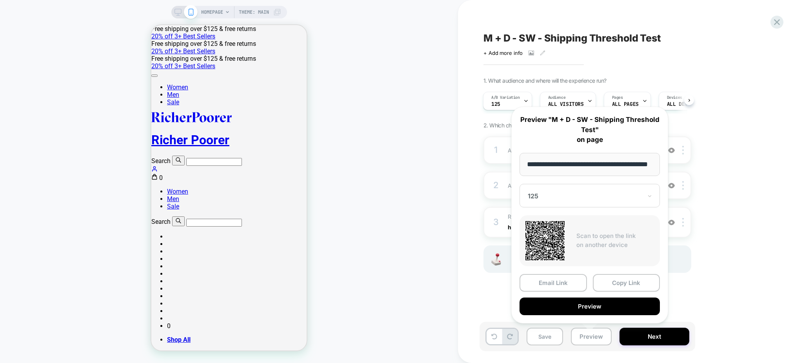
click at [614, 197] on div at bounding box center [585, 196] width 114 height 8
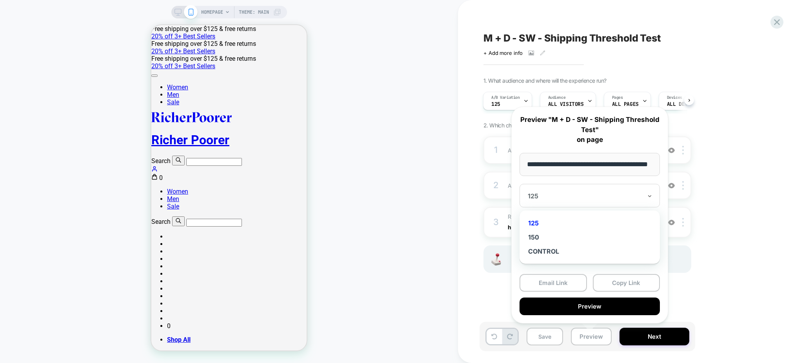
scroll to position [0, 0]
click at [532, 240] on div "150" at bounding box center [589, 237] width 133 height 14
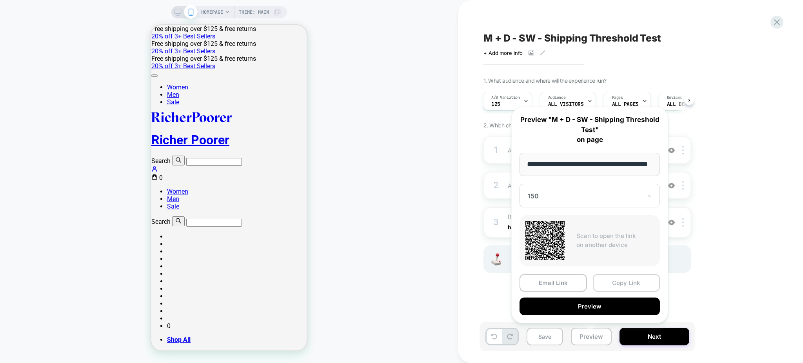
click at [618, 281] on button "Copy Link" at bounding box center [626, 283] width 67 height 18
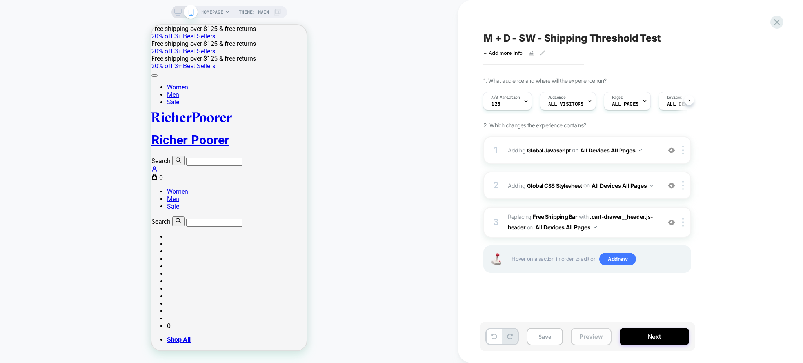
click at [594, 338] on button "Preview" at bounding box center [591, 337] width 41 height 18
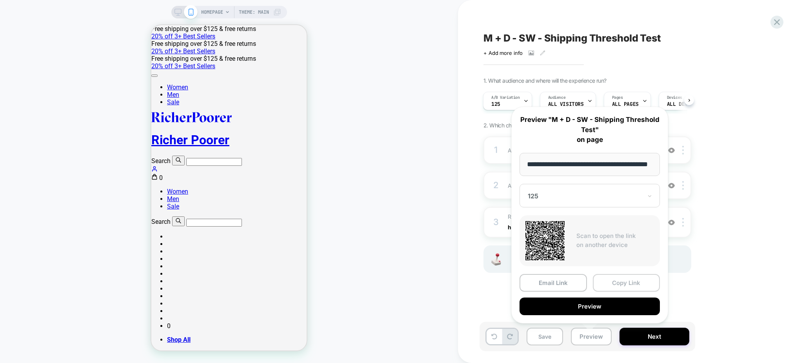
click at [609, 283] on button "Copy Link" at bounding box center [626, 283] width 67 height 18
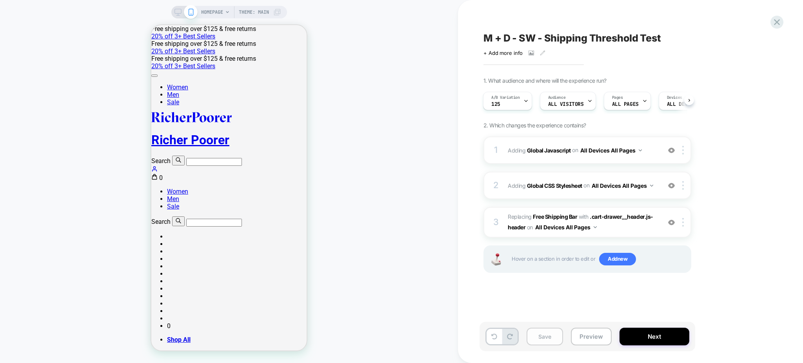
click at [541, 337] on button "Save" at bounding box center [545, 337] width 36 height 18
click at [598, 342] on button "Preview" at bounding box center [591, 337] width 41 height 18
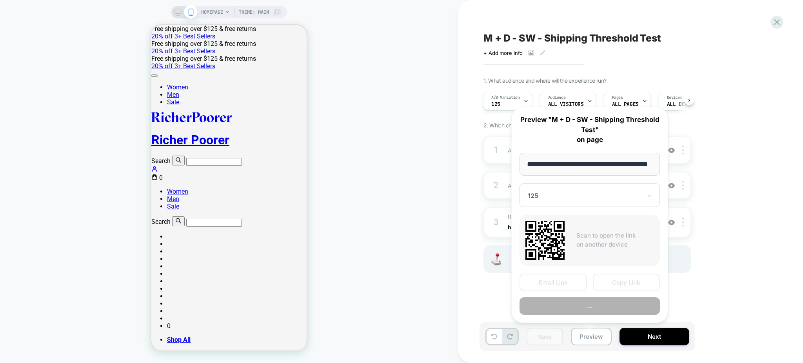
scroll to position [0, 18]
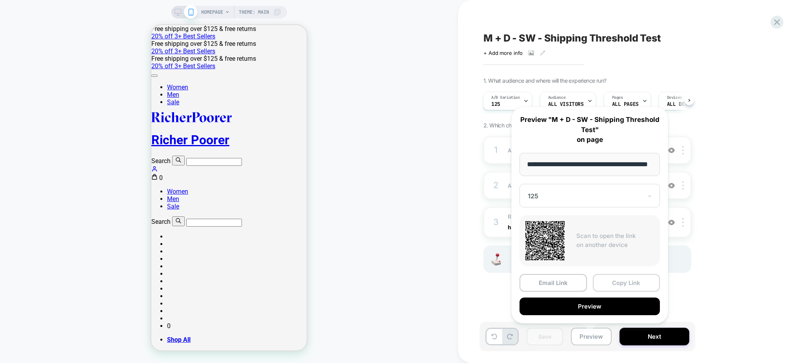
click at [621, 283] on button "Copy Link" at bounding box center [626, 283] width 67 height 18
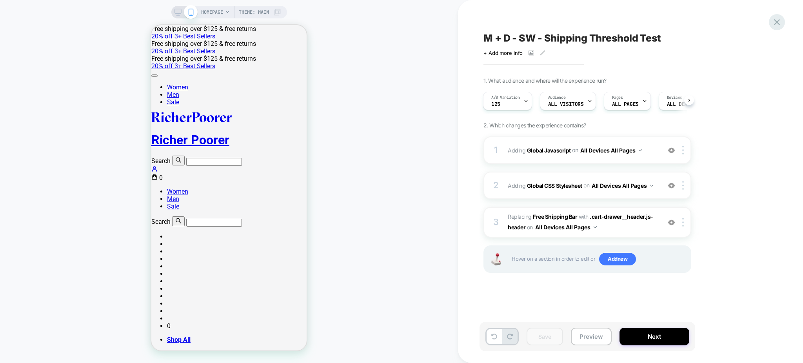
click at [777, 24] on icon at bounding box center [777, 22] width 11 height 11
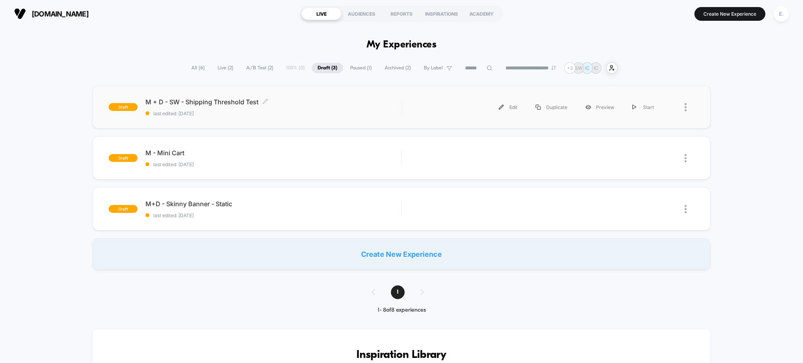
click at [334, 104] on span "M + D - SW - Shipping Threshold Test Click to edit experience details" at bounding box center [273, 102] width 256 height 8
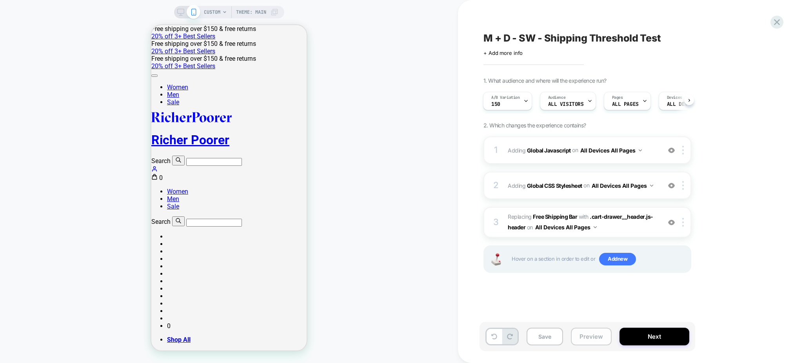
click at [580, 339] on button "Preview" at bounding box center [591, 337] width 41 height 18
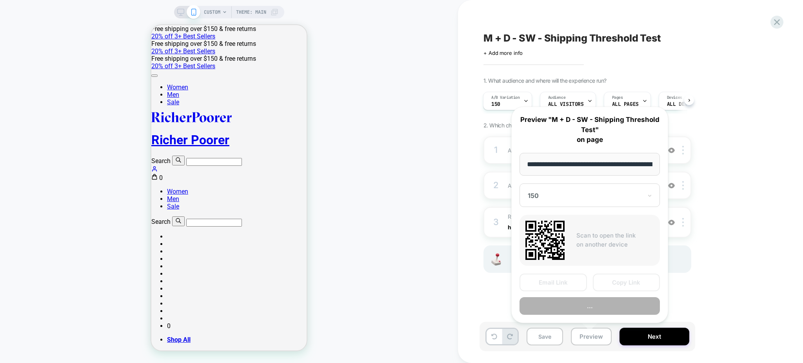
scroll to position [0, 108]
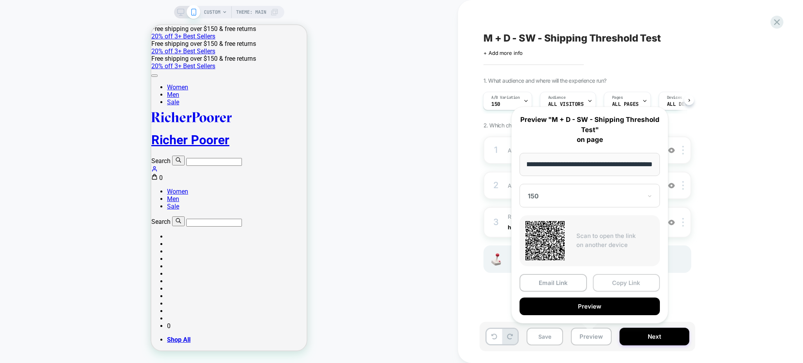
click at [621, 287] on button "Copy Link" at bounding box center [626, 283] width 67 height 18
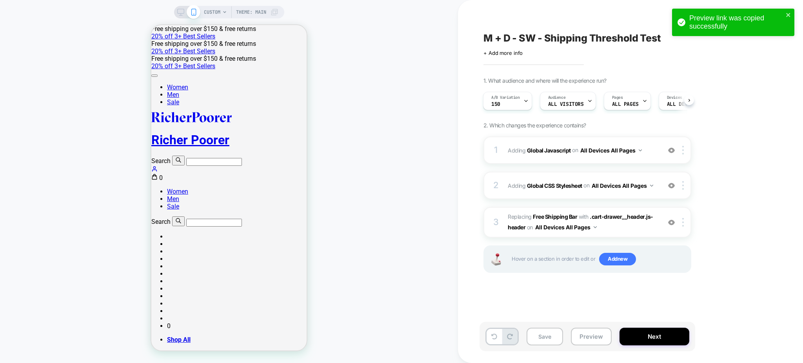
scroll to position [0, 0]
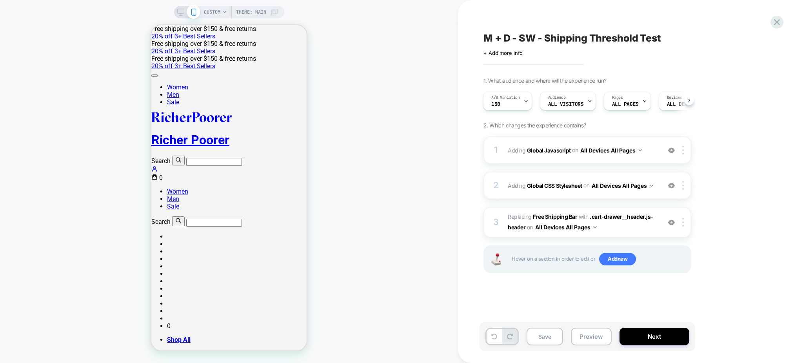
click at [222, 12] on icon at bounding box center [224, 12] width 5 height 5
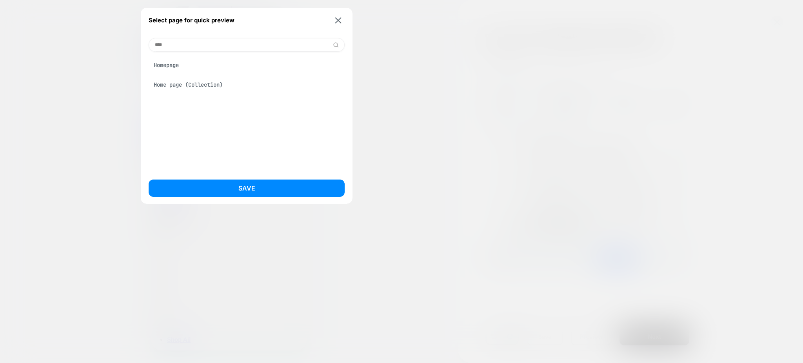
type input "****"
click at [211, 63] on div "Homepage" at bounding box center [247, 65] width 196 height 15
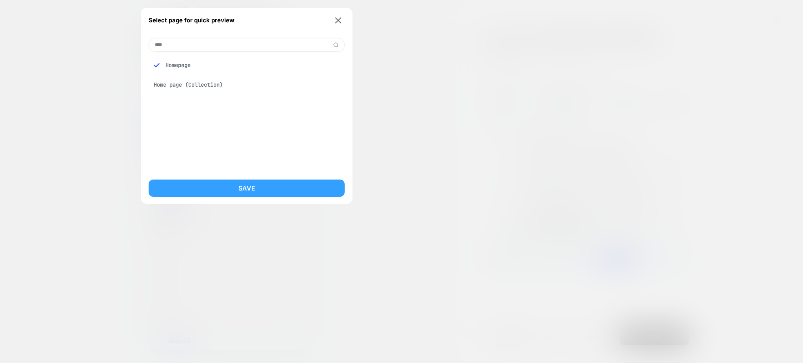
click at [247, 196] on button "Save" at bounding box center [247, 188] width 196 height 17
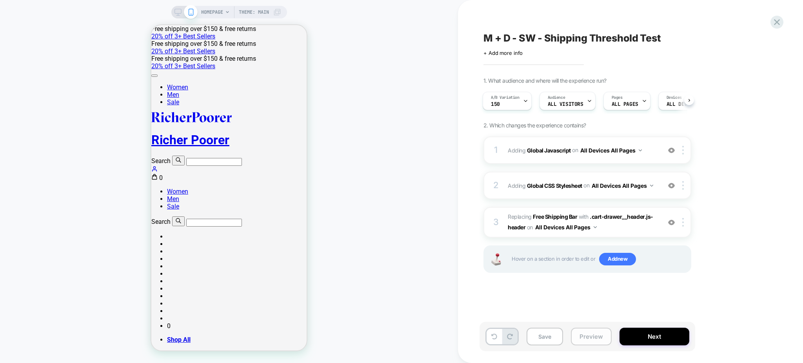
click at [590, 336] on button "Preview" at bounding box center [591, 337] width 41 height 18
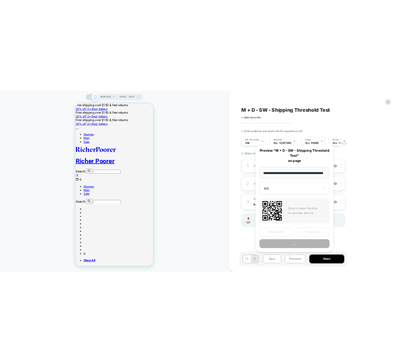
scroll to position [0, 18]
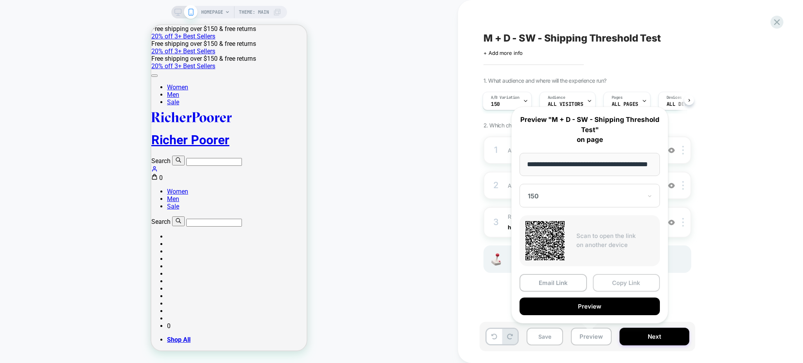
click at [628, 279] on button "Copy Link" at bounding box center [626, 283] width 67 height 18
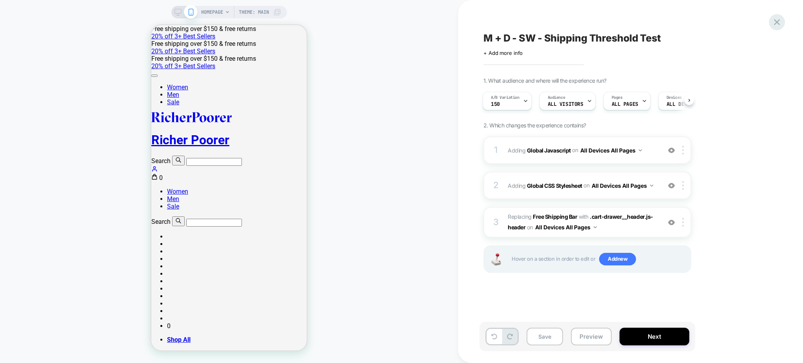
click at [776, 23] on icon at bounding box center [777, 22] width 6 height 6
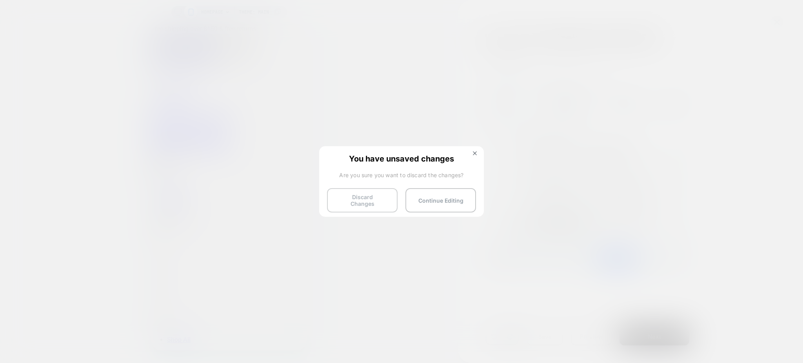
click at [346, 202] on button "Discard Changes" at bounding box center [362, 200] width 71 height 24
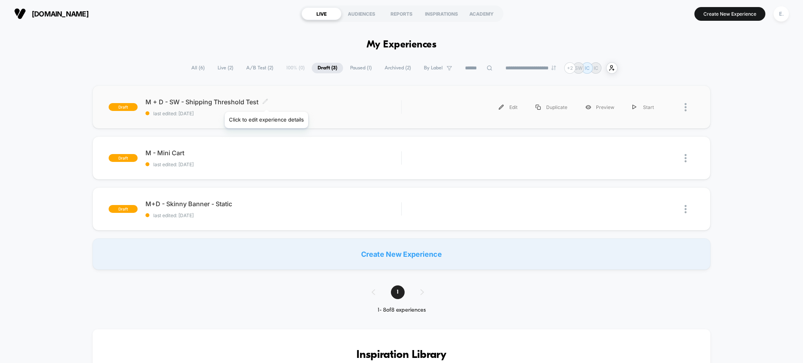
click at [265, 102] on icon at bounding box center [265, 101] width 5 height 5
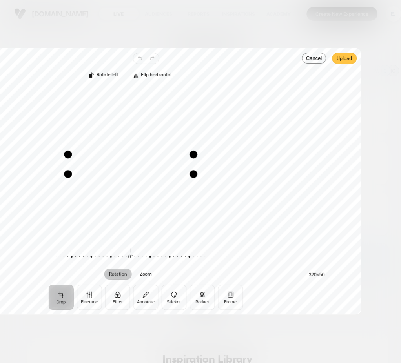
click at [339, 61] on span "Upload" at bounding box center [344, 58] width 15 height 9
click at [341, 60] on span "Upload" at bounding box center [344, 58] width 15 height 9
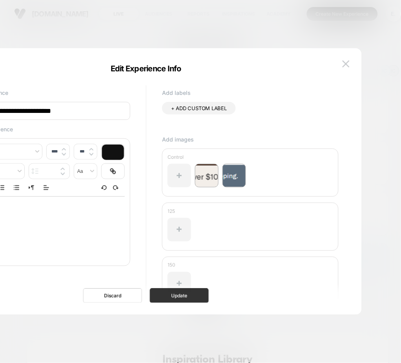
click at [195, 294] on button "Update" at bounding box center [179, 296] width 59 height 15
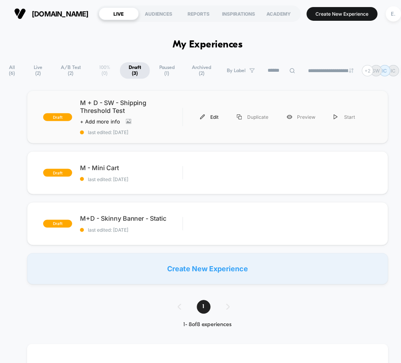
click at [205, 117] on div "Edit" at bounding box center [209, 117] width 37 height 18
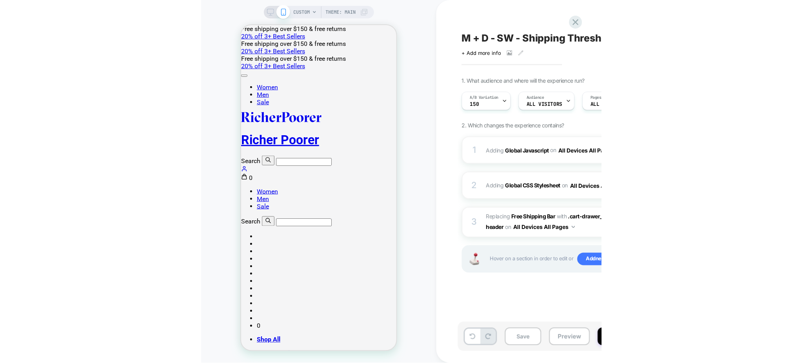
scroll to position [0, 0]
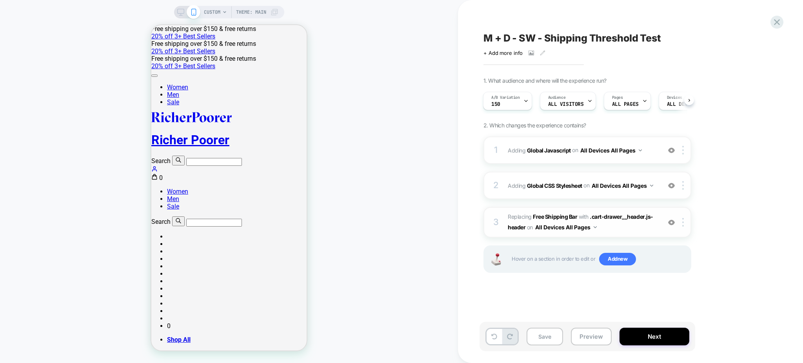
click at [617, 227] on span "#_loomi_addon_1759992389421 Replacing Free Shipping Bar WITH .cart-drawer__head…" at bounding box center [582, 222] width 149 height 21
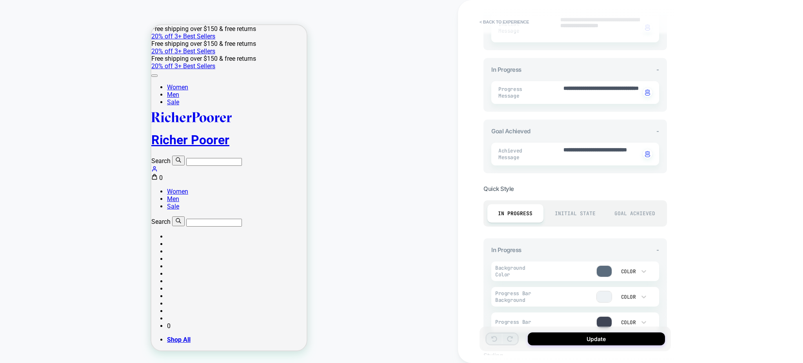
scroll to position [104, 0]
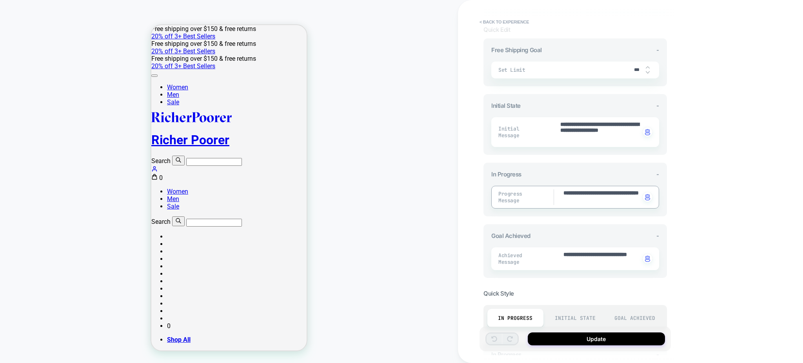
click at [610, 200] on textarea "**********" at bounding box center [602, 197] width 78 height 16
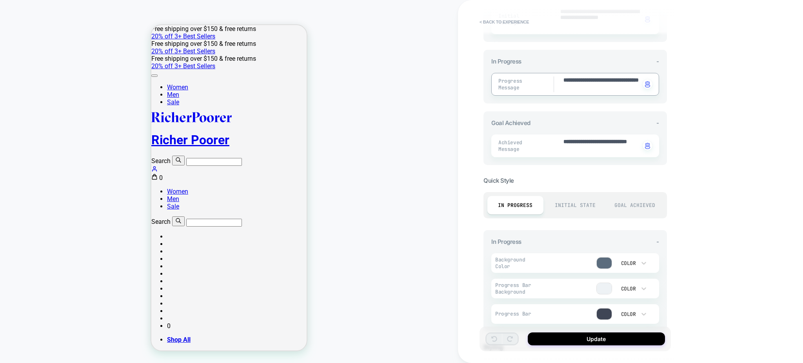
scroll to position [261, 0]
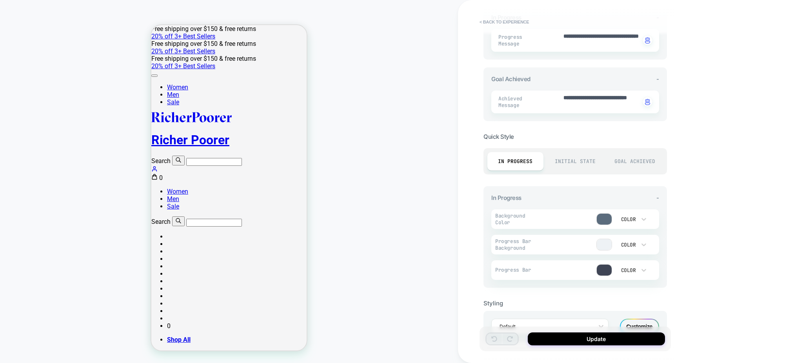
click at [629, 317] on div "Default Customize" at bounding box center [574, 326] width 183 height 31
click at [629, 319] on div "Customize" at bounding box center [639, 327] width 39 height 16
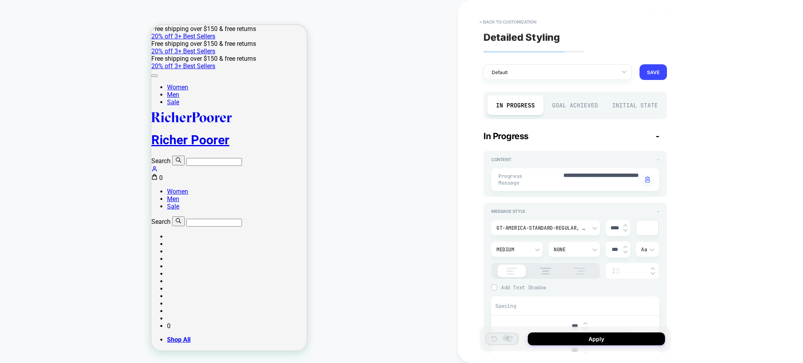
click at [616, 106] on div "Initial State" at bounding box center [635, 106] width 56 height 20
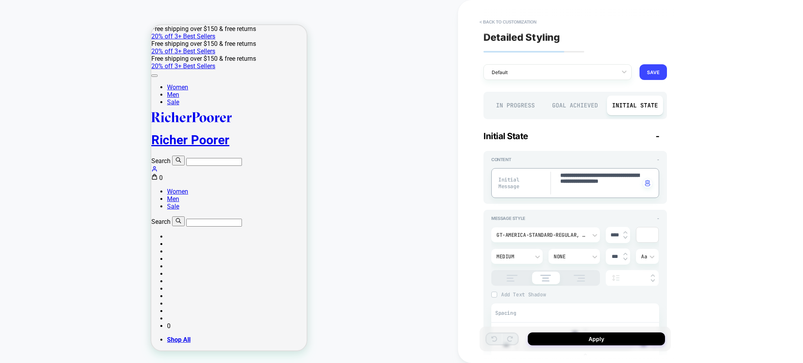
click at [587, 184] on textarea "**********" at bounding box center [600, 183] width 80 height 23
paste textarea
type textarea "*"
type textarea "**********"
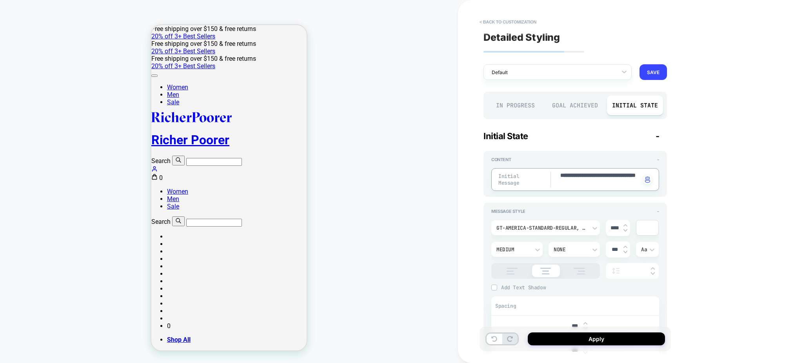
type textarea "*"
type textarea "**********"
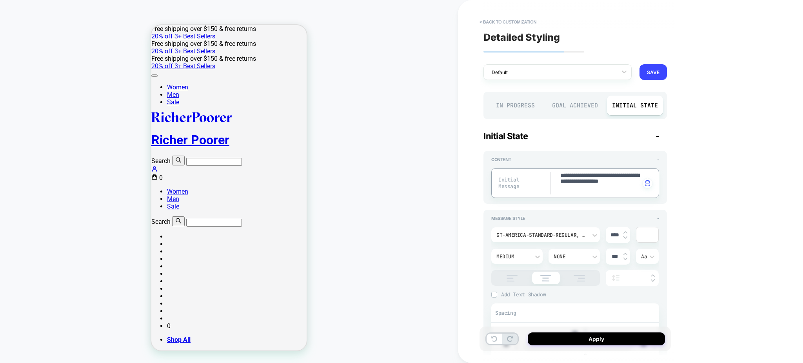
click at [596, 190] on textarea "**********" at bounding box center [600, 183] width 80 height 23
paste textarea
type textarea "*"
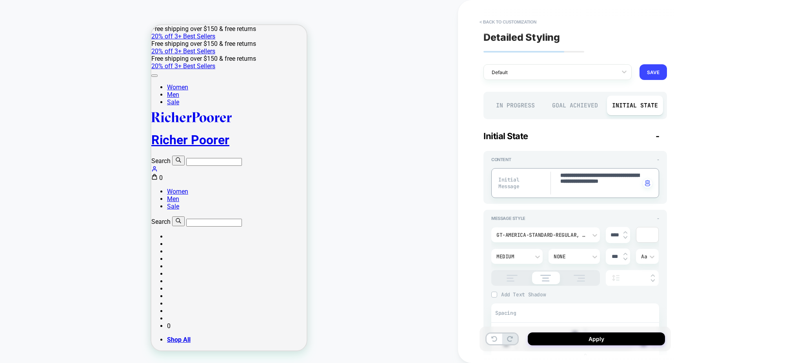
type textarea "**********"
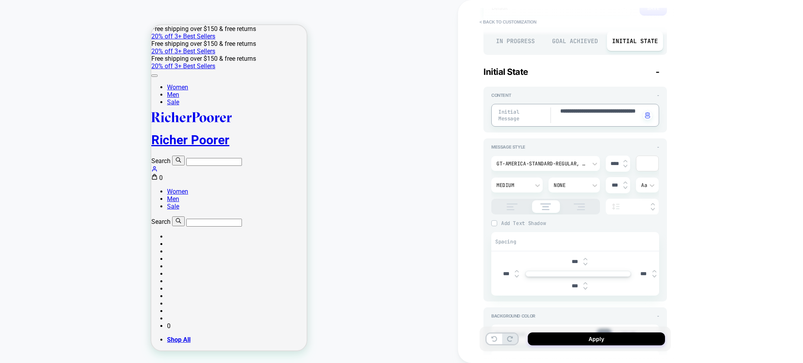
type textarea "*"
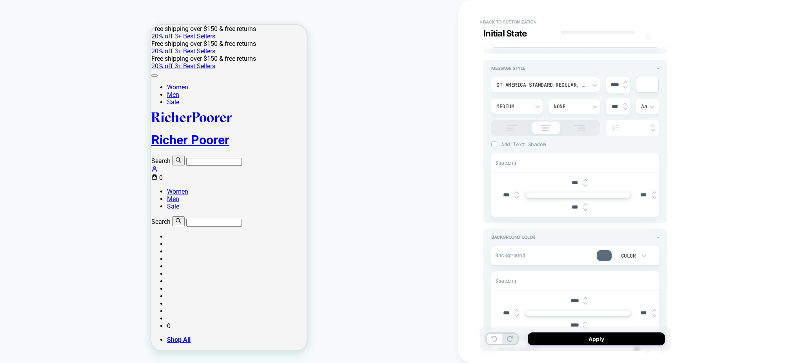
scroll to position [157, 0]
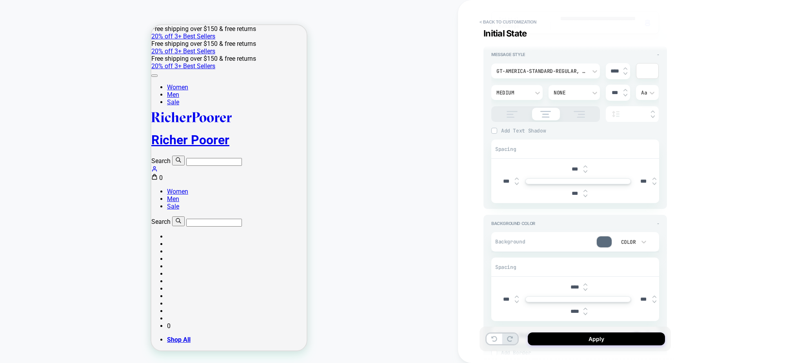
type textarea "**********"
click at [514, 112] on img at bounding box center [512, 114] width 20 height 7
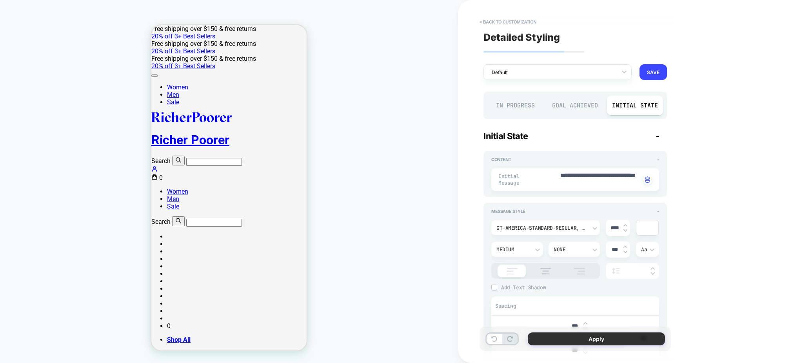
click at [618, 336] on button "Apply" at bounding box center [596, 338] width 137 height 13
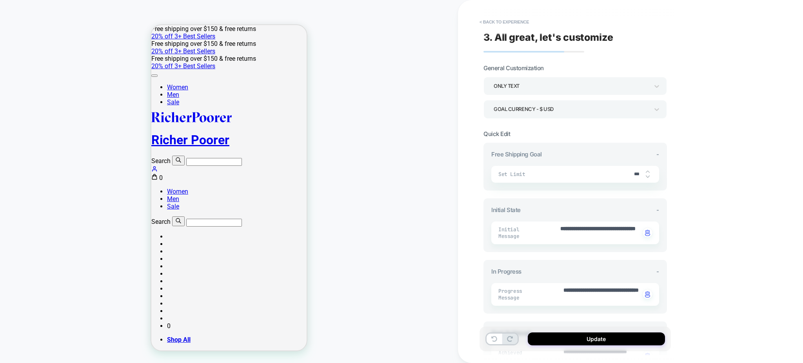
click at [618, 336] on button "Update" at bounding box center [596, 338] width 137 height 13
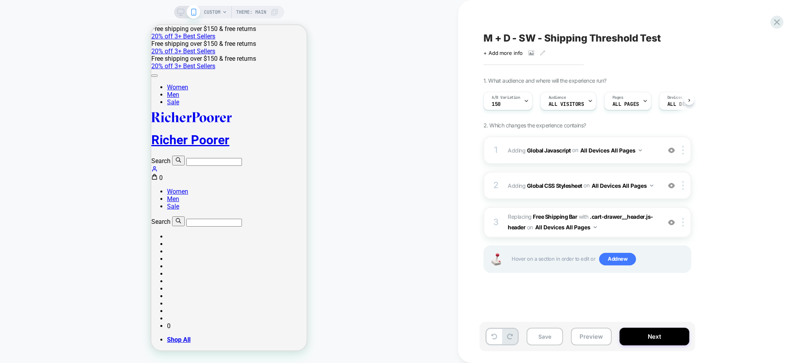
scroll to position [0, 0]
click at [178, 9] on icon at bounding box center [180, 12] width 7 height 7
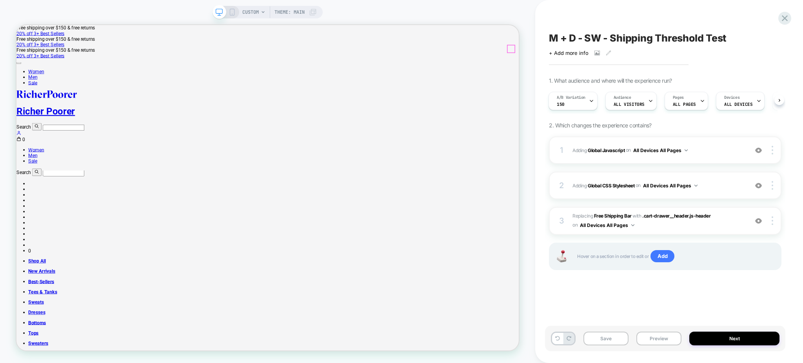
click icon
click at [592, 104] on div at bounding box center [591, 101] width 5 height 18
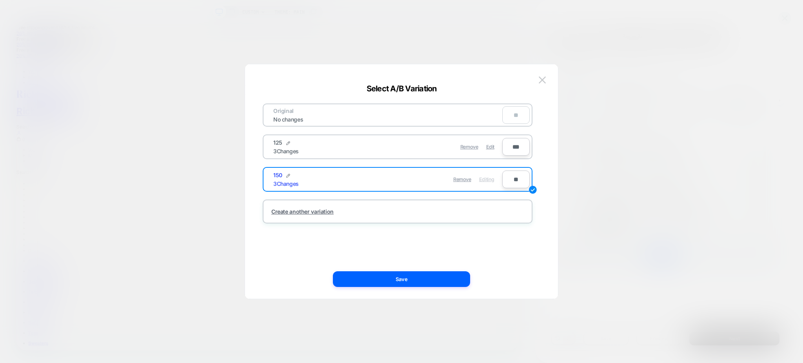
drag, startPoint x: 490, startPoint y: 148, endPoint x: 477, endPoint y: 196, distance: 50.0
click at [490, 148] on span "Edit" at bounding box center [490, 147] width 8 height 6
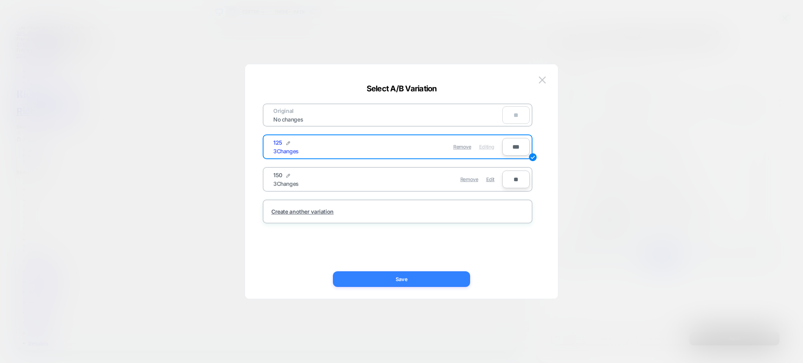
click at [440, 278] on button "Save" at bounding box center [401, 279] width 137 height 16
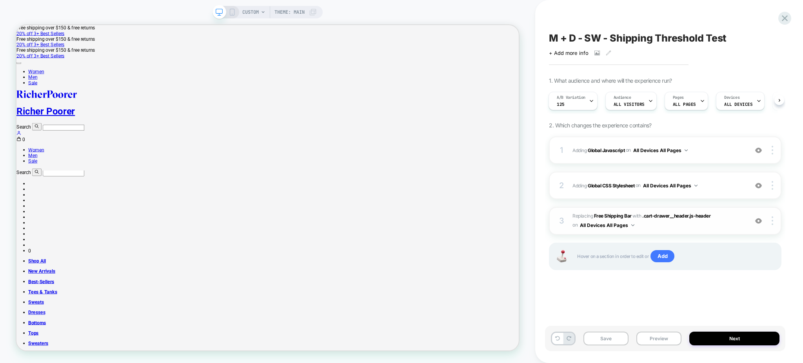
click at [692, 224] on span "#_loomi_addon_1759992389421 Replacing Free Shipping Bar WITH .cart-drawer__head…" at bounding box center [658, 221] width 172 height 18
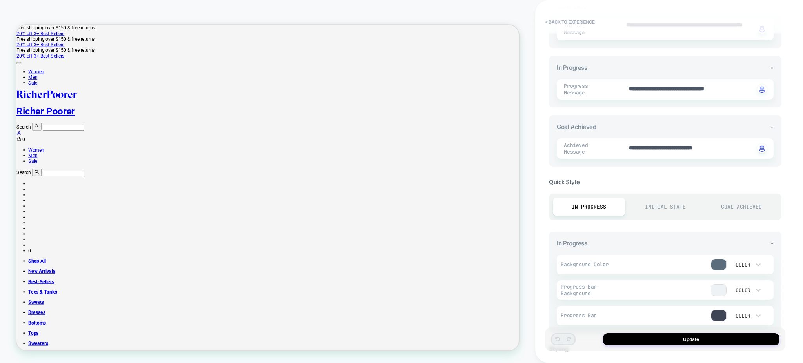
scroll to position [271, 0]
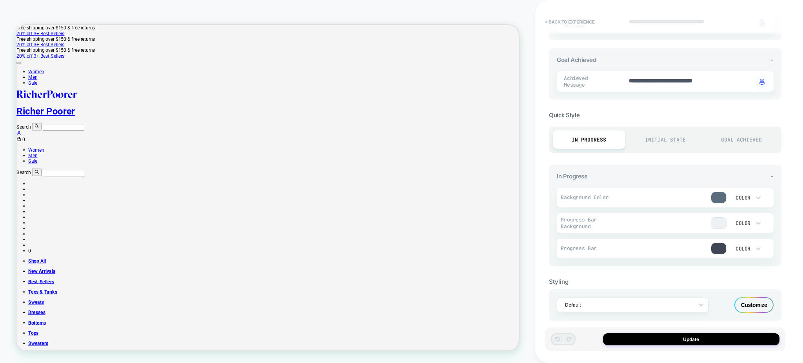
click at [759, 297] on div "Customize" at bounding box center [753, 305] width 39 height 16
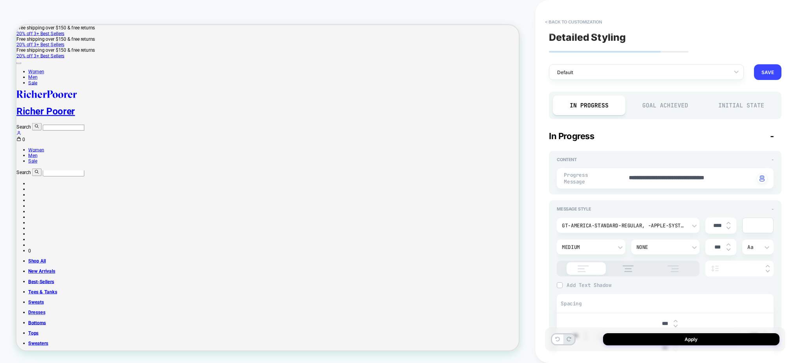
click at [723, 108] on div "Initial State" at bounding box center [741, 106] width 72 height 20
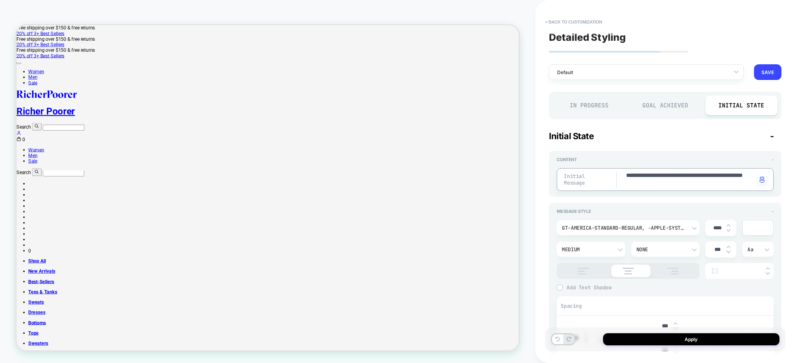
click at [687, 180] on textarea "**********" at bounding box center [689, 180] width 129 height 16
paste textarea
type textarea "*"
type textarea "**********"
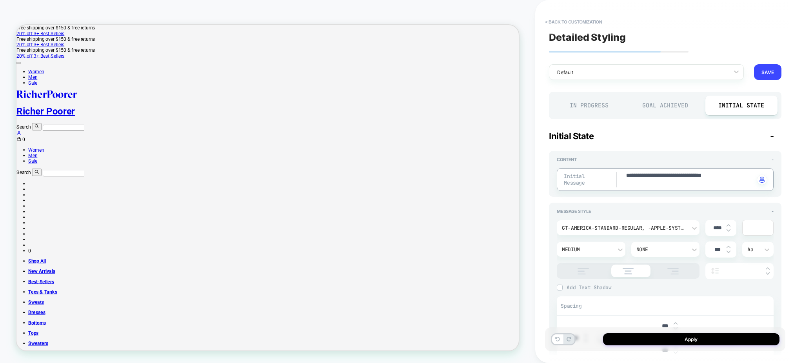
type textarea "*"
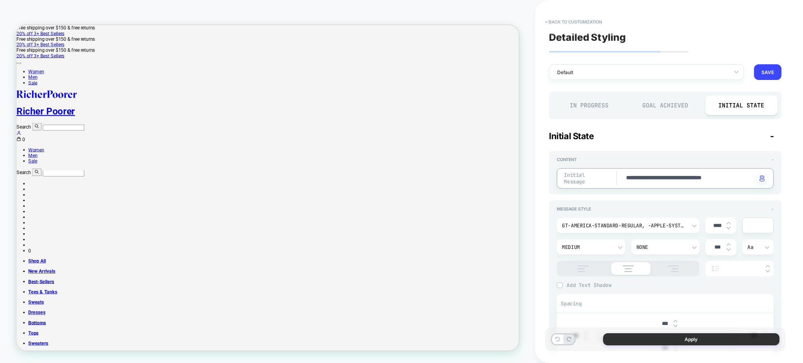
type textarea "**********"
click at [678, 340] on button "Apply" at bounding box center [691, 339] width 176 height 12
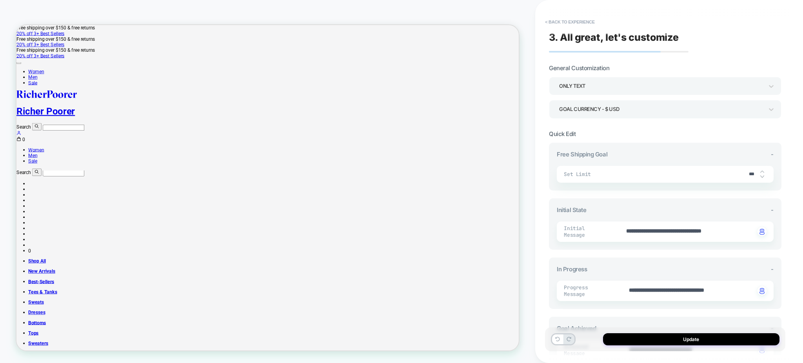
scroll to position [157, 0]
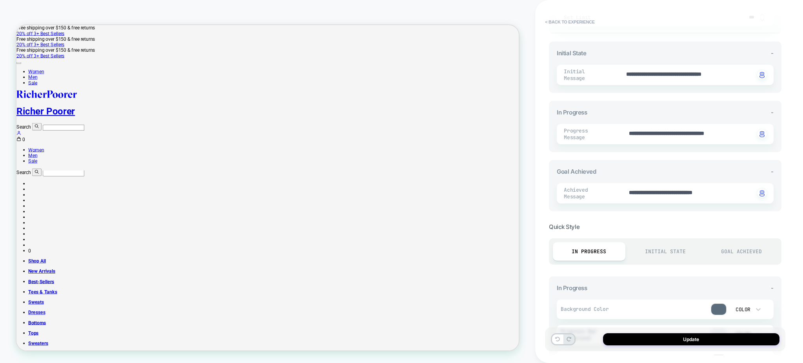
click at [667, 244] on div "Initial State" at bounding box center [665, 251] width 72 height 18
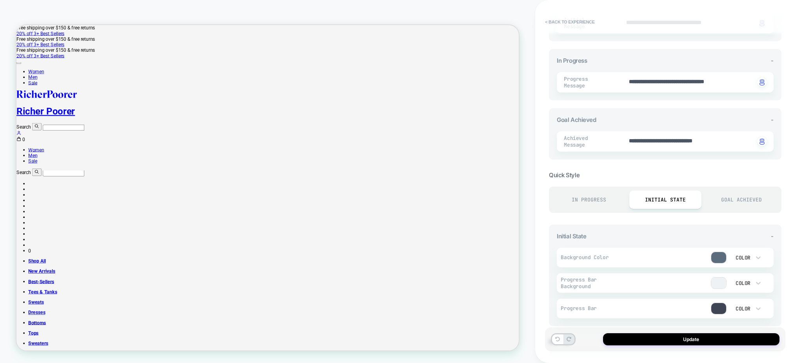
scroll to position [266, 0]
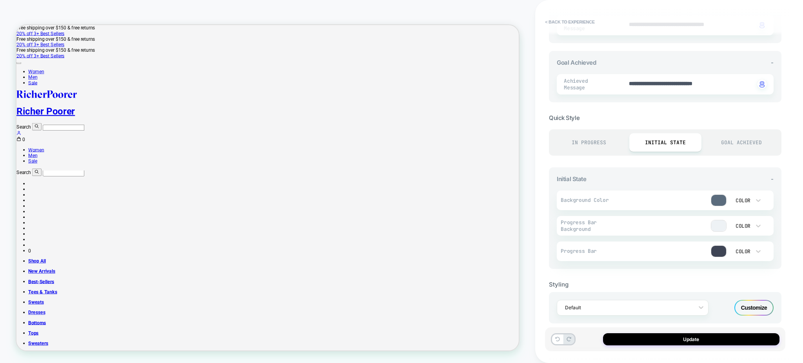
click at [741, 300] on div "Customize" at bounding box center [753, 308] width 39 height 16
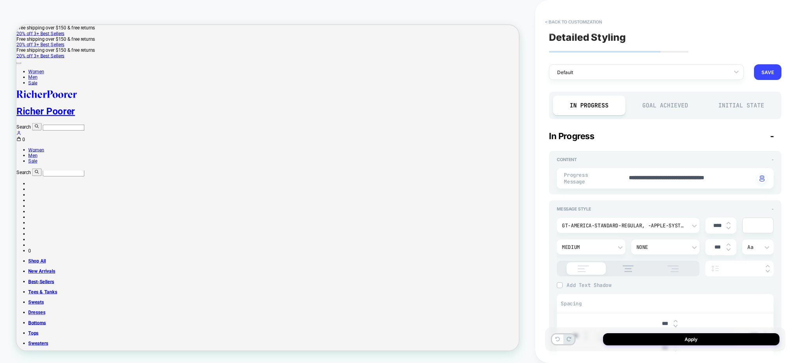
click at [740, 109] on div "Initial State" at bounding box center [741, 106] width 72 height 20
click at [582, 265] on img at bounding box center [584, 268] width 20 height 7
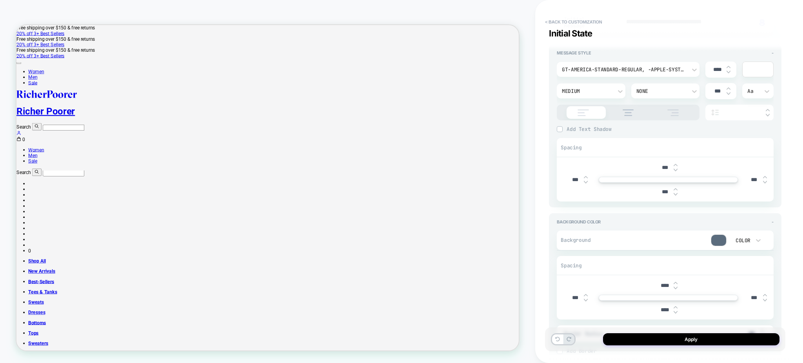
scroll to position [157, 0]
click at [641, 339] on button "Apply" at bounding box center [691, 339] width 176 height 12
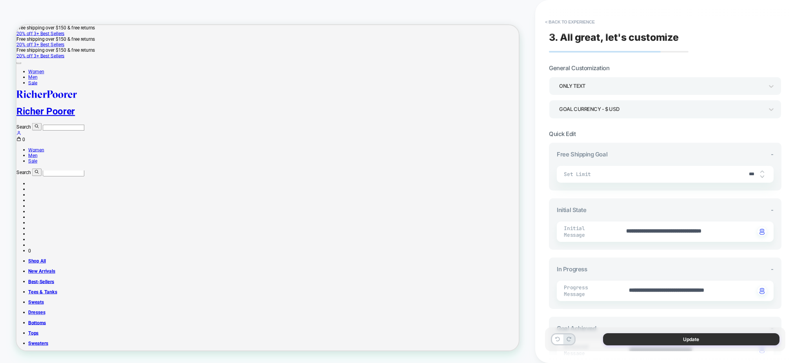
click at [641, 344] on button "Update" at bounding box center [691, 339] width 176 height 12
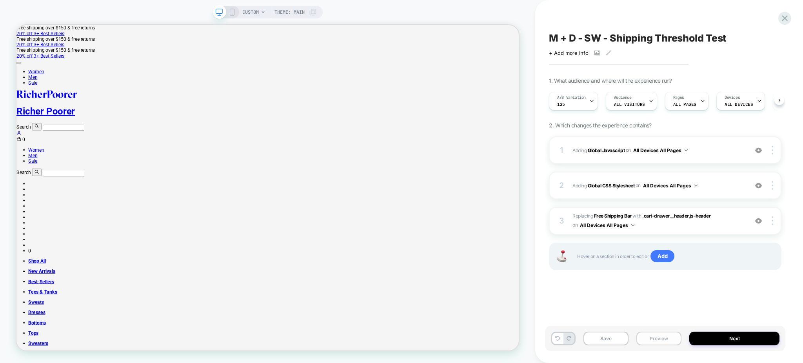
scroll to position [0, 0]
click at [644, 340] on button "Preview" at bounding box center [658, 339] width 45 height 14
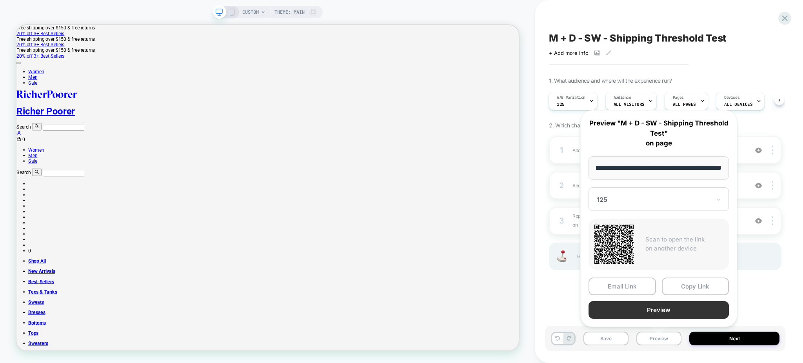
scroll to position [0, 0]
click at [654, 308] on button "Preview" at bounding box center [659, 310] width 140 height 18
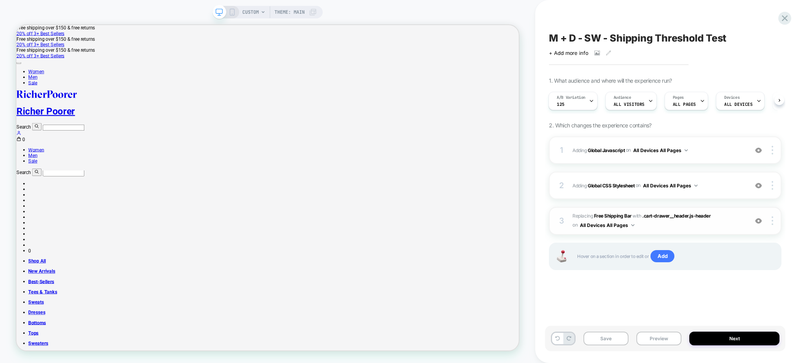
click at [687, 228] on span "#_loomi_addon_1759992389421 Replacing Free Shipping Bar WITH .cart-drawer__head…" at bounding box center [658, 221] width 172 height 18
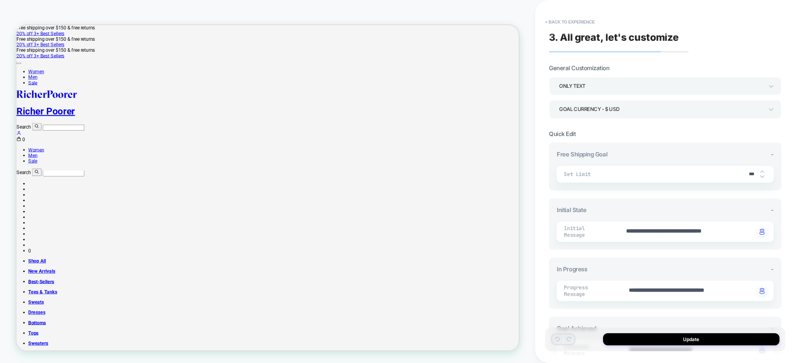
scroll to position [266, 0]
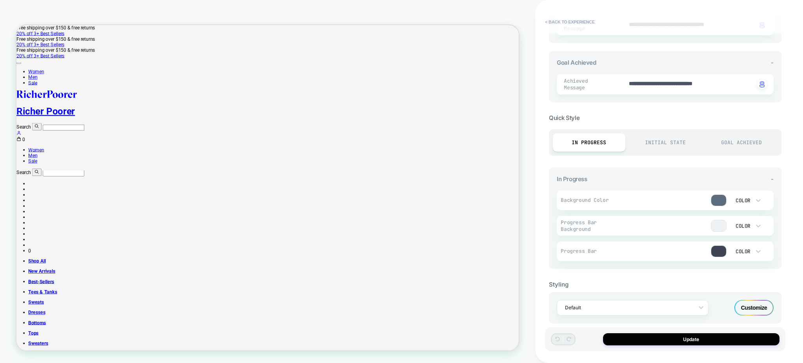
click at [757, 300] on div "Customize" at bounding box center [753, 308] width 39 height 16
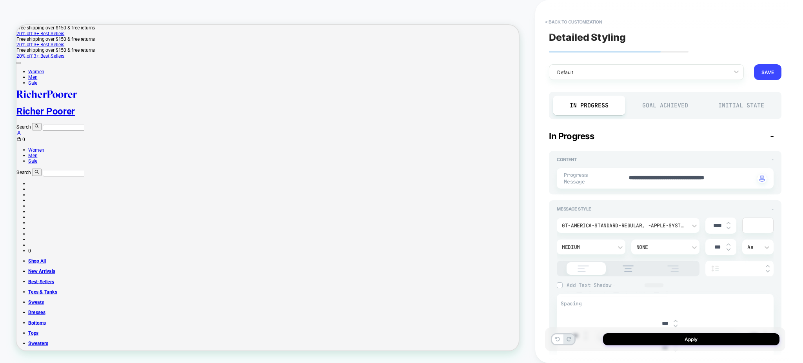
click at [734, 110] on div "Initial State" at bounding box center [741, 106] width 72 height 20
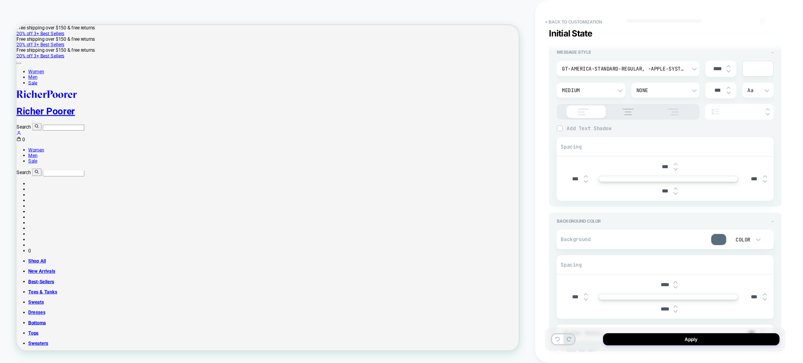
click at [572, 176] on input "***" at bounding box center [575, 179] width 18 height 7
type textarea "*"
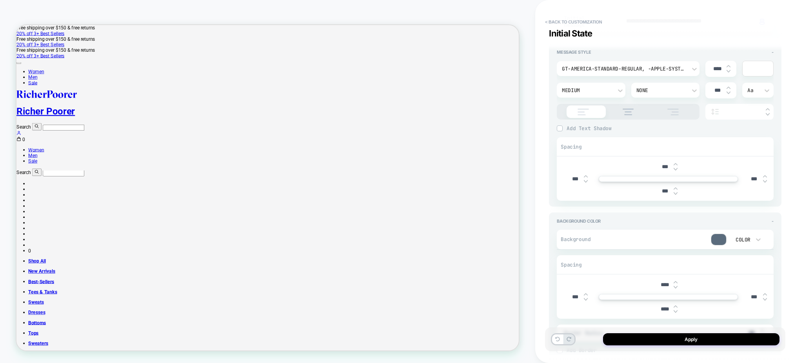
type input "***"
type textarea "*"
type input "****"
type textarea "*"
type input "***"
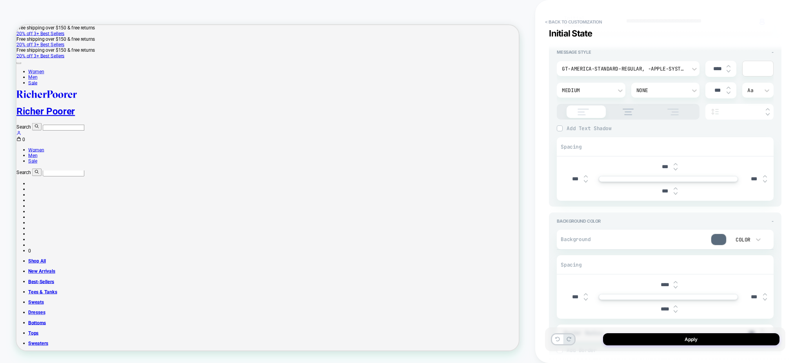
type textarea "*"
type input "*"
type textarea "*"
type input "****"
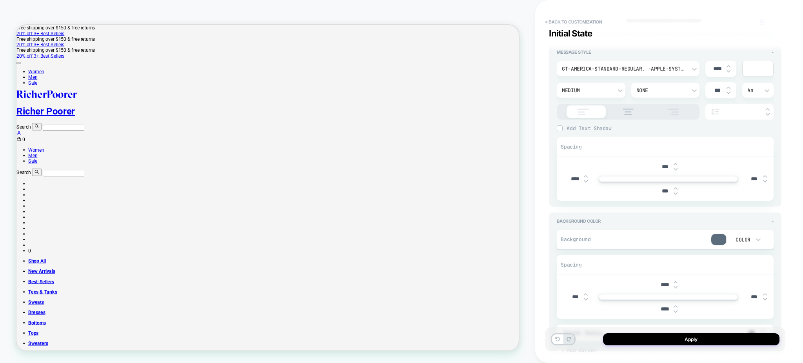
type textarea "*"
type input "*****"
type textarea "*"
type input "****"
type textarea "*"
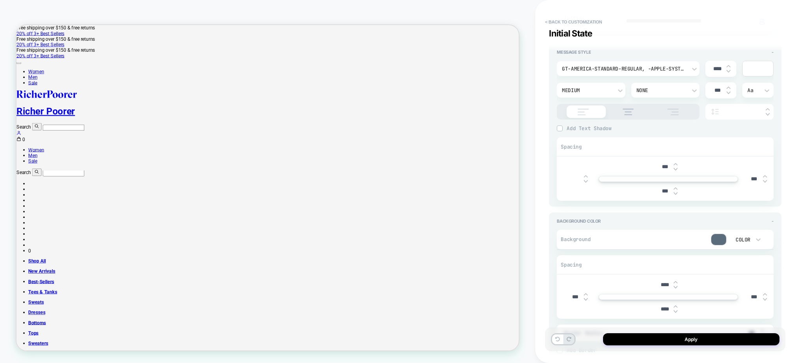
type textarea "*"
type input "*"
type textarea "*"
type input "****"
type textarea "*"
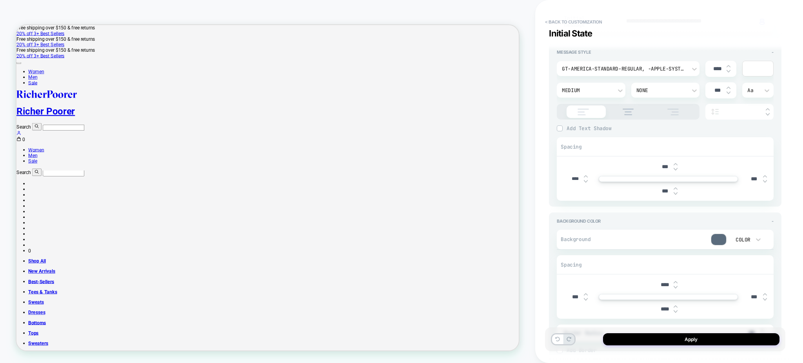
type input "*****"
type textarea "*"
type input "*****"
click at [630, 337] on button "Apply" at bounding box center [691, 339] width 176 height 12
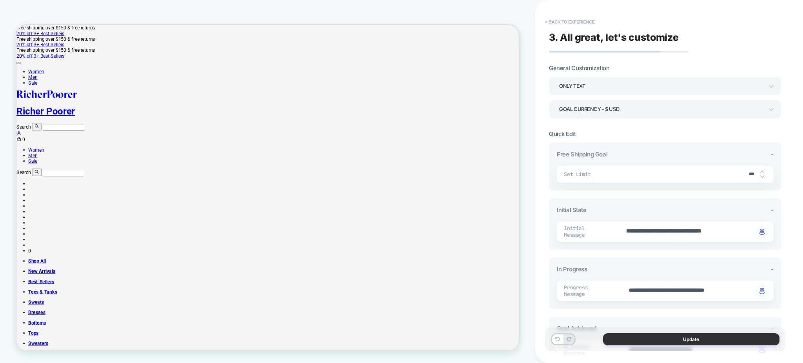
click at [645, 338] on button "Update" at bounding box center [691, 339] width 176 height 12
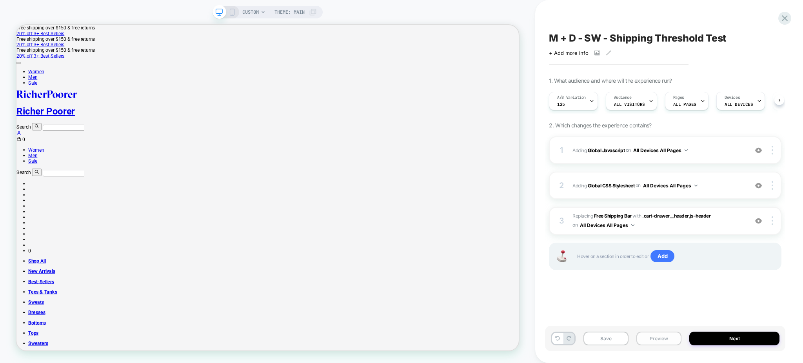
click at [645, 338] on button "Preview" at bounding box center [658, 339] width 45 height 14
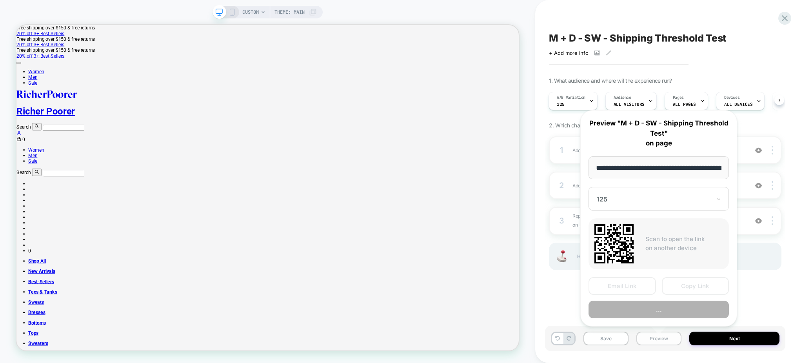
scroll to position [0, 108]
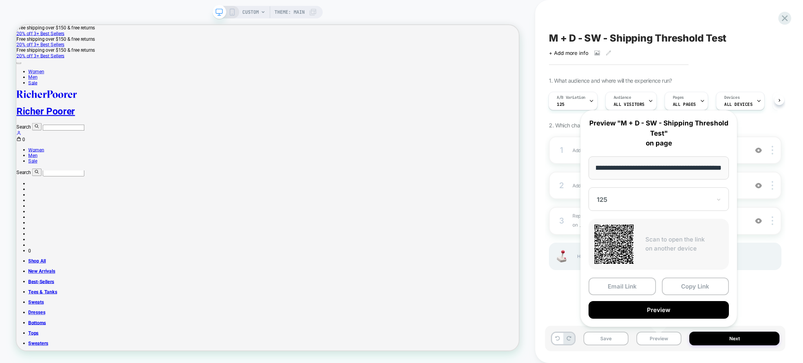
click at [634, 298] on div "Email Link Copy Link Preview" at bounding box center [659, 298] width 140 height 41
click at [632, 298] on div "Email Link Copy Link Preview" at bounding box center [659, 298] width 140 height 41
click at [632, 296] on div "Email Link Copy Link Preview" at bounding box center [659, 298] width 140 height 41
click at [632, 306] on button "Preview" at bounding box center [659, 310] width 140 height 18
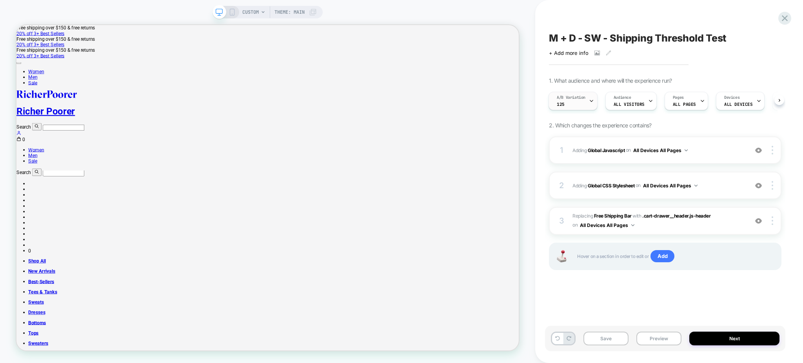
click at [590, 103] on div "A/B Variation 125" at bounding box center [573, 101] width 49 height 18
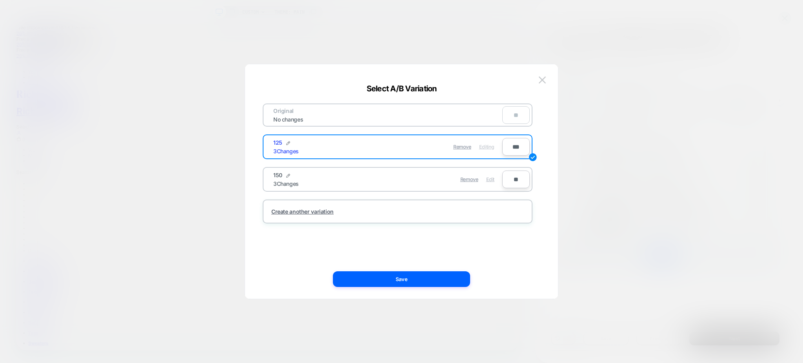
click at [489, 178] on span "Edit" at bounding box center [490, 179] width 8 height 6
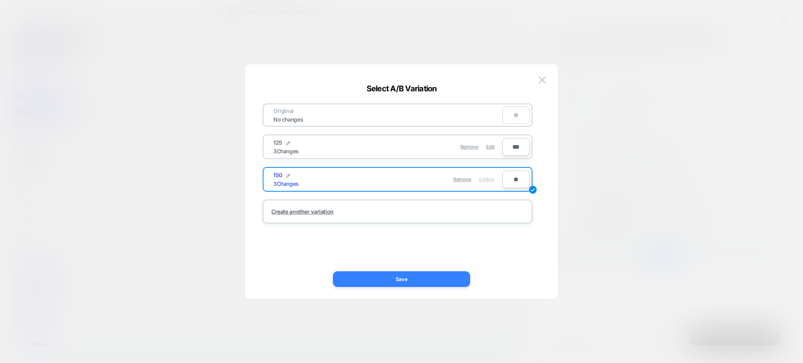
click at [429, 282] on button "Save" at bounding box center [401, 279] width 137 height 16
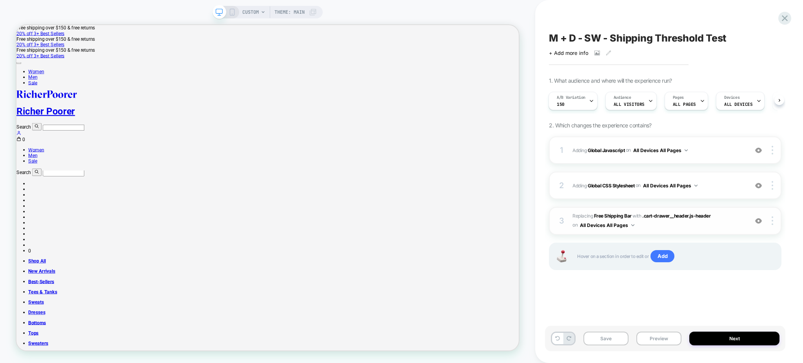
click at [728, 220] on span "#_loomi_addon_1759992389421 Replacing Free Shipping Bar WITH .cart-drawer__head…" at bounding box center [658, 221] width 172 height 18
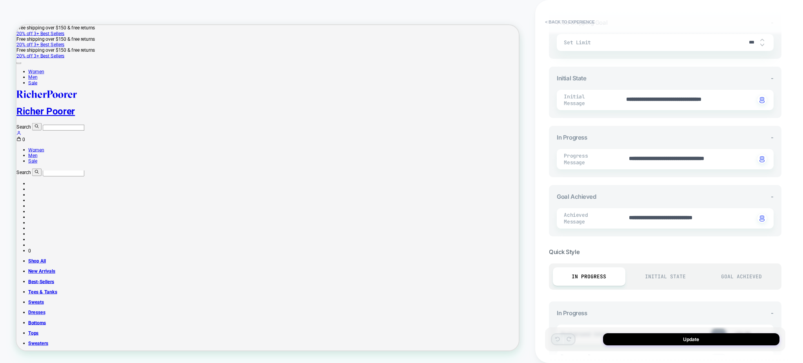
scroll to position [266, 0]
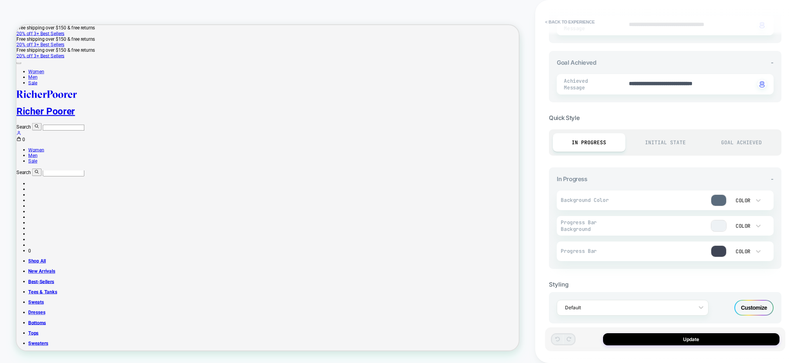
click at [753, 300] on div "Customize" at bounding box center [753, 308] width 39 height 16
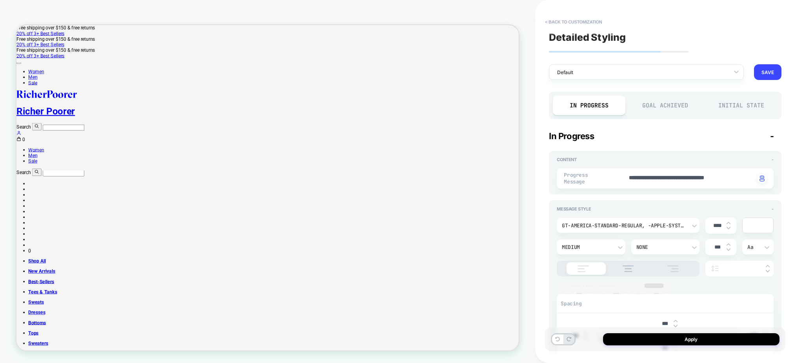
click at [729, 107] on div "Initial State" at bounding box center [741, 106] width 72 height 20
type textarea "*"
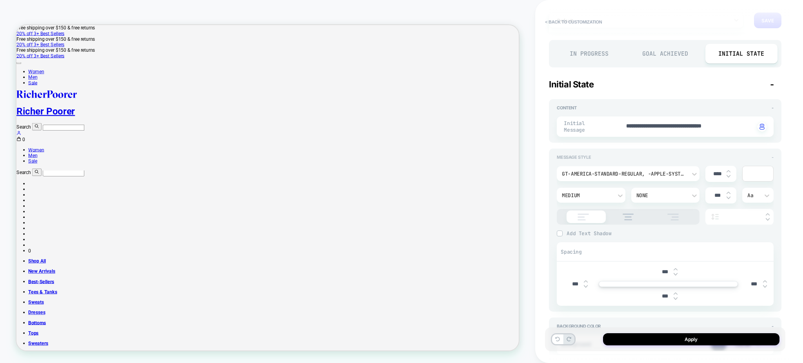
scroll to position [52, 0]
click at [572, 280] on input "***" at bounding box center [575, 283] width 18 height 7
type textarea "*"
type input "***"
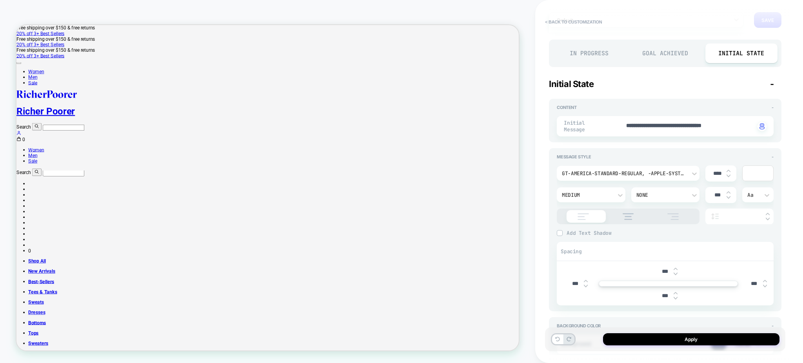
type textarea "*"
type input "*"
type textarea "*"
type input "****"
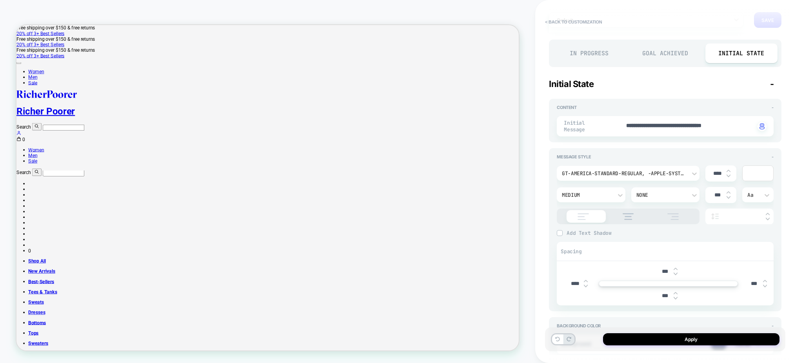
type textarea "*"
type input "*****"
type textarea "*"
type input "*****"
click at [621, 341] on button "Apply" at bounding box center [691, 339] width 176 height 12
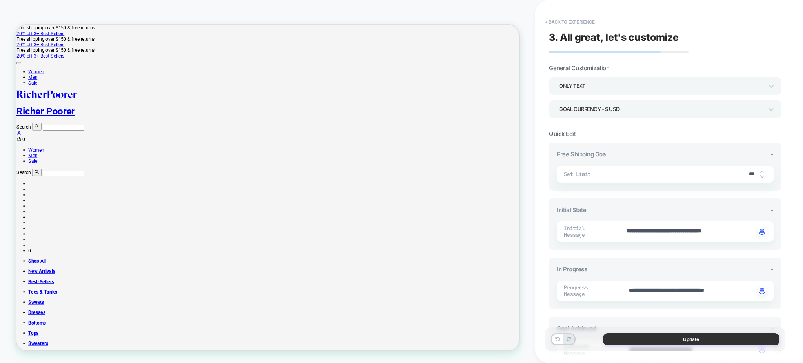
click at [621, 341] on button "Update" at bounding box center [691, 339] width 176 height 12
type textarea "*"
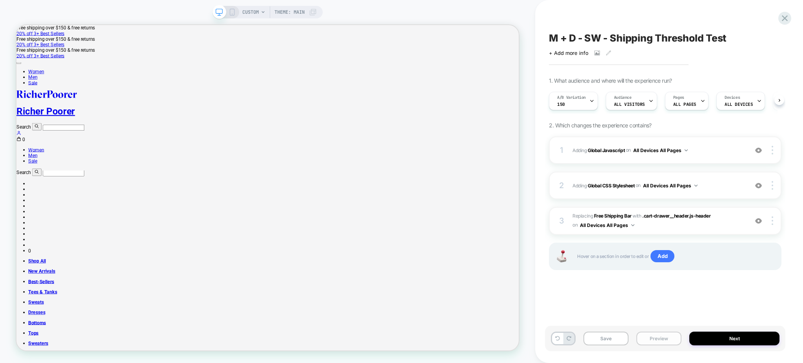
click at [649, 335] on button "Preview" at bounding box center [658, 339] width 45 height 14
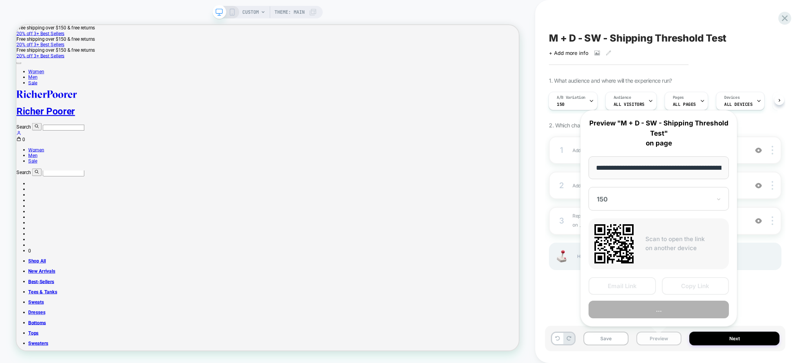
scroll to position [0, 108]
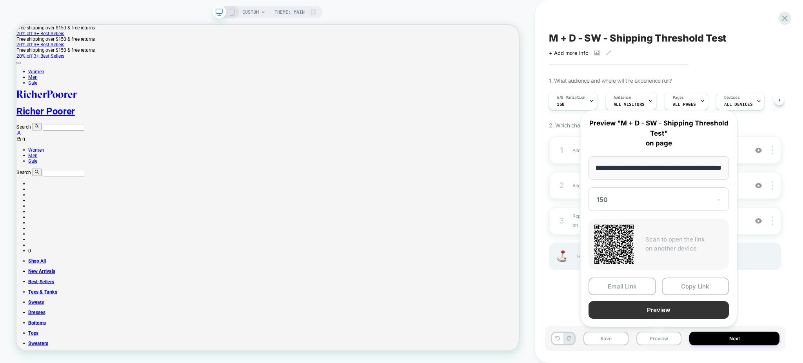
click at [651, 308] on button "Preview" at bounding box center [659, 310] width 140 height 18
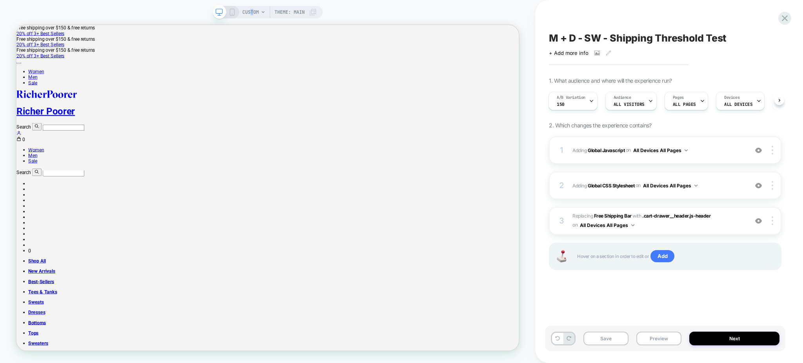
click at [253, 12] on span "CUSTOM" at bounding box center [250, 12] width 16 height 13
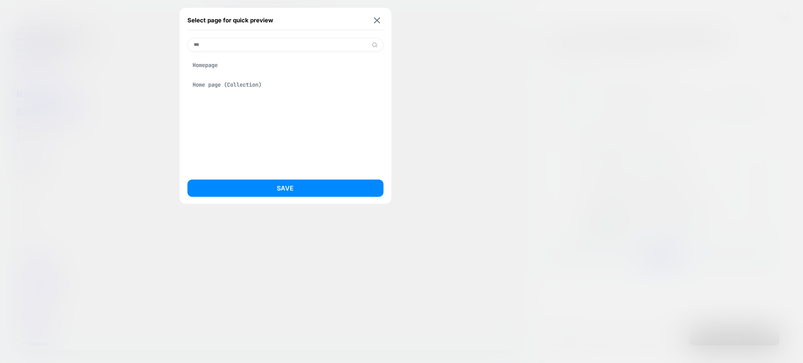
type input "***"
click at [246, 63] on div "Homepage" at bounding box center [285, 65] width 196 height 15
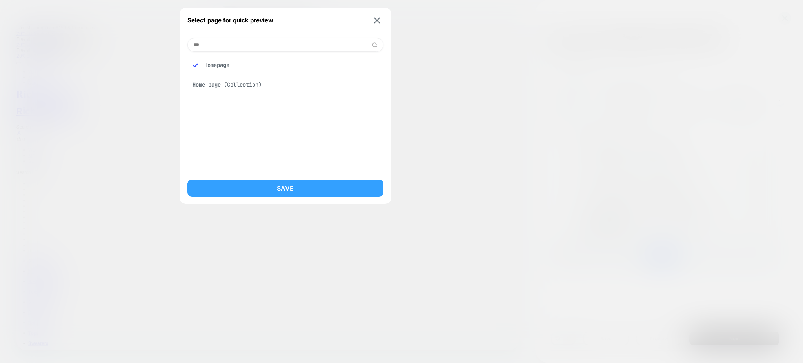
click at [279, 182] on button "Save" at bounding box center [285, 188] width 196 height 17
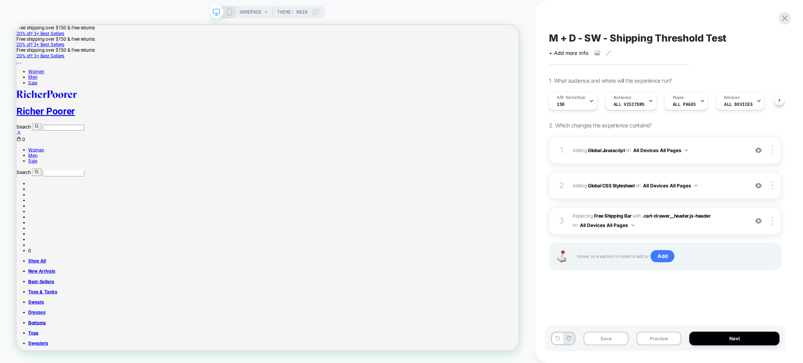
scroll to position [0, 1]
click at [596, 343] on button "Save" at bounding box center [605, 339] width 45 height 14
click at [783, 22] on icon at bounding box center [784, 18] width 11 height 11
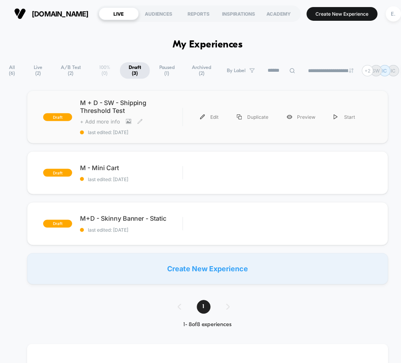
click at [89, 122] on span "+ Add more info" at bounding box center [100, 121] width 40 height 6
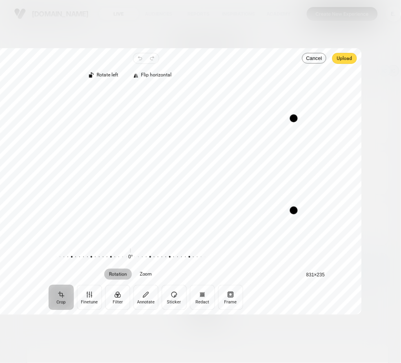
click at [311, 56] on button "Cancel" at bounding box center [314, 58] width 24 height 11
click at [346, 60] on span "Upload" at bounding box center [344, 58] width 15 height 9
click at [348, 56] on span "Upload" at bounding box center [344, 58] width 15 height 9
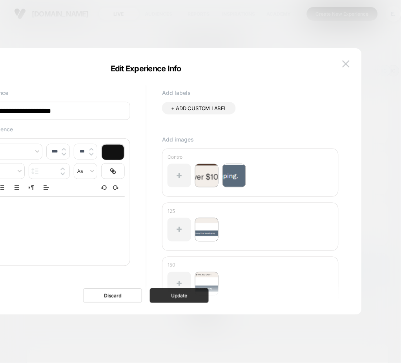
click at [183, 298] on button "Update" at bounding box center [179, 296] width 59 height 15
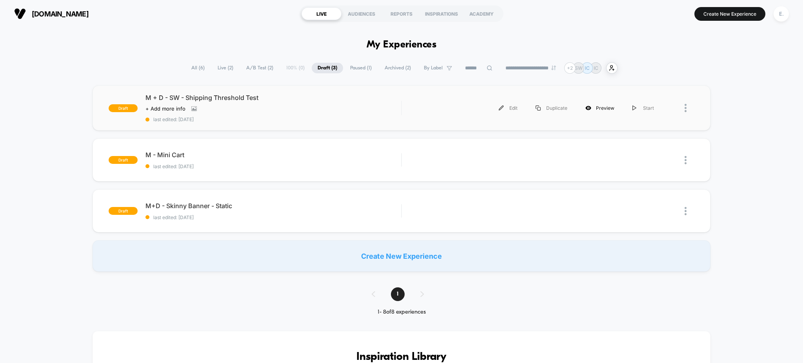
click at [609, 112] on div "Preview" at bounding box center [599, 108] width 47 height 18
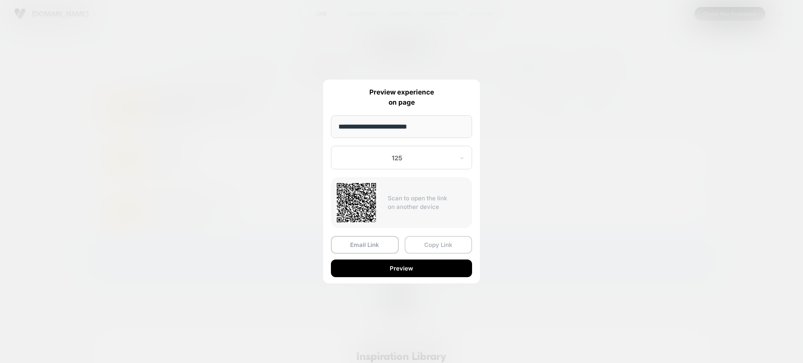
click at [434, 245] on button "Copy Link" at bounding box center [439, 245] width 68 height 18
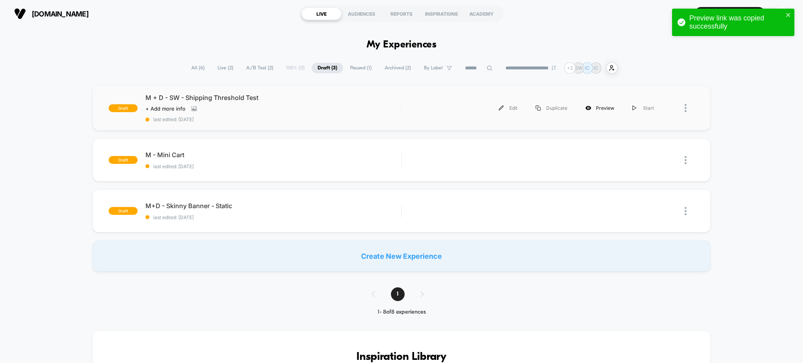
click at [594, 104] on div "Preview" at bounding box center [599, 108] width 47 height 18
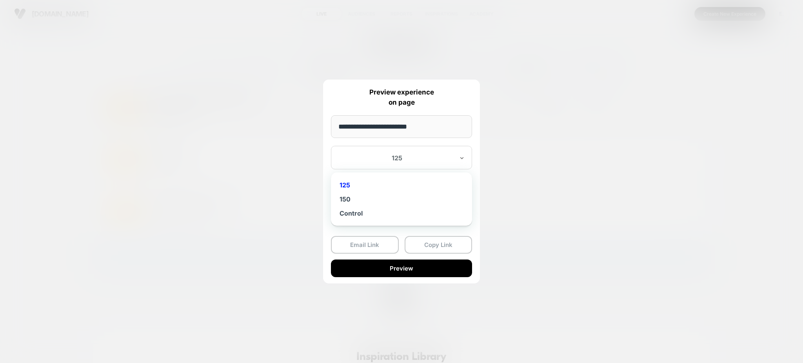
click at [436, 148] on div "125" at bounding box center [401, 158] width 141 height 24
click at [347, 198] on div "150" at bounding box center [401, 199] width 133 height 14
click at [452, 246] on button "Copy Link" at bounding box center [439, 245] width 68 height 18
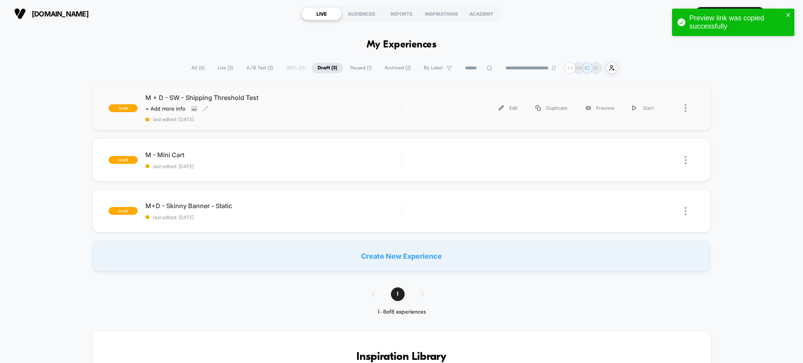
click at [296, 111] on div "Click to view images Click to edit experience details + Add more info" at bounding box center [234, 108] width 179 height 6
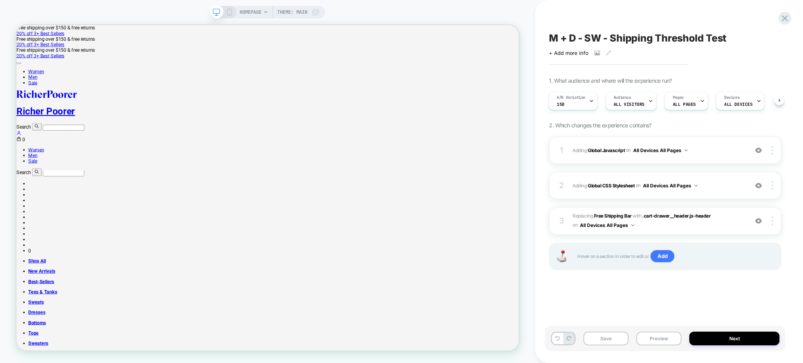
click at [648, 42] on span "M + D - SW - Shipping Threshold Test" at bounding box center [638, 38] width 178 height 12
click at [648, 42] on textarea "**********" at bounding box center [652, 38] width 207 height 12
click at [664, 341] on button "Preview" at bounding box center [658, 339] width 45 height 14
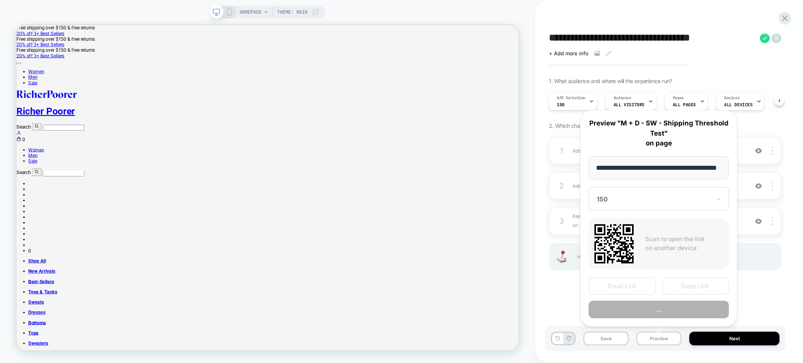
scroll to position [0, 18]
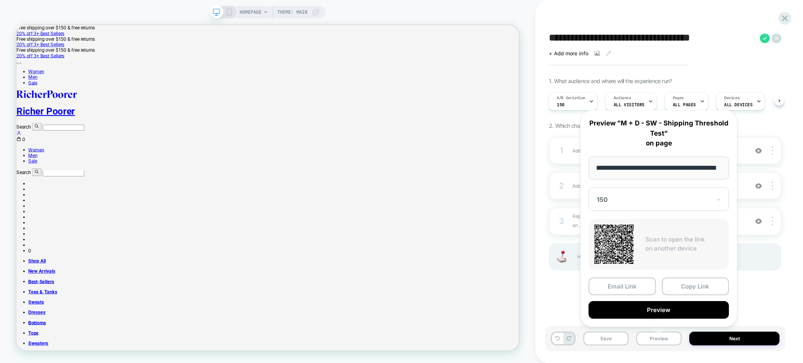
click at [690, 197] on div at bounding box center [654, 200] width 114 height 8
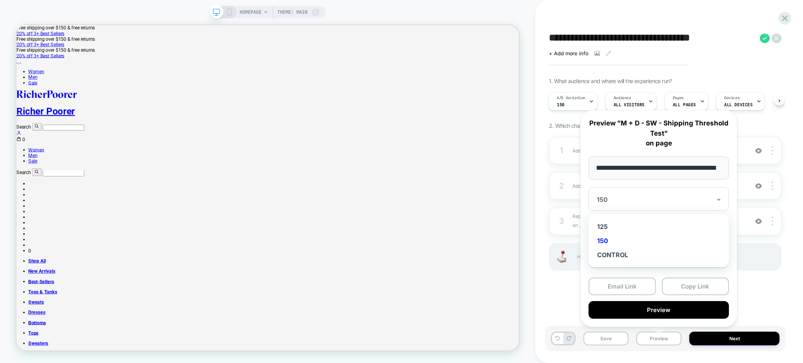
scroll to position [0, 0]
click at [607, 224] on div "125" at bounding box center [658, 227] width 133 height 14
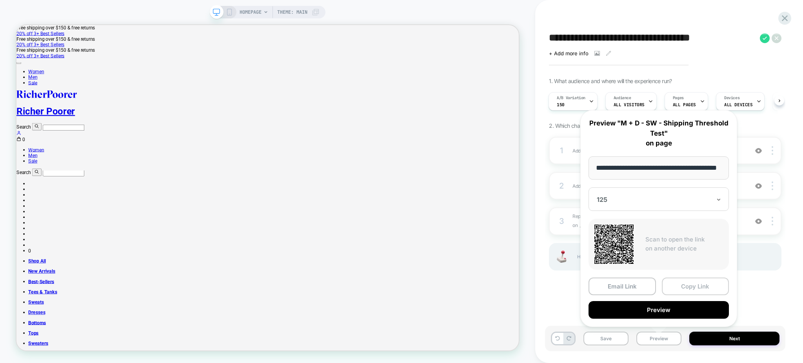
click at [699, 284] on button "Copy Link" at bounding box center [695, 287] width 67 height 18
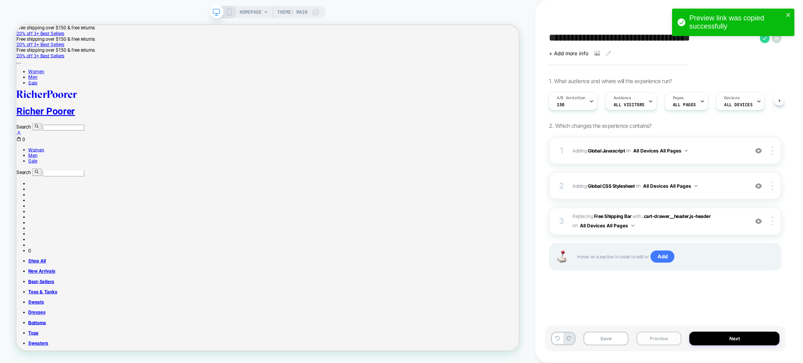
click at [665, 339] on button "Preview" at bounding box center [658, 339] width 45 height 14
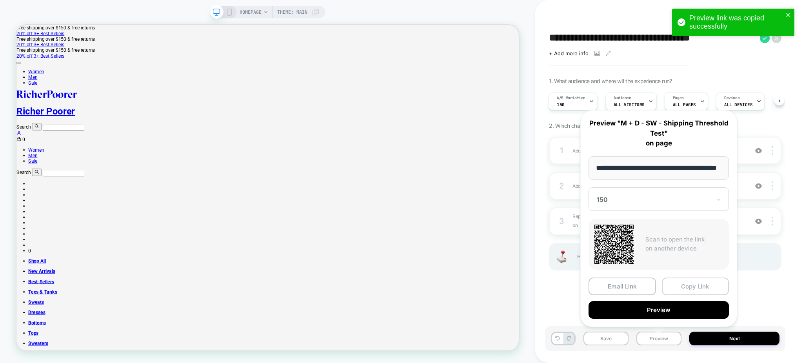
click at [692, 286] on button "Copy Link" at bounding box center [695, 287] width 67 height 18
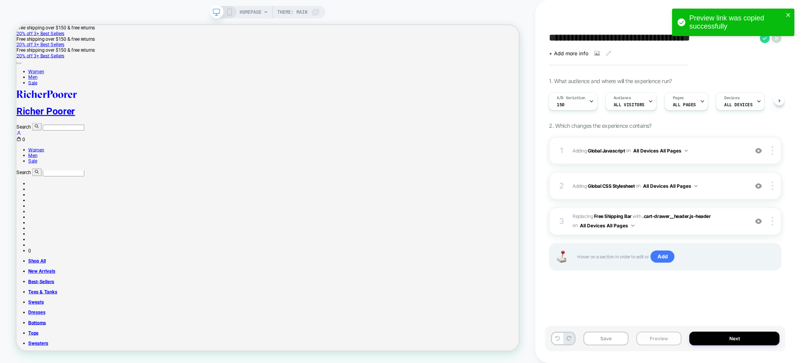
click at [653, 345] on button "Preview" at bounding box center [658, 339] width 45 height 14
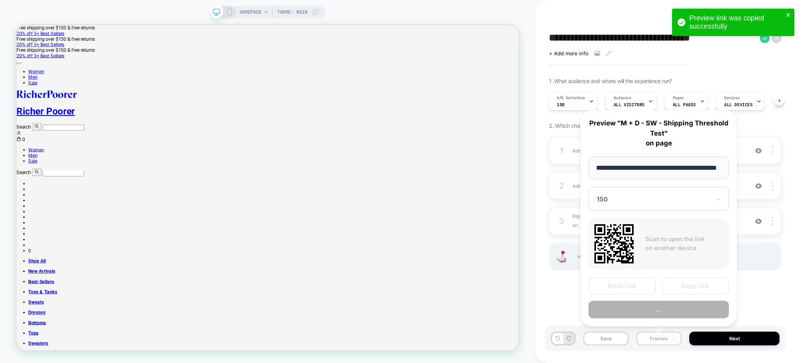
scroll to position [0, 18]
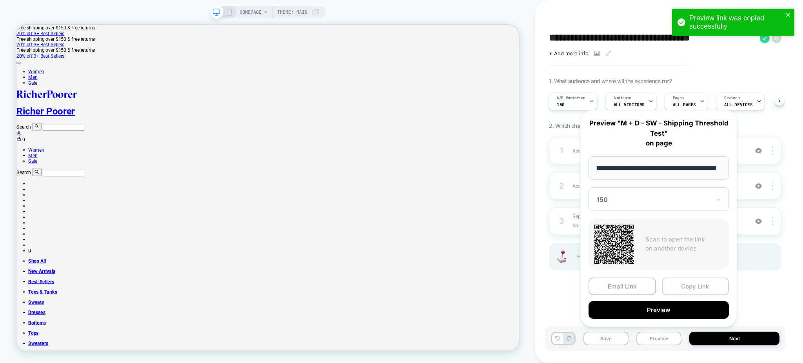
click at [672, 285] on button "Copy Link" at bounding box center [695, 287] width 67 height 18
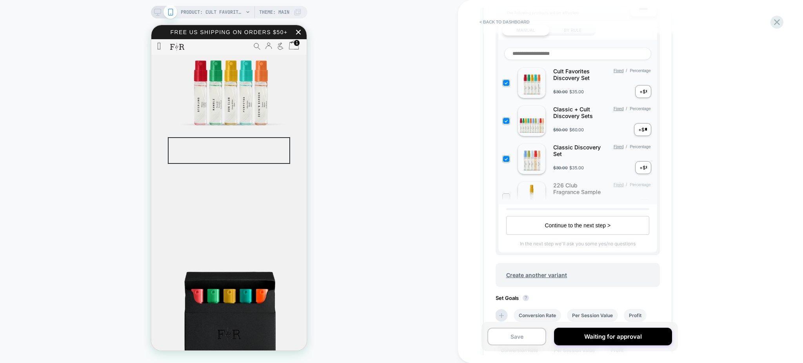
scroll to position [438, 0]
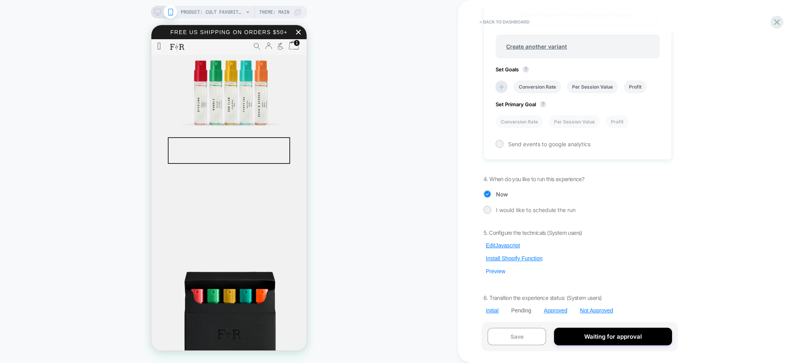
click at [497, 273] on button "Preview" at bounding box center [495, 271] width 24 height 7
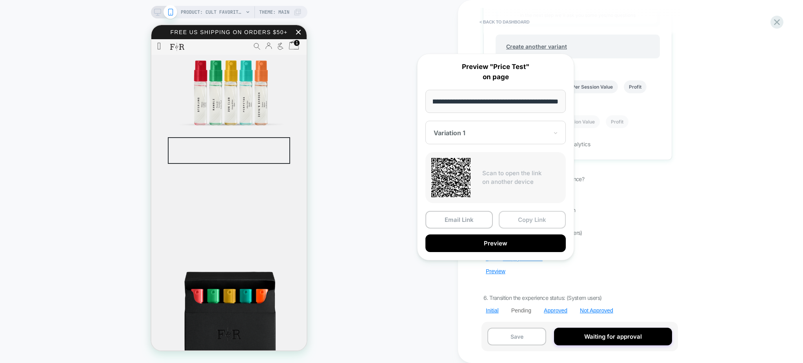
scroll to position [0, 0]
click at [533, 217] on button "Copy Link" at bounding box center [532, 220] width 67 height 18
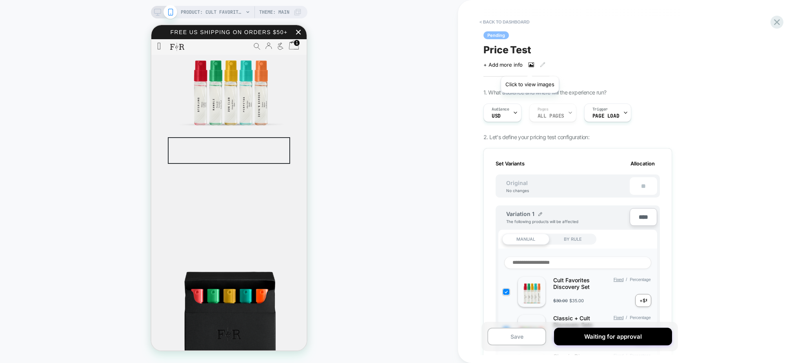
click at [529, 65] on icon at bounding box center [531, 64] width 5 height 5
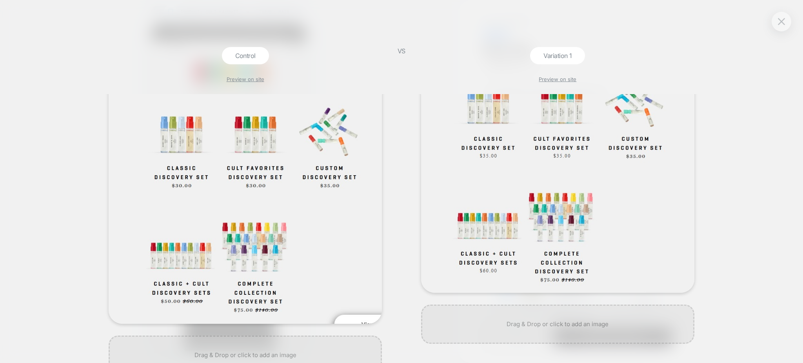
scroll to position [71, 0]
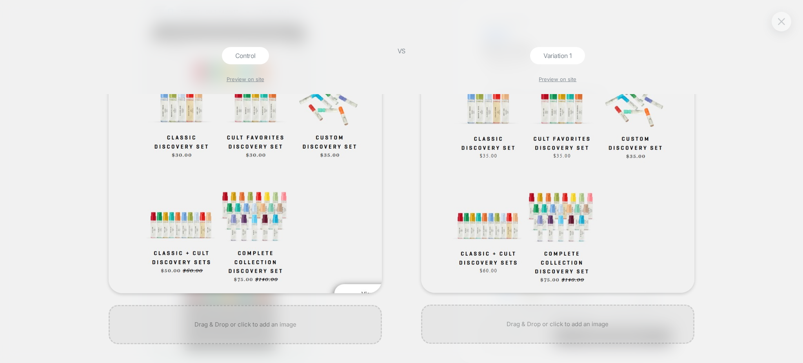
click at [776, 24] on button at bounding box center [782, 22] width 12 height 12
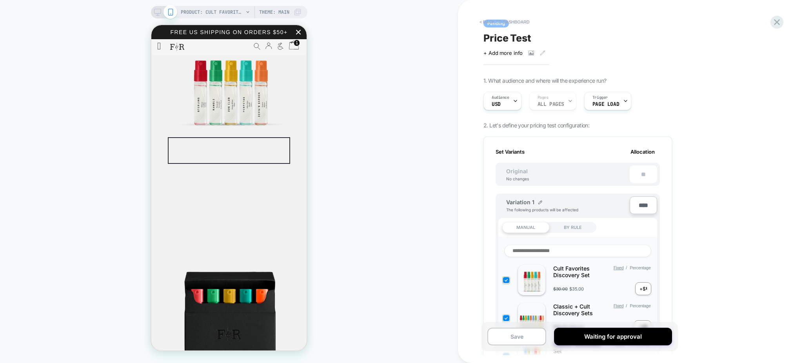
scroll to position [0, 0]
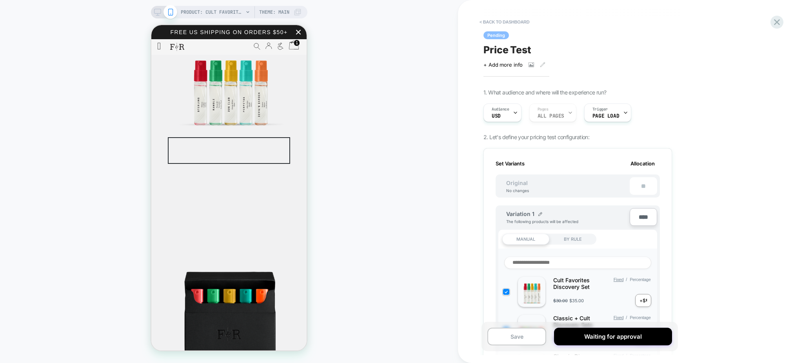
click at [510, 48] on span "Price Test" at bounding box center [507, 50] width 48 height 12
click at [509, 48] on textarea "**********" at bounding box center [520, 50] width 74 height 12
click at [522, 53] on textarea "**********" at bounding box center [520, 50] width 74 height 12
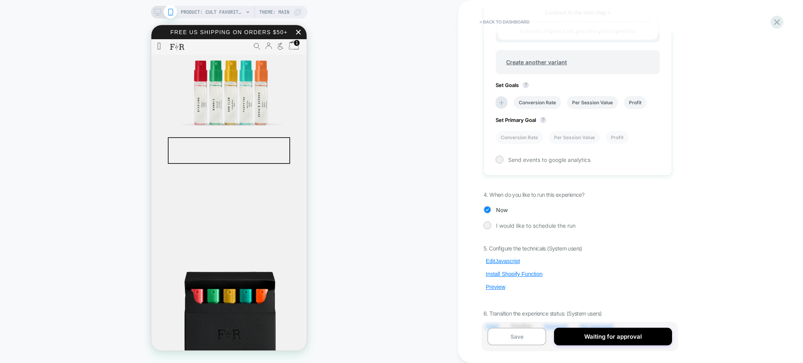
scroll to position [438, 0]
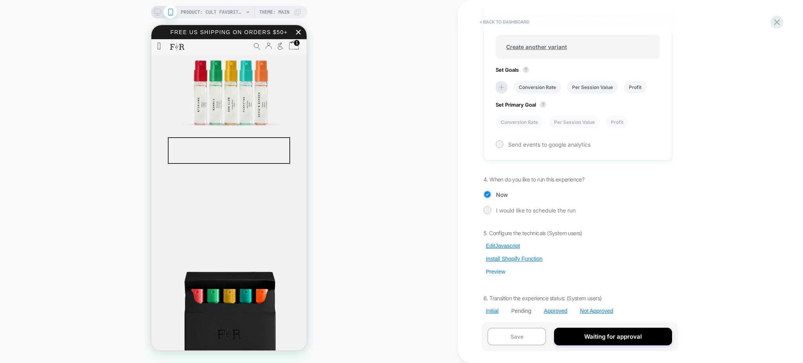
click at [501, 273] on button "Preview" at bounding box center [495, 271] width 24 height 7
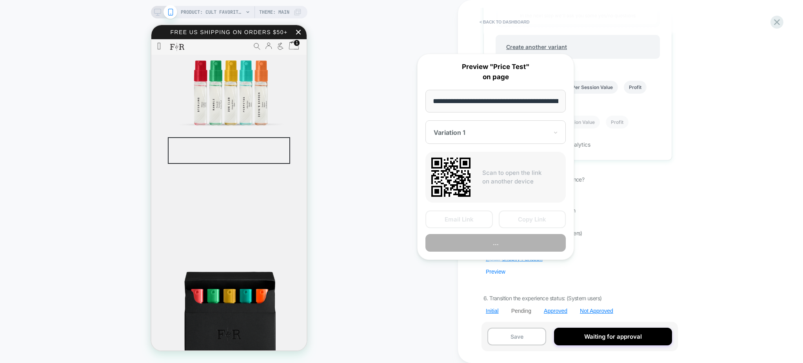
scroll to position [0, 136]
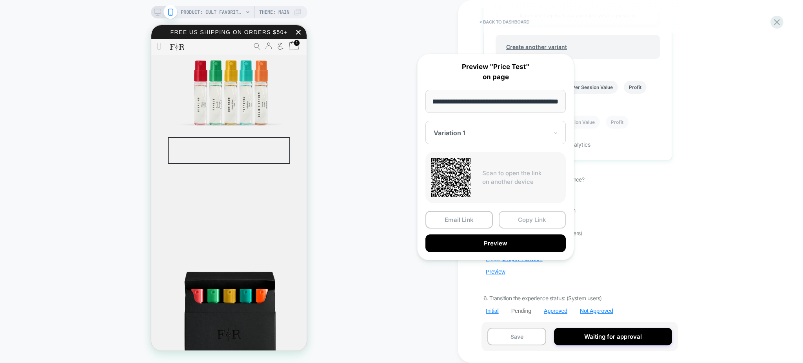
click at [516, 221] on button "Copy Link" at bounding box center [532, 220] width 67 height 18
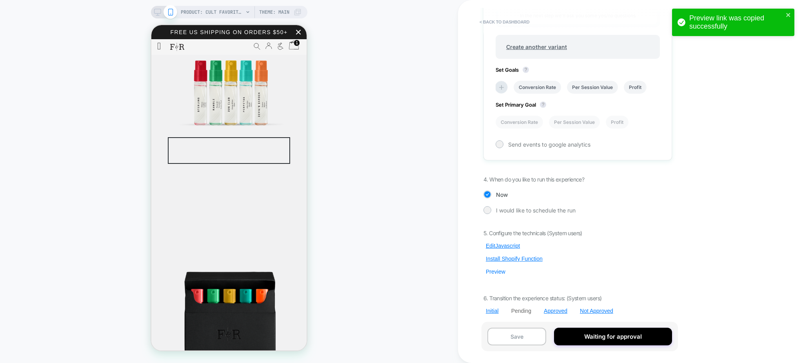
click at [499, 273] on button "Preview" at bounding box center [495, 271] width 24 height 7
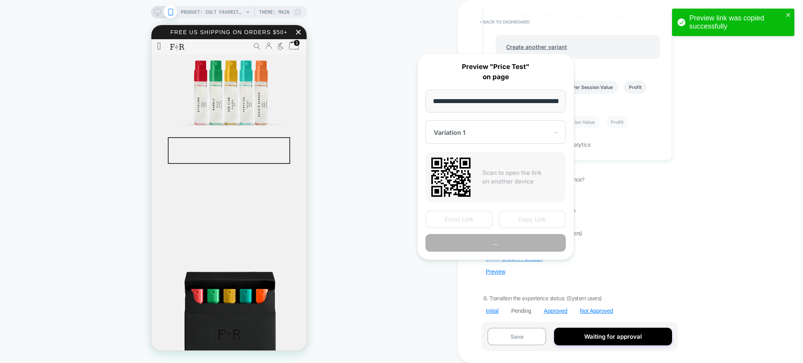
scroll to position [0, 136]
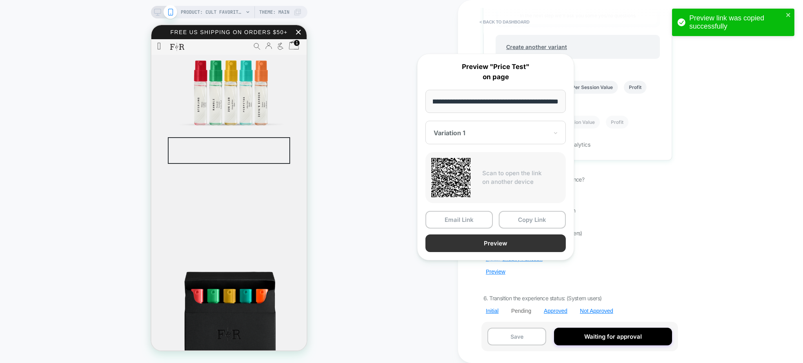
click at [483, 243] on button "Preview" at bounding box center [495, 243] width 140 height 18
click at [734, 167] on div "**********" at bounding box center [630, 181] width 345 height 363
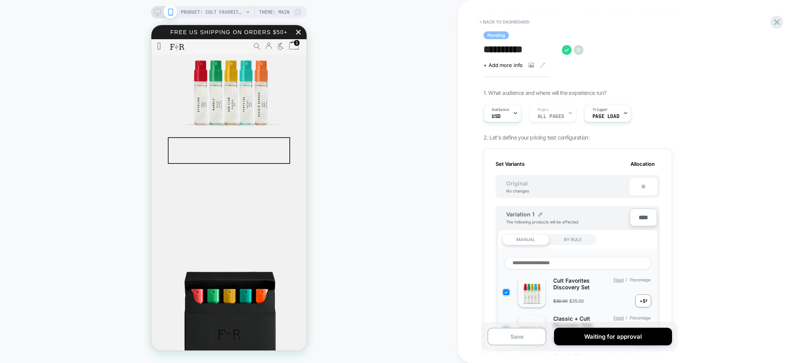
scroll to position [418, 0]
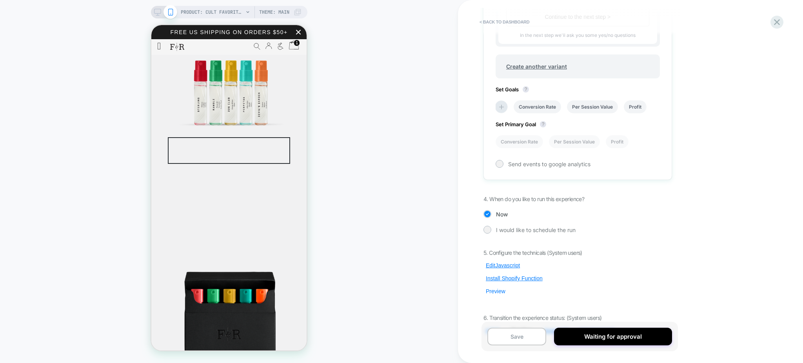
click at [500, 289] on button "Preview" at bounding box center [495, 291] width 24 height 7
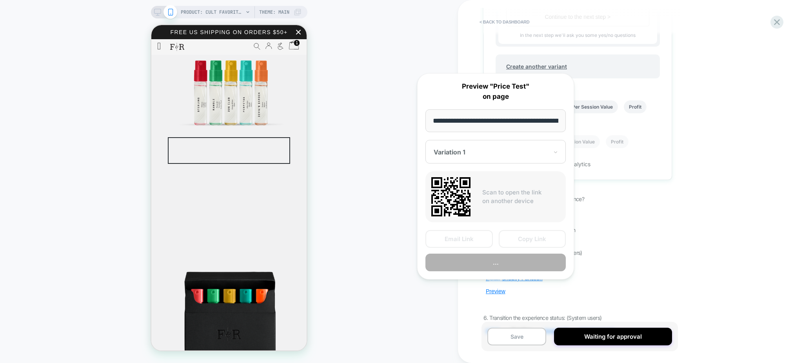
scroll to position [0, 136]
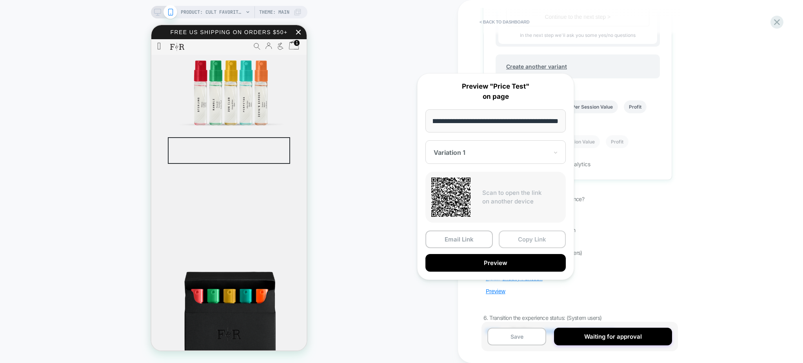
click at [531, 242] on button "Copy Link" at bounding box center [532, 240] width 67 height 18
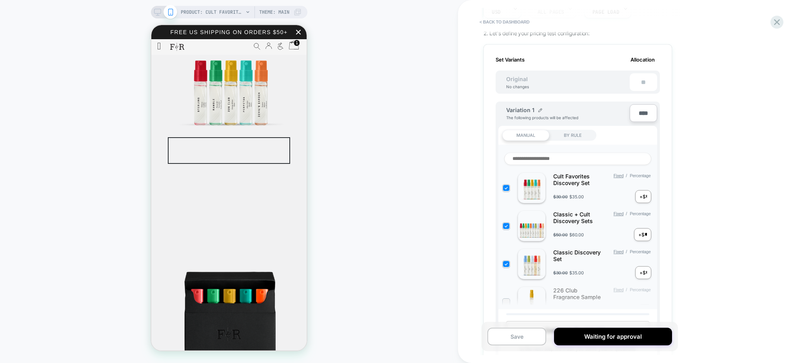
scroll to position [0, 0]
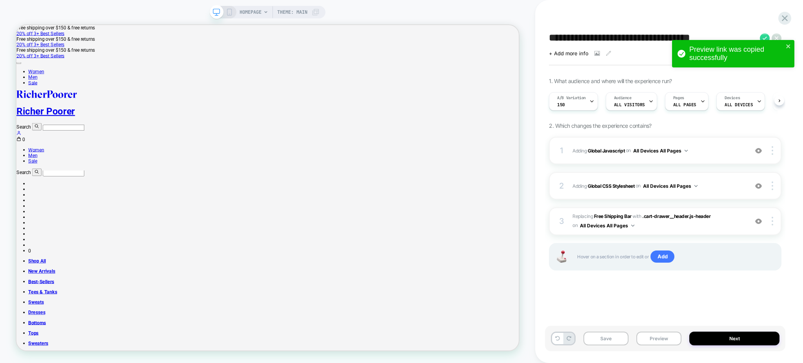
scroll to position [0, 0]
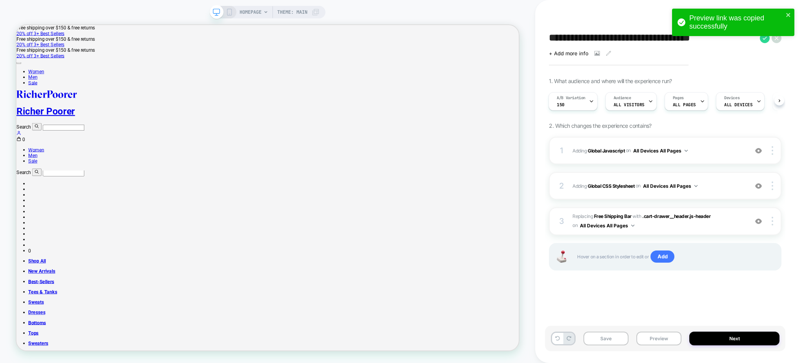
click at [782, 15] on div "Preview link was copied successfully" at bounding box center [736, 22] width 94 height 16
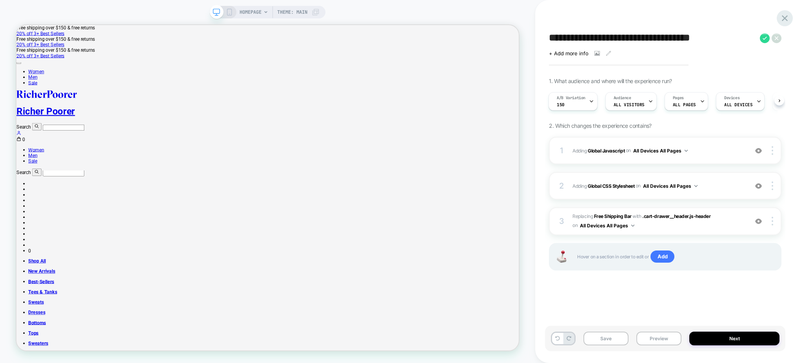
click at [786, 16] on icon at bounding box center [785, 18] width 6 height 6
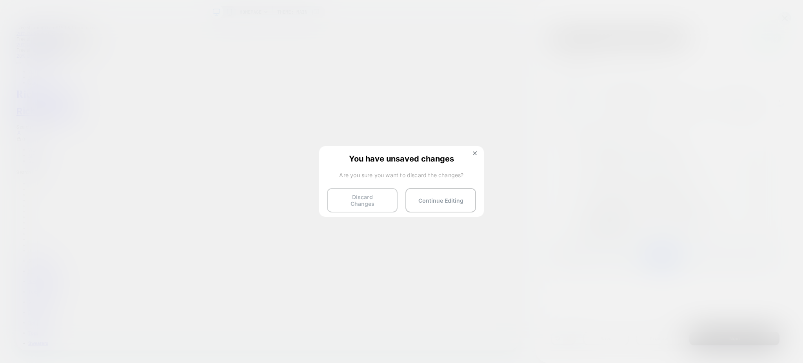
click at [345, 203] on button "Discard Changes" at bounding box center [362, 200] width 71 height 24
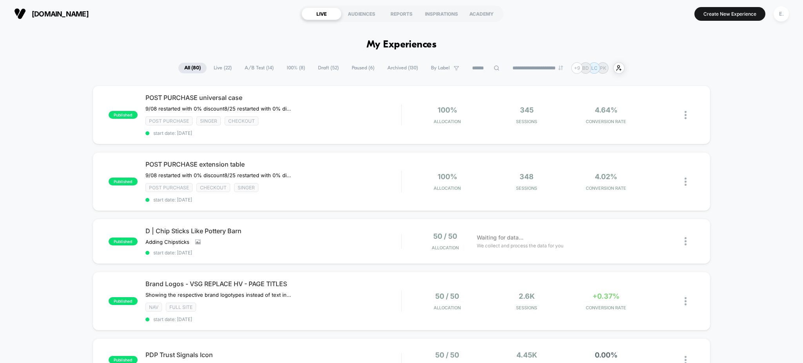
click at [322, 71] on span "Draft ( 52 )" at bounding box center [328, 68] width 33 height 11
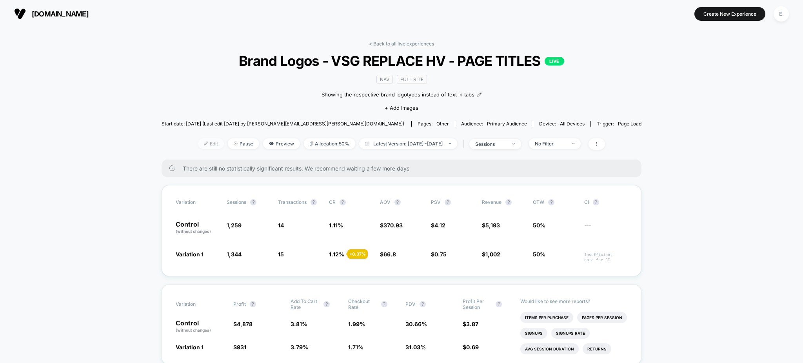
click at [198, 146] on span "Edit" at bounding box center [211, 143] width 26 height 11
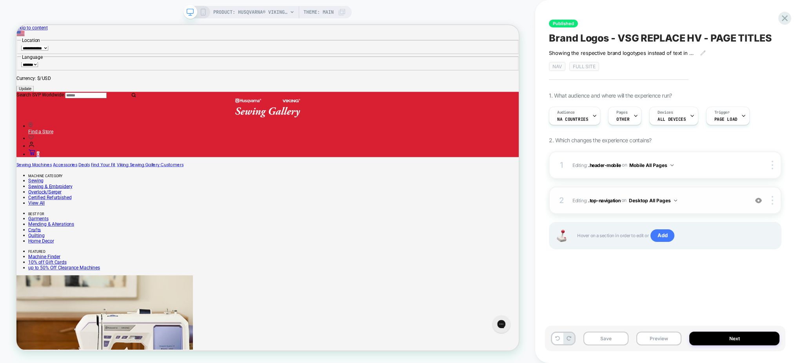
click at [695, 201] on span "Editing : .top-navigation .top-navigation on Desktop All Pages" at bounding box center [658, 201] width 172 height 10
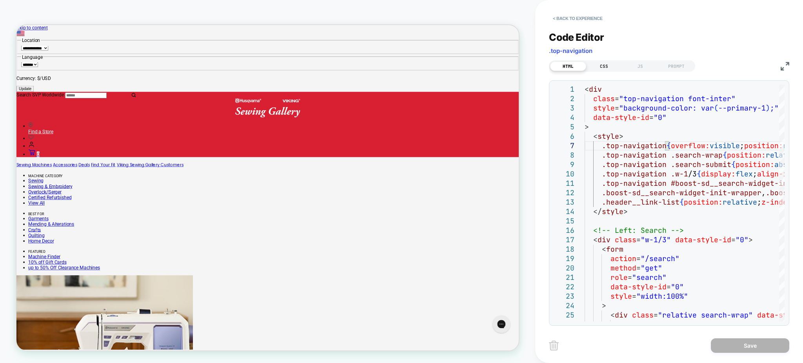
click at [604, 71] on div "CSS" at bounding box center [604, 66] width 36 height 9
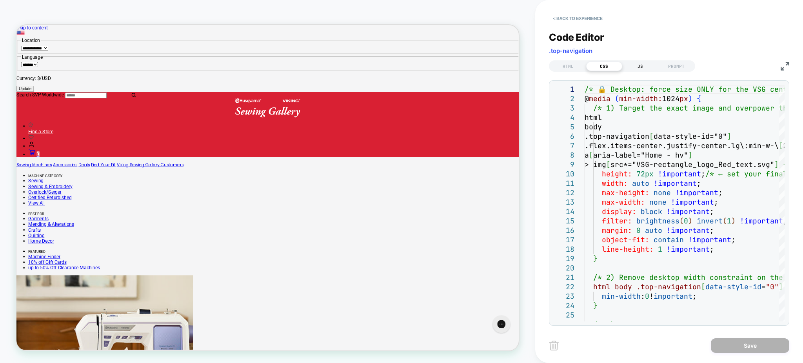
click at [647, 62] on div "JS" at bounding box center [640, 66] width 36 height 9
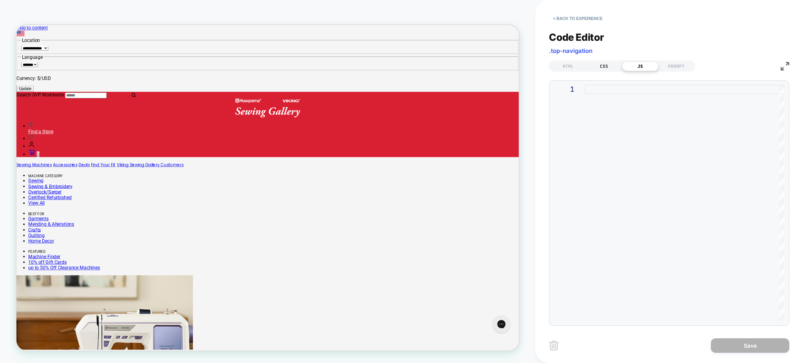
click at [603, 67] on div "CSS" at bounding box center [604, 66] width 36 height 9
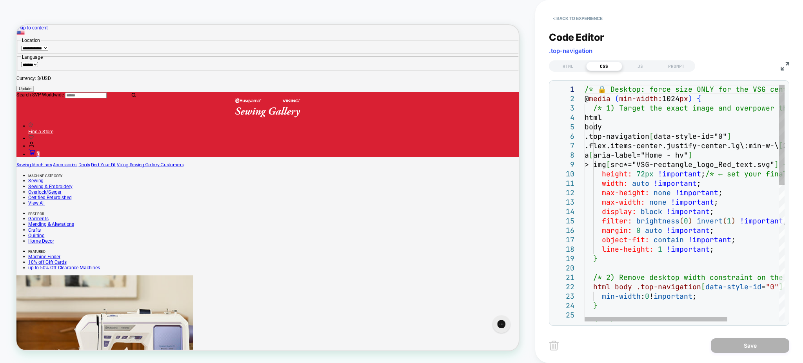
click at [644, 140] on div "/* 🔒 Desktop: force size ONLY for the VSG center logo */ @ media ( min-width: 1…" at bounding box center [721, 363] width 272 height 557
type textarea "**********"
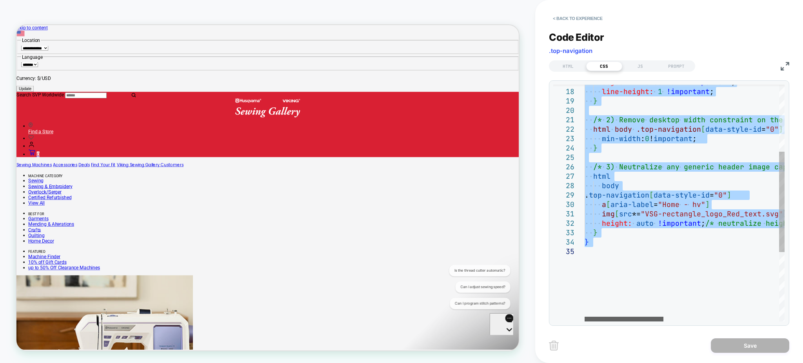
click at [595, 317] on div at bounding box center [624, 319] width 79 height 5
click at [573, 63] on div "HTML" at bounding box center [568, 66] width 36 height 9
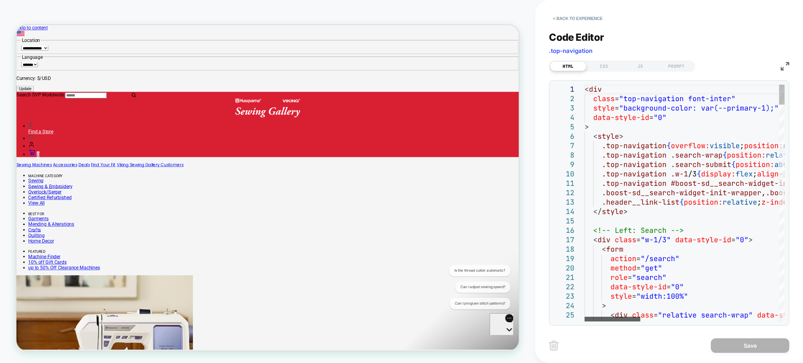
click at [602, 317] on div at bounding box center [613, 319] width 56 height 5
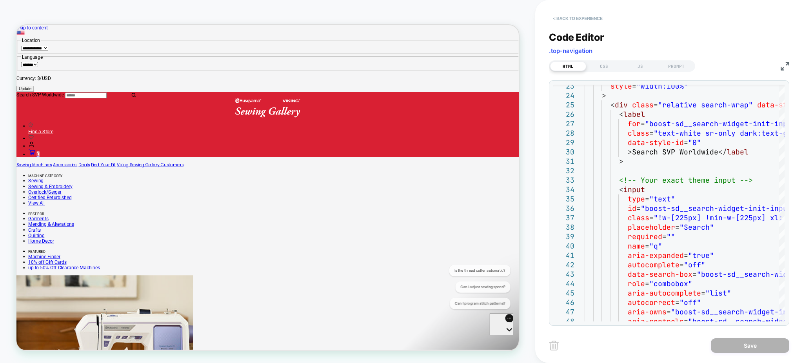
click at [590, 14] on button "< Back to experience" at bounding box center [577, 18] width 57 height 13
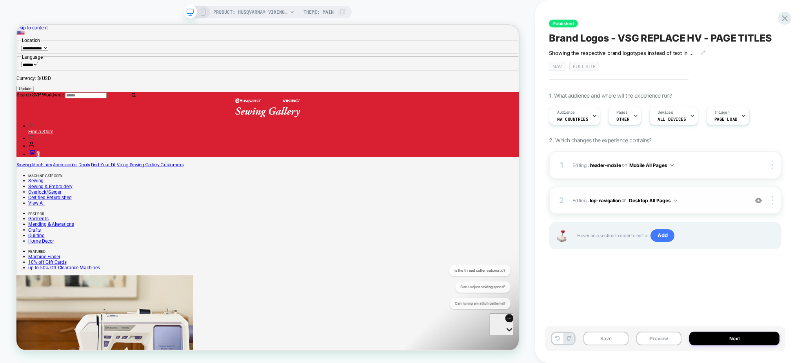
click at [760, 200] on img at bounding box center [758, 200] width 7 height 7
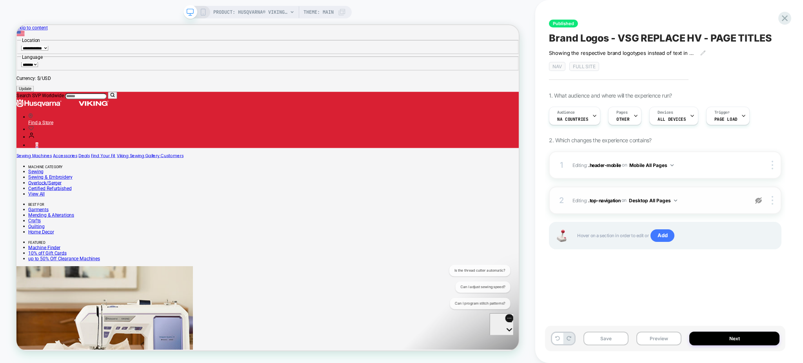
click at [760, 200] on img at bounding box center [758, 200] width 7 height 7
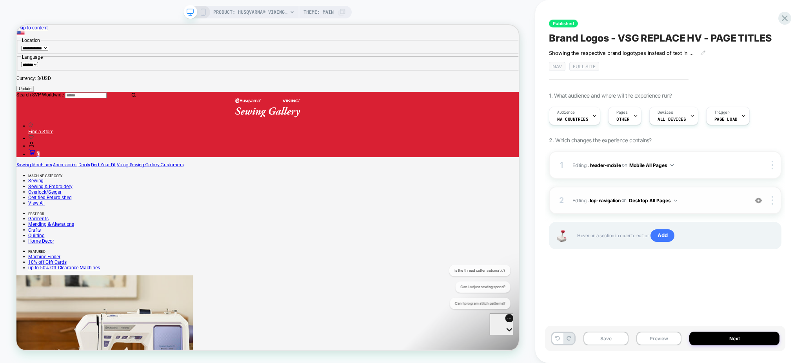
click at [760, 200] on img at bounding box center [758, 200] width 7 height 7
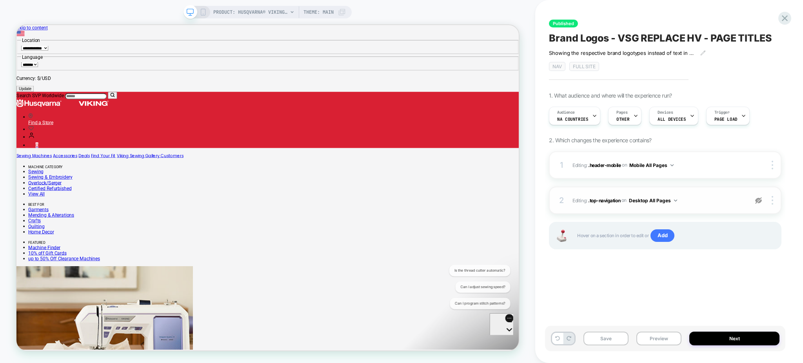
click at [760, 200] on img at bounding box center [758, 200] width 7 height 7
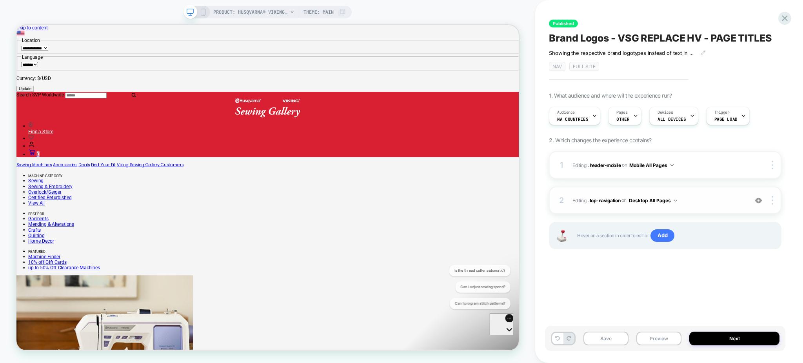
click at [760, 200] on img at bounding box center [758, 200] width 7 height 7
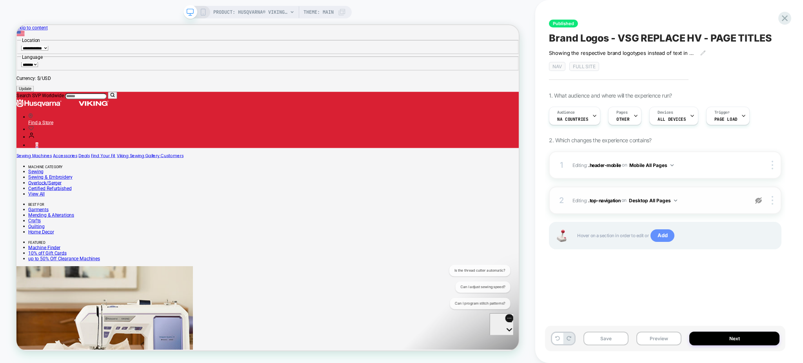
click at [662, 233] on span "Add" at bounding box center [662, 235] width 24 height 13
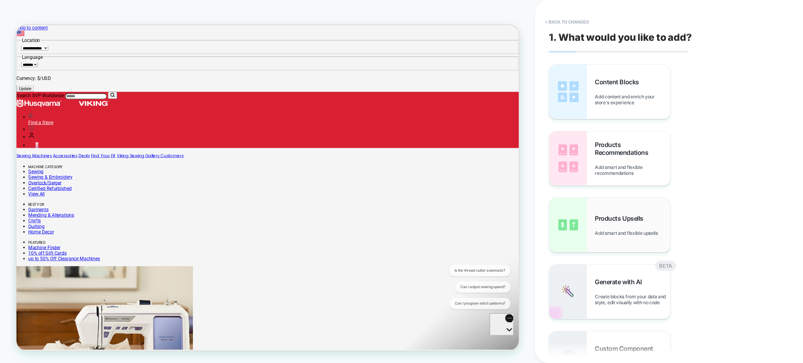
scroll to position [261, 0]
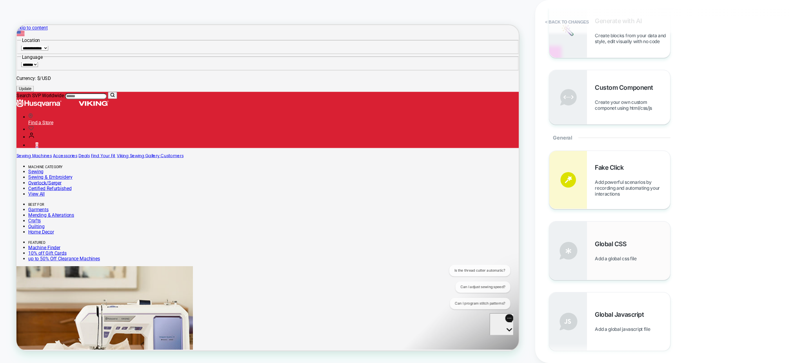
click at [647, 230] on div "Global CSS Add a global css file" at bounding box center [609, 251] width 121 height 58
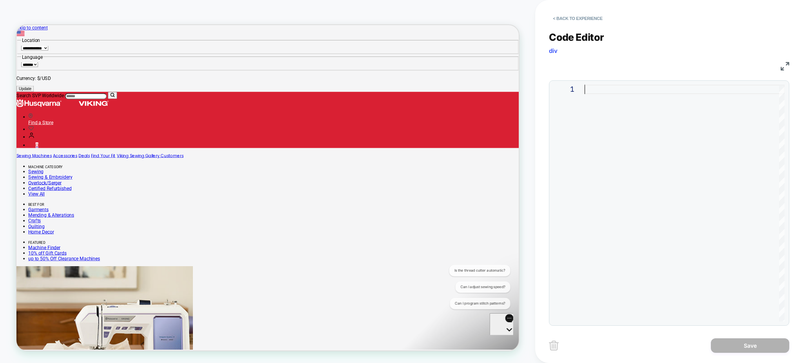
click at [596, 91] on div at bounding box center [685, 203] width 200 height 237
type textarea "**********"
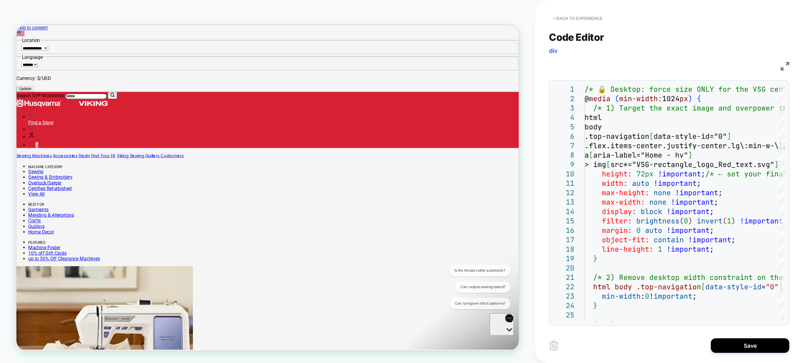
click at [557, 15] on button "< Back to experience" at bounding box center [577, 18] width 57 height 13
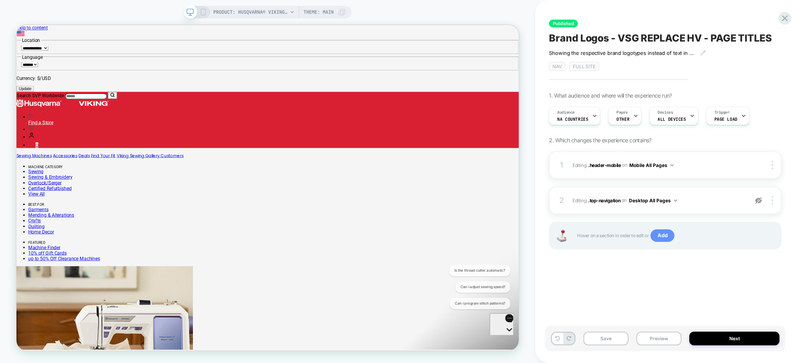
click at [669, 237] on span "Add" at bounding box center [662, 235] width 24 height 13
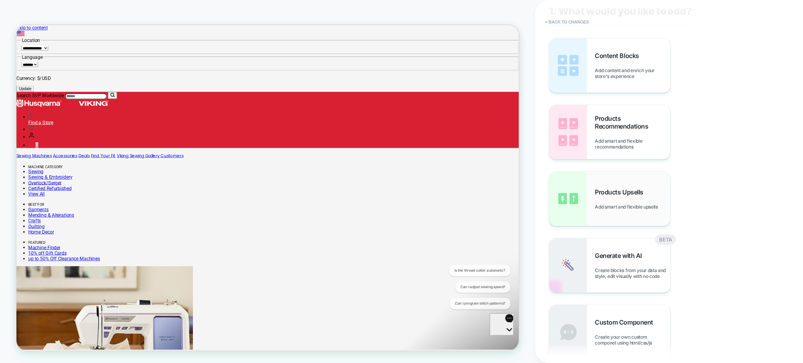
scroll to position [104, 0]
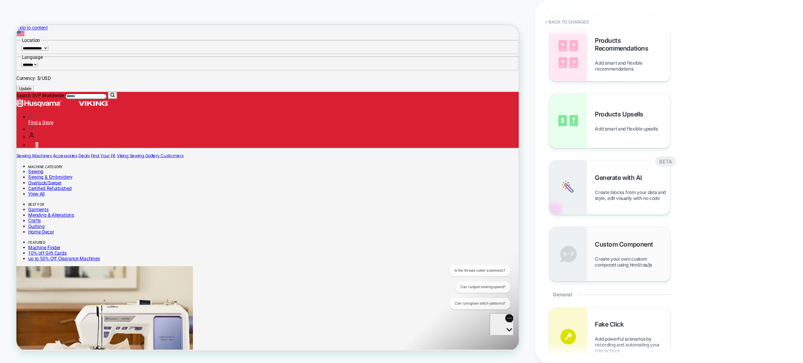
click at [640, 249] on div "Custom Component Create your own custom componet using html/css/js" at bounding box center [632, 253] width 75 height 27
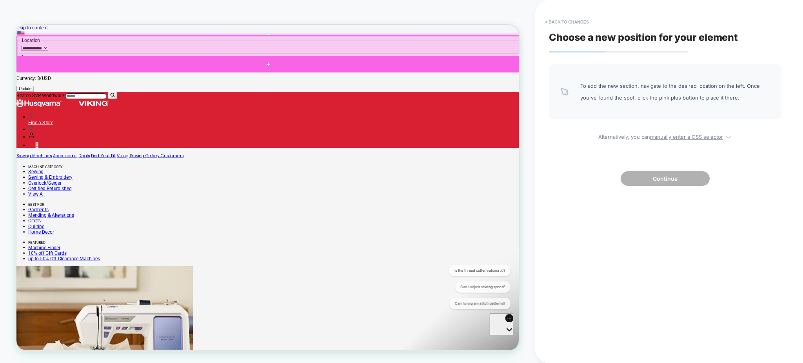
click at [468, 75] on div at bounding box center [351, 77] width 671 height 22
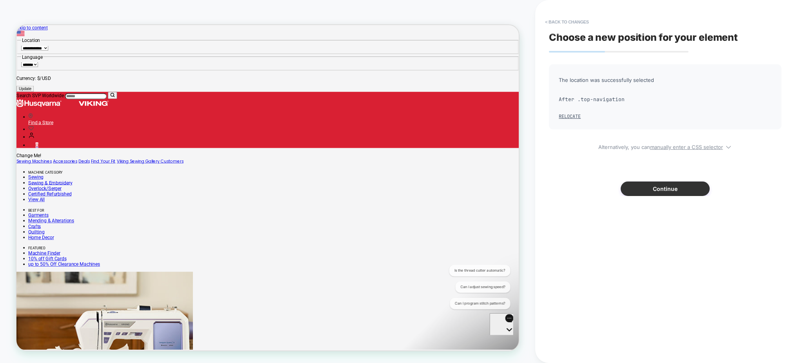
click at [674, 194] on button "Continue" at bounding box center [665, 189] width 89 height 15
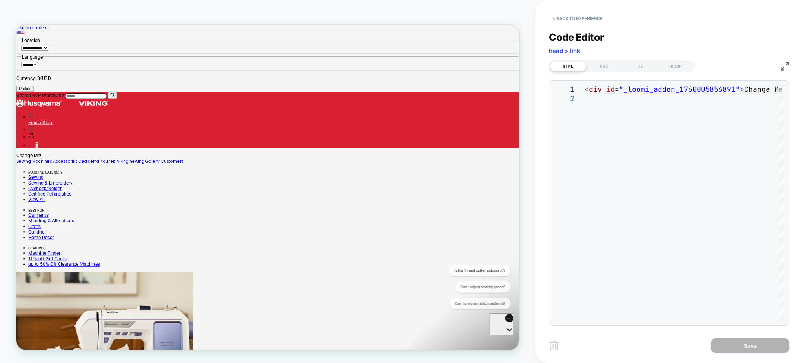
click at [605, 59] on div "HTML CSS JS PROMPT" at bounding box center [669, 64] width 240 height 13
click at [604, 71] on div "HTML CSS JS PROMPT" at bounding box center [622, 65] width 146 height 11
click at [603, 69] on div "CSS" at bounding box center [604, 66] width 36 height 9
click at [616, 130] on div at bounding box center [685, 203] width 200 height 237
type textarea "**********"
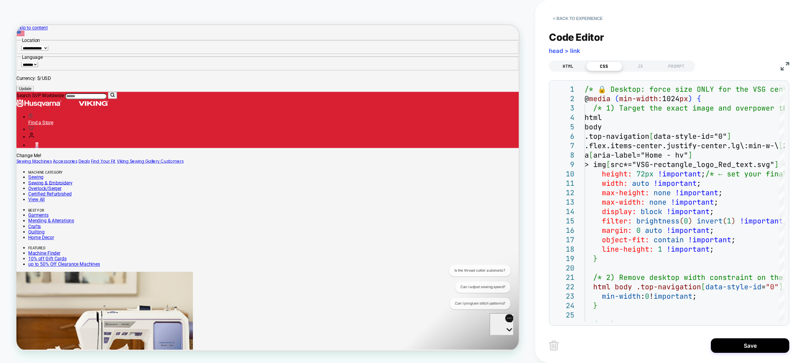
click at [578, 64] on div "HTML" at bounding box center [568, 66] width 36 height 9
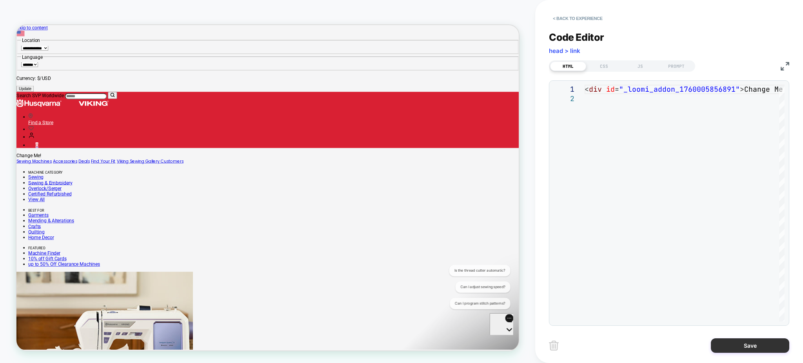
click at [748, 343] on button "Save" at bounding box center [750, 345] width 78 height 15
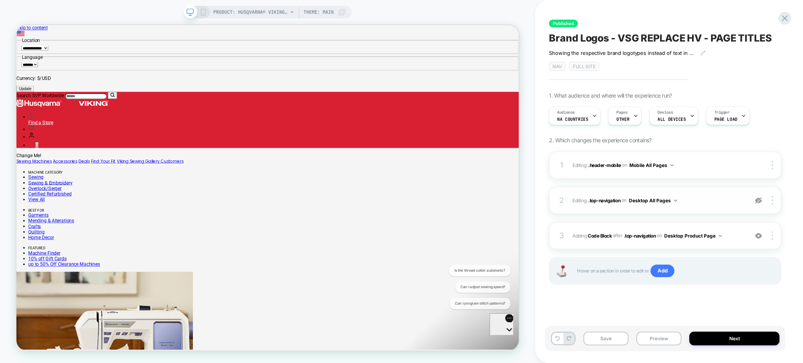
click at [755, 203] on img at bounding box center [758, 200] width 7 height 7
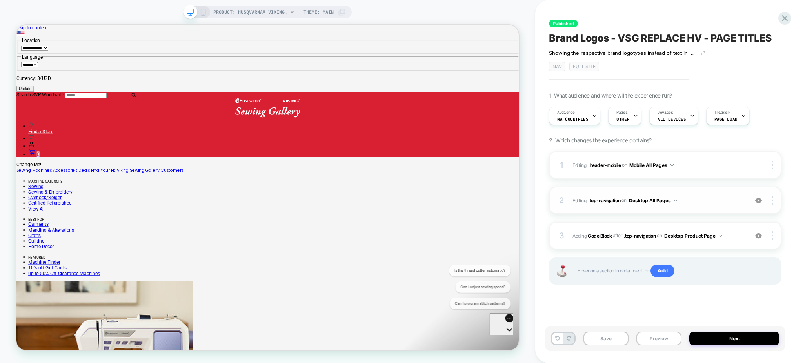
click at [726, 205] on span "Editing : .top-navigation .top-navigation on Desktop All Pages" at bounding box center [658, 201] width 172 height 10
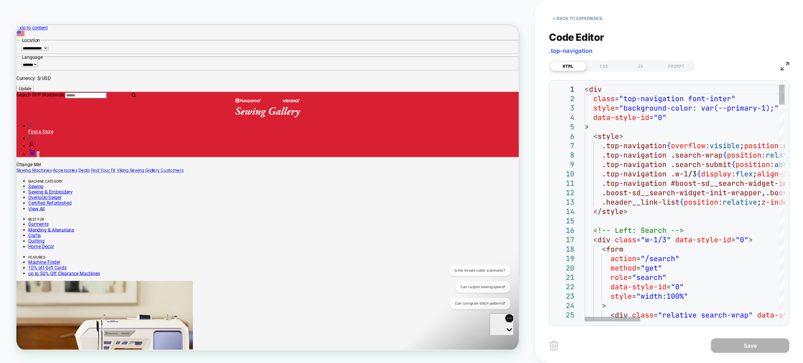
scroll to position [0, 0]
type textarea "**********"
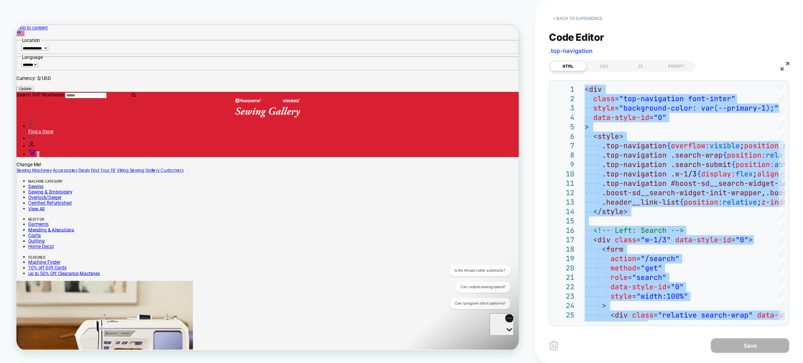
click at [576, 22] on button "< Back to experience" at bounding box center [577, 18] width 57 height 13
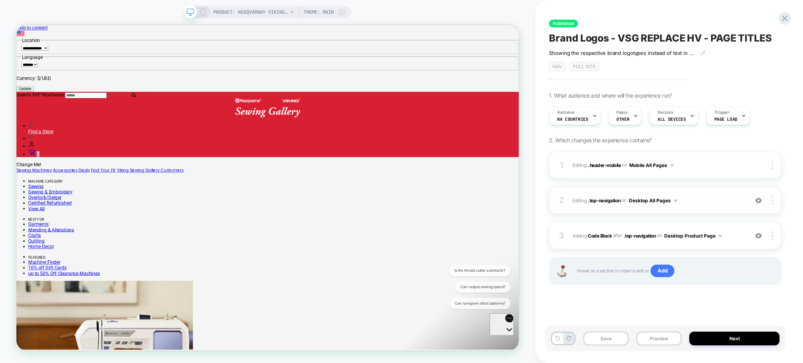
click at [757, 200] on img at bounding box center [758, 200] width 7 height 7
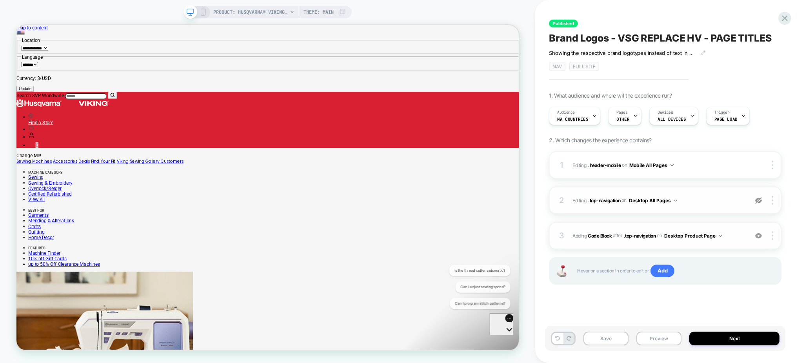
click at [739, 235] on span "Adding Code Block AFTER .top-navigation .top-navigation on Desktop Product Page" at bounding box center [658, 236] width 172 height 10
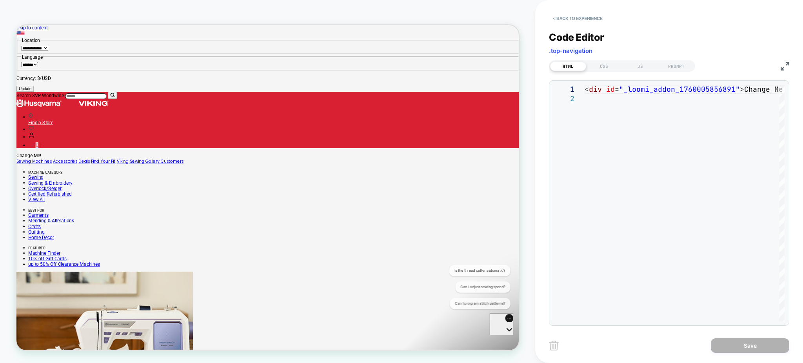
click at [607, 112] on div "< div id = "_loomi_addon_1760005856891" > Change Me! </ div >" at bounding box center [708, 208] width 247 height 246
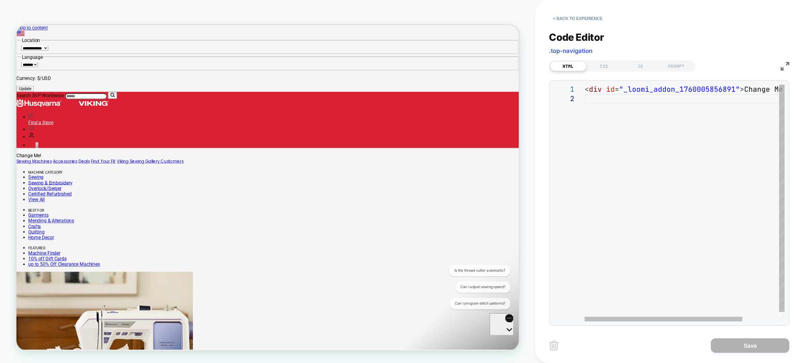
scroll to position [19, 0]
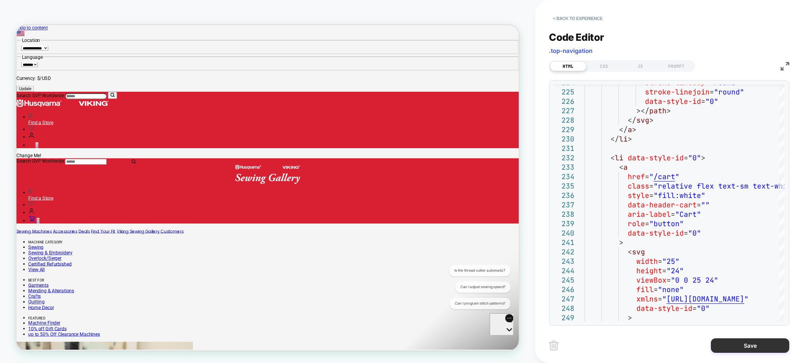
type textarea "*** *********"
click at [724, 349] on button "Save" at bounding box center [750, 345] width 78 height 15
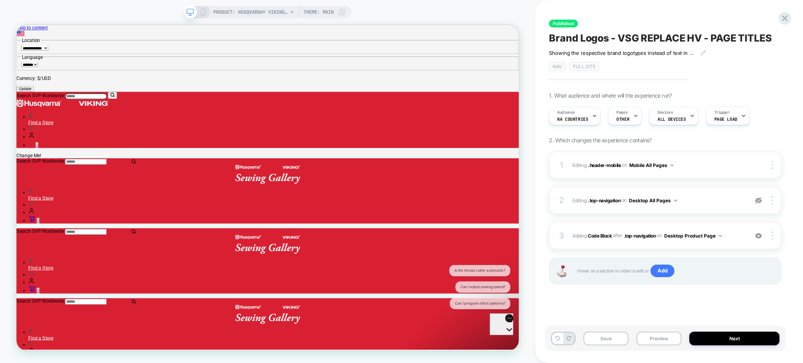
click at [725, 245] on div "3 Adding Code Block AFTER .top-navigation .top-navigation on Desktop Product Pa…" at bounding box center [665, 235] width 233 height 27
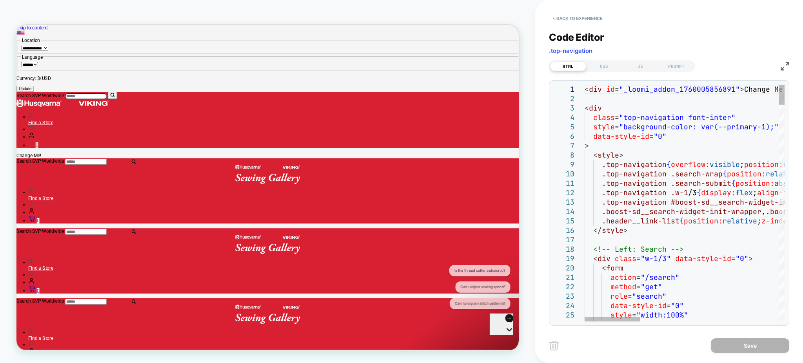
scroll to position [0, 0]
drag, startPoint x: 615, startPoint y: 109, endPoint x: 583, endPoint y: 105, distance: 32.4
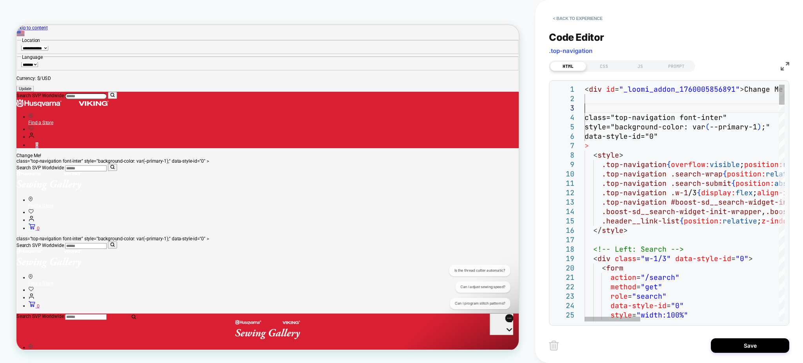
type textarea "**********"
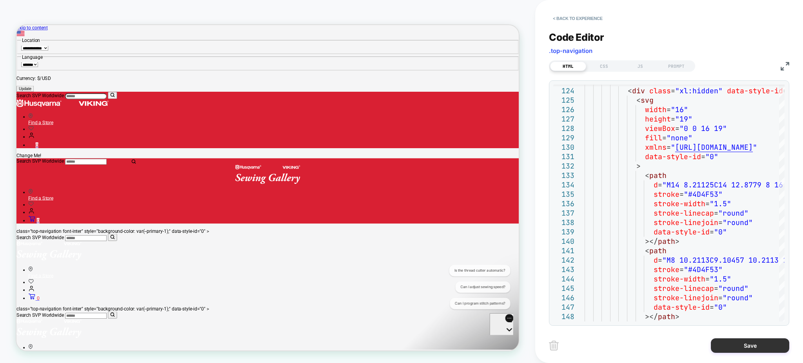
click at [739, 348] on button "Save" at bounding box center [750, 345] width 78 height 15
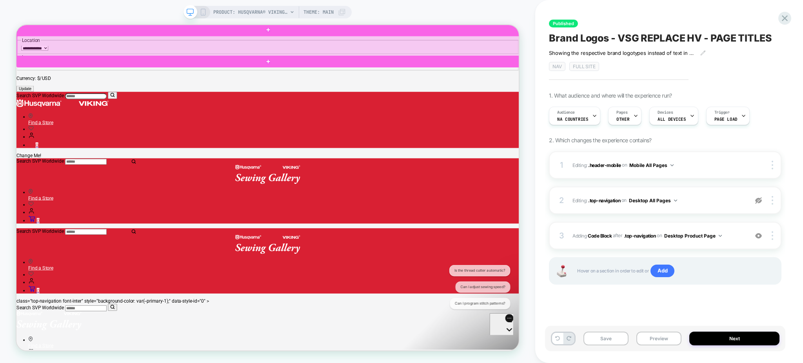
click at [244, 61] on div at bounding box center [352, 53] width 671 height 27
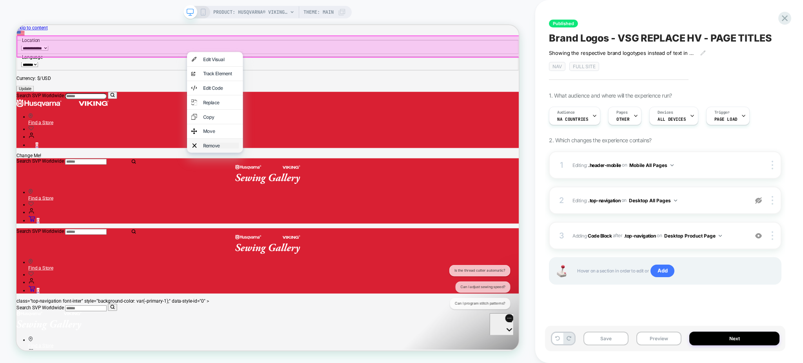
click at [276, 190] on div "Remove" at bounding box center [289, 186] width 48 height 8
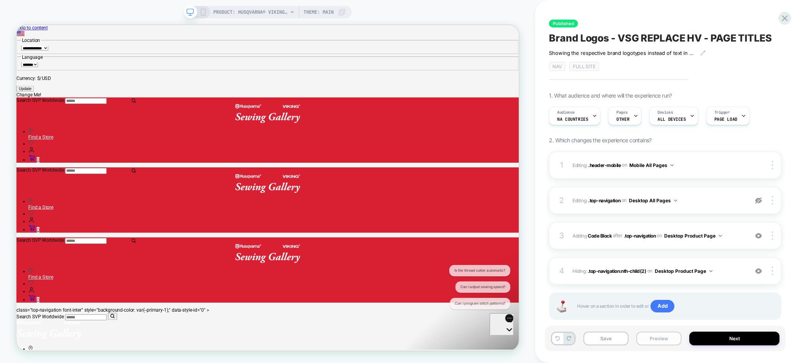
click at [647, 342] on button "Preview" at bounding box center [658, 339] width 45 height 14
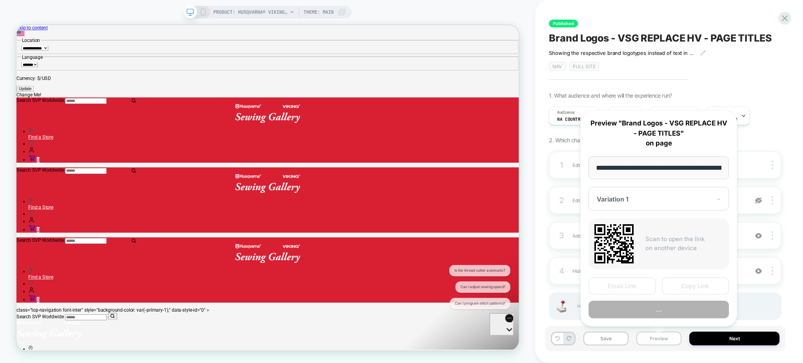
scroll to position [0, 177]
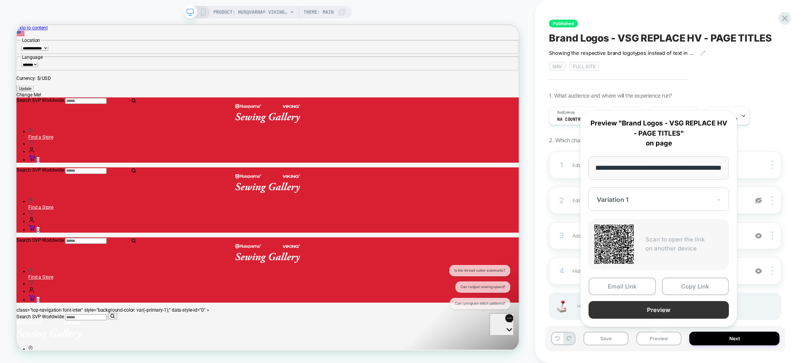
click at [627, 310] on button "Preview" at bounding box center [659, 310] width 140 height 18
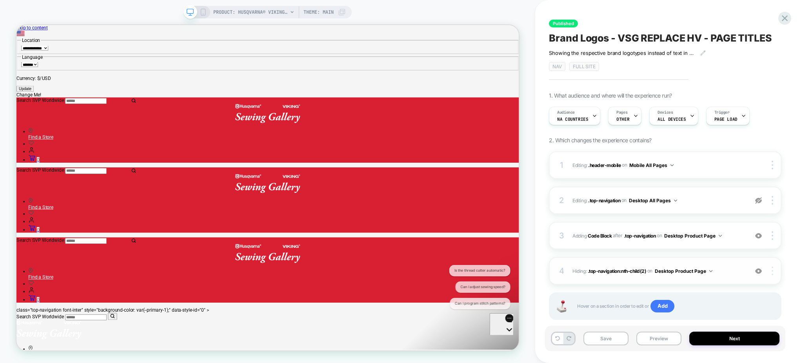
click at [774, 267] on div at bounding box center [773, 271] width 15 height 9
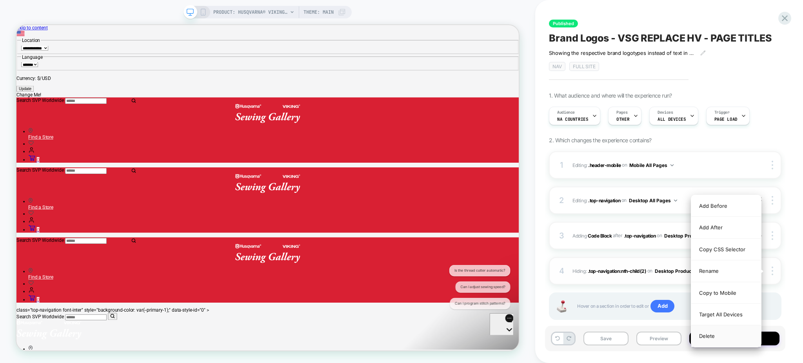
click at [732, 338] on div "Delete" at bounding box center [726, 335] width 70 height 21
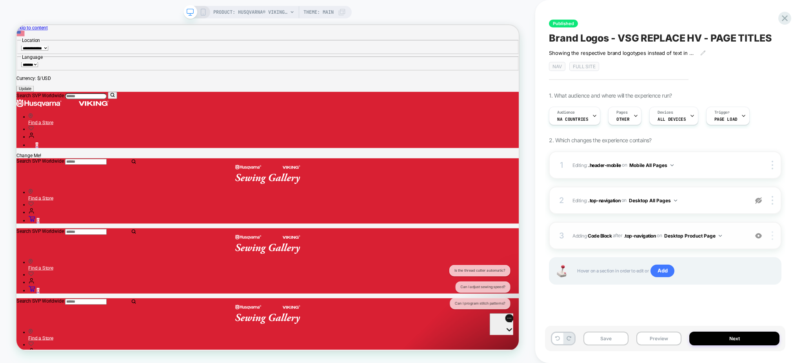
click at [772, 235] on img at bounding box center [773, 235] width 2 height 9
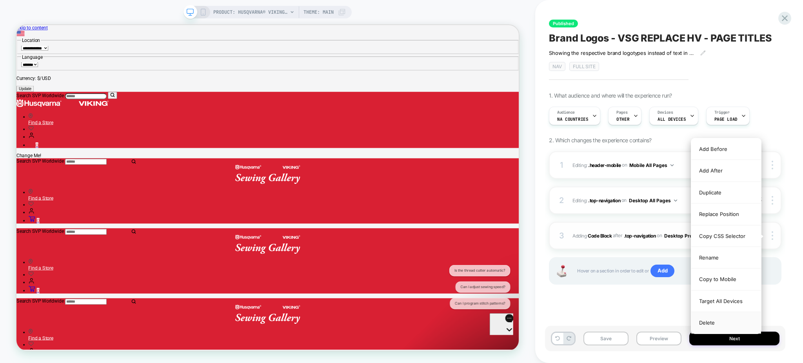
click at [731, 322] on div "Delete" at bounding box center [726, 322] width 70 height 21
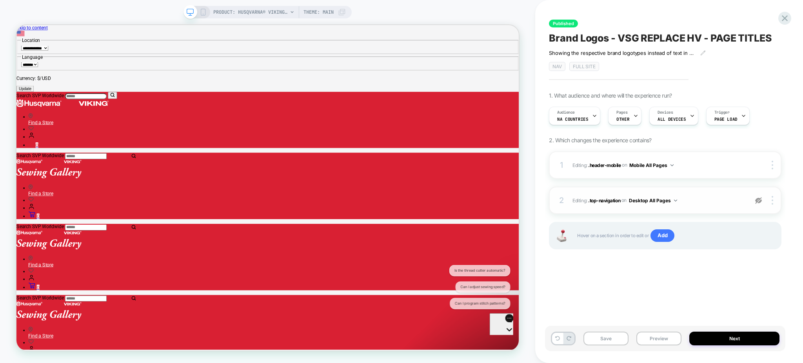
click at [756, 203] on img at bounding box center [758, 200] width 7 height 7
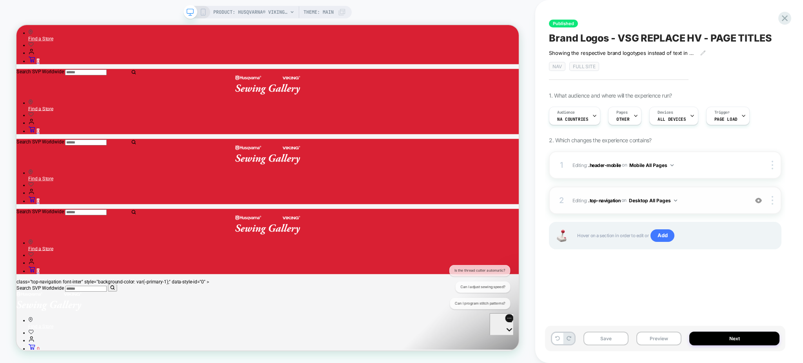
scroll to position [314, 0]
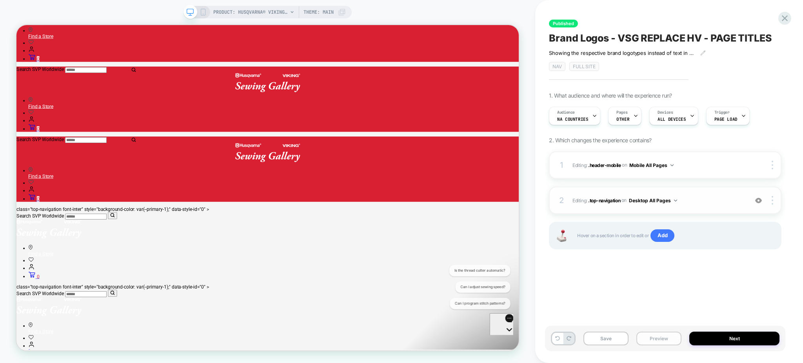
click at [650, 337] on button "Preview" at bounding box center [658, 339] width 45 height 14
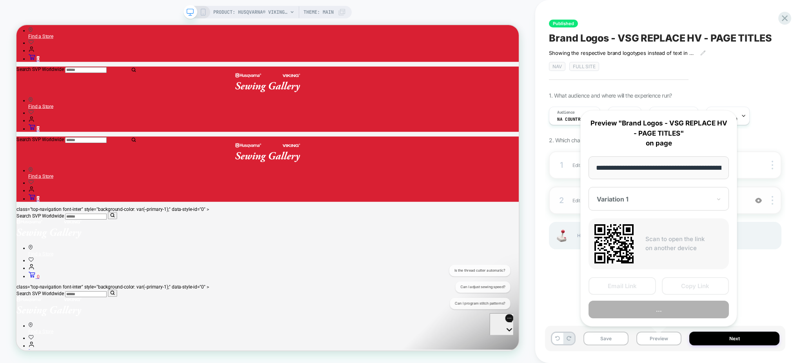
scroll to position [0, 177]
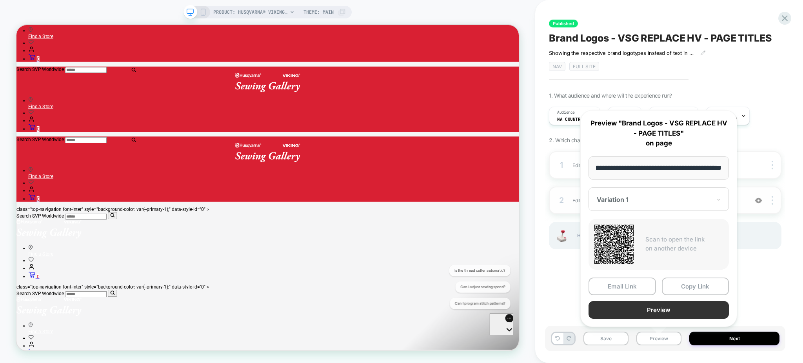
click at [630, 302] on button "Preview" at bounding box center [659, 310] width 140 height 18
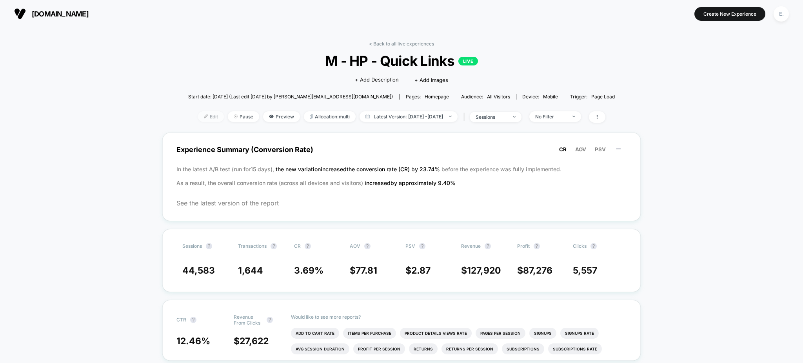
click at [204, 115] on img at bounding box center [206, 116] width 4 height 4
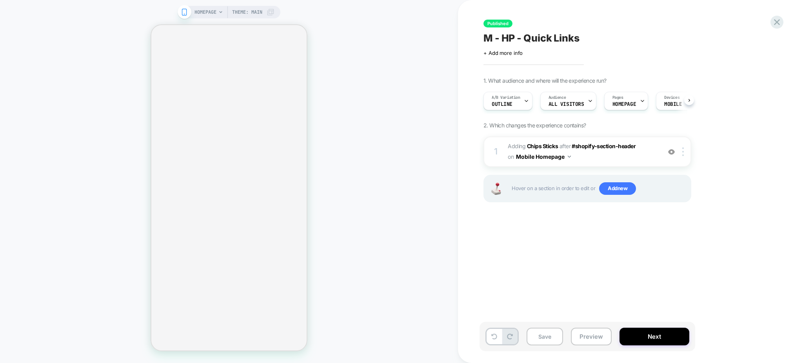
scroll to position [0, 1]
click at [249, 16] on span "Theme: MAIN" at bounding box center [247, 12] width 30 height 13
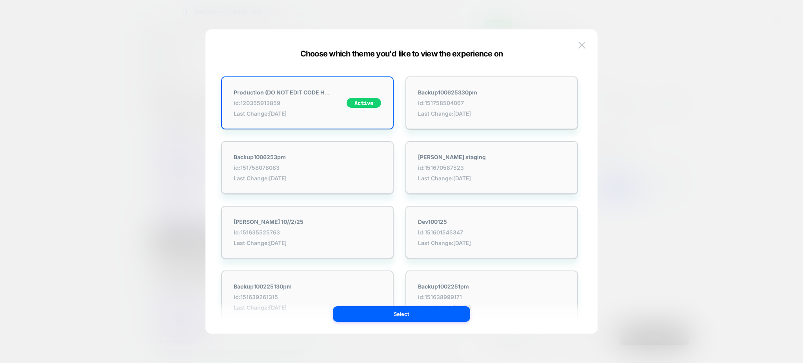
scroll to position [0, 0]
click at [583, 44] on img at bounding box center [581, 45] width 7 height 7
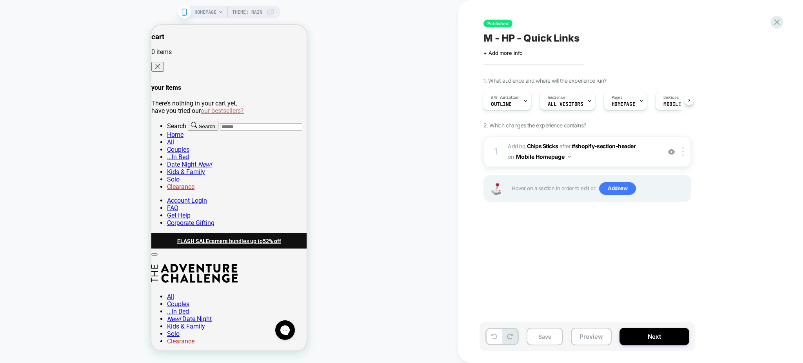
click at [271, 7] on div "HOMEPAGE Theme: MAIN" at bounding box center [234, 12] width 80 height 13
click at [251, 12] on span "Theme: MAIN" at bounding box center [247, 12] width 30 height 13
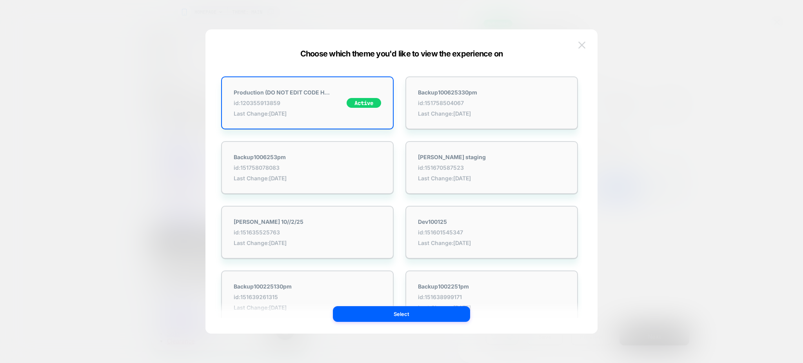
click at [580, 48] on img at bounding box center [581, 45] width 7 height 7
